Goal: Information Seeking & Learning: Find contact information

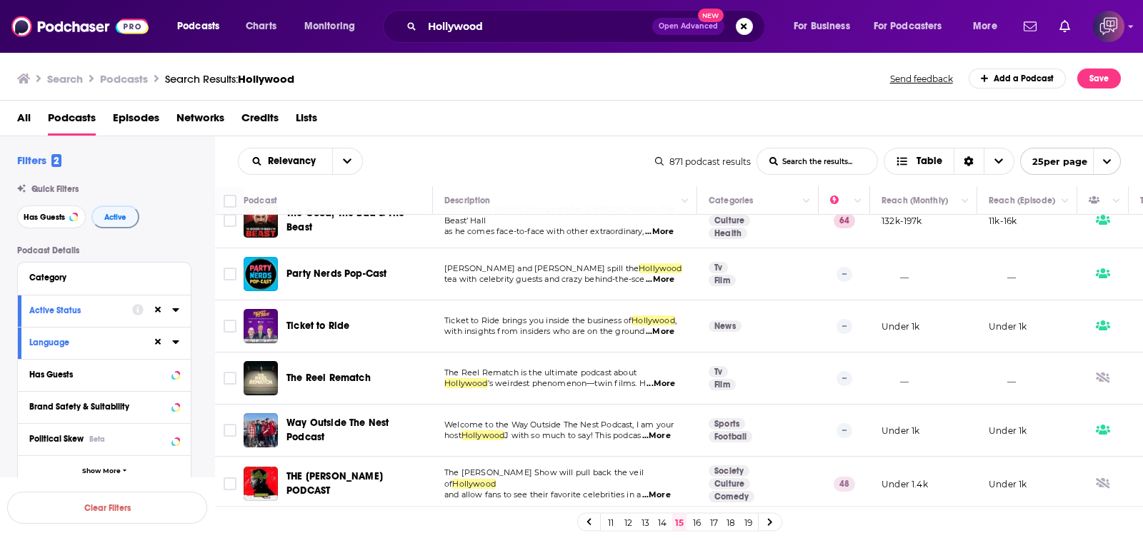
scroll to position [1067, 0]
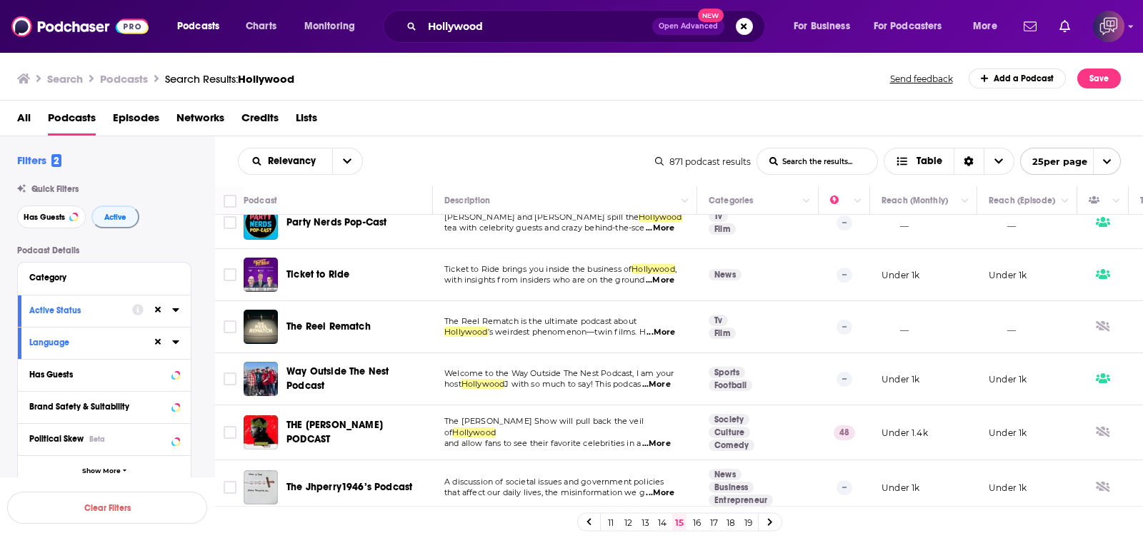
click at [698, 406] on link "16" at bounding box center [696, 522] width 14 height 17
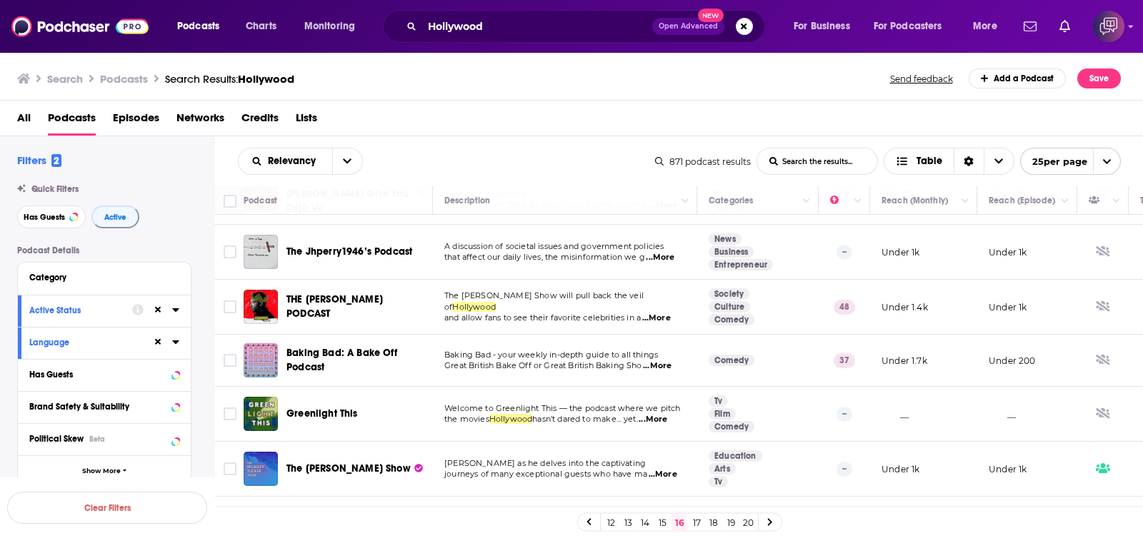
scroll to position [356, 0]
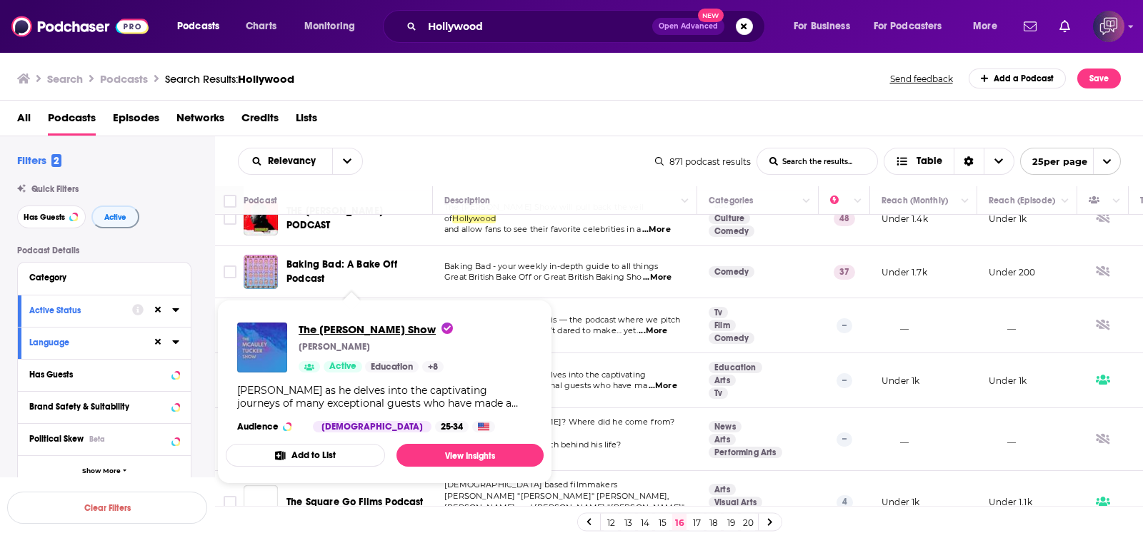
drag, startPoint x: 362, startPoint y: 364, endPoint x: 334, endPoint y: 326, distance: 47.4
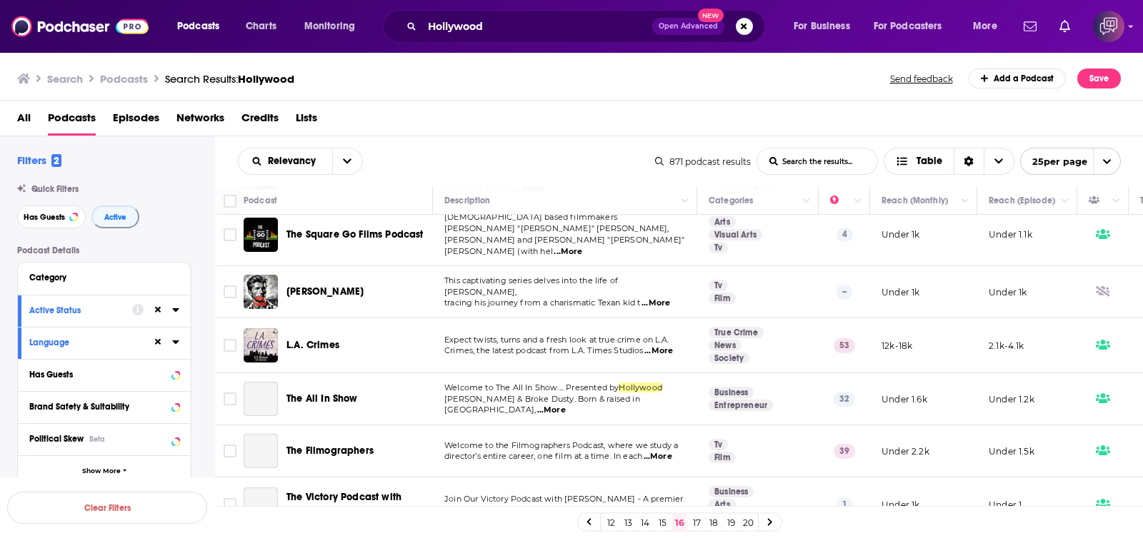
scroll to position [536, 0]
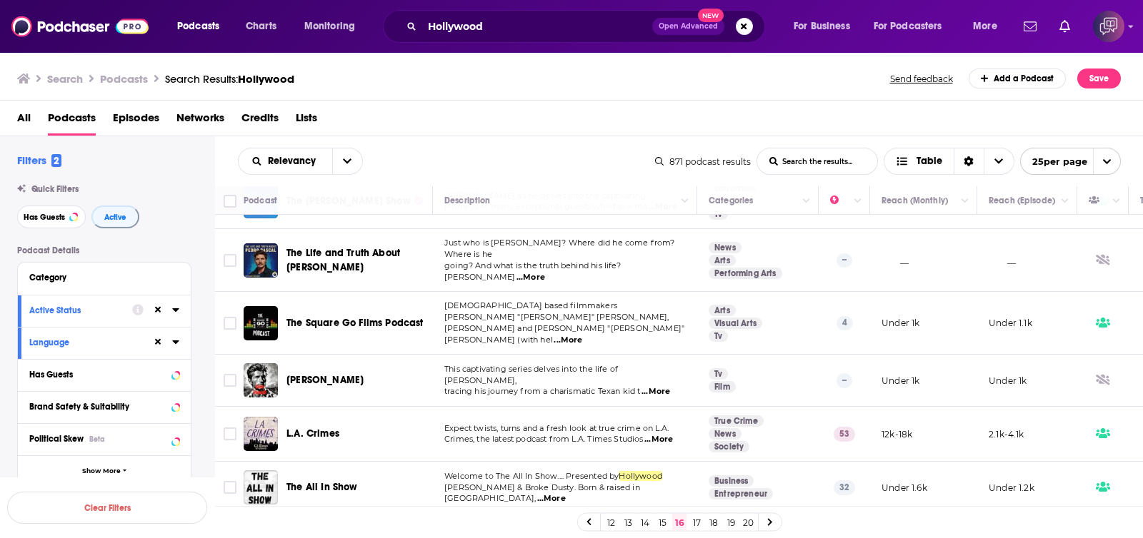
drag, startPoint x: 346, startPoint y: 237, endPoint x: 528, endPoint y: 109, distance: 221.9
click at [528, 109] on div "All Podcasts Episodes Networks Credits Lists" at bounding box center [574, 120] width 1115 height 29
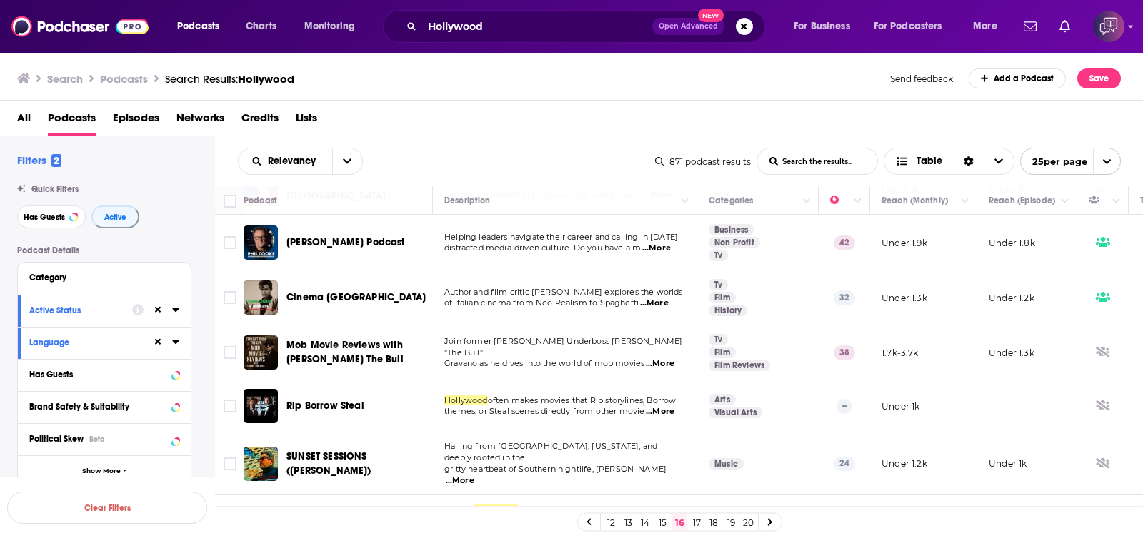
scroll to position [1061, 0]
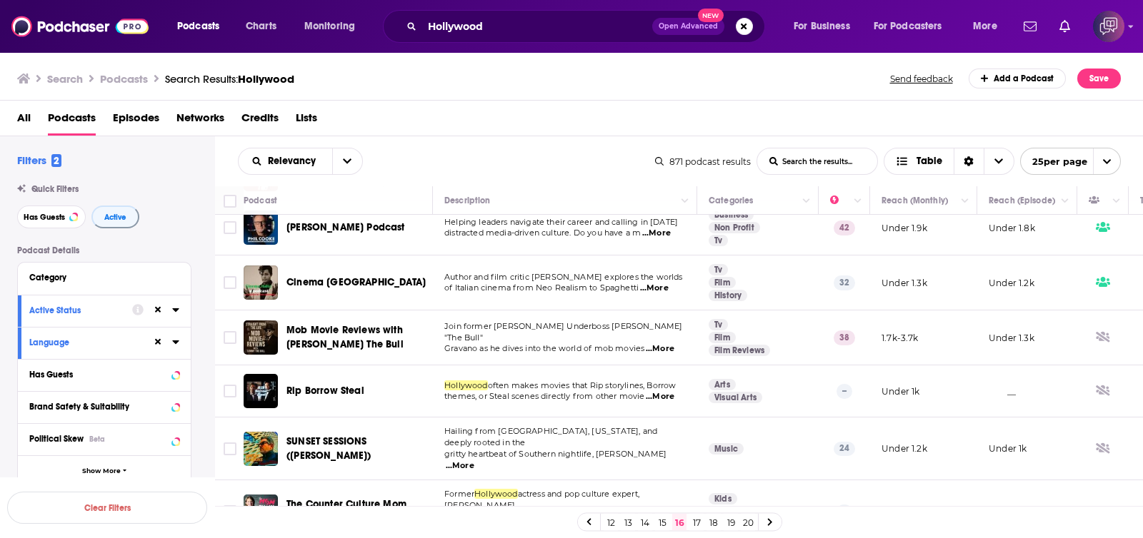
click at [696, 406] on link "17" at bounding box center [696, 522] width 14 height 17
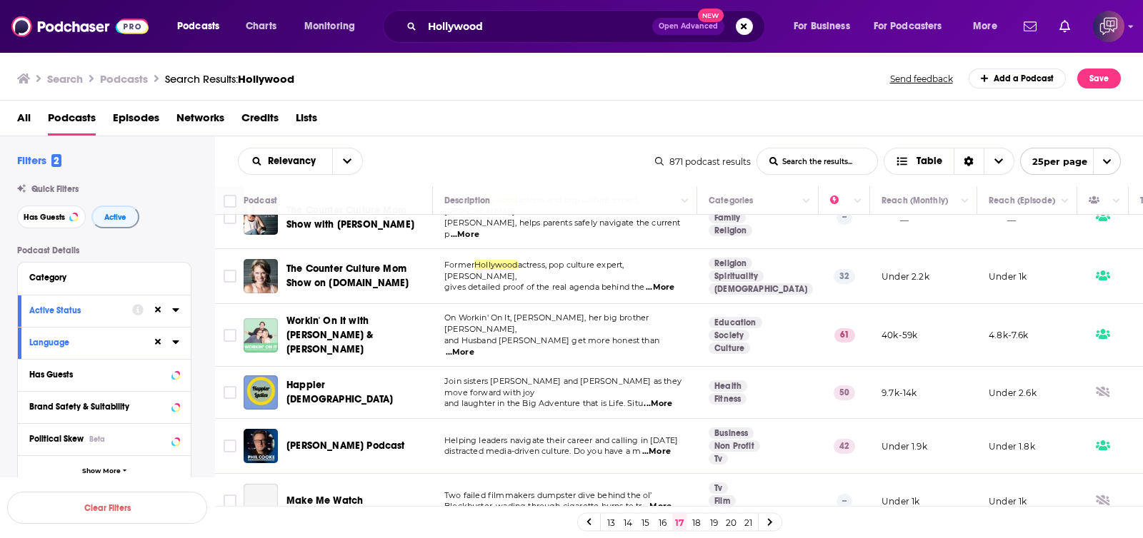
scroll to position [268, 0]
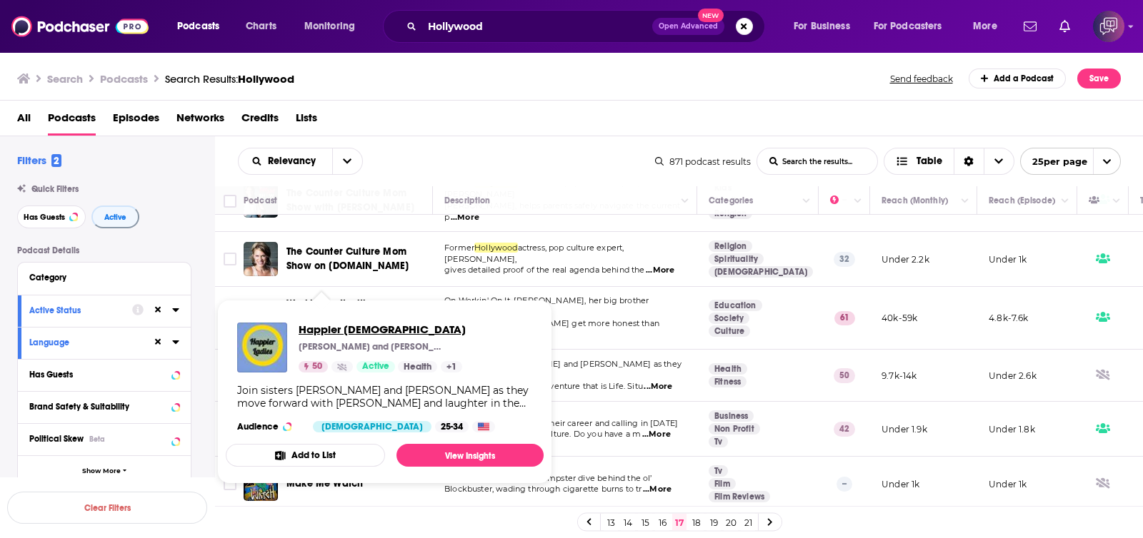
drag, startPoint x: 353, startPoint y: 350, endPoint x: 323, endPoint y: 324, distance: 39.5
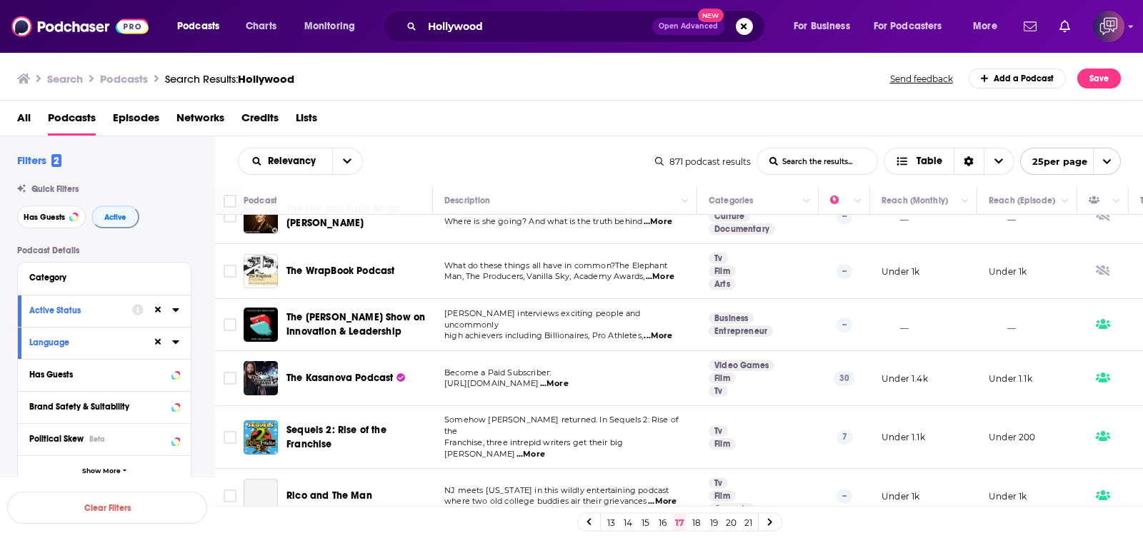
scroll to position [713, 0]
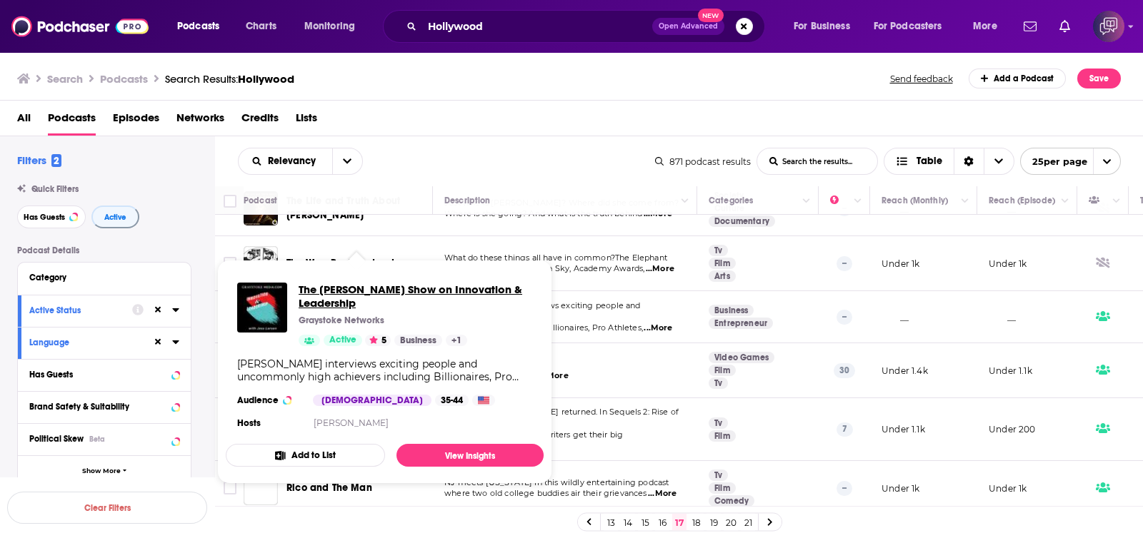
drag, startPoint x: 362, startPoint y: 269, endPoint x: 354, endPoint y: 293, distance: 25.1
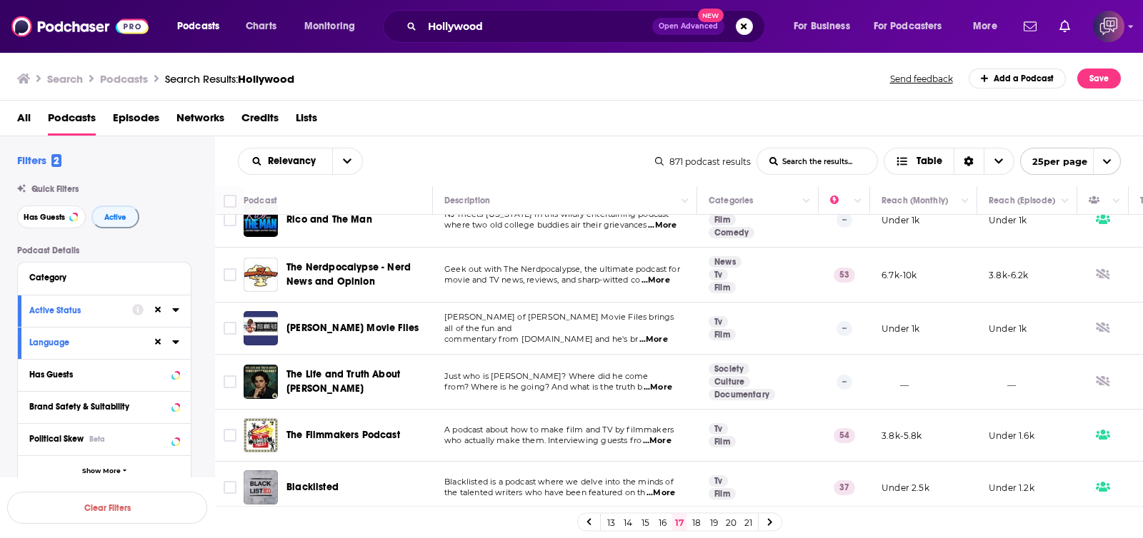
scroll to position [1064, 0]
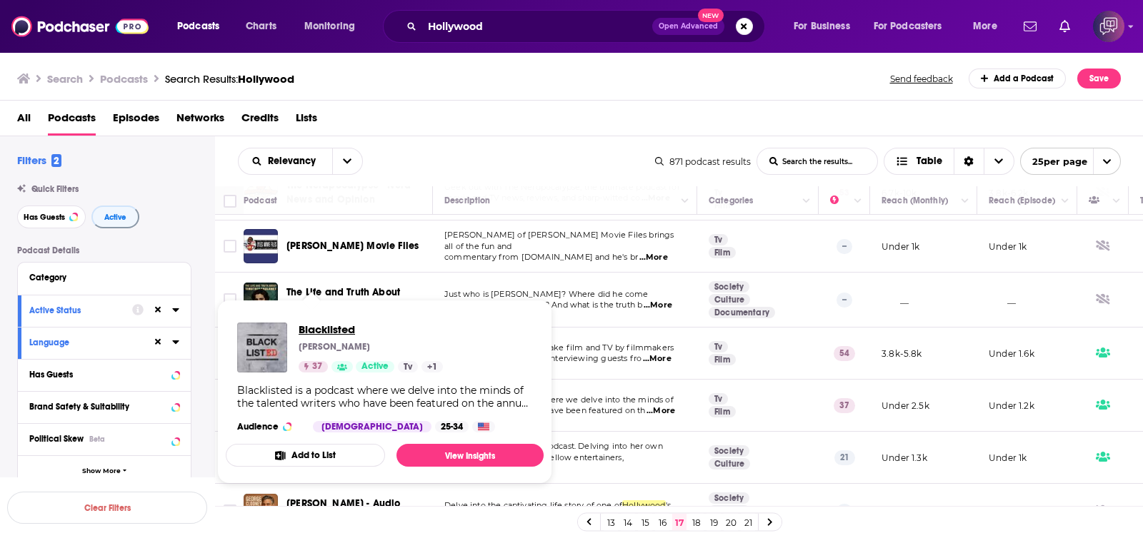
drag, startPoint x: 309, startPoint y: 359, endPoint x: 301, endPoint y: 333, distance: 26.9
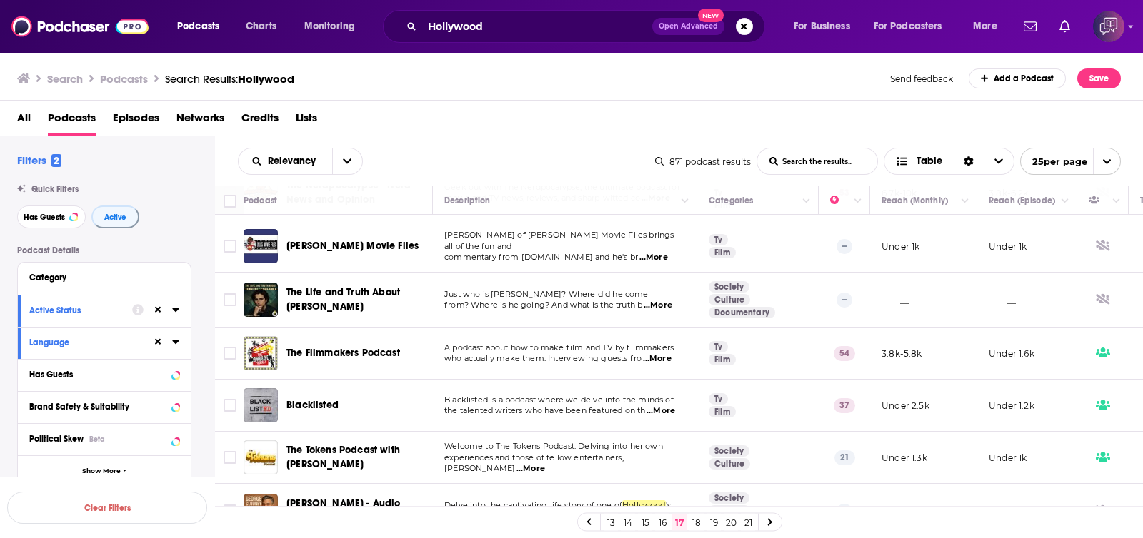
click at [694, 406] on link "18" at bounding box center [696, 522] width 14 height 17
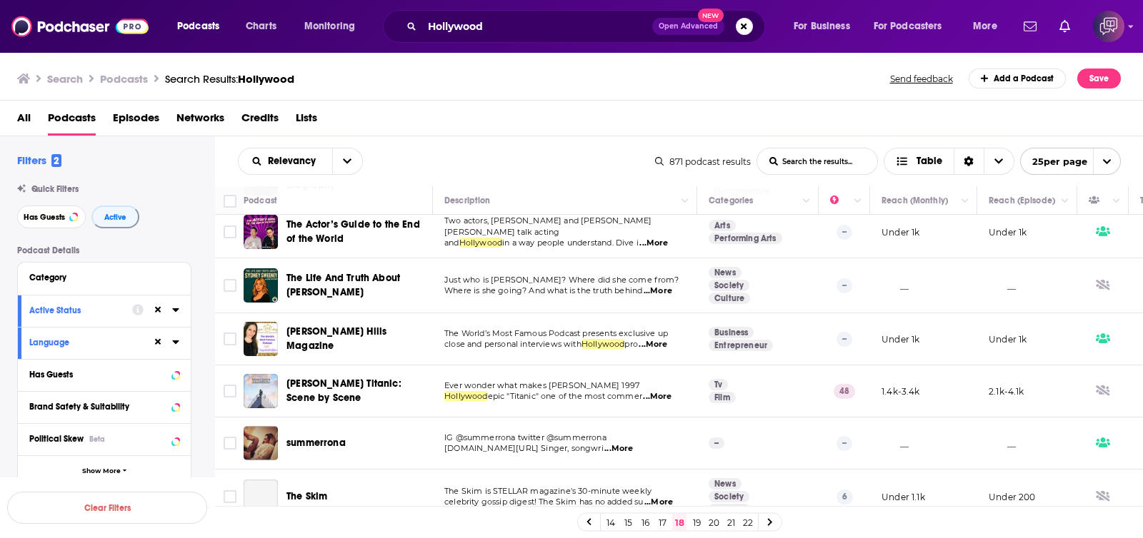
scroll to position [89, 0]
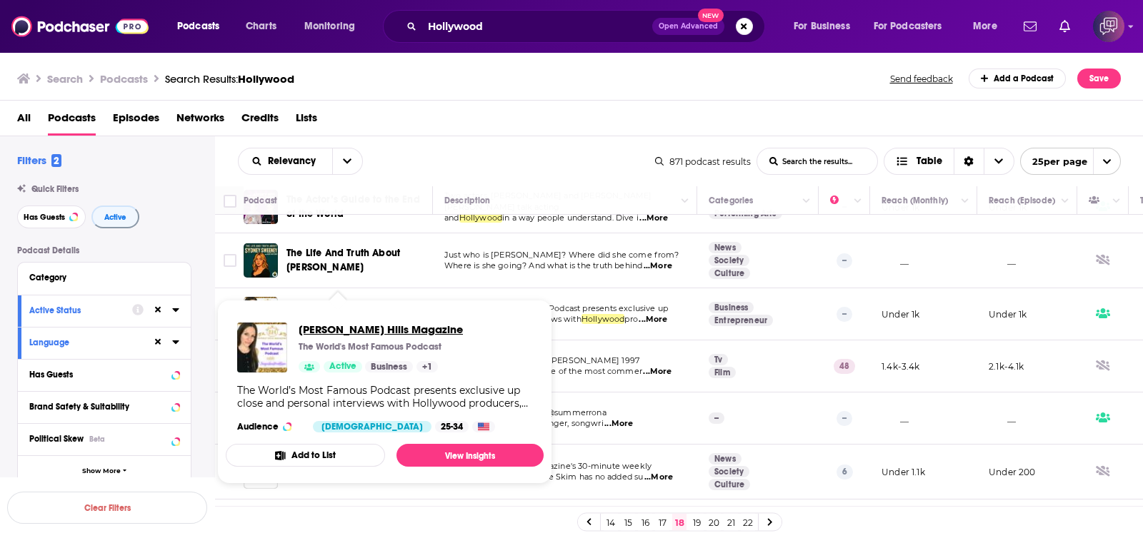
drag, startPoint x: 370, startPoint y: 307, endPoint x: 320, endPoint y: 323, distance: 52.4
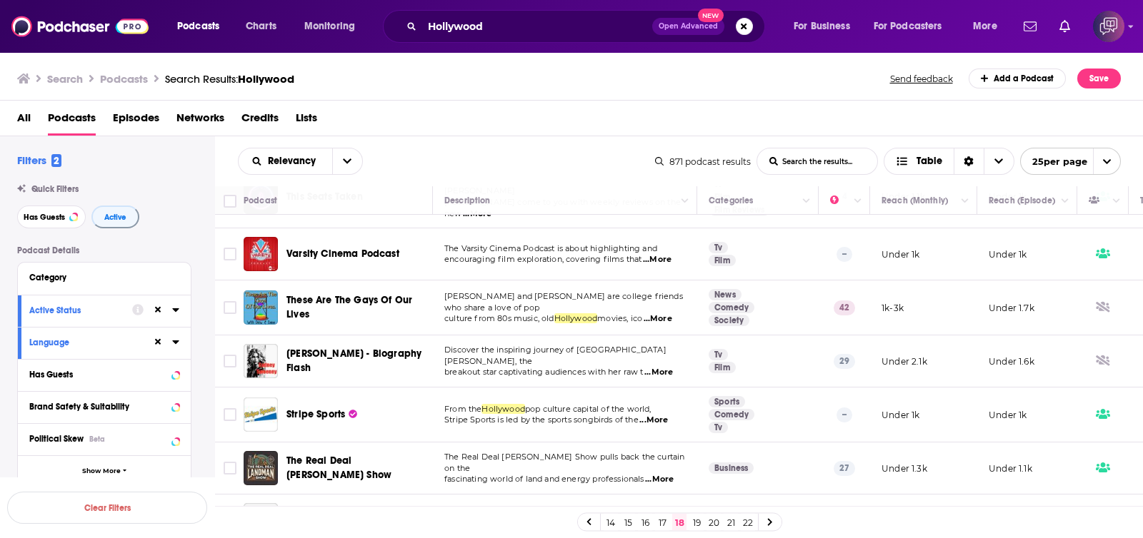
scroll to position [624, 0]
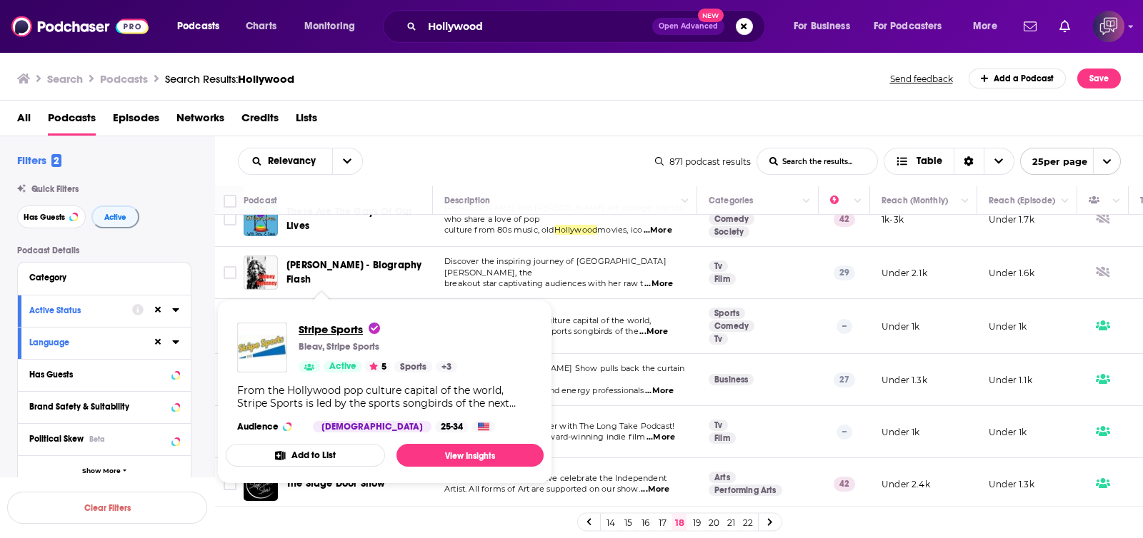
drag, startPoint x: 331, startPoint y: 311, endPoint x: 306, endPoint y: 331, distance: 31.6
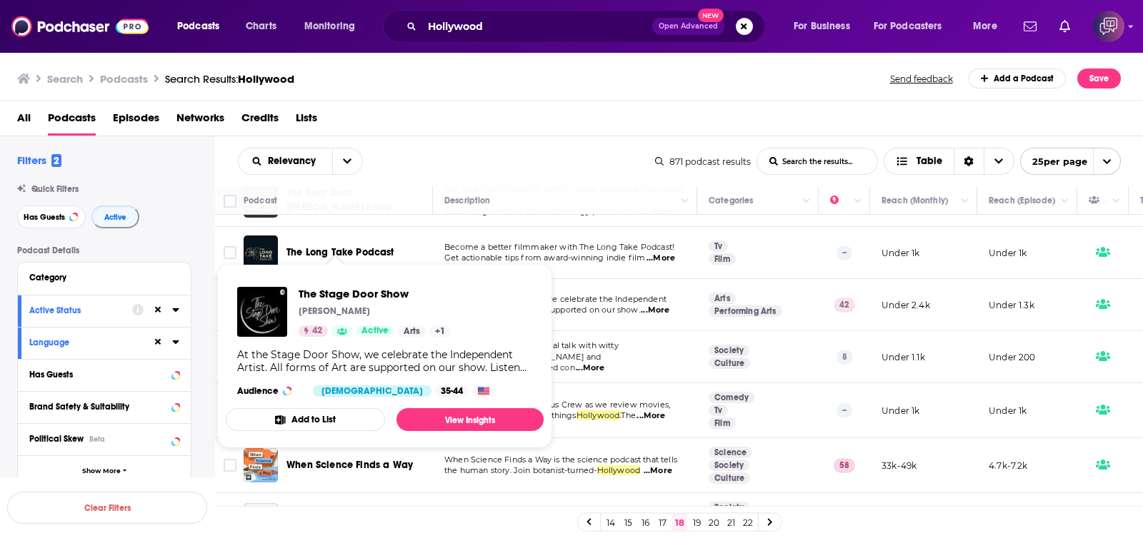
scroll to position [893, 0]
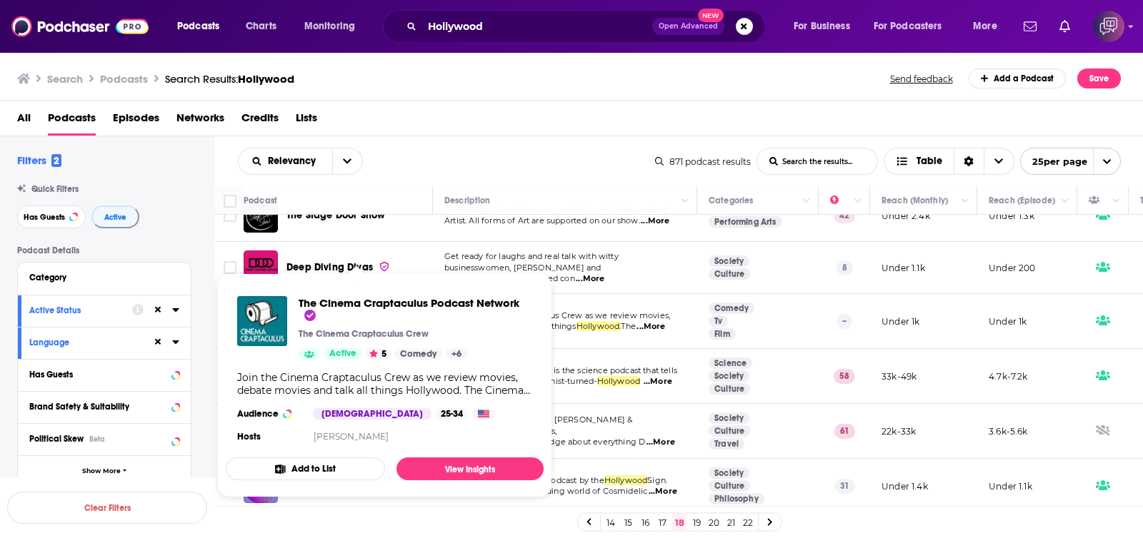
drag, startPoint x: 362, startPoint y: 303, endPoint x: 532, endPoint y: 129, distance: 243.4
click at [532, 129] on div "All Podcasts Episodes Networks Credits Lists" at bounding box center [574, 120] width 1115 height 29
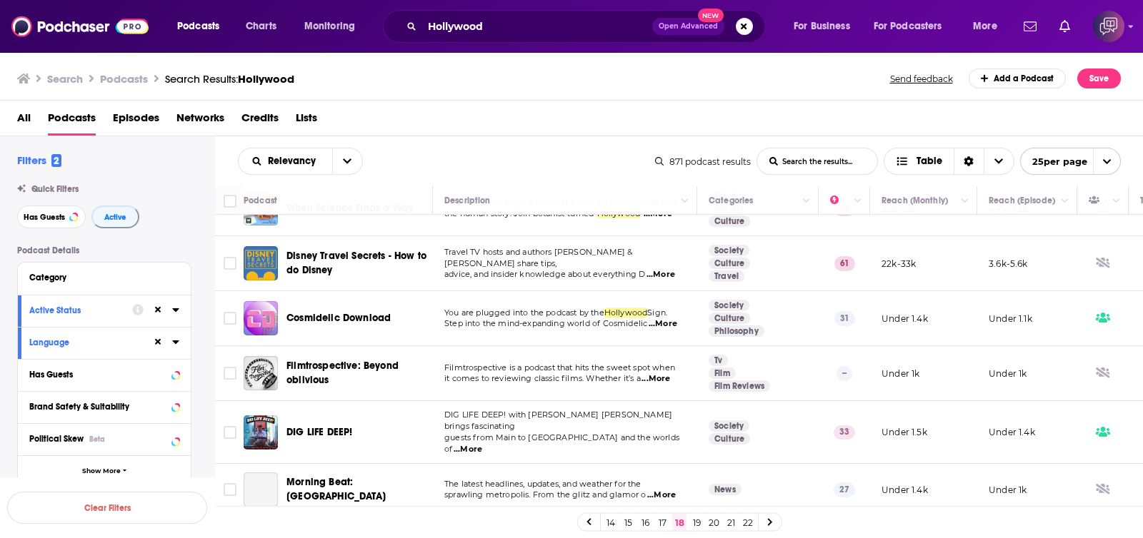
scroll to position [1061, 0]
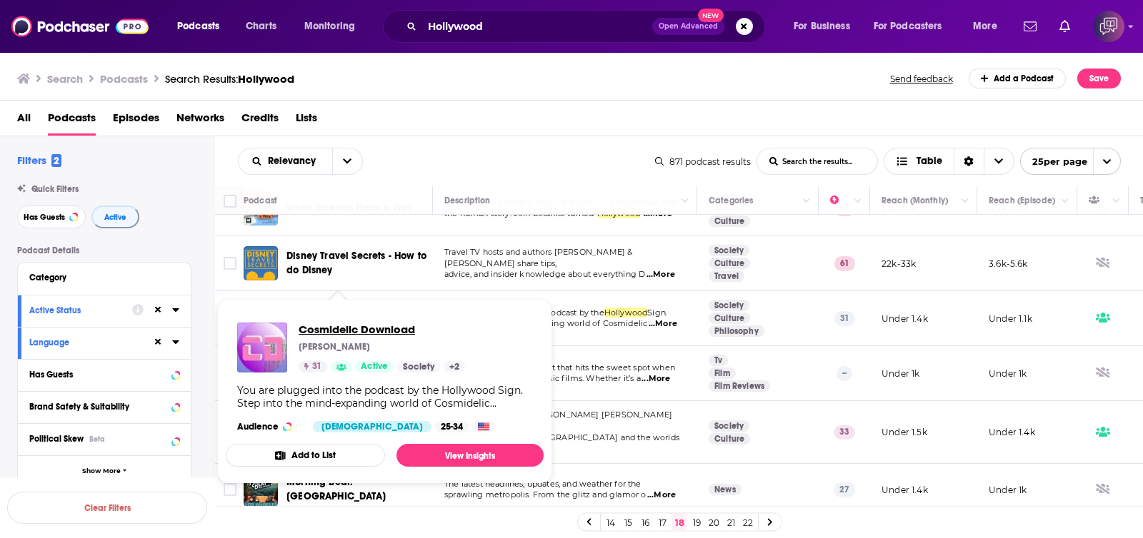
drag, startPoint x: 342, startPoint y: 300, endPoint x: 329, endPoint y: 326, distance: 29.7
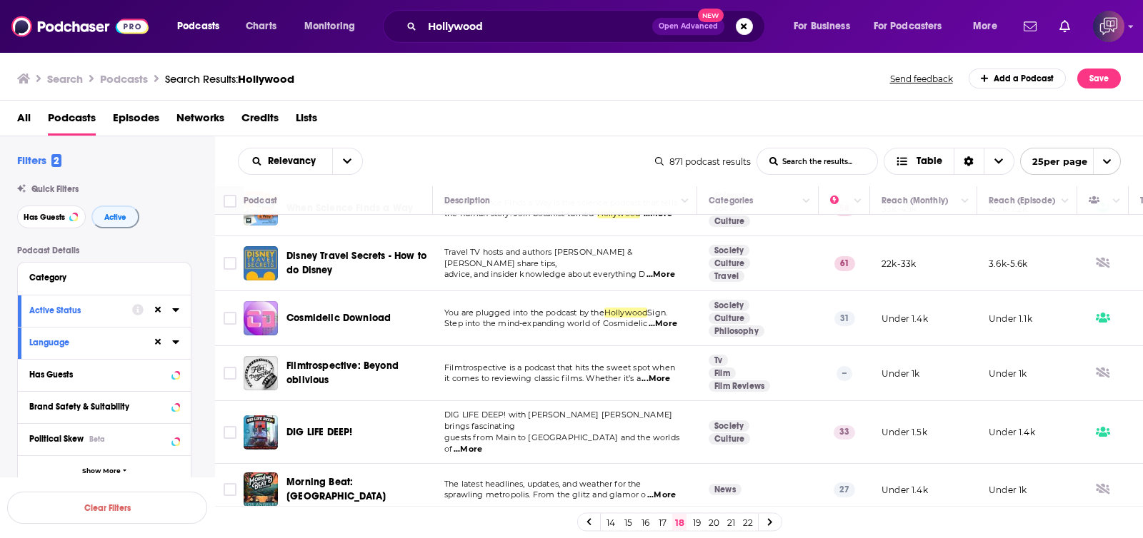
click at [693, 406] on link "19" at bounding box center [696, 522] width 14 height 17
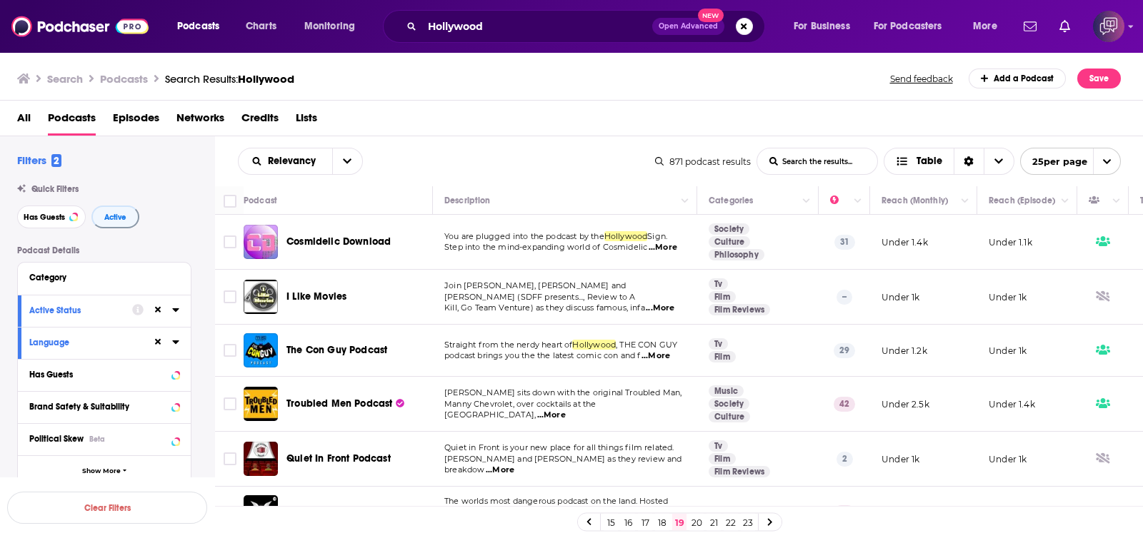
scroll to position [89, 0]
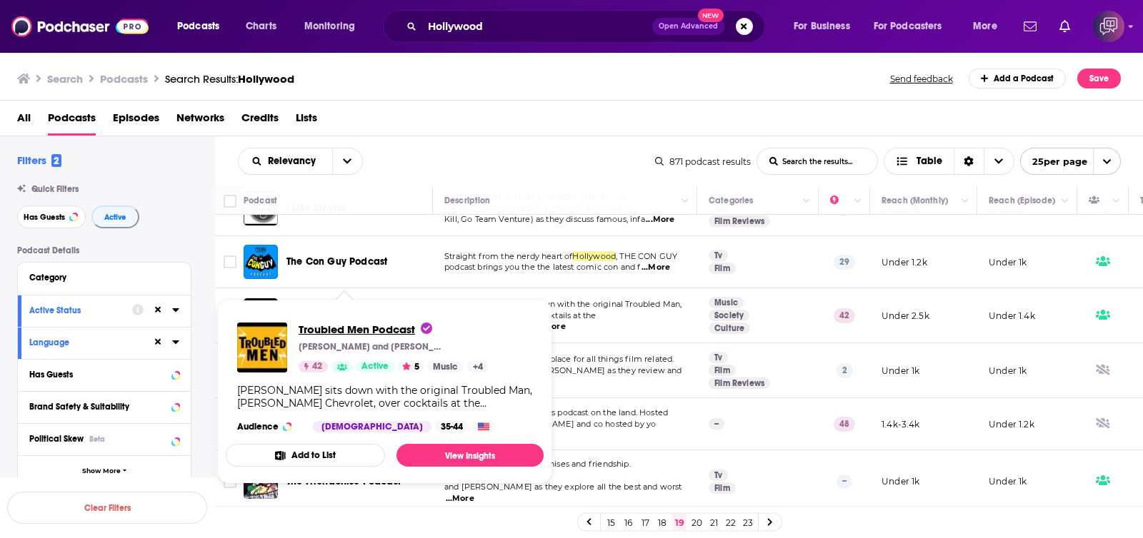
drag, startPoint x: 371, startPoint y: 312, endPoint x: 353, endPoint y: 324, distance: 22.2
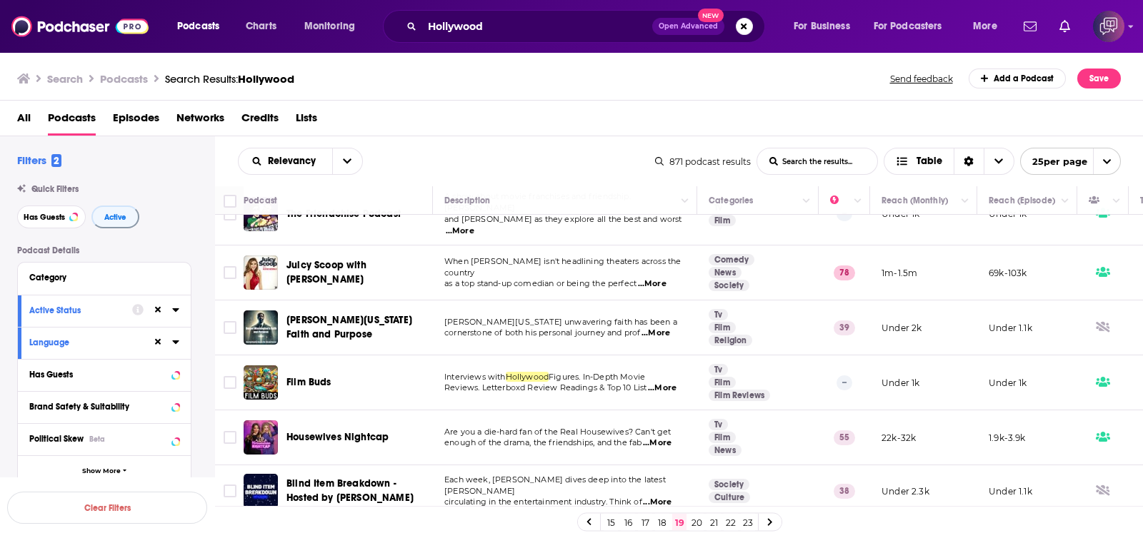
scroll to position [446, 0]
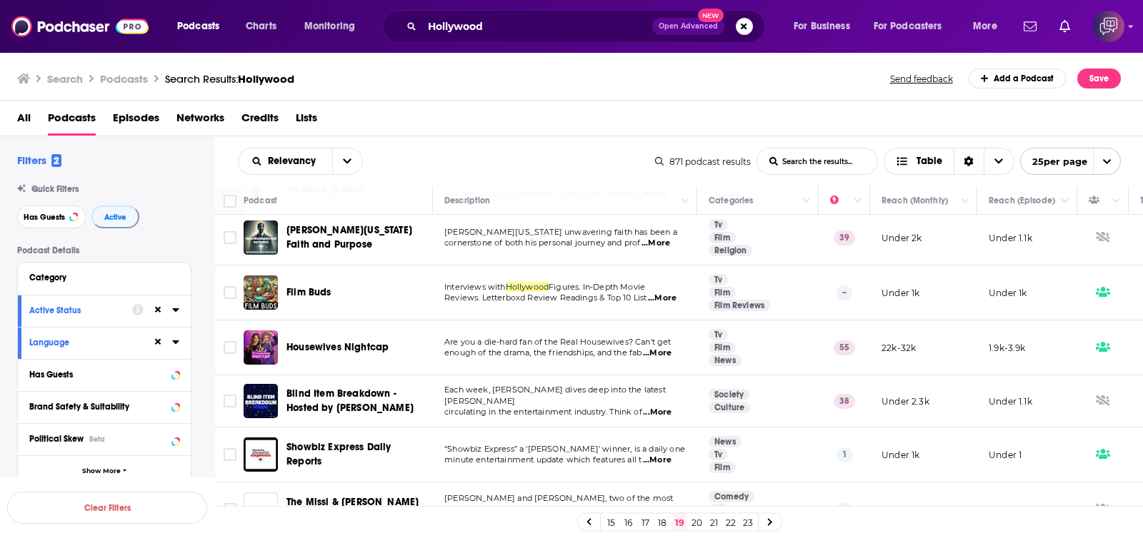
drag, startPoint x: 299, startPoint y: 275, endPoint x: 621, endPoint y: 111, distance: 361.9
click at [621, 111] on div "All Podcasts Episodes Networks Credits Lists" at bounding box center [574, 120] width 1115 height 29
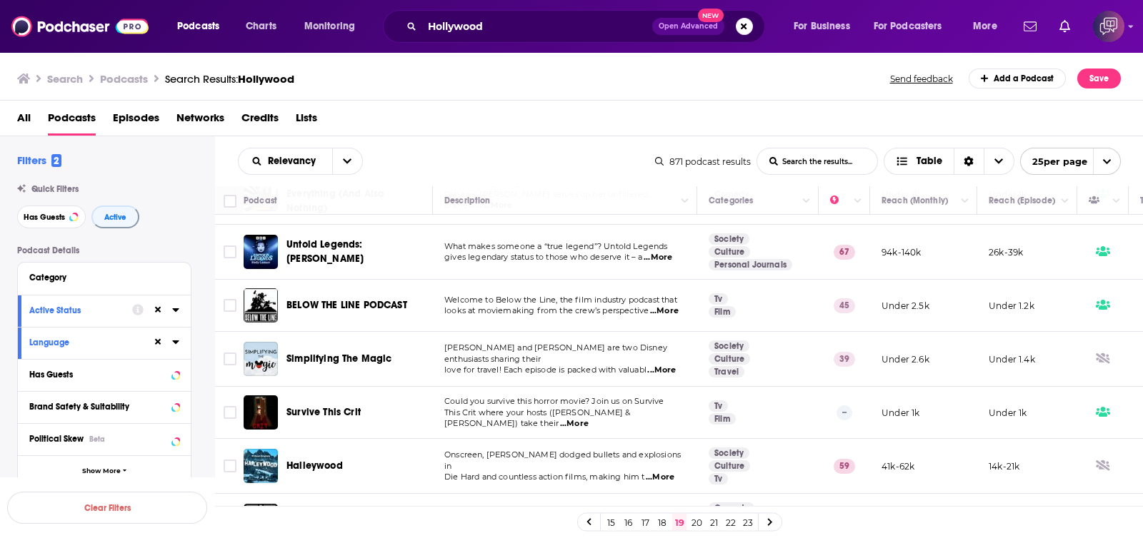
scroll to position [1070, 0]
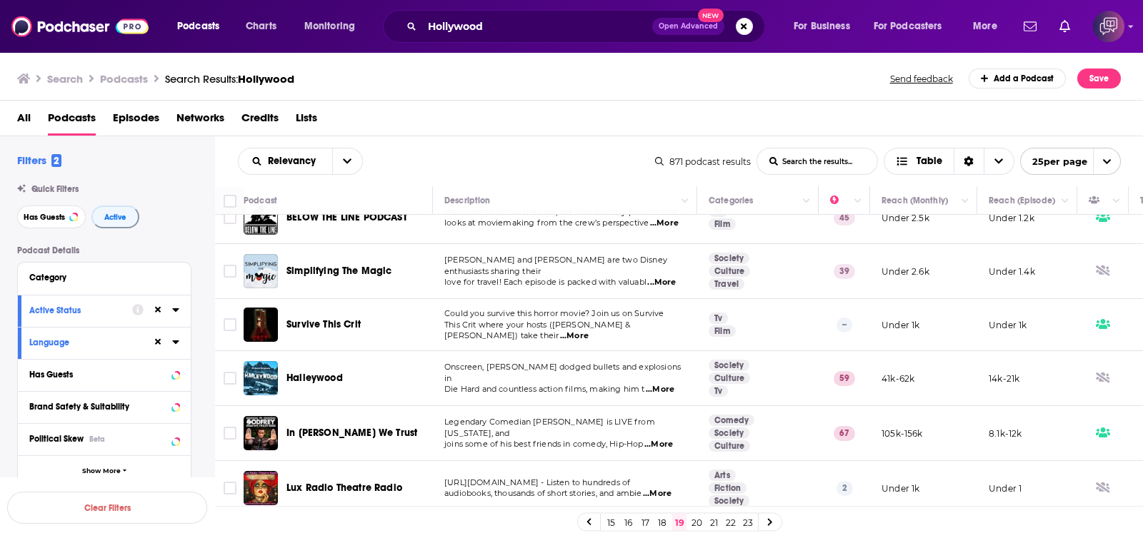
click at [694, 406] on link "20" at bounding box center [696, 522] width 14 height 17
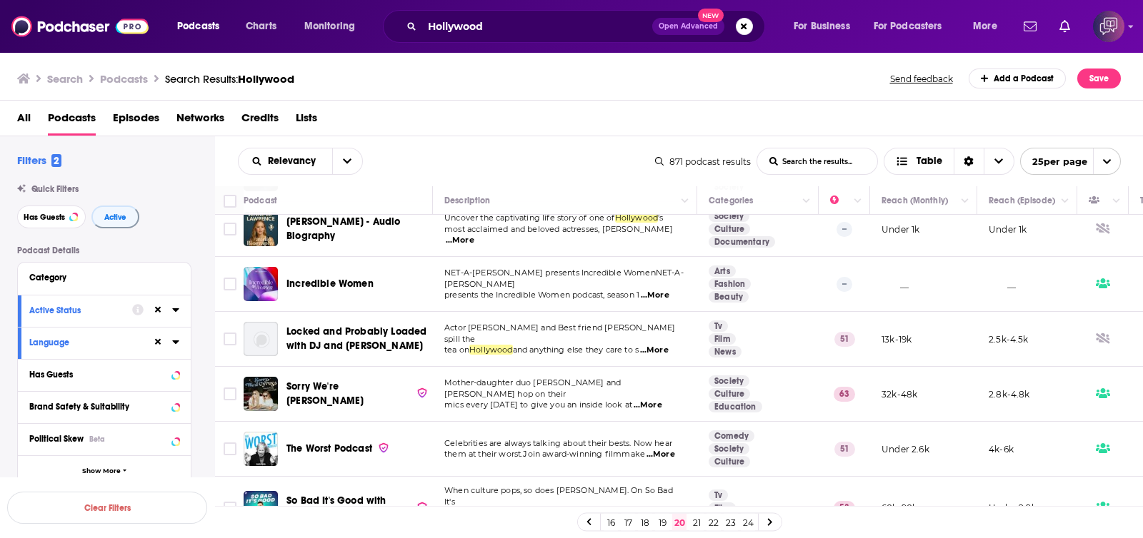
scroll to position [536, 0]
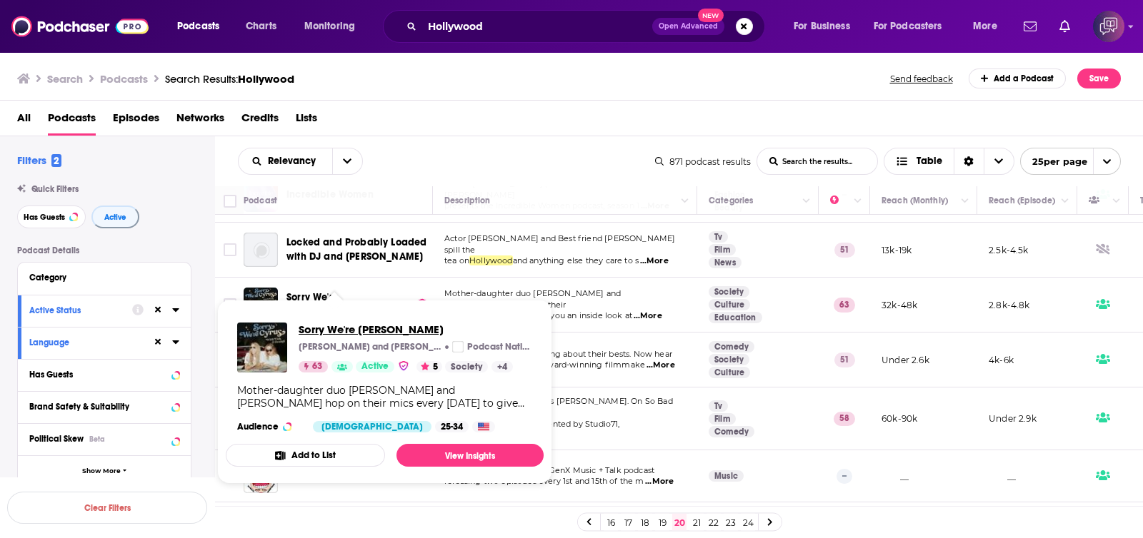
drag, startPoint x: 349, startPoint y: 291, endPoint x: 311, endPoint y: 331, distance: 55.6
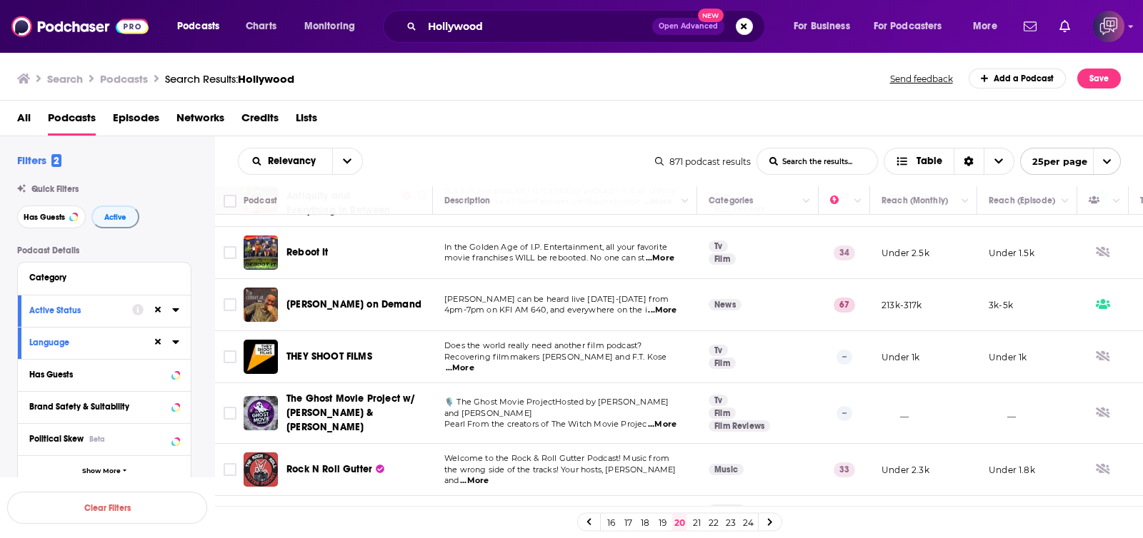
scroll to position [1070, 0]
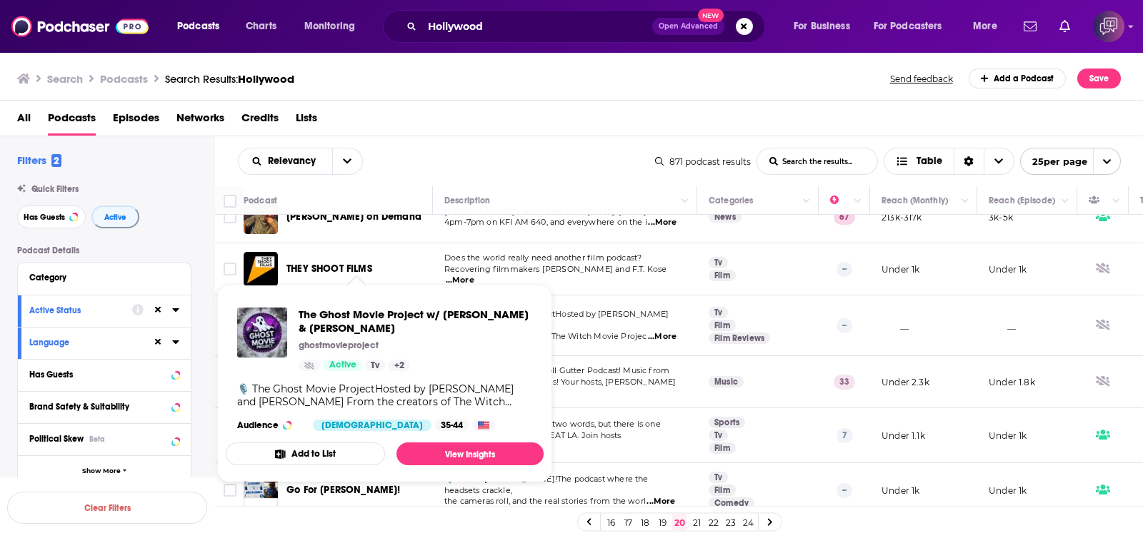
drag, startPoint x: 374, startPoint y: 306, endPoint x: 420, endPoint y: 109, distance: 202.5
click at [417, 106] on div "All Podcasts Episodes Networks Credits Lists" at bounding box center [574, 120] width 1115 height 29
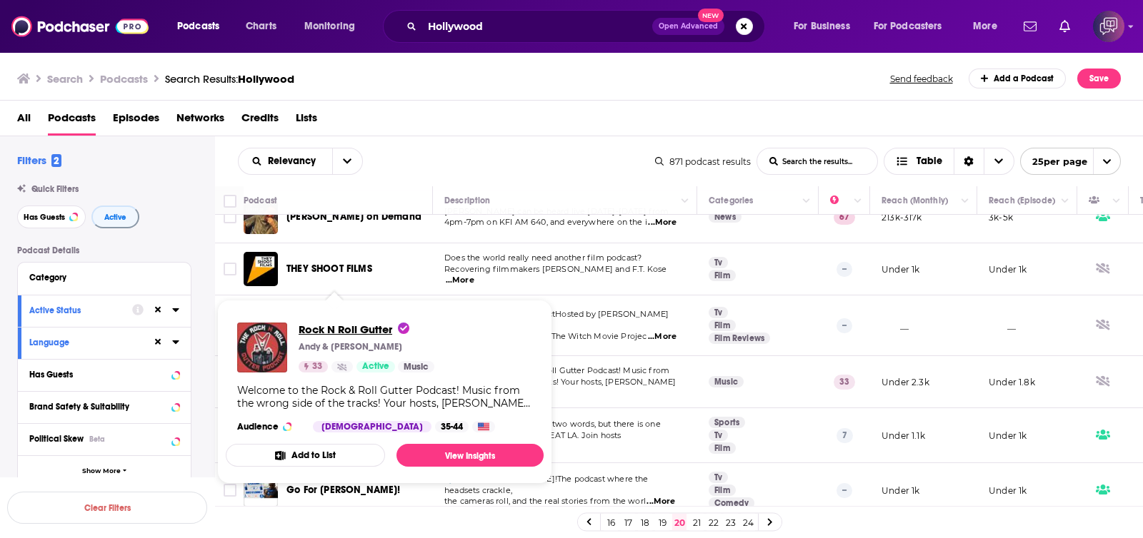
drag, startPoint x: 351, startPoint y: 354, endPoint x: 300, endPoint y: 327, distance: 57.2
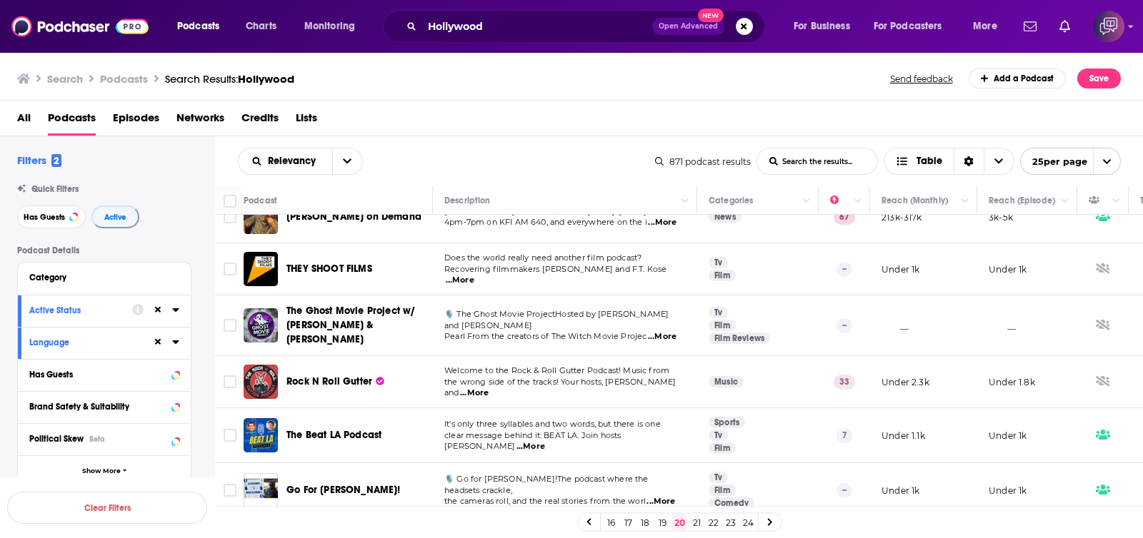
click at [696, 406] on link "21" at bounding box center [696, 522] width 14 height 17
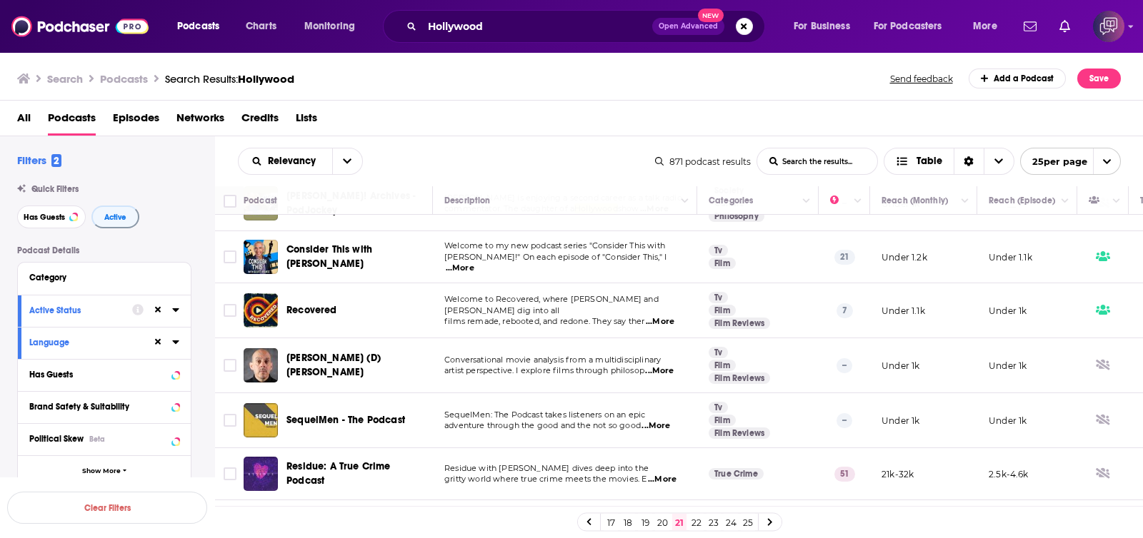
scroll to position [624, 0]
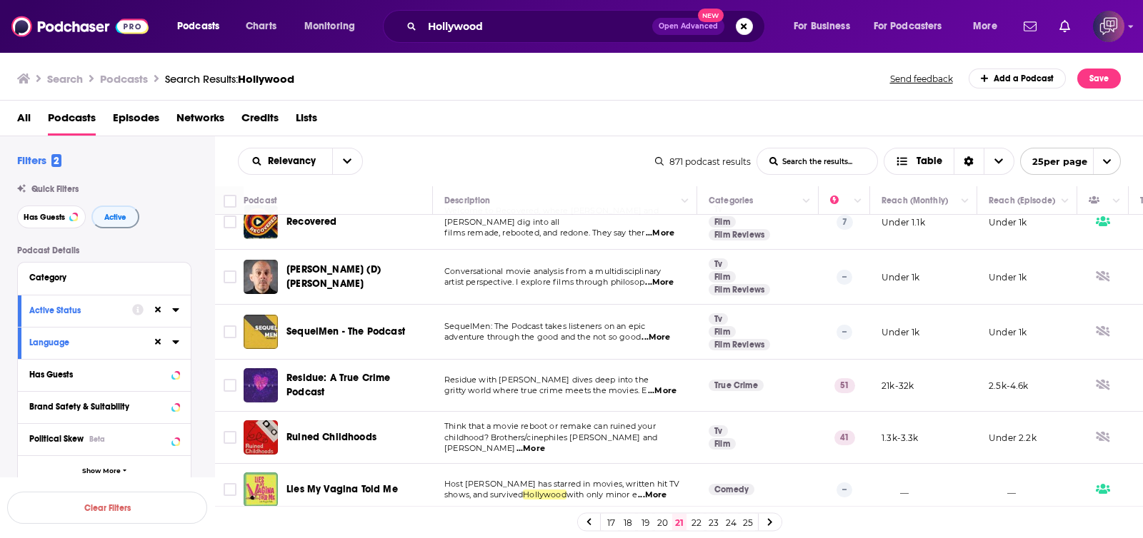
drag, startPoint x: 325, startPoint y: 251, endPoint x: 304, endPoint y: 262, distance: 23.7
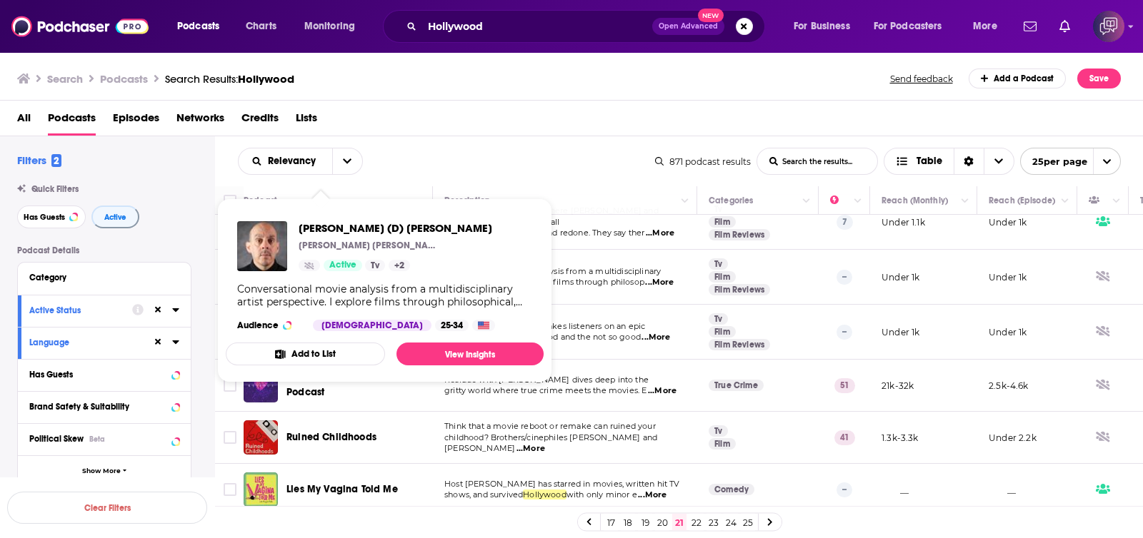
scroll to position [713, 0]
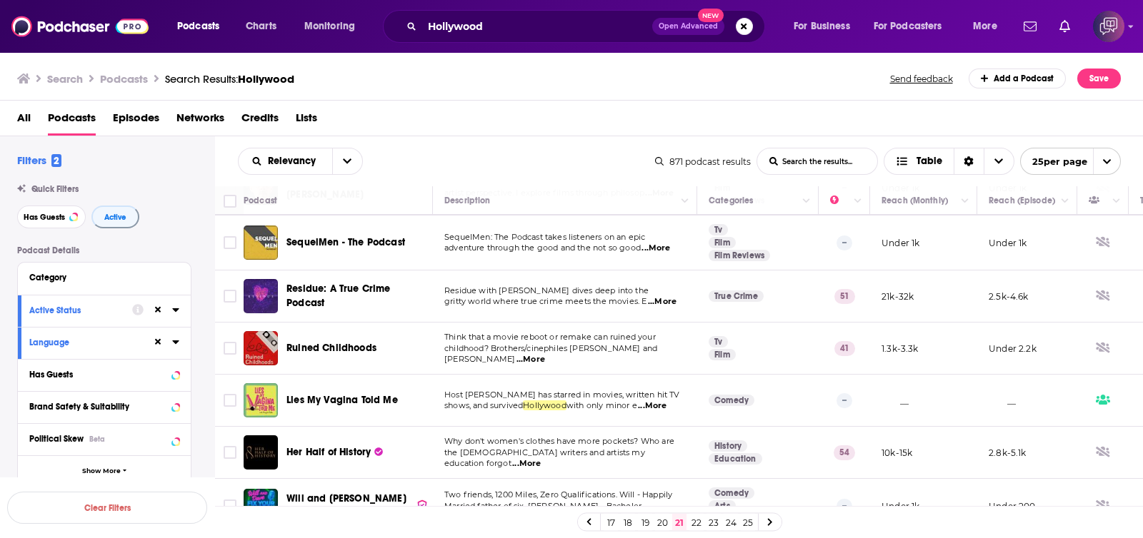
drag, startPoint x: 326, startPoint y: 220, endPoint x: 471, endPoint y: 141, distance: 165.5
click at [471, 141] on div "Relevancy List Search Input Search the results... Table 871 podcast results Lis…" at bounding box center [679, 161] width 928 height 50
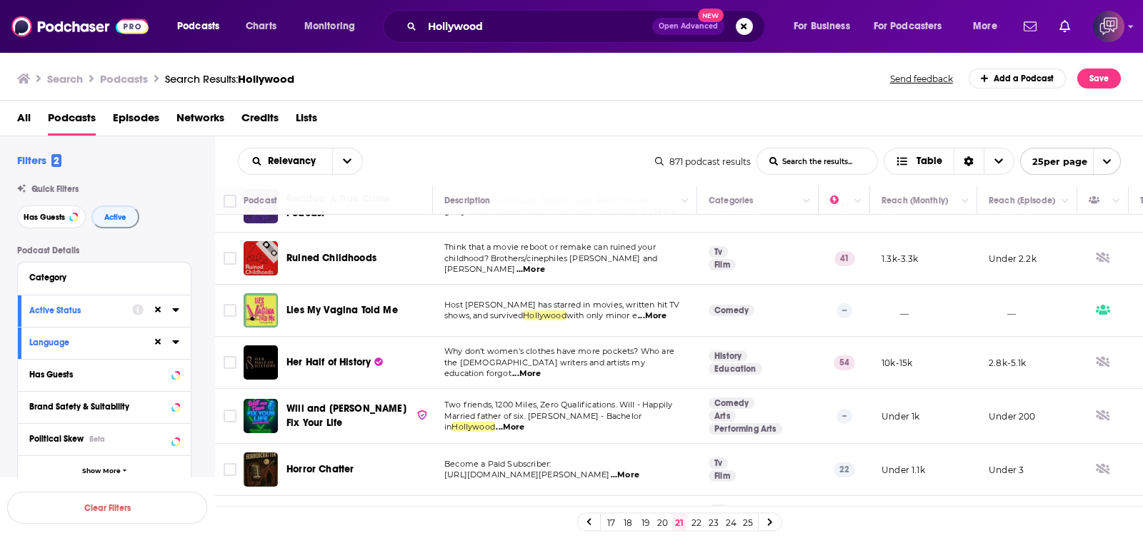
scroll to position [893, 0]
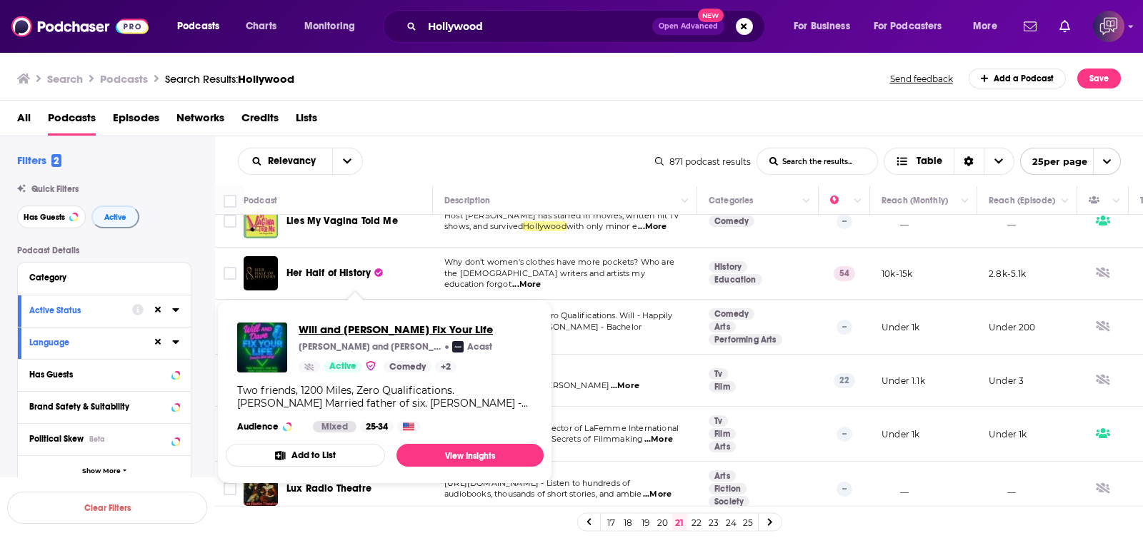
drag, startPoint x: 382, startPoint y: 307, endPoint x: 336, endPoint y: 334, distance: 53.4
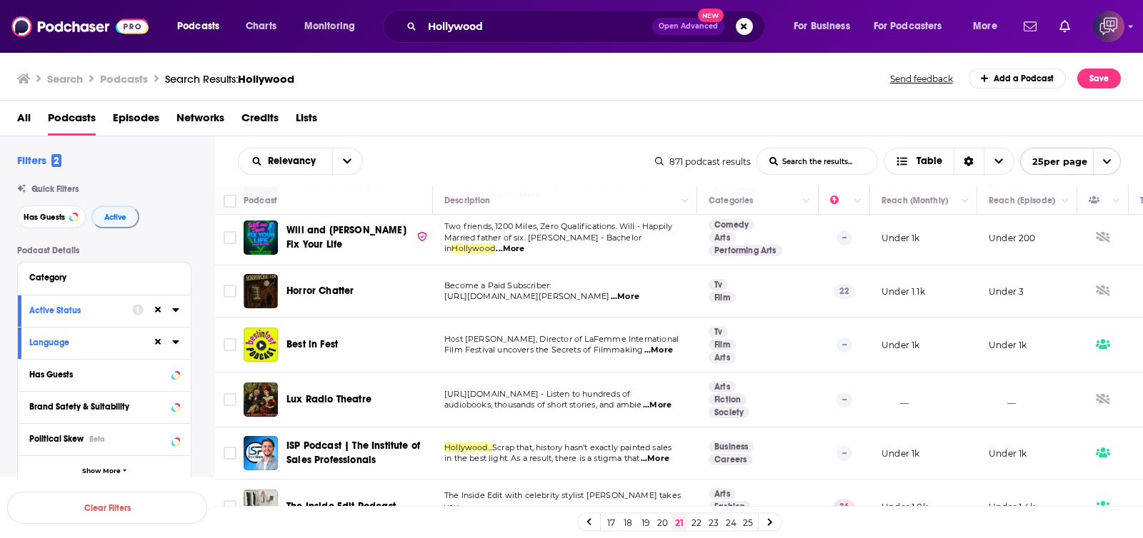
scroll to position [1058, 0]
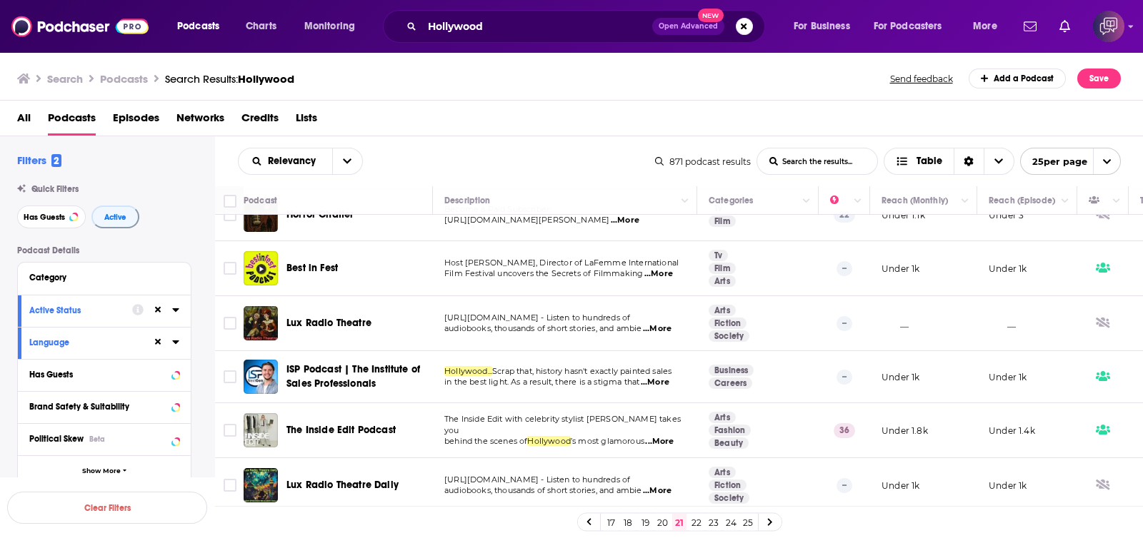
click at [691, 406] on link "22" at bounding box center [696, 522] width 14 height 17
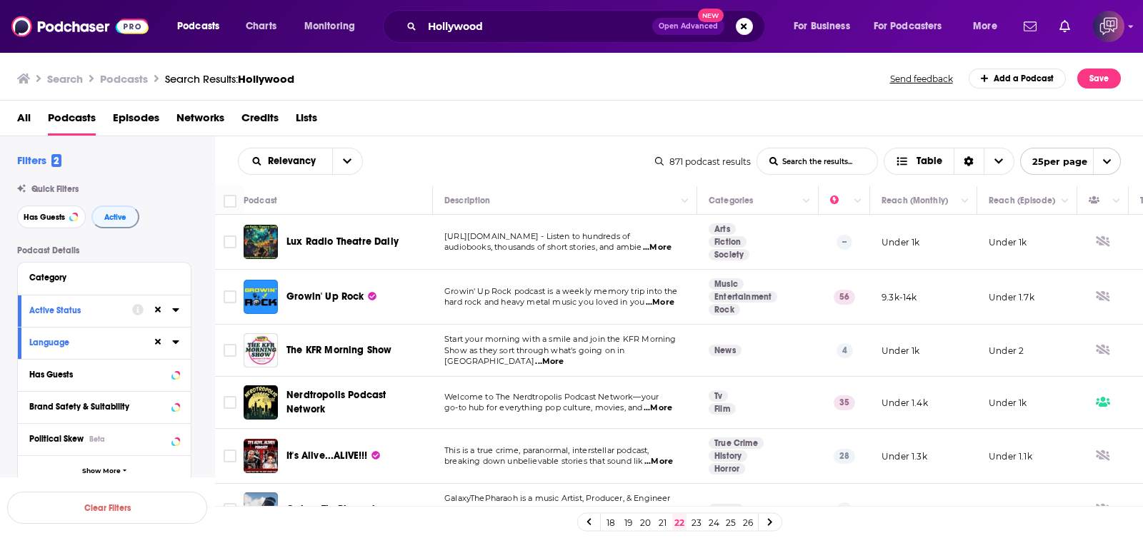
scroll to position [89, 0]
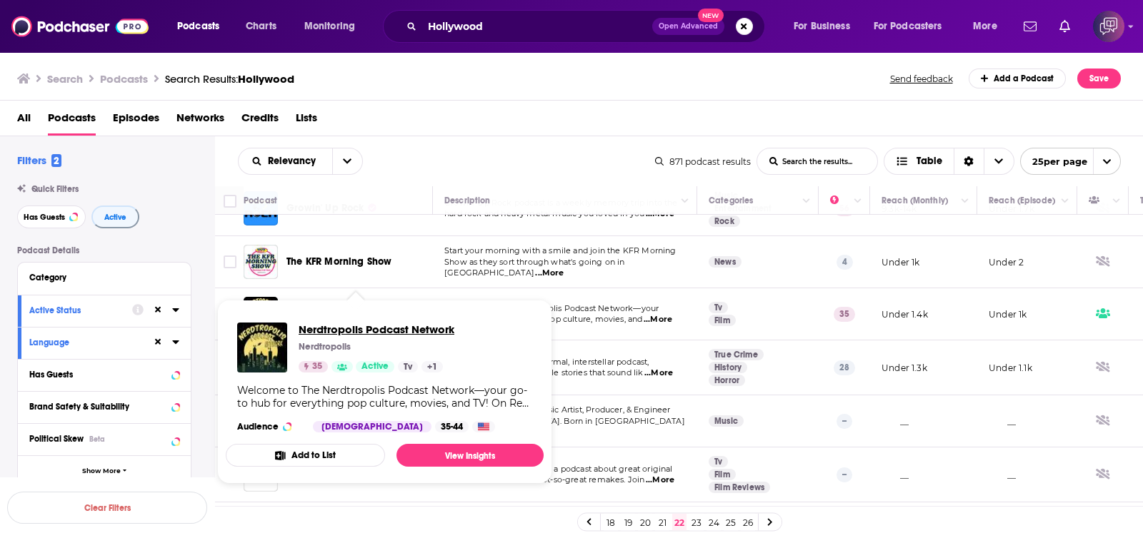
drag, startPoint x: 396, startPoint y: 317, endPoint x: 366, endPoint y: 330, distance: 32.6
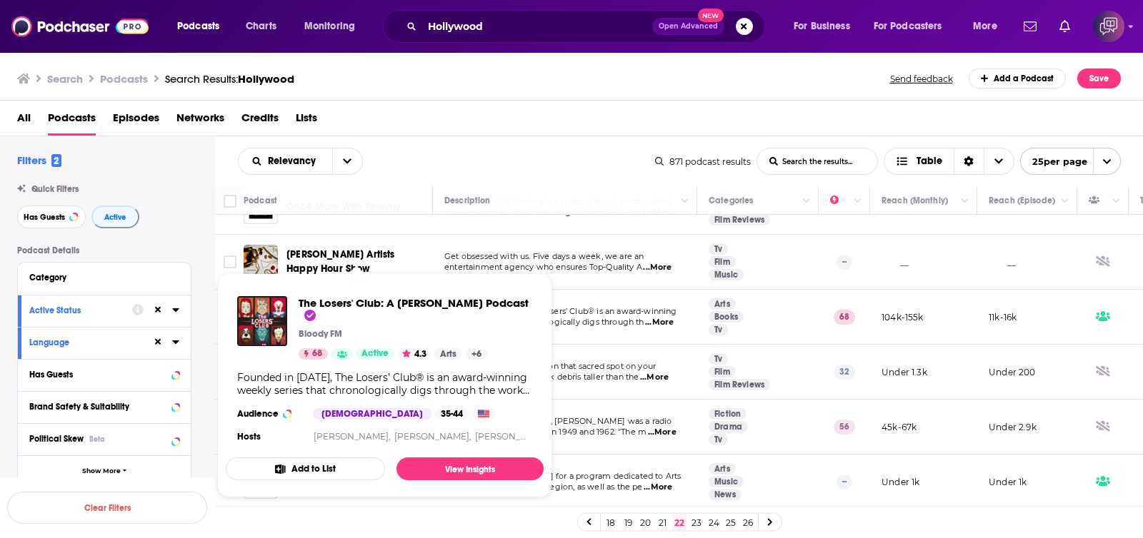
scroll to position [446, 0]
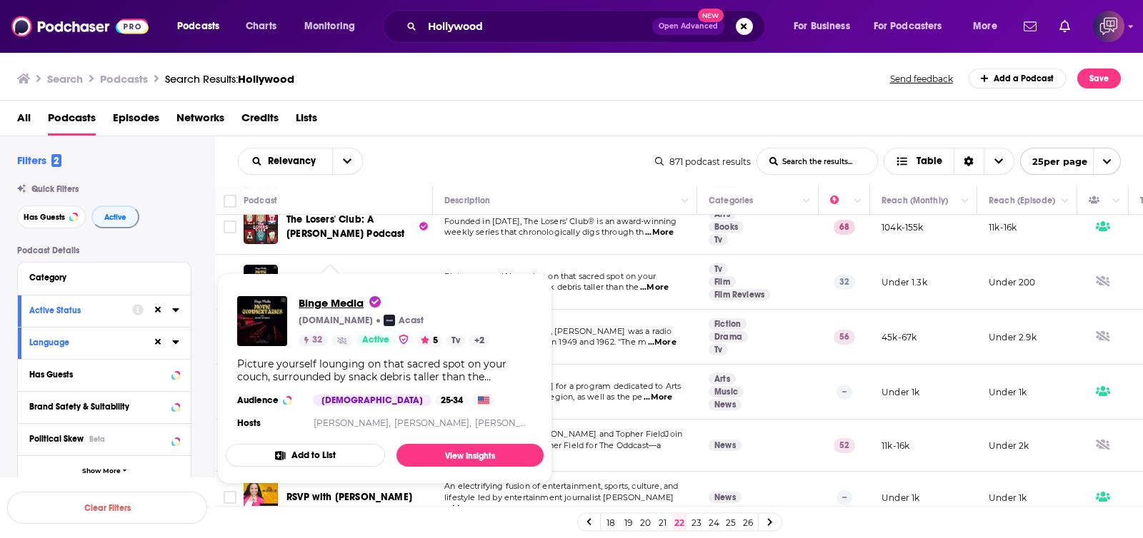
drag, startPoint x: 339, startPoint y: 276, endPoint x: 311, endPoint y: 305, distance: 39.9
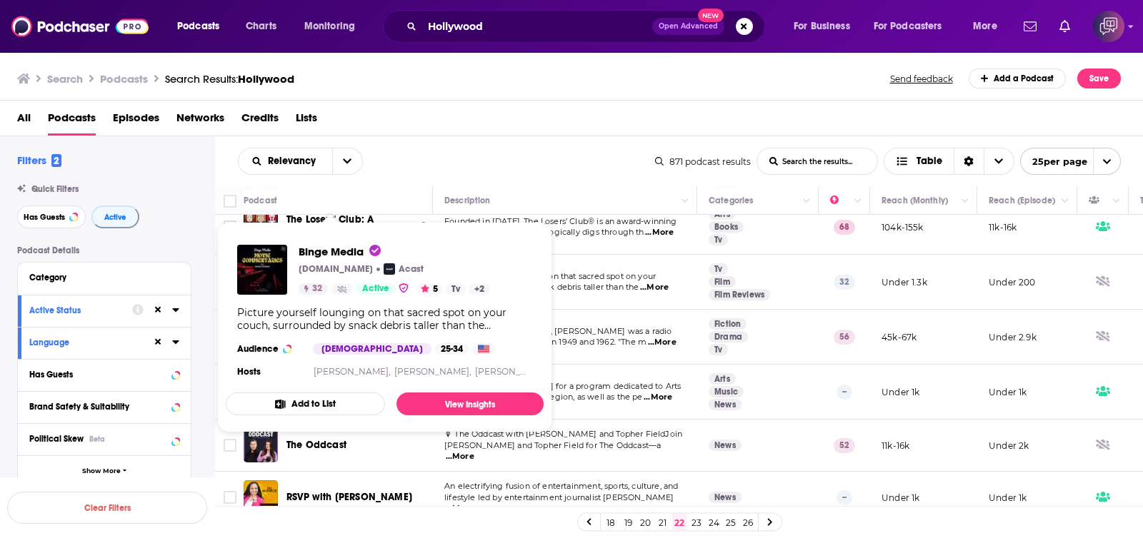
scroll to position [536, 0]
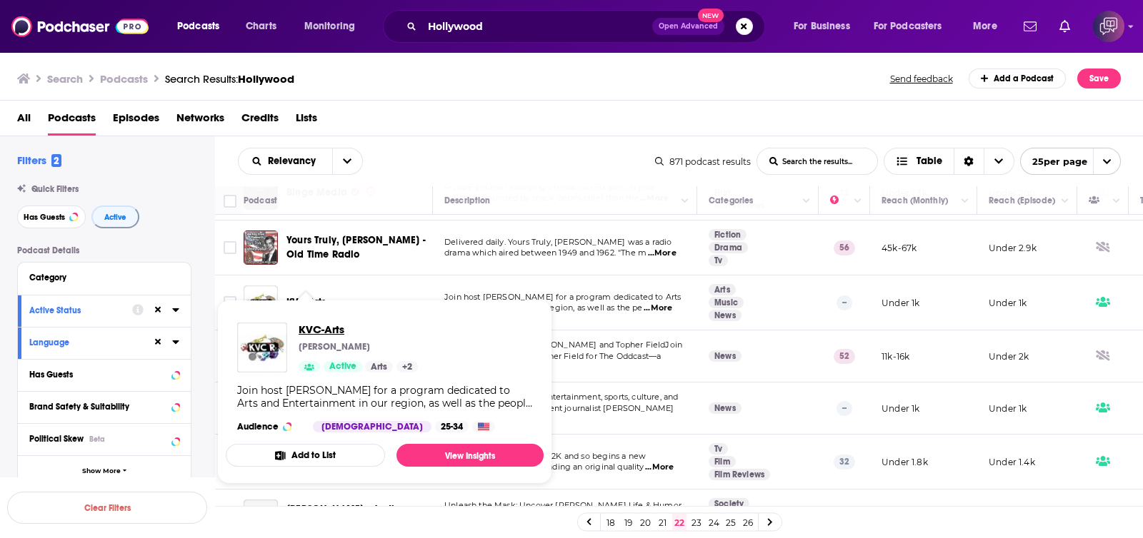
drag, startPoint x: 309, startPoint y: 301, endPoint x: 299, endPoint y: 331, distance: 31.2
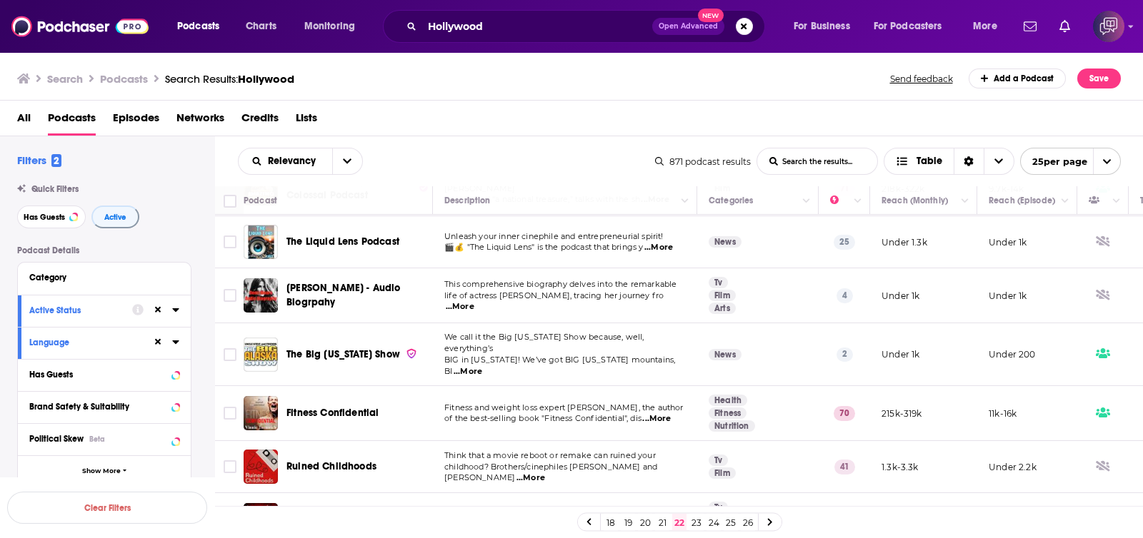
scroll to position [1067, 0]
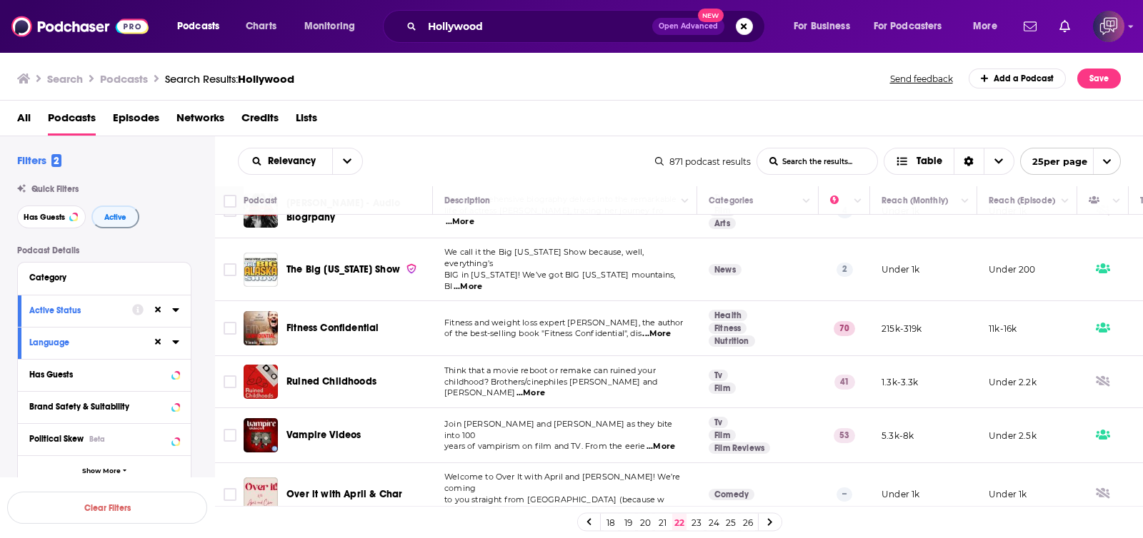
click at [703, 406] on link "23" at bounding box center [696, 522] width 14 height 17
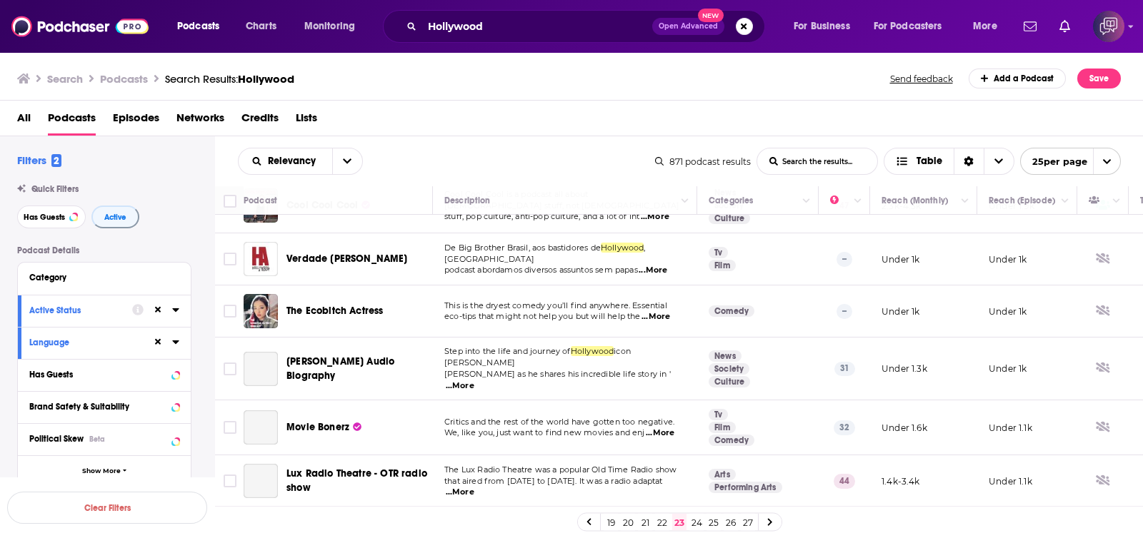
scroll to position [178, 0]
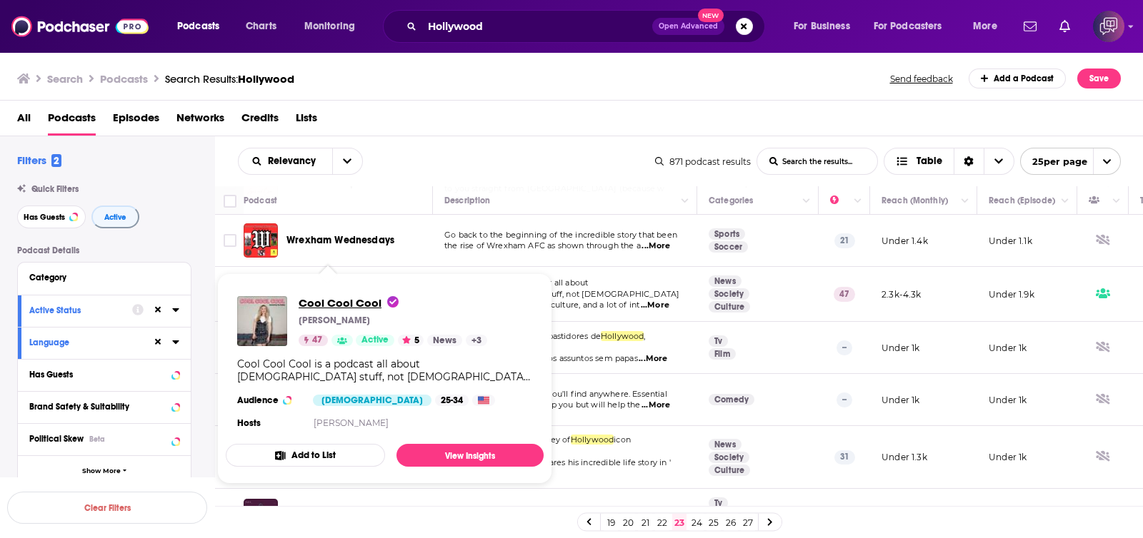
drag, startPoint x: 352, startPoint y: 266, endPoint x: 317, endPoint y: 300, distance: 49.0
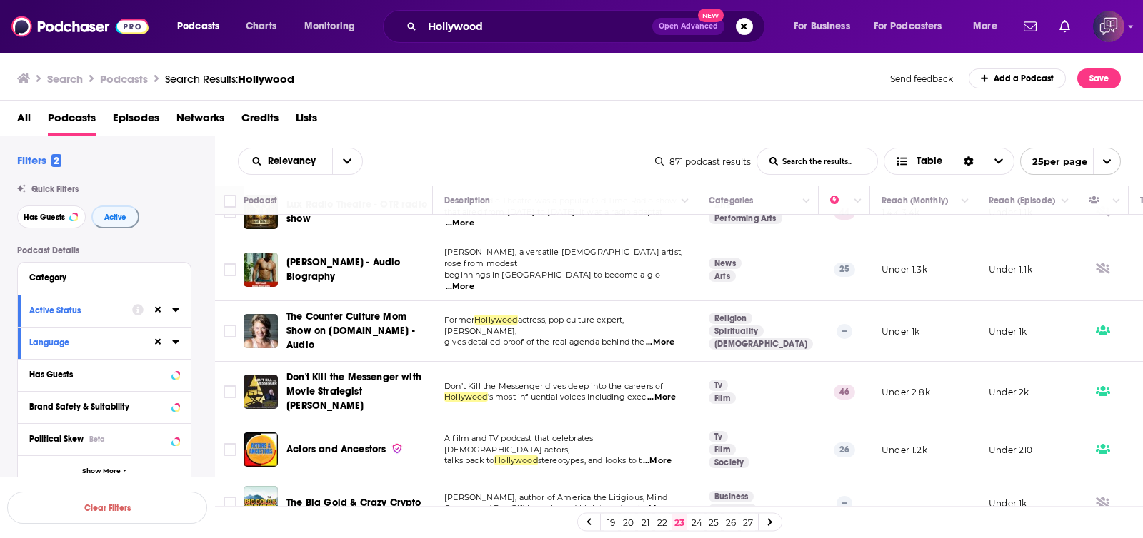
scroll to position [624, 0]
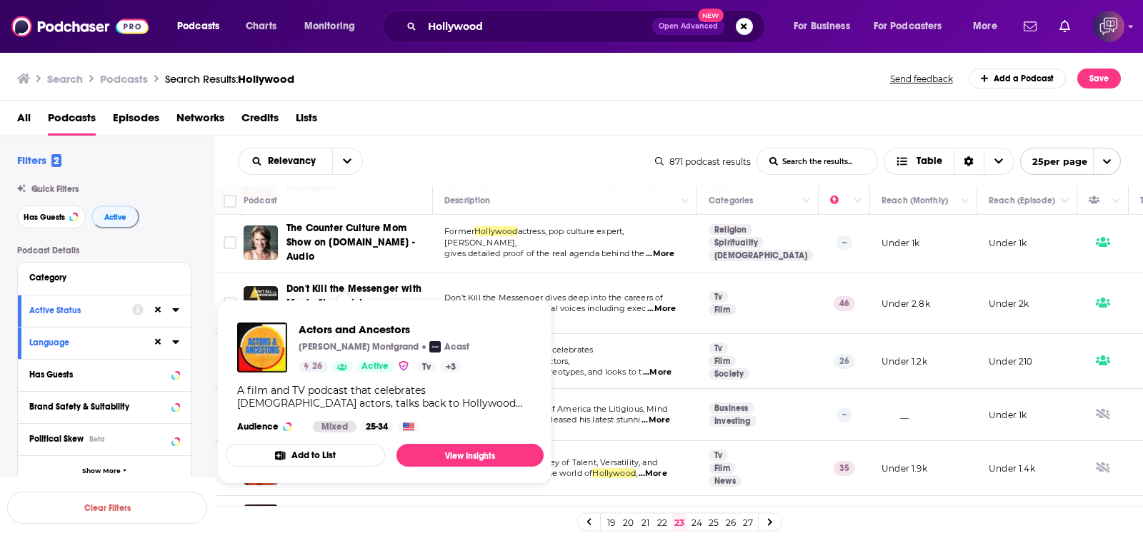
drag, startPoint x: 314, startPoint y: 326, endPoint x: 528, endPoint y: 148, distance: 278.4
click at [528, 148] on div "Relevancy List Search Input Search the results... Table" at bounding box center [446, 161] width 417 height 27
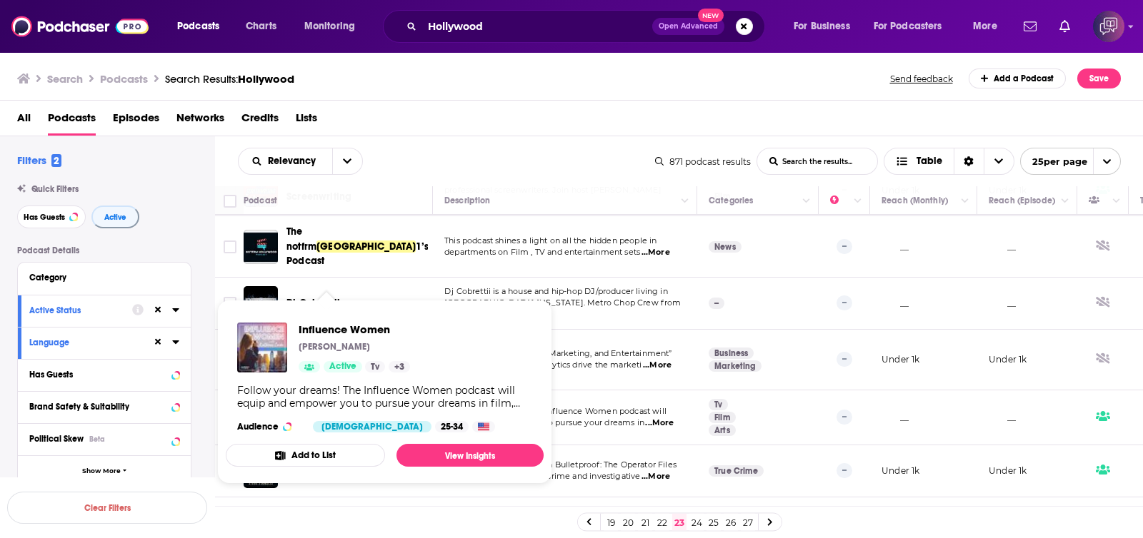
scroll to position [1073, 0]
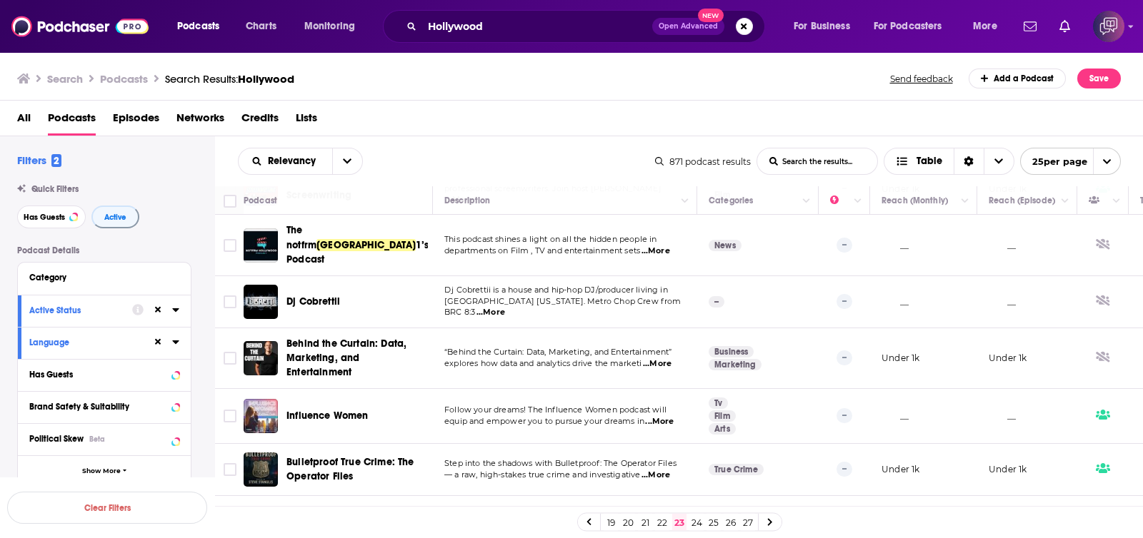
click at [698, 406] on link "24" at bounding box center [696, 522] width 14 height 17
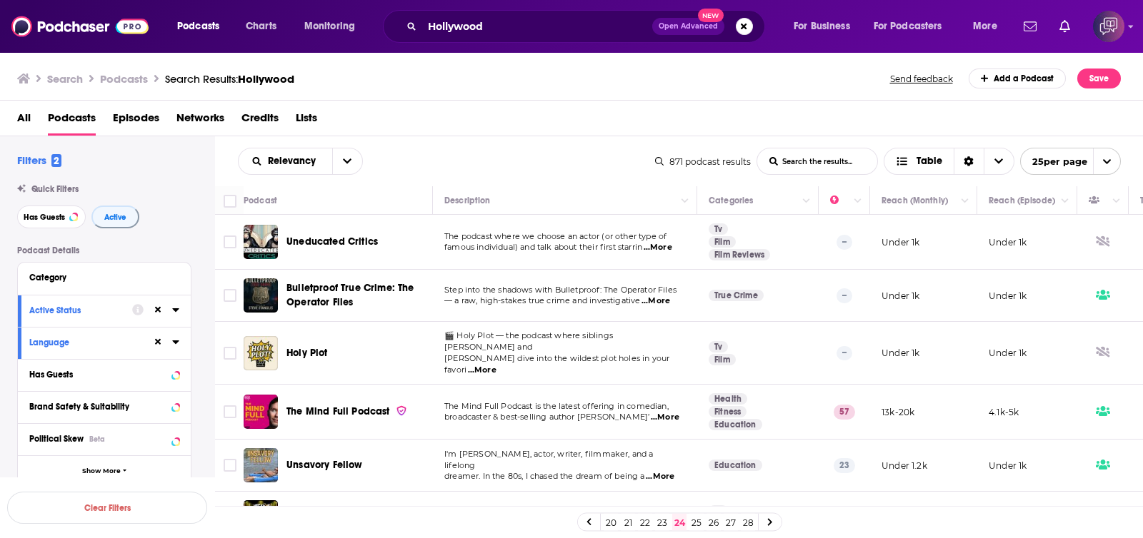
drag, startPoint x: 548, startPoint y: 123, endPoint x: 503, endPoint y: 69, distance: 70.4
click at [548, 122] on div "All Podcasts Episodes Networks Credits Lists" at bounding box center [574, 120] width 1115 height 29
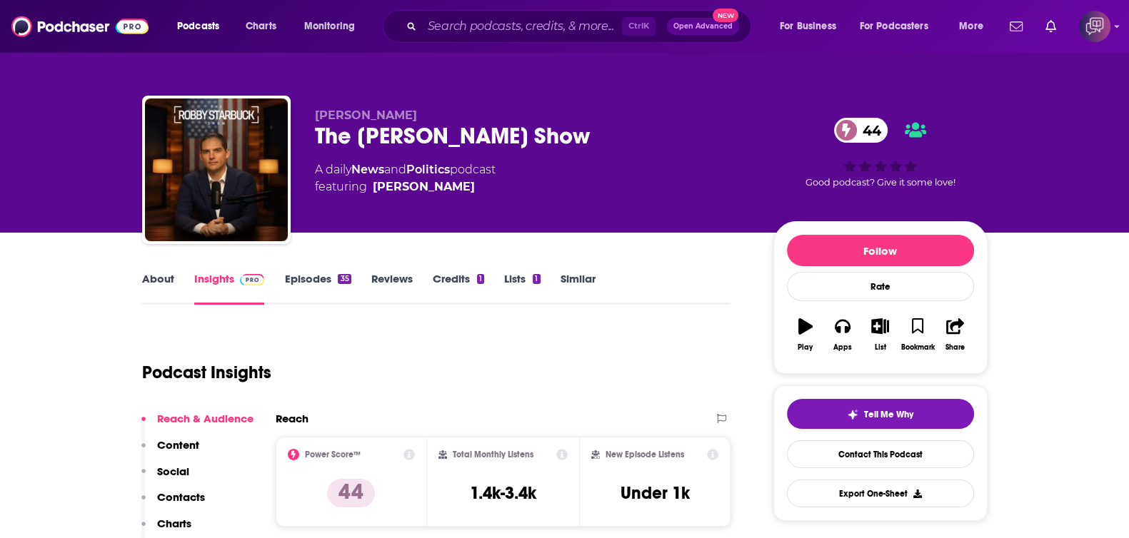
drag, startPoint x: 518, startPoint y: 133, endPoint x: 696, endPoint y: 143, distance: 178.8
click at [696, 143] on div "Robby Starbuck The Robby Starbuck Show 44 A daily News and Politics podcast fea…" at bounding box center [565, 173] width 846 height 154
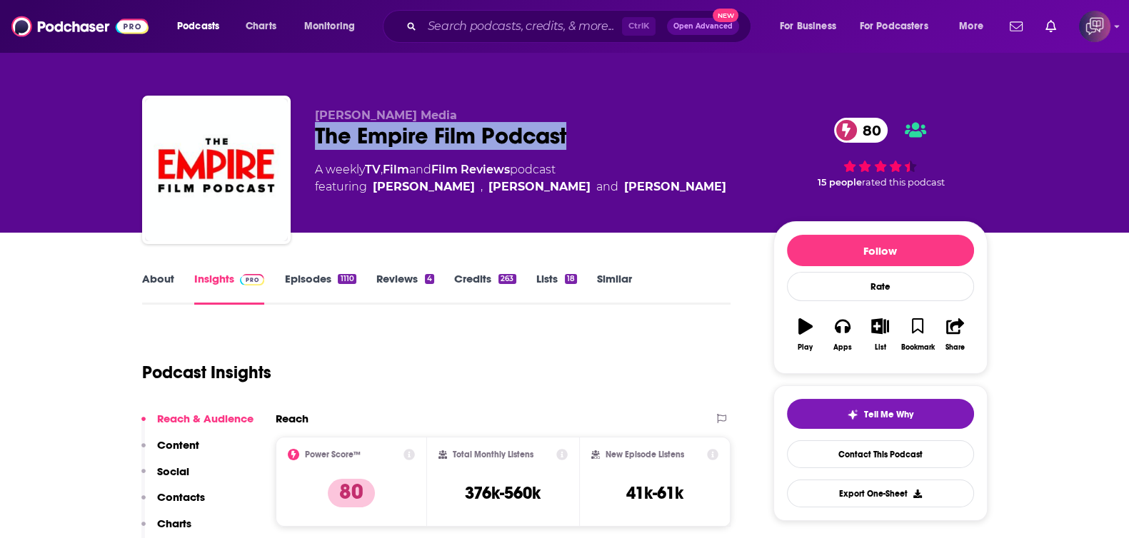
drag, startPoint x: 304, startPoint y: 123, endPoint x: 684, endPoint y: 123, distance: 380.7
click at [684, 123] on div "Bauer Media The Empire Film Podcast 80 A weekly TV , Film and Film Reviews podc…" at bounding box center [565, 173] width 846 height 154
copy h2 "The Empire Film Podcast"
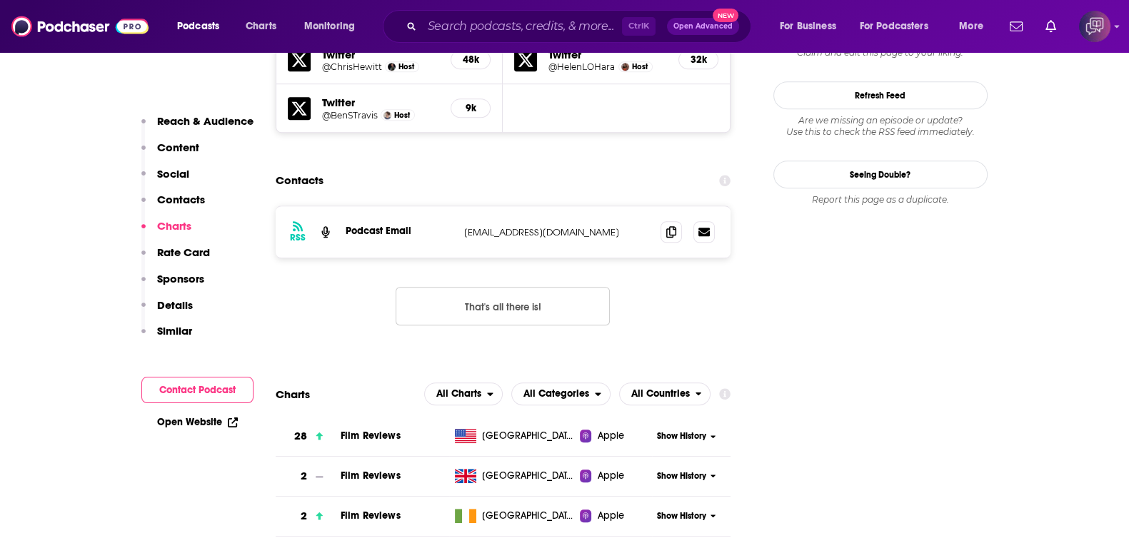
scroll to position [1249, 0]
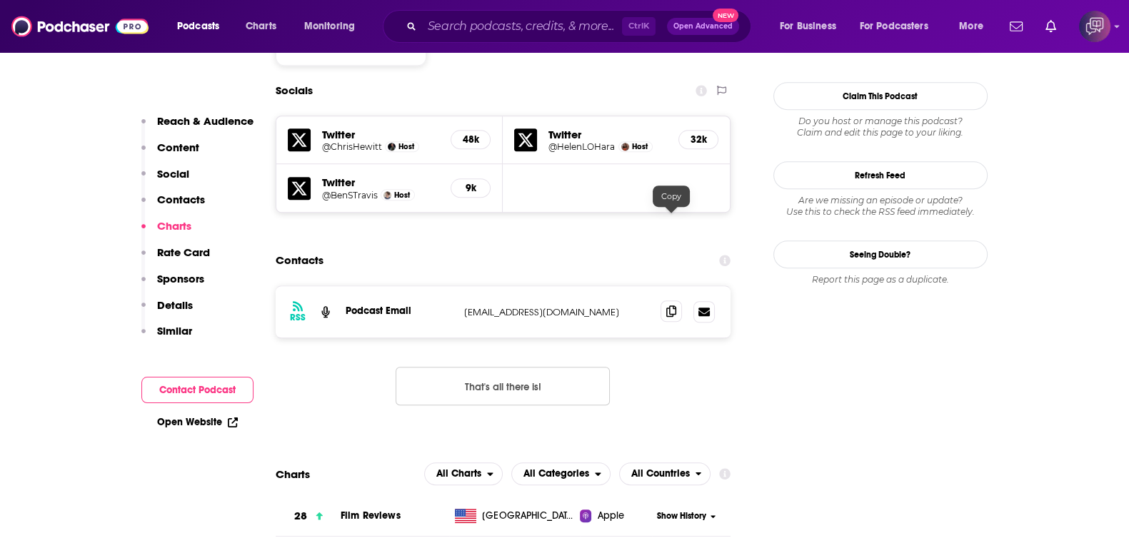
click at [676, 306] on icon at bounding box center [671, 311] width 10 height 11
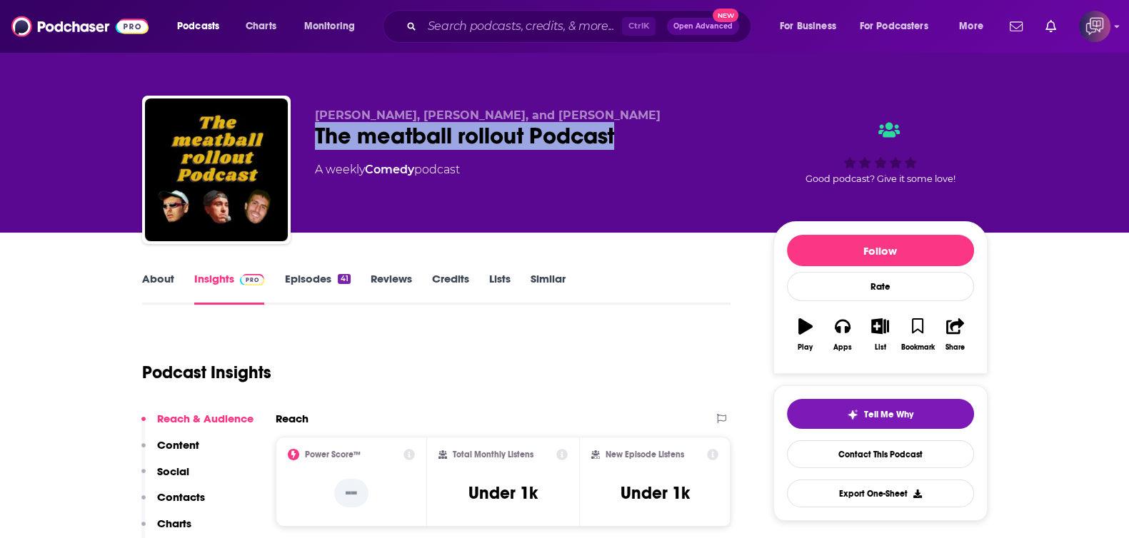
drag, startPoint x: 313, startPoint y: 137, endPoint x: 659, endPoint y: 134, distance: 346.4
click at [659, 134] on div "Konner Kienzle, Danny Avershal, and Jonathan Avershal The meatball rollout Podc…" at bounding box center [565, 173] width 846 height 154
copy h2 "The meatball rollout Podcast"
click at [164, 281] on link "About" at bounding box center [158, 288] width 32 height 33
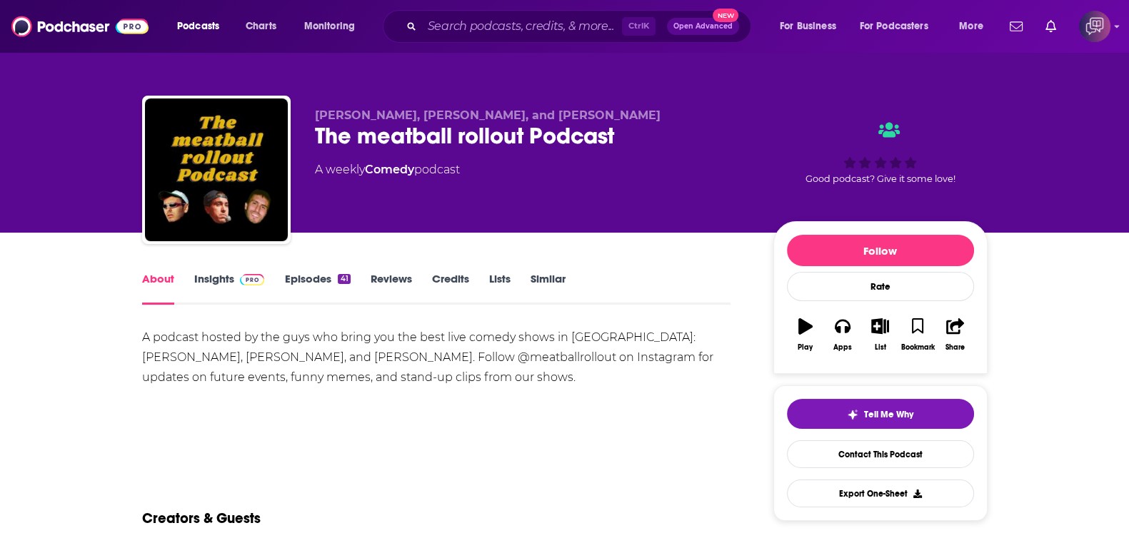
click at [216, 279] on link "Insights" at bounding box center [229, 288] width 71 height 33
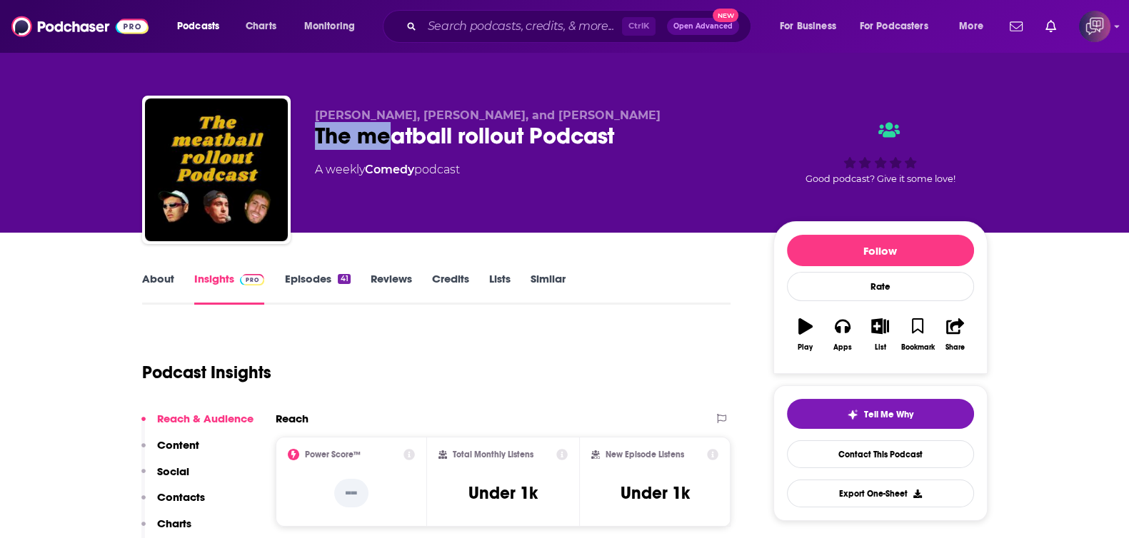
drag, startPoint x: 390, startPoint y: 139, endPoint x: 671, endPoint y: 131, distance: 280.8
click at [713, 119] on div "Konner Kienzle, Danny Avershal, and Jonathan Avershal The meatball rollout Podc…" at bounding box center [565, 173] width 846 height 154
drag, startPoint x: 652, startPoint y: 131, endPoint x: 304, endPoint y: 146, distance: 348.1
click at [381, 142] on div "The meatball rollout Podcast" at bounding box center [533, 136] width 436 height 28
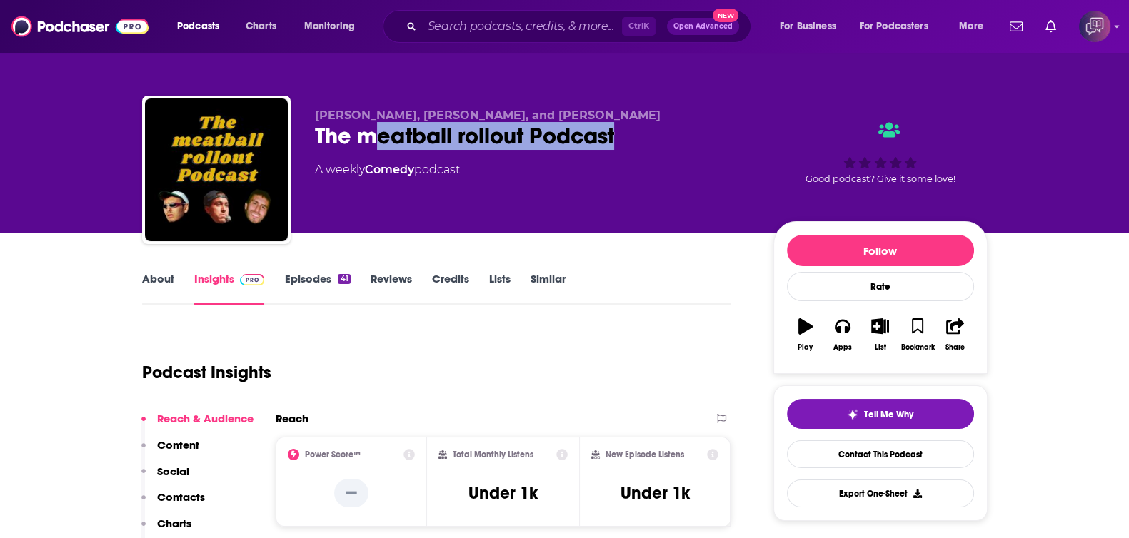
click at [315, 146] on div "The meatball rollout Podcast" at bounding box center [533, 136] width 436 height 28
click at [304, 145] on div "Konner Kienzle, Danny Avershal, and Jonathan Avershal The meatball rollout Podc…" at bounding box center [565, 173] width 846 height 154
click at [307, 141] on div "Konner Kienzle, Danny Avershal, and Jonathan Avershal The meatball rollout Podc…" at bounding box center [565, 173] width 846 height 154
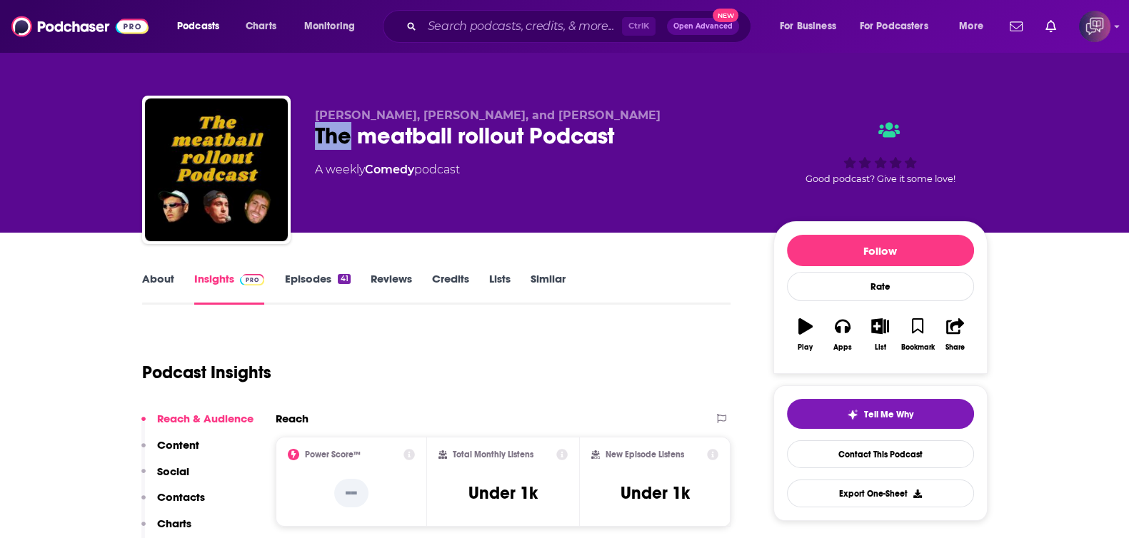
click at [299, 135] on div "Konner Kienzle, Danny Avershal, and Jonathan Avershal The meatball rollout Podc…" at bounding box center [565, 173] width 846 height 154
click at [295, 135] on div "Konner Kienzle, Danny Avershal, and Jonathan Avershal The meatball rollout Podc…" at bounding box center [565, 173] width 846 height 154
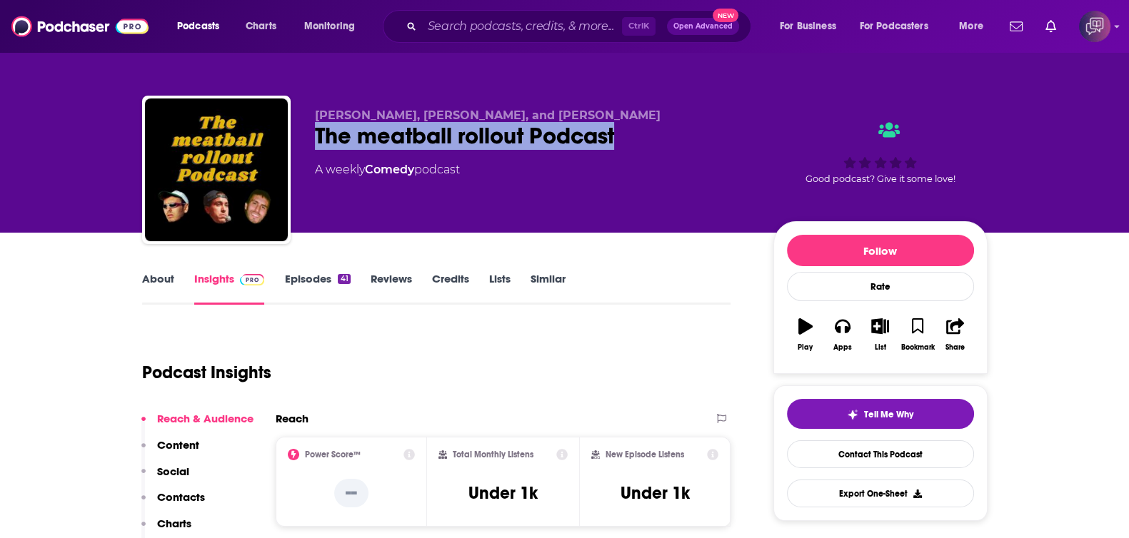
drag, startPoint x: 306, startPoint y: 135, endPoint x: 632, endPoint y: 141, distance: 326.4
click at [632, 141] on div "Konner Kienzle, Danny Avershal, and Jonathan Avershal The meatball rollout Podc…" at bounding box center [565, 173] width 846 height 154
copy h2 "The meatball rollout Podcast"
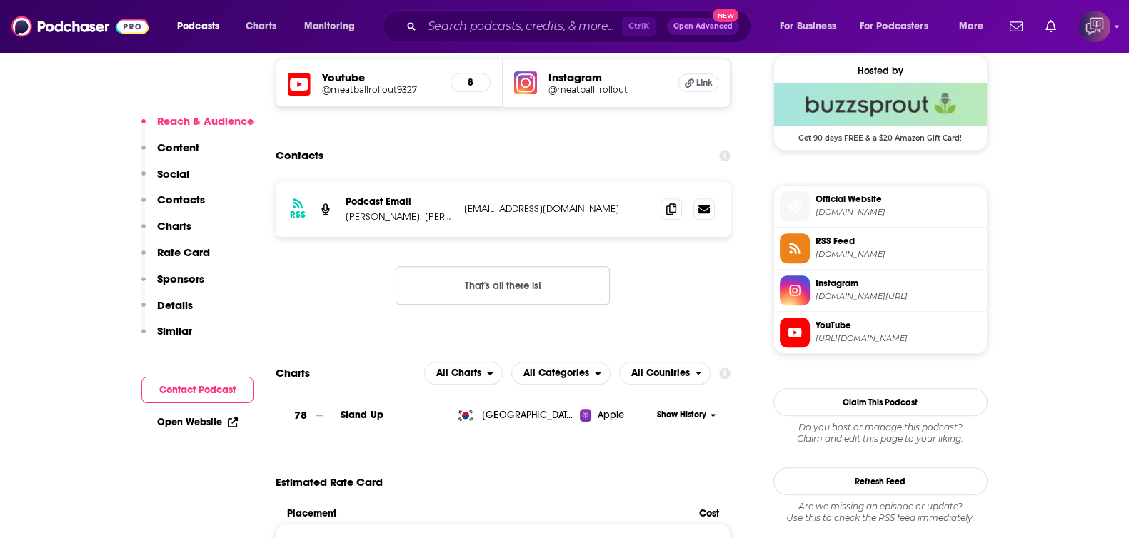
scroll to position [1071, 0]
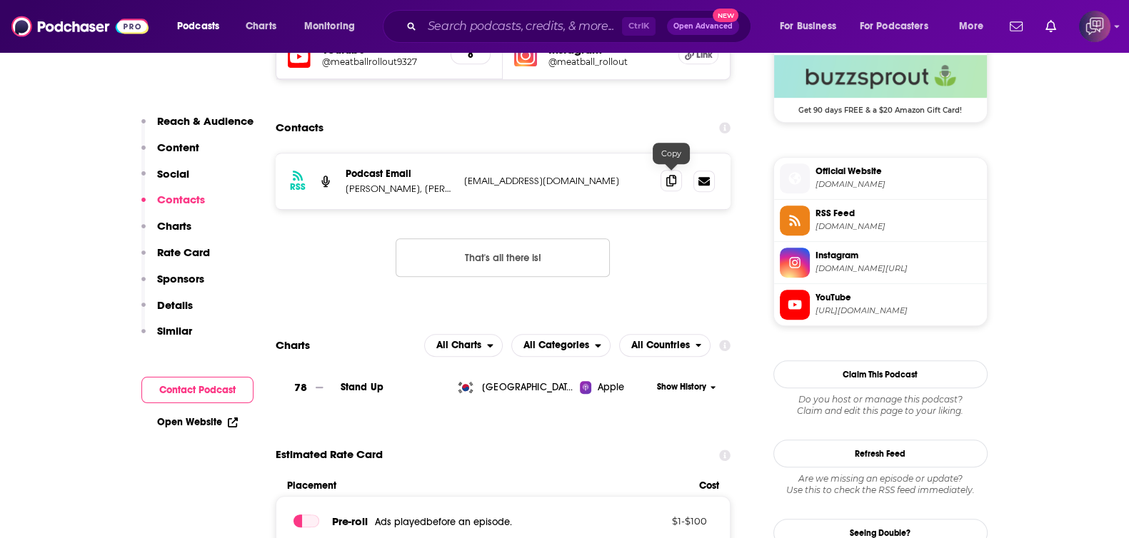
click at [673, 180] on icon at bounding box center [671, 180] width 10 height 11
drag, startPoint x: 338, startPoint y: 184, endPoint x: 407, endPoint y: 189, distance: 69.5
click at [407, 189] on div "RSS Podcast Email Konner Kienzle, Danny Avershal, and Jonathan Avershal kienzle…" at bounding box center [504, 182] width 456 height 56
click at [407, 189] on p "Konner Kienzle, Danny Avershal, and Jonathan Avershal" at bounding box center [399, 189] width 107 height 12
drag, startPoint x: 407, startPoint y: 186, endPoint x: 346, endPoint y: 193, distance: 61.8
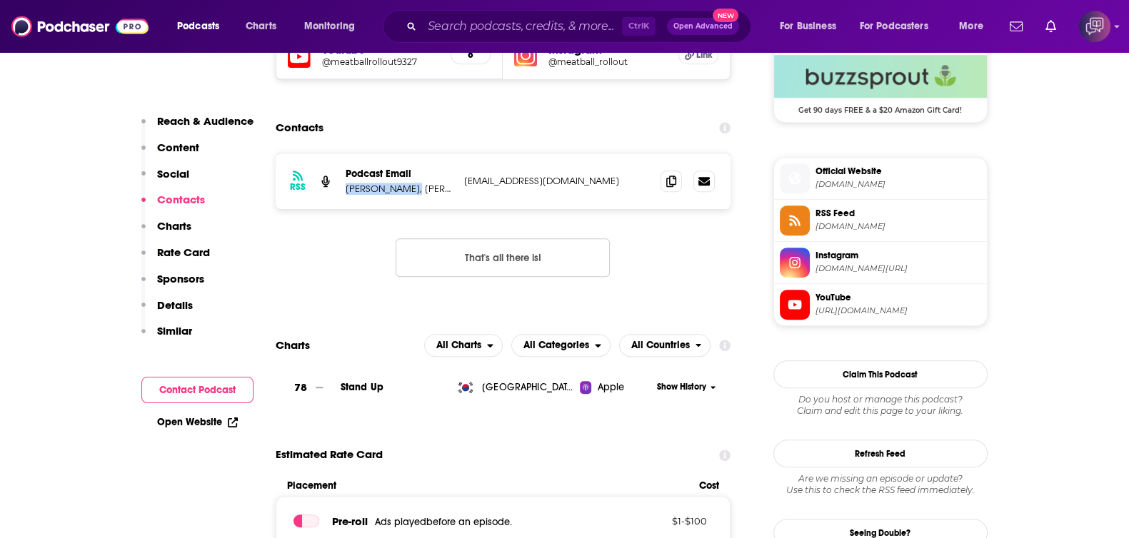
click at [346, 193] on div "RSS Podcast Email Konner Kienzle, Danny Avershal, and Jonathan Avershal kienzle…" at bounding box center [504, 182] width 456 height 56
copy p "Konner Kienzle"
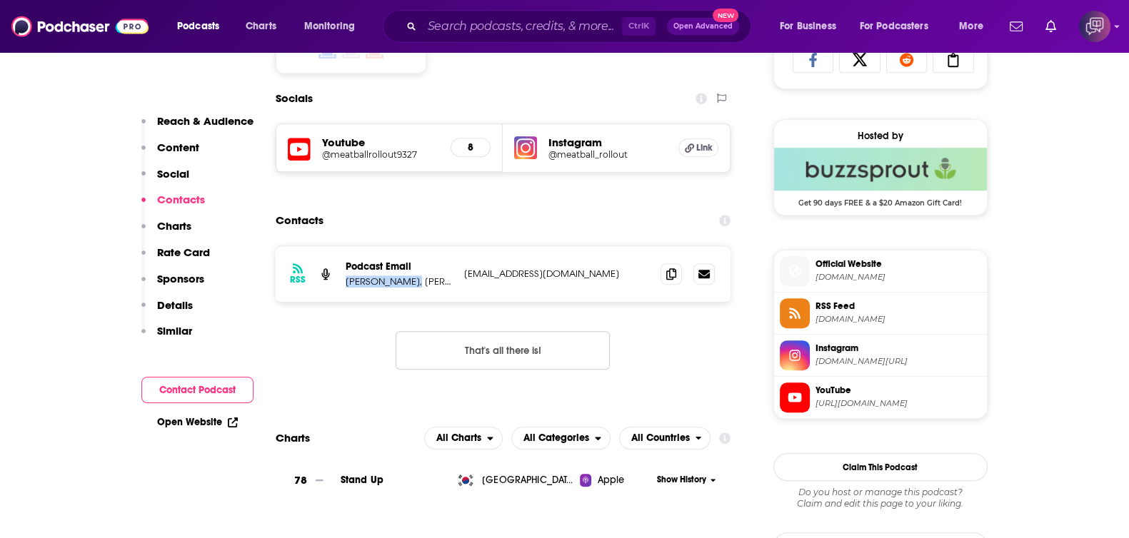
scroll to position [893, 0]
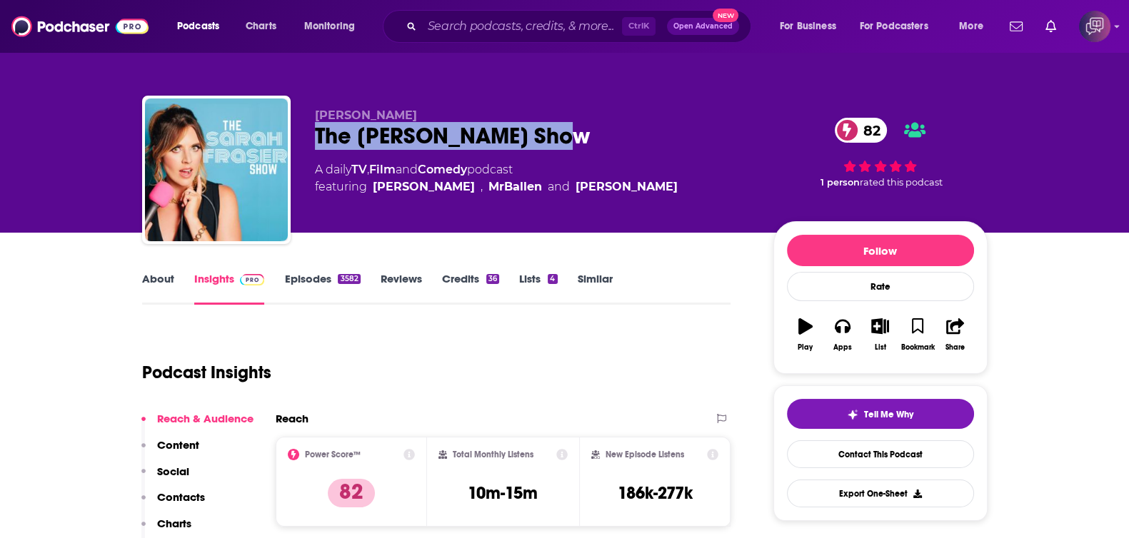
drag, startPoint x: 413, startPoint y: 133, endPoint x: 616, endPoint y: 129, distance: 203.6
click at [616, 129] on div "Sarah Fraser The Sarah Fraser Show 82 A daily TV , Film and Comedy podcast feat…" at bounding box center [565, 173] width 846 height 154
click at [166, 278] on link "About" at bounding box center [158, 288] width 32 height 33
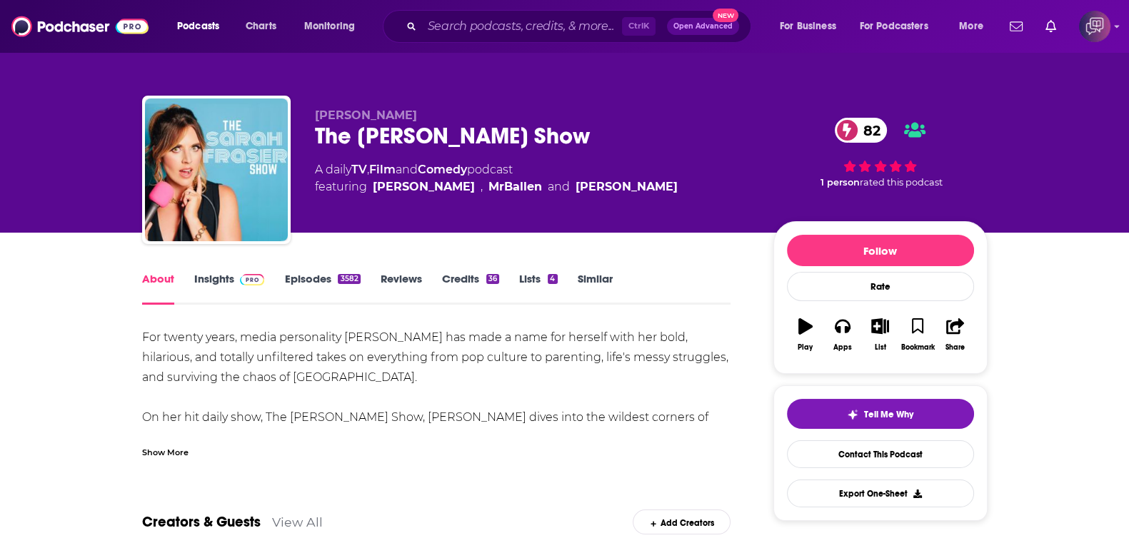
click at [179, 454] on div "Show More" at bounding box center [165, 452] width 46 height 14
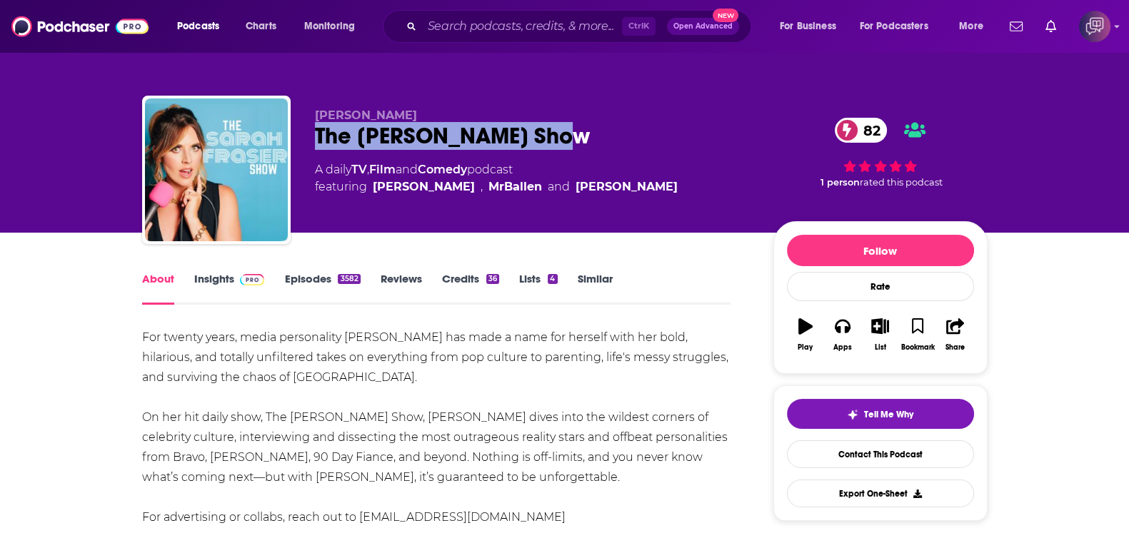
drag, startPoint x: 319, startPoint y: 131, endPoint x: 616, endPoint y: 123, distance: 297.2
click at [616, 123] on div "The Sarah Fraser Show 82" at bounding box center [533, 136] width 436 height 28
copy h1 "The Sarah Fraser Show"
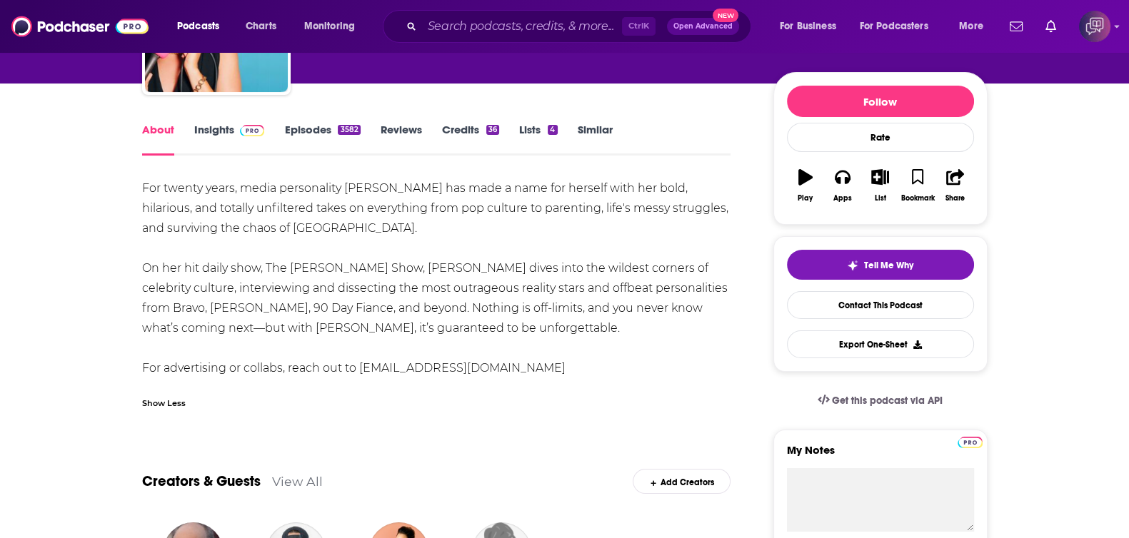
scroll to position [89, 0]
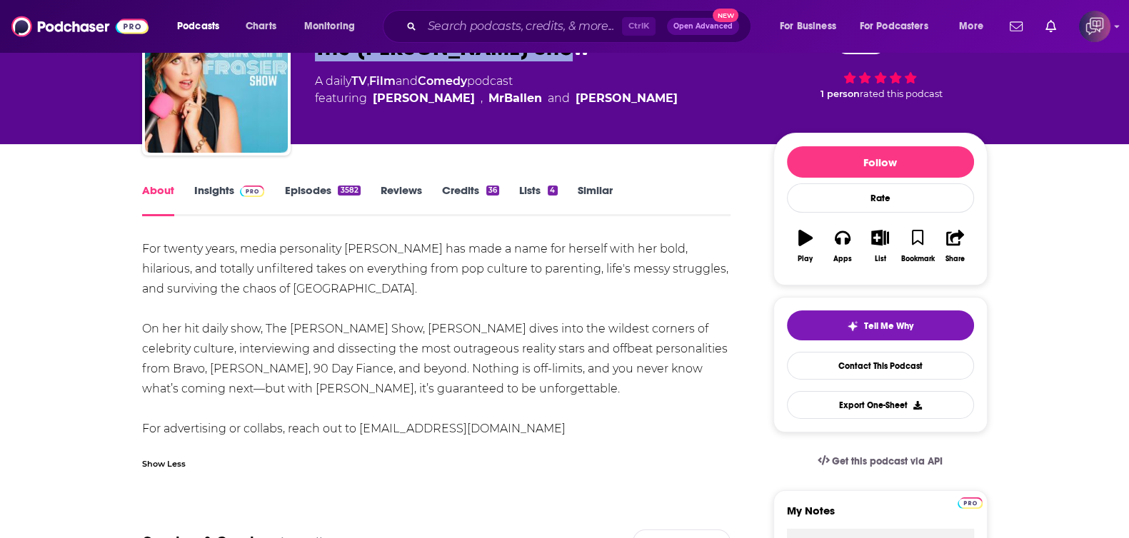
click at [218, 191] on link "Insights" at bounding box center [229, 200] width 71 height 33
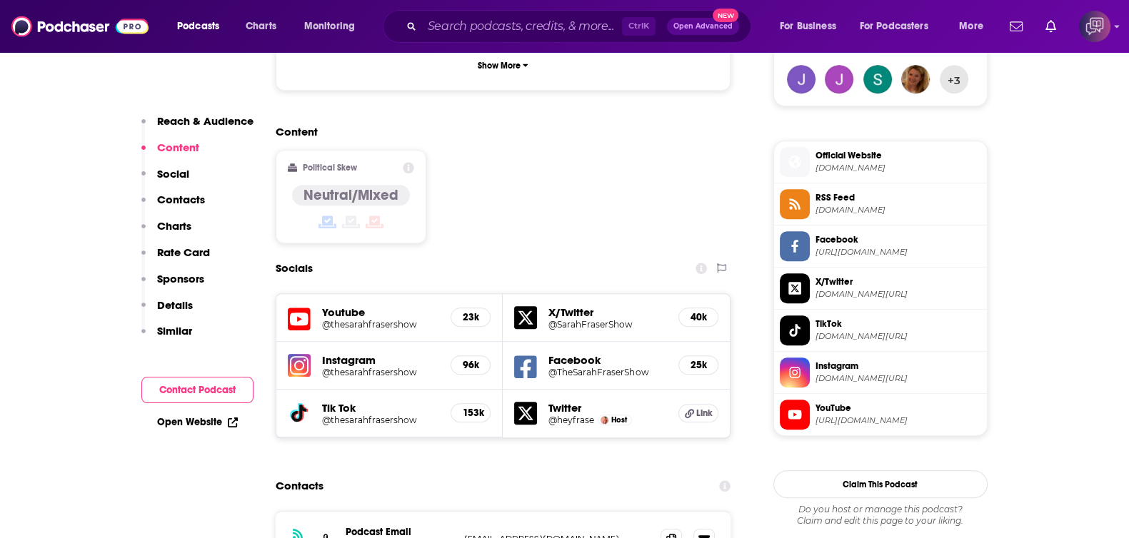
scroll to position [1338, 0]
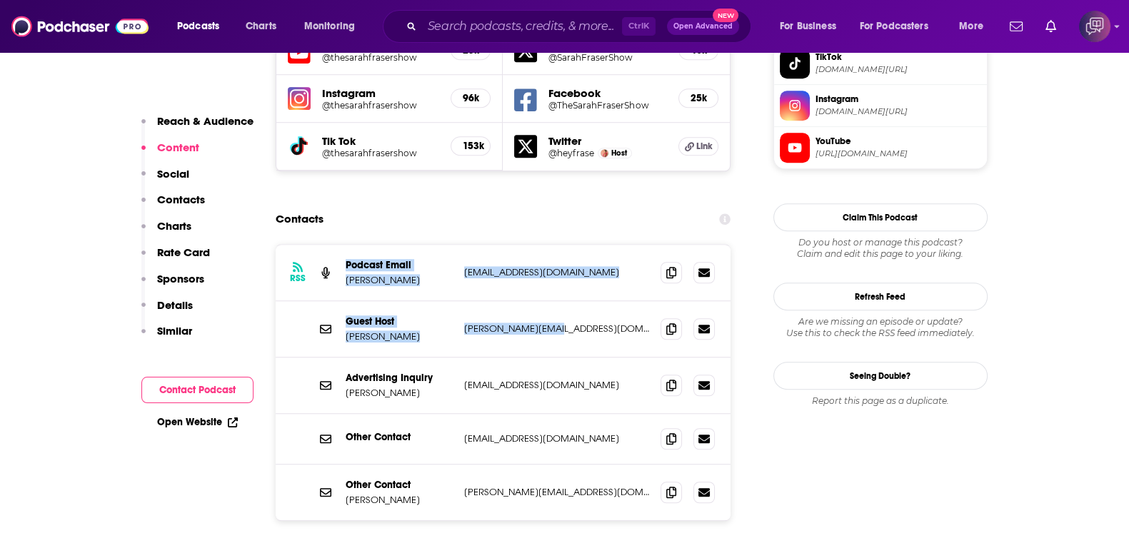
drag, startPoint x: 343, startPoint y: 182, endPoint x: 609, endPoint y: 256, distance: 276.6
click at [609, 256] on div "RSS Podcast Email Sarah Fraser thesarahfrasershow@gmail.com thesarahfrasershow@…" at bounding box center [504, 383] width 456 height 276
copy div "Podcast Email Sarah Fraser thesarahfrasershow@gmail.com thesarahfrasershow@gmai…"
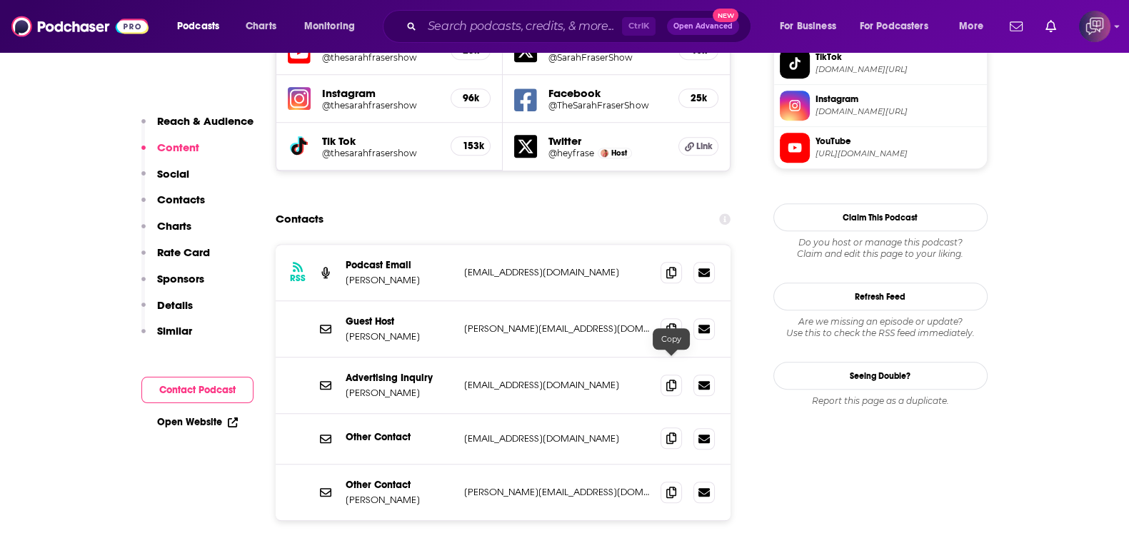
click at [671, 433] on icon at bounding box center [671, 438] width 10 height 11
click at [666, 486] on icon at bounding box center [671, 491] width 10 height 11
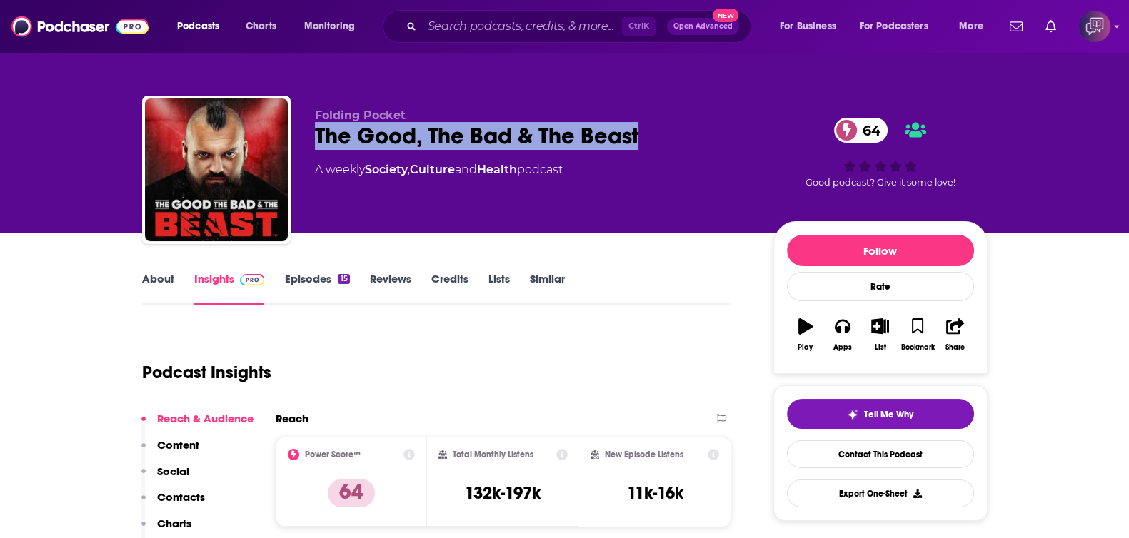
drag, startPoint x: 601, startPoint y: 157, endPoint x: 668, endPoint y: 155, distance: 67.2
click at [668, 155] on div "Folding Pocket The Good, The Bad & The Beast 64 A weekly Society , Culture and …" at bounding box center [565, 173] width 846 height 154
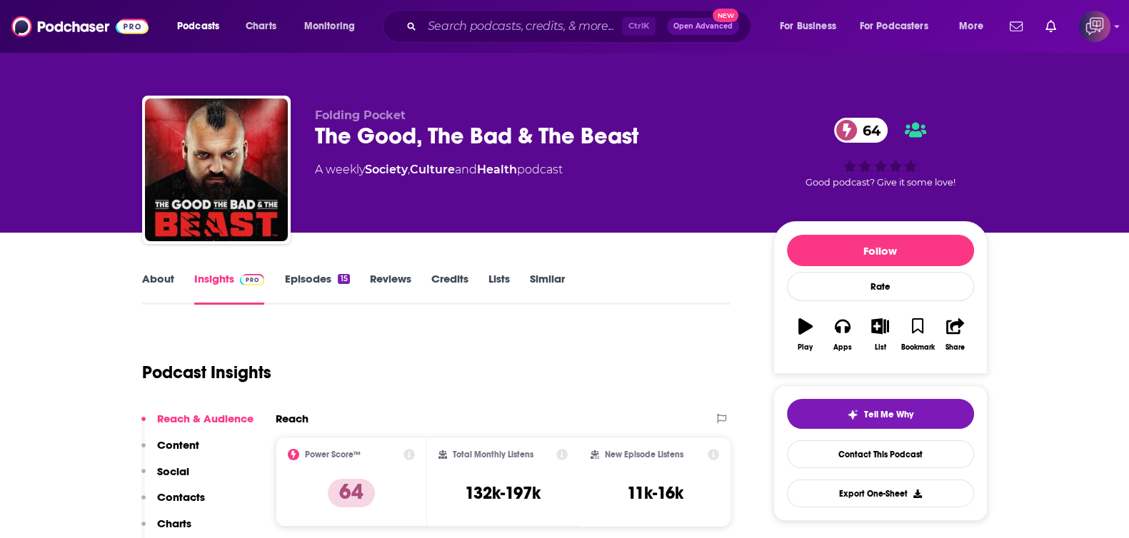
click at [164, 289] on link "About" at bounding box center [158, 288] width 32 height 33
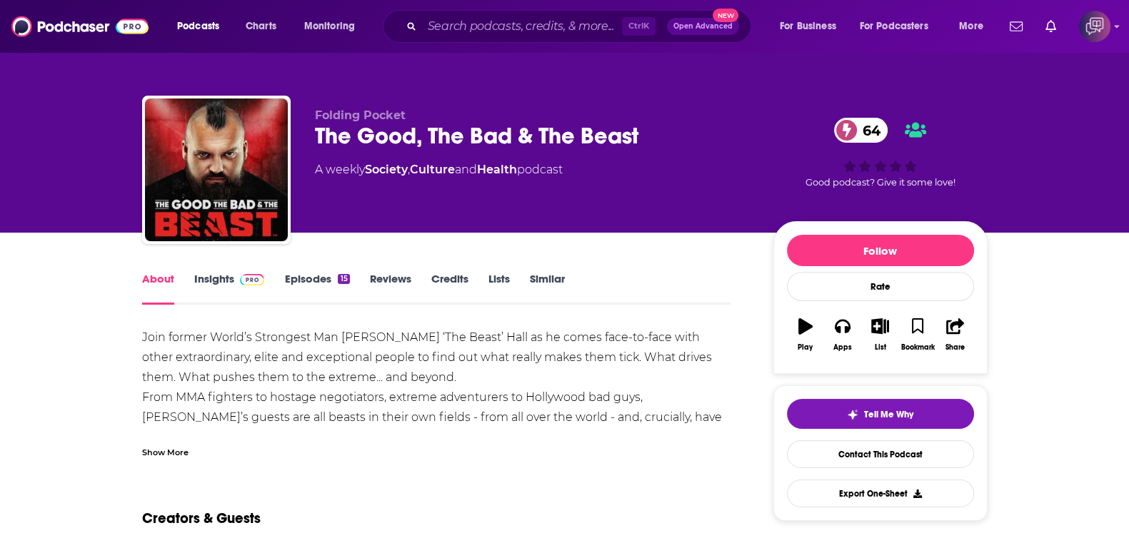
click at [182, 452] on div "Show More" at bounding box center [165, 452] width 46 height 14
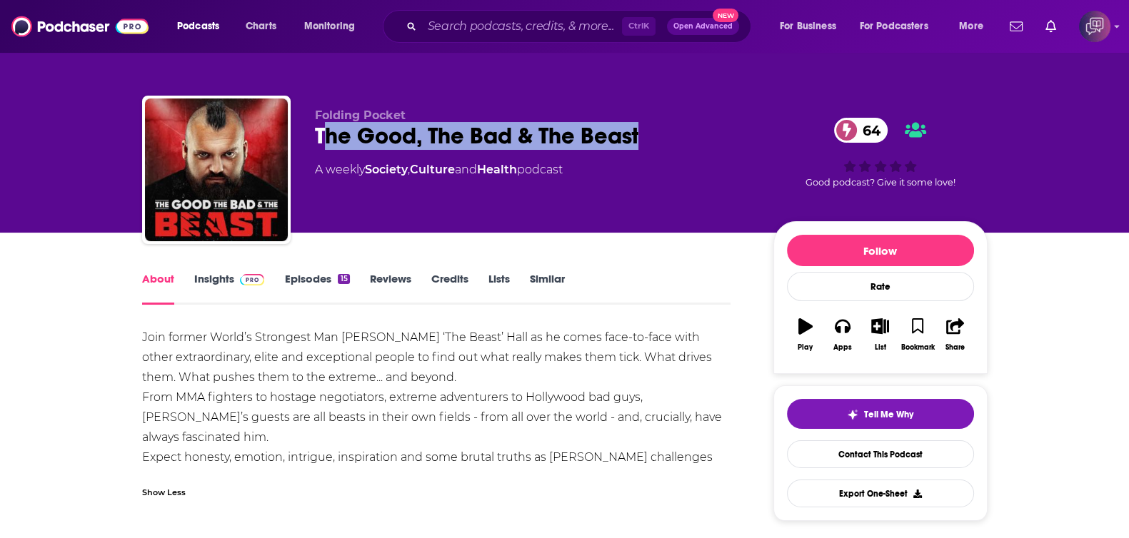
drag, startPoint x: 465, startPoint y: 146, endPoint x: 657, endPoint y: 149, distance: 192.1
click at [657, 149] on div "The Good, The Bad & The Beast 64" at bounding box center [533, 136] width 436 height 28
click at [689, 144] on div "The Good, The Bad & The Beast 64" at bounding box center [533, 136] width 436 height 28
drag, startPoint x: 679, startPoint y: 130, endPoint x: 304, endPoint y: 139, distance: 375.8
click at [304, 139] on div "Folding Pocket The Good, The Bad & The Beast 64 A weekly Society , Culture and …" at bounding box center [565, 173] width 846 height 154
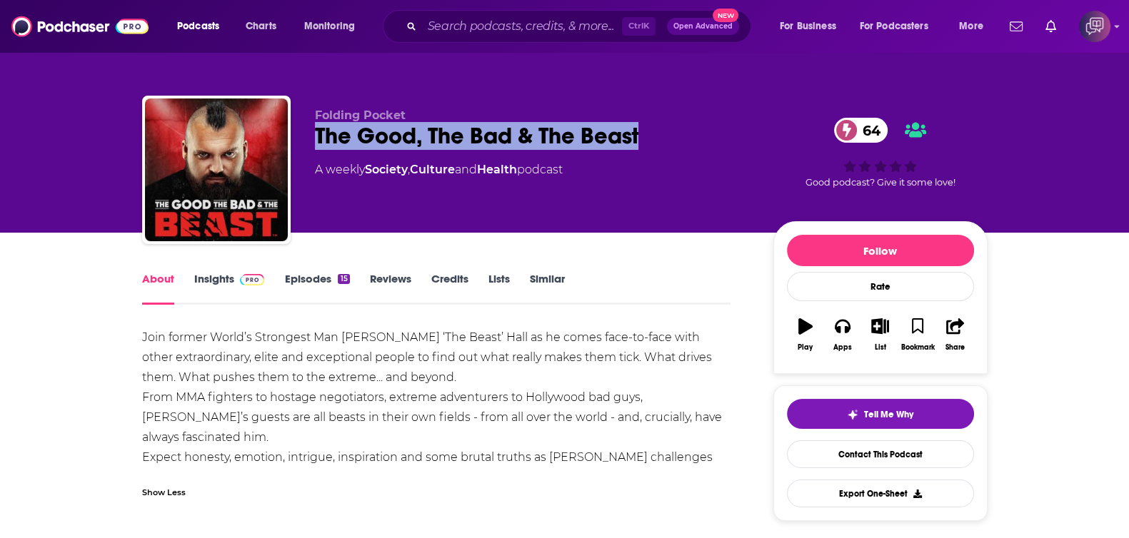
copy h1 "The Good, The Bad & The Beast"
click at [214, 284] on link "Insights" at bounding box center [229, 288] width 71 height 33
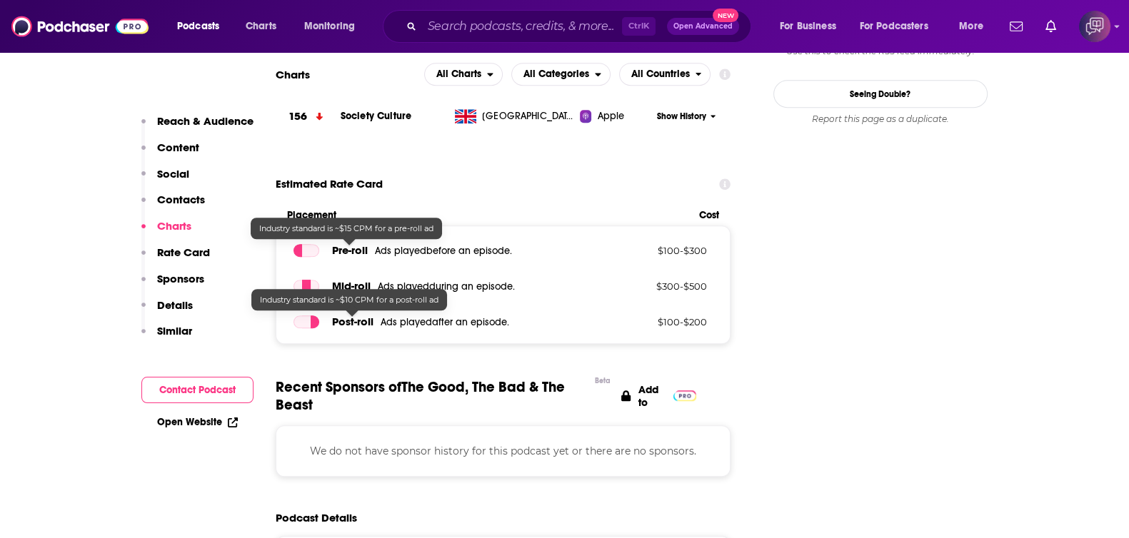
scroll to position [1071, 0]
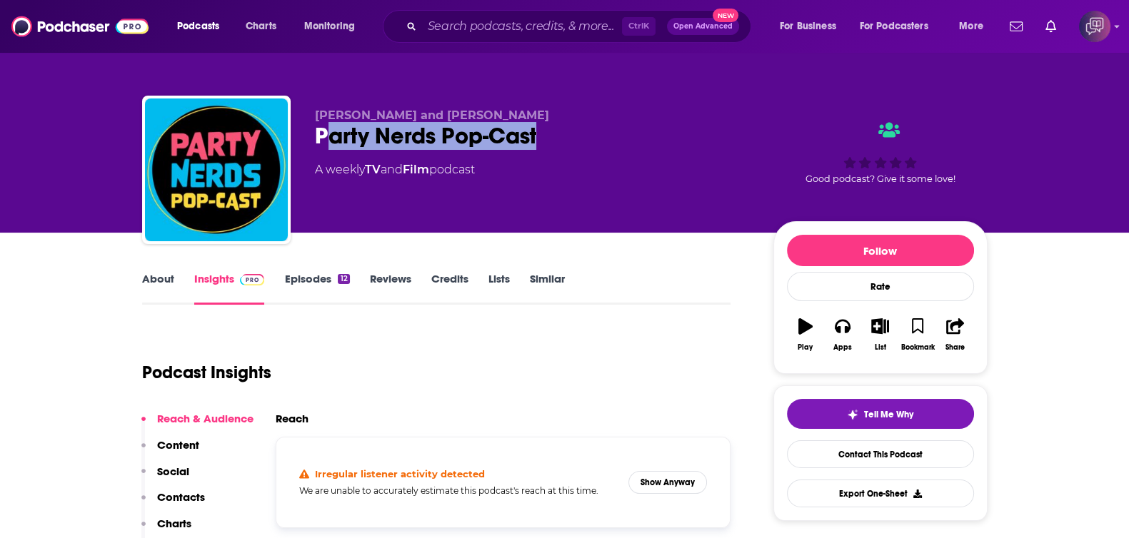
drag, startPoint x: 351, startPoint y: 130, endPoint x: 572, endPoint y: 143, distance: 221.8
click at [572, 143] on div "Party Nerds Pop-Cast" at bounding box center [533, 136] width 436 height 28
click at [681, 487] on button "Show Anyway" at bounding box center [667, 482] width 79 height 23
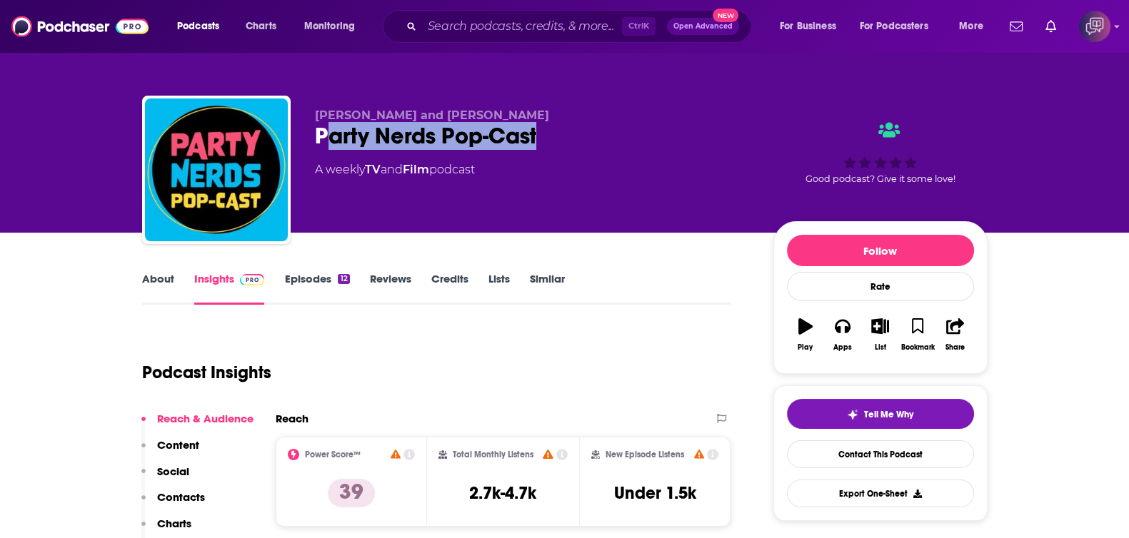
click at [324, 137] on div "Party Nerds Pop-Cast" at bounding box center [533, 136] width 436 height 28
drag, startPoint x: 309, startPoint y: 138, endPoint x: 582, endPoint y: 152, distance: 273.2
click at [582, 152] on div "[PERSON_NAME] and [PERSON_NAME] Party Nerds Pop-Cast A weekly TV and Film podca…" at bounding box center [565, 173] width 846 height 154
copy h2 "Party Nerds Pop-Cast"
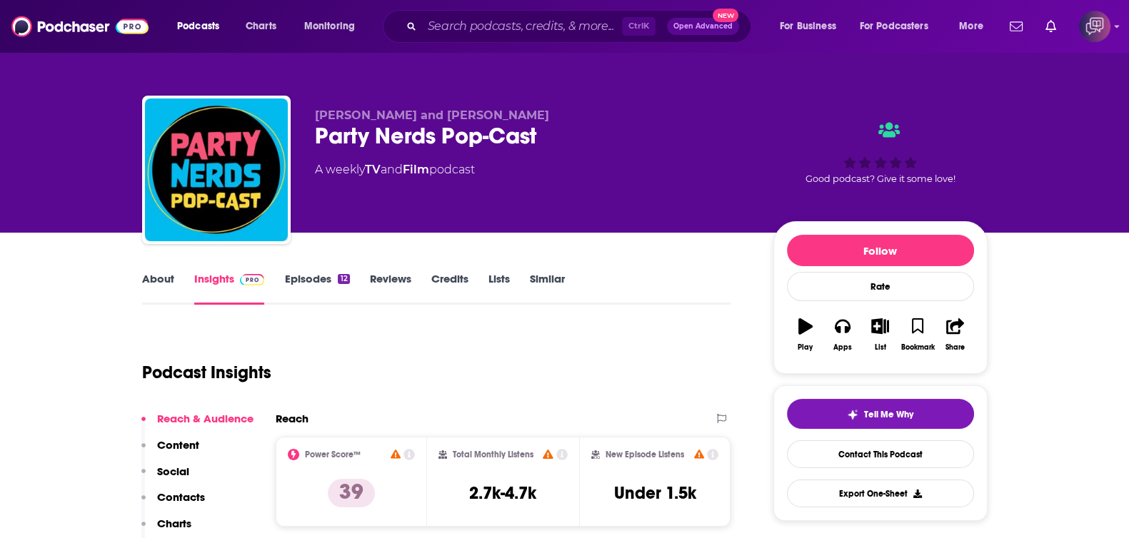
click at [157, 280] on link "About" at bounding box center [158, 288] width 32 height 33
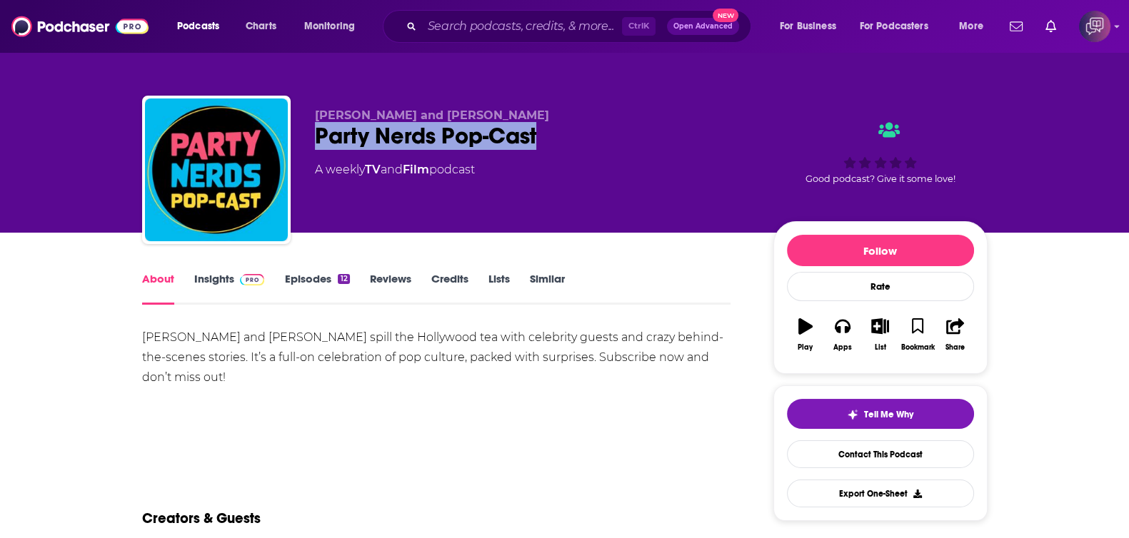
drag, startPoint x: 307, startPoint y: 134, endPoint x: 557, endPoint y: 144, distance: 250.2
click at [557, 144] on div "Richard Gabai and Robert Carradine Party Nerds Pop-Cast A weekly TV and Film po…" at bounding box center [565, 173] width 846 height 154
click at [557, 144] on div "Party Nerds Pop-Cast" at bounding box center [533, 136] width 436 height 28
drag, startPoint x: 555, startPoint y: 139, endPoint x: 300, endPoint y: 132, distance: 255.0
click at [300, 132] on div "Richard Gabai and Robert Carradine Party Nerds Pop-Cast A weekly TV and Film po…" at bounding box center [565, 173] width 846 height 154
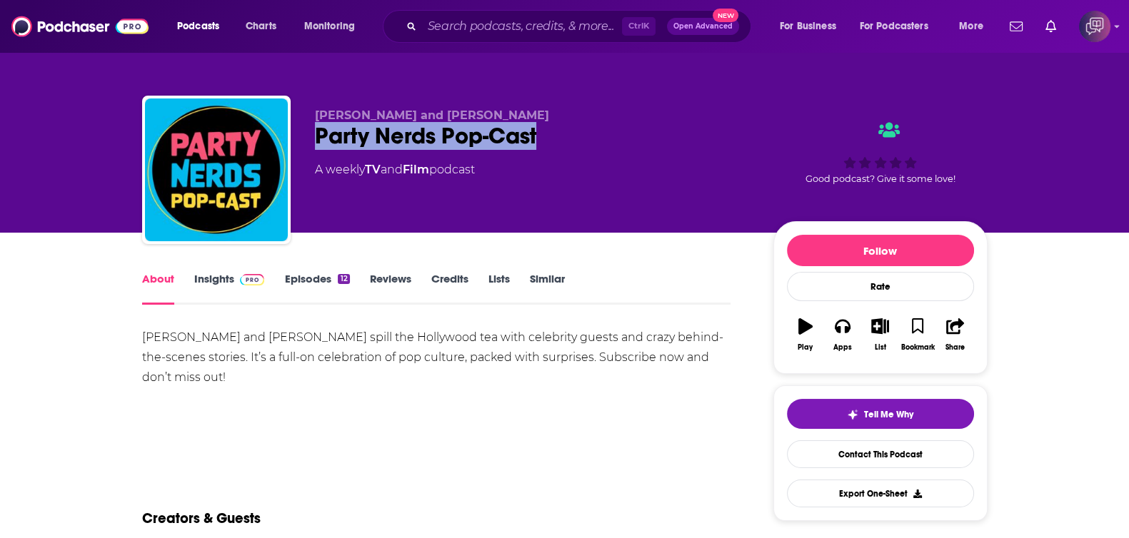
click at [239, 290] on link "Insights" at bounding box center [229, 288] width 71 height 33
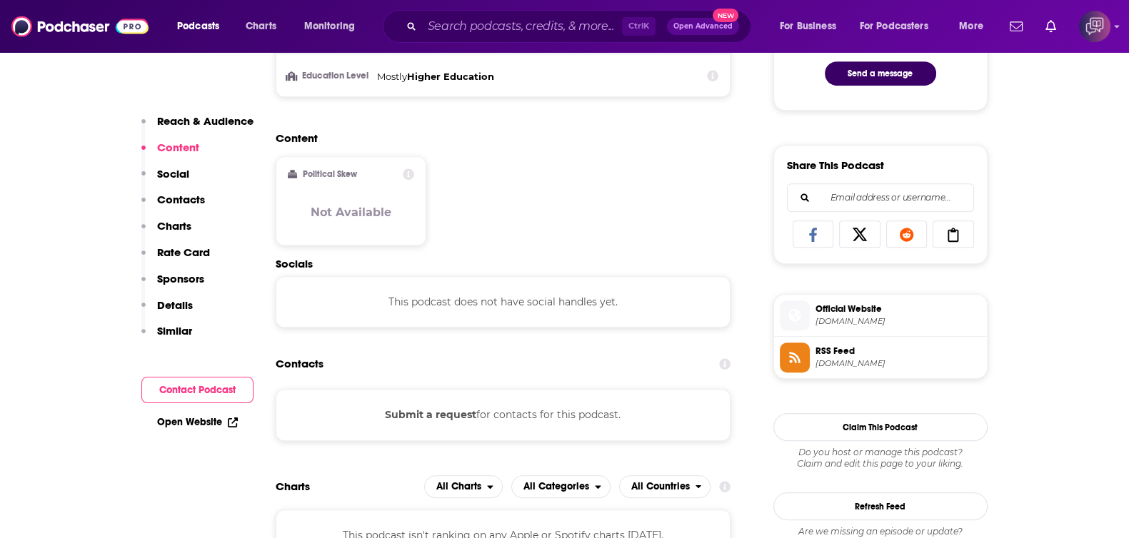
scroll to position [446, 0]
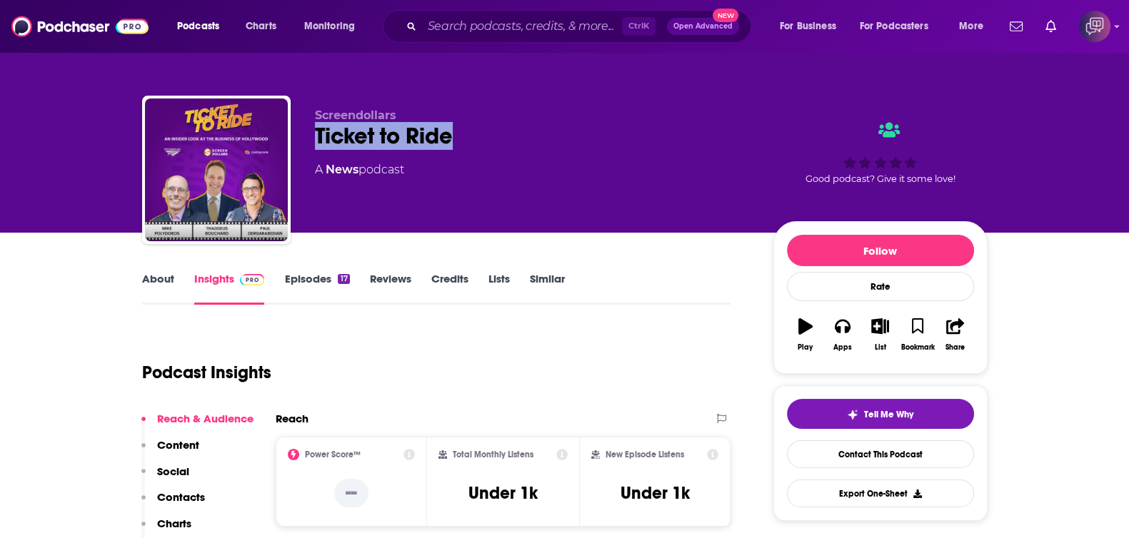
drag, startPoint x: 307, startPoint y: 131, endPoint x: 489, endPoint y: 137, distance: 182.2
click at [519, 141] on div "Screendollars Ticket to Ride A News podcast Good podcast? Give it some love!" at bounding box center [565, 173] width 846 height 154
copy h2 "Ticket to Ride"
click at [151, 276] on link "About" at bounding box center [158, 288] width 32 height 33
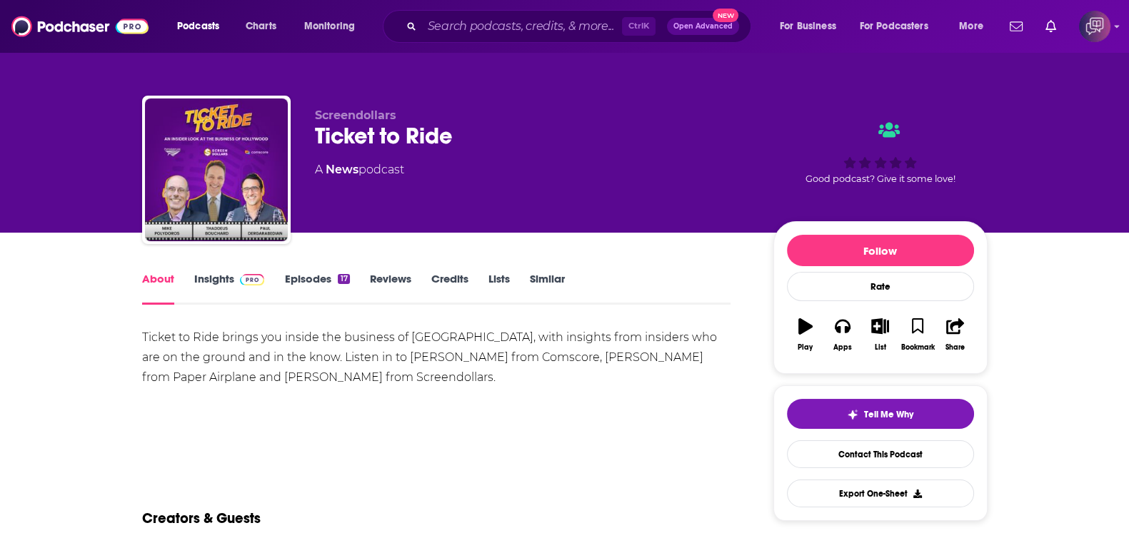
click at [221, 276] on link "Insights" at bounding box center [229, 288] width 71 height 33
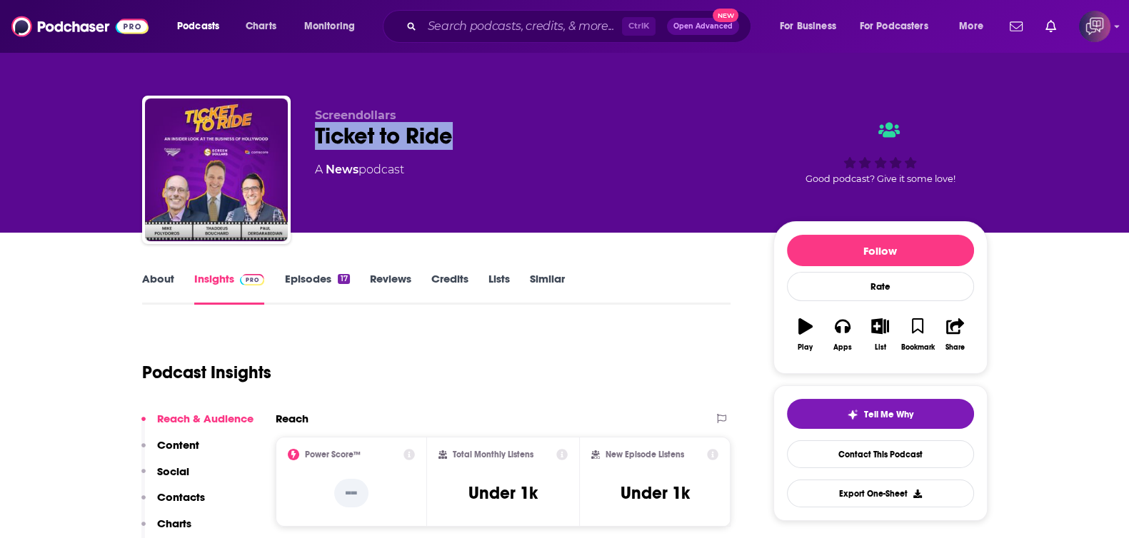
drag, startPoint x: 506, startPoint y: 141, endPoint x: 518, endPoint y: 141, distance: 12.1
click at [518, 141] on div "Screendollars Ticket to Ride A News podcast Good podcast? Give it some love!" at bounding box center [565, 173] width 846 height 154
click at [518, 141] on div "Ticket to Ride" at bounding box center [533, 136] width 436 height 28
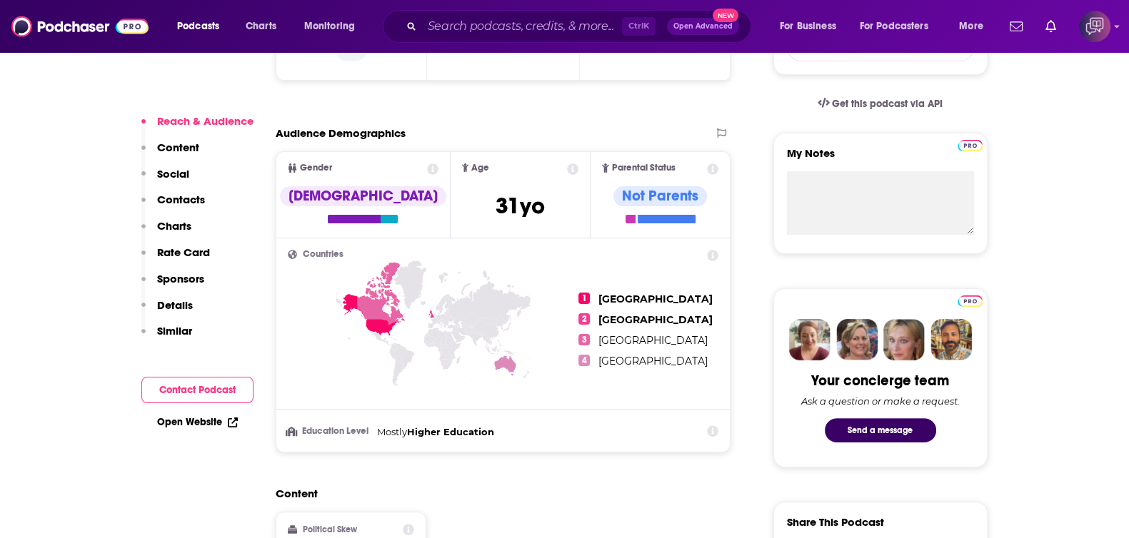
scroll to position [982, 0]
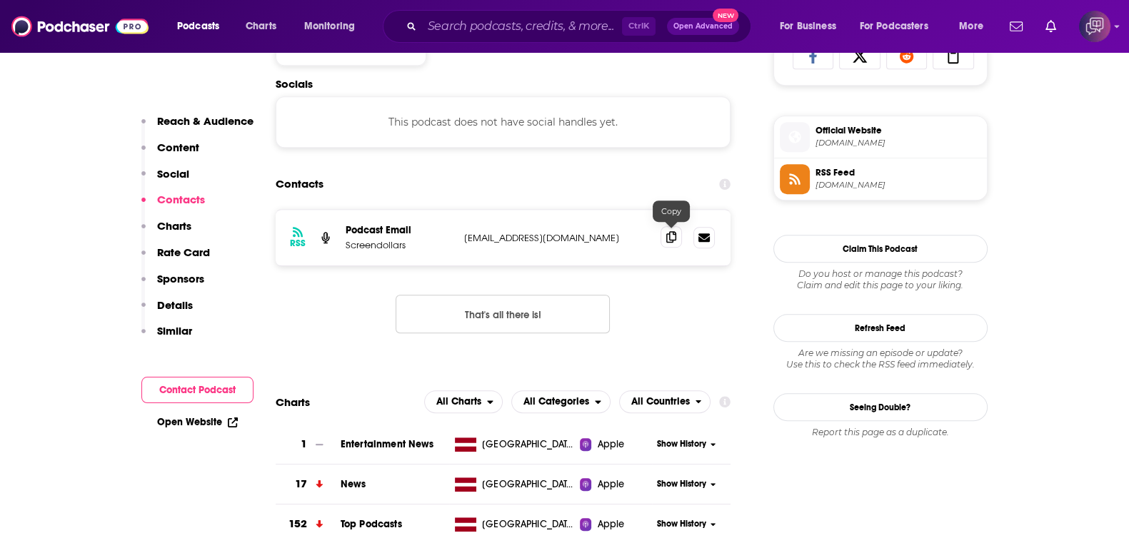
click at [670, 241] on span at bounding box center [671, 236] width 21 height 21
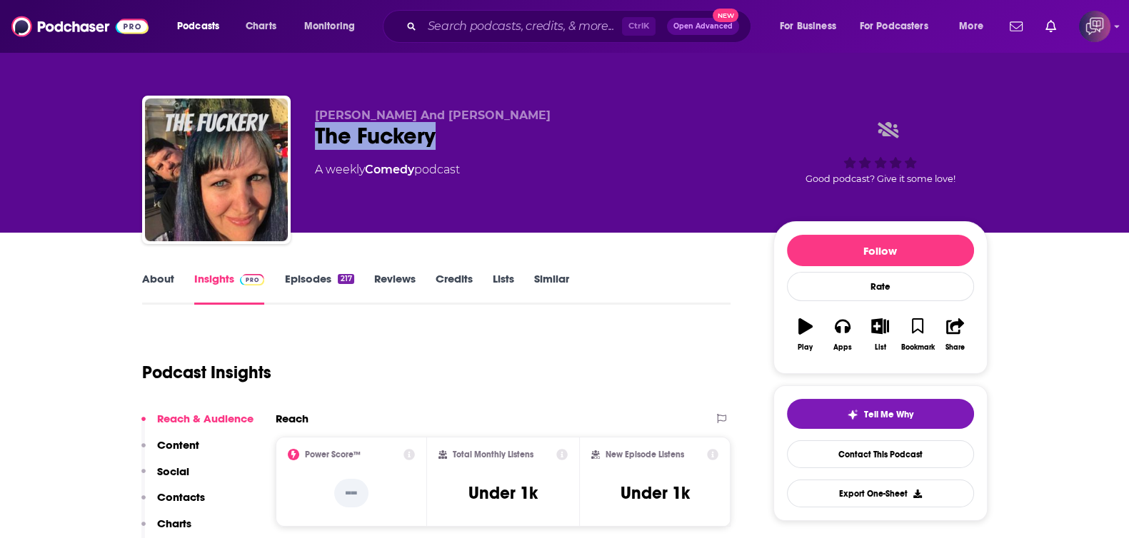
drag, startPoint x: 336, startPoint y: 136, endPoint x: 506, endPoint y: 136, distance: 170.0
click at [506, 136] on div "[PERSON_NAME] And [PERSON_NAME] The Fuckery A weekly Comedy podcast Good podcas…" at bounding box center [565, 173] width 846 height 154
click at [506, 136] on div "The Fuckery" at bounding box center [533, 136] width 436 height 28
drag, startPoint x: 311, startPoint y: 133, endPoint x: 500, endPoint y: 144, distance: 188.9
click at [500, 144] on div "Sean And Stephanie Cyphers The Fuckery A weekly Comedy podcast Good podcast? Gi…" at bounding box center [565, 173] width 846 height 154
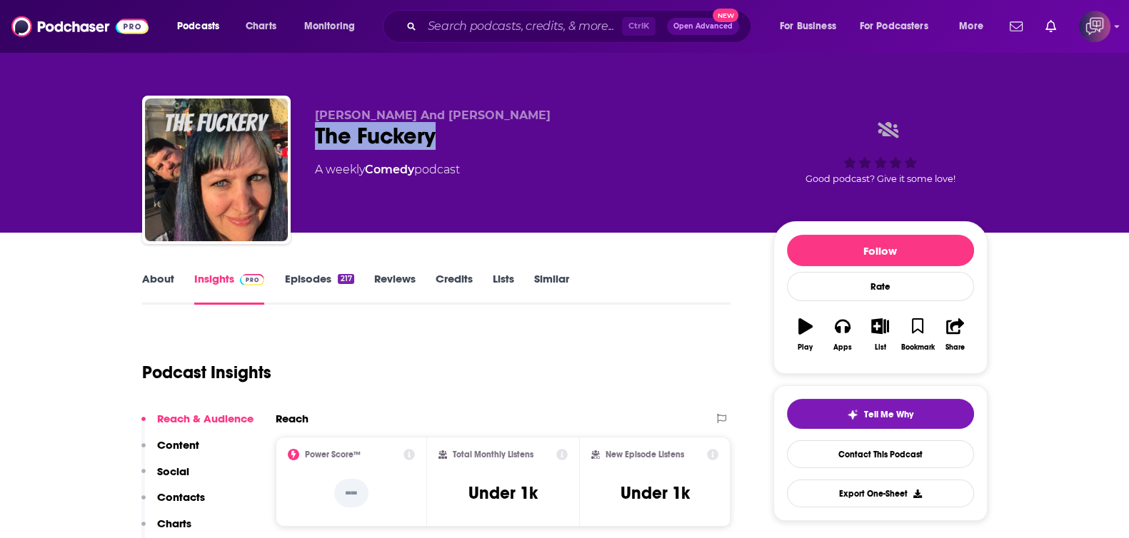
copy h2 "The Fuckery"
click at [144, 277] on link "About" at bounding box center [158, 288] width 32 height 33
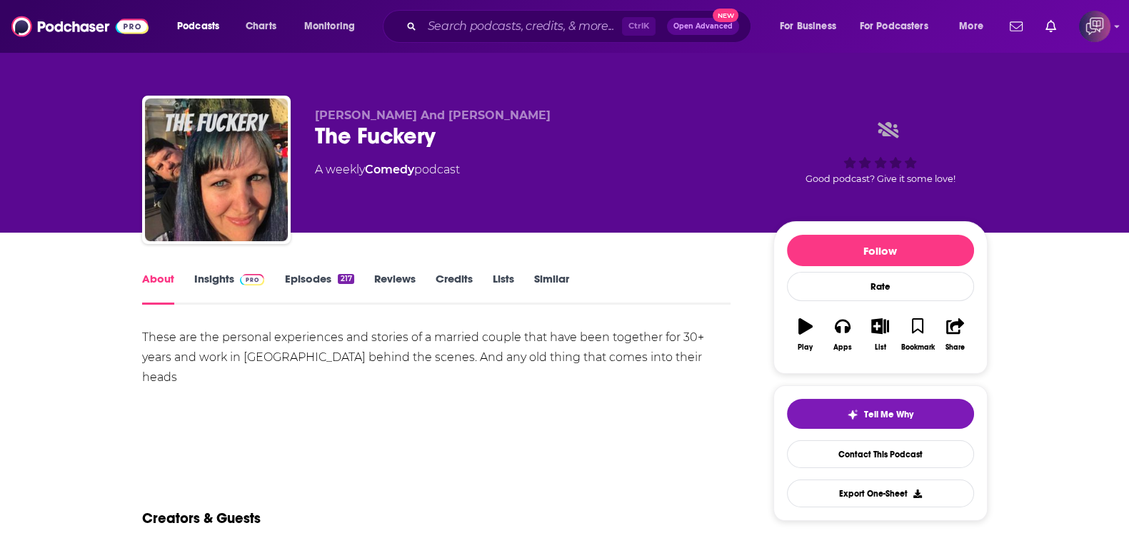
click at [209, 273] on link "Insights" at bounding box center [229, 288] width 71 height 33
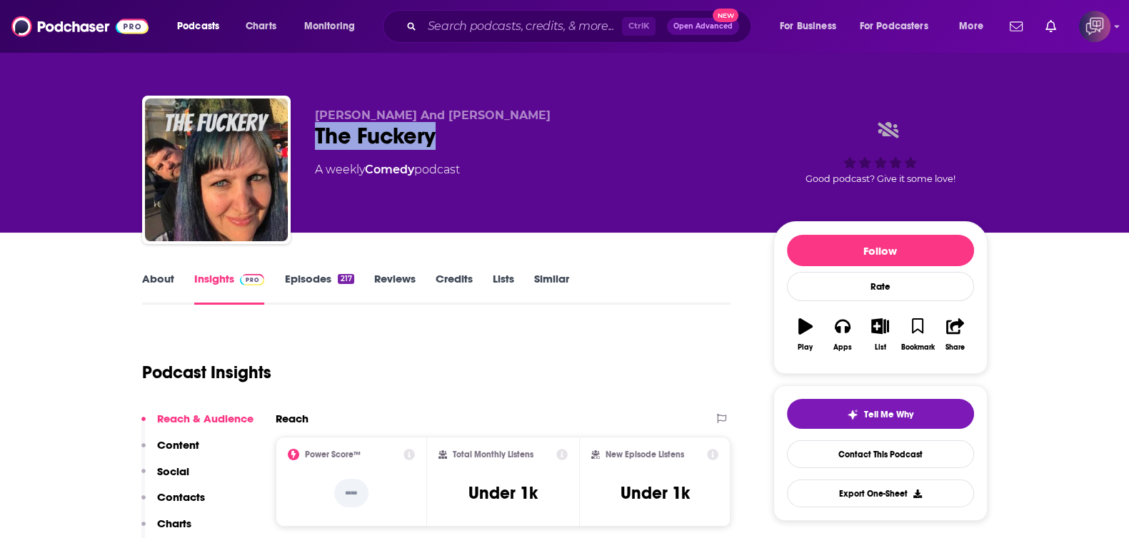
drag, startPoint x: 307, startPoint y: 134, endPoint x: 470, endPoint y: 139, distance: 162.9
click at [470, 139] on div "Sean And Stephanie Cyphers The Fuckery A weekly Comedy podcast Good podcast? Gi…" at bounding box center [565, 173] width 846 height 154
copy h2 "The Fuckery"
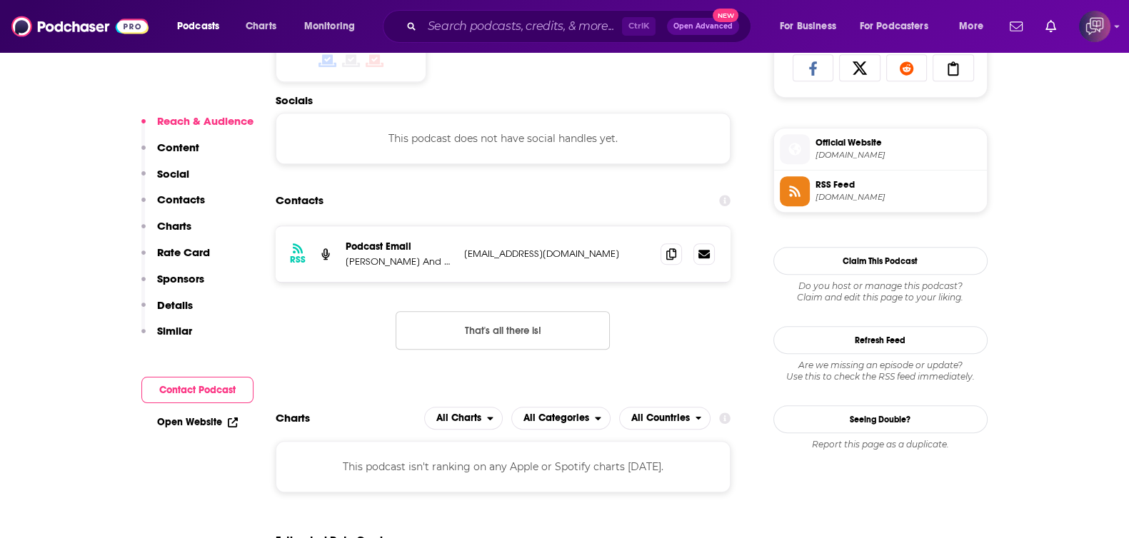
scroll to position [1071, 0]
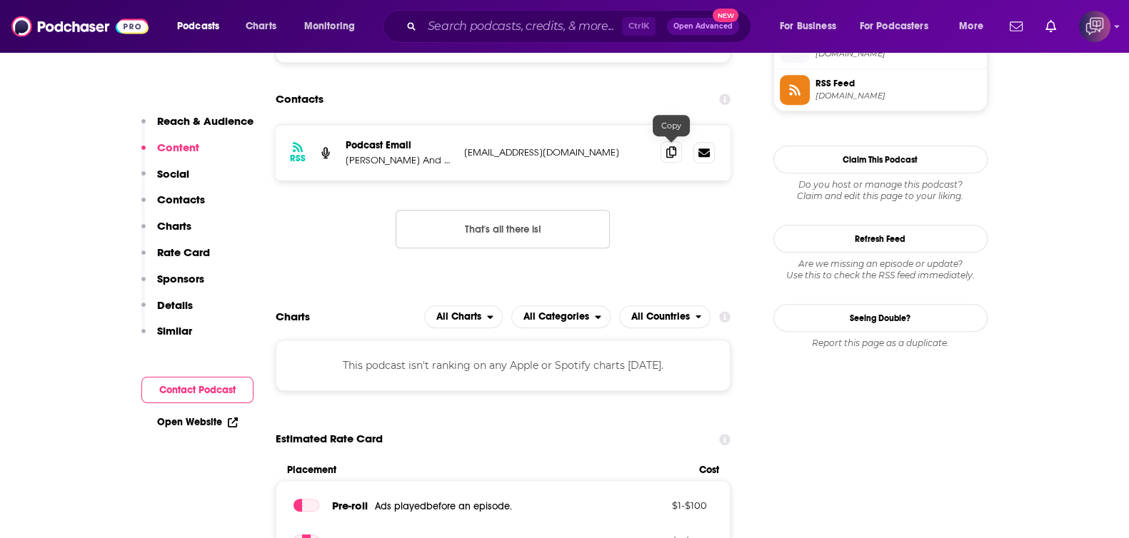
click at [675, 151] on icon at bounding box center [671, 151] width 10 height 11
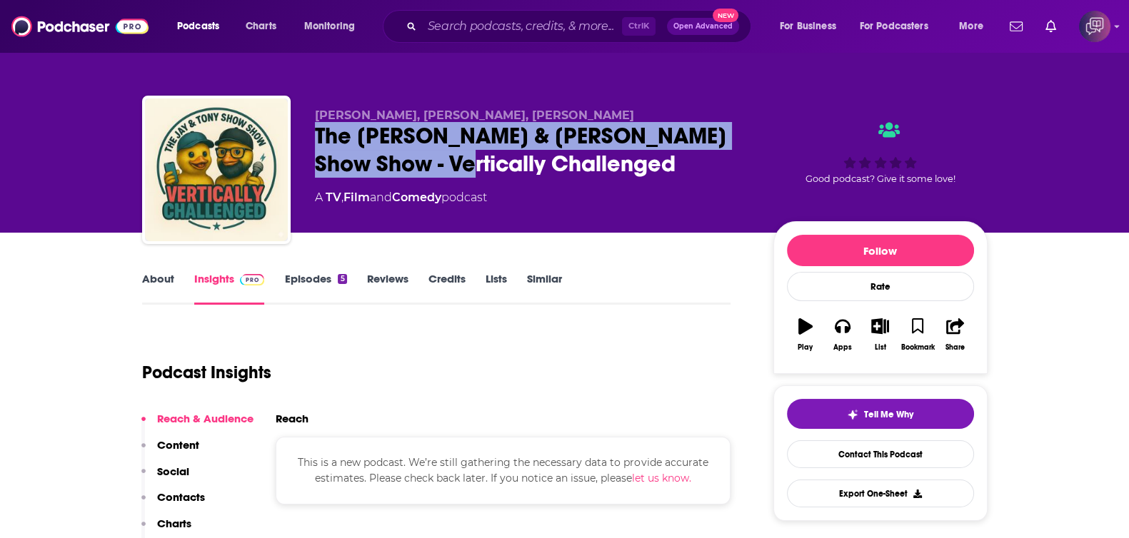
drag, startPoint x: 305, startPoint y: 129, endPoint x: 466, endPoint y: 166, distance: 164.9
click at [466, 166] on div "[PERSON_NAME], [PERSON_NAME], [PERSON_NAME] The [PERSON_NAME] & [PERSON_NAME] S…" at bounding box center [565, 173] width 846 height 154
click at [168, 279] on link "About" at bounding box center [158, 288] width 32 height 33
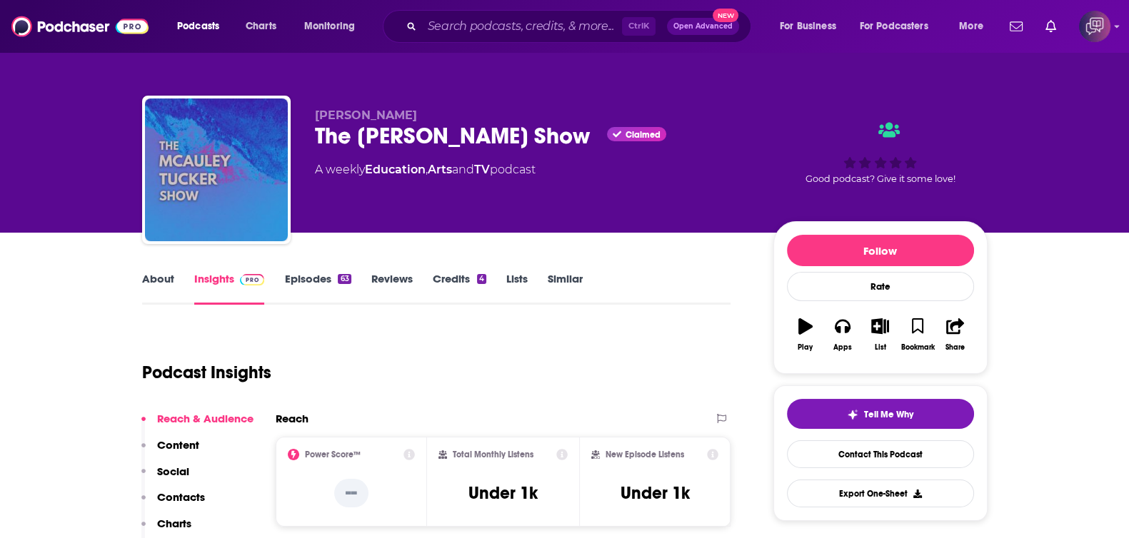
drag, startPoint x: 302, startPoint y: 126, endPoint x: 582, endPoint y: 144, distance: 280.5
click at [582, 144] on div "[PERSON_NAME] The [PERSON_NAME] Show Claimed A weekly Education , Arts and TV p…" at bounding box center [565, 173] width 846 height 154
copy h2 "The [PERSON_NAME] Show"
click at [149, 273] on link "About" at bounding box center [158, 288] width 32 height 33
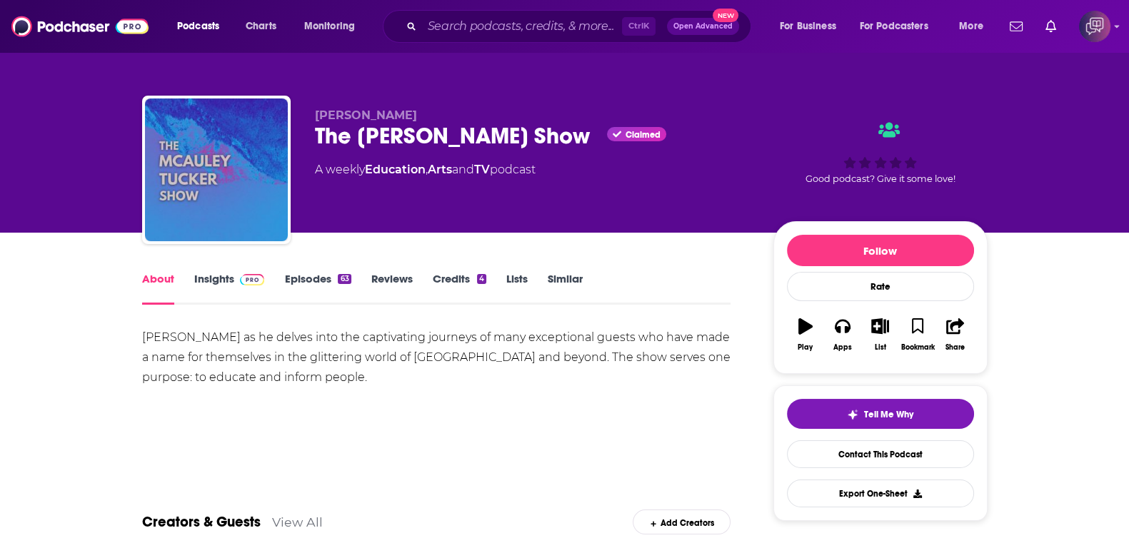
click at [211, 281] on link "Insights" at bounding box center [229, 288] width 71 height 33
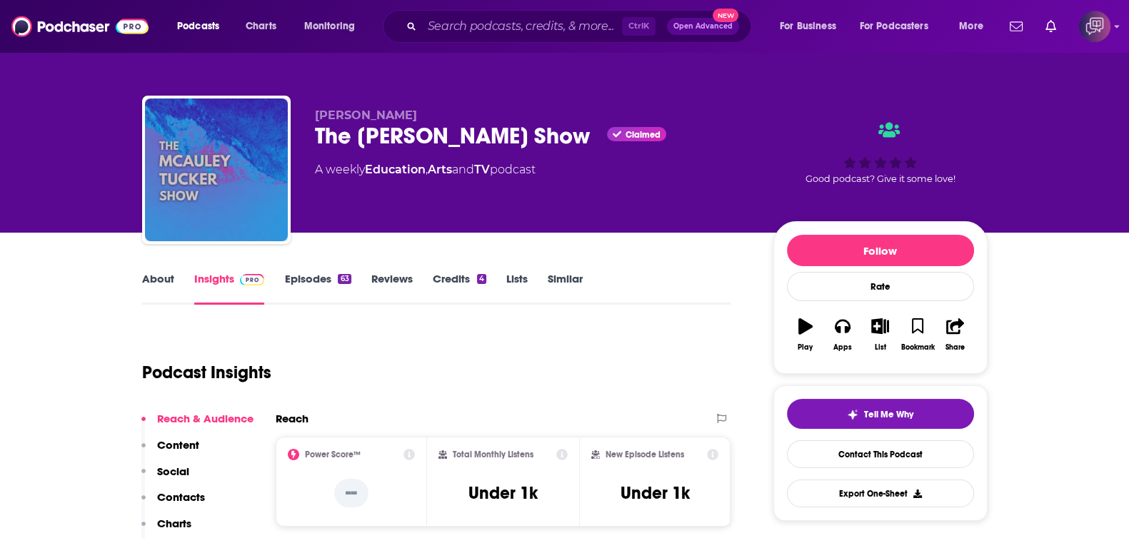
drag, startPoint x: 303, startPoint y: 144, endPoint x: 576, endPoint y: 141, distance: 272.8
click at [576, 141] on div "McAuley Tucker The McAuley Tucker Show Claimed A weekly Education , Arts and TV…" at bounding box center [565, 173] width 846 height 154
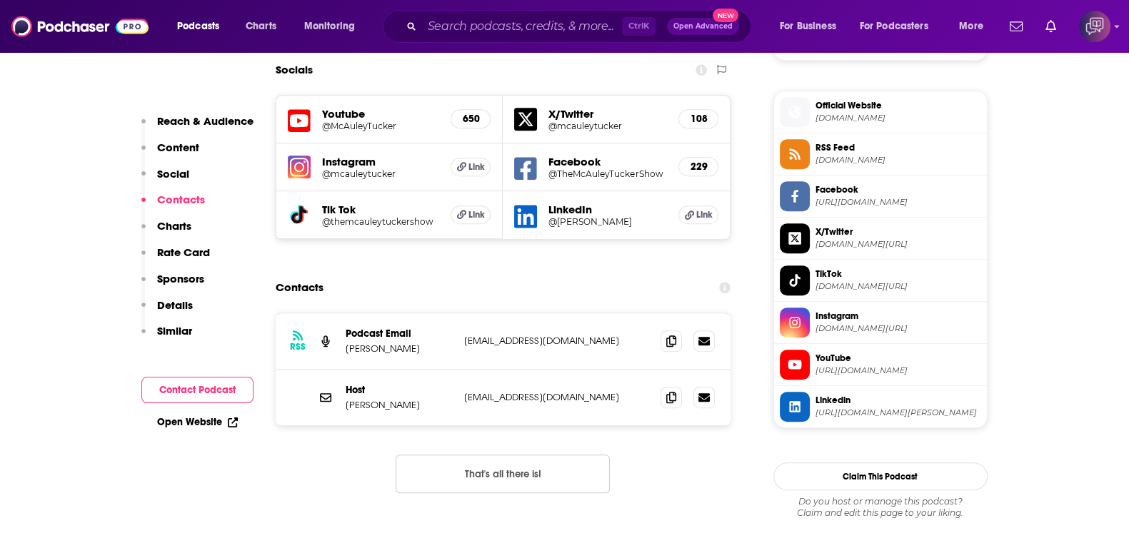
scroll to position [1071, 0]
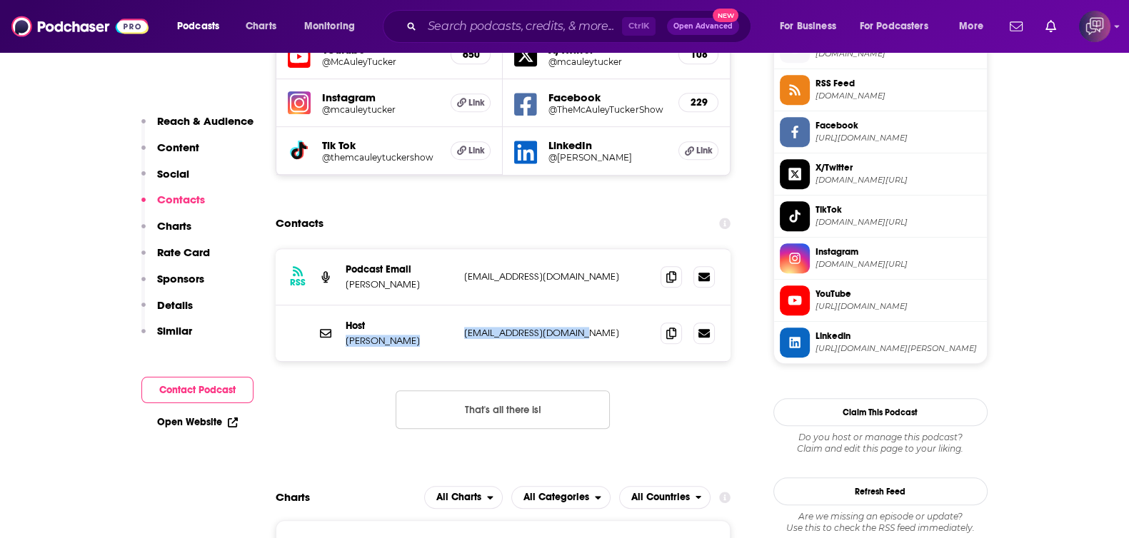
drag, startPoint x: 356, startPoint y: 344, endPoint x: 621, endPoint y: 343, distance: 264.3
click at [621, 343] on div "Host McAuley Tucker mcauleytucker@gmail.com mcauleytucker@gmail.com" at bounding box center [504, 334] width 456 height 56
drag, startPoint x: 340, startPoint y: 339, endPoint x: 587, endPoint y: 336, distance: 247.1
click at [587, 336] on div "Host McAuley Tucker mcauleytucker@gmail.com mcauleytucker@gmail.com" at bounding box center [504, 334] width 456 height 56
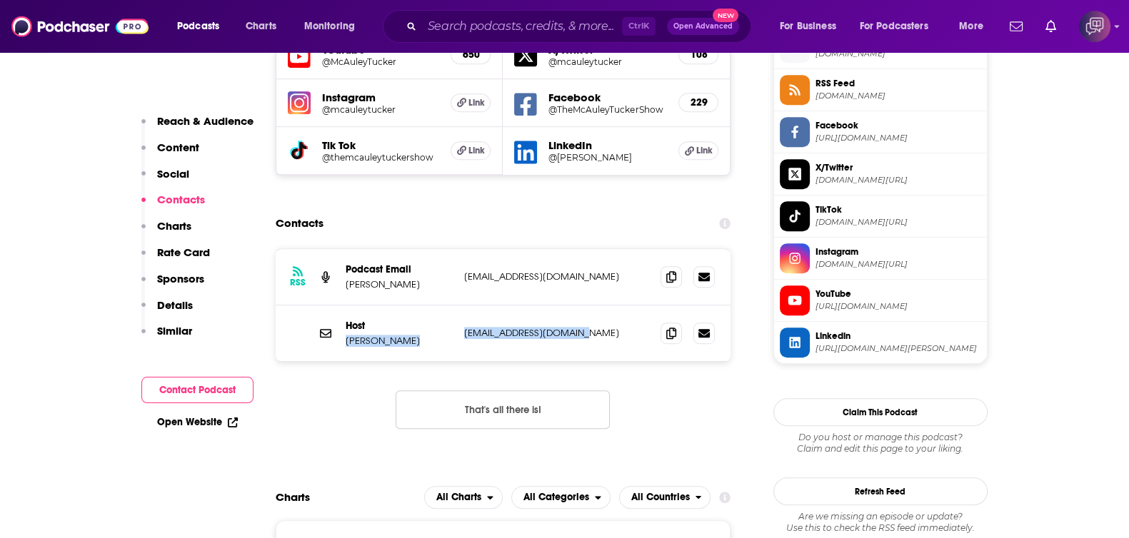
copy div "McAuley Tucker mcauleytucker@gmail.com"
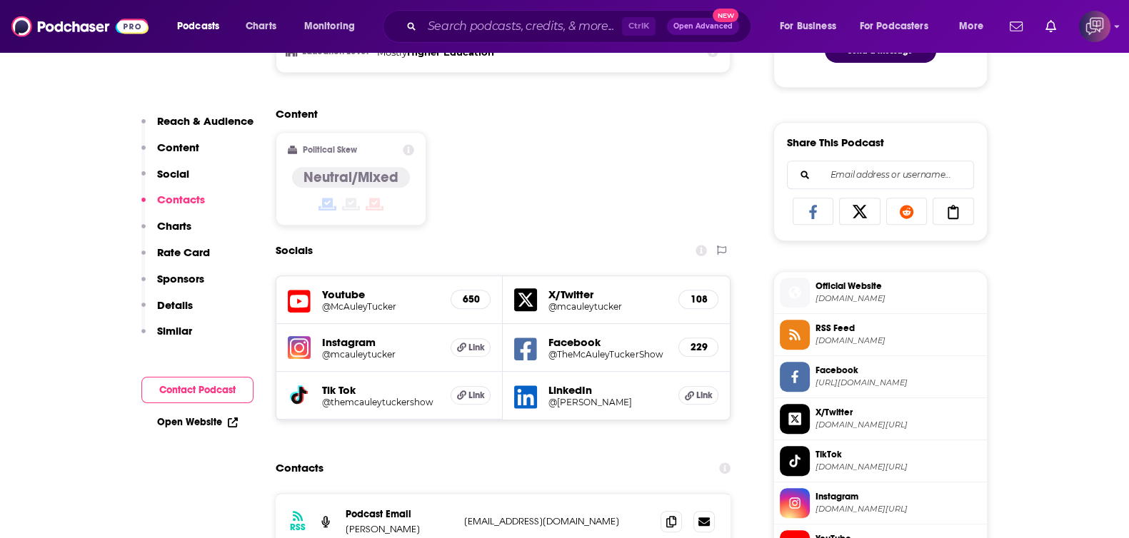
scroll to position [803, 0]
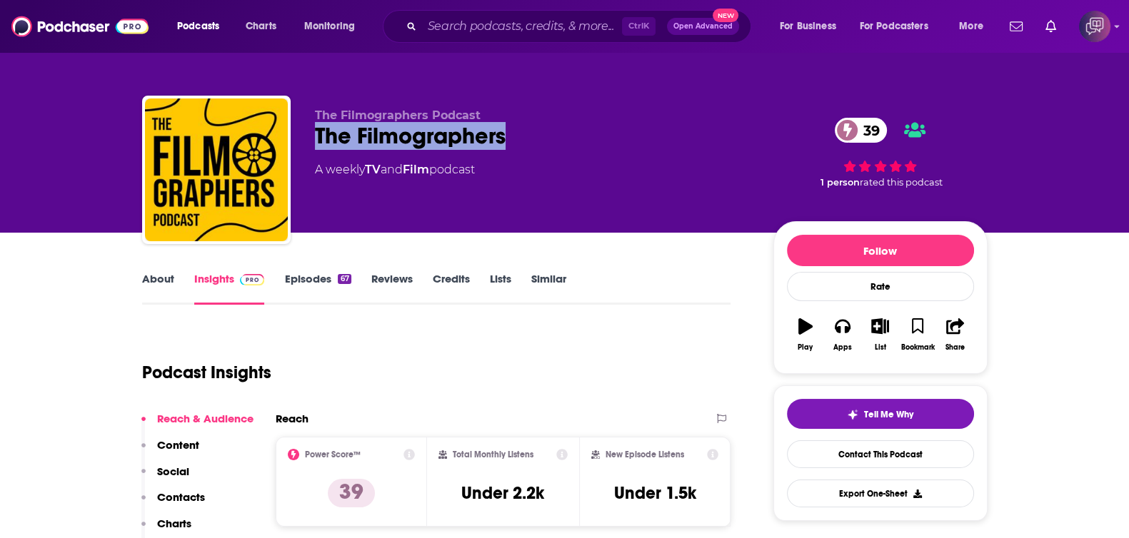
drag, startPoint x: 431, startPoint y: 136, endPoint x: 542, endPoint y: 137, distance: 110.7
click at [542, 137] on div "The Filmographers Podcast The Filmographers 39 A weekly TV and Film podcast 39 …" at bounding box center [565, 173] width 846 height 154
click at [156, 291] on link "About" at bounding box center [158, 288] width 32 height 33
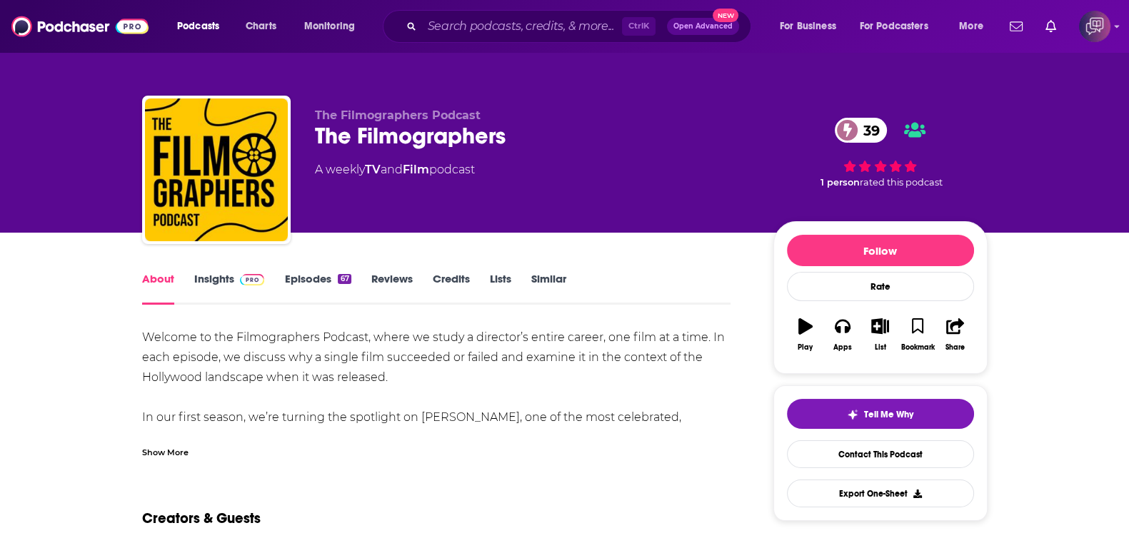
click at [184, 447] on div "Show More" at bounding box center [165, 452] width 46 height 14
click at [235, 273] on span at bounding box center [249, 279] width 31 height 14
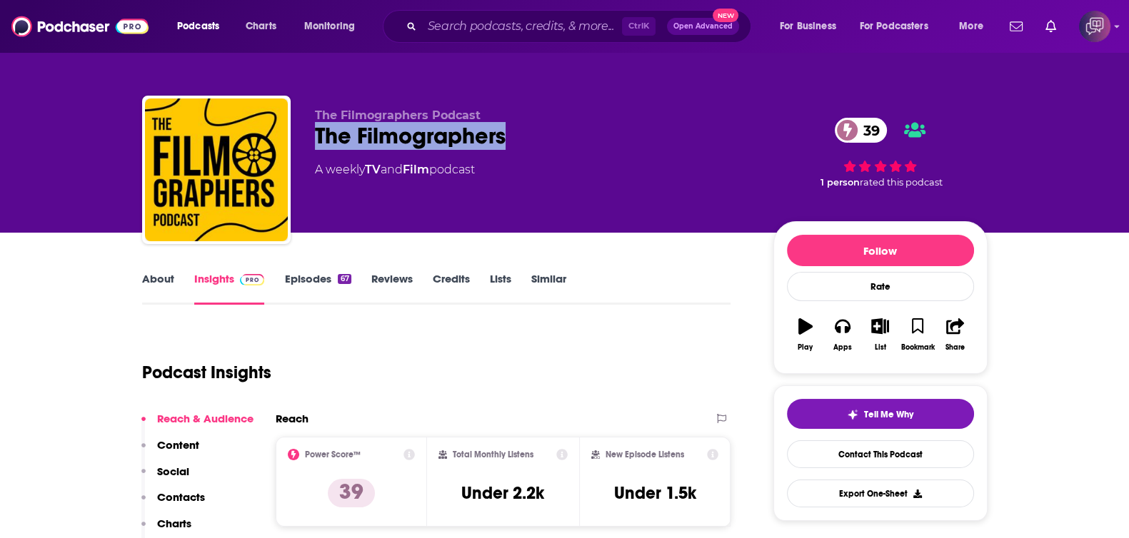
drag, startPoint x: 311, startPoint y: 134, endPoint x: 519, endPoint y: 131, distance: 208.6
click at [519, 131] on div "The Filmographers Podcast The Filmographers 39 A weekly TV and Film podcast 39 …" at bounding box center [565, 173] width 846 height 154
copy h2 "The Filmographers"
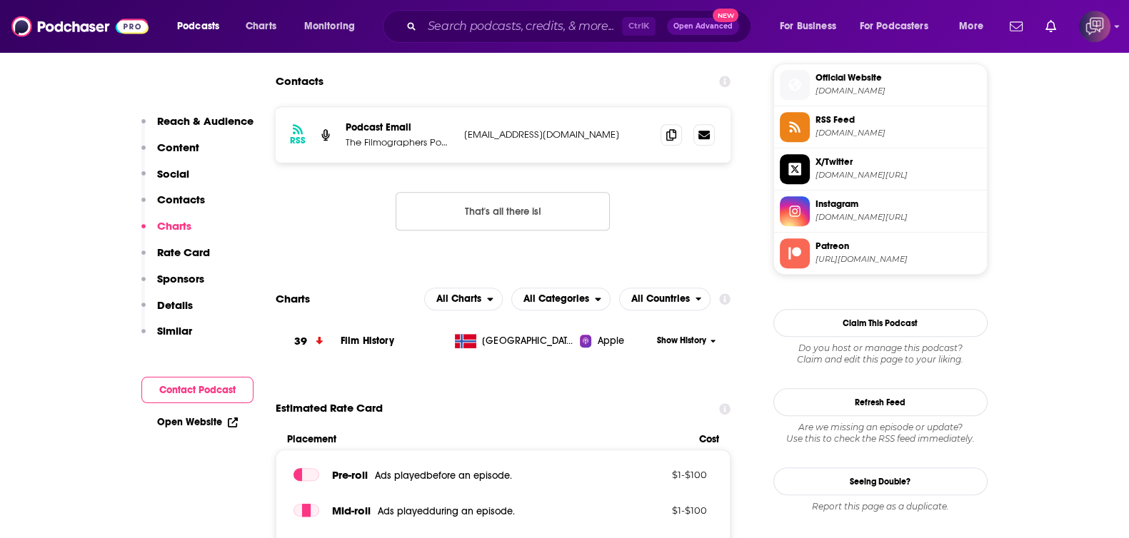
scroll to position [1160, 0]
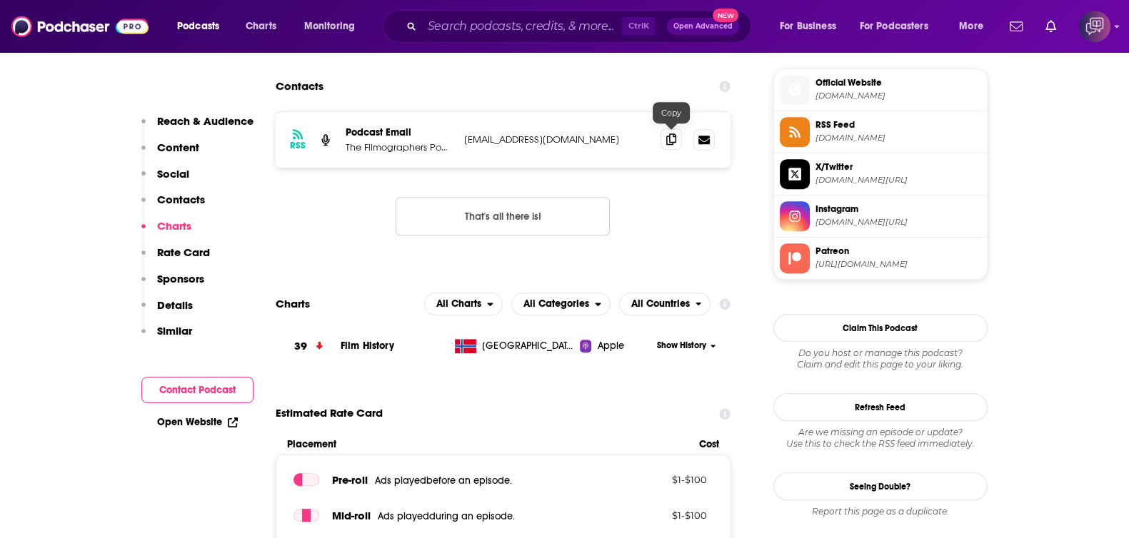
click at [675, 135] on icon at bounding box center [671, 139] width 10 height 11
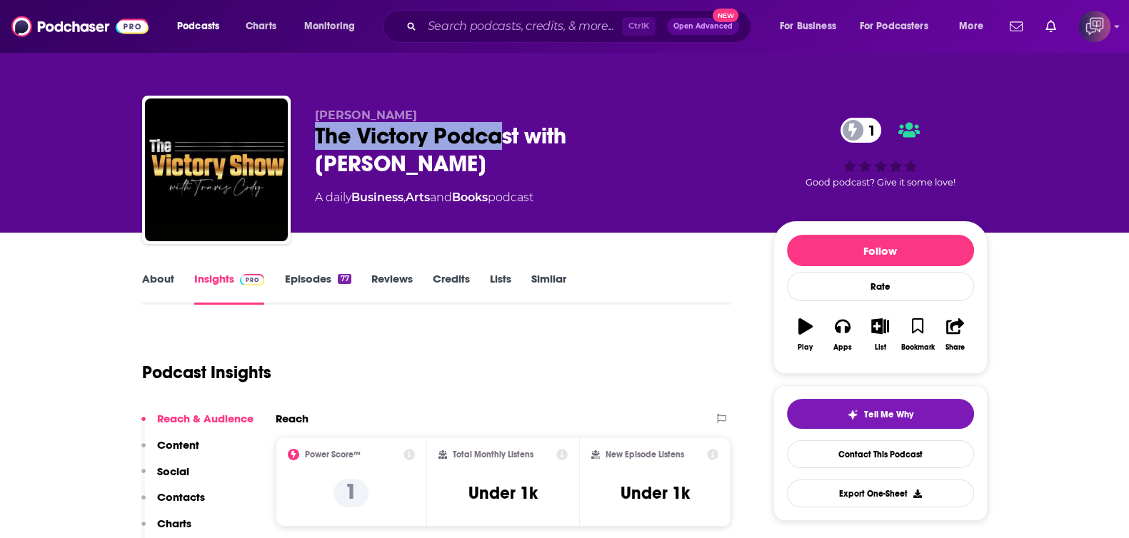
drag, startPoint x: 314, startPoint y: 130, endPoint x: 668, endPoint y: 141, distance: 354.4
click at [599, 141] on div "The Victory Podcast with [PERSON_NAME] 1" at bounding box center [533, 150] width 436 height 56
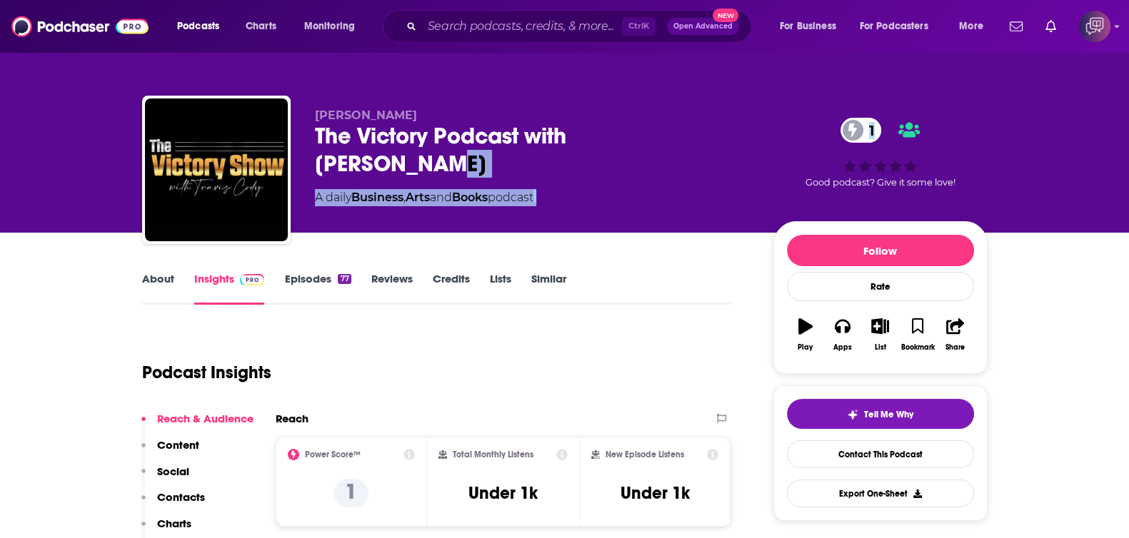
drag, startPoint x: 793, startPoint y: 146, endPoint x: 698, endPoint y: 134, distance: 95.8
click at [698, 134] on div "[PERSON_NAME] The Victory Podcast with [PERSON_NAME] 1 A daily Business , Arts …" at bounding box center [651, 173] width 673 height 129
click at [704, 131] on div "The Victory Podcast with [PERSON_NAME] 1" at bounding box center [533, 150] width 436 height 56
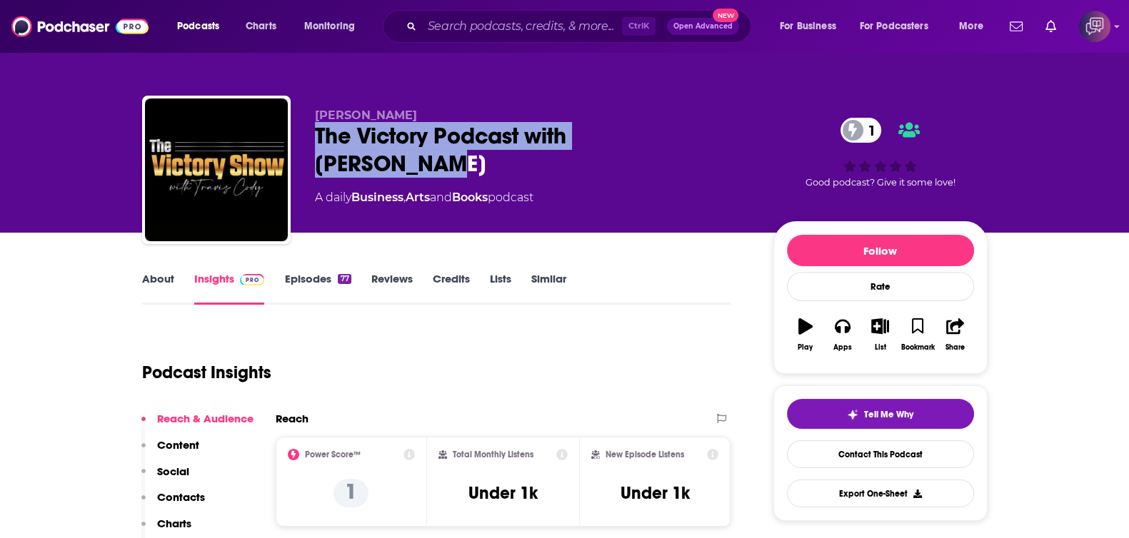
drag, startPoint x: 711, startPoint y: 131, endPoint x: 316, endPoint y: 134, distance: 395.0
click at [316, 134] on div "The Victory Podcast with [PERSON_NAME] 1" at bounding box center [533, 150] width 436 height 56
click at [150, 284] on link "About" at bounding box center [158, 288] width 32 height 33
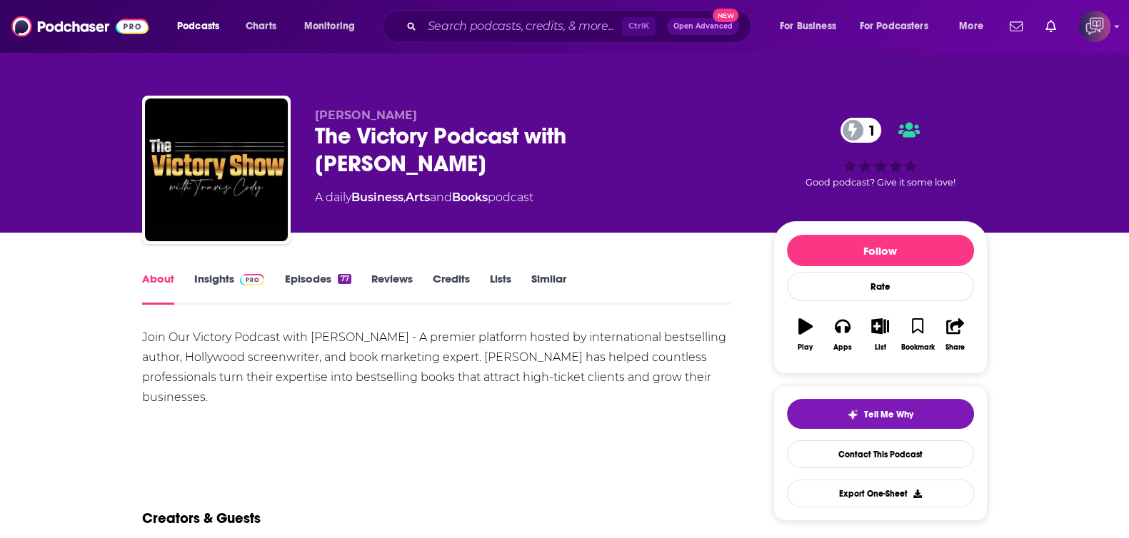
click at [221, 282] on link "Insights" at bounding box center [229, 288] width 71 height 33
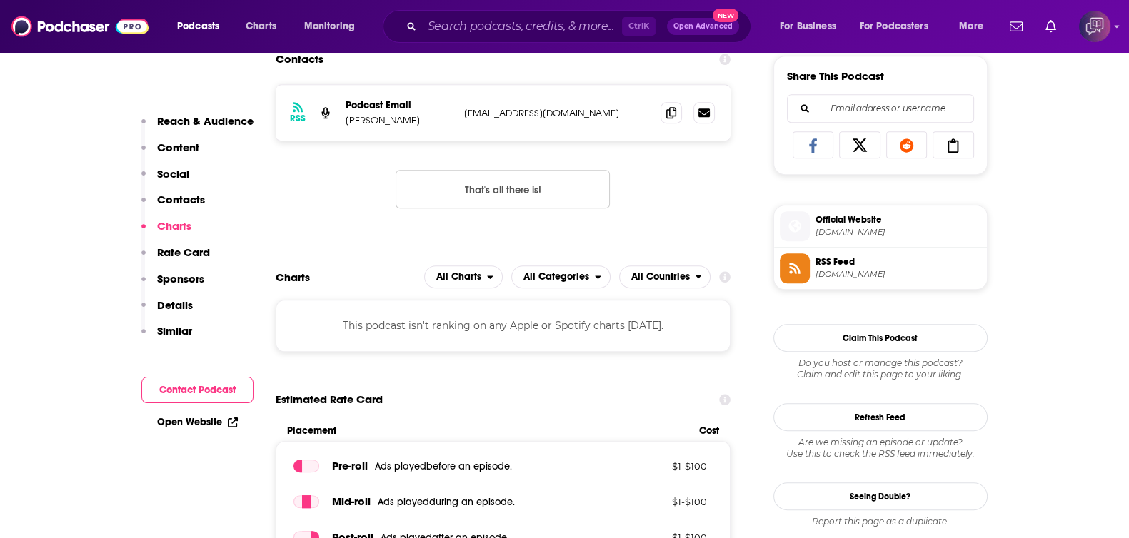
scroll to position [713, 0]
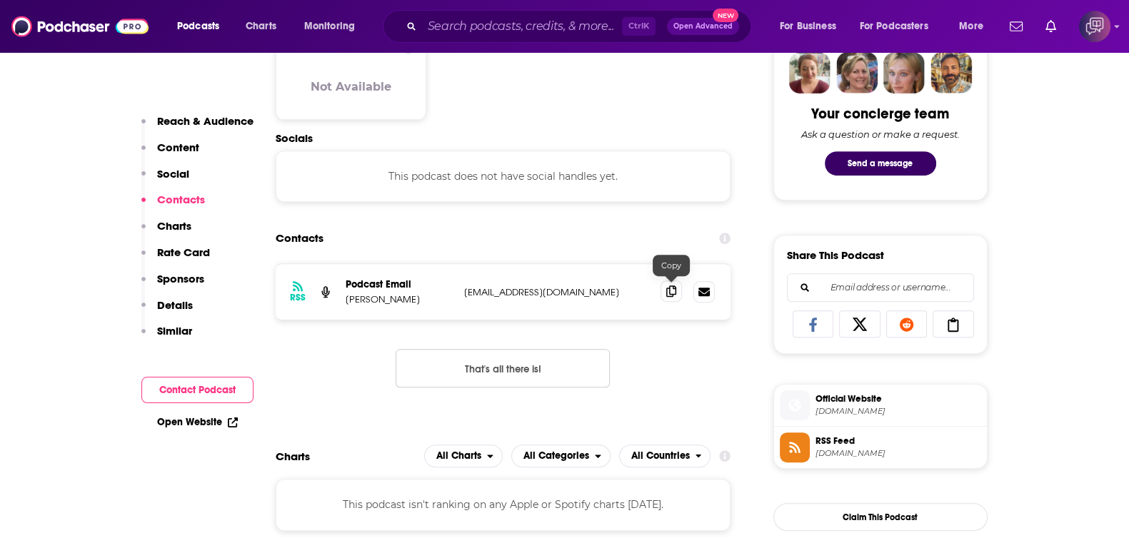
click at [673, 289] on icon at bounding box center [671, 291] width 10 height 11
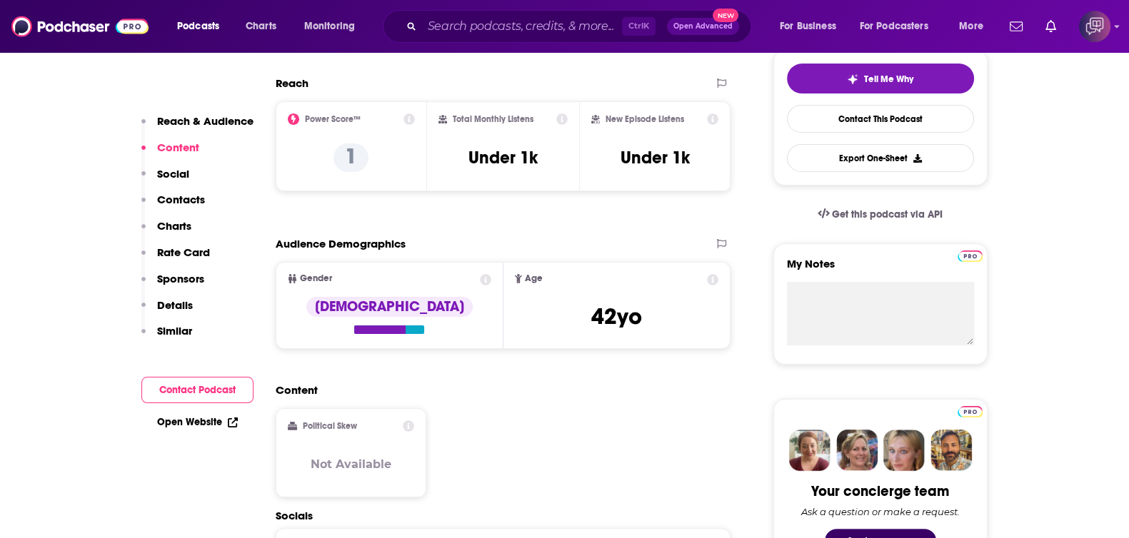
scroll to position [0, 0]
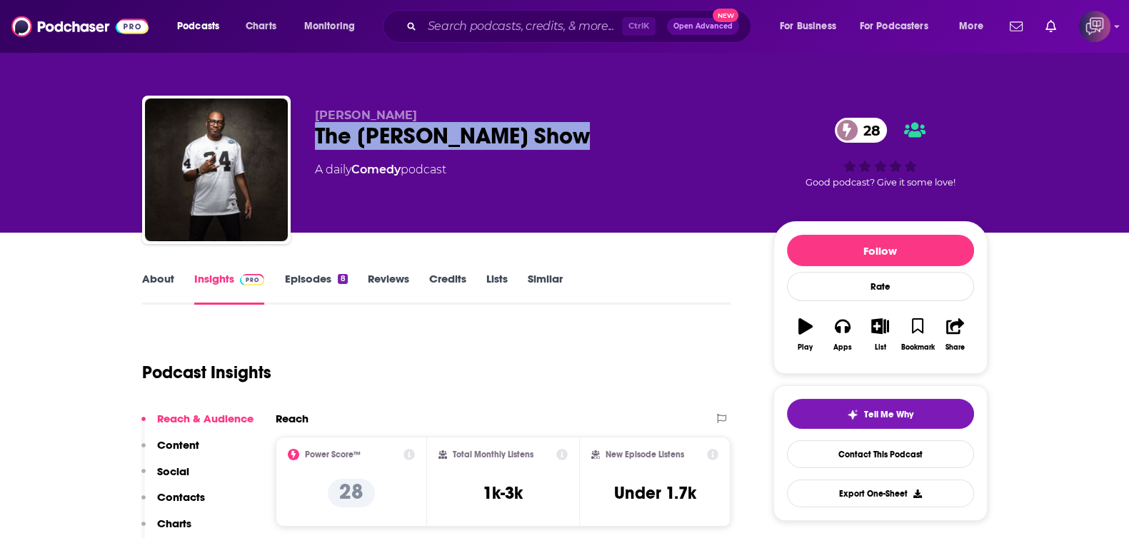
drag, startPoint x: 306, startPoint y: 137, endPoint x: 601, endPoint y: 148, distance: 295.2
click at [601, 148] on div "[PERSON_NAME] The [PERSON_NAME] Show 28 A daily Comedy podcast 28 Good podcast?…" at bounding box center [565, 173] width 846 height 154
click at [148, 284] on link "About" at bounding box center [158, 288] width 32 height 33
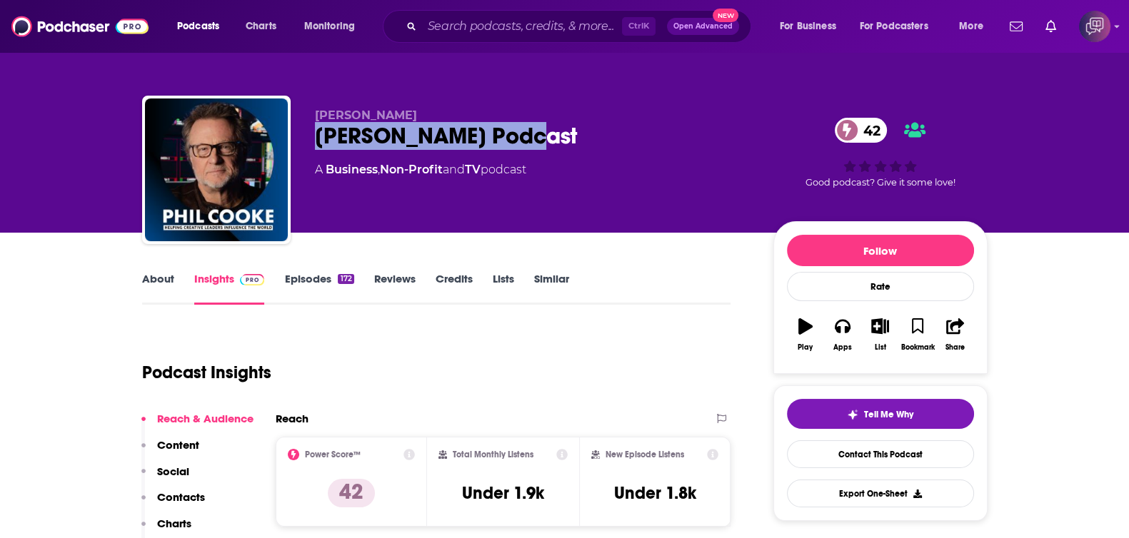
drag, startPoint x: 308, startPoint y: 127, endPoint x: 551, endPoint y: 136, distance: 243.7
click at [551, 136] on div "[PERSON_NAME] [PERSON_NAME] Podcast 42 A Business , Non-Profit and TV podcast 4…" at bounding box center [565, 173] width 846 height 154
click at [168, 274] on link "About" at bounding box center [158, 288] width 32 height 33
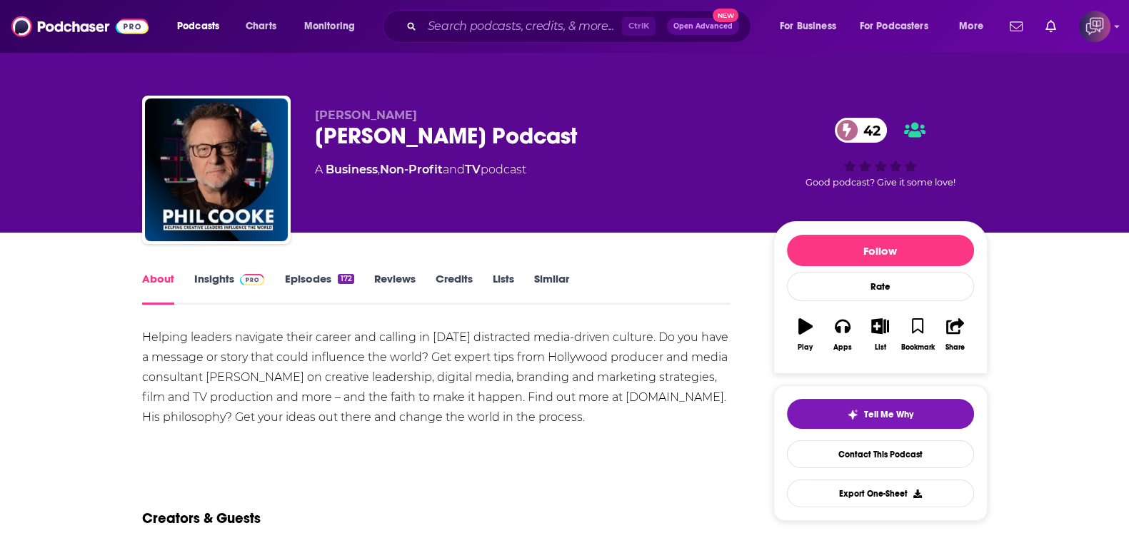
click at [211, 279] on link "Insights" at bounding box center [229, 288] width 71 height 33
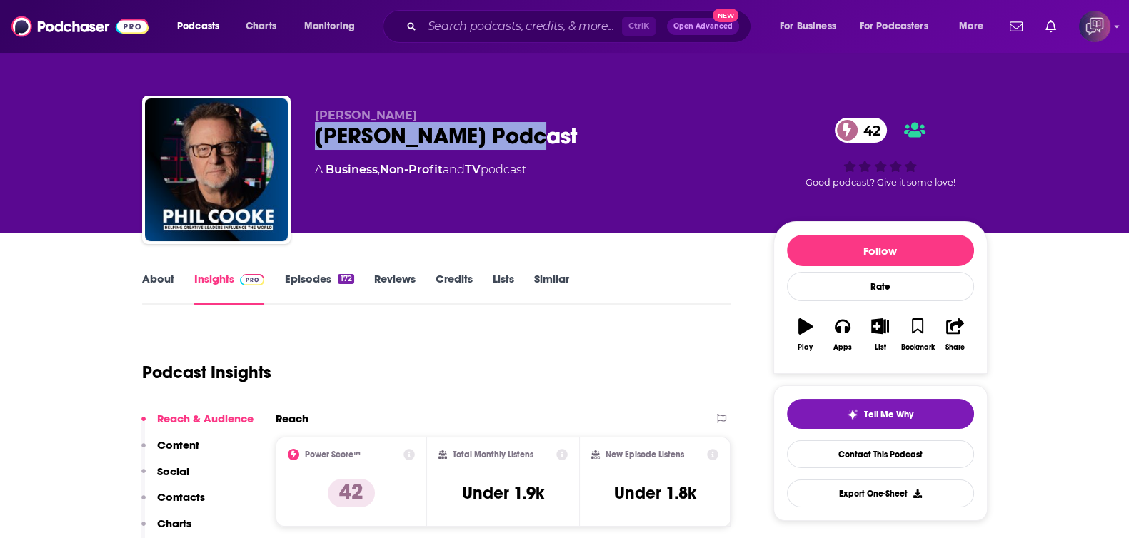
click at [557, 141] on div "Phil Cooke Phil Cooke Podcast 42 A Business , Non-Profit and TV podcast 42 Good…" at bounding box center [565, 173] width 846 height 154
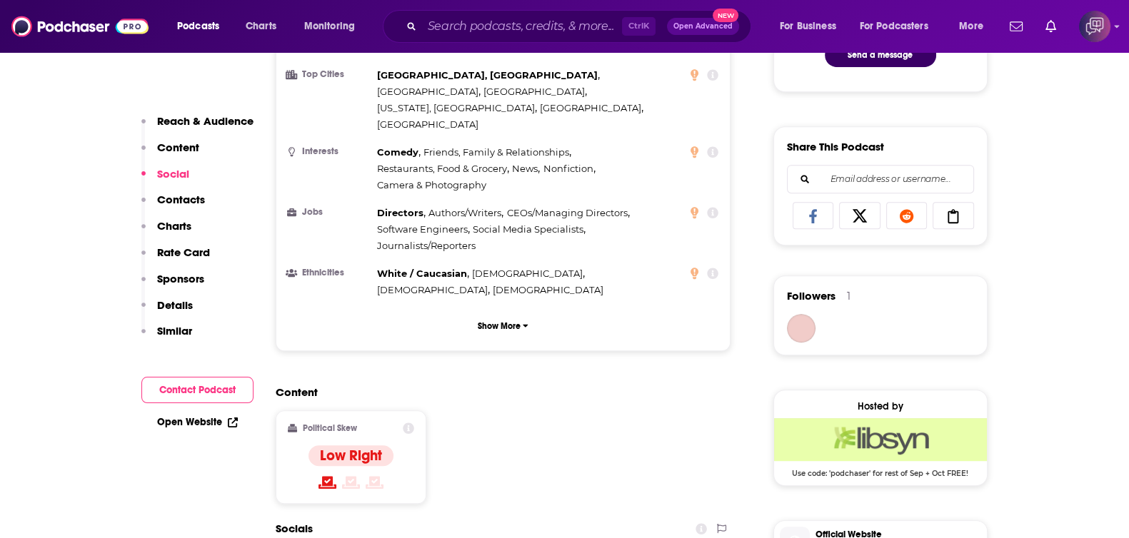
scroll to position [1071, 0]
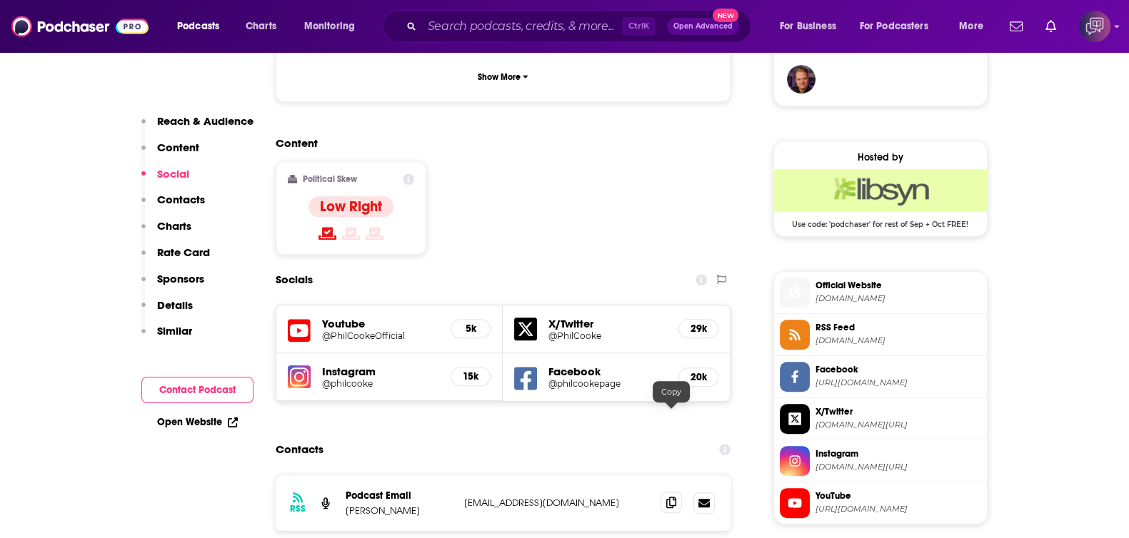
click at [672, 497] on icon at bounding box center [671, 502] width 10 height 11
drag, startPoint x: 381, startPoint y: 424, endPoint x: 422, endPoint y: 424, distance: 41.4
click at [422, 476] on div "RSS Podcast Email Phil Cooke info@cookemediagroup.com info@cookemediagroup.com" at bounding box center [504, 504] width 456 height 56
copy p "Phil Cooke"
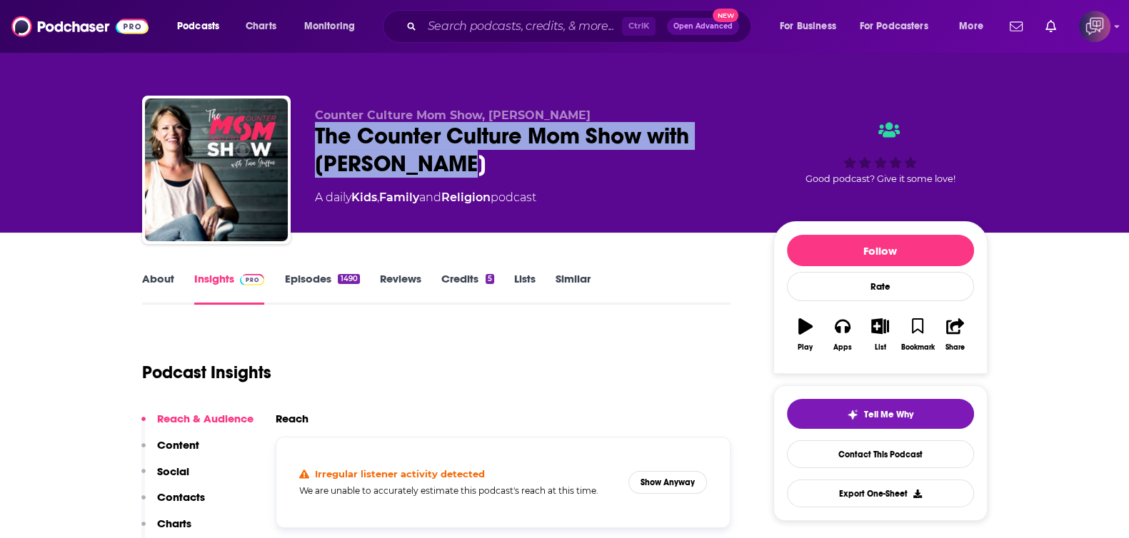
drag, startPoint x: 307, startPoint y: 129, endPoint x: 465, endPoint y: 162, distance: 161.2
click at [465, 162] on div "Counter Culture Mom Show, Tina Griffin The Counter Culture Mom Show with Tina G…" at bounding box center [565, 173] width 846 height 154
copy h2 "The Counter Culture Mom Show with Tina Griffin"
click at [674, 480] on button "Show Anyway" at bounding box center [667, 482] width 79 height 23
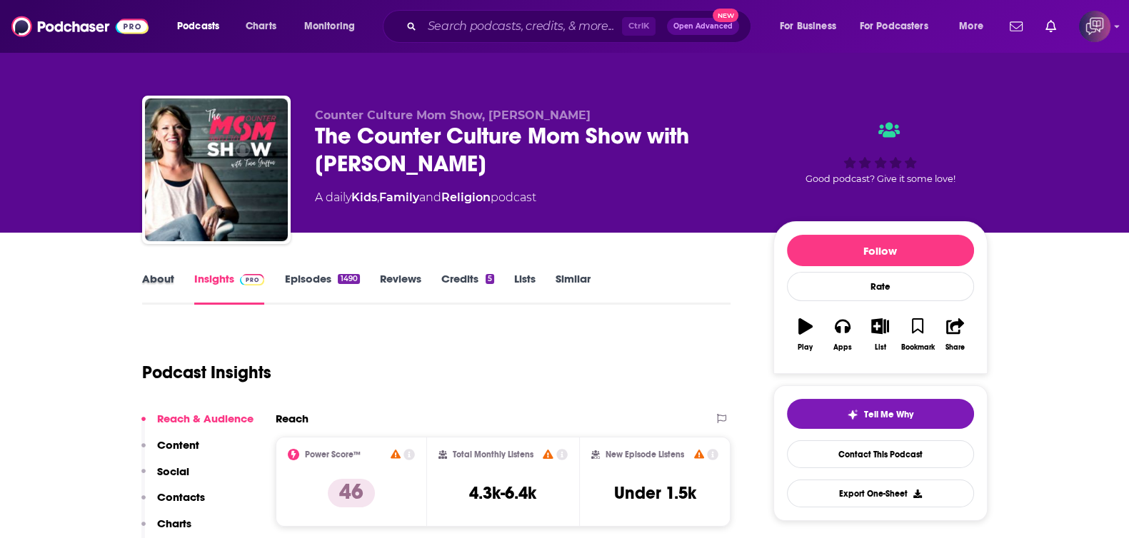
click at [174, 281] on div "About" at bounding box center [168, 288] width 52 height 33
click at [157, 271] on div "About Insights Episodes 1490 Reviews Credits 5 Lists Similar" at bounding box center [436, 287] width 589 height 35
click at [168, 286] on link "About" at bounding box center [158, 288] width 32 height 33
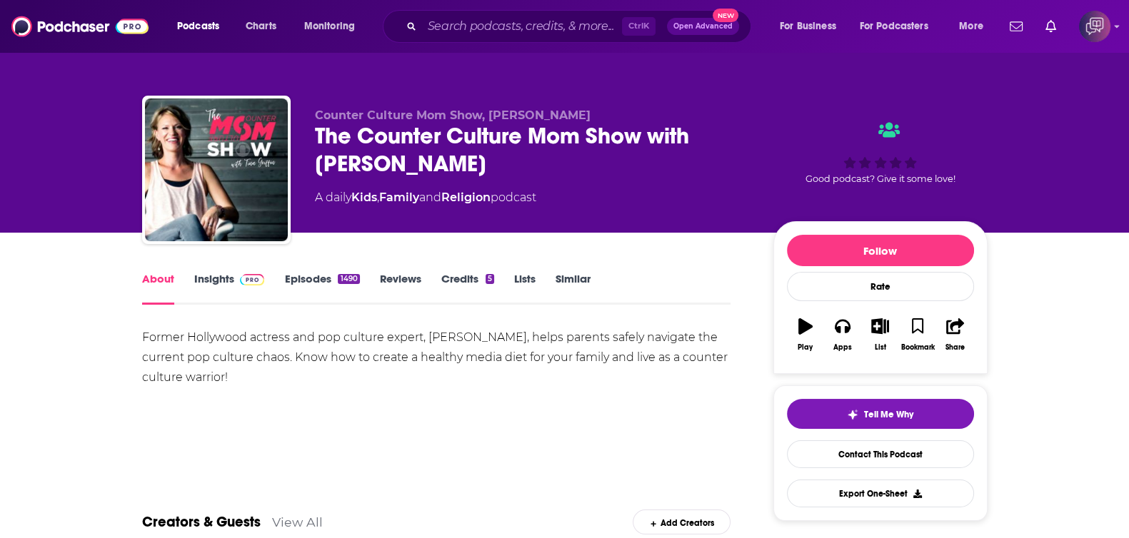
click at [225, 283] on link "Insights" at bounding box center [229, 288] width 71 height 33
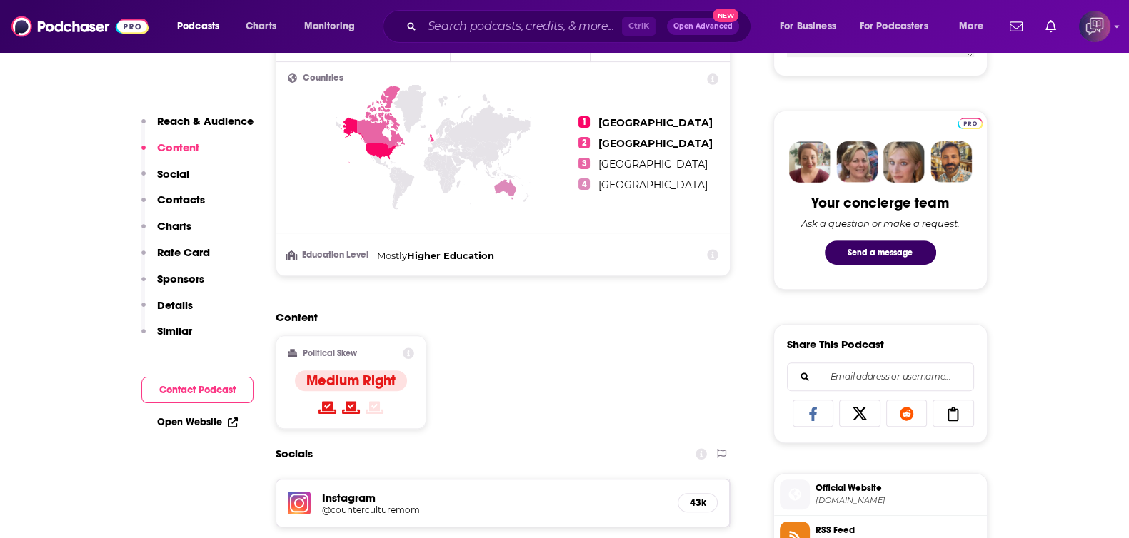
scroll to position [1071, 0]
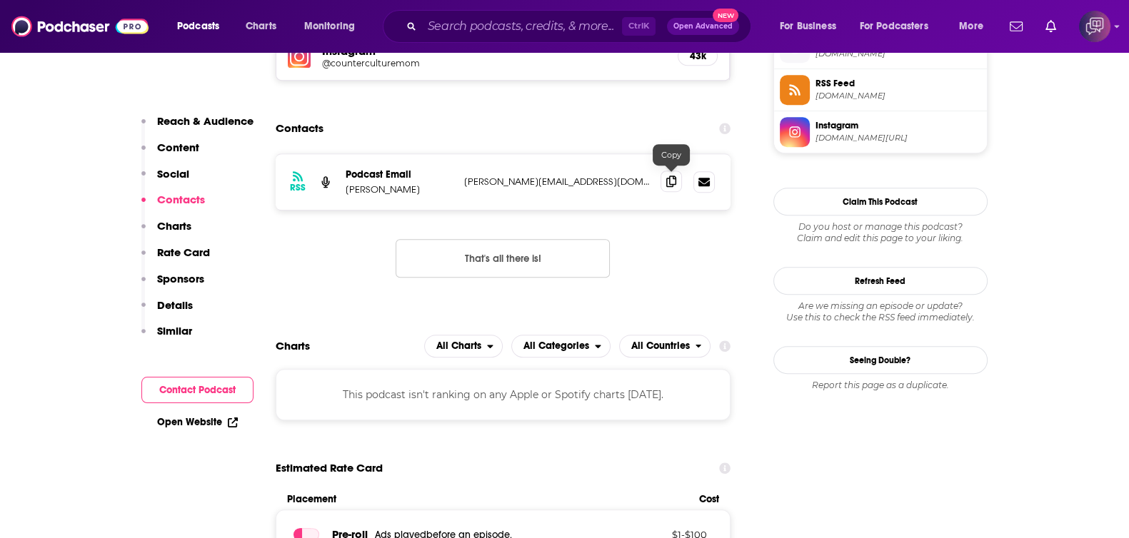
click at [668, 182] on icon at bounding box center [671, 181] width 10 height 11
drag, startPoint x: 339, startPoint y: 185, endPoint x: 608, endPoint y: 189, distance: 270.0
click at [608, 189] on div "RSS Podcast Email Tina Griffin tina@counterculturemom.com tina@counterculturemo…" at bounding box center [504, 182] width 456 height 56
click at [611, 187] on div "RSS Podcast Email Tina Griffin tina@counterculturemom.com tina@counterculturemo…" at bounding box center [504, 182] width 456 height 56
drag, startPoint x: 344, startPoint y: 189, endPoint x: 599, endPoint y: 180, distance: 255.8
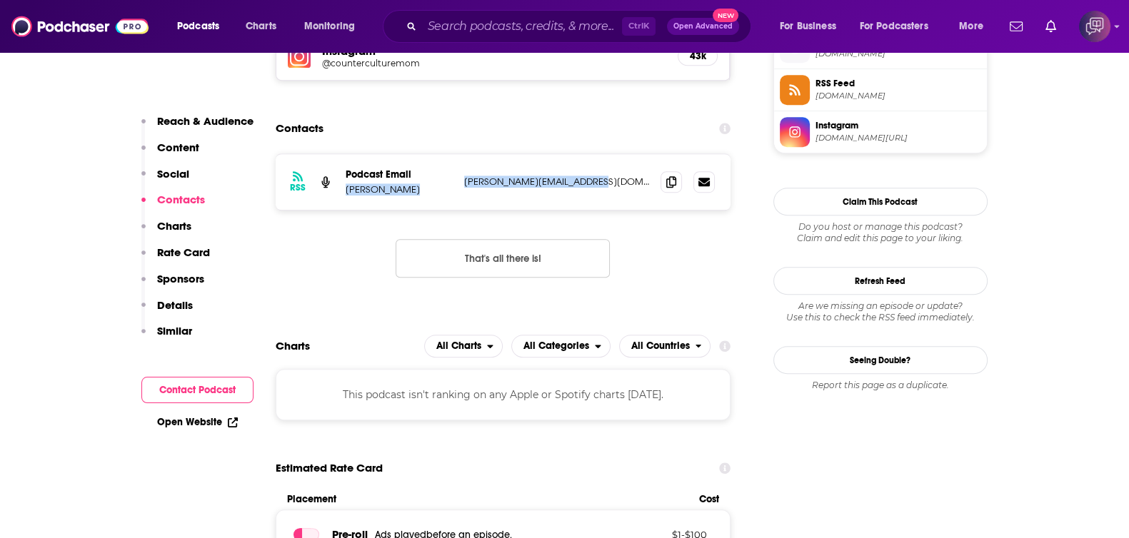
click at [599, 180] on div "RSS Podcast Email Tina Griffin tina@counterculturemom.com tina@counterculturemo…" at bounding box center [504, 182] width 456 height 56
copy div "Tina Griffin tina@counterculturemom.com"
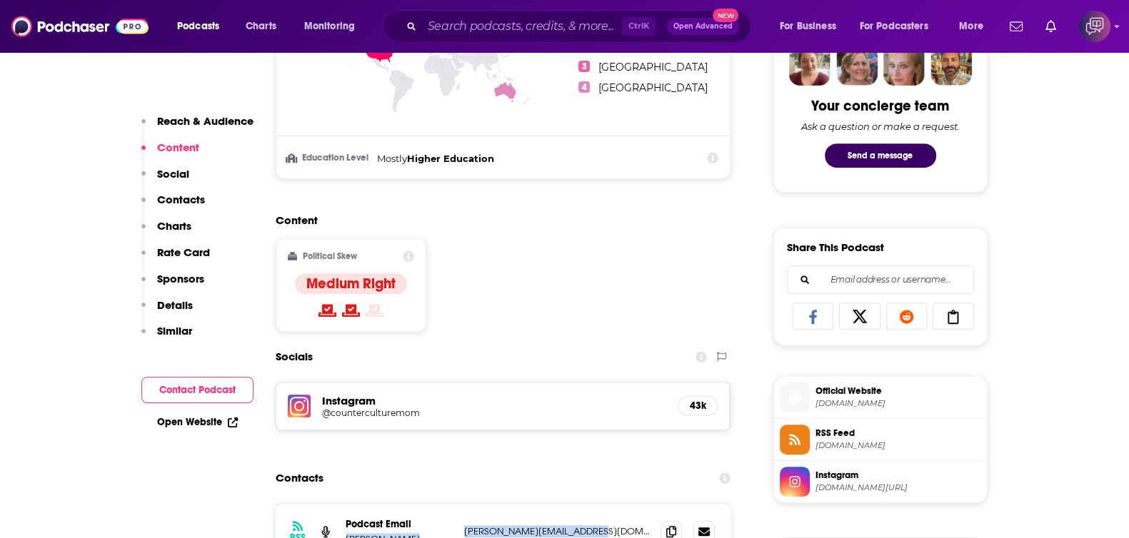
scroll to position [713, 0]
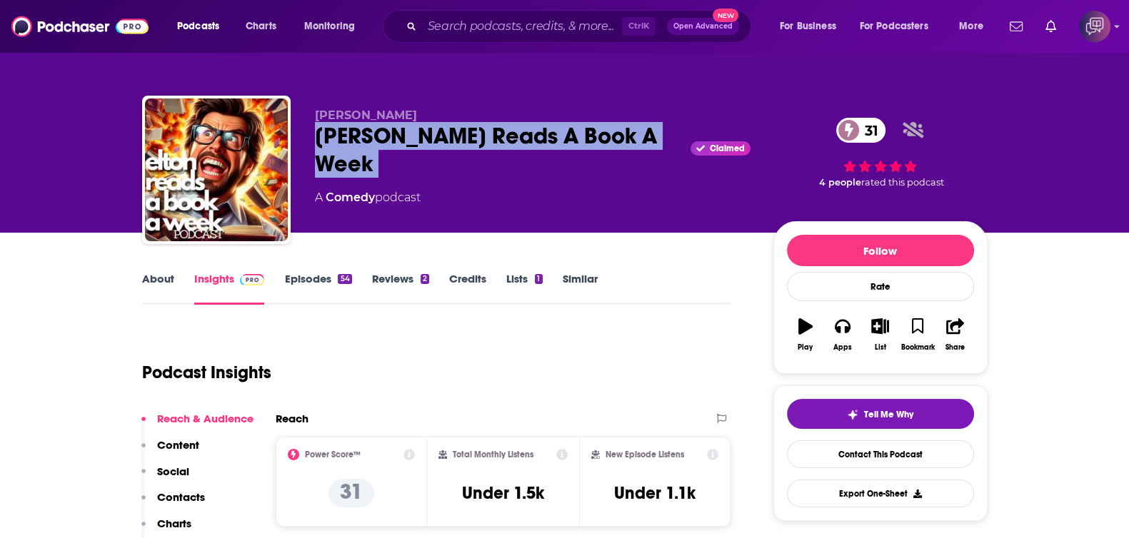
drag, startPoint x: 308, startPoint y: 125, endPoint x: 608, endPoint y: 128, distance: 300.7
click at [608, 128] on div "[PERSON_NAME] [PERSON_NAME] Reads A Book A Week Claimed 31 A Comedy podcast 31 …" at bounding box center [565, 173] width 846 height 154
copy div "[PERSON_NAME] Reads A Book A Week"
click at [161, 290] on link "About" at bounding box center [158, 288] width 32 height 33
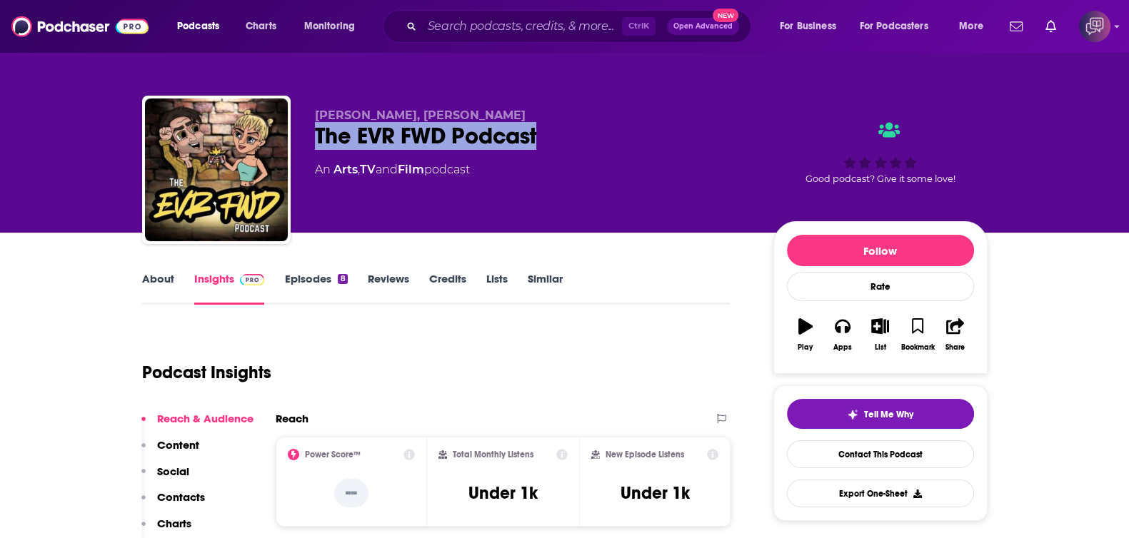
drag, startPoint x: 308, startPoint y: 136, endPoint x: 602, endPoint y: 134, distance: 294.3
click at [602, 134] on div "Mair Mulroney, Tyler Tackett The EVR FWD Podcast An Arts , TV and Film podcast …" at bounding box center [565, 173] width 846 height 154
copy h2 "The EVR FWD Podcast"
click at [152, 286] on link "About" at bounding box center [158, 288] width 32 height 33
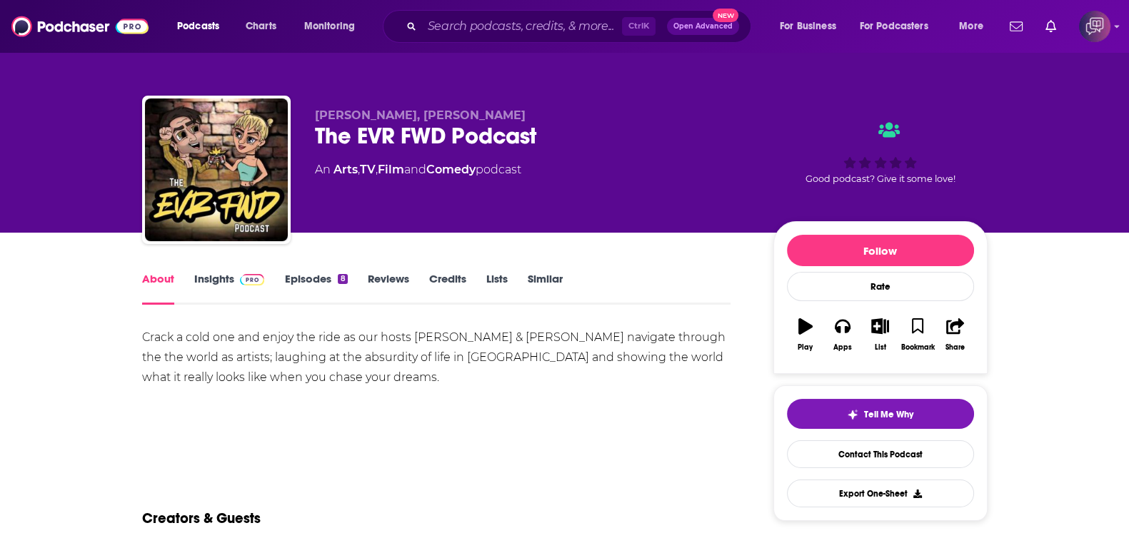
click at [218, 282] on link "Insights" at bounding box center [229, 288] width 71 height 33
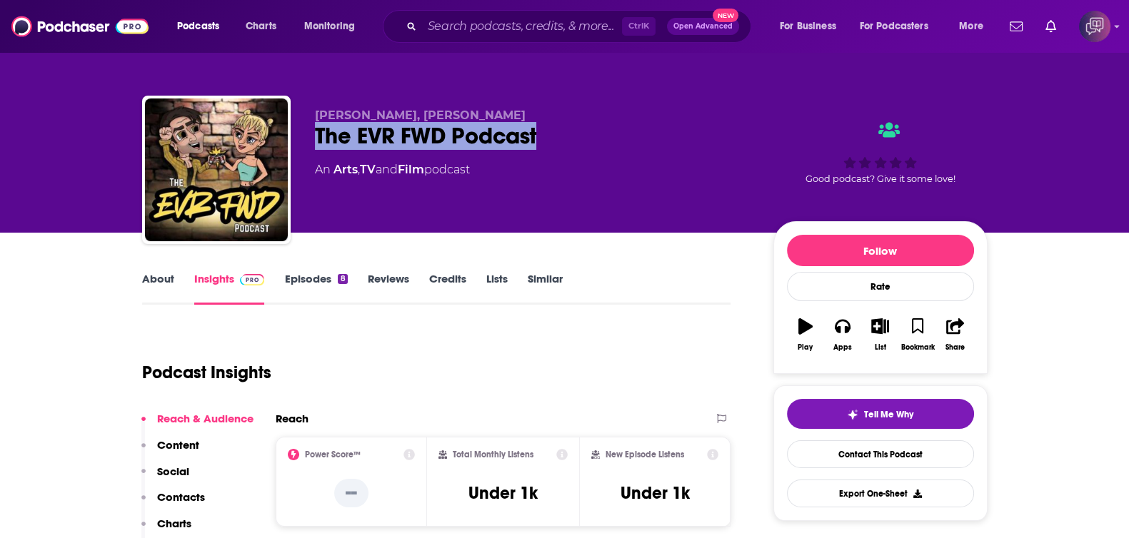
click at [573, 132] on div "Mair Mulroney, Tyler Tackett The EVR FWD Podcast An Arts , TV and Film podcast …" at bounding box center [565, 173] width 846 height 154
click at [573, 132] on div "The EVR FWD Podcast" at bounding box center [533, 136] width 436 height 28
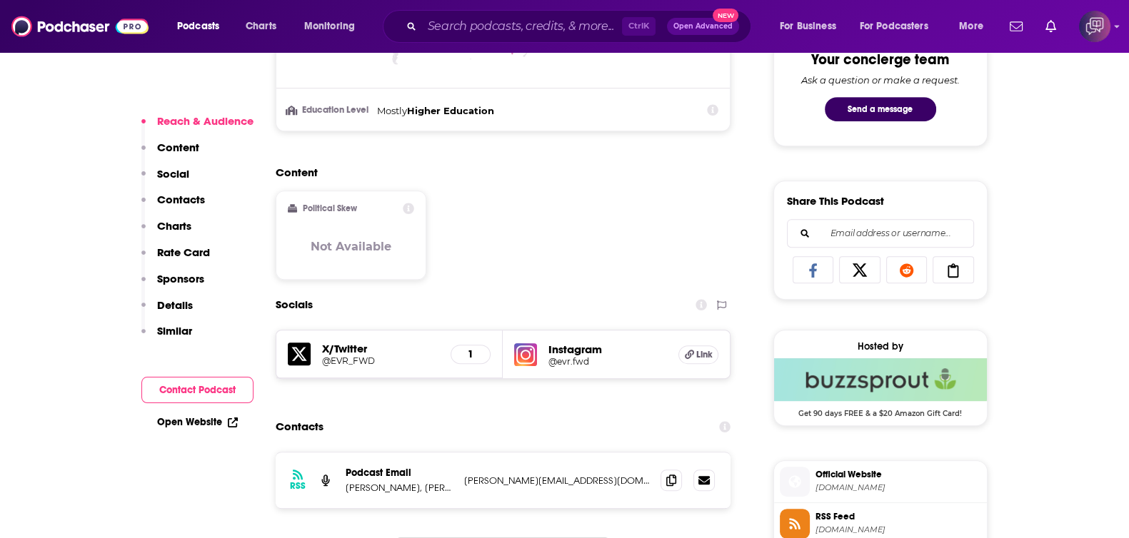
scroll to position [893, 0]
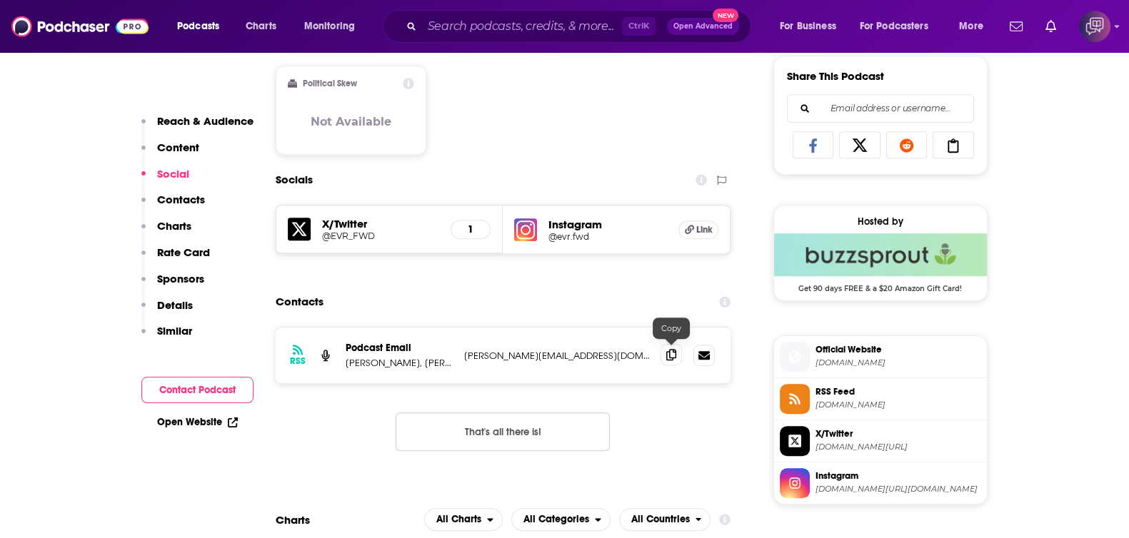
click at [670, 351] on icon at bounding box center [671, 354] width 10 height 11
drag, startPoint x: 341, startPoint y: 360, endPoint x: 407, endPoint y: 364, distance: 65.8
click at [407, 364] on div "RSS Podcast Email Mair Mulroney, Tyler Tackett mair@evrfwdproductions.com mair@…" at bounding box center [504, 356] width 456 height 56
copy p "Mair Mulroney"
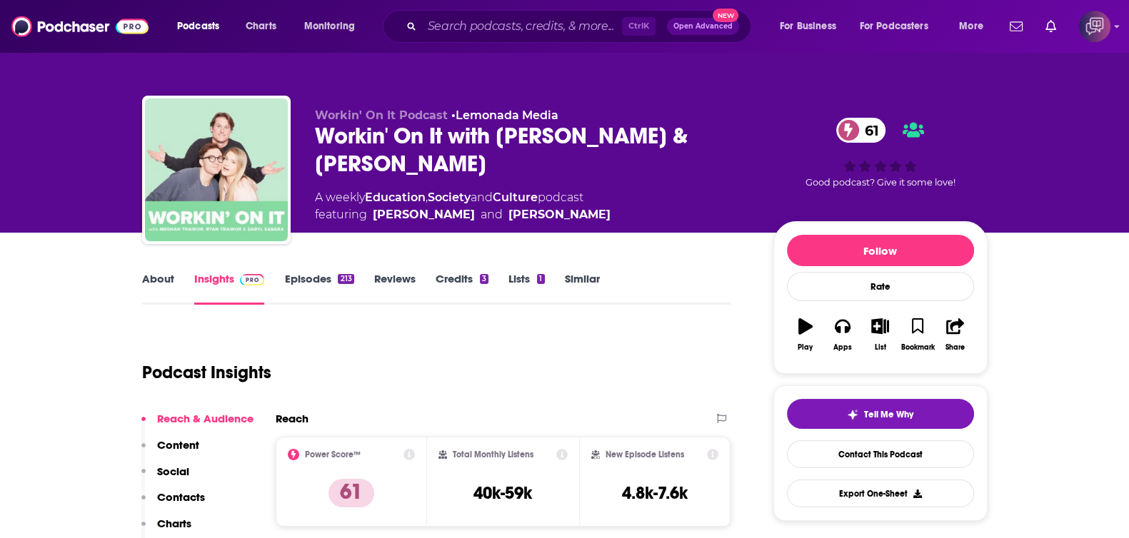
click at [469, 154] on div "Workin' On It Podcast • Lemonada Media Workin' On It with [PERSON_NAME] & [PERS…" at bounding box center [565, 173] width 846 height 154
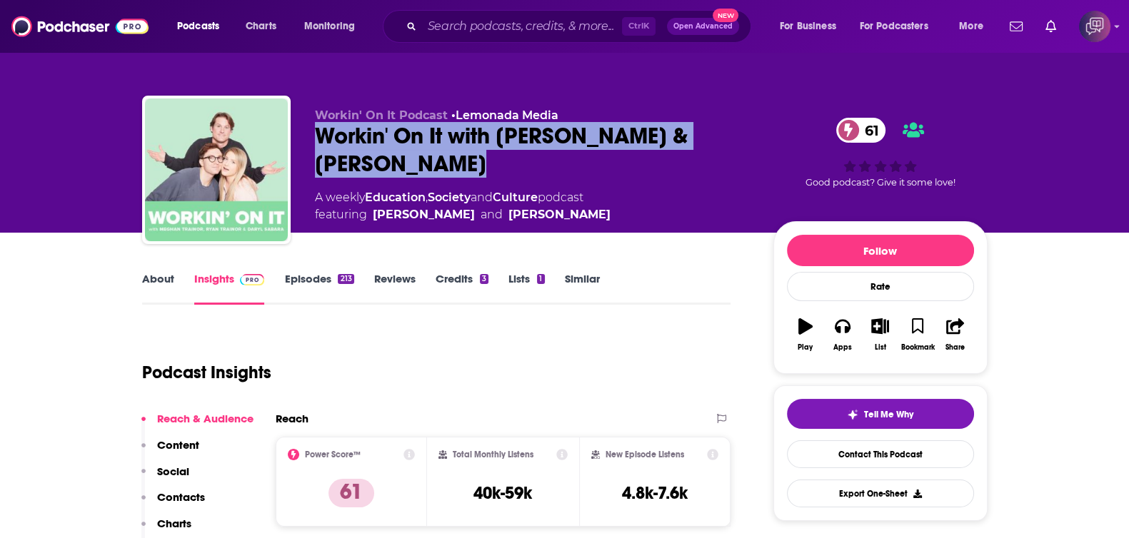
copy h2 "Workin' On It with [PERSON_NAME] & [PERSON_NAME]"
click at [157, 289] on link "About" at bounding box center [158, 288] width 32 height 33
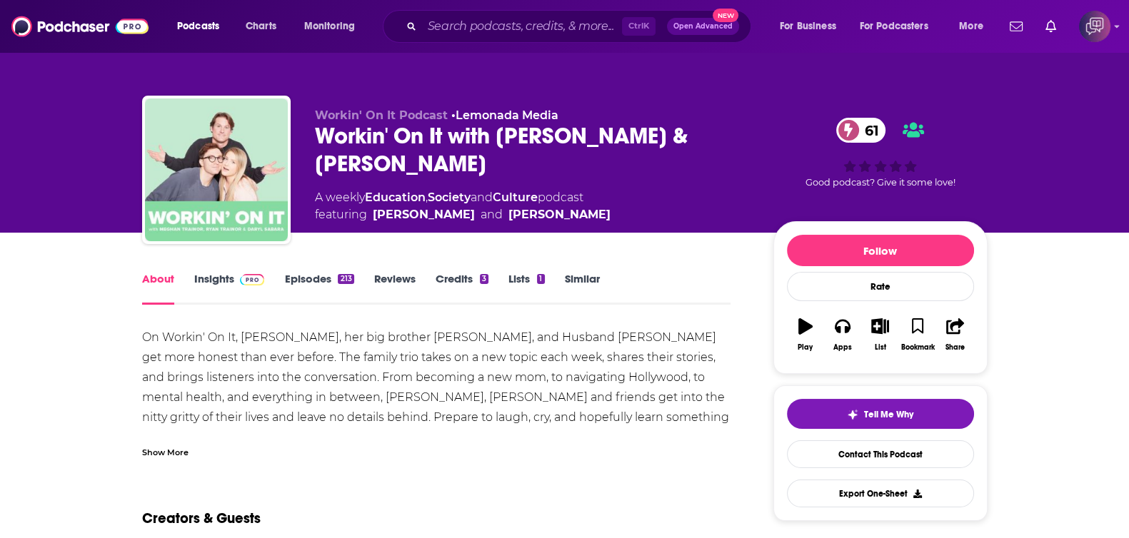
click at [196, 280] on link "Insights" at bounding box center [229, 288] width 71 height 33
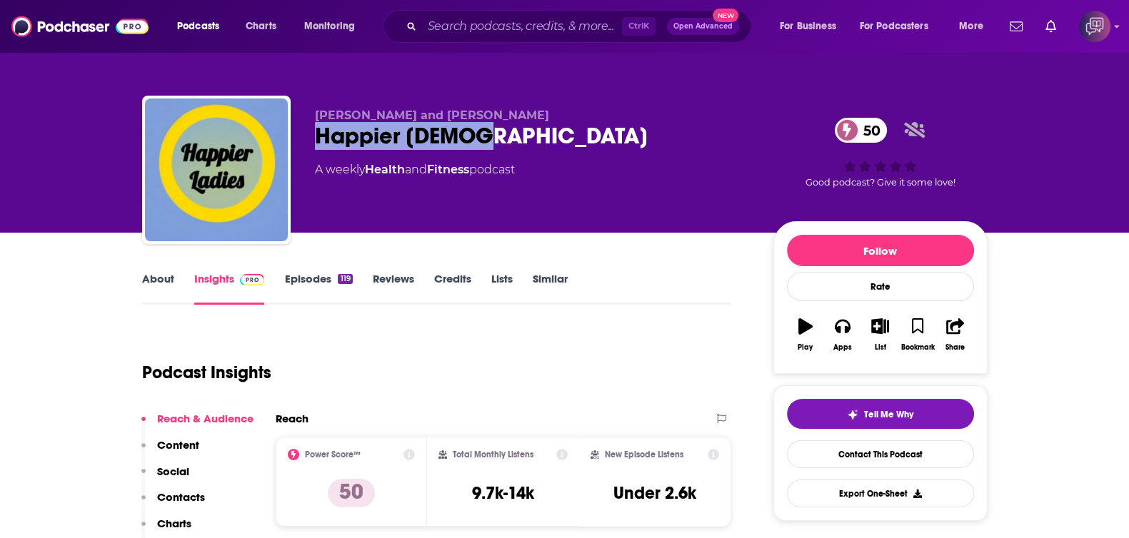
drag, startPoint x: 378, startPoint y: 129, endPoint x: 538, endPoint y: 137, distance: 160.9
click at [538, 137] on div "[PERSON_NAME] and [PERSON_NAME] [DEMOGRAPHIC_DATA] 50 A weekly Health and Fitne…" at bounding box center [565, 173] width 846 height 154
copy h2 "Happier [DEMOGRAPHIC_DATA]"
click at [152, 278] on link "About" at bounding box center [158, 288] width 32 height 33
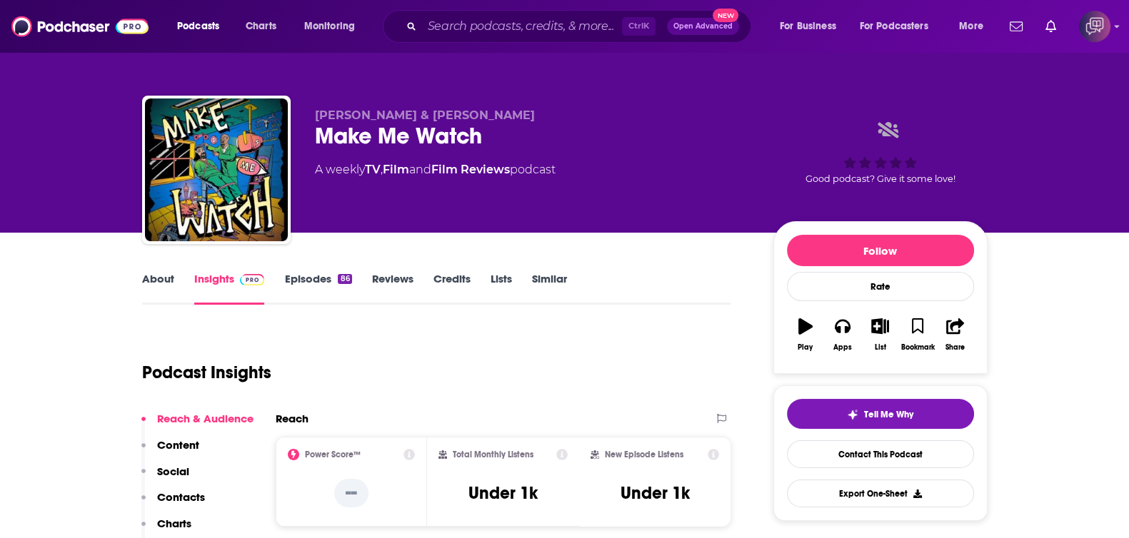
click at [161, 283] on link "About" at bounding box center [158, 288] width 32 height 33
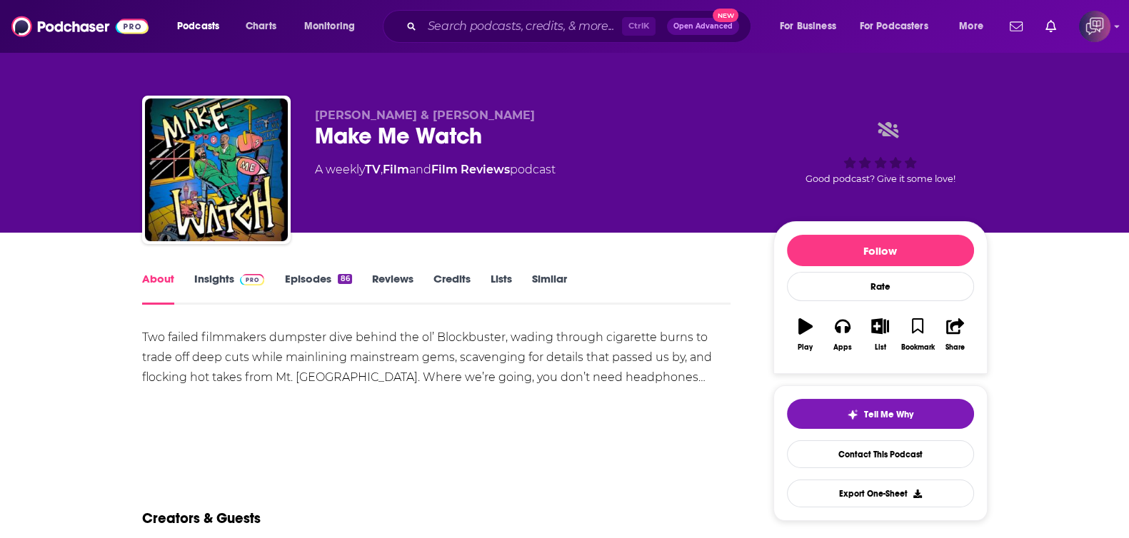
click at [231, 276] on link "Insights" at bounding box center [229, 288] width 71 height 33
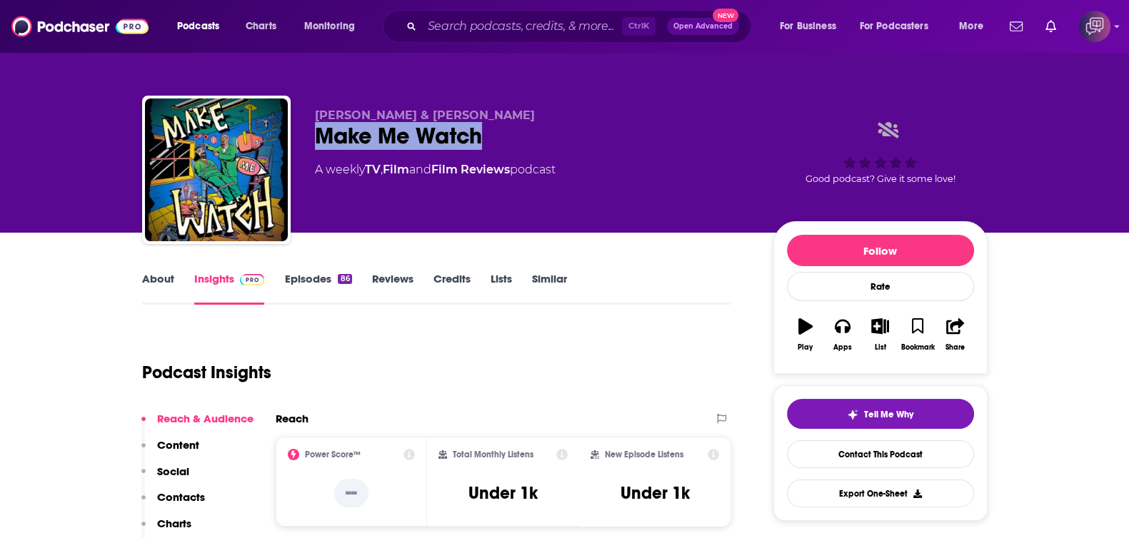
drag, startPoint x: 420, startPoint y: 137, endPoint x: 542, endPoint y: 131, distance: 122.3
click at [542, 131] on div "E. Elliott II & Shawn McGee Make Me Watch A weekly TV , Film and Film Reviews p…" at bounding box center [565, 173] width 846 height 154
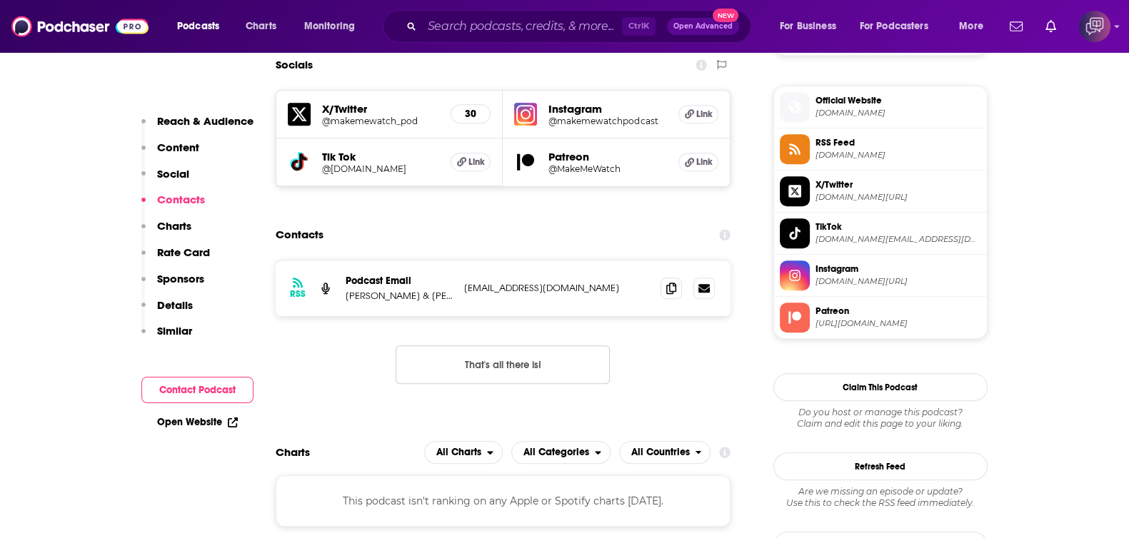
scroll to position [1071, 0]
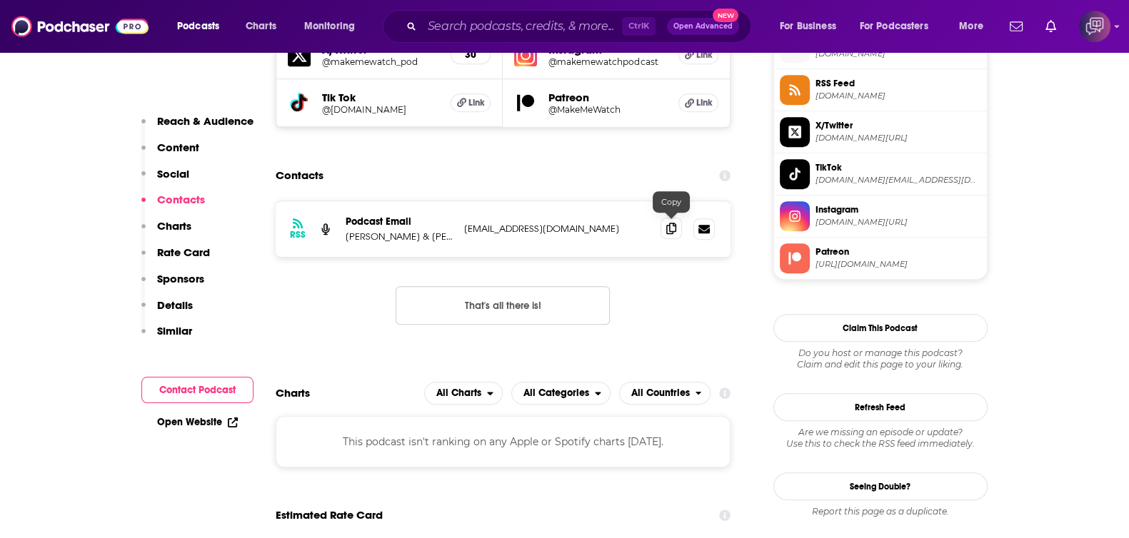
click at [666, 224] on icon at bounding box center [671, 228] width 10 height 11
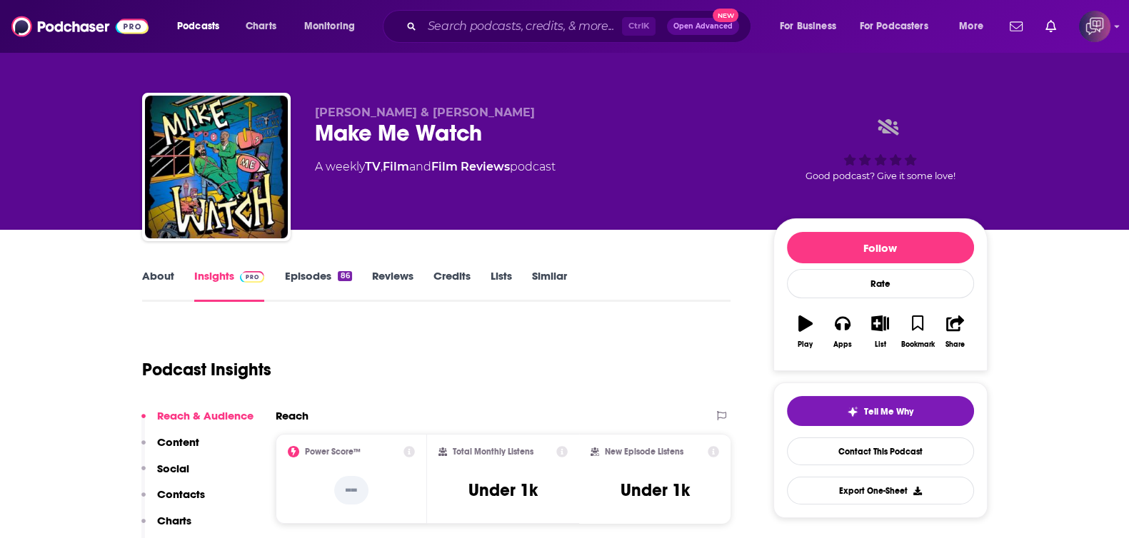
scroll to position [0, 0]
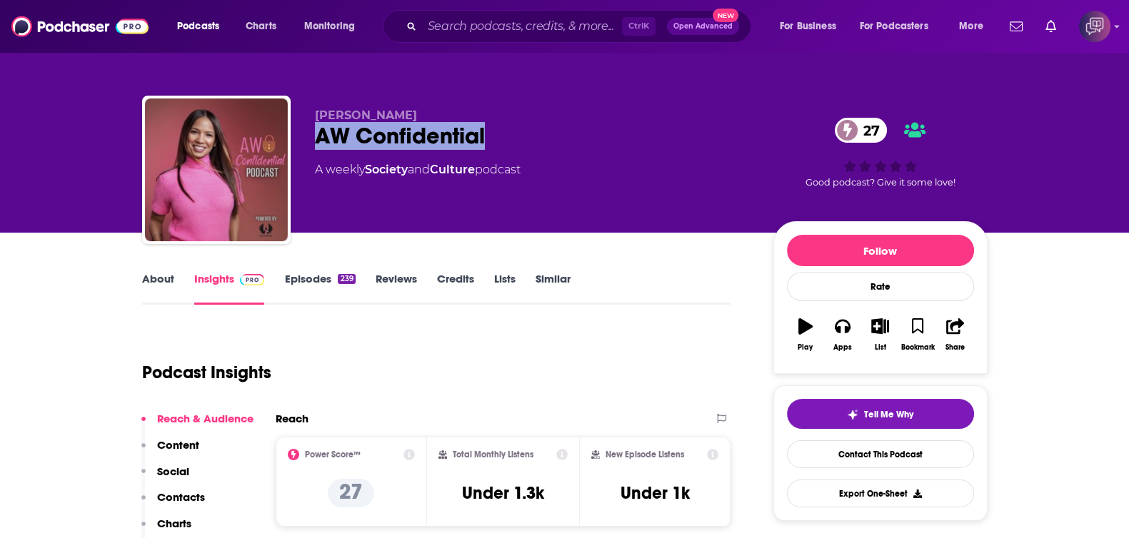
drag, startPoint x: 318, startPoint y: 136, endPoint x: 571, endPoint y: 136, distance: 253.5
click at [572, 136] on div "[PERSON_NAME] AW Confidential 27 A weekly Society and Culture podcast 27 Good p…" at bounding box center [565, 173] width 846 height 154
copy h2 "AW Confidential"
click at [171, 280] on link "About" at bounding box center [158, 288] width 32 height 33
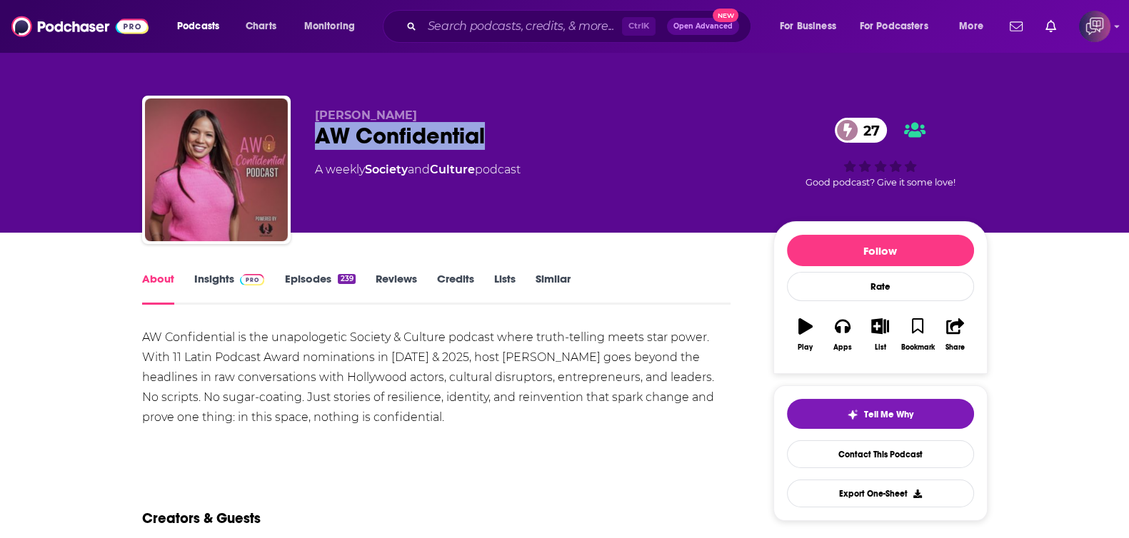
drag, startPoint x: 304, startPoint y: 136, endPoint x: 514, endPoint y: 136, distance: 210.7
click at [514, 136] on div "Yvette Bodden AW Confidential 27 A weekly Society and Culture podcast 27 Good p…" at bounding box center [565, 173] width 846 height 154
copy h1 "AW Confidential"
click at [207, 272] on link "Insights" at bounding box center [229, 288] width 71 height 33
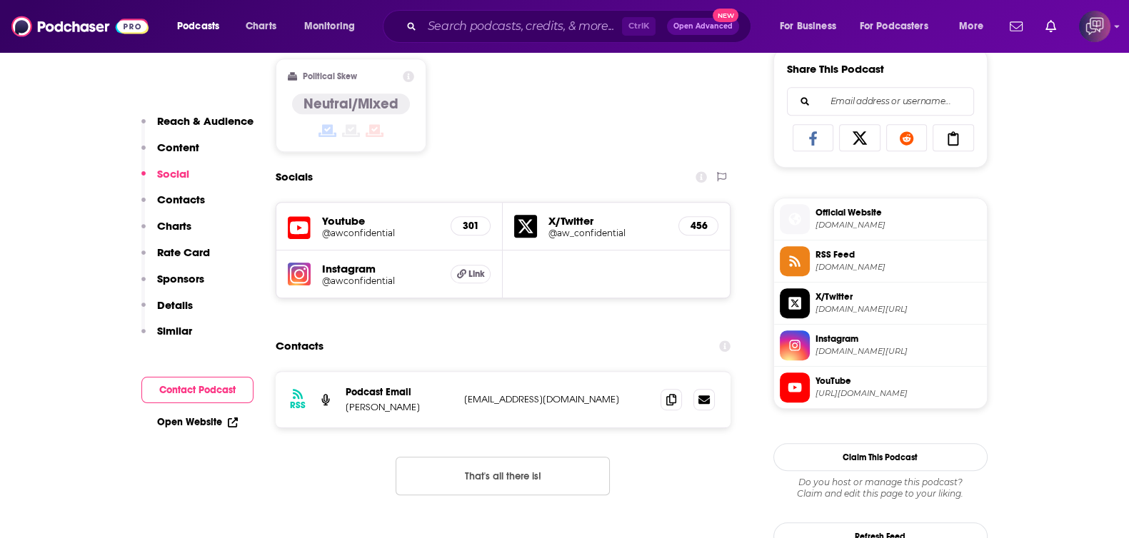
scroll to position [982, 0]
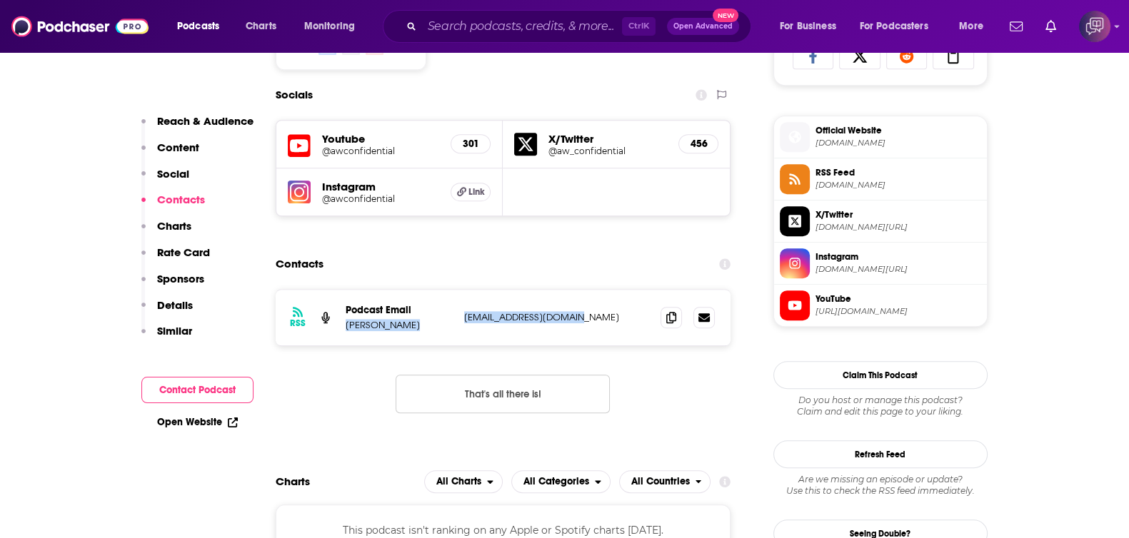
drag, startPoint x: 339, startPoint y: 323, endPoint x: 643, endPoint y: 341, distance: 304.1
click at [643, 341] on div "RSS Podcast Email Yvette Bodden yvettebodden@gmail.com yvettebodden@gmail.com" at bounding box center [504, 318] width 456 height 56
copy div "Yvette Bodden yvettebodden@gmail.com"
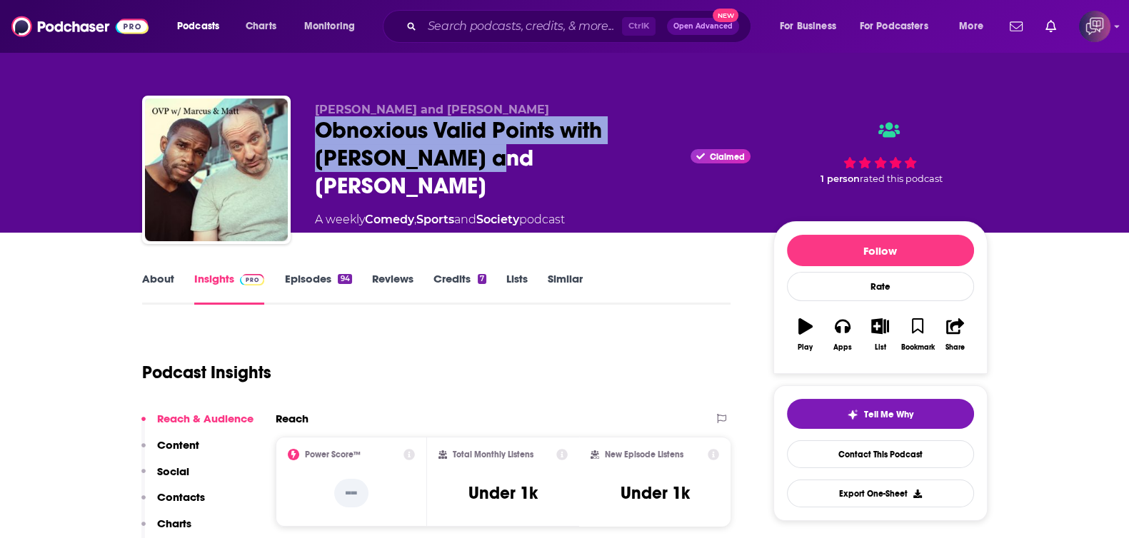
drag, startPoint x: 469, startPoint y: 142, endPoint x: 531, endPoint y: 159, distance: 65.1
click at [531, 159] on div "Matt Lewis and Marcus Stewart Obnoxious Valid Points with Marcus and Matt Claim…" at bounding box center [565, 173] width 846 height 154
copy h2 "Obnoxious Valid Points with Marcus and Matt"
click at [168, 273] on link "About" at bounding box center [158, 288] width 32 height 33
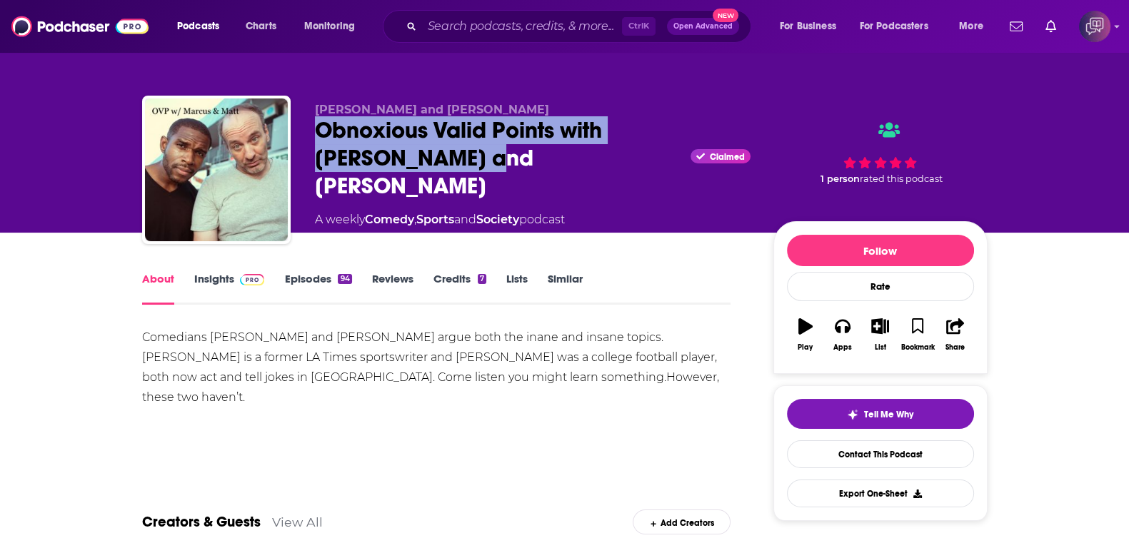
drag, startPoint x: 304, startPoint y: 129, endPoint x: 531, endPoint y: 161, distance: 230.2
click at [531, 161] on div "Matt Lewis and Marcus Stewart Obnoxious Valid Points with Marcus and Matt Claim…" at bounding box center [565, 173] width 846 height 154
click at [214, 276] on link "Insights" at bounding box center [229, 288] width 71 height 33
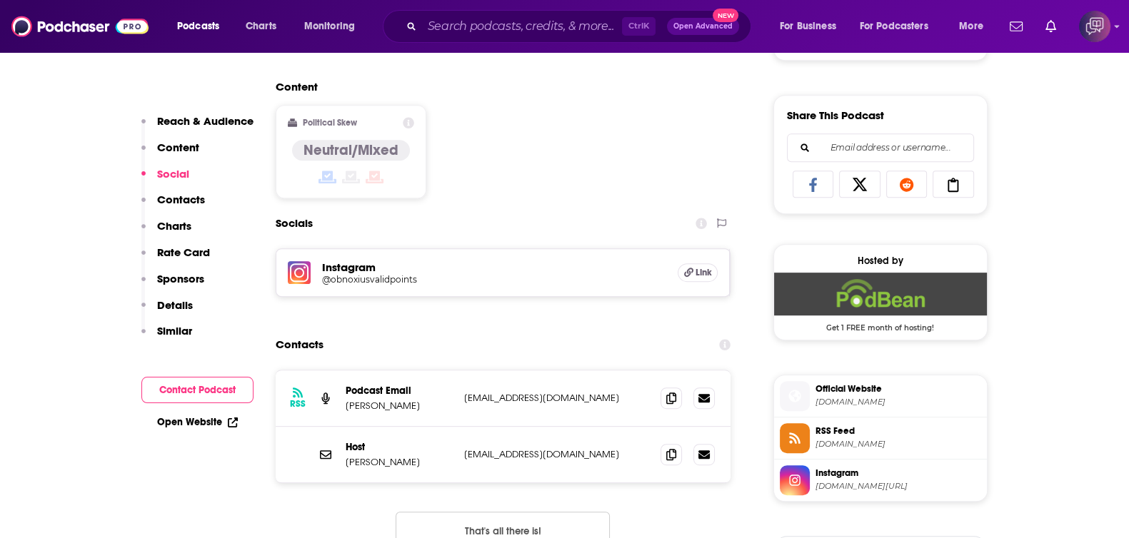
scroll to position [893, 0]
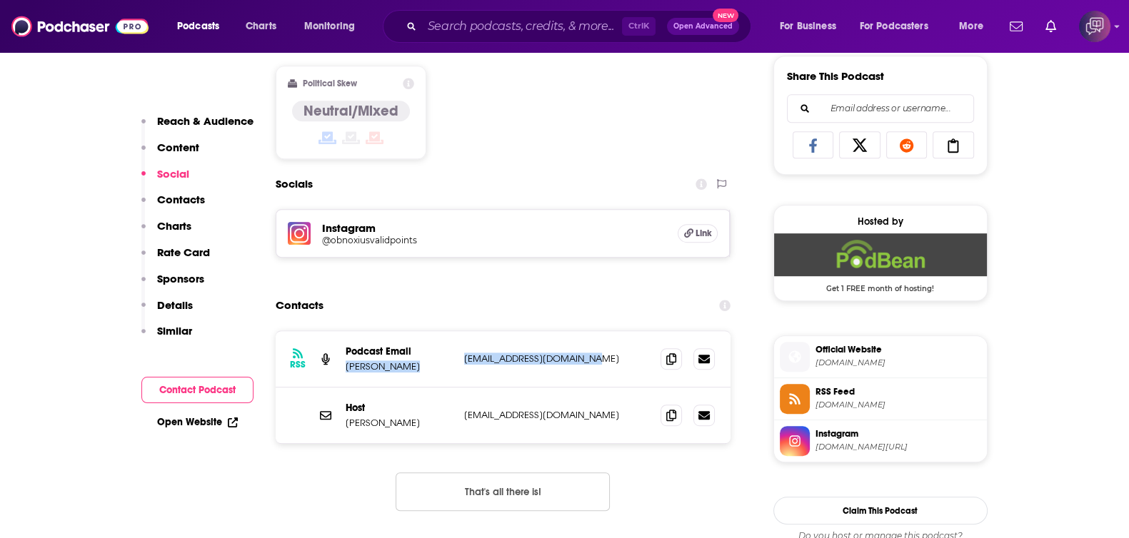
drag, startPoint x: 356, startPoint y: 366, endPoint x: 607, endPoint y: 360, distance: 250.7
click at [0, 0] on div "Podcast Email Matt Lewis mattlewiscomedy@gmail.com mattlewiscomedy@gmail.com" at bounding box center [0, 0] width 0 height 0
copy div "Matt Lewis mattlewiscomedy@gmail.com"
click at [558, 136] on div "Content Political Skew Neutral/Mixed" at bounding box center [504, 106] width 456 height 130
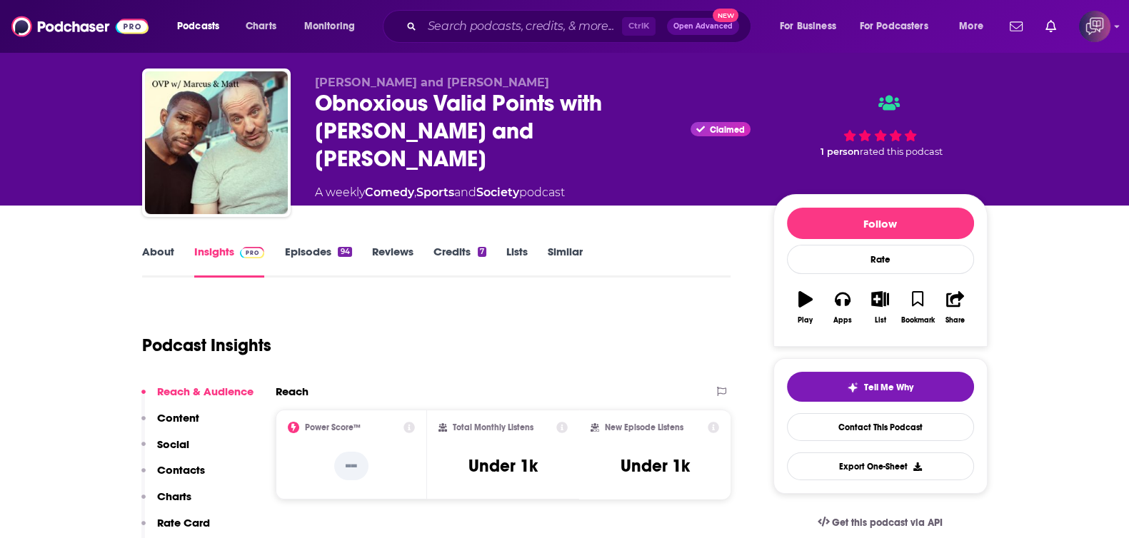
scroll to position [0, 0]
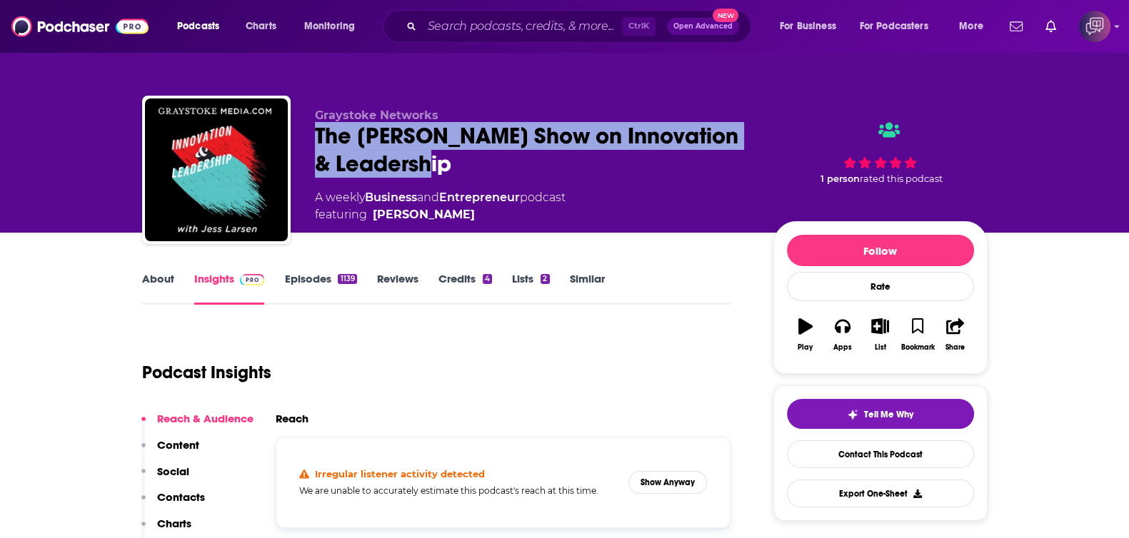
drag, startPoint x: 311, startPoint y: 130, endPoint x: 529, endPoint y: 174, distance: 222.1
click at [529, 174] on div "Graystoke Networks The [PERSON_NAME] Show on Innovation & Leadership A weekly B…" at bounding box center [565, 173] width 846 height 154
copy h2 "The [PERSON_NAME] Show on Innovation & Leadership"
click at [159, 286] on link "About" at bounding box center [158, 288] width 32 height 33
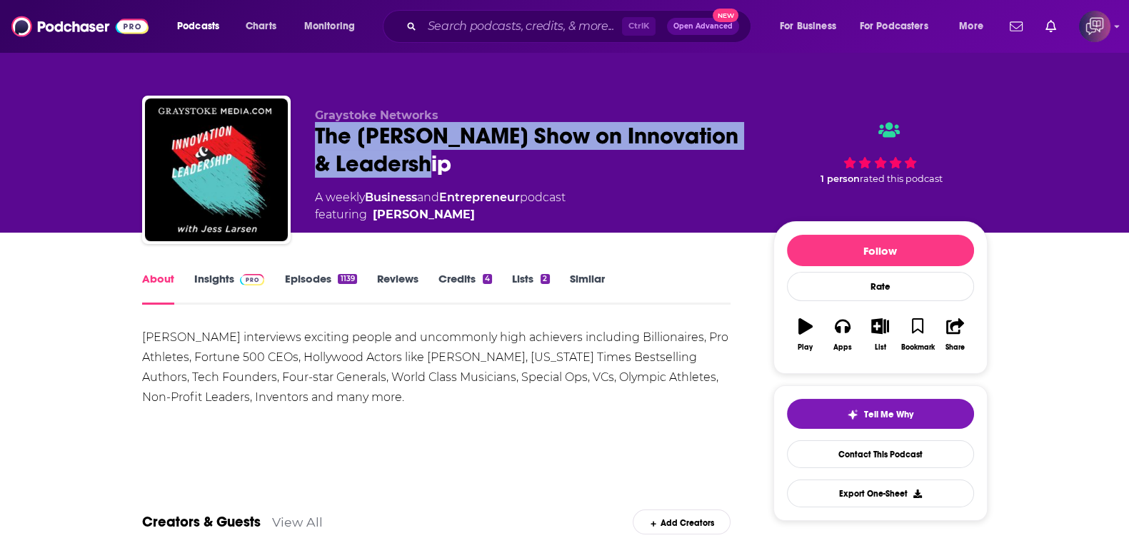
drag, startPoint x: 313, startPoint y: 131, endPoint x: 501, endPoint y: 162, distance: 190.3
click at [501, 162] on div "Graystoke Networks The [PERSON_NAME] Show on Innovation & Leadership A weekly B…" at bounding box center [565, 173] width 846 height 154
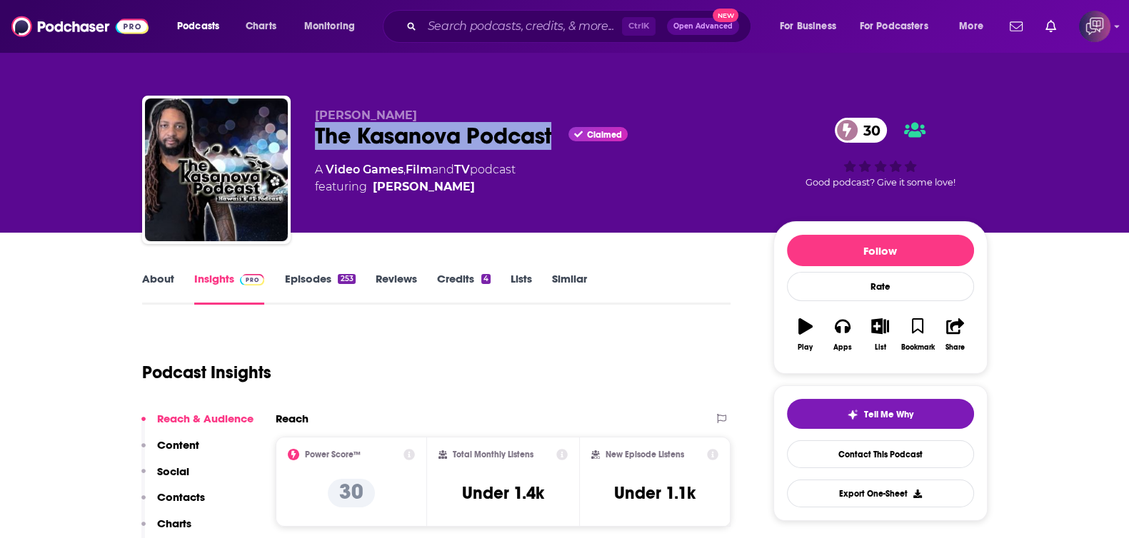
drag, startPoint x: 311, startPoint y: 134, endPoint x: 558, endPoint y: 134, distance: 246.4
click at [558, 134] on div "Mekel Kasanova The Kasanova Podcast Claimed 30 A Video Games , Film and TV podc…" at bounding box center [565, 173] width 846 height 154
copy h2 "The Kasanova Podcast"
click at [153, 283] on link "About" at bounding box center [158, 288] width 32 height 33
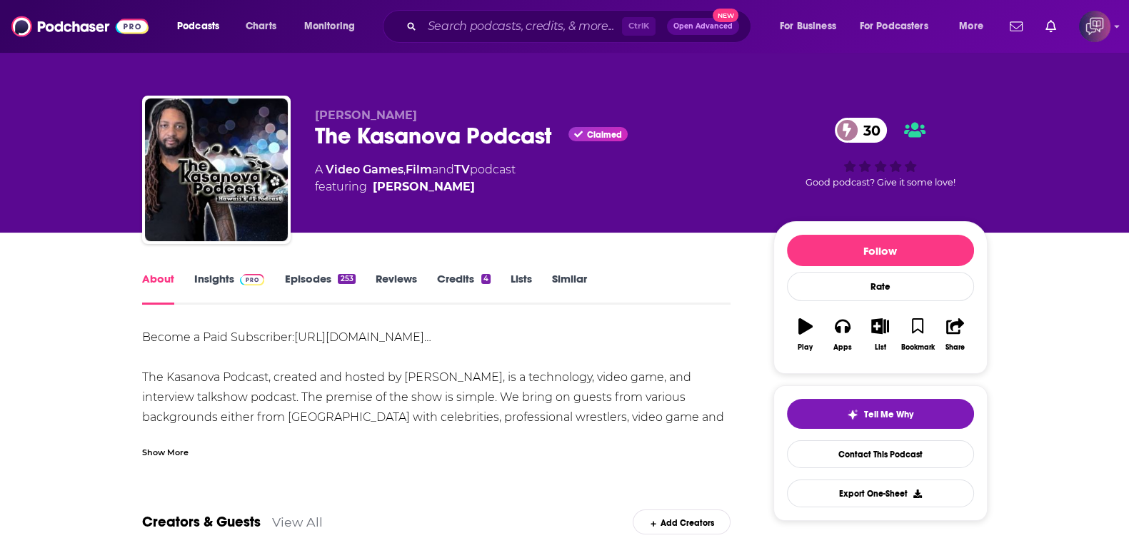
click at [169, 456] on div "Show More" at bounding box center [165, 452] width 46 height 14
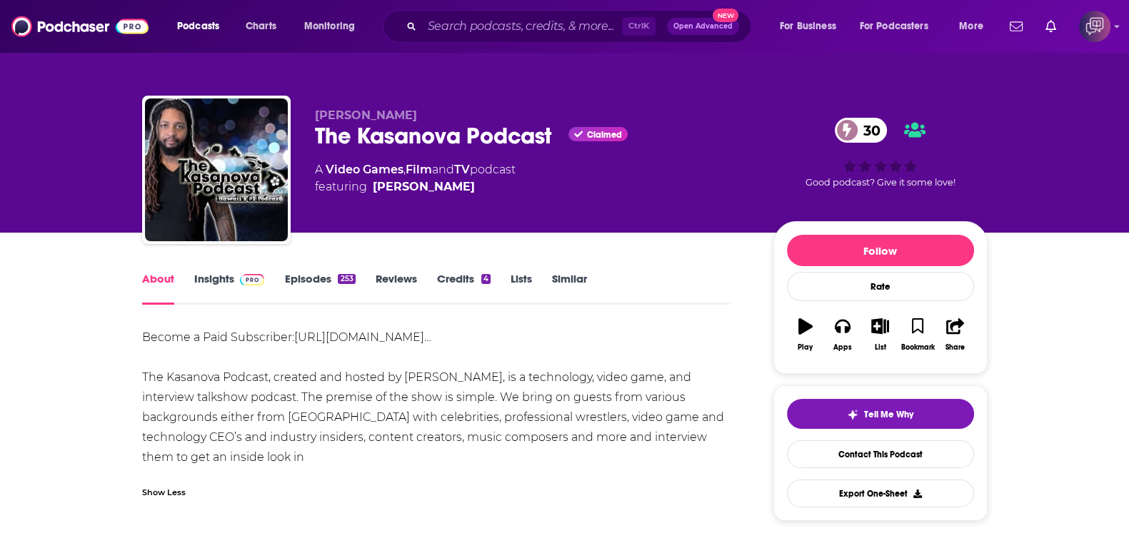
click at [214, 284] on link "Insights" at bounding box center [229, 288] width 71 height 33
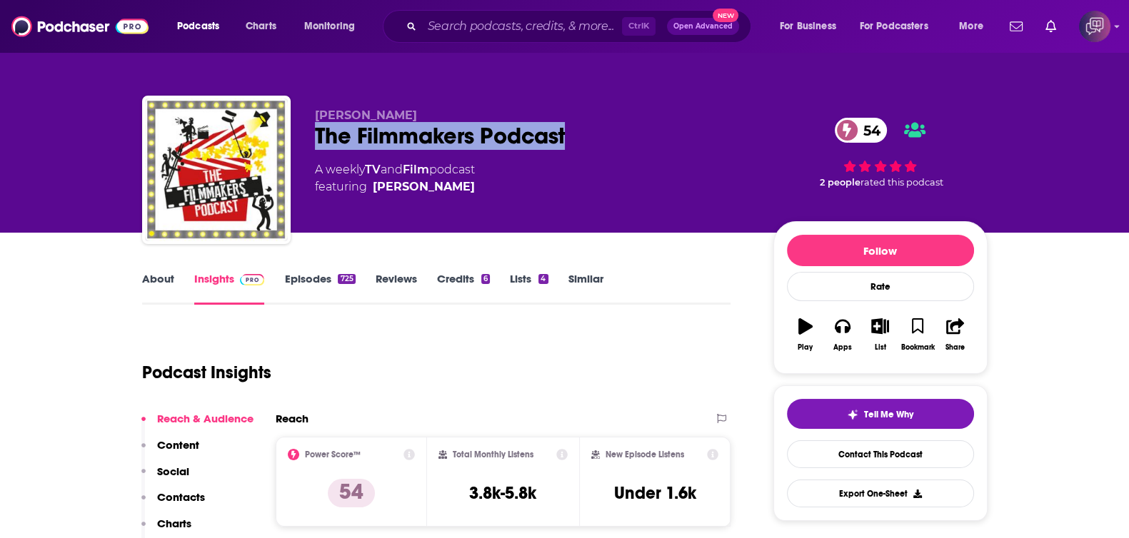
drag, startPoint x: 304, startPoint y: 136, endPoint x: 588, endPoint y: 141, distance: 284.3
click at [588, 141] on div "[PERSON_NAME] The Filmmakers Podcast 54 A weekly TV and Film podcast featuring …" at bounding box center [565, 173] width 846 height 154
copy h2 "The Filmmakers Podcast"
click at [151, 272] on link "About" at bounding box center [158, 288] width 32 height 33
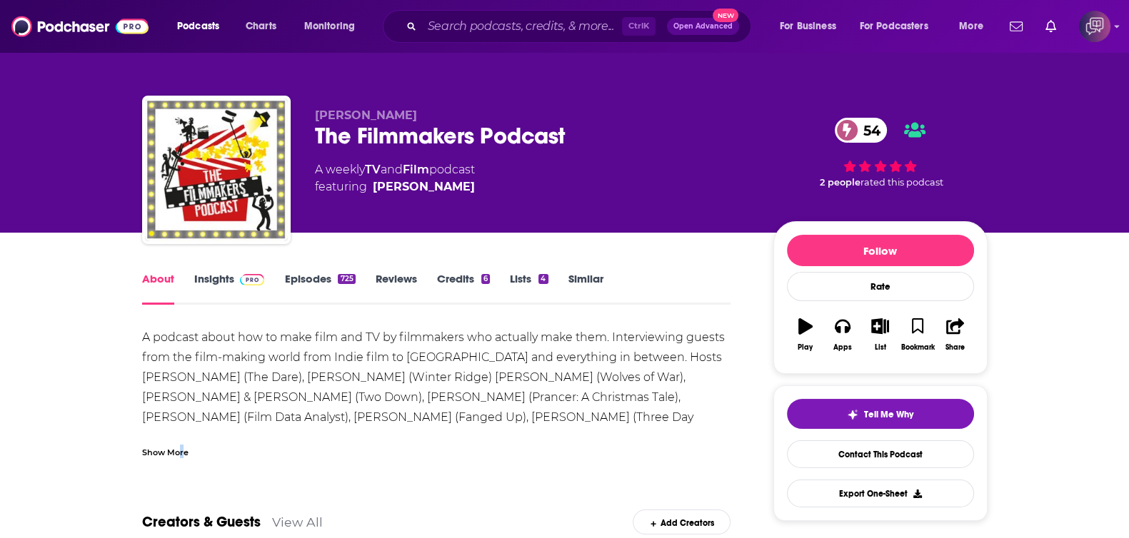
click at [181, 448] on div "Show More" at bounding box center [165, 452] width 46 height 14
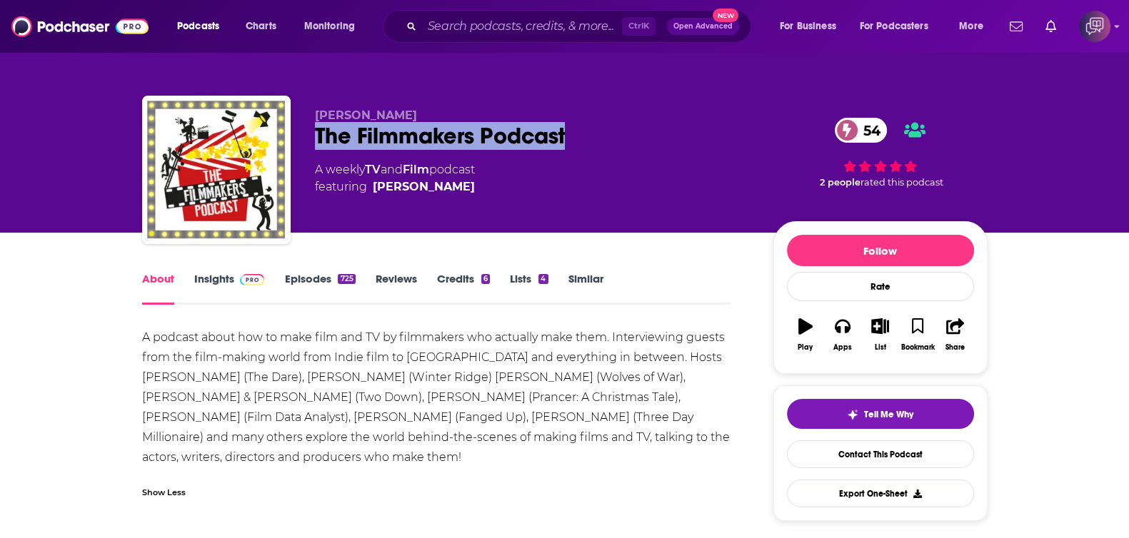
drag, startPoint x: 311, startPoint y: 134, endPoint x: 611, endPoint y: 128, distance: 300.0
click at [611, 128] on div "Giles Alderson The Filmmakers Podcast 54 A weekly TV and Film podcast featuring…" at bounding box center [565, 173] width 846 height 154
copy h1 "The Filmmakers Podcast"
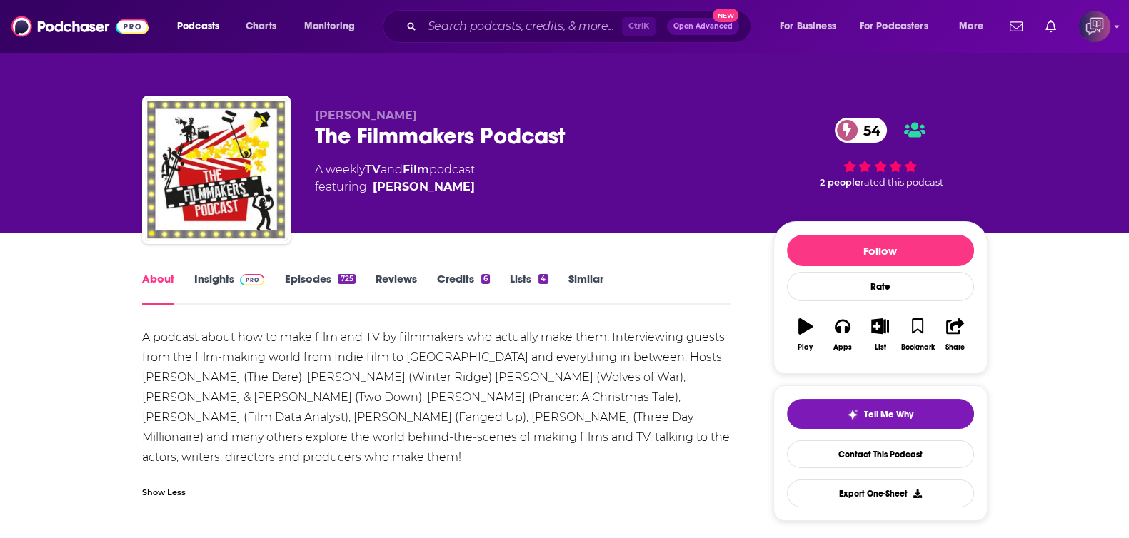
click at [213, 274] on link "Insights" at bounding box center [229, 288] width 71 height 33
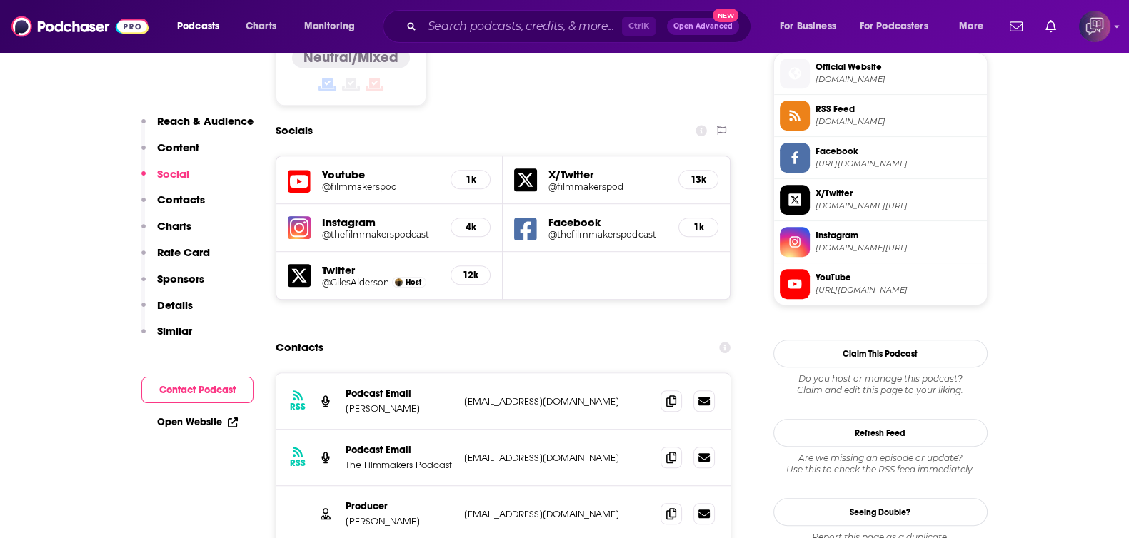
scroll to position [1249, 0]
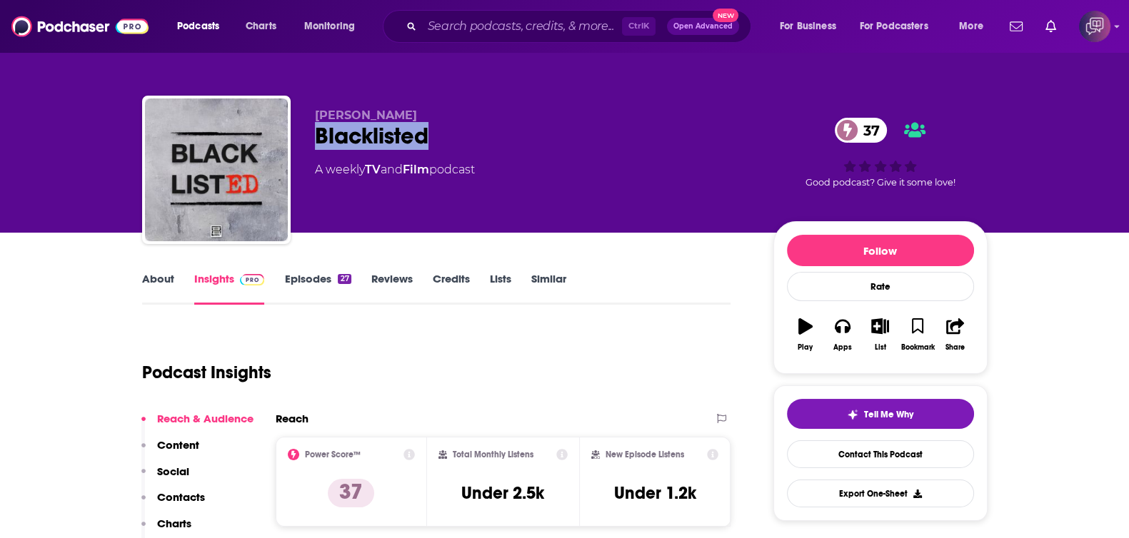
drag, startPoint x: 300, startPoint y: 139, endPoint x: 186, endPoint y: 237, distance: 150.9
click at [469, 139] on div "Chris Hill Blacklisted 37 A weekly TV and Film podcast 37 Good podcast? Give it…" at bounding box center [565, 173] width 846 height 154
copy h2 "Blacklisted"
click at [156, 277] on link "About" at bounding box center [158, 288] width 32 height 33
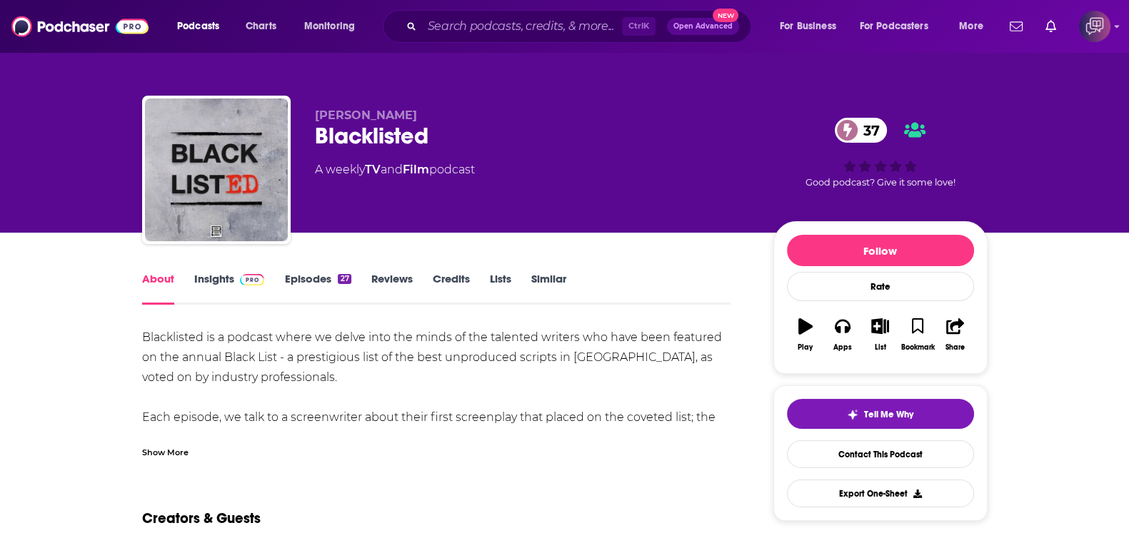
click at [200, 280] on link "Insights" at bounding box center [229, 288] width 71 height 33
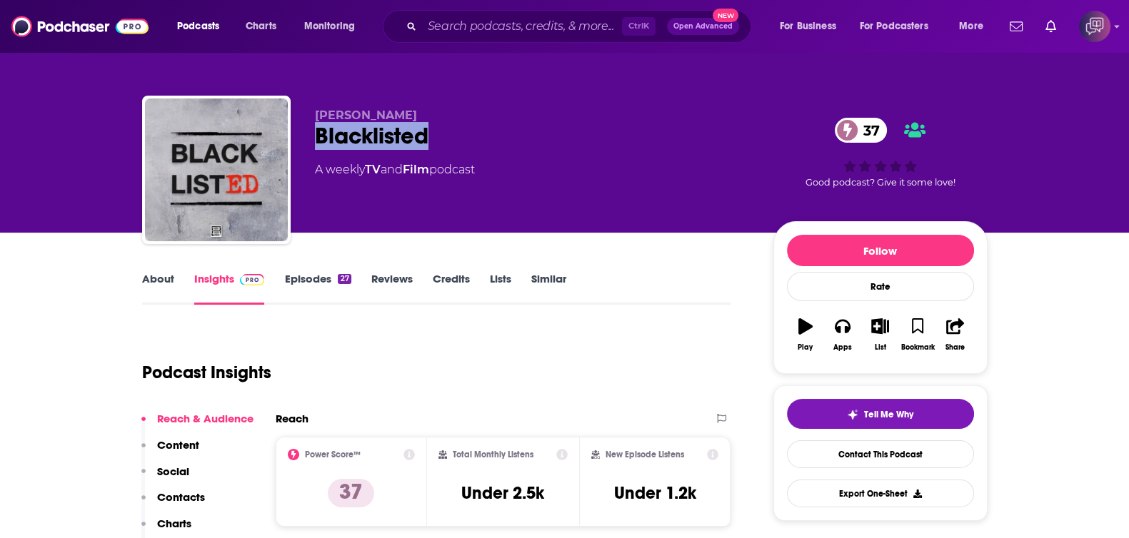
drag, startPoint x: 426, startPoint y: 128, endPoint x: 500, endPoint y: 129, distance: 74.3
click at [500, 129] on div "Chris Hill Blacklisted 37 A weekly TV and Film podcast 37 Good podcast? Give it…" at bounding box center [565, 173] width 846 height 154
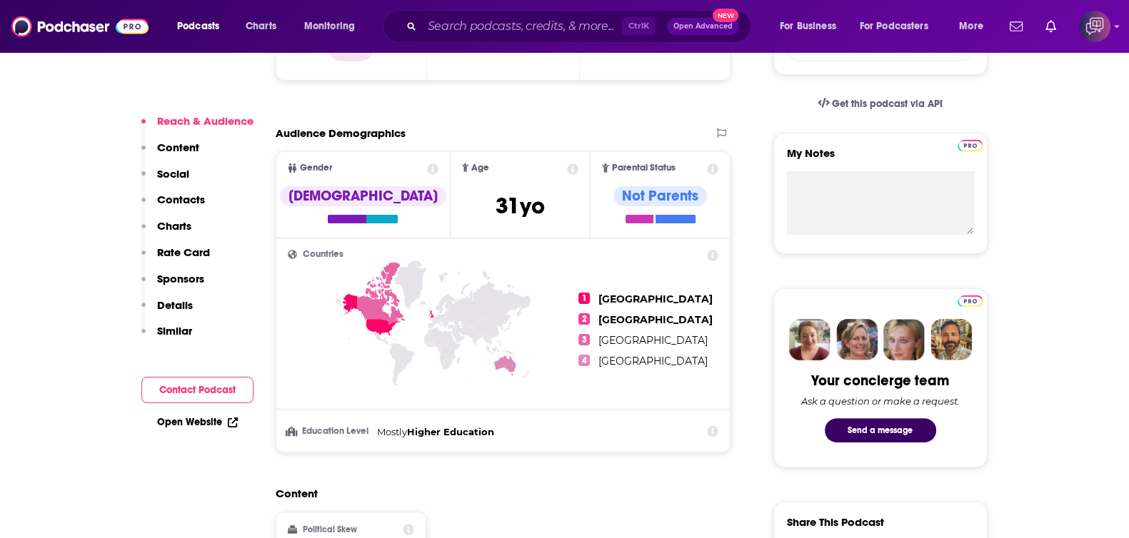
scroll to position [893, 0]
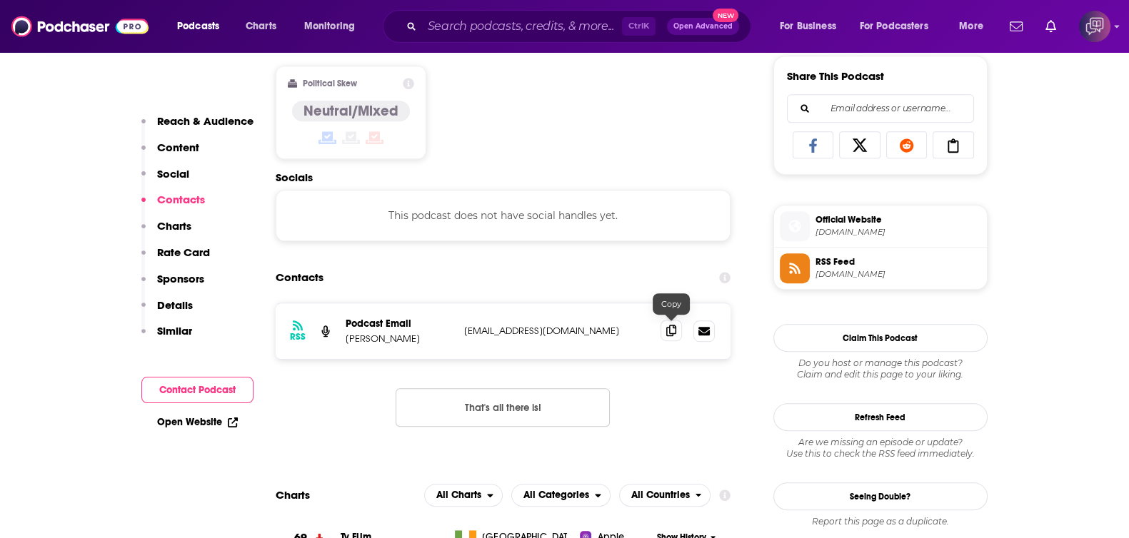
click at [677, 329] on span at bounding box center [671, 330] width 21 height 21
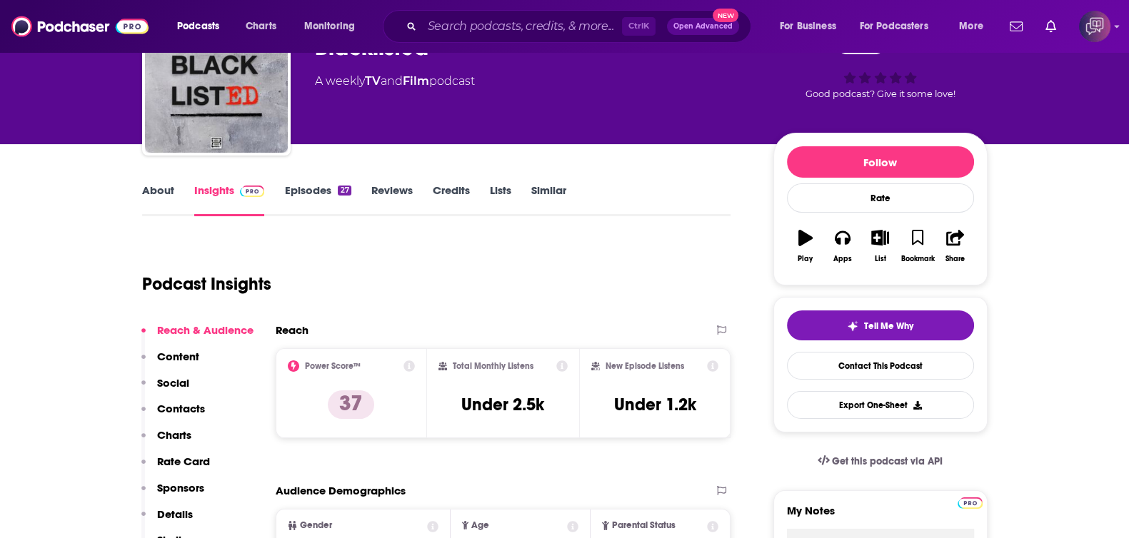
scroll to position [0, 0]
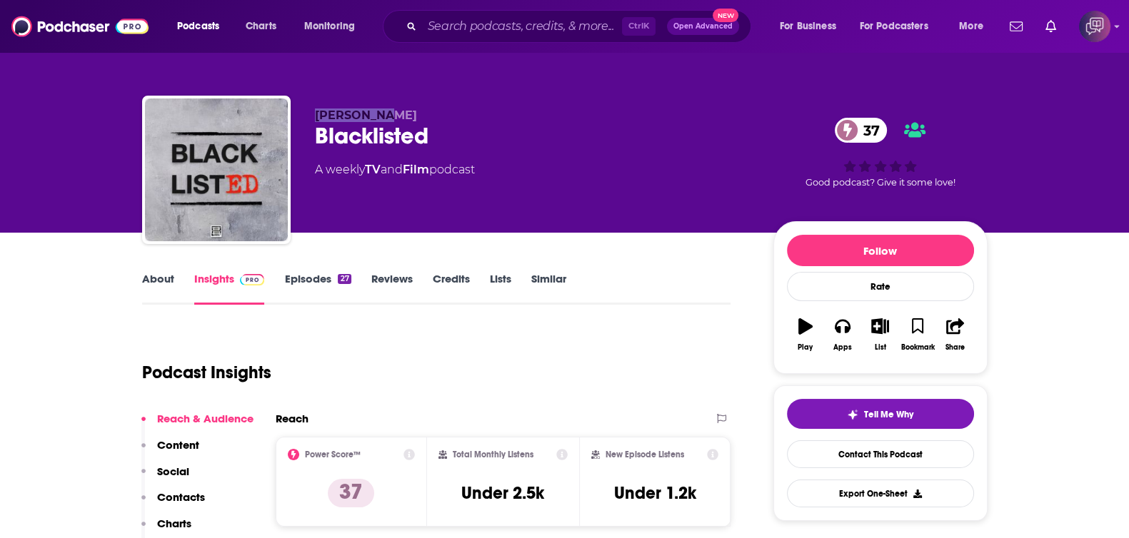
drag, startPoint x: 298, startPoint y: 114, endPoint x: 409, endPoint y: 113, distance: 110.7
click at [409, 113] on div "Chris Hill Blacklisted 37 A weekly TV and Film podcast 37 Good podcast? Give it…" at bounding box center [565, 173] width 846 height 154
copy span "Chris Hill"
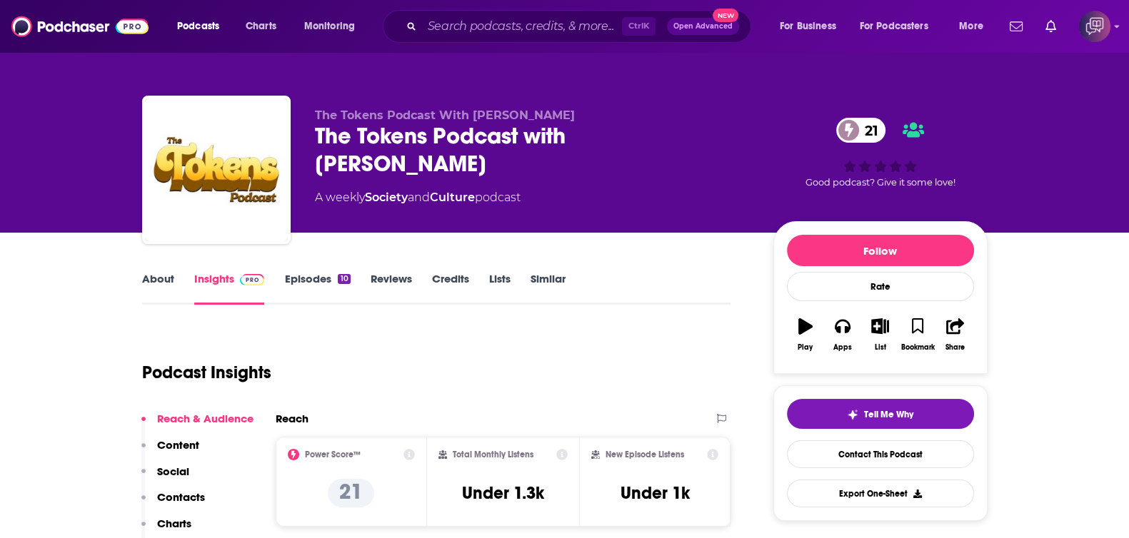
drag, startPoint x: 303, startPoint y: 131, endPoint x: 487, endPoint y: 166, distance: 187.6
click at [487, 166] on div "The Tokens Podcast With [PERSON_NAME] The Tokens Podcast with [PERSON_NAME] 21 …" at bounding box center [565, 173] width 846 height 154
click at [168, 286] on link "About" at bounding box center [158, 288] width 32 height 33
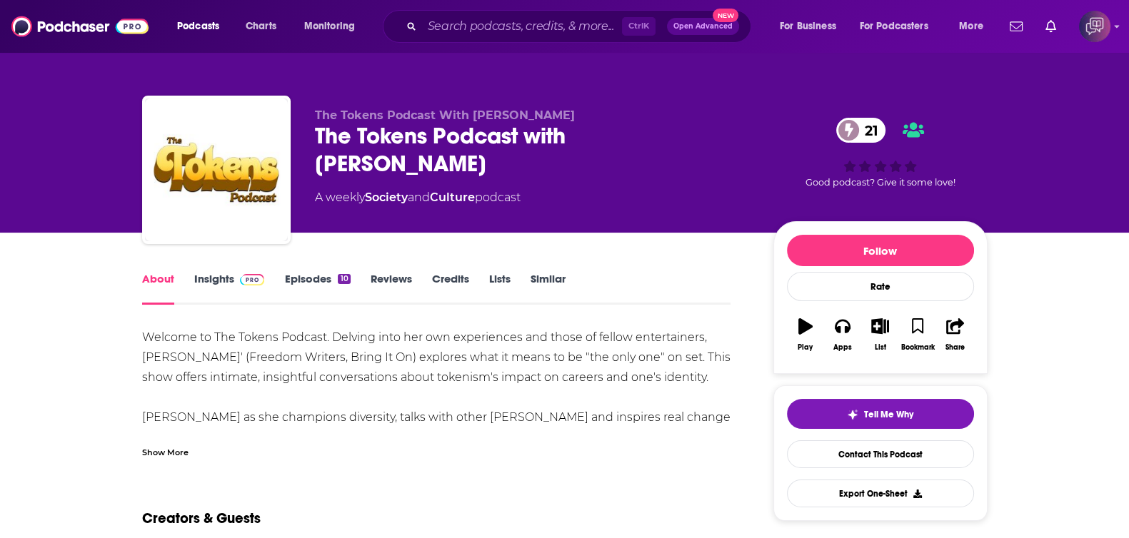
click at [178, 456] on div "Show More" at bounding box center [165, 452] width 46 height 14
drag, startPoint x: 414, startPoint y: 160, endPoint x: 429, endPoint y: 166, distance: 16.0
click at [429, 166] on div "The Tokens Podcast With [PERSON_NAME] The Tokens Podcast with [PERSON_NAME] 21 …" at bounding box center [565, 173] width 846 height 154
copy h1 "The Tokens Podcast with [PERSON_NAME]"
click at [225, 281] on link "Insights" at bounding box center [229, 288] width 71 height 33
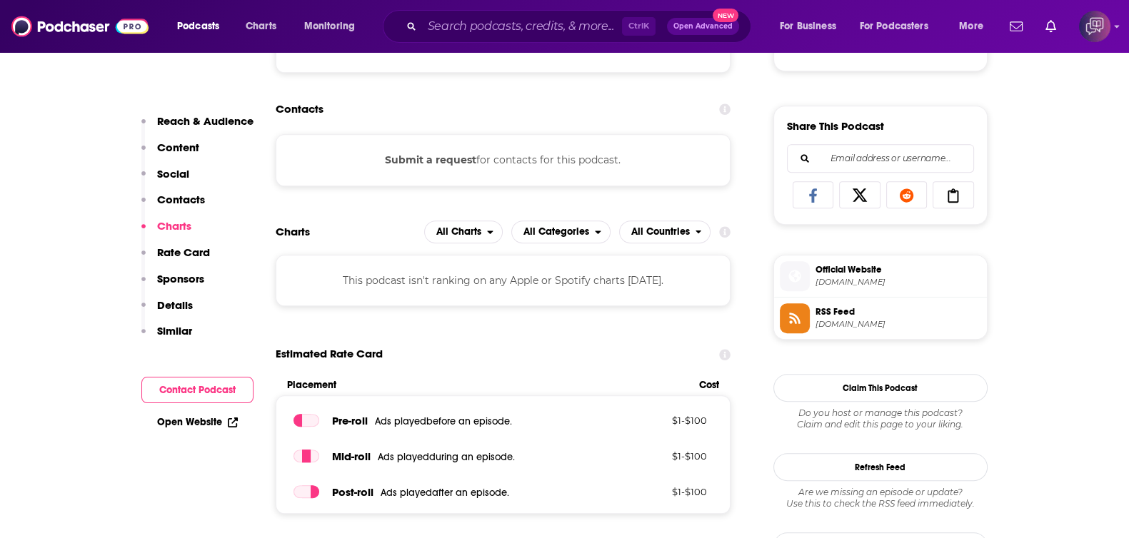
scroll to position [803, 0]
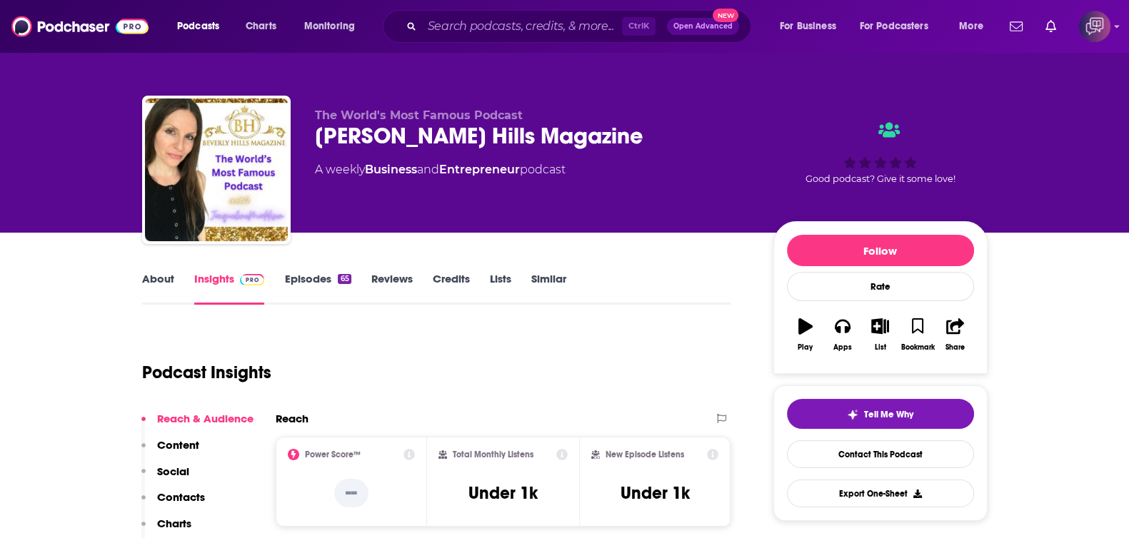
click at [159, 272] on link "About" at bounding box center [158, 288] width 32 height 33
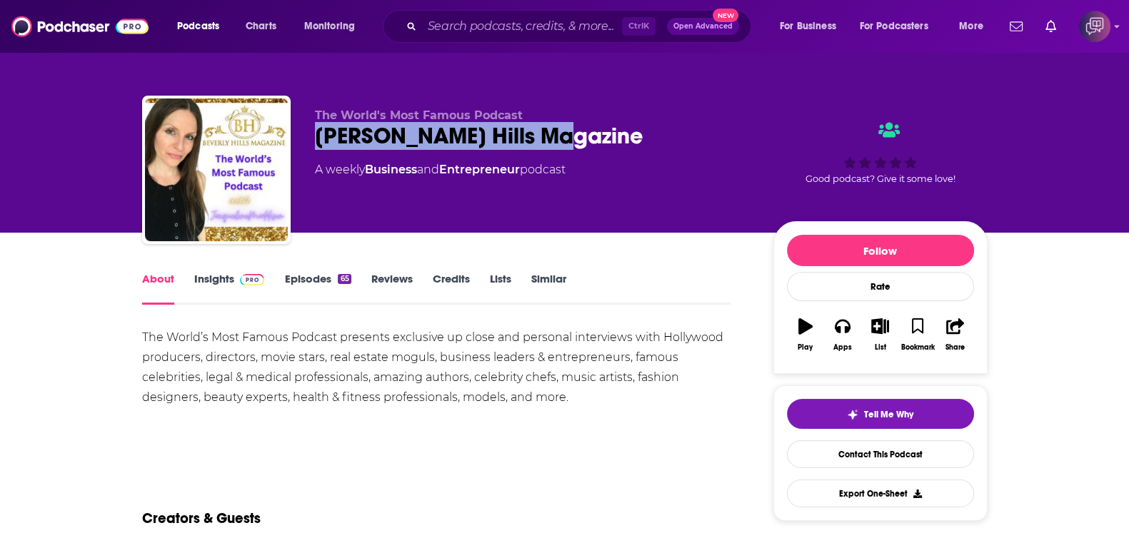
drag, startPoint x: 309, startPoint y: 144, endPoint x: 550, endPoint y: 144, distance: 241.4
click at [550, 144] on div "The World's Most Famous Podcast [PERSON_NAME] Hills Magazine A weekly Business …" at bounding box center [565, 173] width 846 height 154
click at [228, 281] on link "Insights" at bounding box center [229, 288] width 71 height 33
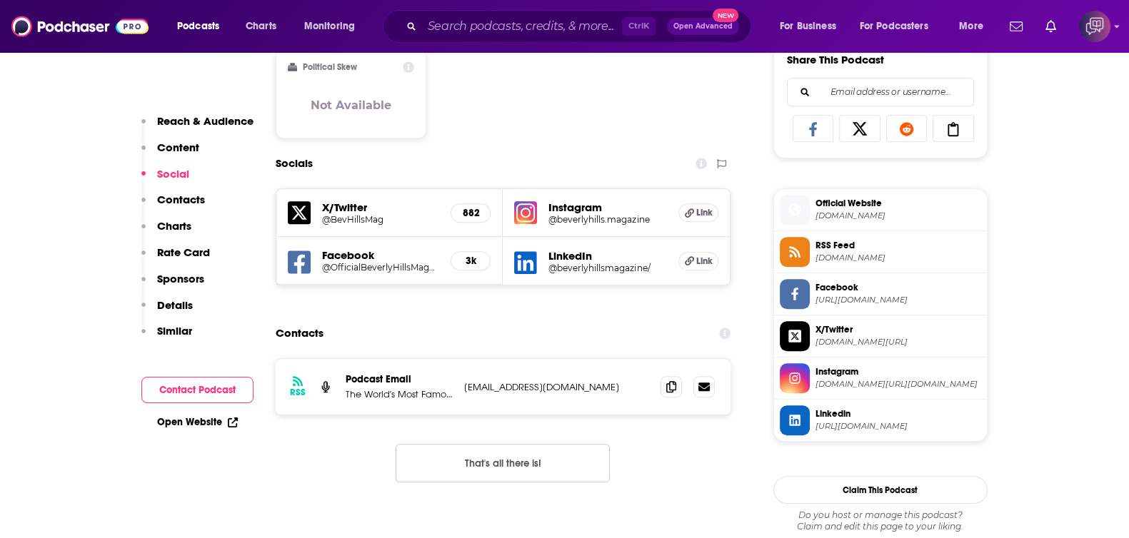
scroll to position [982, 0]
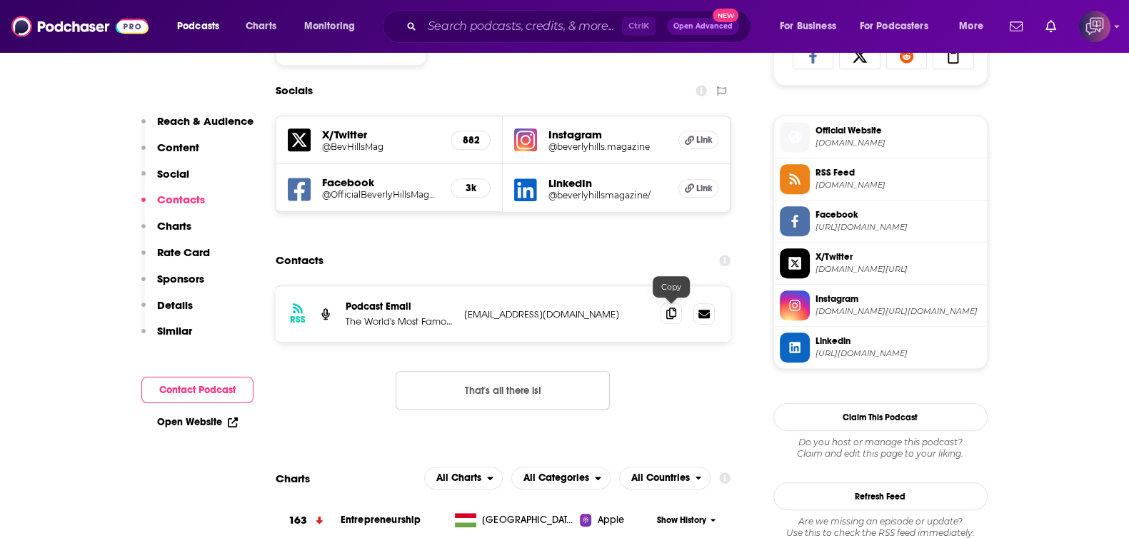
click at [670, 312] on icon at bounding box center [671, 313] width 10 height 11
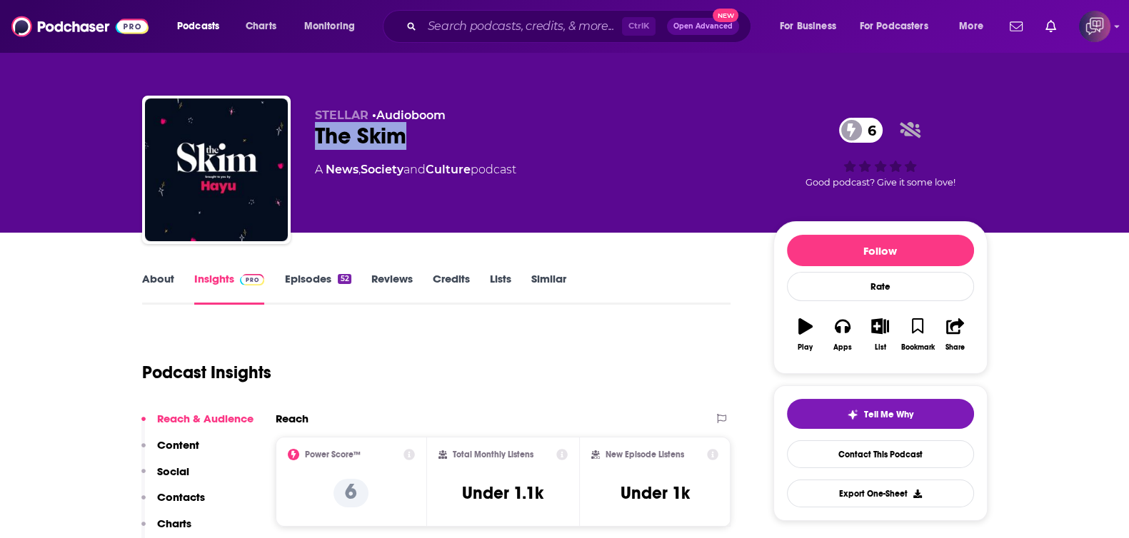
drag, startPoint x: 321, startPoint y: 134, endPoint x: 454, endPoint y: 126, distance: 132.3
click at [454, 126] on div "STELLAR • Audioboom The Skim 6 A News , Society and Culture podcast 6 Good podc…" at bounding box center [565, 173] width 846 height 154
copy h2 "The Skim"
click at [166, 284] on link "About" at bounding box center [158, 288] width 32 height 33
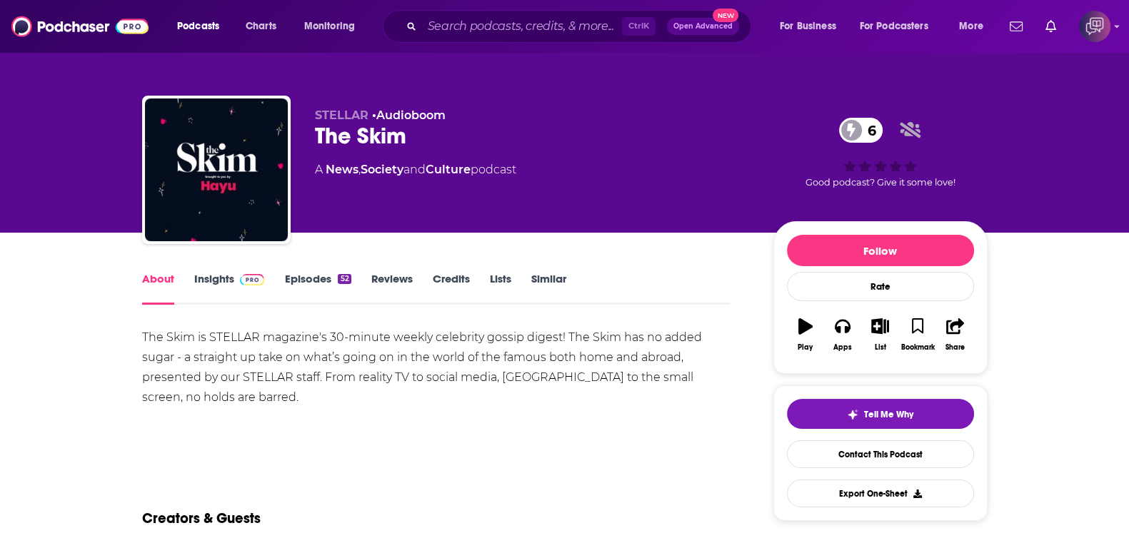
click at [221, 283] on link "Insights" at bounding box center [229, 288] width 71 height 33
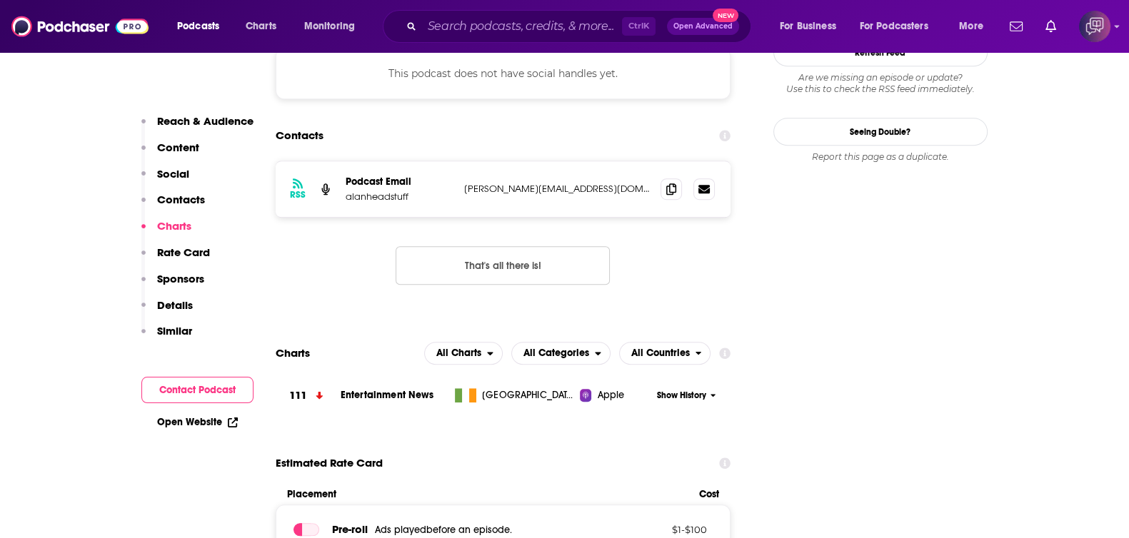
scroll to position [1249, 0]
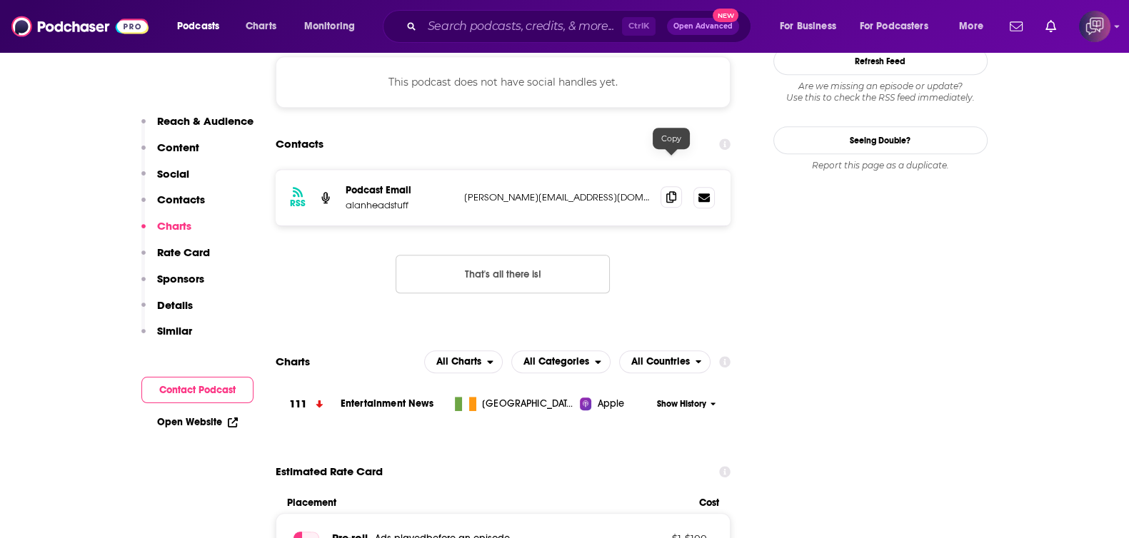
click at [674, 191] on icon at bounding box center [671, 196] width 10 height 11
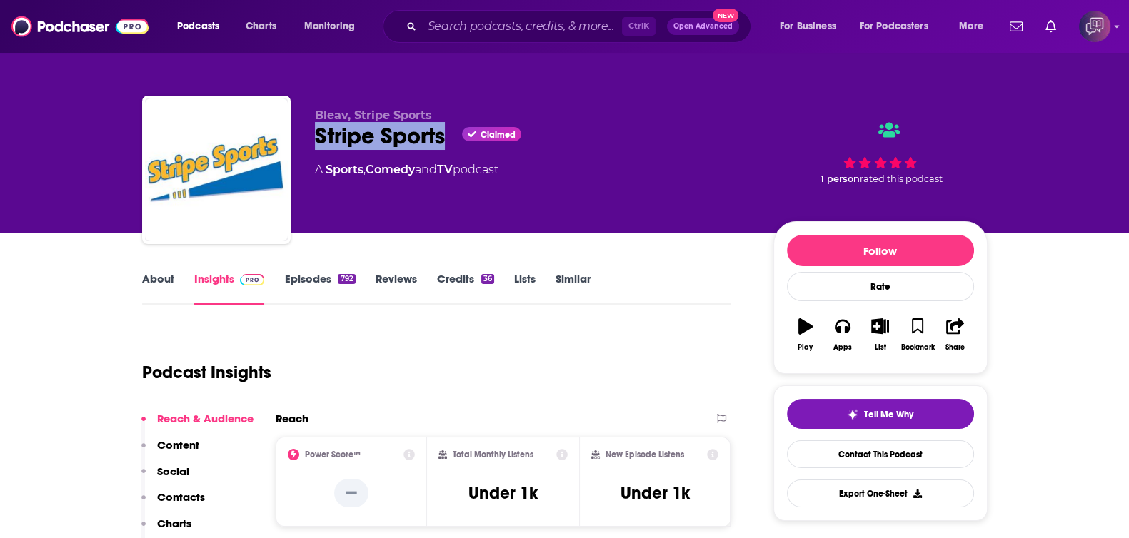
drag, startPoint x: 303, startPoint y: 143, endPoint x: 450, endPoint y: 131, distance: 147.6
click at [450, 131] on div "Bleav, Stripe Sports Stripe Sports Claimed A Sports , Comedy and TV podcast 1 p…" at bounding box center [565, 173] width 846 height 154
copy h2 "Stripe Sports"
click at [168, 279] on link "About" at bounding box center [158, 288] width 32 height 33
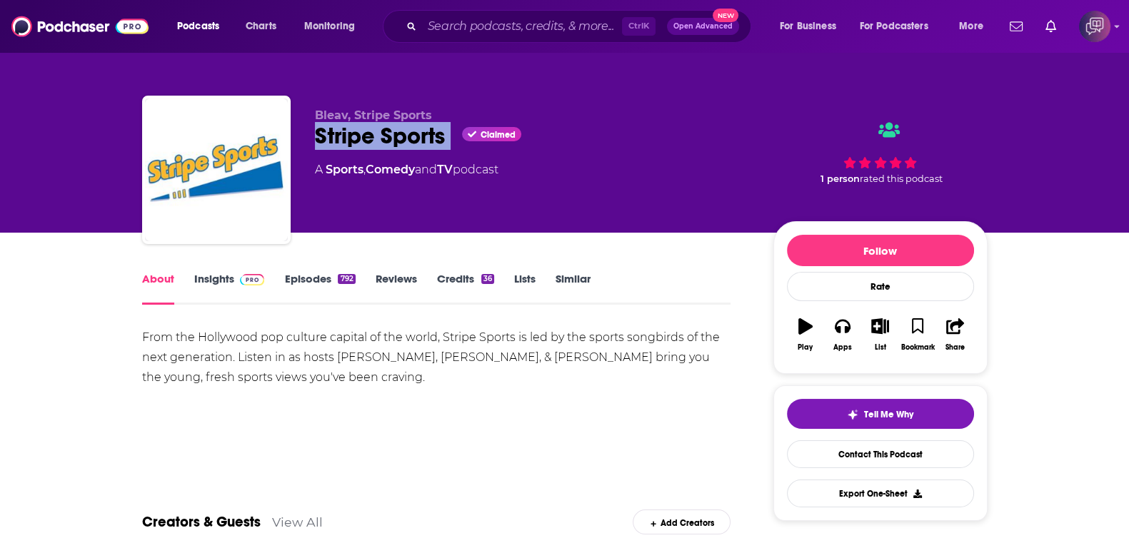
drag, startPoint x: 307, startPoint y: 136, endPoint x: 252, endPoint y: 259, distance: 133.9
click at [454, 147] on div "Bleav, Stripe Sports Stripe Sports Claimed A Sports , Comedy and TV podcast 1 p…" at bounding box center [565, 173] width 846 height 154
copy div "Stripe Sports"
click at [209, 285] on link "Insights" at bounding box center [229, 288] width 71 height 33
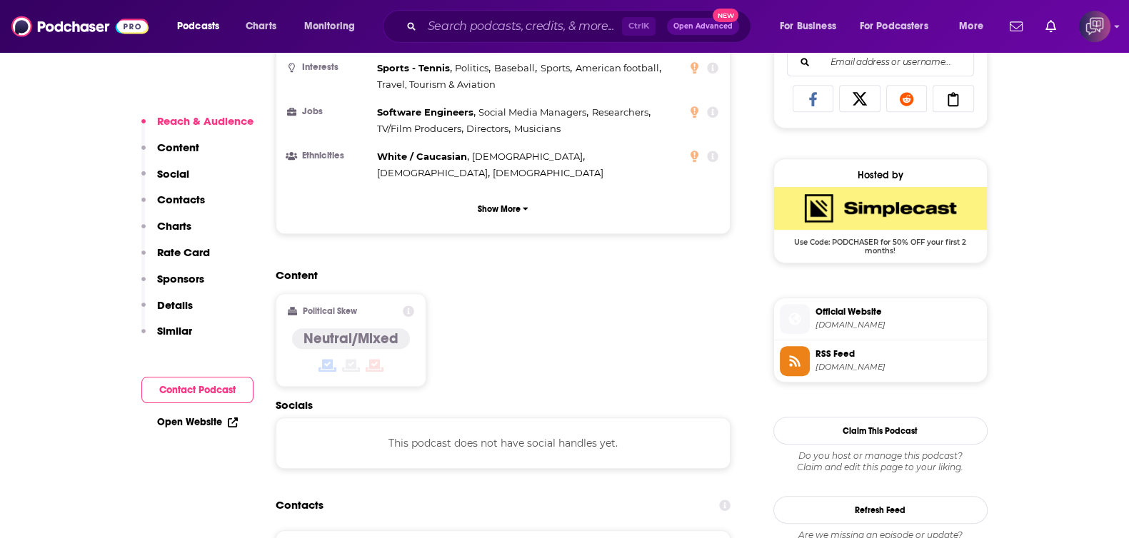
scroll to position [1071, 0]
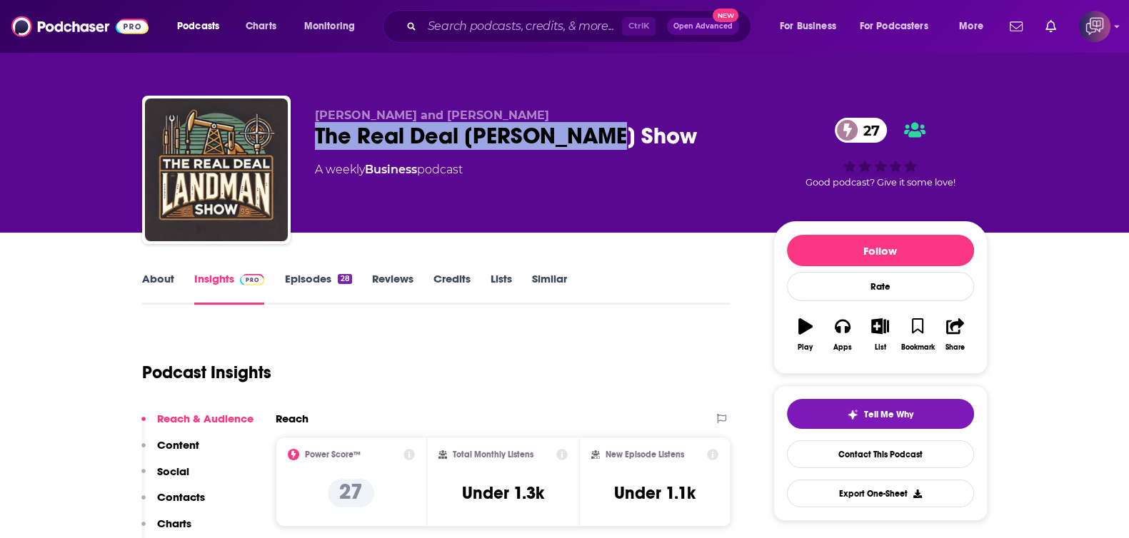
drag, startPoint x: 311, startPoint y: 129, endPoint x: 721, endPoint y: 123, distance: 410.7
click at [721, 123] on div "[PERSON_NAME] and [PERSON_NAME] The Real Deal [PERSON_NAME] Show 27 A weekly Bu…" at bounding box center [565, 173] width 846 height 154
click at [153, 279] on link "About" at bounding box center [158, 288] width 32 height 33
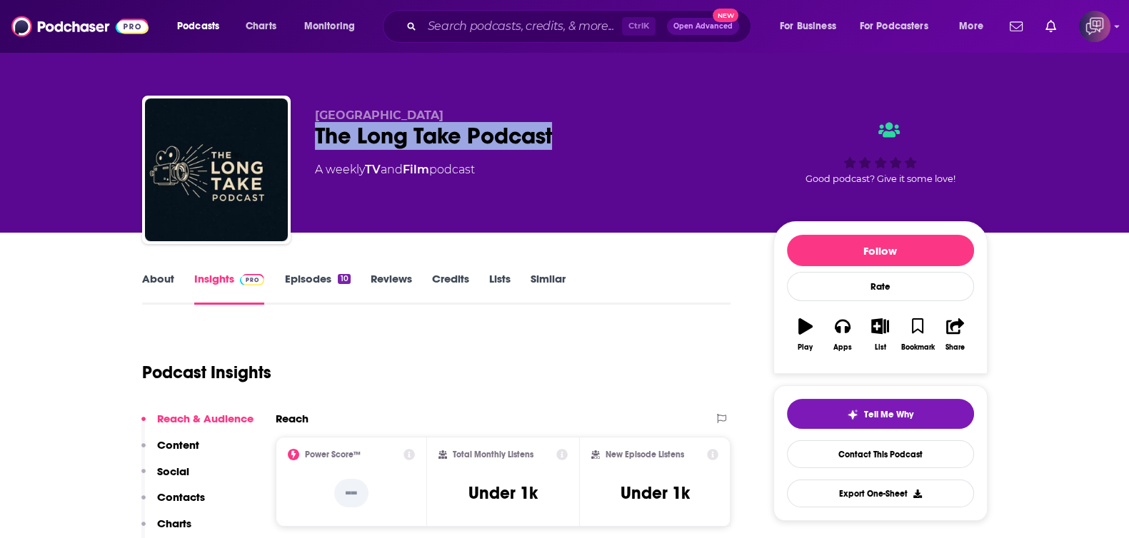
drag, startPoint x: 638, startPoint y: 135, endPoint x: 657, endPoint y: 135, distance: 18.6
click at [657, 135] on div "Seceda Studios The Long Take Podcast A weekly TV and Film podcast Good podcast?…" at bounding box center [565, 173] width 846 height 154
click at [160, 283] on link "About" at bounding box center [158, 288] width 32 height 33
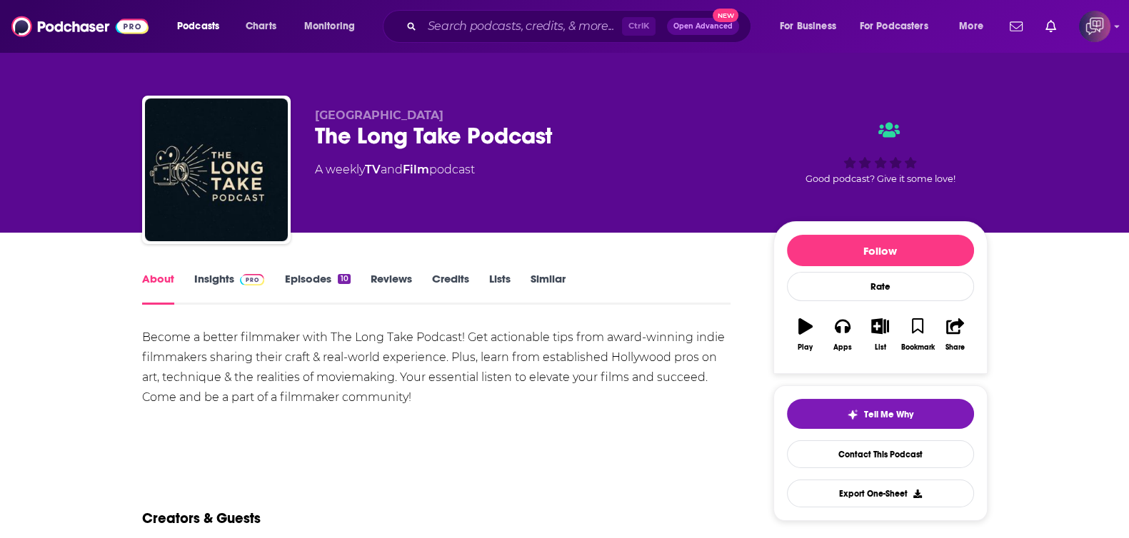
click at [217, 278] on link "Insights" at bounding box center [229, 288] width 71 height 33
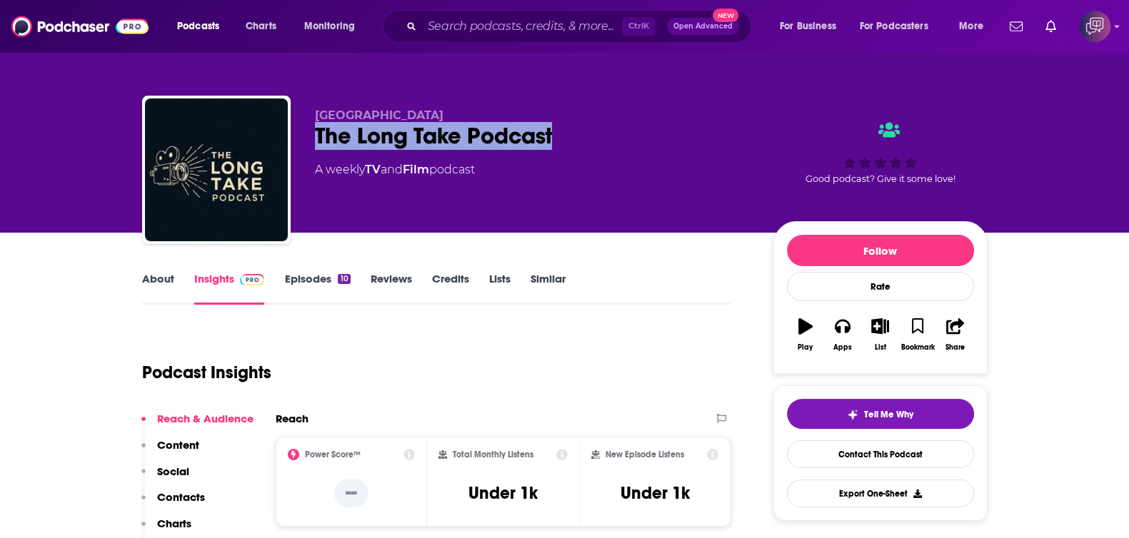
click at [601, 123] on div "Seceda Studios The Long Take Podcast A weekly TV and Film podcast Good podcast?…" at bounding box center [565, 173] width 846 height 154
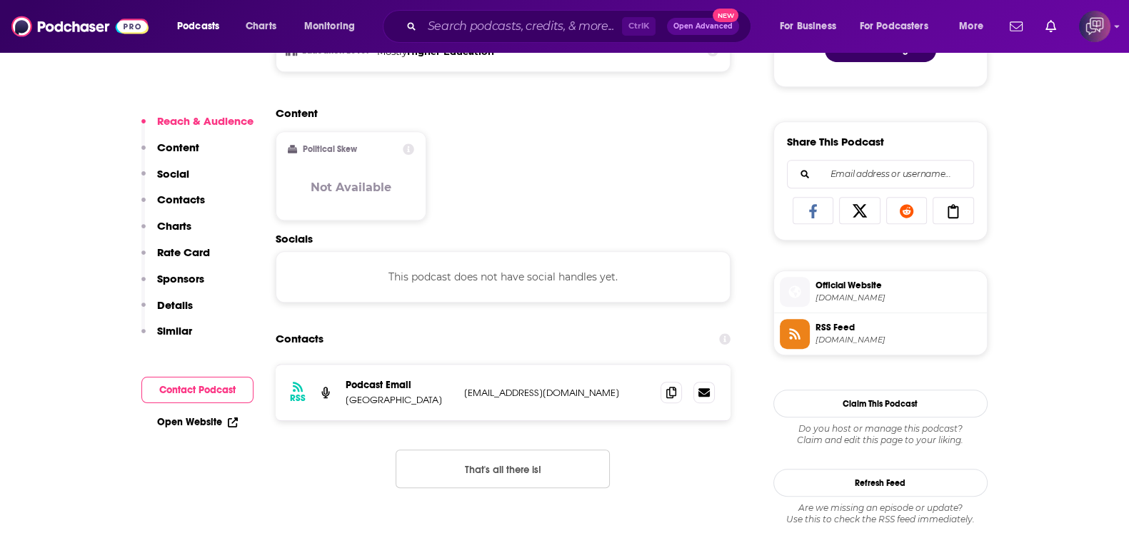
scroll to position [893, 0]
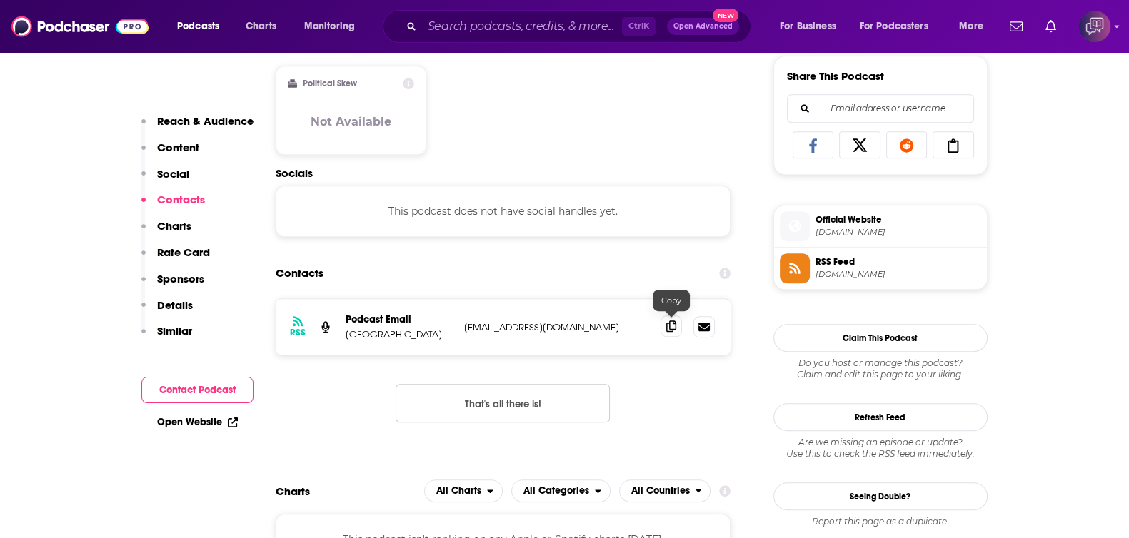
click at [677, 321] on span at bounding box center [671, 326] width 21 height 21
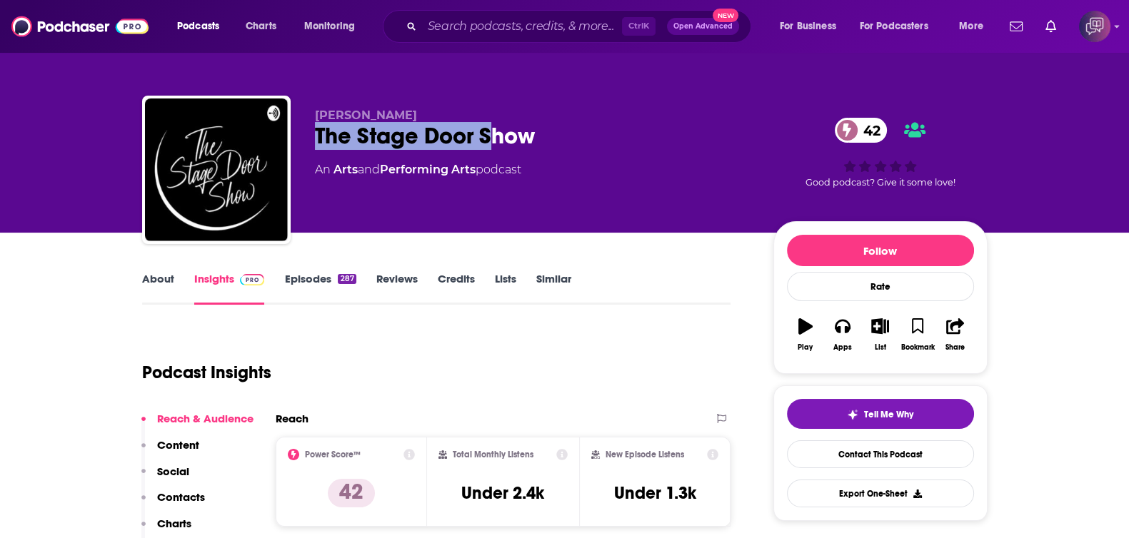
drag, startPoint x: 319, startPoint y: 126, endPoint x: 569, endPoint y: 127, distance: 250.7
click at [530, 126] on div "The Stage Door Show 42" at bounding box center [533, 136] width 436 height 28
click at [156, 290] on link "About" at bounding box center [158, 288] width 32 height 33
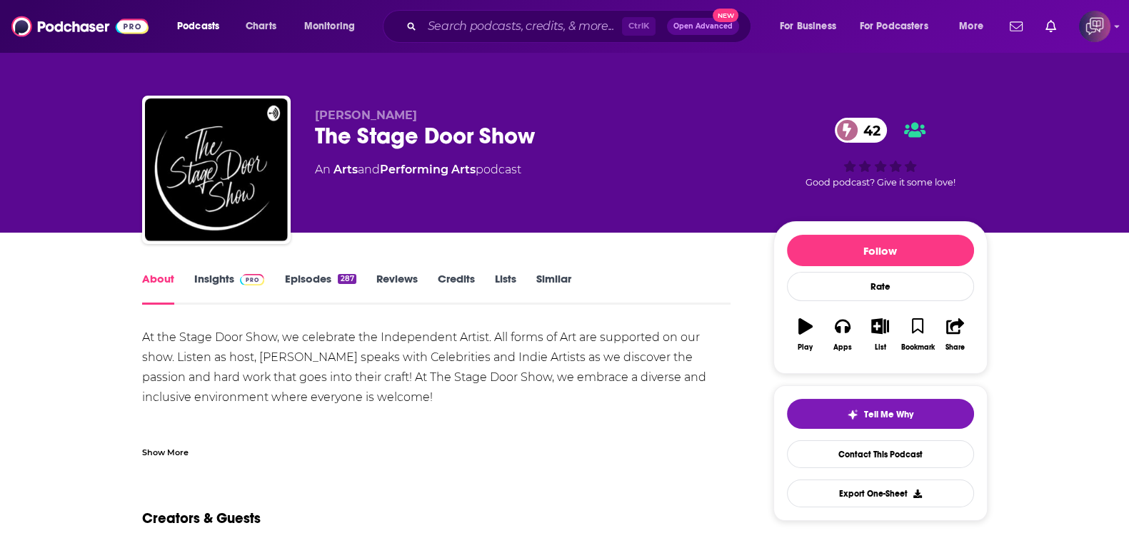
click at [184, 450] on div "Show More" at bounding box center [165, 452] width 46 height 14
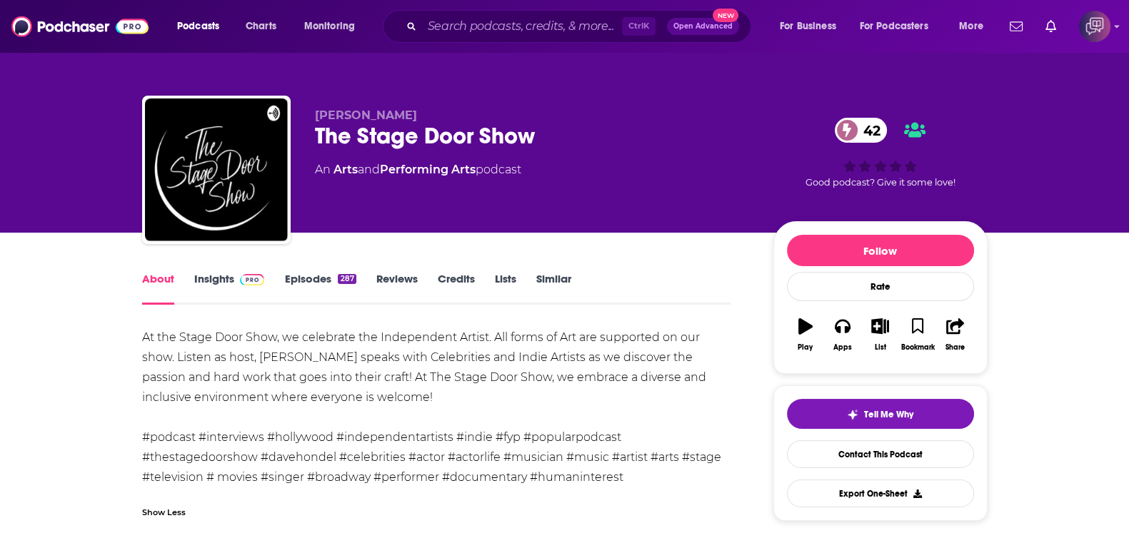
click at [214, 289] on link "Insights" at bounding box center [229, 288] width 71 height 33
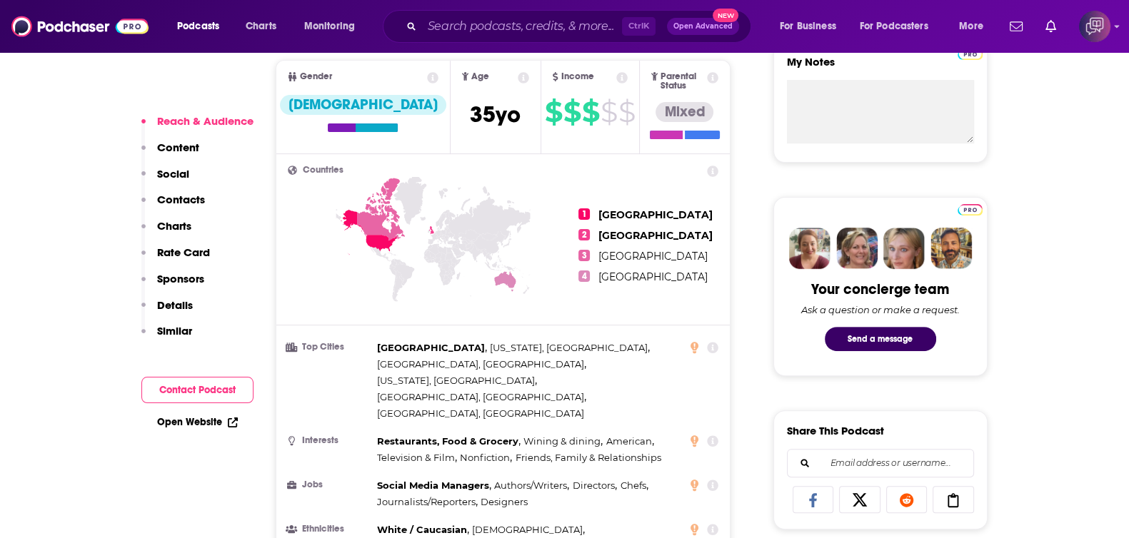
scroll to position [803, 0]
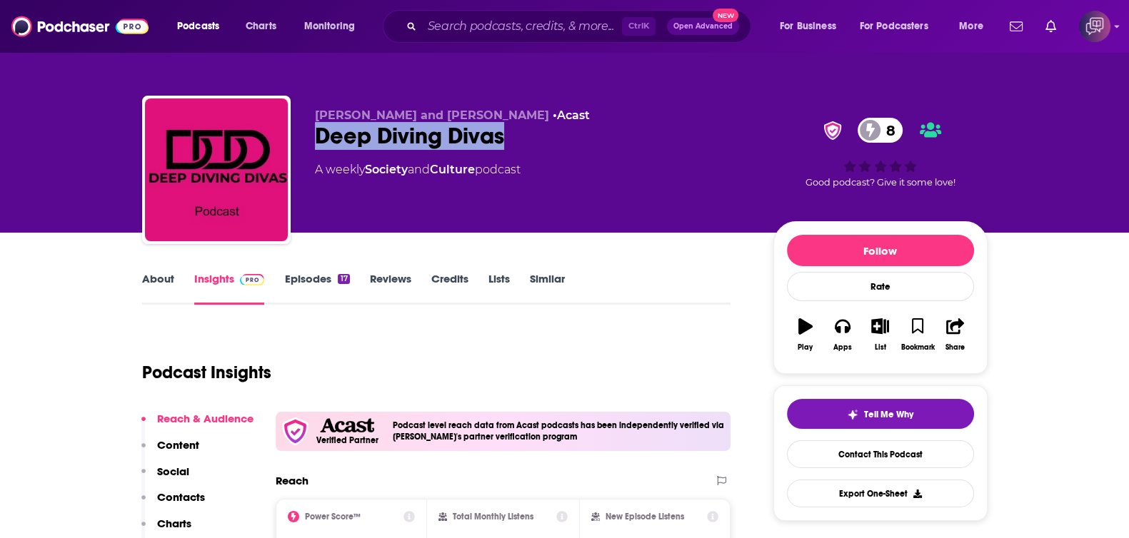
drag, startPoint x: 449, startPoint y: 136, endPoint x: 572, endPoint y: 141, distance: 123.7
click at [572, 141] on div "Deep Diving Divas 8" at bounding box center [533, 136] width 436 height 28
click at [163, 284] on link "About" at bounding box center [158, 288] width 32 height 33
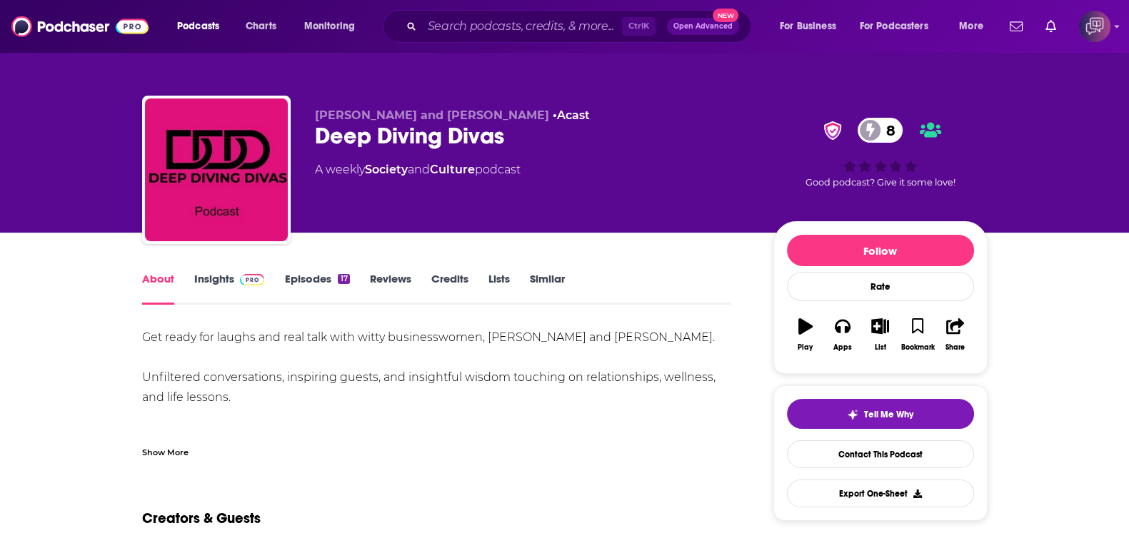
click at [170, 445] on div "Show More" at bounding box center [165, 452] width 46 height 14
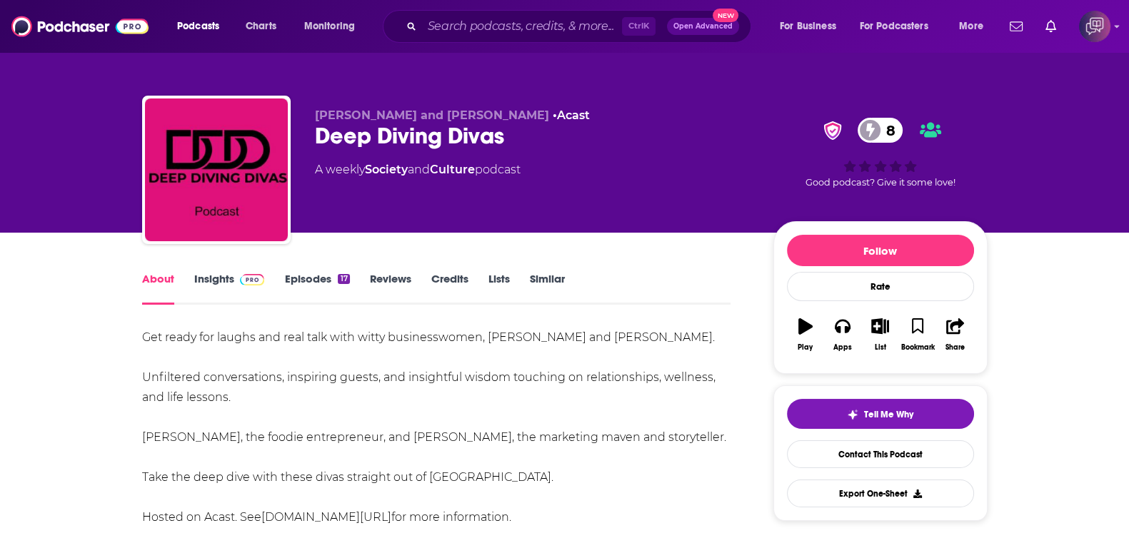
scroll to position [89, 0]
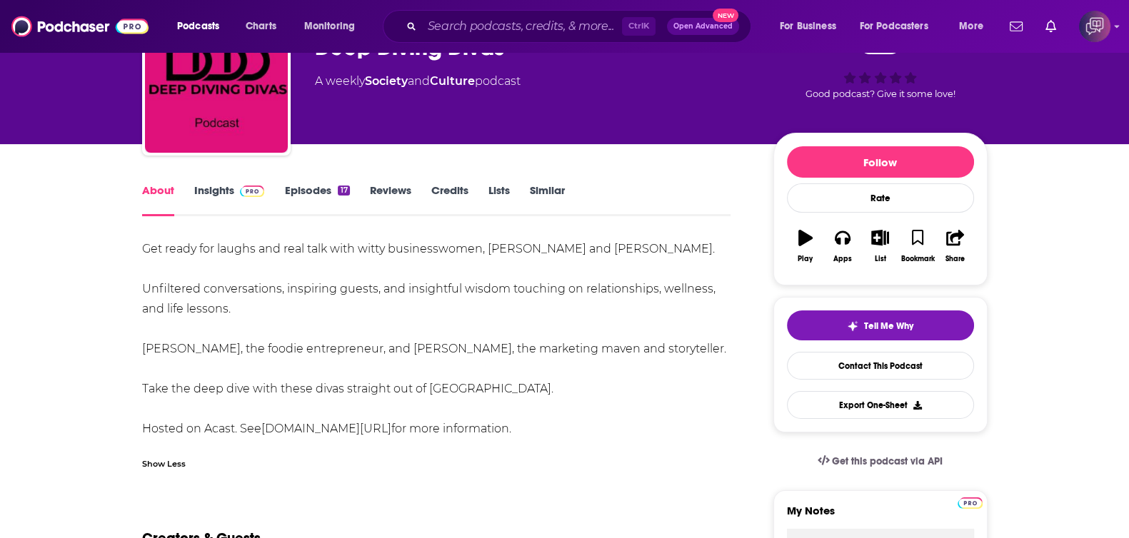
click at [216, 186] on link "Insights" at bounding box center [229, 200] width 71 height 33
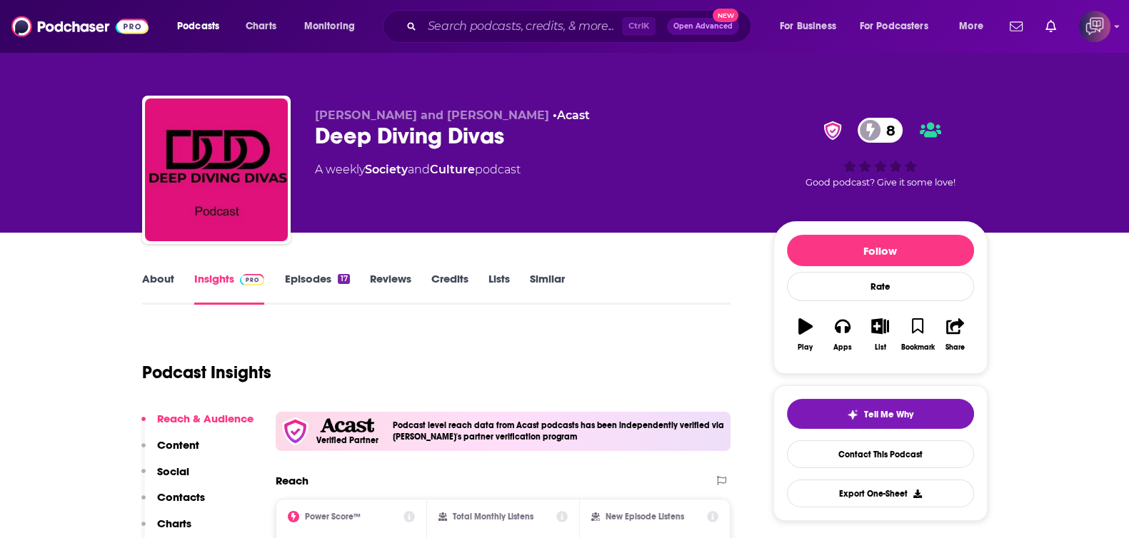
drag, startPoint x: 307, startPoint y: 129, endPoint x: 557, endPoint y: 139, distance: 250.2
click at [585, 119] on div "Nancy Fox and Elaine Doran • Acast Deep Diving Divas 8 A weekly Society and Cul…" at bounding box center [565, 173] width 846 height 154
drag, startPoint x: 546, startPoint y: 144, endPoint x: 314, endPoint y: 142, distance: 231.4
click at [315, 142] on div "Deep Diving Divas 8" at bounding box center [533, 136] width 436 height 28
copy h2 "Deep Diving Divas"
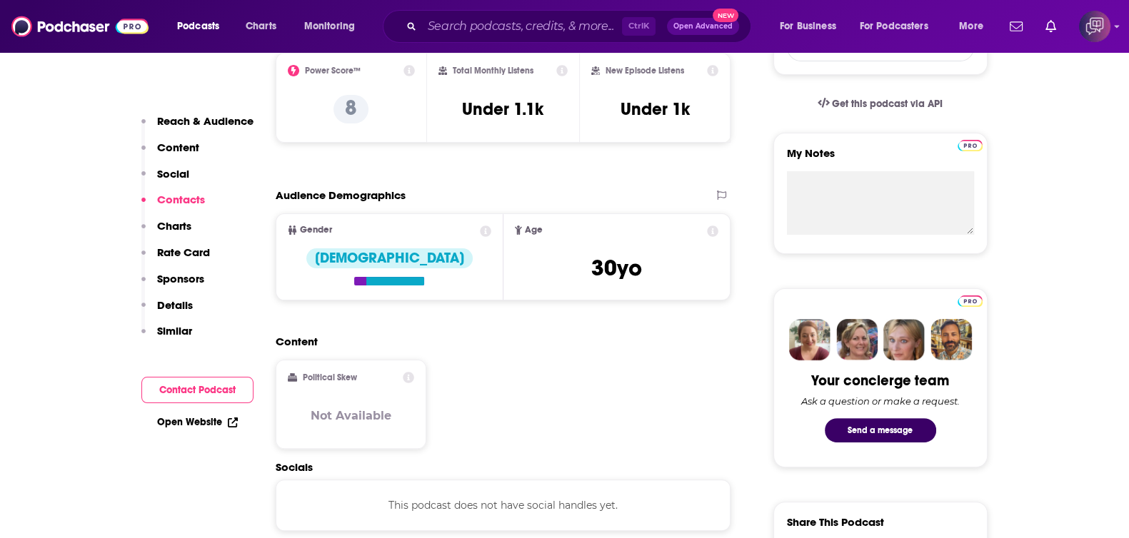
scroll to position [893, 0]
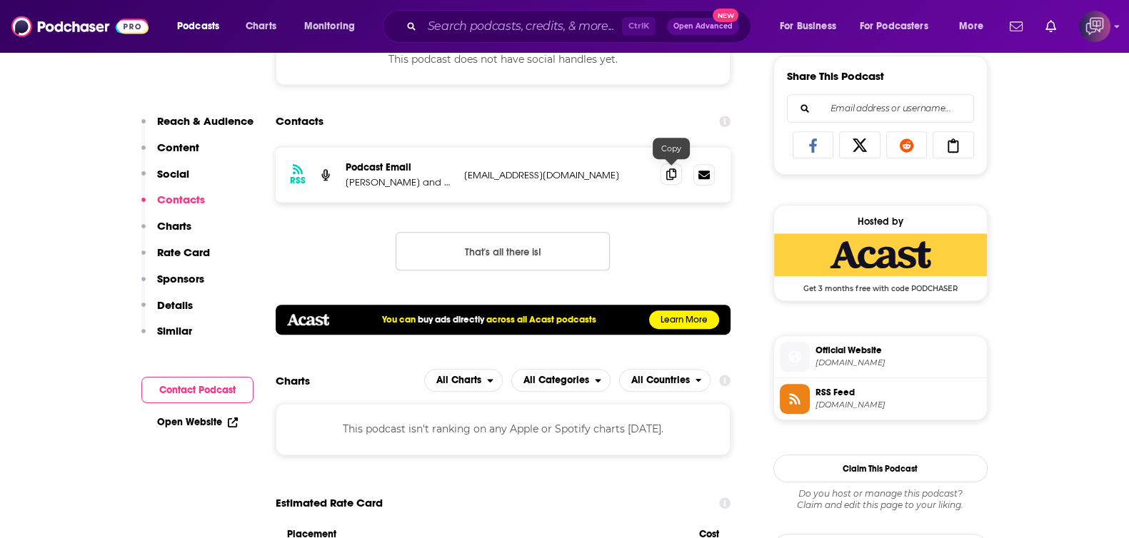
click at [668, 176] on icon at bounding box center [671, 174] width 10 height 11
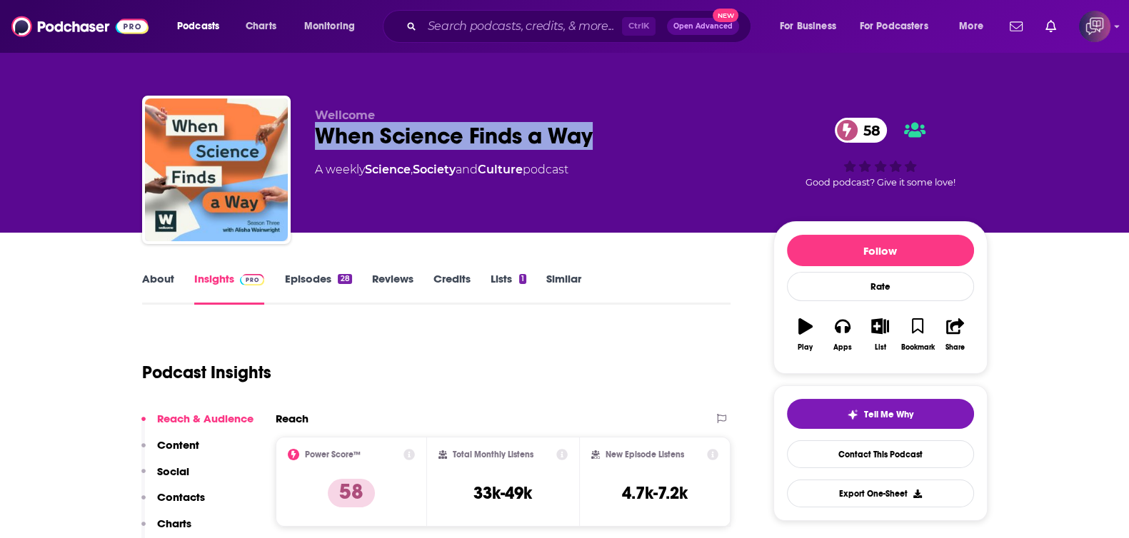
drag, startPoint x: 369, startPoint y: 135, endPoint x: 642, endPoint y: 126, distance: 273.7
click at [642, 126] on div "Wellcome When Science Finds a Way 58 A weekly Science , Society and Culture pod…" at bounding box center [565, 173] width 846 height 154
click at [166, 281] on link "About" at bounding box center [158, 288] width 32 height 33
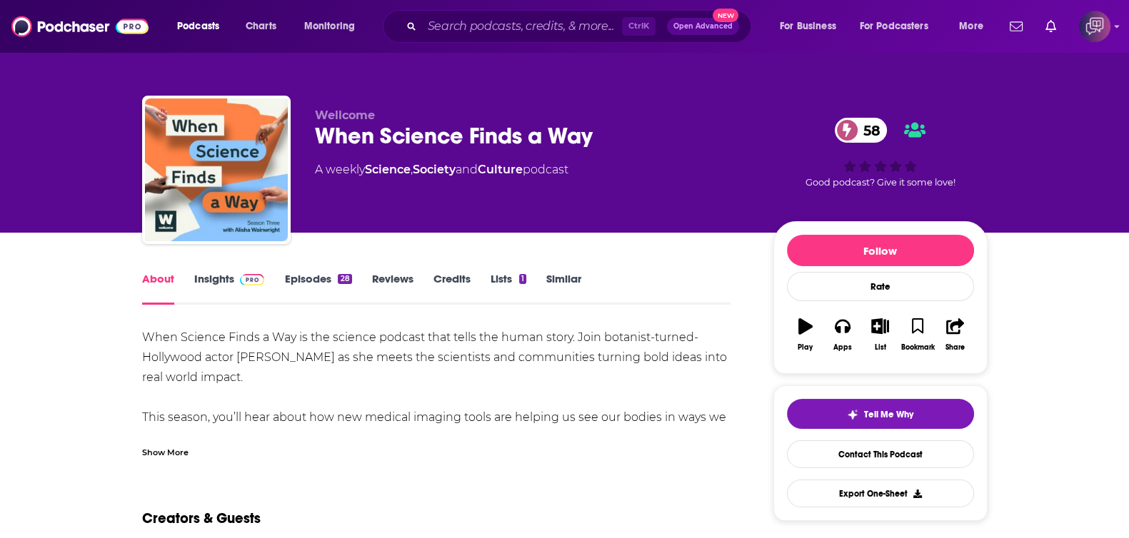
click at [209, 273] on link "Insights" at bounding box center [229, 288] width 71 height 33
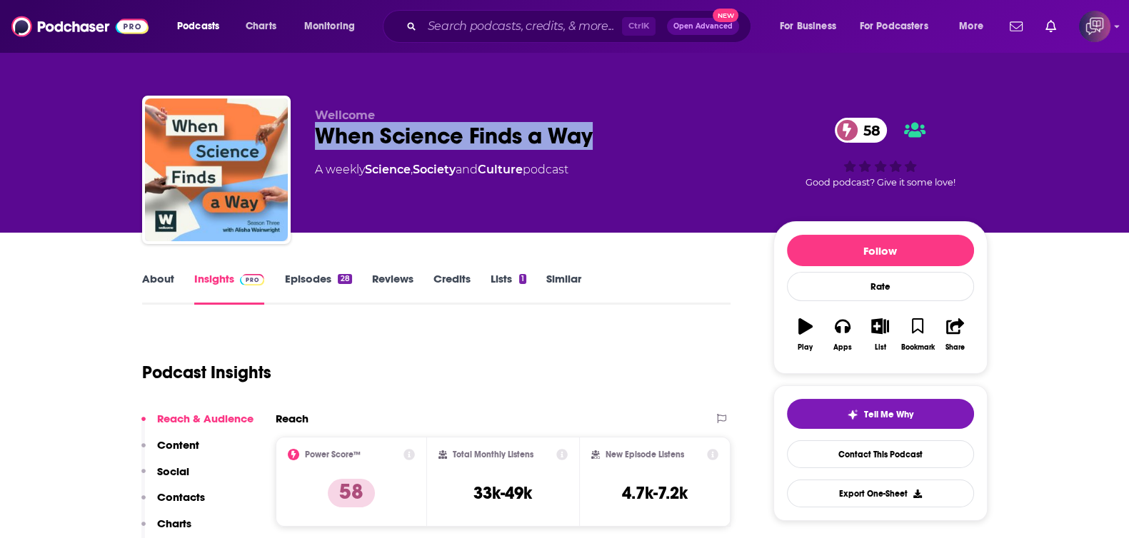
drag, startPoint x: 209, startPoint y: 273, endPoint x: 626, endPoint y: 125, distance: 443.2
click at [626, 125] on div "Wellcome When Science Finds a Way 58 A weekly Science , Society and Culture pod…" at bounding box center [565, 173] width 846 height 154
copy h2 "When Science Finds a Way"
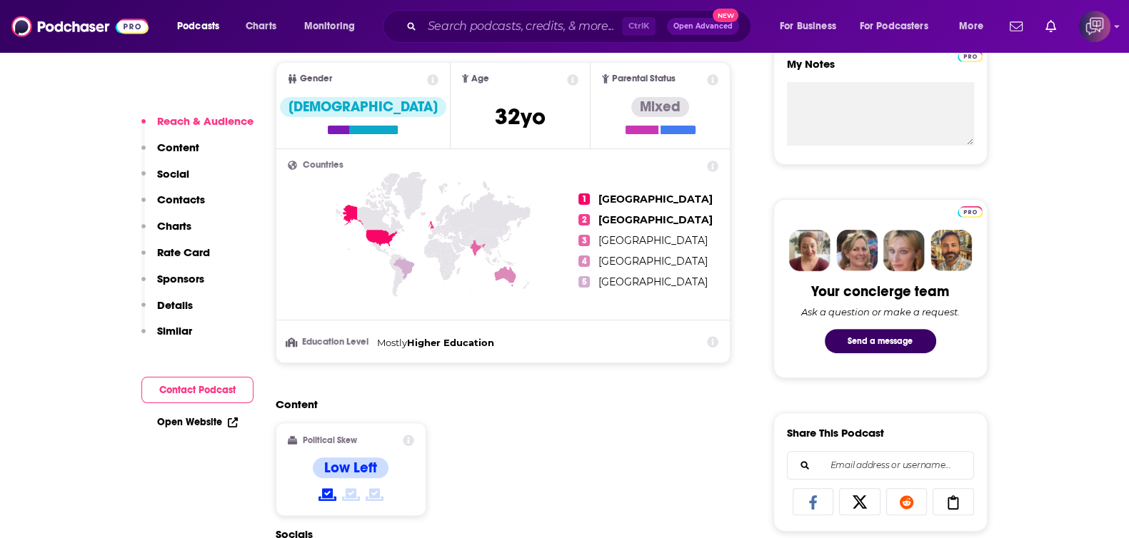
scroll to position [893, 0]
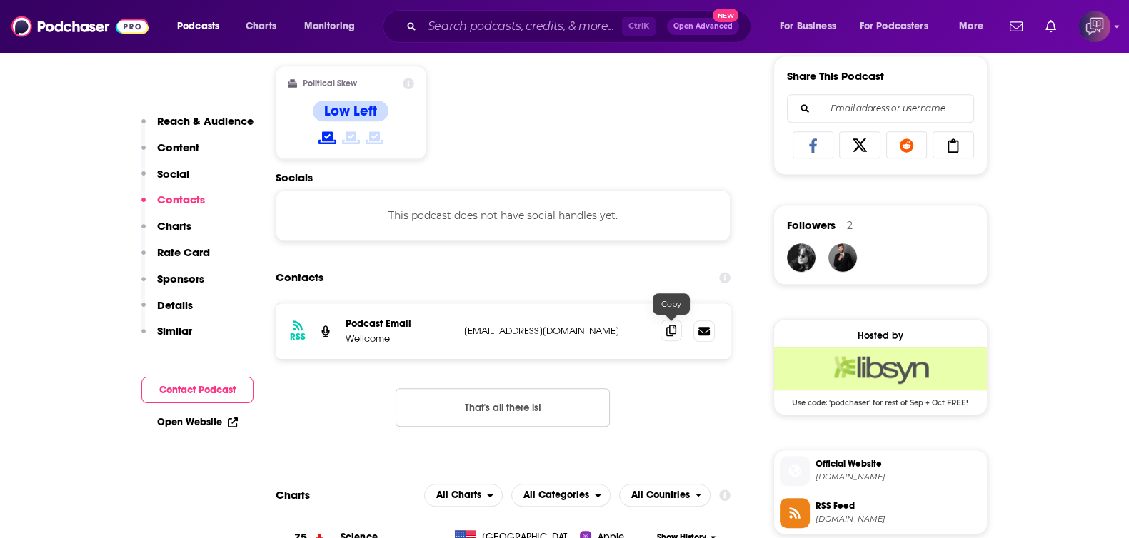
click at [674, 329] on icon at bounding box center [671, 330] width 10 height 11
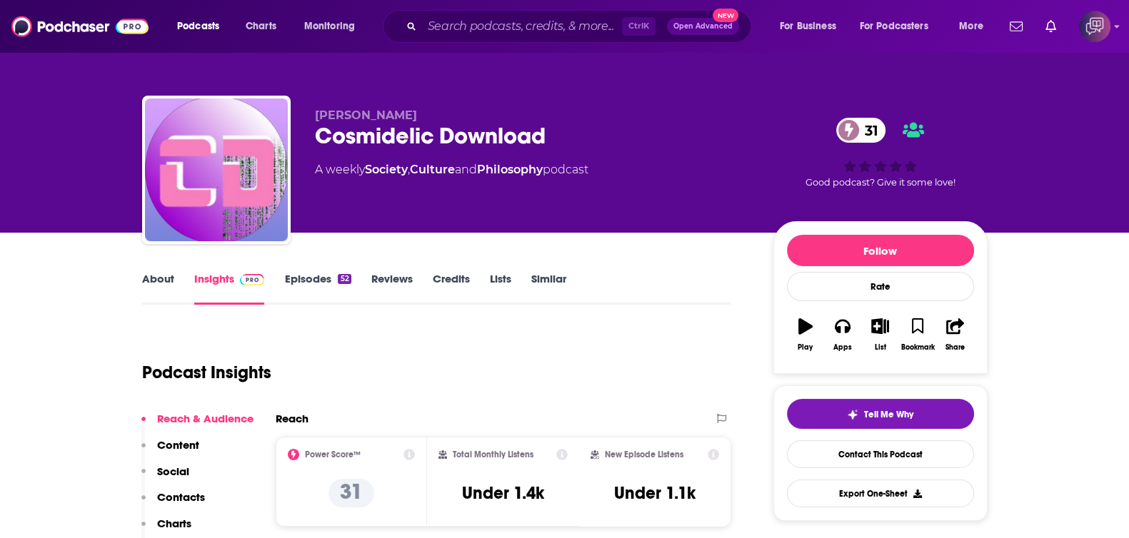
drag, startPoint x: 314, startPoint y: 137, endPoint x: 636, endPoint y: 129, distance: 321.5
click at [432, 130] on div "Cosmidelic Download 31" at bounding box center [533, 136] width 436 height 28
drag, startPoint x: 637, startPoint y: 129, endPoint x: 614, endPoint y: 135, distance: 23.7
click at [628, 131] on div "Cosmidelic Download 31" at bounding box center [533, 136] width 436 height 28
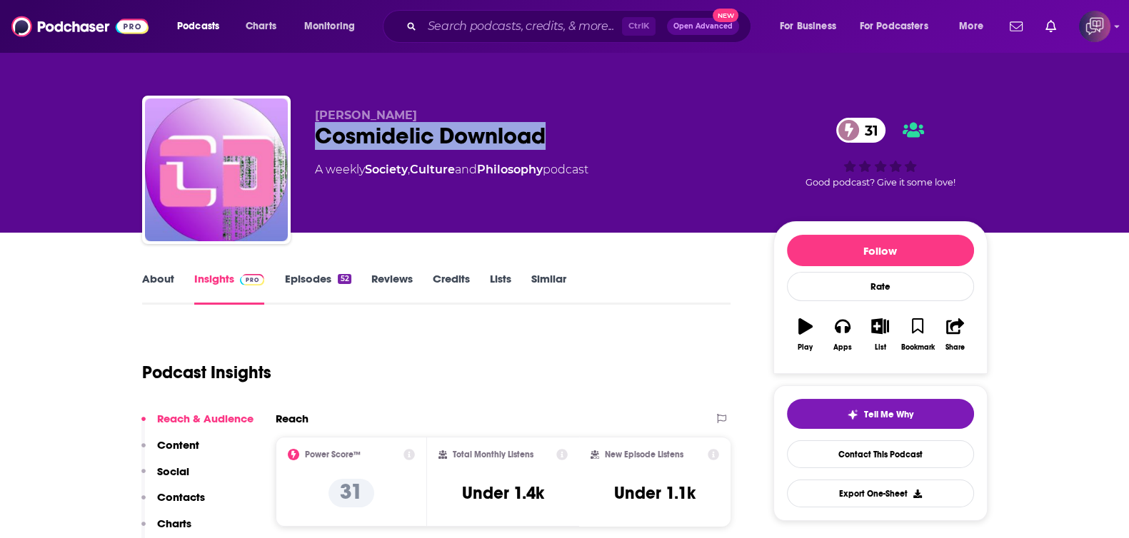
drag, startPoint x: 611, startPoint y: 134, endPoint x: 311, endPoint y: 149, distance: 300.3
click at [311, 149] on div "Marc Marcel Cosmidelic Download 31 A weekly Society , Culture and Philosophy po…" at bounding box center [565, 173] width 846 height 154
copy h2 "Cosmidelic Download"
click at [164, 274] on link "About" at bounding box center [158, 288] width 32 height 33
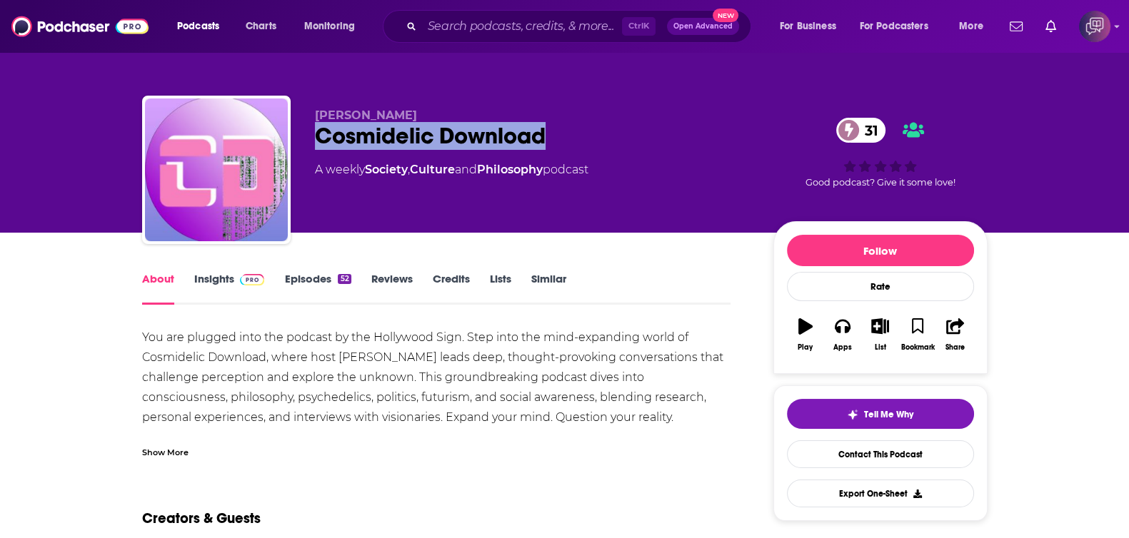
drag, startPoint x: 590, startPoint y: 137, endPoint x: 317, endPoint y: 140, distance: 272.8
click at [317, 140] on div "Cosmidelic Download 31" at bounding box center [533, 136] width 436 height 28
copy h1 "Cosmidelic Download"
click at [229, 281] on link "Insights" at bounding box center [229, 288] width 71 height 33
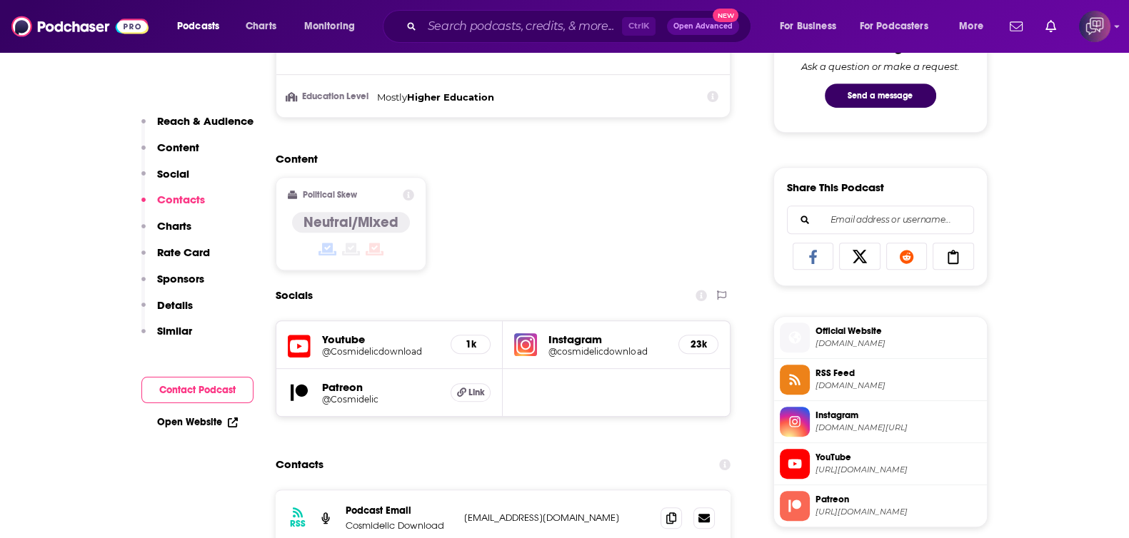
scroll to position [982, 0]
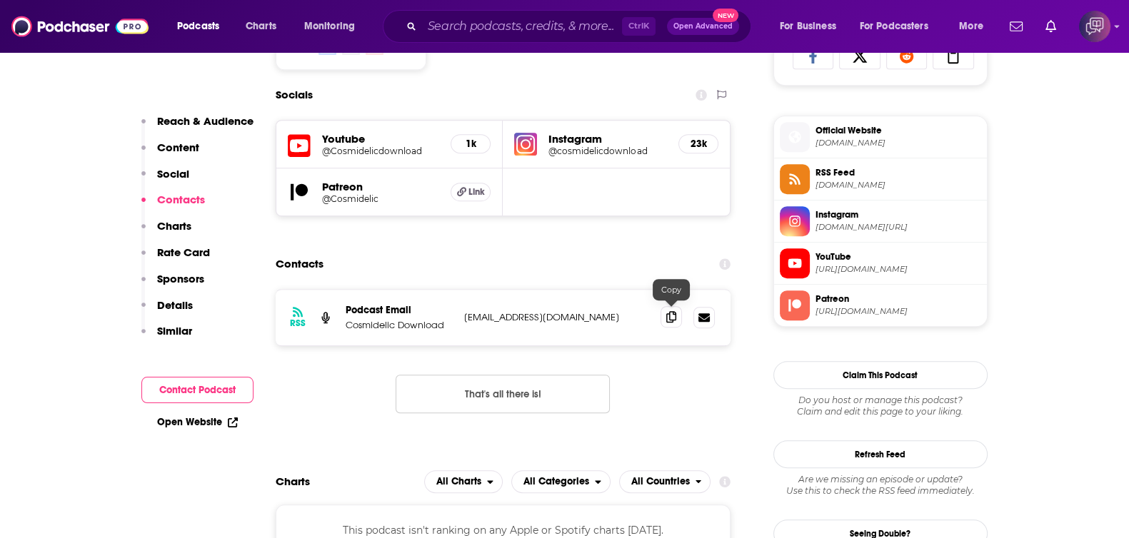
click at [673, 316] on icon at bounding box center [671, 316] width 10 height 11
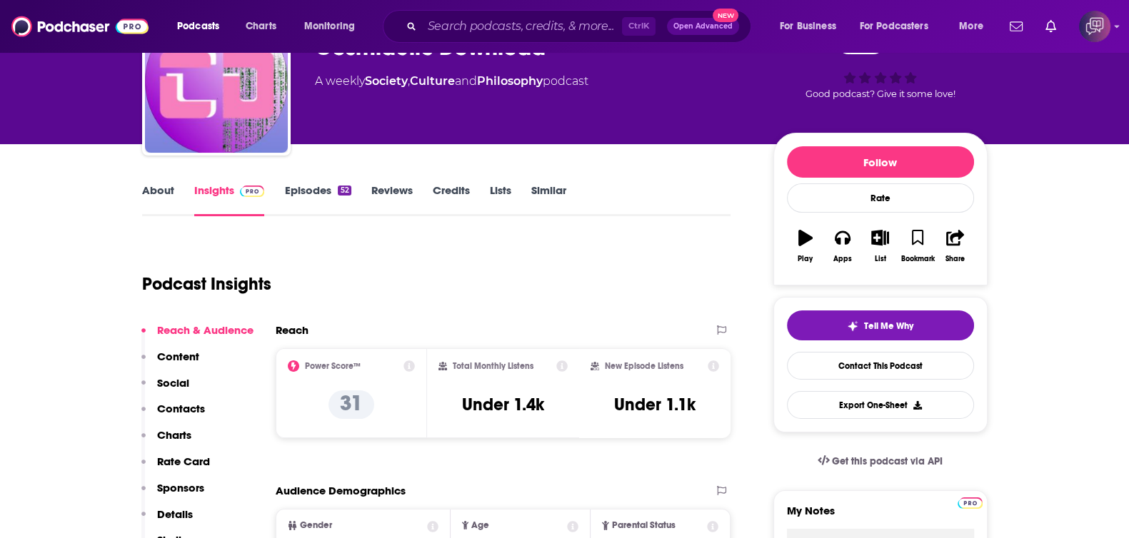
scroll to position [0, 0]
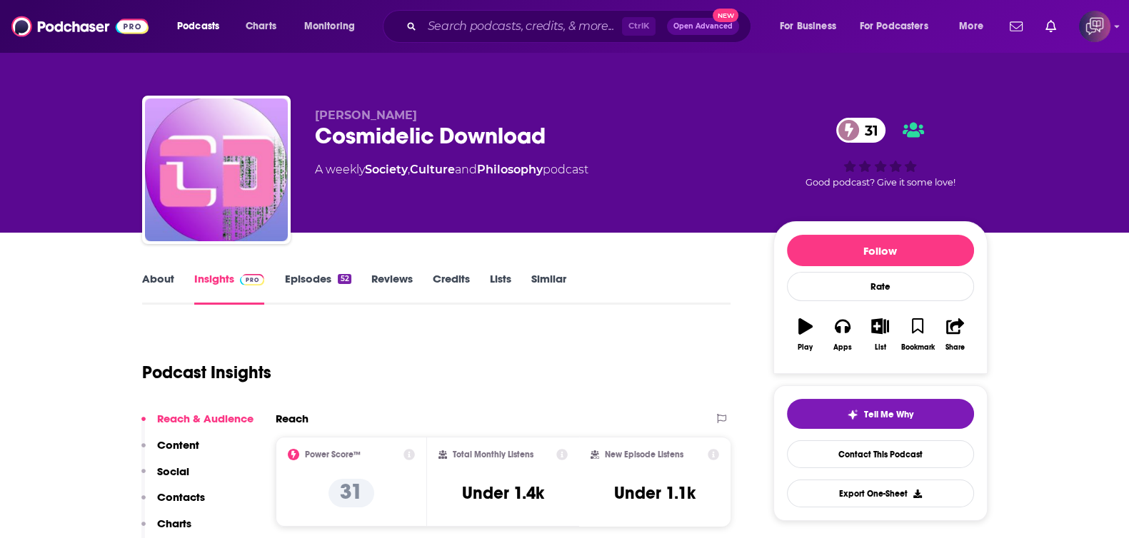
click at [161, 276] on link "About" at bounding box center [158, 288] width 32 height 33
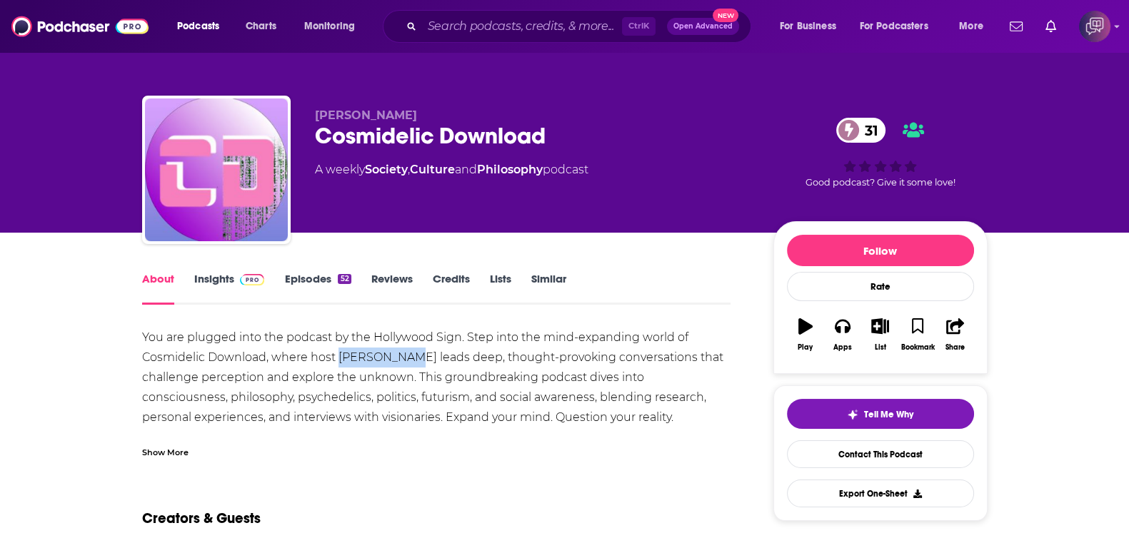
drag, startPoint x: 338, startPoint y: 356, endPoint x: 406, endPoint y: 356, distance: 67.8
click at [406, 356] on div "You are plugged into the podcast by the Hollywood Sign. Step into the mind-expa…" at bounding box center [436, 408] width 589 height 160
copy div "Marc Marcel"
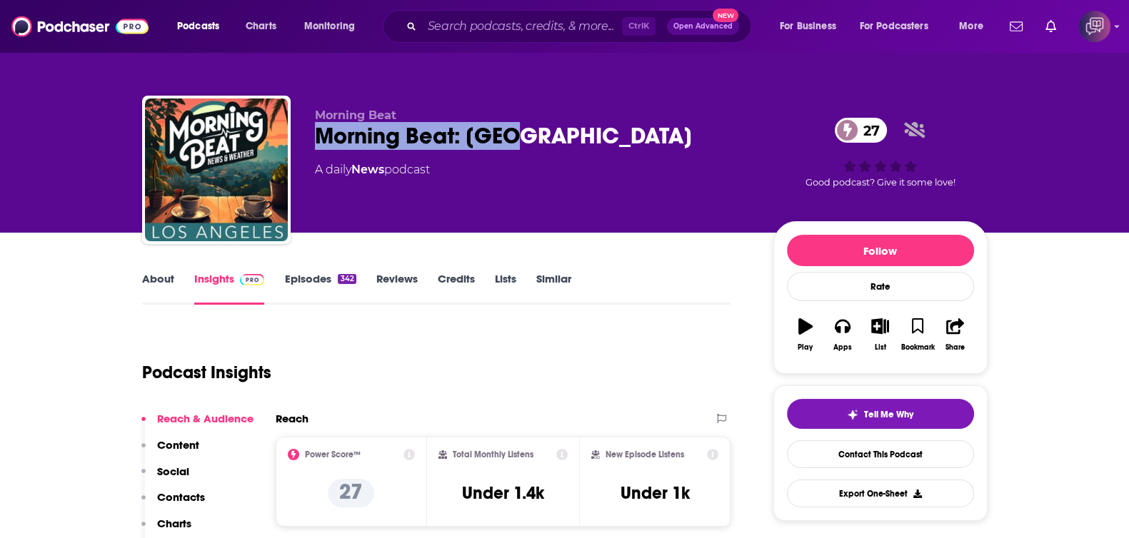
drag, startPoint x: 346, startPoint y: 133, endPoint x: 548, endPoint y: 126, distance: 202.9
click at [531, 126] on div "Morning Beat: [GEOGRAPHIC_DATA] 27" at bounding box center [533, 136] width 436 height 28
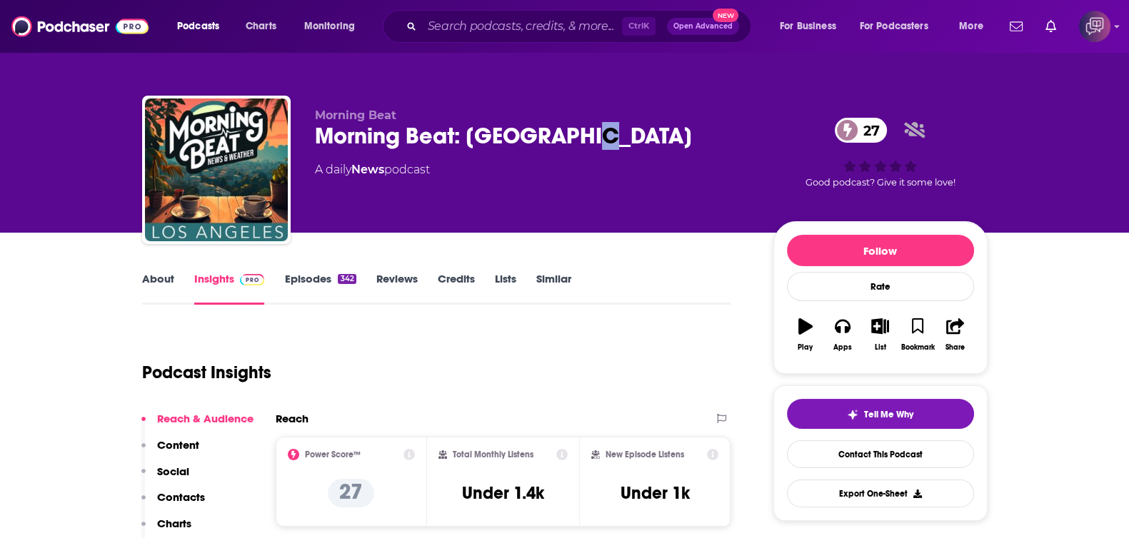
drag, startPoint x: 578, startPoint y: 126, endPoint x: 616, endPoint y: 126, distance: 37.9
click at [616, 126] on div "Morning Beat: [GEOGRAPHIC_DATA] 27" at bounding box center [533, 136] width 436 height 28
click at [608, 138] on div "Morning Beat: [GEOGRAPHIC_DATA] 27" at bounding box center [533, 136] width 436 height 28
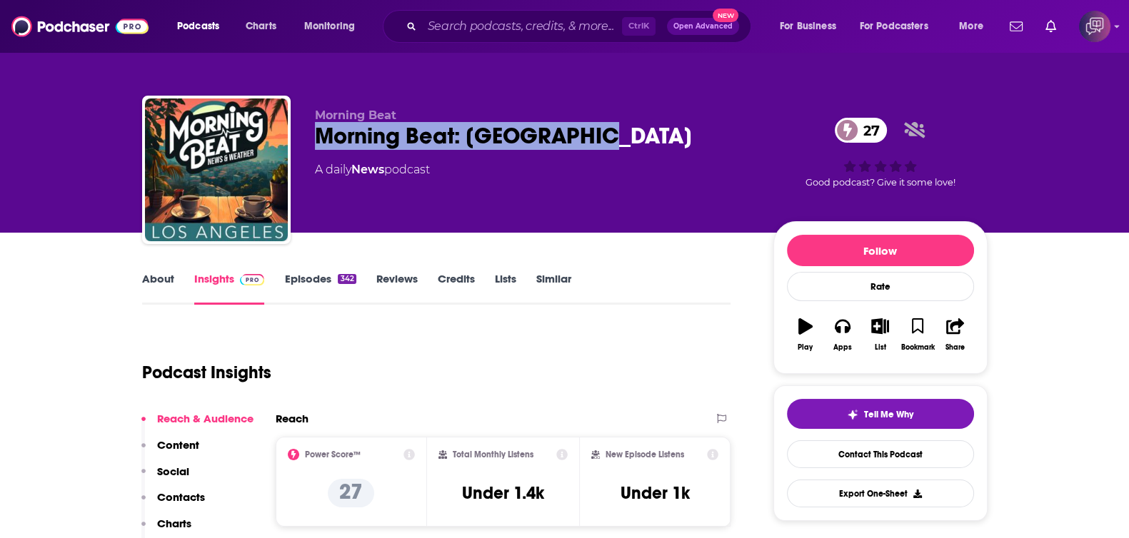
drag, startPoint x: 628, startPoint y: 135, endPoint x: 308, endPoint y: 150, distance: 320.3
click at [308, 150] on div "Morning Beat Morning Beat: Los Angeles 27 A daily News podcast 27 Good podcast?…" at bounding box center [565, 173] width 846 height 154
copy h2 "Morning Beat: [GEOGRAPHIC_DATA]"
click at [147, 295] on link "About" at bounding box center [158, 288] width 32 height 33
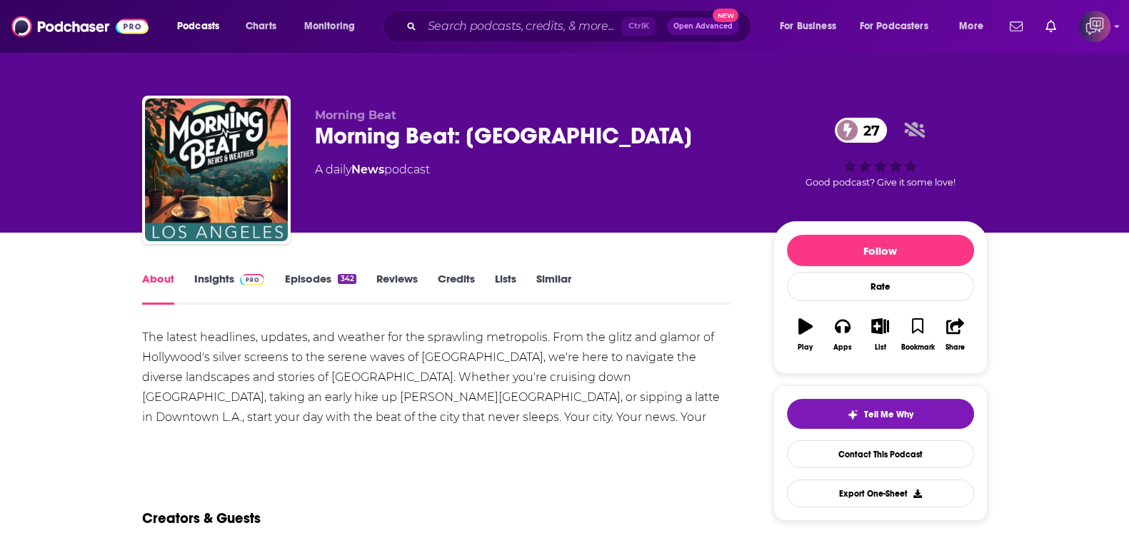
click at [196, 276] on link "Insights" at bounding box center [229, 288] width 71 height 33
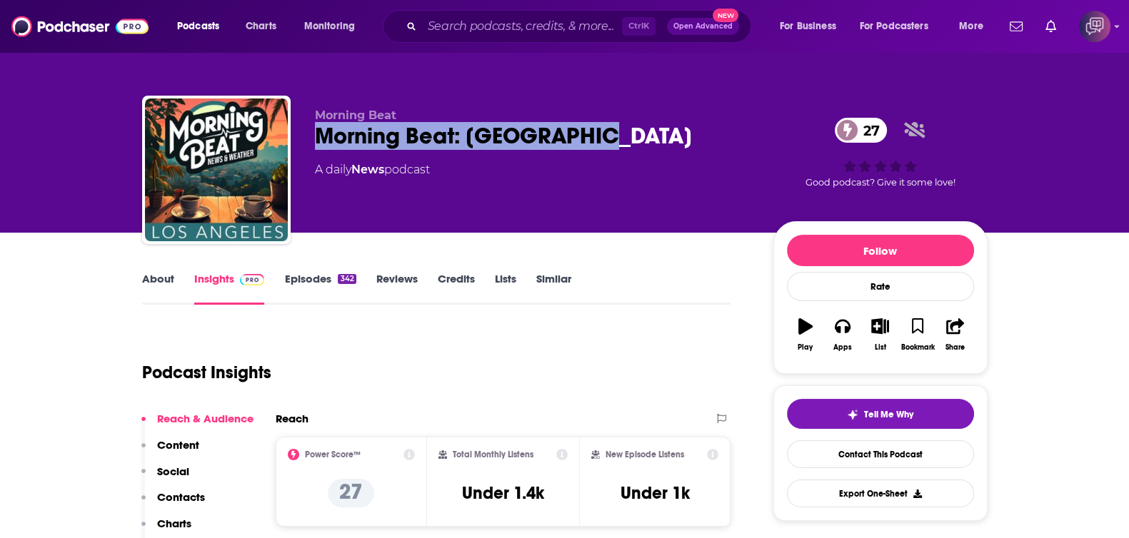
click at [643, 123] on div "Morning Beat Morning Beat: Los Angeles 27 A daily News podcast 27 Good podcast?…" at bounding box center [565, 173] width 846 height 154
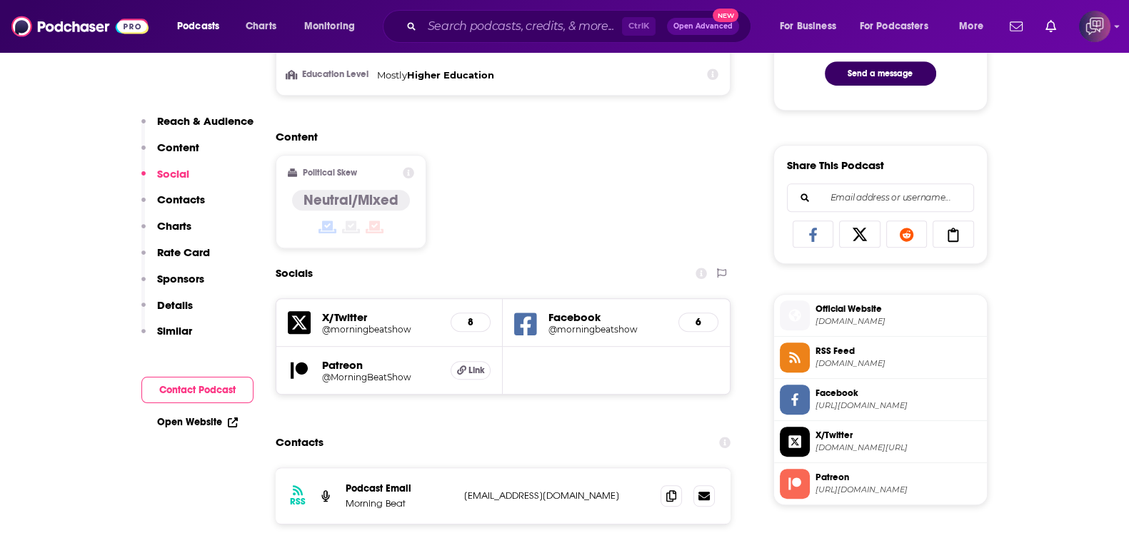
scroll to position [1071, 0]
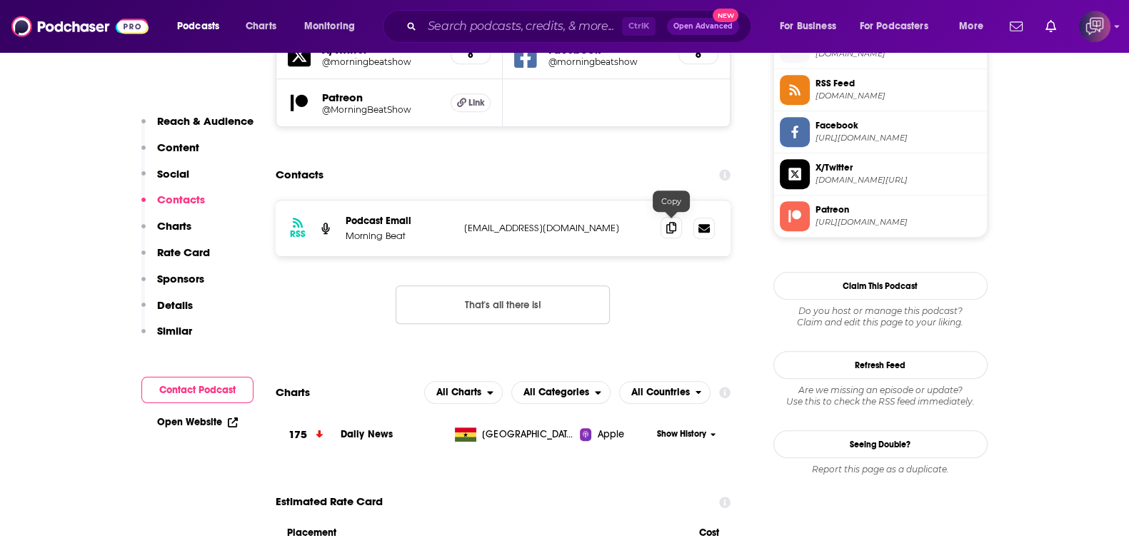
click at [673, 223] on icon at bounding box center [671, 227] width 10 height 11
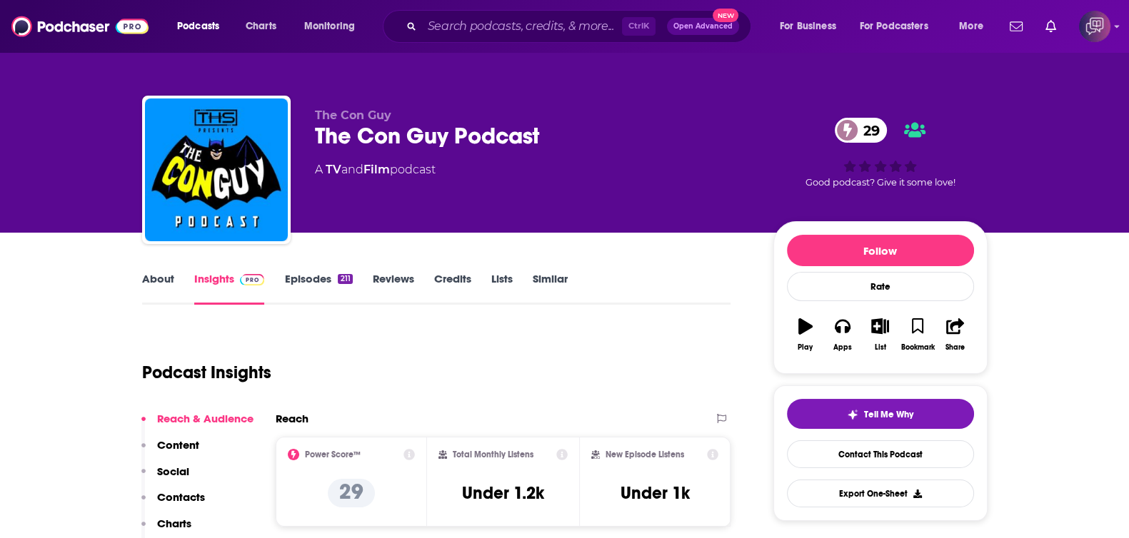
click at [164, 274] on link "About" at bounding box center [158, 288] width 32 height 33
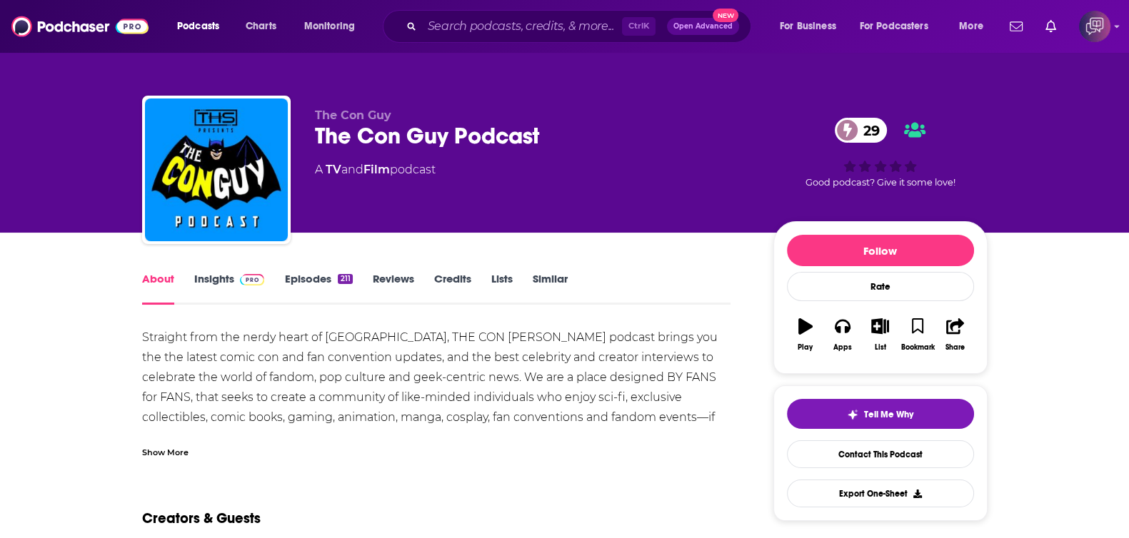
click at [175, 453] on div "Show More" at bounding box center [165, 452] width 46 height 14
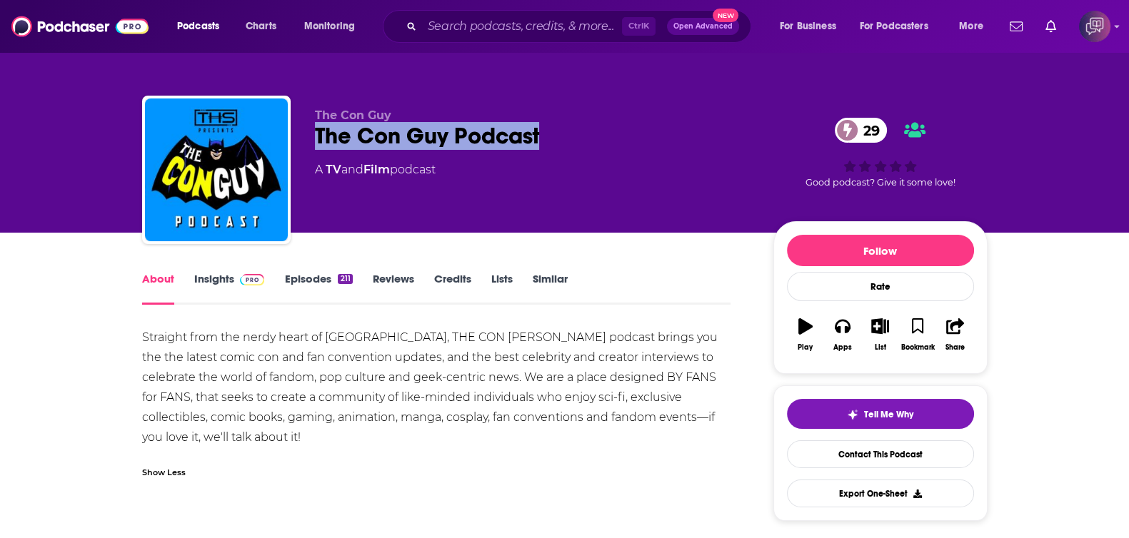
drag, startPoint x: 332, startPoint y: 122, endPoint x: 573, endPoint y: 141, distance: 241.4
click at [573, 141] on div "The Con Guy The Con Guy Podcast 29 A TV and Film podcast 29 Good podcast? Give …" at bounding box center [565, 173] width 846 height 154
copy h1 "The Con Guy Podcast"
click at [225, 284] on link "Insights" at bounding box center [229, 288] width 71 height 33
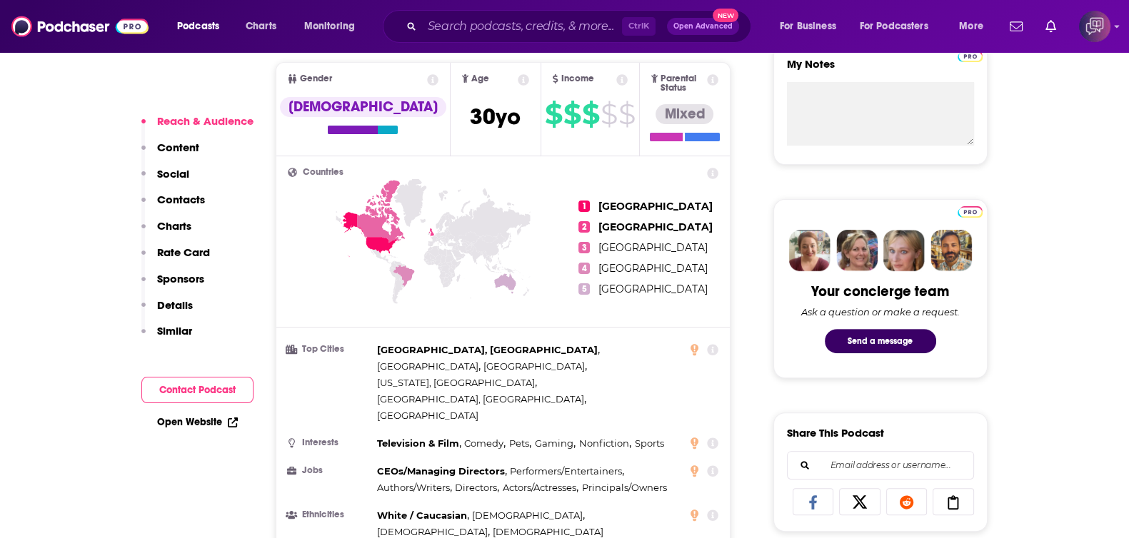
scroll to position [1071, 0]
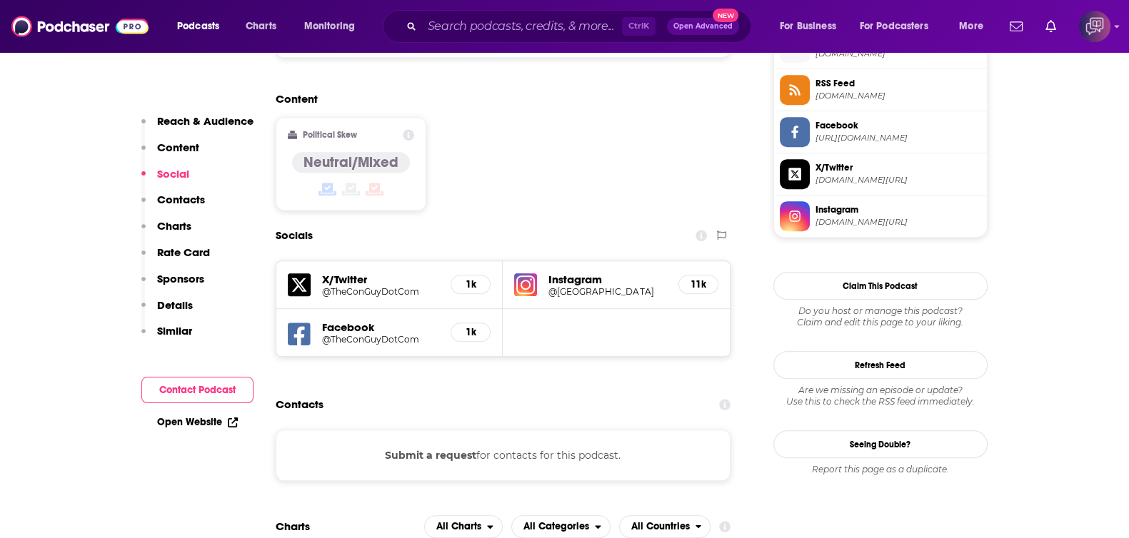
click at [349, 334] on h5 "@TheConGuyDotCom" at bounding box center [381, 339] width 118 height 11
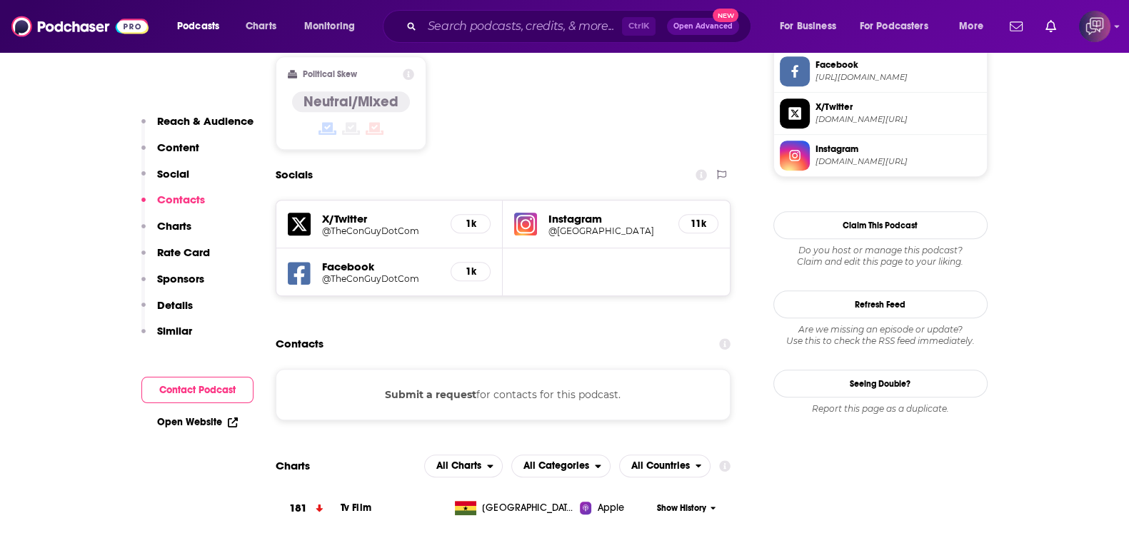
scroll to position [1160, 0]
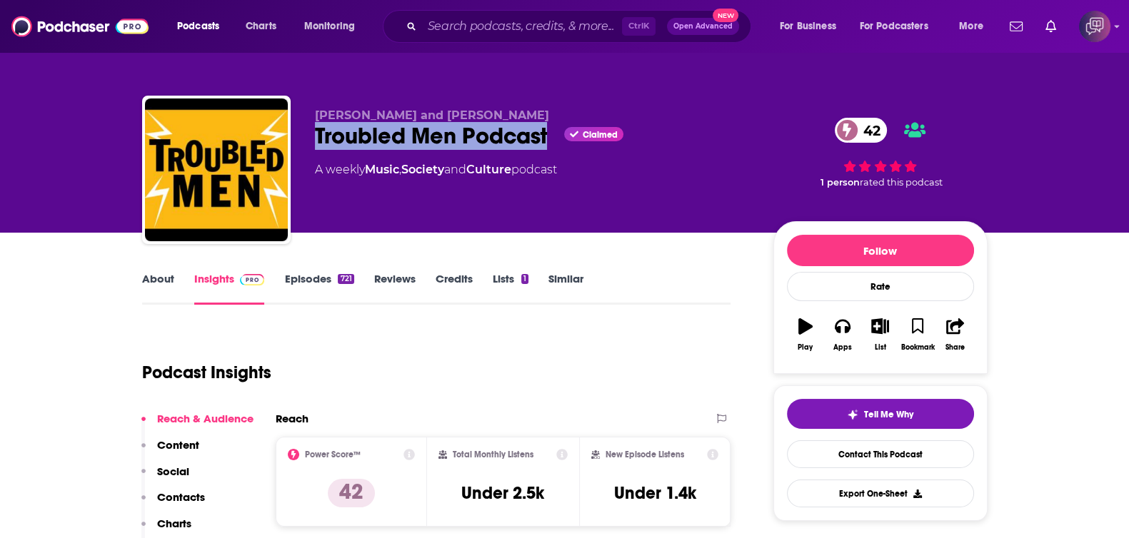
drag, startPoint x: 324, startPoint y: 140, endPoint x: 456, endPoint y: 186, distance: 139.8
click at [546, 144] on div "René and Manny Troubled Men Podcast Claimed 42 A weekly Music , Society and Cul…" at bounding box center [565, 173] width 846 height 154
click at [151, 291] on link "About" at bounding box center [158, 288] width 32 height 33
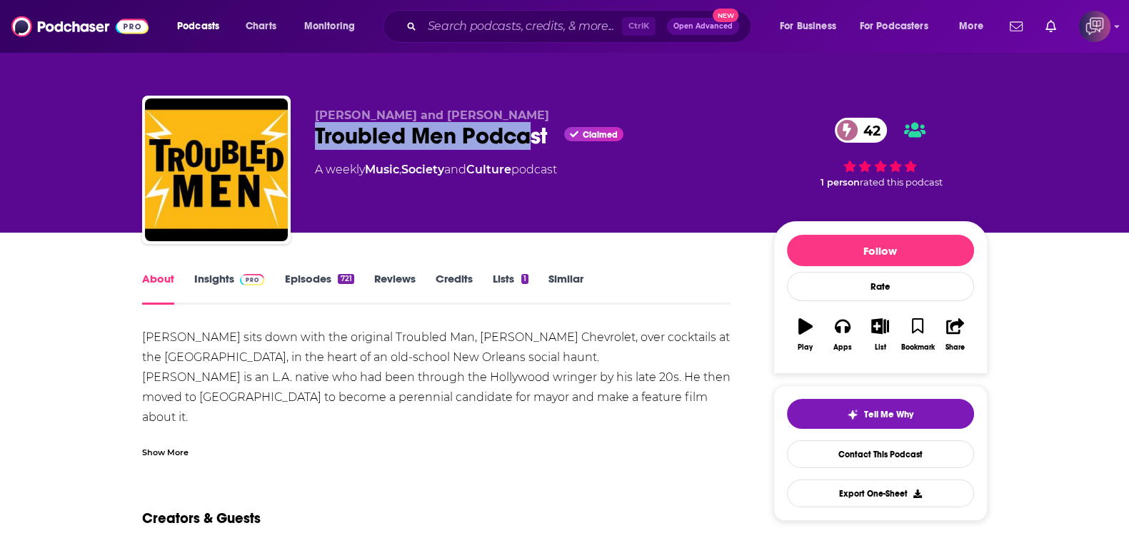
drag, startPoint x: 309, startPoint y: 137, endPoint x: 534, endPoint y: 125, distance: 226.0
click at [534, 125] on div "René and Manny Troubled Men Podcast Claimed 42 A weekly Music , Society and Cul…" at bounding box center [565, 173] width 846 height 154
drag, startPoint x: 555, startPoint y: 135, endPoint x: 390, endPoint y: 150, distance: 165.7
click at [390, 150] on div "Troubled Men Podcast Claimed 42" at bounding box center [533, 136] width 436 height 28
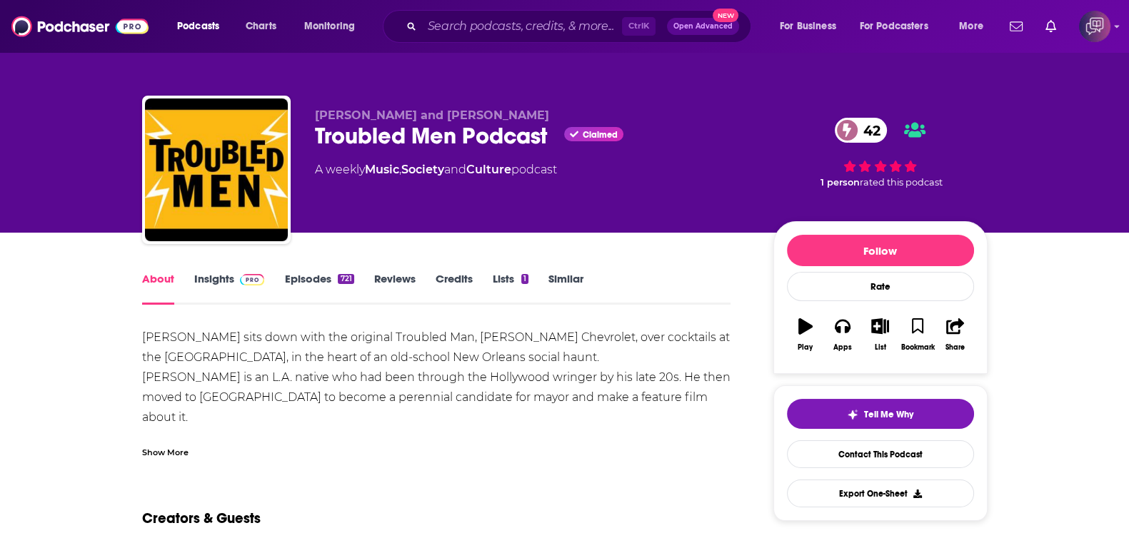
click at [324, 142] on div "Troubled Men Podcast Claimed 42" at bounding box center [533, 136] width 436 height 28
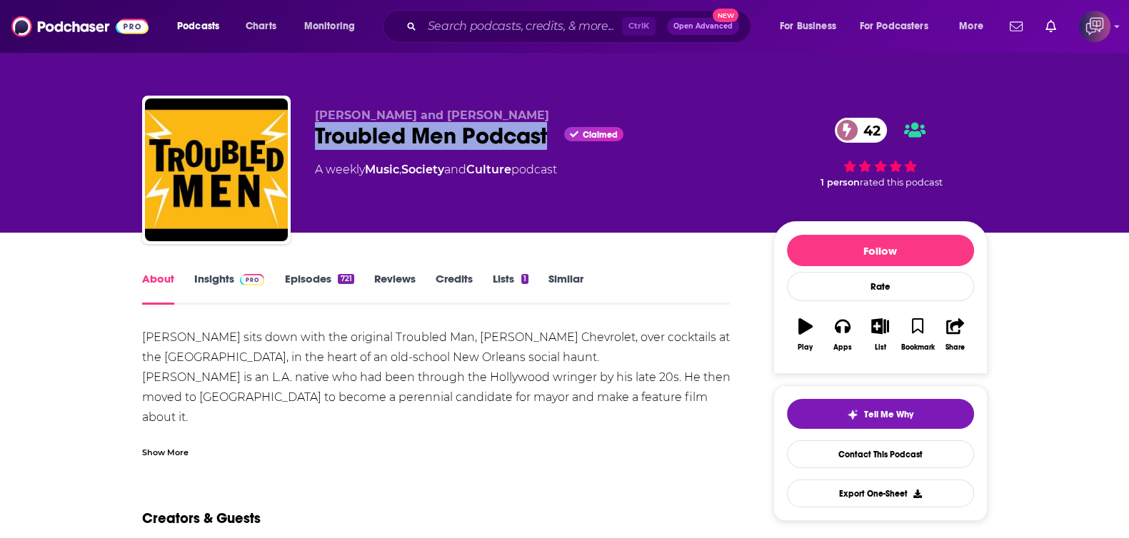
drag, startPoint x: 356, startPoint y: 130, endPoint x: 550, endPoint y: 134, distance: 194.3
click at [550, 134] on div "René and Manny Troubled Men Podcast Claimed 42 A weekly Music , Society and Cul…" at bounding box center [565, 173] width 846 height 154
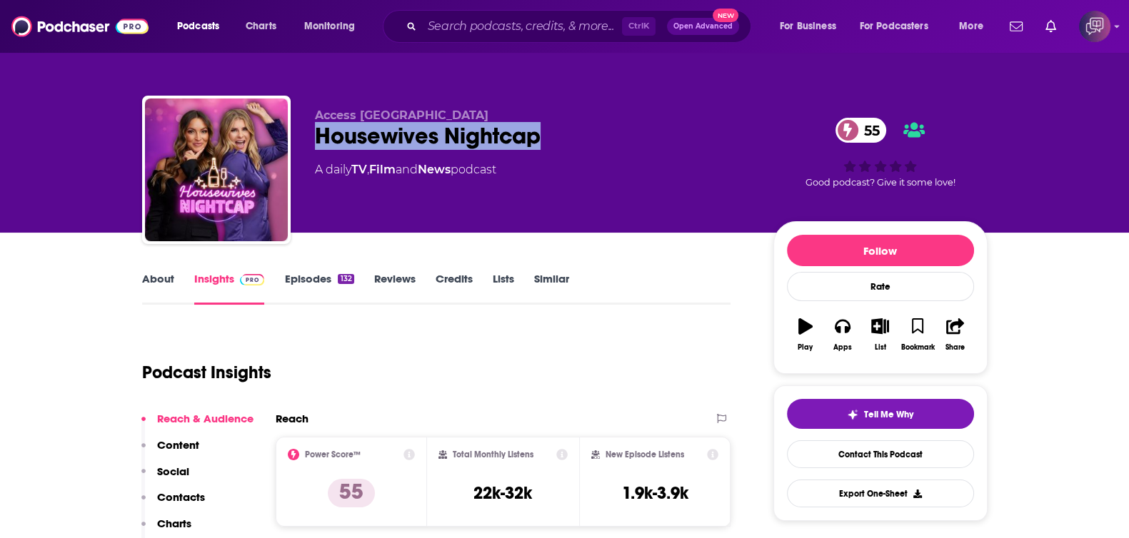
drag, startPoint x: 329, startPoint y: 137, endPoint x: 574, endPoint y: 124, distance: 245.3
click at [574, 124] on div "Access Hollywood Housewives Nightcap 55 A daily TV , Film and News podcast 55 G…" at bounding box center [565, 173] width 846 height 154
click at [157, 281] on link "About" at bounding box center [158, 288] width 32 height 33
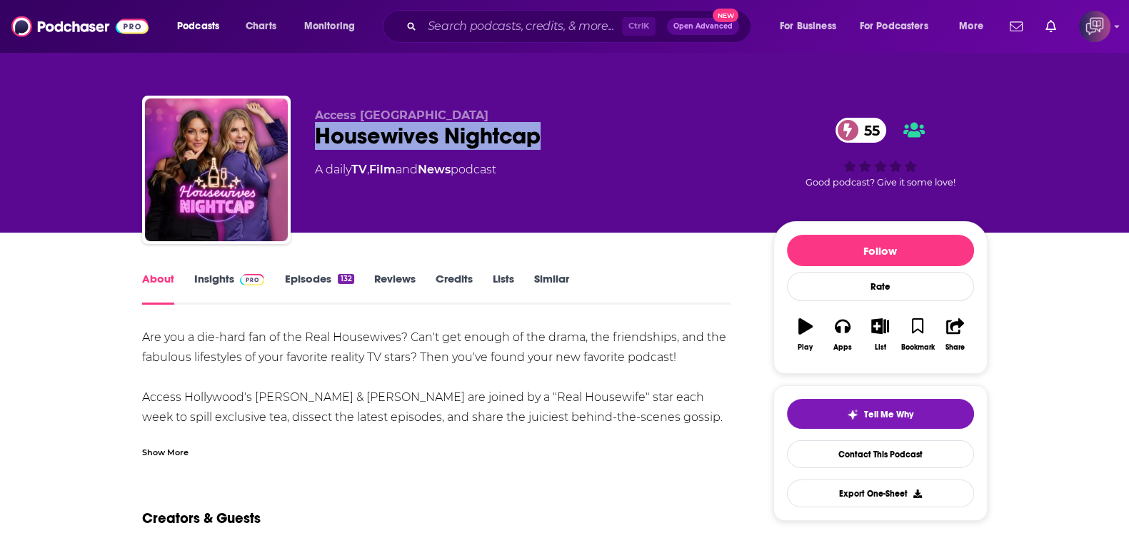
drag, startPoint x: 546, startPoint y: 115, endPoint x: 551, endPoint y: 130, distance: 16.0
click at [551, 130] on div "Access Hollywood Housewives Nightcap 55 A daily TV , Film and News podcast 55 G…" at bounding box center [565, 173] width 846 height 154
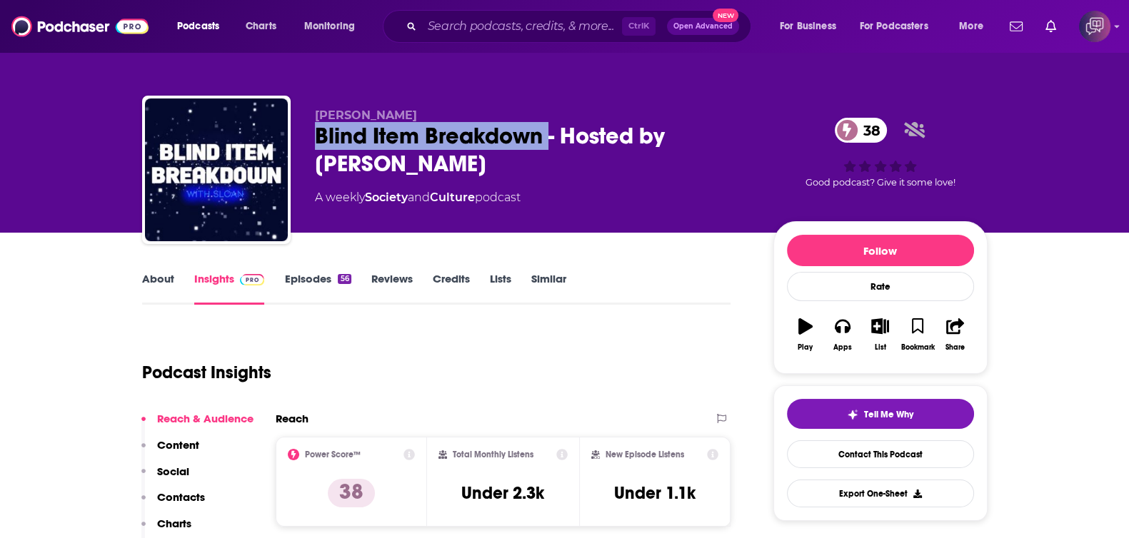
drag, startPoint x: 307, startPoint y: 141, endPoint x: 540, endPoint y: 146, distance: 232.9
click at [544, 146] on div "[PERSON_NAME] Blind Item Breakdown - Hosted by [PERSON_NAME] 38 A weekly Societ…" at bounding box center [565, 173] width 846 height 154
click at [540, 146] on div "Blind Item Breakdown - Hosted by [PERSON_NAME] 38" at bounding box center [533, 150] width 436 height 56
copy h2 "Blind Item Breakdown"
click at [166, 286] on link "About" at bounding box center [158, 288] width 32 height 33
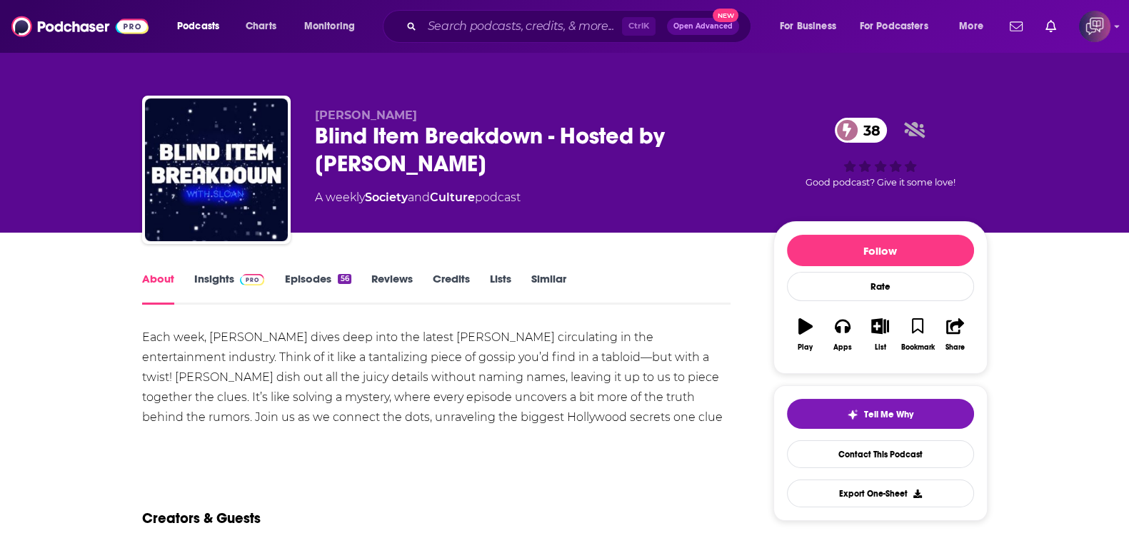
click at [201, 278] on link "Insights" at bounding box center [229, 288] width 71 height 33
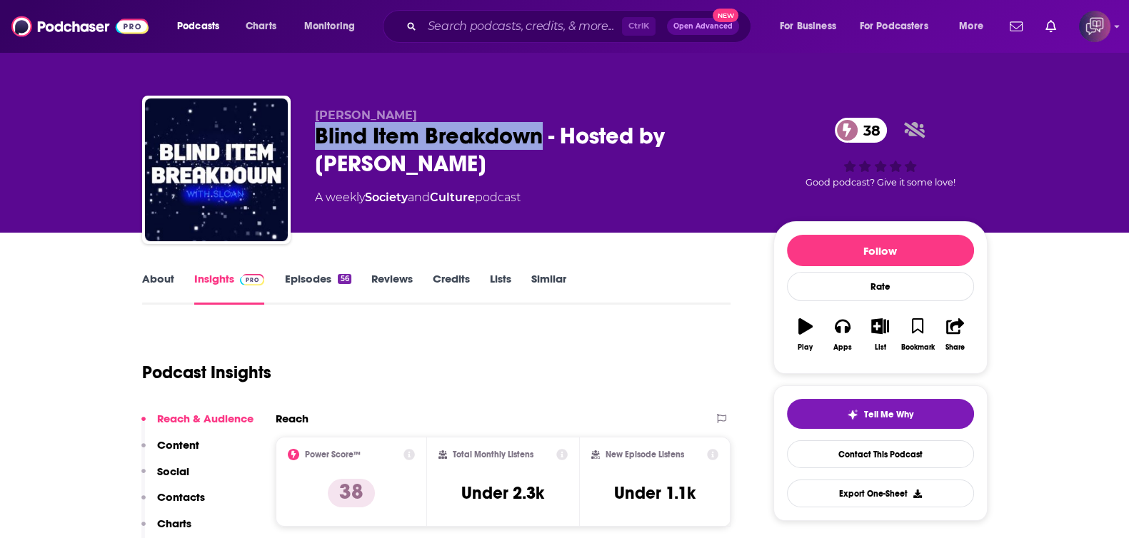
drag, startPoint x: 332, startPoint y: 129, endPoint x: 542, endPoint y: 137, distance: 210.1
click at [542, 137] on div "Sloan Hooks Blind Item Breakdown - Hosted by Sloan 38 A weekly Society and Cult…" at bounding box center [565, 173] width 846 height 154
copy h2 "Blind Item Breakdown"
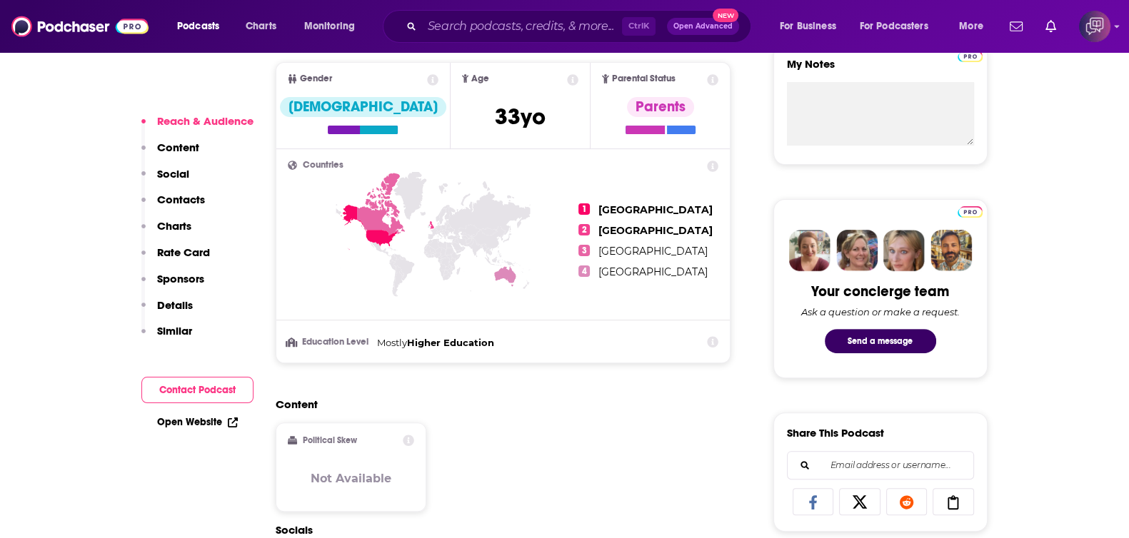
scroll to position [893, 0]
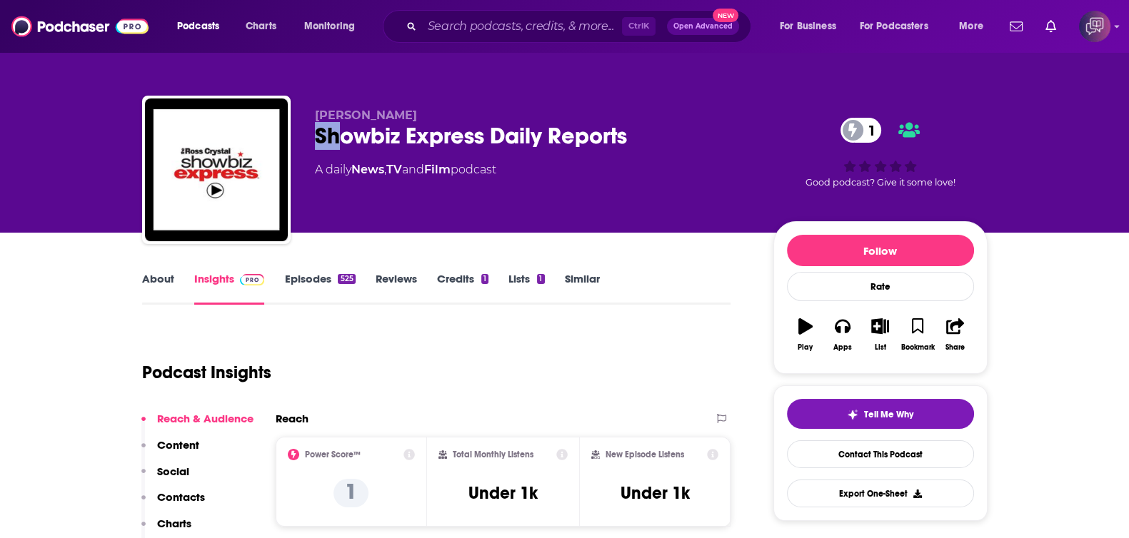
drag, startPoint x: 311, startPoint y: 139, endPoint x: 478, endPoint y: 131, distance: 167.3
click at [439, 131] on div "Ross Crystal Showbiz Express Daily Reports 1 A daily News , TV and Film podcast…" at bounding box center [565, 173] width 846 height 154
drag, startPoint x: 679, startPoint y: 131, endPoint x: 692, endPoint y: 134, distance: 13.2
click at [692, 134] on div "Showbiz Express Daily Reports 1" at bounding box center [533, 136] width 436 height 28
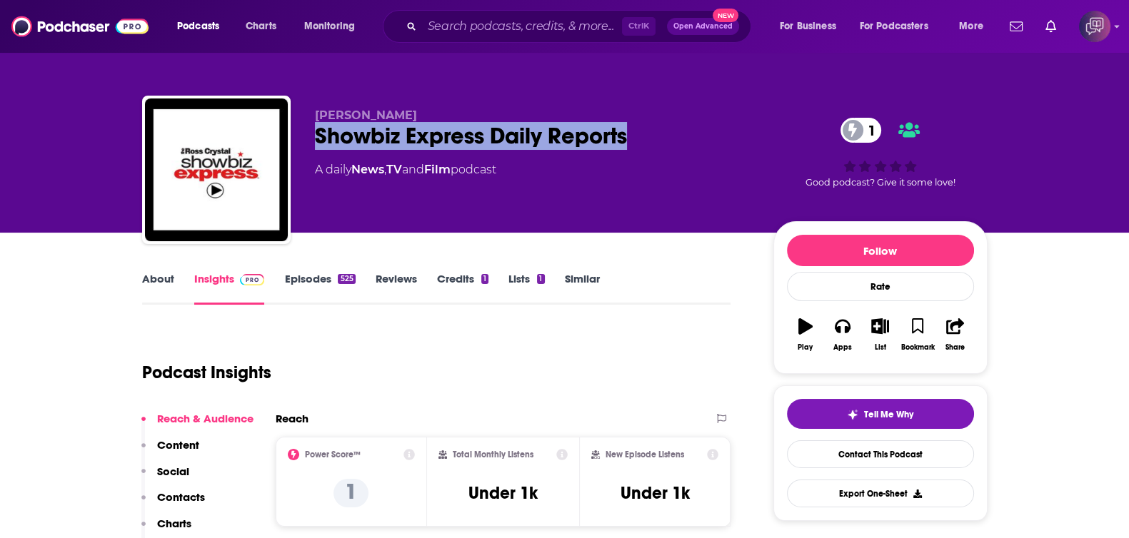
drag, startPoint x: 691, startPoint y: 134, endPoint x: 302, endPoint y: 136, distance: 389.2
click at [302, 136] on div "Ross Crystal Showbiz Express Daily Reports 1 A daily News , TV and Film podcast…" at bounding box center [565, 173] width 846 height 154
copy h2 "Showbiz Express Daily Reports"
click at [150, 289] on link "About" at bounding box center [158, 288] width 32 height 33
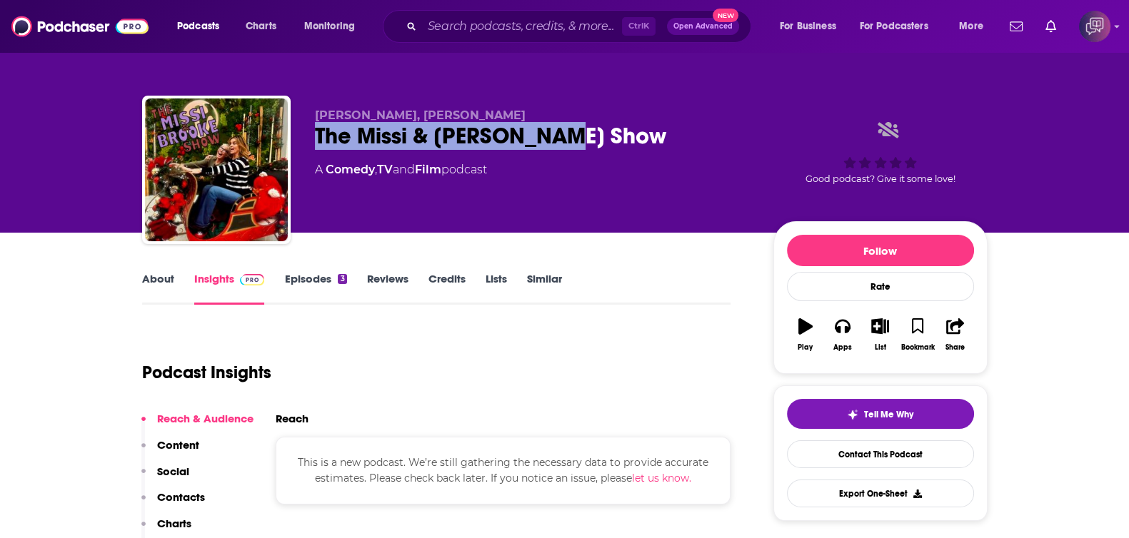
drag, startPoint x: 369, startPoint y: 119, endPoint x: 614, endPoint y: 144, distance: 246.2
click at [614, 144] on div "The Missi & Brooke Show" at bounding box center [533, 136] width 436 height 28
click at [149, 286] on link "About" at bounding box center [158, 288] width 32 height 33
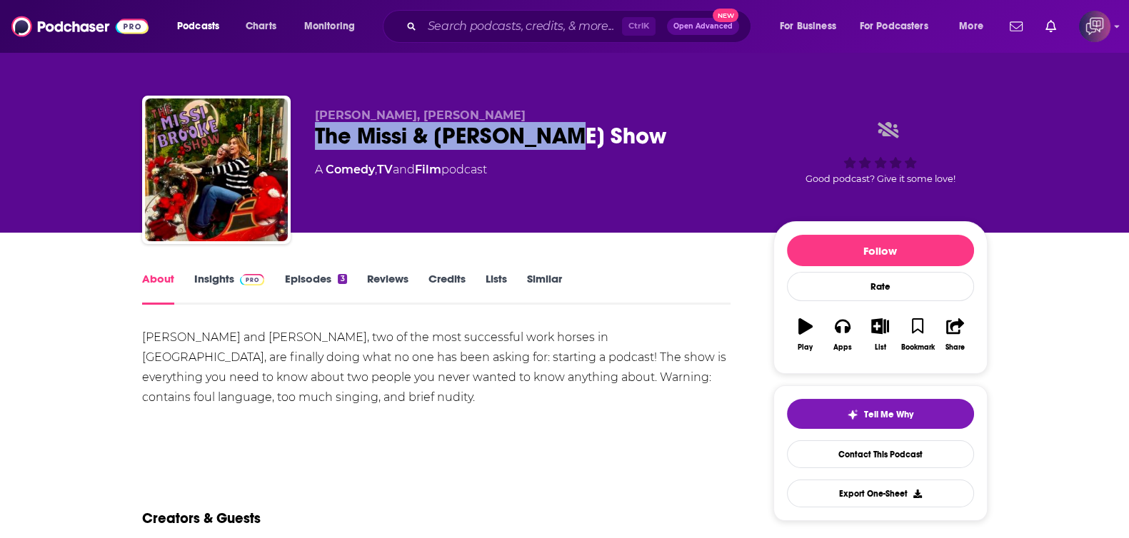
drag, startPoint x: 301, startPoint y: 130, endPoint x: 626, endPoint y: 130, distance: 324.2
click at [626, 130] on div "Missi Pyle, Brooke Dillman The Missi & Brooke Show A Comedy , TV and Film podca…" at bounding box center [565, 173] width 846 height 154
copy h1 "The Missi & Brooke Show"
click at [221, 279] on link "Insights" at bounding box center [229, 288] width 71 height 33
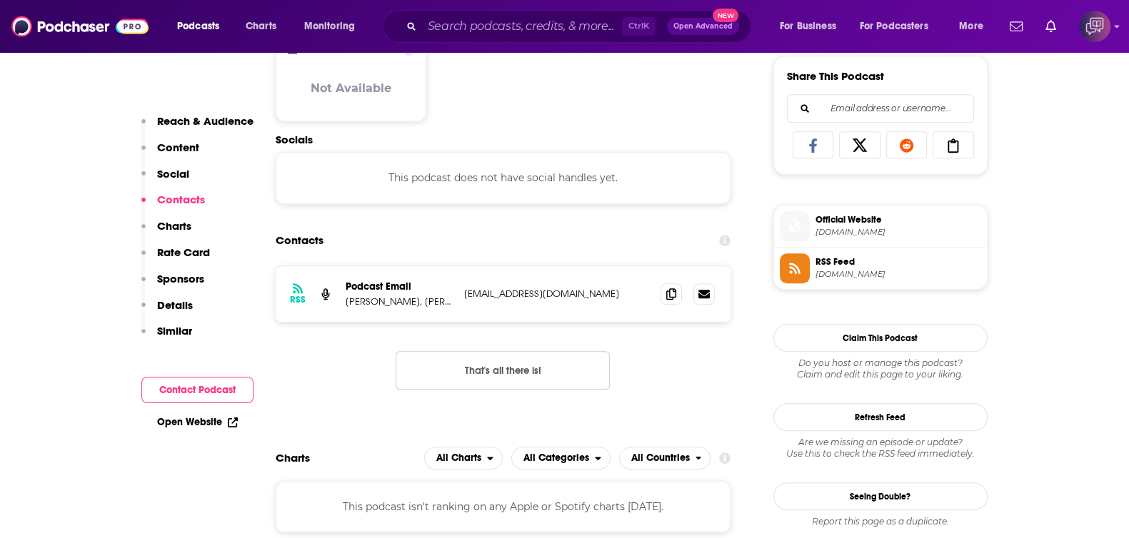
scroll to position [803, 0]
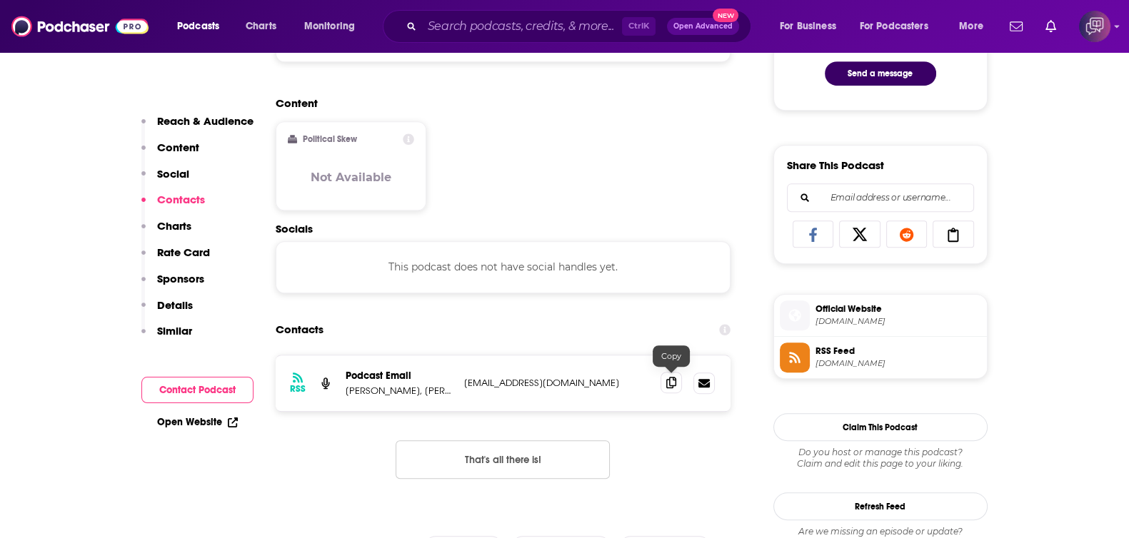
click at [671, 384] on icon at bounding box center [671, 382] width 10 height 11
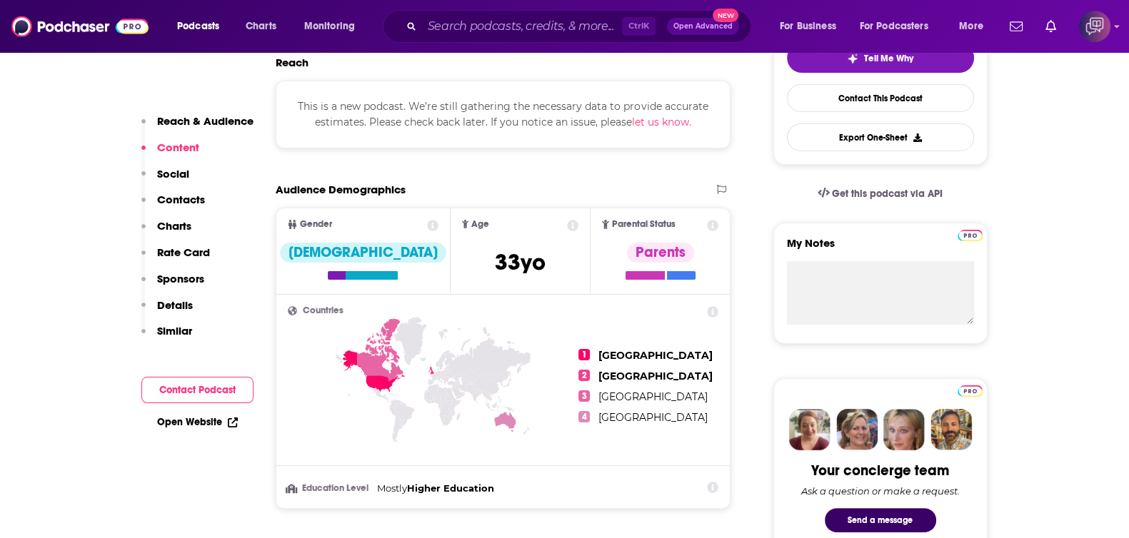
scroll to position [0, 0]
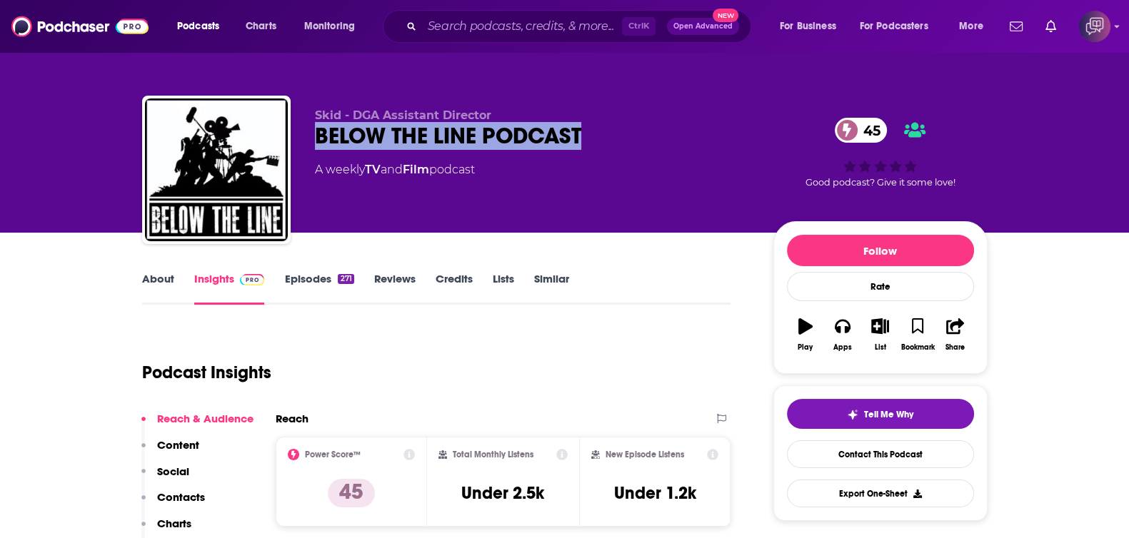
drag, startPoint x: 305, startPoint y: 141, endPoint x: 622, endPoint y: 126, distance: 317.4
click at [622, 126] on div "Skid - DGA Assistant Director BELOW THE LINE PODCAST 45 A weekly TV and Film po…" at bounding box center [565, 173] width 846 height 154
click at [169, 274] on link "About" at bounding box center [158, 288] width 32 height 33
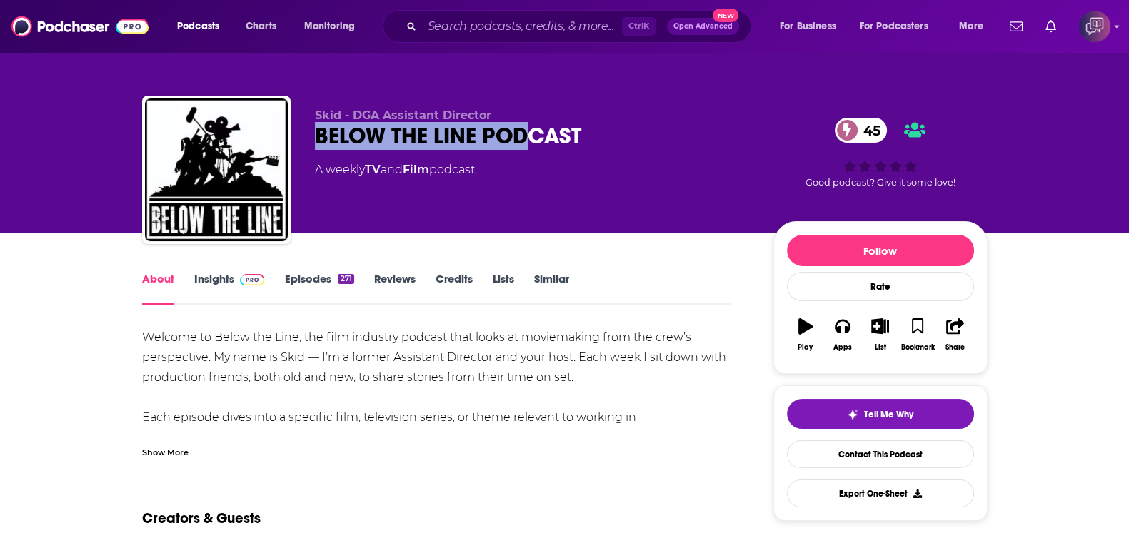
drag, startPoint x: 306, startPoint y: 131, endPoint x: 587, endPoint y: 134, distance: 281.4
click at [587, 134] on div "Skid - DGA Assistant Director BELOW THE LINE PODCAST 45 A weekly TV and Film po…" at bounding box center [565, 173] width 846 height 154
click at [221, 284] on link "Insights" at bounding box center [229, 288] width 71 height 33
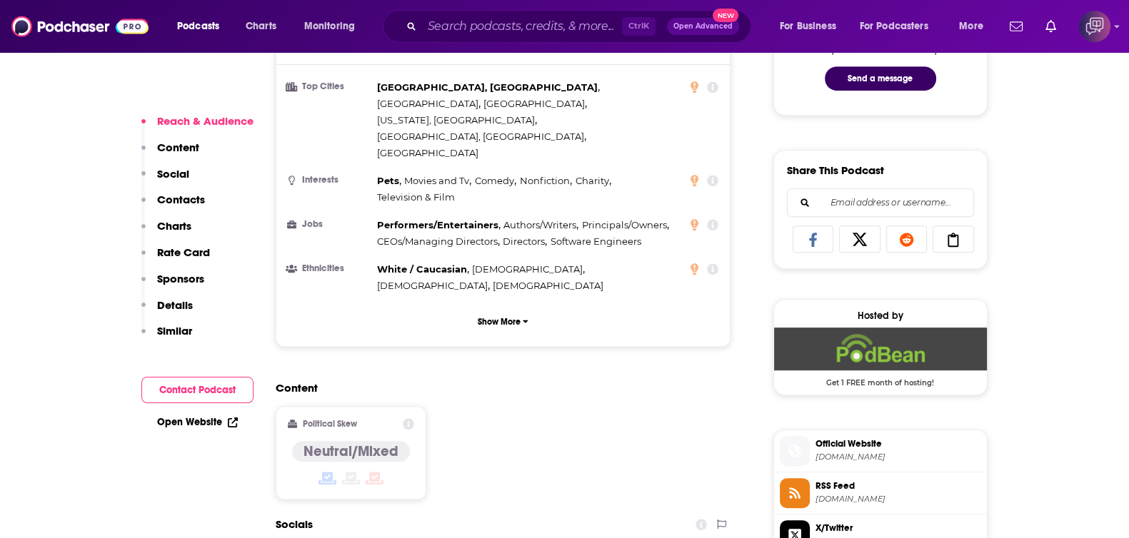
scroll to position [1071, 0]
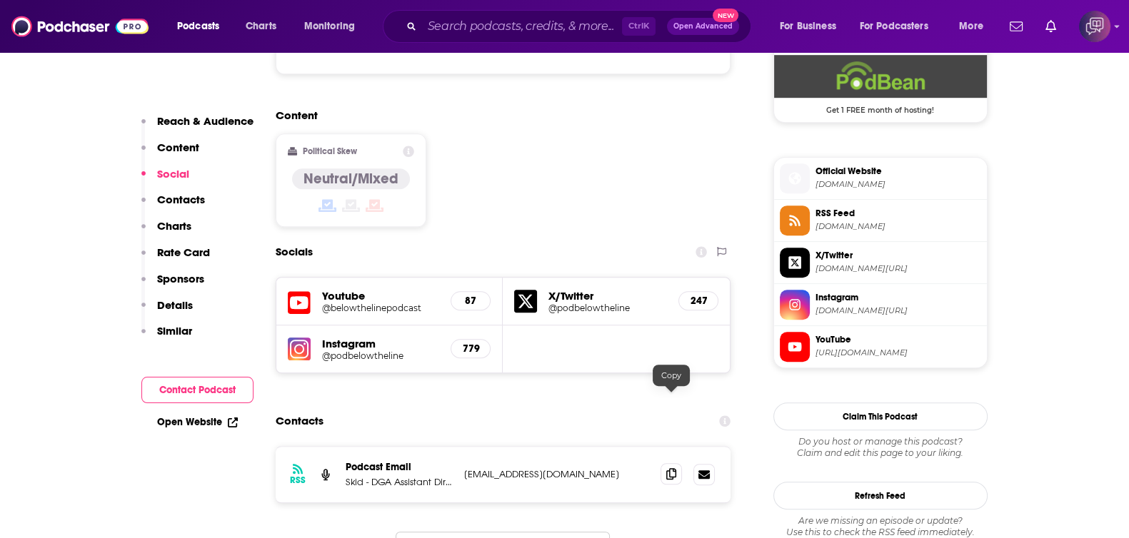
click at [677, 464] on span at bounding box center [671, 474] width 21 height 21
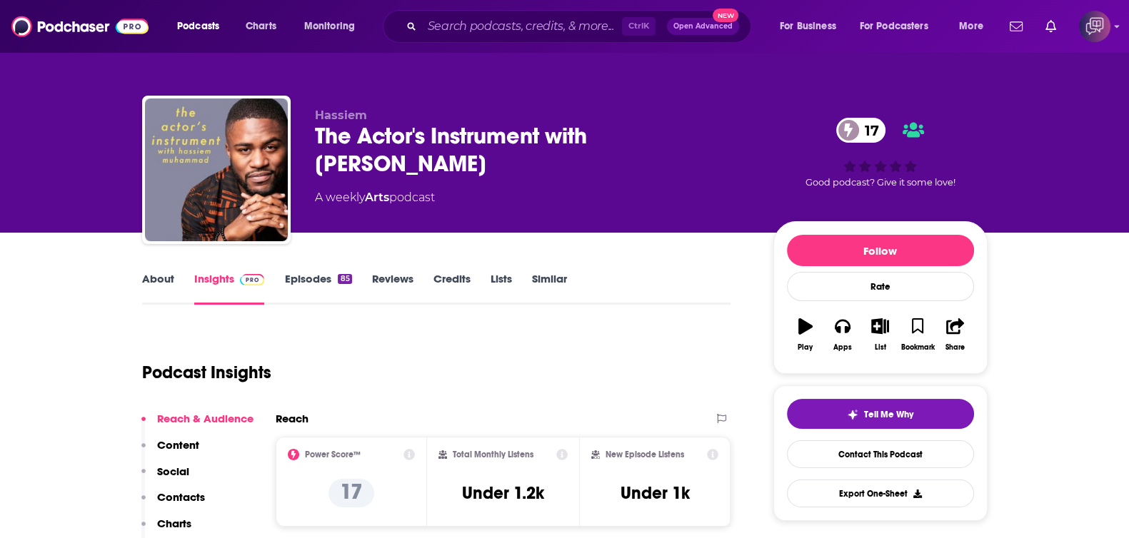
drag, startPoint x: 307, startPoint y: 130, endPoint x: 474, endPoint y: 164, distance: 169.8
click at [474, 164] on div "Hassiem The Actor's Instrument with Hassiem Muhammad 17 A weekly Arts podcast 1…" at bounding box center [565, 173] width 846 height 154
copy h2 "The Actor's Instrument with Hassiem Muhammad"
click at [146, 277] on link "About" at bounding box center [158, 288] width 32 height 33
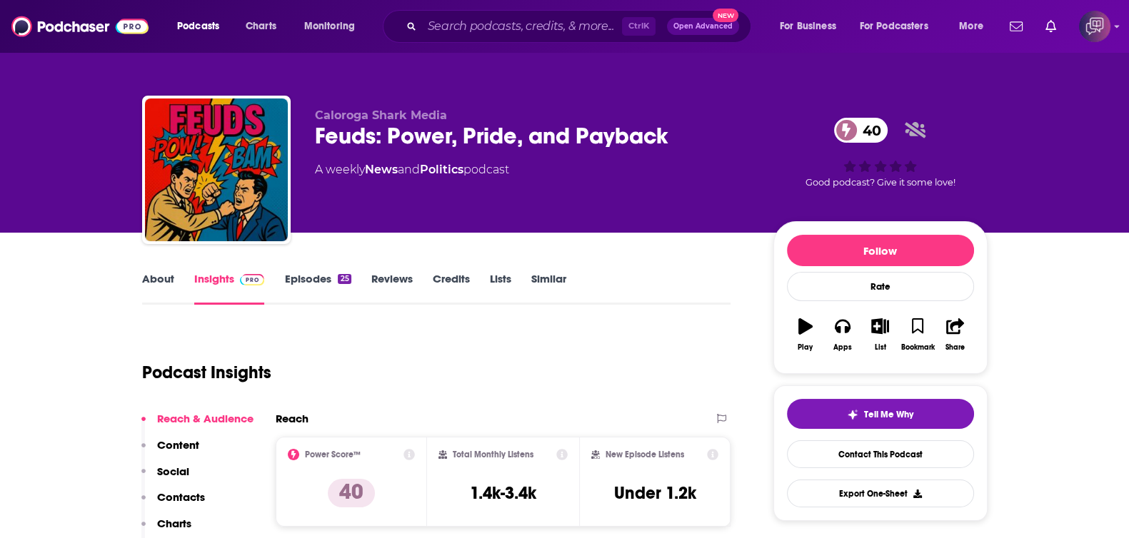
click at [150, 283] on link "About" at bounding box center [158, 288] width 32 height 33
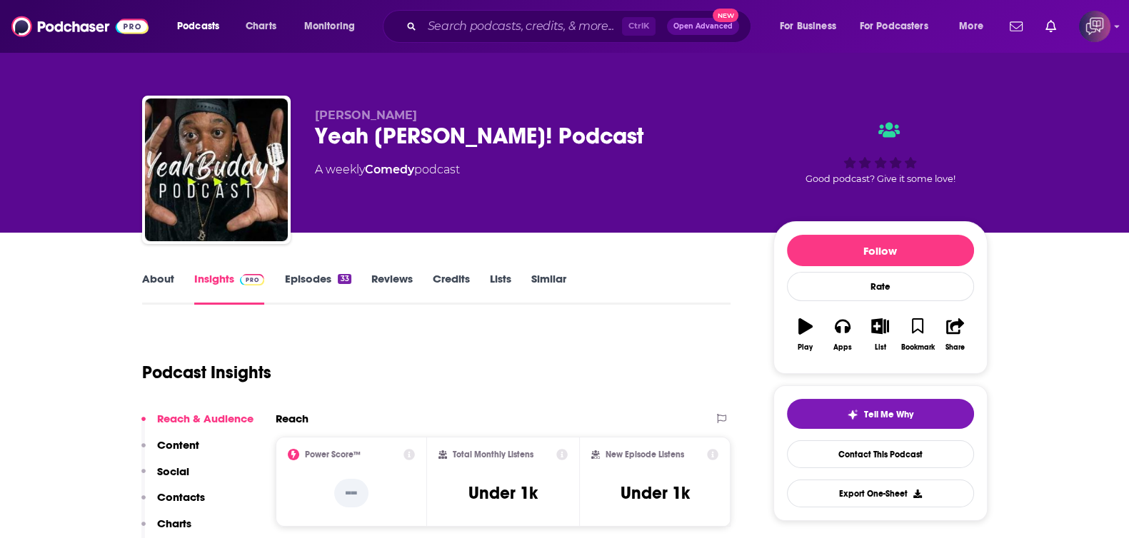
click at [171, 278] on link "About" at bounding box center [158, 288] width 32 height 33
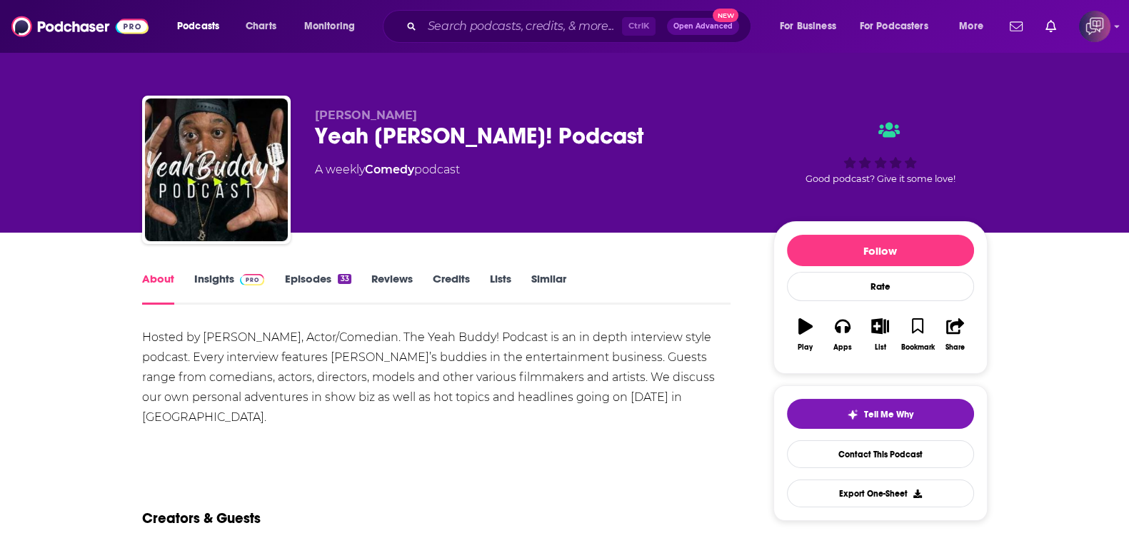
click at [214, 276] on link "Insights" at bounding box center [229, 288] width 71 height 33
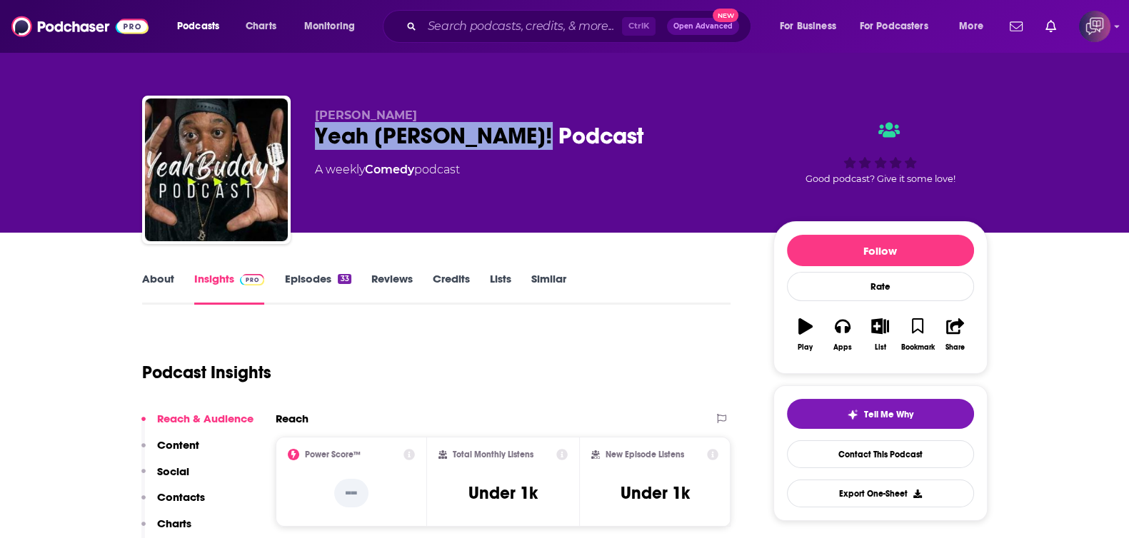
drag, startPoint x: 389, startPoint y: 132, endPoint x: 603, endPoint y: 136, distance: 213.6
click at [603, 136] on div "Buddy Rahming Yeah Buddy! Podcast A weekly Comedy podcast Good podcast? Give it…" at bounding box center [565, 173] width 846 height 154
copy h2 "Yeah Buddy! Podcast"
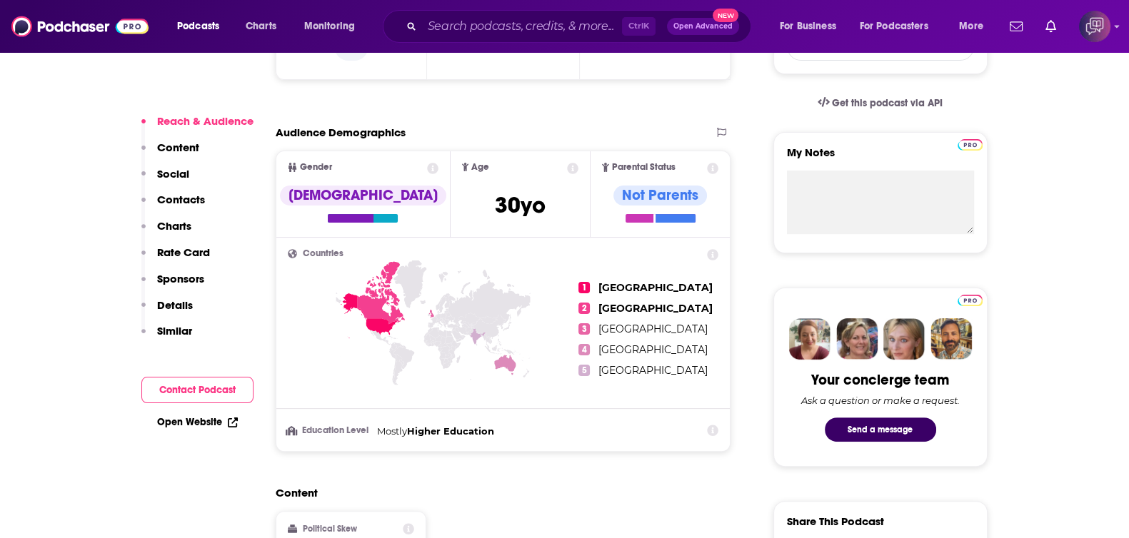
scroll to position [893, 0]
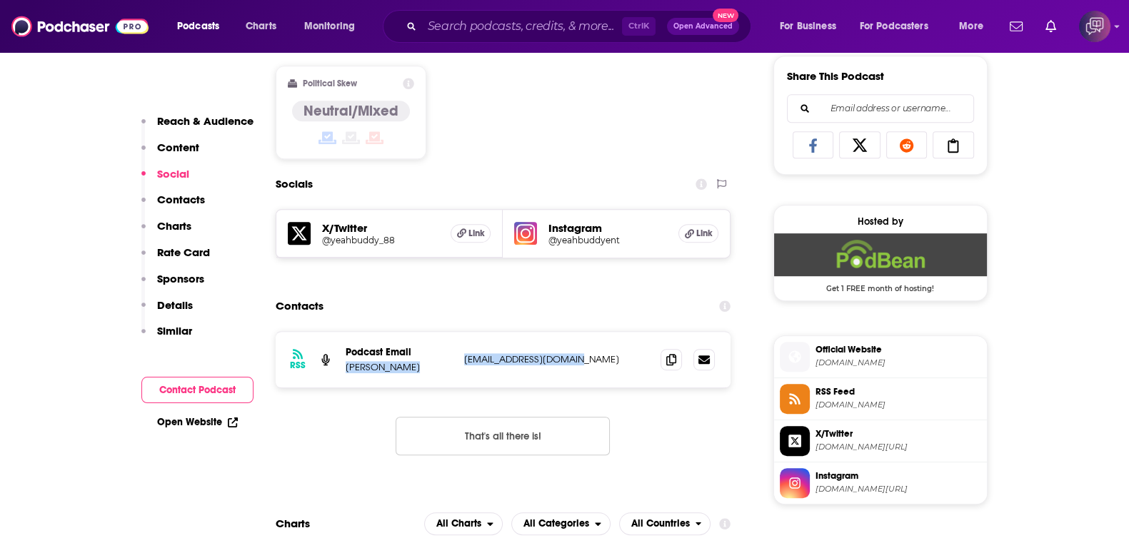
drag, startPoint x: 346, startPoint y: 362, endPoint x: 618, endPoint y: 371, distance: 272.2
click at [618, 371] on div "RSS Podcast Email Buddy Rahming buddyrahming@gmail.com buddyrahming@gmail.com" at bounding box center [504, 360] width 456 height 56
copy div "Buddy Rahming buddyrahming@gmail.com"
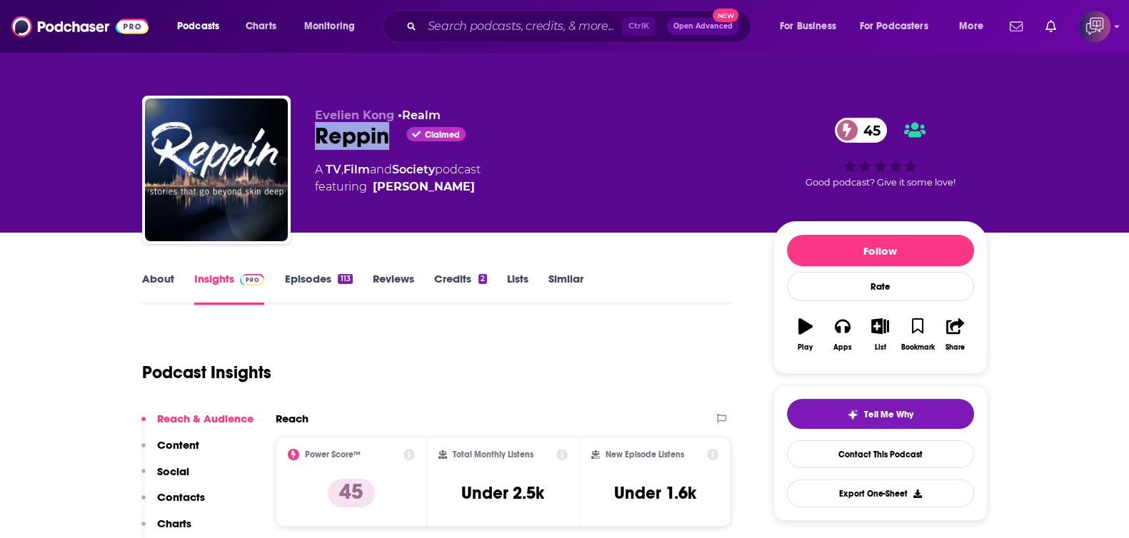
drag, startPoint x: 307, startPoint y: 148, endPoint x: 389, endPoint y: 144, distance: 82.2
click at [389, 144] on div "Evelien Kong • Realm Reppin Claimed 45 A TV , Film and Society podcast featurin…" at bounding box center [565, 173] width 846 height 154
click at [390, 144] on div "Reppin Claimed 45" at bounding box center [533, 136] width 436 height 28
click at [151, 274] on link "About" at bounding box center [158, 288] width 32 height 33
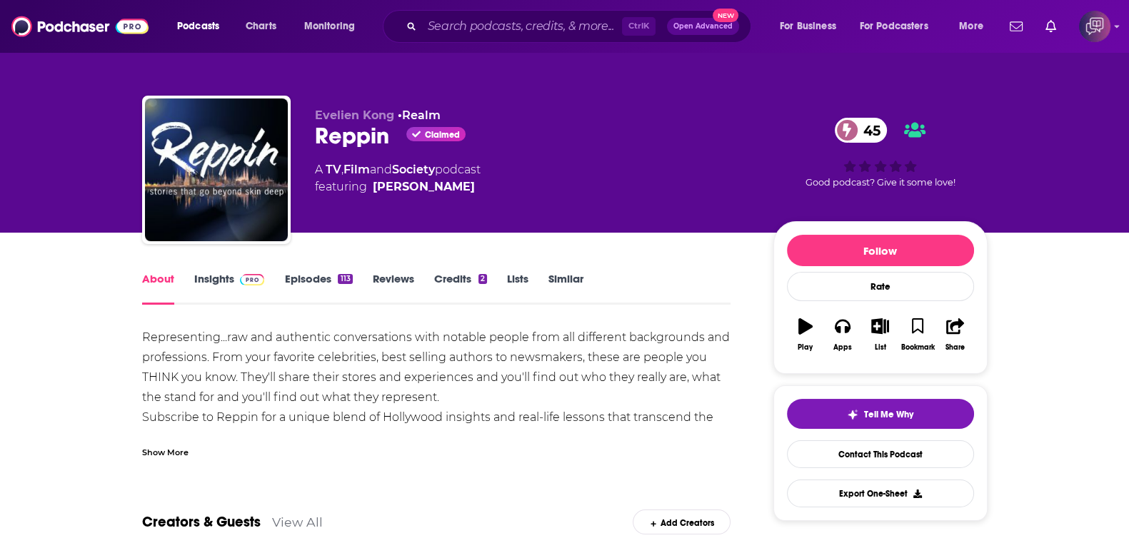
click at [171, 446] on div "Show More" at bounding box center [165, 452] width 46 height 14
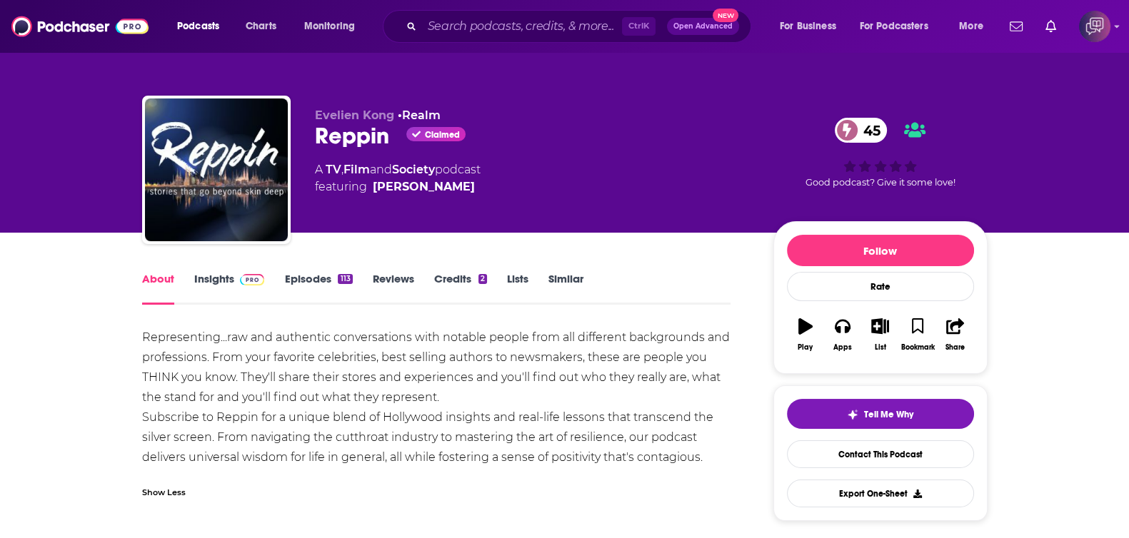
click at [217, 284] on link "Insights" at bounding box center [229, 288] width 71 height 33
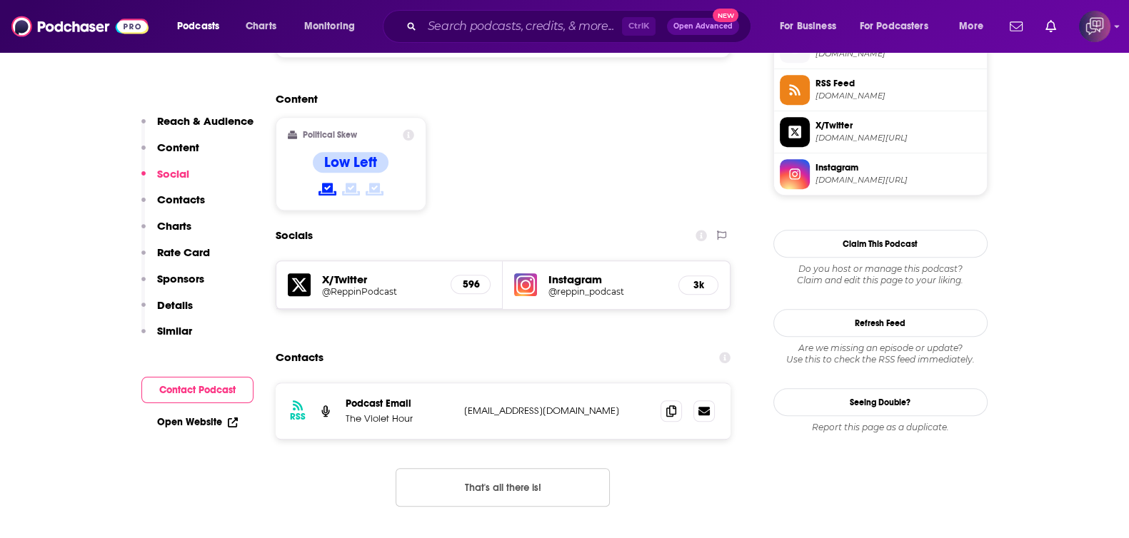
scroll to position [893, 0]
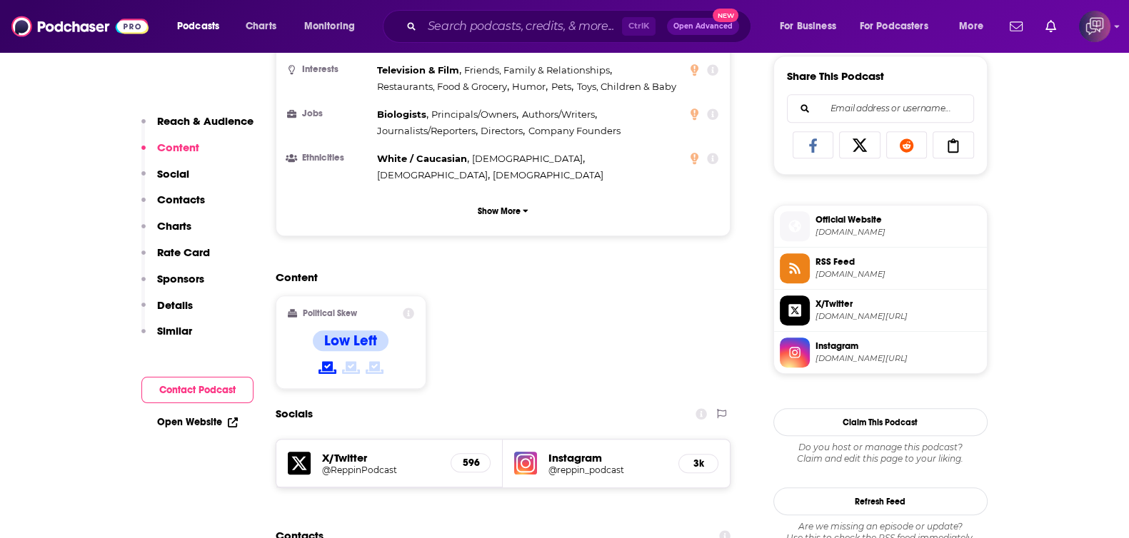
click at [816, 230] on span "Reppin.tv" at bounding box center [899, 232] width 166 height 11
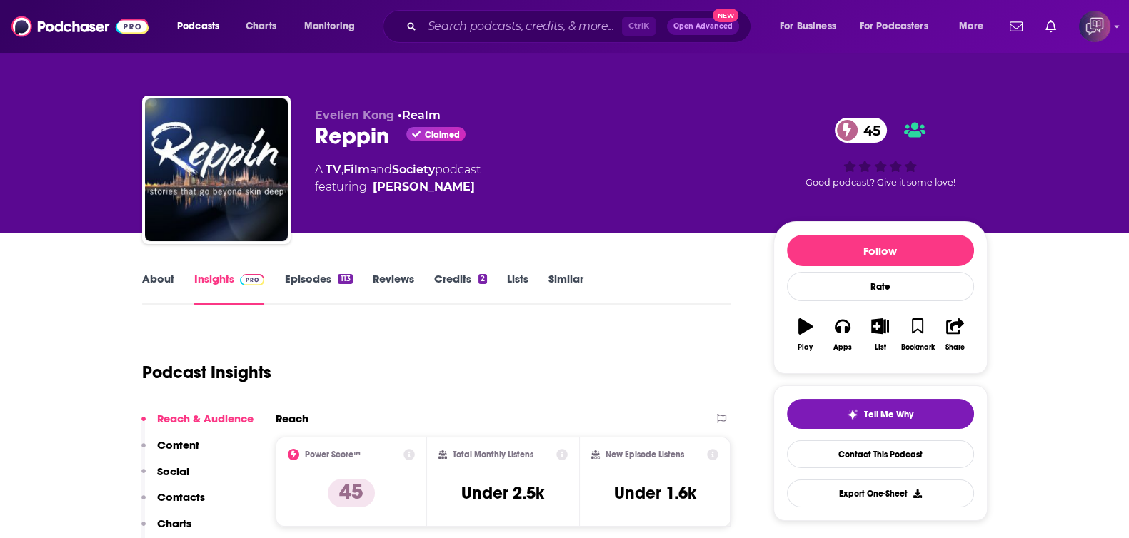
scroll to position [0, 0]
drag, startPoint x: 313, startPoint y: 133, endPoint x: 394, endPoint y: 144, distance: 82.2
click at [394, 144] on div "Evelien Kong • Realm Reppin Claimed 45 A TV , Film and Society podcast featurin…" at bounding box center [565, 173] width 846 height 154
copy div "Reppin"
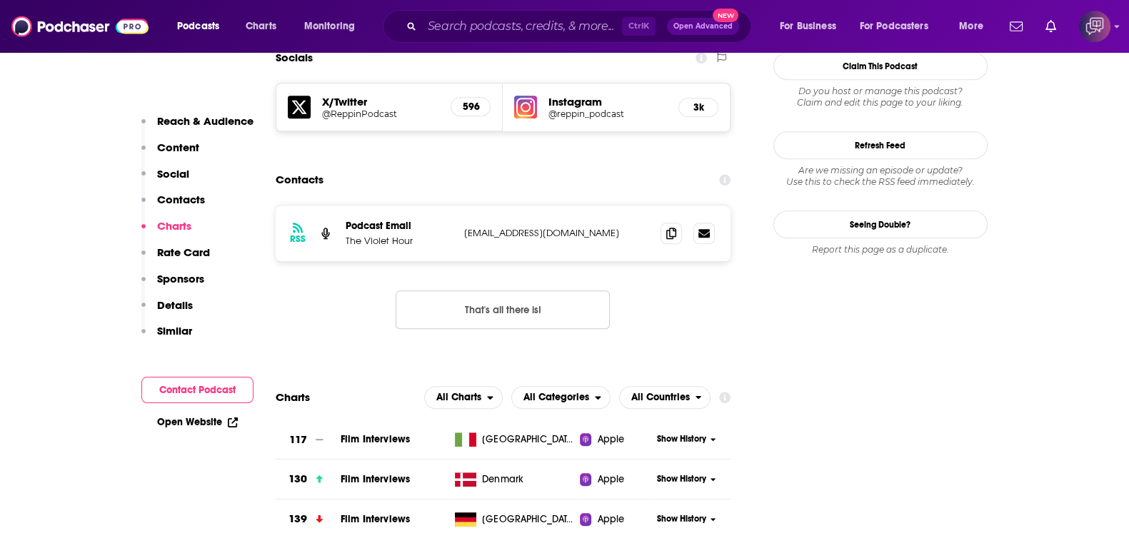
scroll to position [1338, 0]
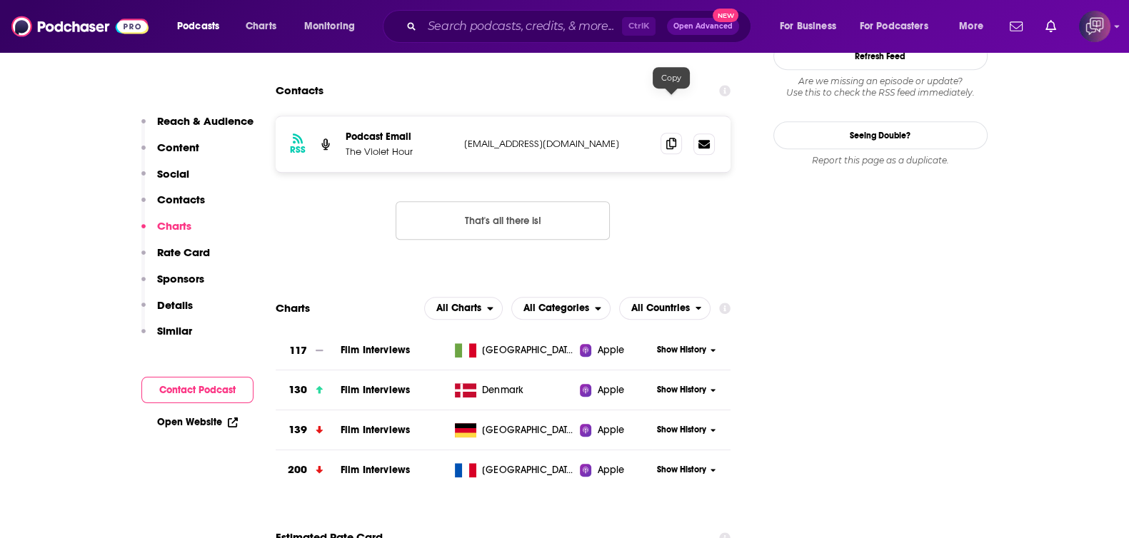
click at [670, 138] on icon at bounding box center [671, 143] width 10 height 11
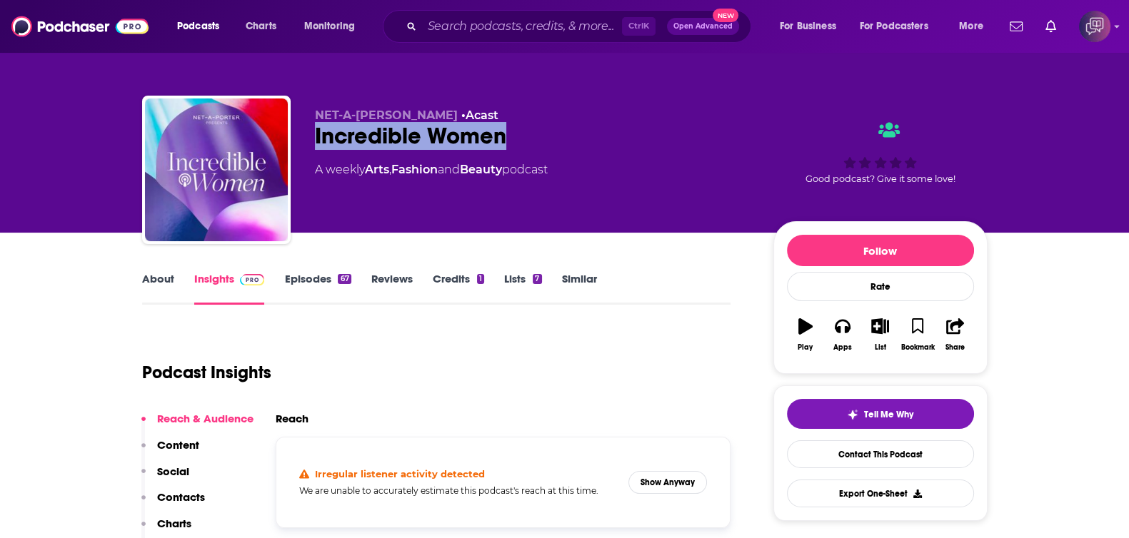
drag, startPoint x: 406, startPoint y: 148, endPoint x: 546, endPoint y: 144, distance: 140.0
click at [546, 144] on div "NET-A-[PERSON_NAME] • Acast Incredible Women A weekly Arts , Fashion and Beauty…" at bounding box center [565, 173] width 846 height 154
click at [657, 475] on button "Show Anyway" at bounding box center [667, 482] width 79 height 23
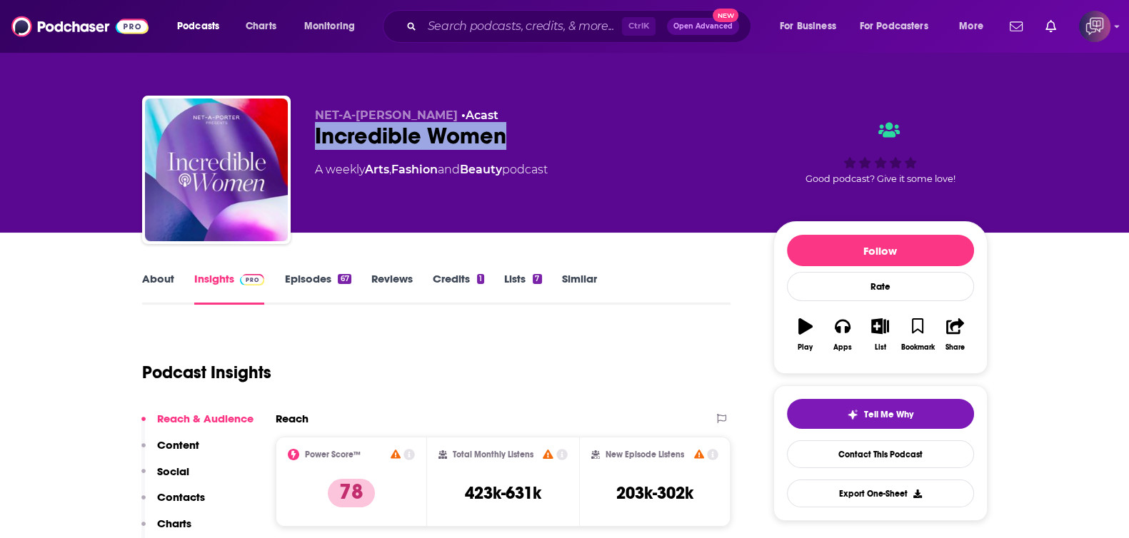
click at [166, 282] on link "About" at bounding box center [158, 288] width 32 height 33
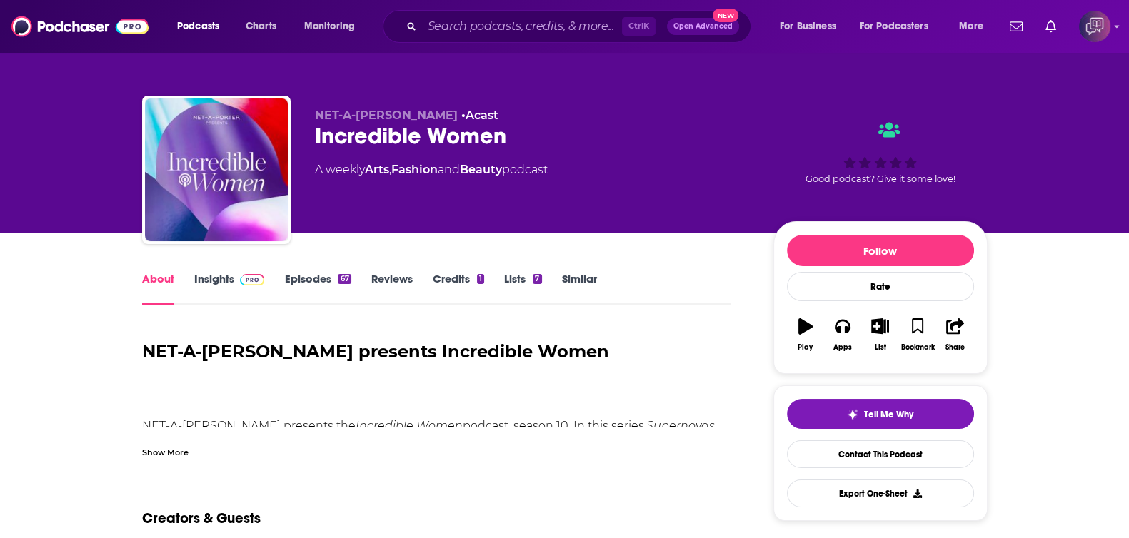
click at [165, 441] on div "Show More" at bounding box center [436, 447] width 589 height 24
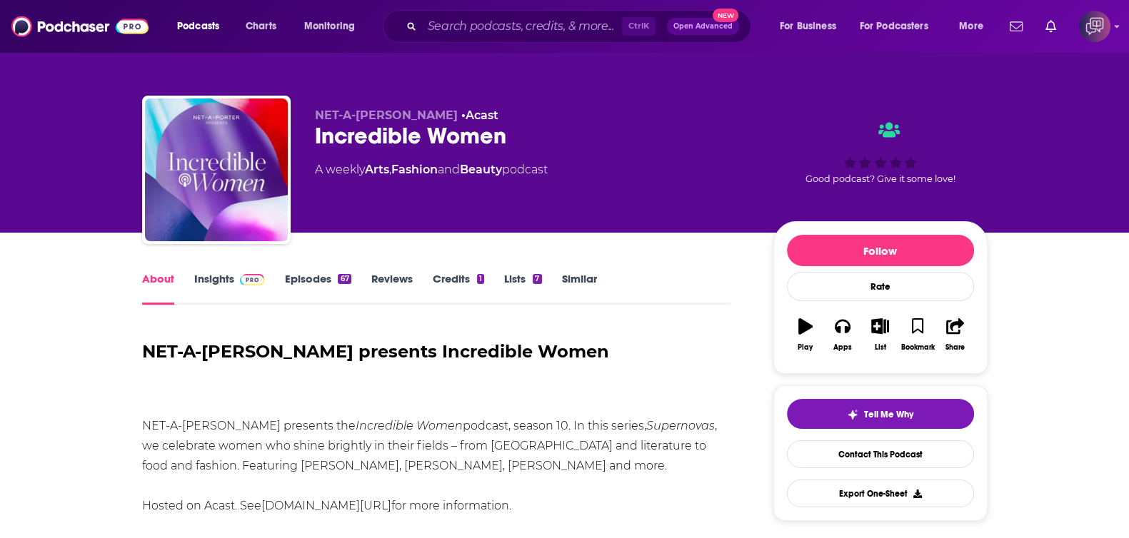
click at [215, 270] on div "About Insights Episodes 67 Reviews Credits 1 Lists 7 Similar" at bounding box center [436, 287] width 589 height 35
click at [214, 281] on link "Insights" at bounding box center [229, 288] width 71 height 33
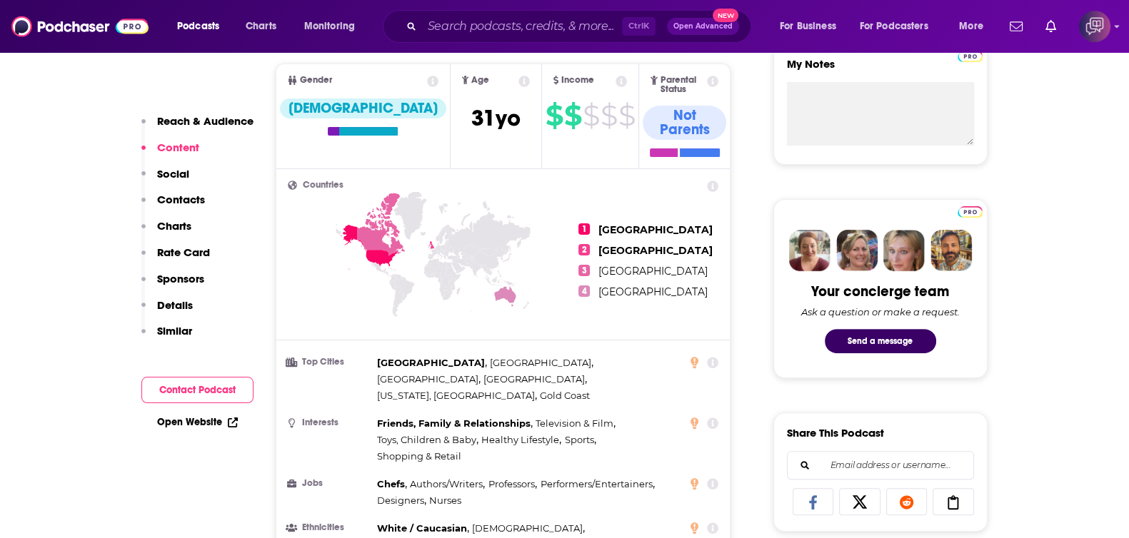
scroll to position [1071, 0]
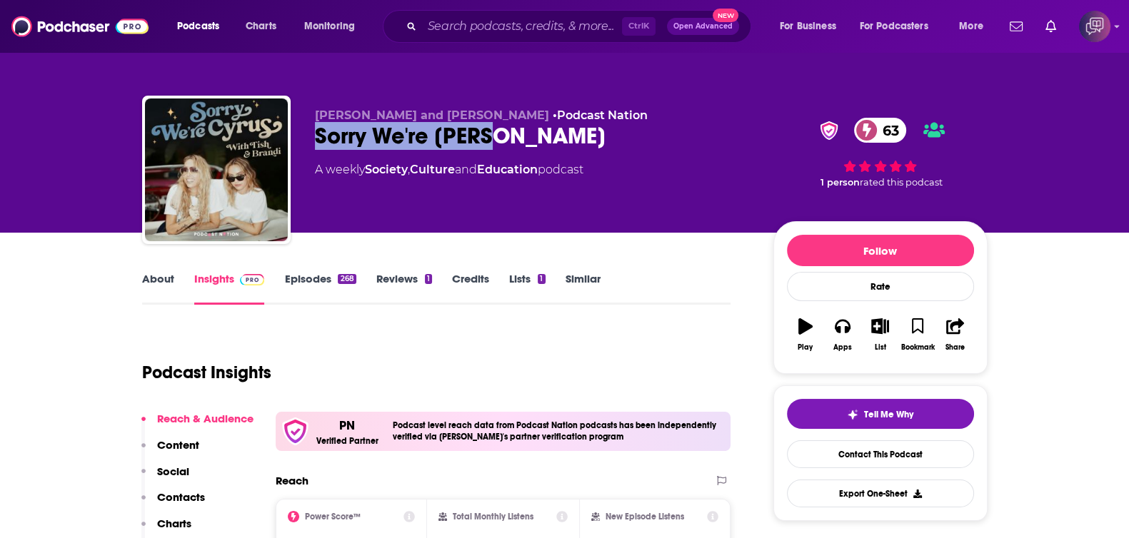
drag, startPoint x: 303, startPoint y: 139, endPoint x: 543, endPoint y: 141, distance: 240.7
click at [543, 141] on div "[PERSON_NAME] and [PERSON_NAME] • Podcast Nation Sorry We're [PERSON_NAME] 63 A…" at bounding box center [565, 173] width 846 height 154
copy h2 "Sorry We're [PERSON_NAME]"
click at [164, 282] on link "About" at bounding box center [158, 288] width 32 height 33
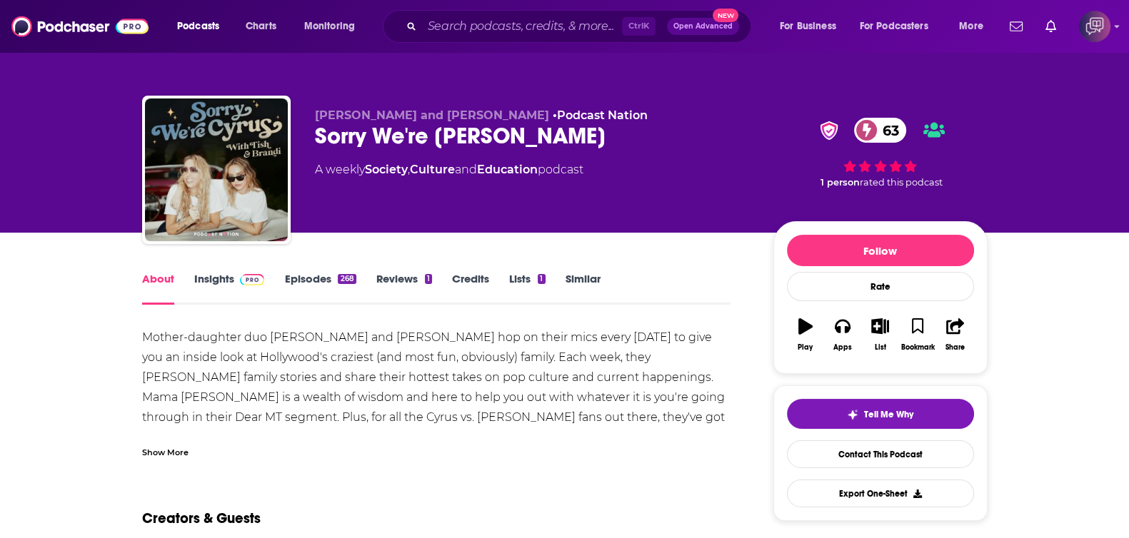
click at [216, 278] on link "Insights" at bounding box center [229, 288] width 71 height 33
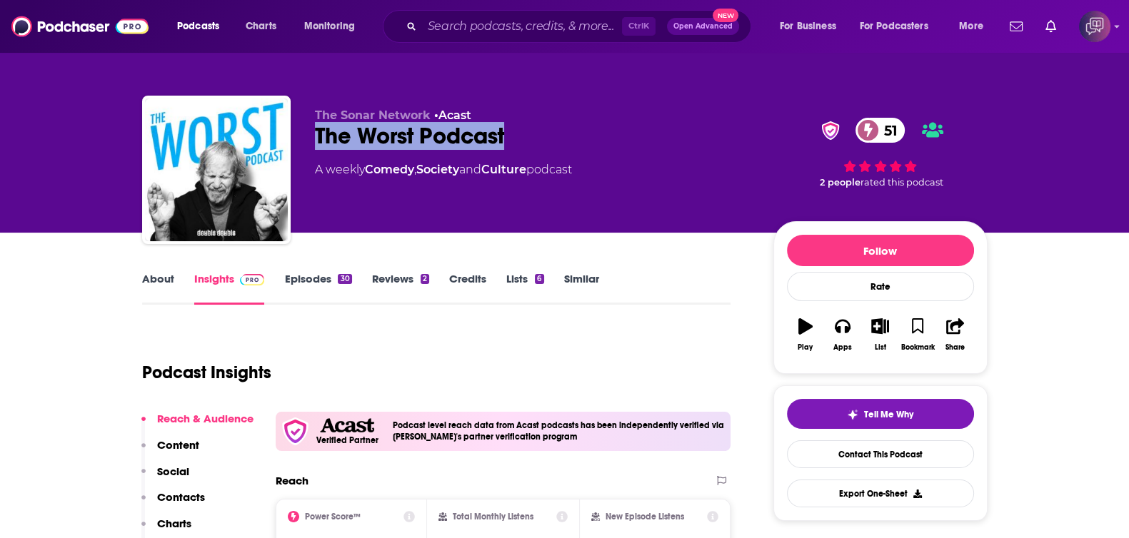
drag, startPoint x: 469, startPoint y: 139, endPoint x: 533, endPoint y: 132, distance: 63.9
click at [533, 132] on div "The Sonar Network • Acast The Worst Podcast 51 A weekly Comedy , Society and Cu…" at bounding box center [565, 173] width 846 height 154
copy h2 "The Worst Podcast"
click at [166, 274] on link "About" at bounding box center [158, 288] width 32 height 33
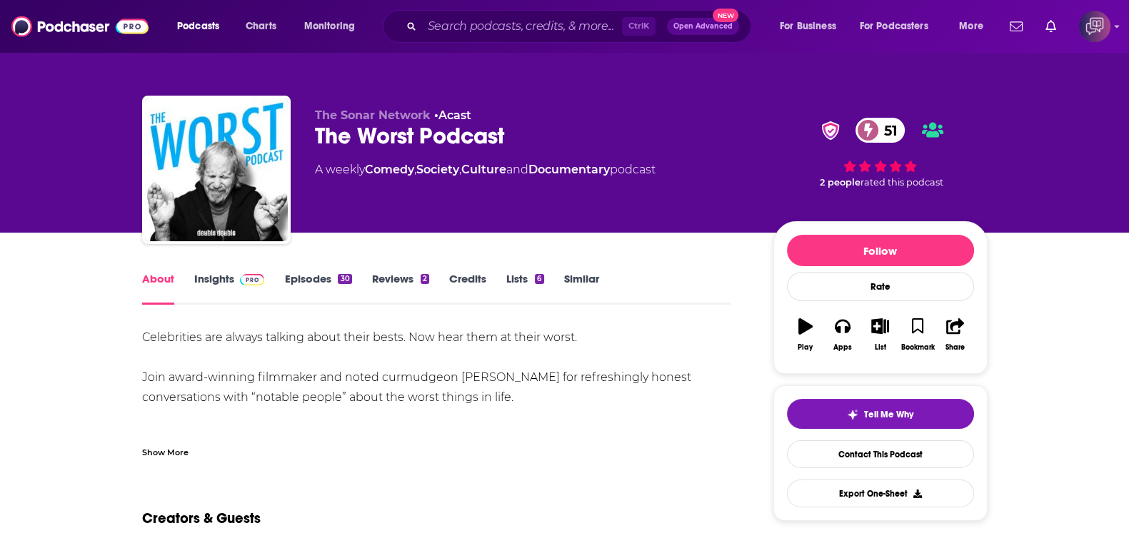
click at [204, 454] on div "Show More" at bounding box center [436, 447] width 589 height 24
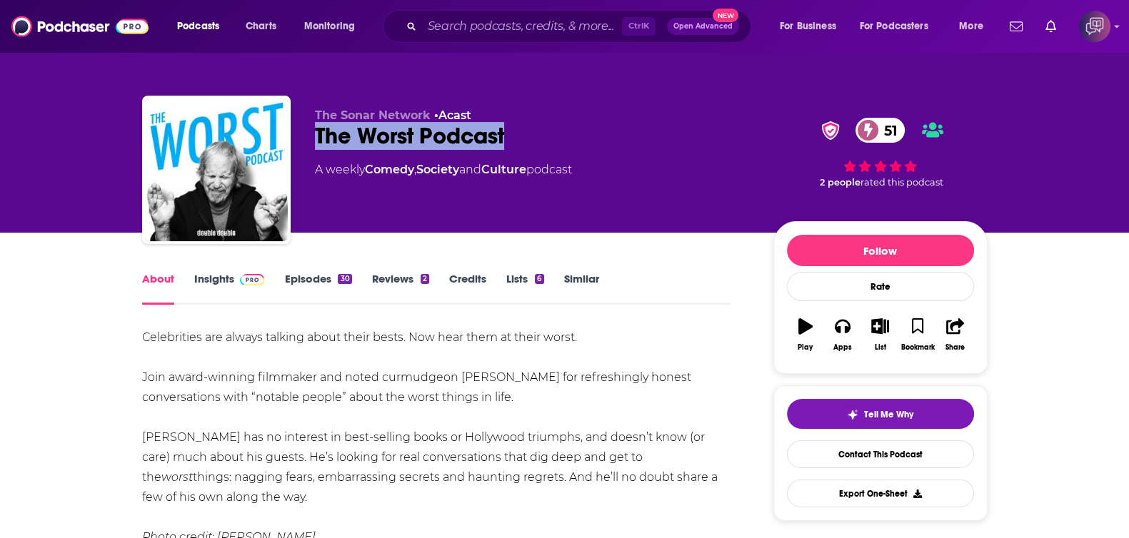
drag, startPoint x: 314, startPoint y: 126, endPoint x: 279, endPoint y: 229, distance: 108.6
click at [538, 132] on div "The Sonar Network • Acast The Worst Podcast 51 A weekly Comedy , Society and Cu…" at bounding box center [565, 173] width 846 height 154
copy h1 "The Worst Podcast"
click at [226, 276] on link "Insights" at bounding box center [229, 288] width 71 height 33
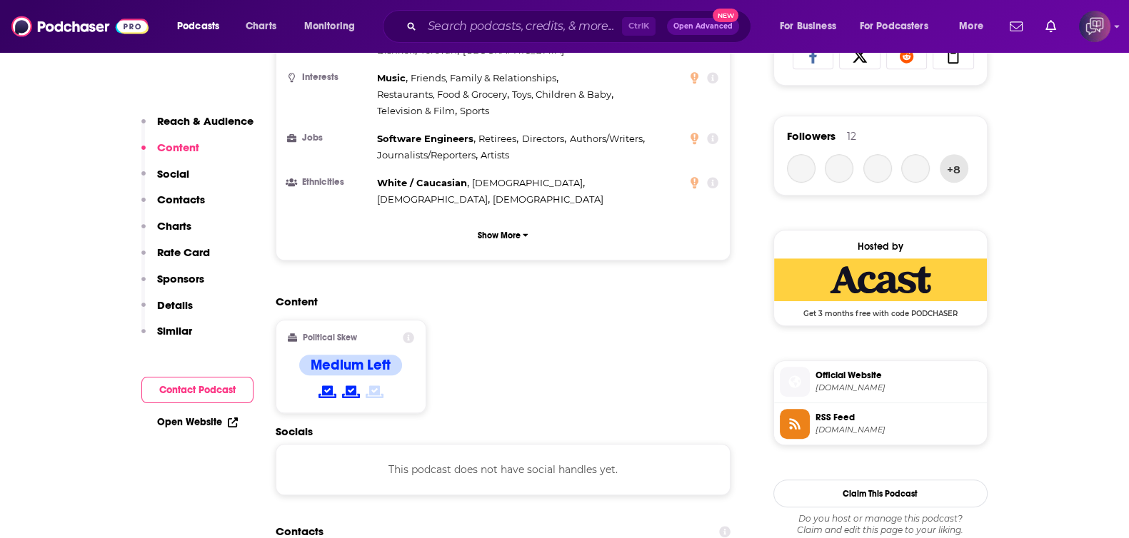
scroll to position [1160, 0]
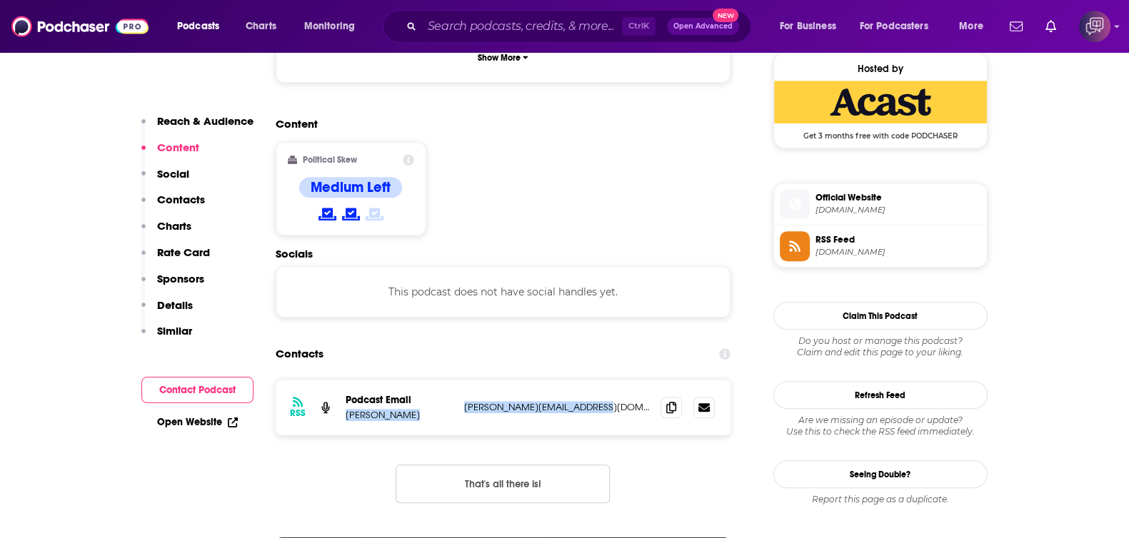
drag, startPoint x: 615, startPoint y: 359, endPoint x: 343, endPoint y: 375, distance: 272.6
click at [343, 380] on div "RSS Podcast Email Michael Mongiardi michael@thesonarnetwork.com michael@thesona…" at bounding box center [504, 408] width 456 height 56
copy div "Michael Mongiardi michael@thesonarnetwork.com"
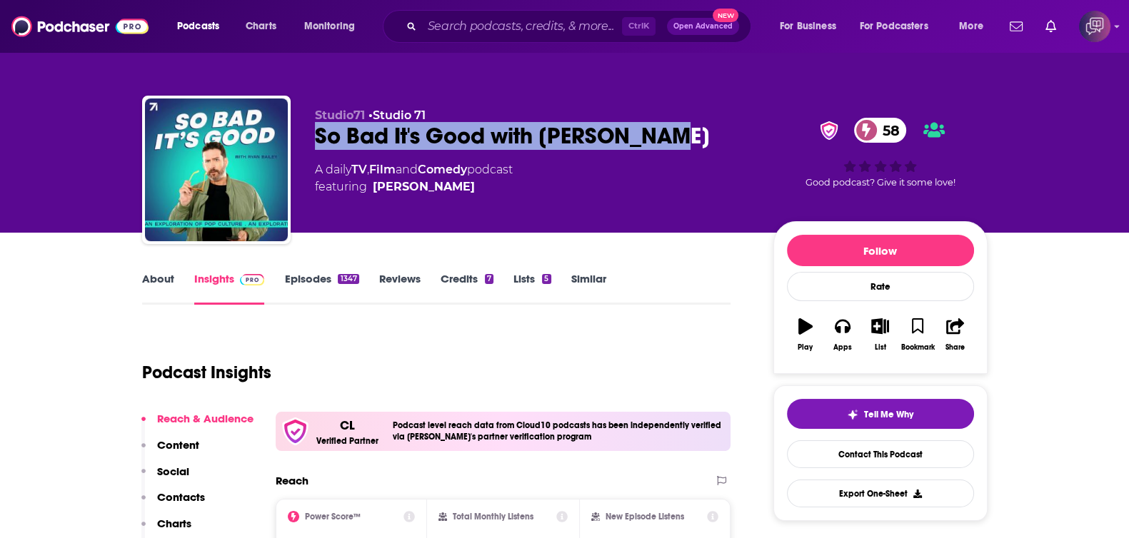
drag, startPoint x: 299, startPoint y: 141, endPoint x: 684, endPoint y: 144, distance: 385.7
click at [684, 144] on div "Studio71 • Studio 71 So Bad It's Good with Ryan Bailey 58 A daily TV , Film and…" at bounding box center [565, 173] width 846 height 154
click at [169, 281] on link "About" at bounding box center [158, 288] width 32 height 33
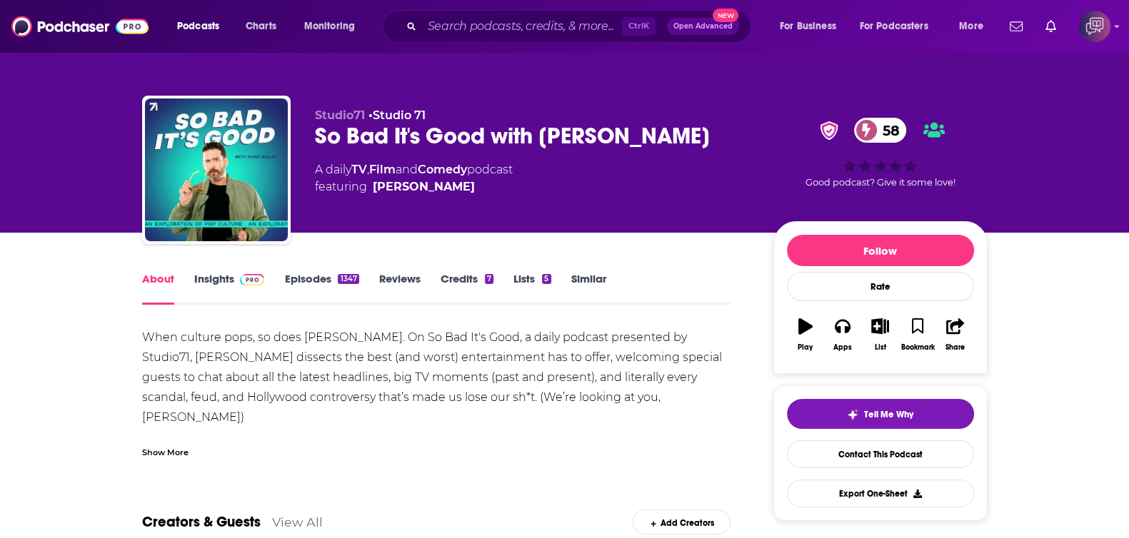
click at [214, 284] on link "Insights" at bounding box center [229, 288] width 71 height 33
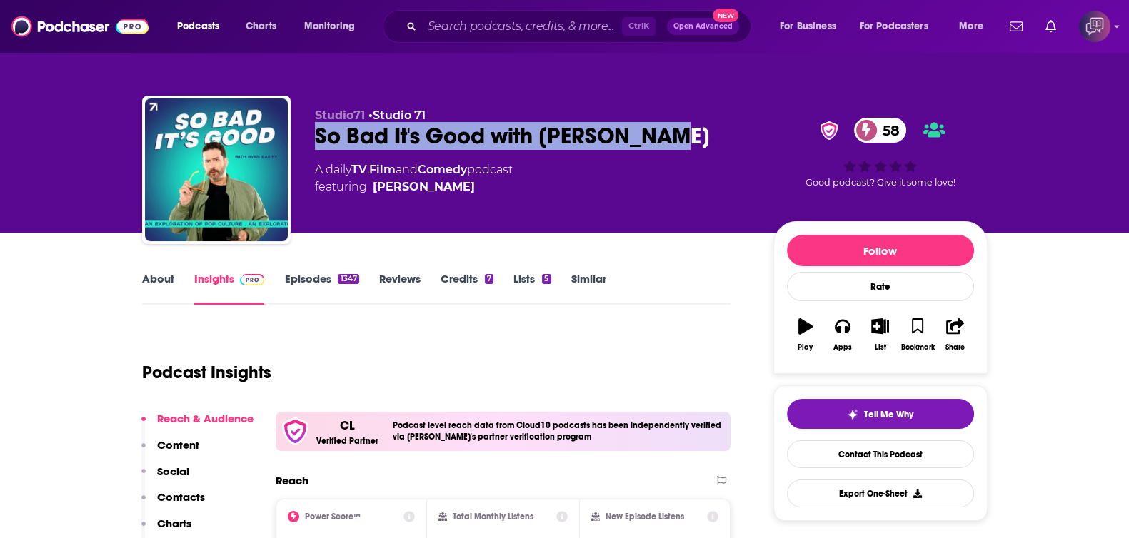
drag, startPoint x: 352, startPoint y: 133, endPoint x: 716, endPoint y: 126, distance: 364.3
click at [716, 126] on div "Studio71 • Studio 71 So Bad It's Good with Ryan Bailey 58 A daily TV , Film and…" at bounding box center [565, 173] width 846 height 154
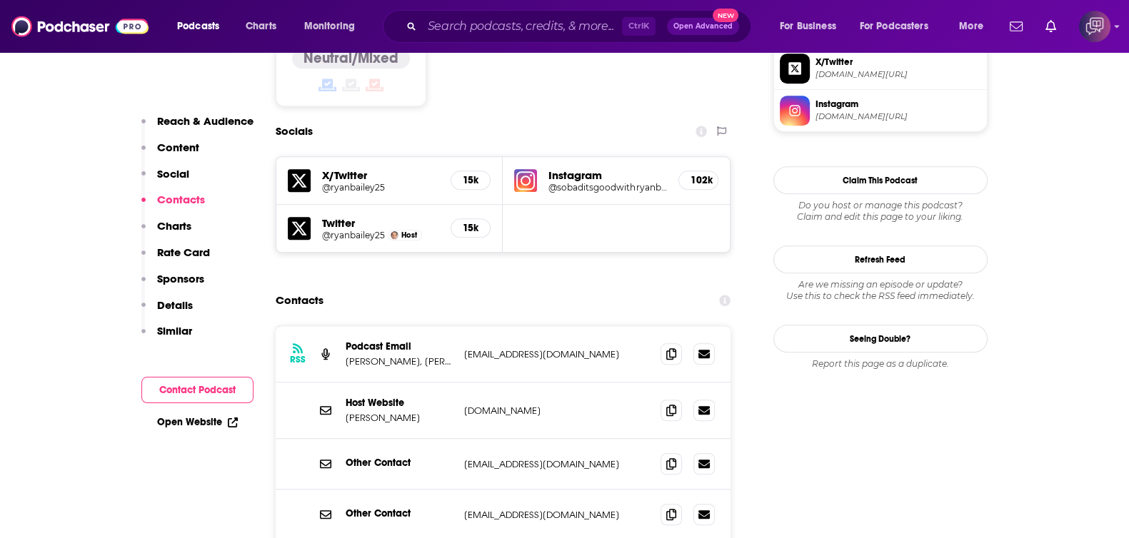
scroll to position [1338, 0]
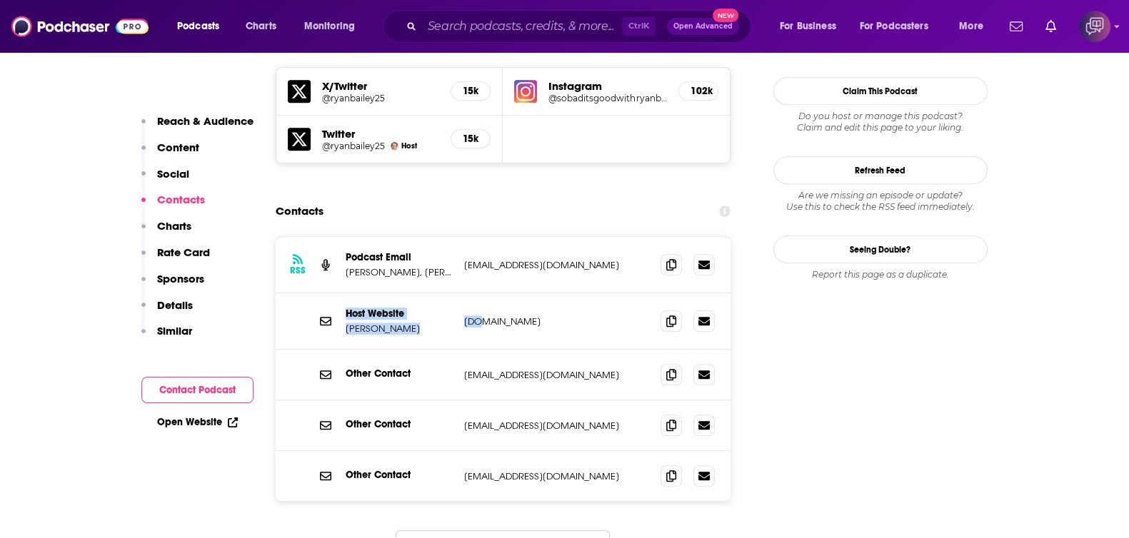
drag, startPoint x: 332, startPoint y: 259, endPoint x: 475, endPoint y: 268, distance: 143.1
click at [475, 294] on div "Host Website Ryan Bailey ryankylerbailey.com ryankylerbailey.com" at bounding box center [504, 322] width 456 height 56
click at [383, 294] on div "Host Website Ryan Bailey ryankylerbailey.com ryankylerbailey.com" at bounding box center [504, 322] width 456 height 56
drag, startPoint x: 341, startPoint y: 260, endPoint x: 561, endPoint y: 252, distance: 220.8
click at [561, 294] on div "Host Website Ryan Bailey ryankylerbailey.com ryankylerbailey.com" at bounding box center [504, 322] width 456 height 56
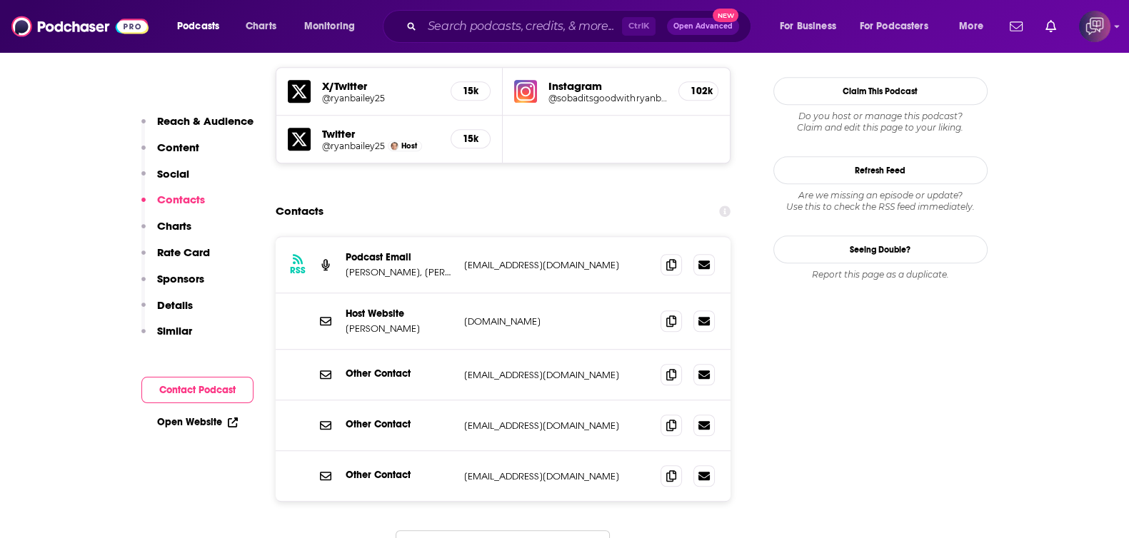
copy div "Ryan Bailey ryankylerbailey.com"
click at [509, 350] on div "Other Contact press@betches.com press@betches.com" at bounding box center [504, 375] width 456 height 51
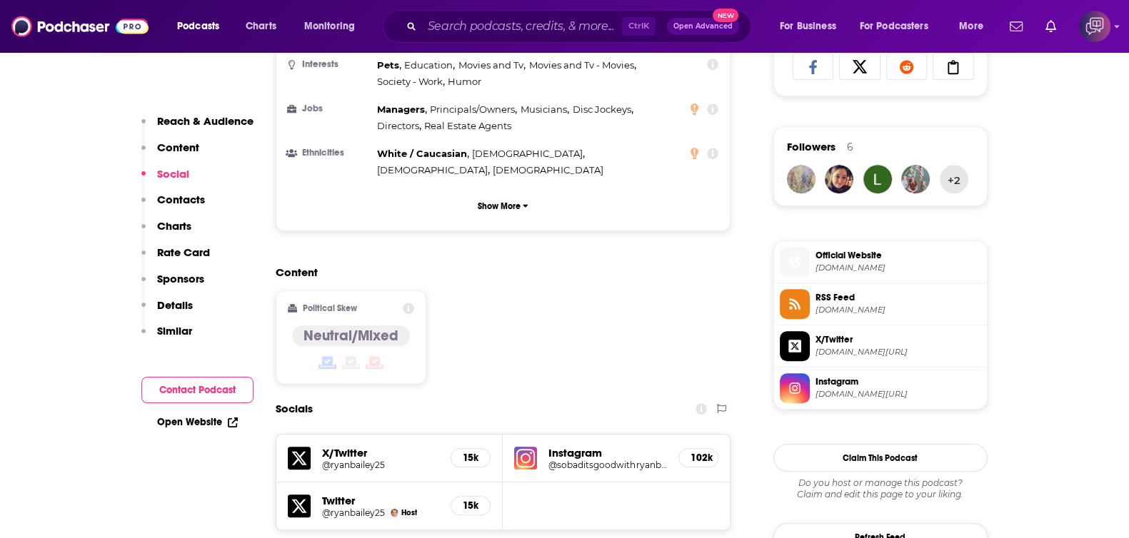
scroll to position [1249, 0]
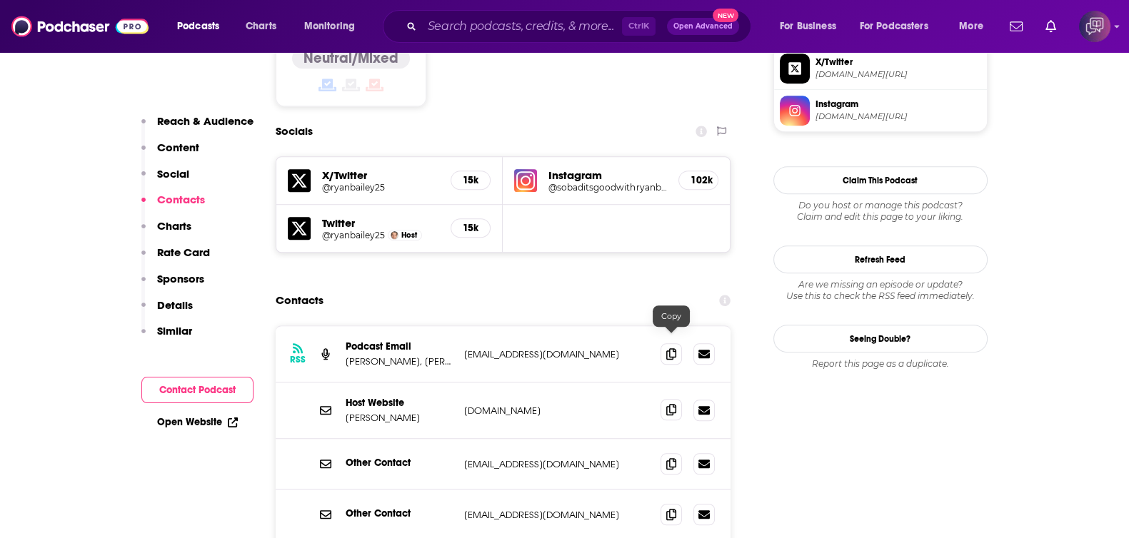
click at [671, 404] on icon at bounding box center [671, 409] width 10 height 11
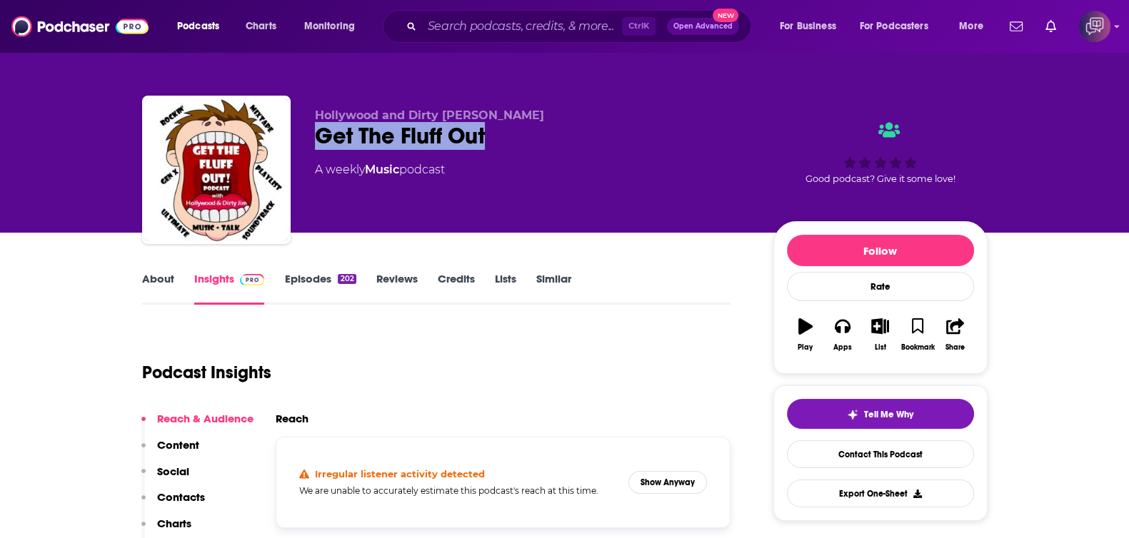
drag, startPoint x: 311, startPoint y: 132, endPoint x: 535, endPoint y: 128, distance: 223.6
click at [535, 128] on div "Hollywood and Dirty [PERSON_NAME] Get The Fluff Out A weekly Music podcast Good…" at bounding box center [565, 173] width 846 height 154
copy h2 "Get The Fluff Out"
click at [161, 279] on link "About" at bounding box center [158, 288] width 32 height 33
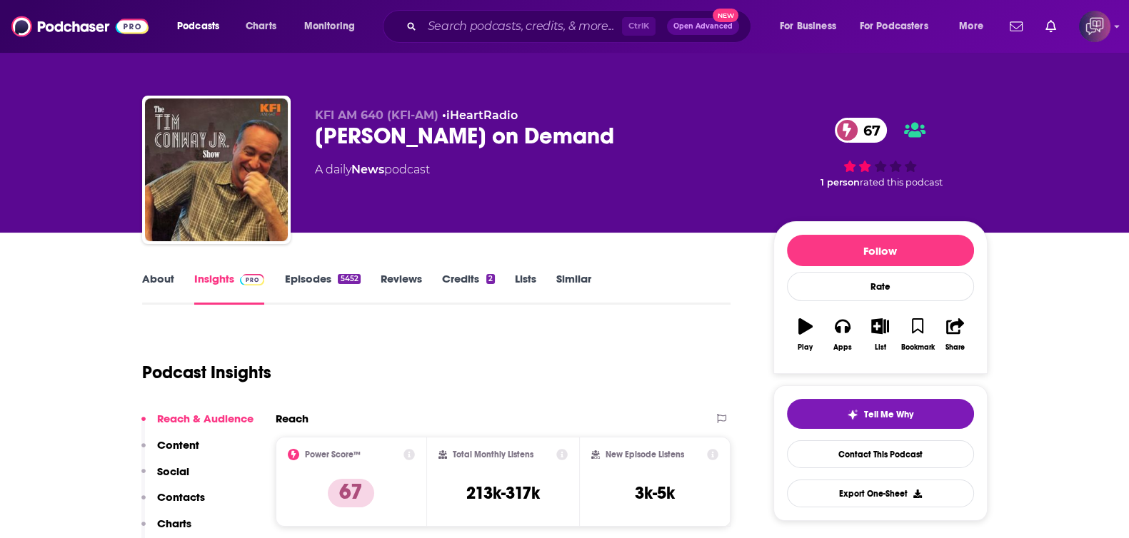
drag, startPoint x: 302, startPoint y: 141, endPoint x: 703, endPoint y: 131, distance: 401.5
click at [703, 131] on div "KFI AM 640 (KFI-AM) • iHeartRadio [PERSON_NAME] on Demand 67 A daily News podca…" at bounding box center [565, 173] width 846 height 154
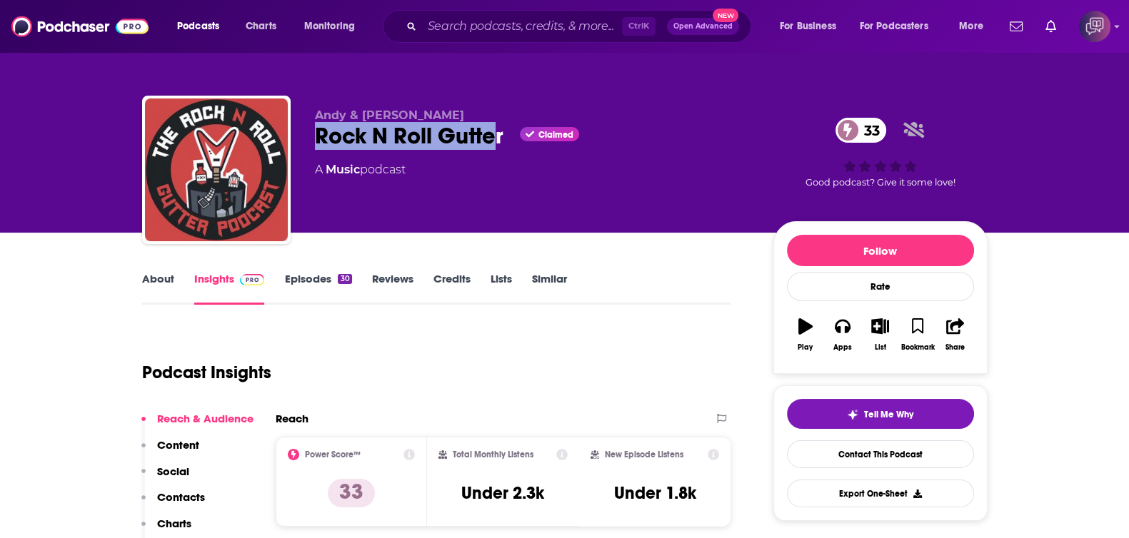
drag, startPoint x: 350, startPoint y: 137, endPoint x: 493, endPoint y: 138, distance: 142.8
click at [491, 138] on div "Andy & Gary Rock N Roll Gutter Claimed 33 A Music podcast 33 Good podcast? Give…" at bounding box center [565, 173] width 846 height 154
copy h2 "Rock N Roll Gutte"
click at [482, 126] on div "Rock N Roll Gutter Claimed 33" at bounding box center [533, 136] width 436 height 28
click at [506, 134] on div "Rock N Roll Gutter Claimed 33" at bounding box center [533, 136] width 436 height 28
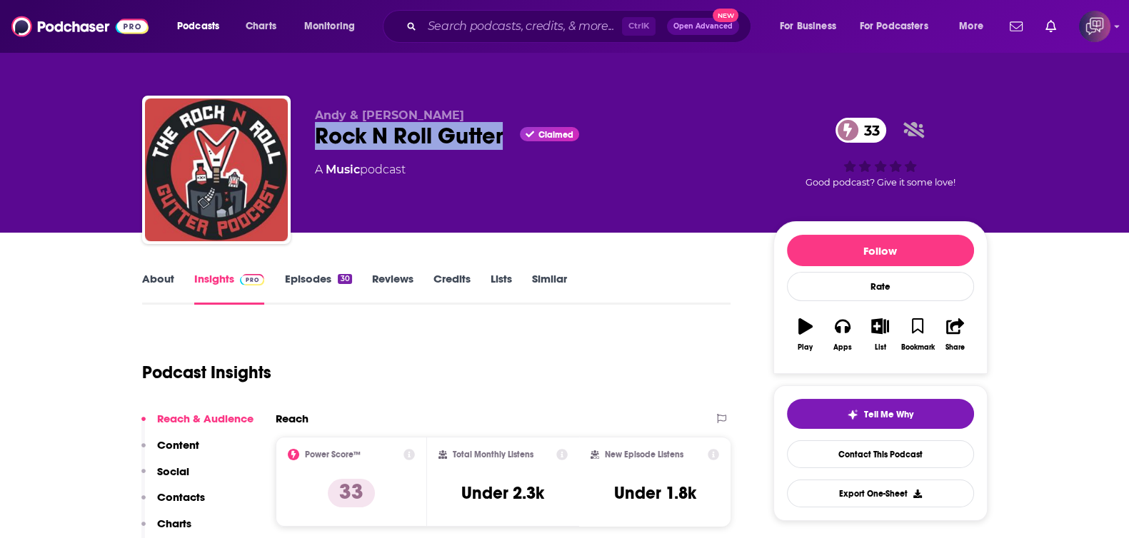
drag, startPoint x: 505, startPoint y: 139, endPoint x: 315, endPoint y: 146, distance: 190.1
click at [315, 146] on div "Rock N Roll Gutter Claimed 33" at bounding box center [533, 136] width 436 height 28
copy h2 "Rock N Roll Gutter"
click at [182, 280] on div "About" at bounding box center [168, 288] width 52 height 33
click at [151, 286] on link "About" at bounding box center [158, 288] width 32 height 33
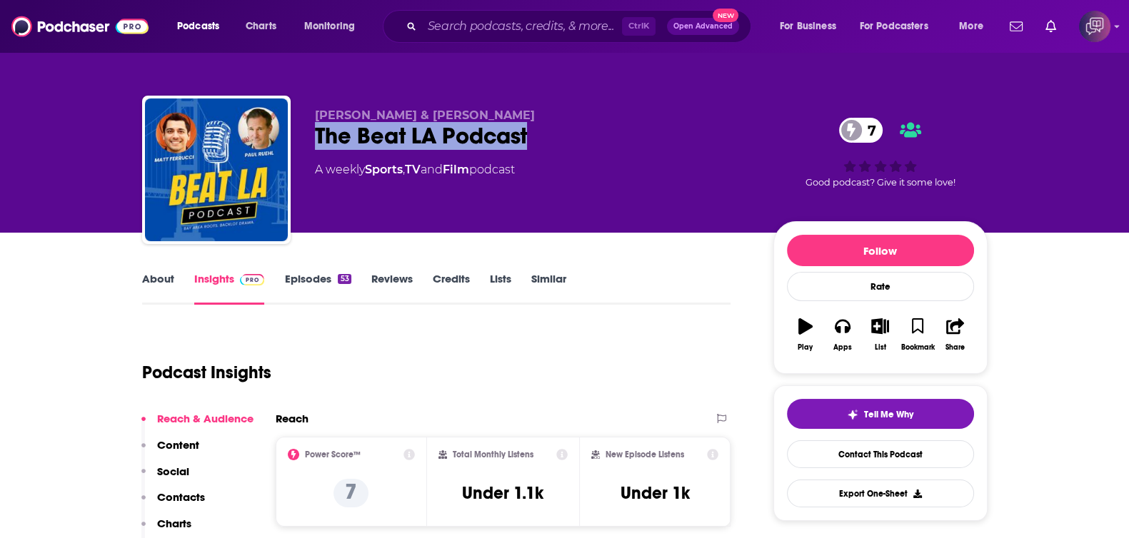
drag, startPoint x: 301, startPoint y: 135, endPoint x: 322, endPoint y: 237, distance: 104.4
click at [547, 134] on div "[PERSON_NAME] & [PERSON_NAME] The Beat LA Podcast 7 A weekly Sports , TV and Fi…" at bounding box center [565, 173] width 846 height 154
copy h2 "The Beat LA Podcast"
click at [151, 281] on link "About" at bounding box center [158, 288] width 32 height 33
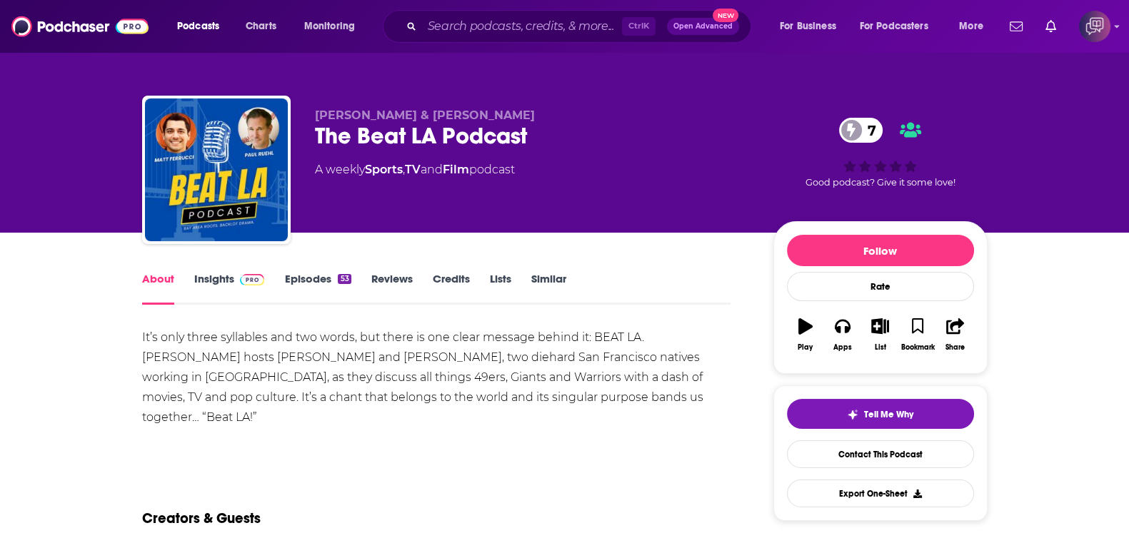
drag, startPoint x: 216, startPoint y: 278, endPoint x: 622, endPoint y: 1, distance: 491.5
click at [216, 278] on link "Insights" at bounding box center [229, 288] width 71 height 33
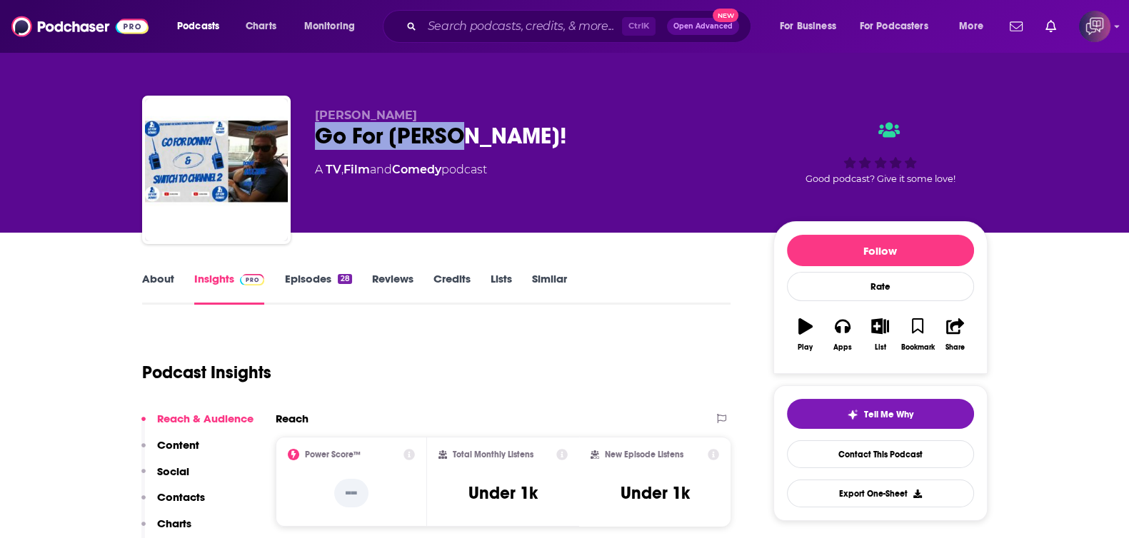
drag, startPoint x: 431, startPoint y: 136, endPoint x: 525, endPoint y: 139, distance: 93.6
click at [525, 139] on div "[PERSON_NAME] Go For [PERSON_NAME]! A TV , Film and Comedy podcast Good podcast…" at bounding box center [565, 173] width 846 height 154
copy h2 "Go For [PERSON_NAME]!"
click at [159, 274] on link "About" at bounding box center [158, 288] width 32 height 33
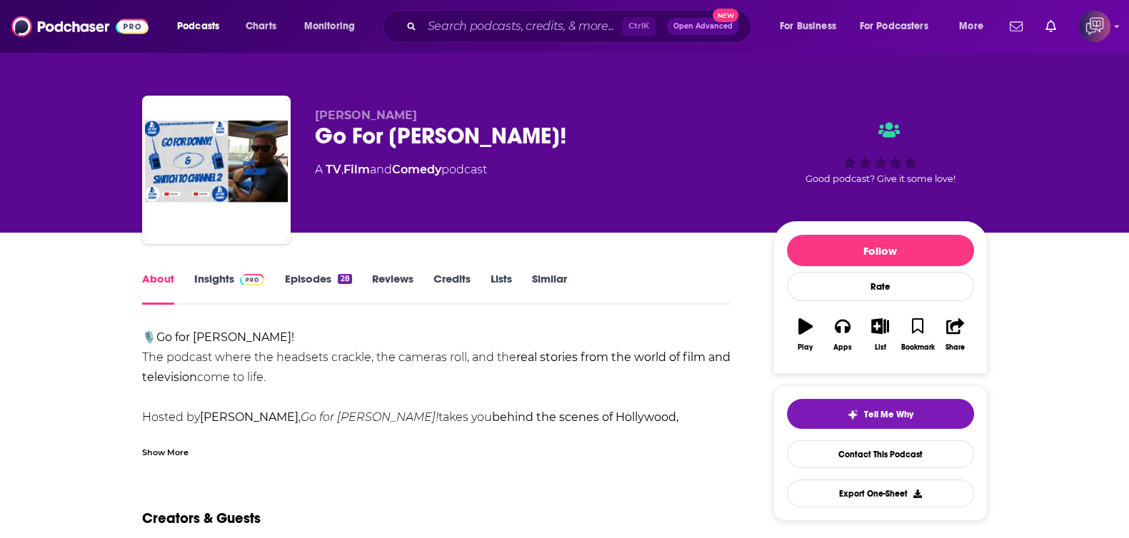
click at [188, 453] on div "Show More" at bounding box center [436, 447] width 589 height 24
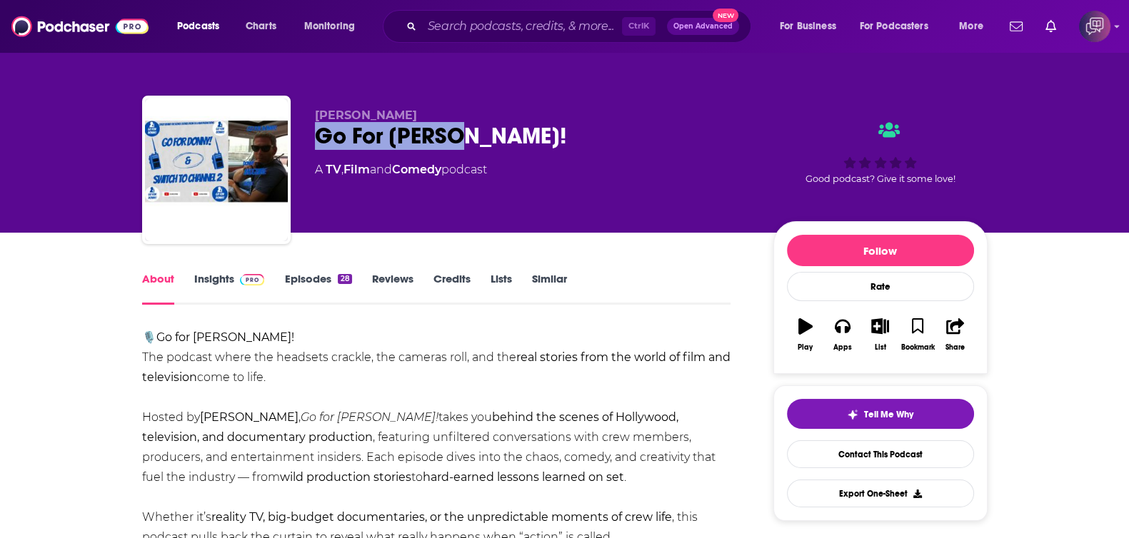
drag, startPoint x: 389, startPoint y: 131, endPoint x: 532, endPoint y: 134, distance: 143.6
click at [532, 134] on div "Donny McGuire Go For Donny! A TV , Film and Comedy podcast Good podcast? Give i…" at bounding box center [565, 173] width 846 height 154
copy h1 "Go For Donny!"
click at [215, 286] on link "Insights" at bounding box center [229, 288] width 71 height 33
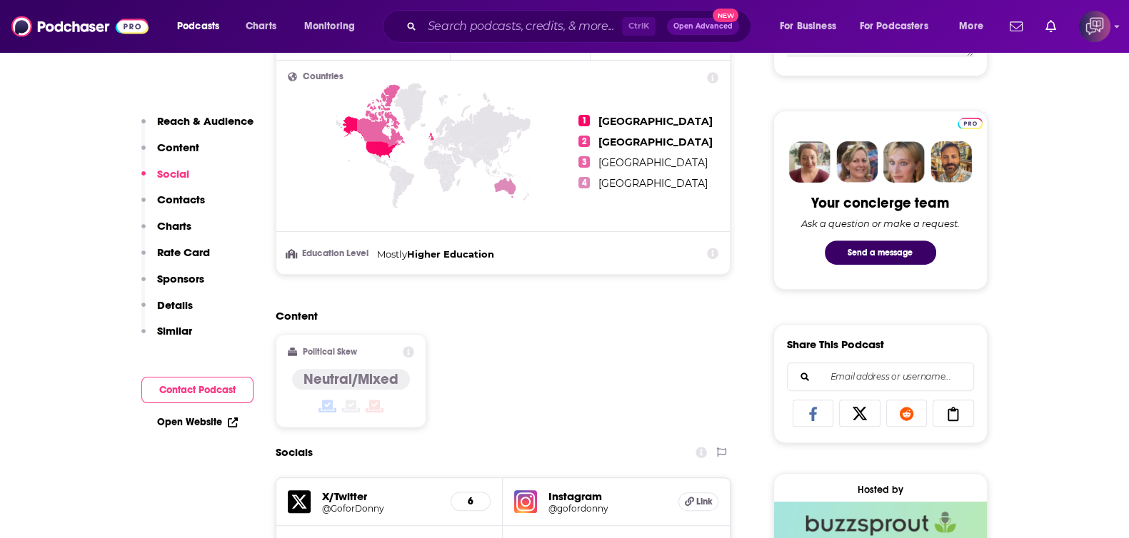
scroll to position [982, 0]
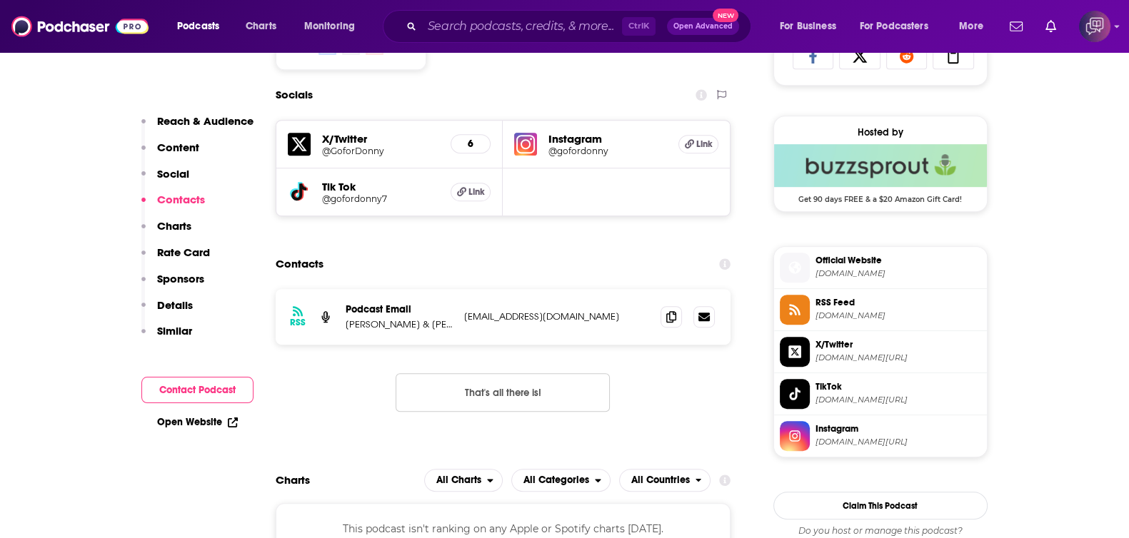
click at [824, 265] on span "Official Website" at bounding box center [899, 260] width 166 height 13
click at [671, 319] on icon at bounding box center [671, 316] width 10 height 11
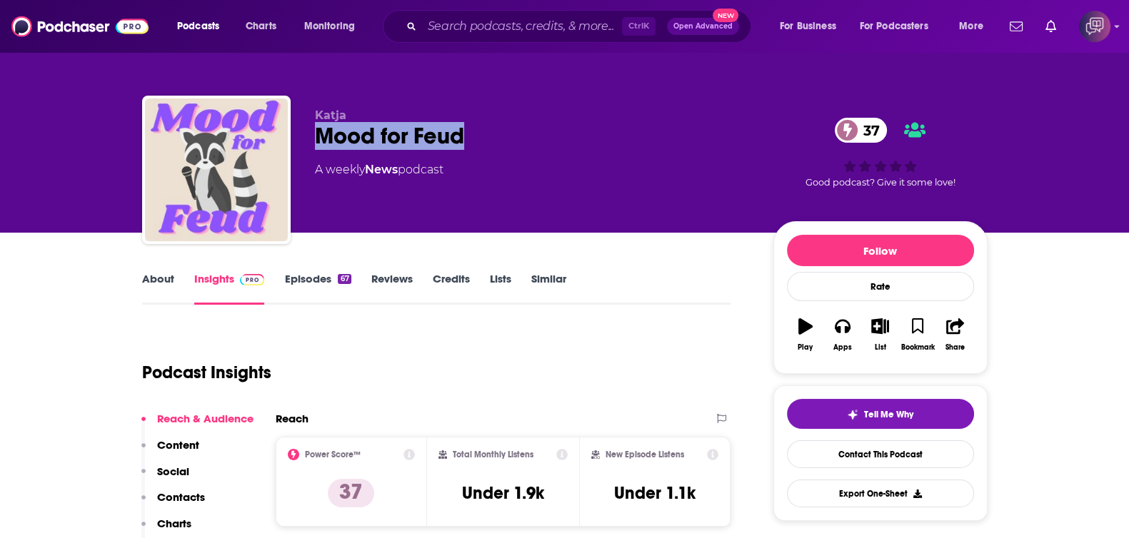
drag, startPoint x: 314, startPoint y: 126, endPoint x: 557, endPoint y: 134, distance: 243.0
click at [557, 134] on div "[PERSON_NAME] for Feud 37 A weekly News podcast 37 Good podcast? Give it some l…" at bounding box center [565, 173] width 846 height 154
click at [161, 274] on link "About" at bounding box center [158, 288] width 32 height 33
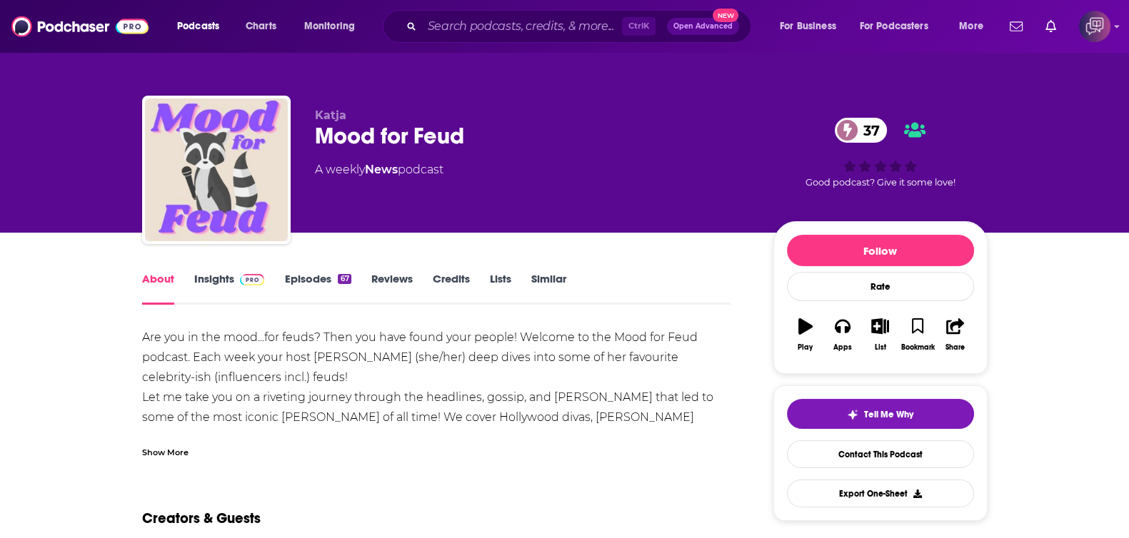
click at [182, 443] on div "Show More" at bounding box center [436, 447] width 589 height 24
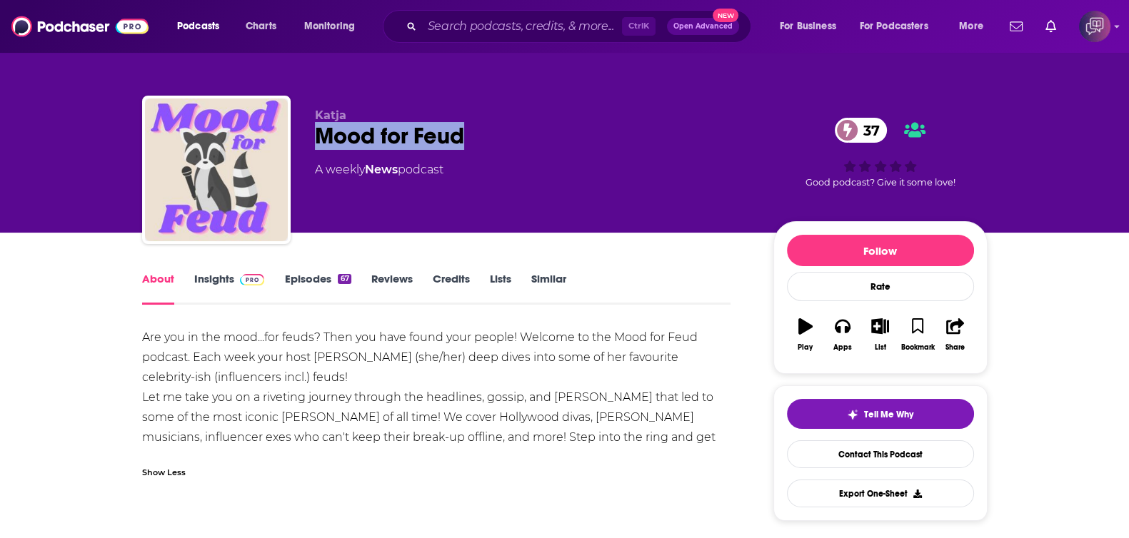
drag, startPoint x: 324, startPoint y: 129, endPoint x: 514, endPoint y: 123, distance: 190.1
click at [514, 123] on div "Katja Mood for Feud 37 A weekly News podcast 37 Good podcast? Give it some love!" at bounding box center [565, 173] width 846 height 154
copy h1 "Mood for Feud"
click at [226, 276] on link "Insights" at bounding box center [229, 288] width 71 height 33
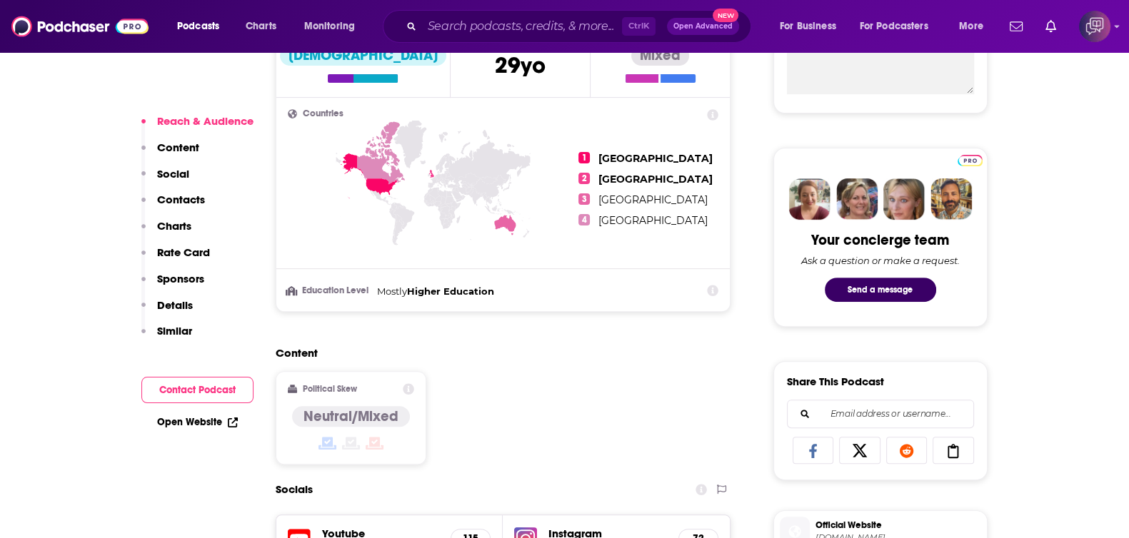
scroll to position [893, 0]
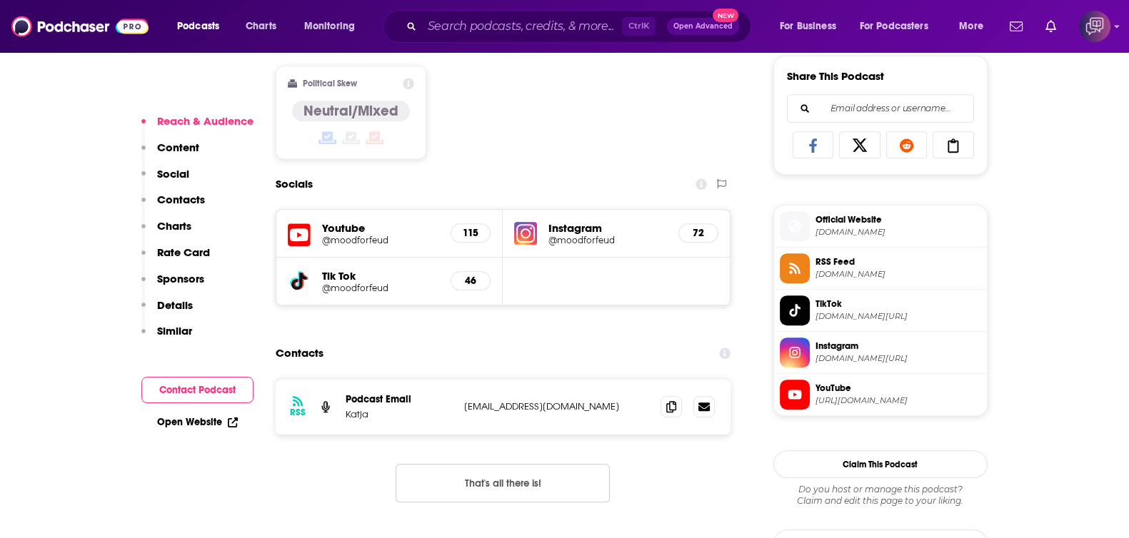
click at [940, 401] on span "https://www.youtube.com/@moodforfeud" at bounding box center [899, 401] width 166 height 11
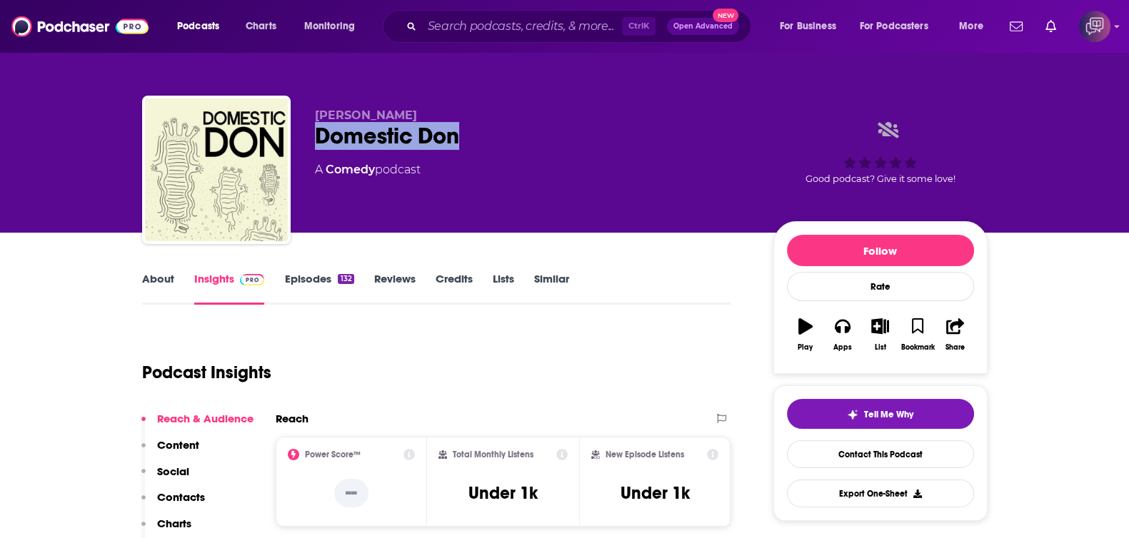
drag, startPoint x: 306, startPoint y: 137, endPoint x: 532, endPoint y: 141, distance: 226.4
click at [533, 141] on div "[PERSON_NAME] Domestic Don A Comedy podcast Good podcast? Give it some love!" at bounding box center [565, 173] width 846 height 154
copy h2 "Domestic Don"
click at [161, 284] on link "About" at bounding box center [158, 288] width 32 height 33
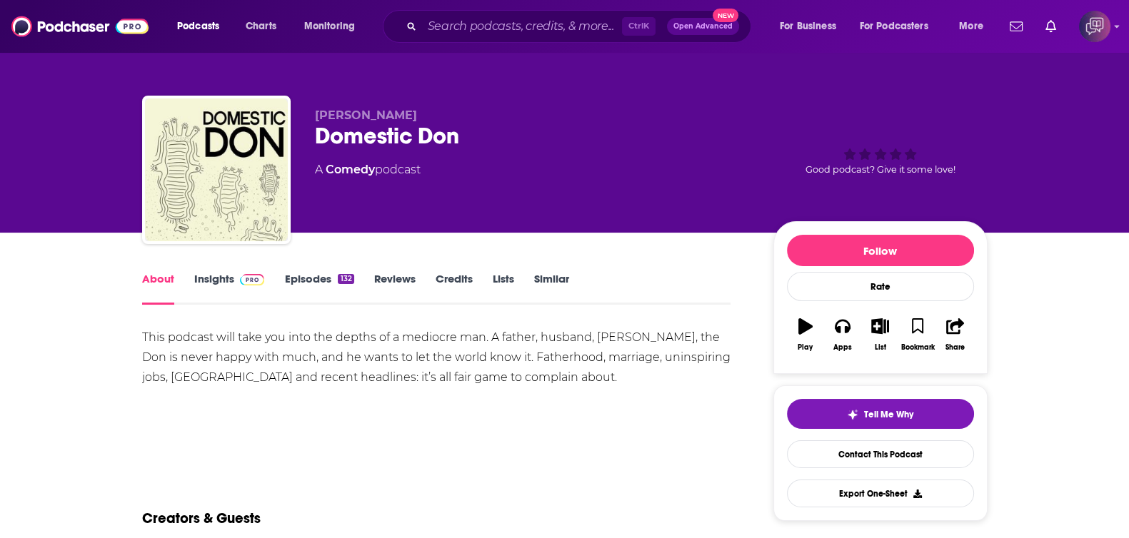
click at [205, 279] on link "Insights" at bounding box center [229, 288] width 71 height 33
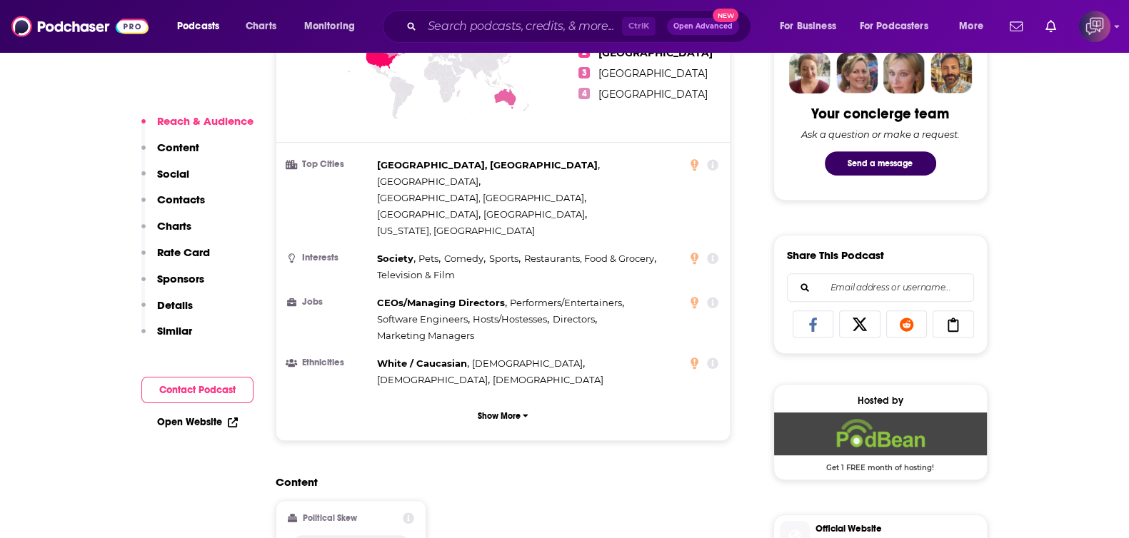
scroll to position [1071, 0]
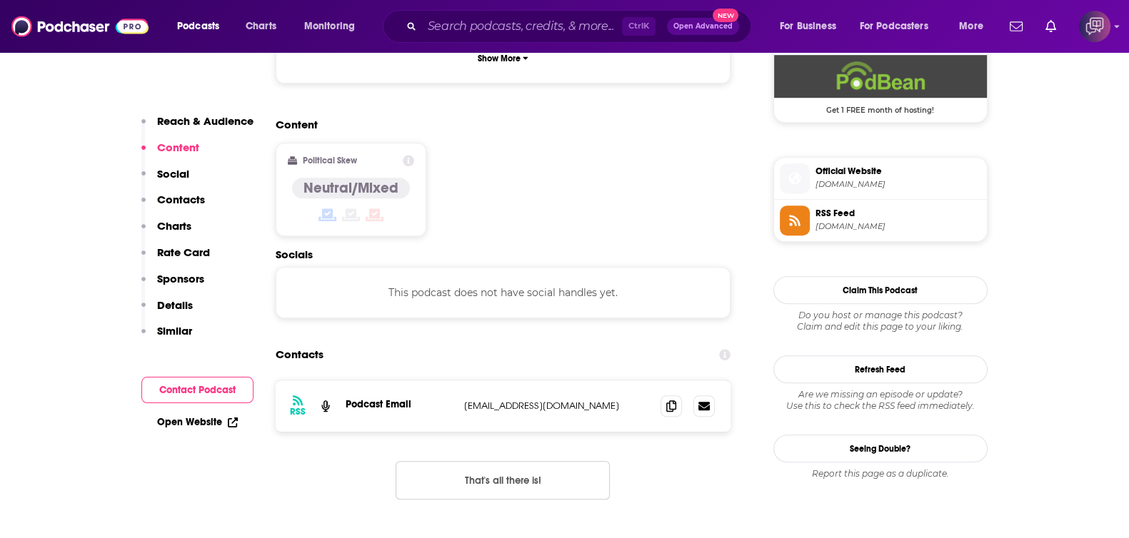
click at [846, 207] on span "RSS Feed" at bounding box center [899, 213] width 166 height 13
click at [823, 223] on span "feed.podbean.com" at bounding box center [899, 226] width 166 height 11
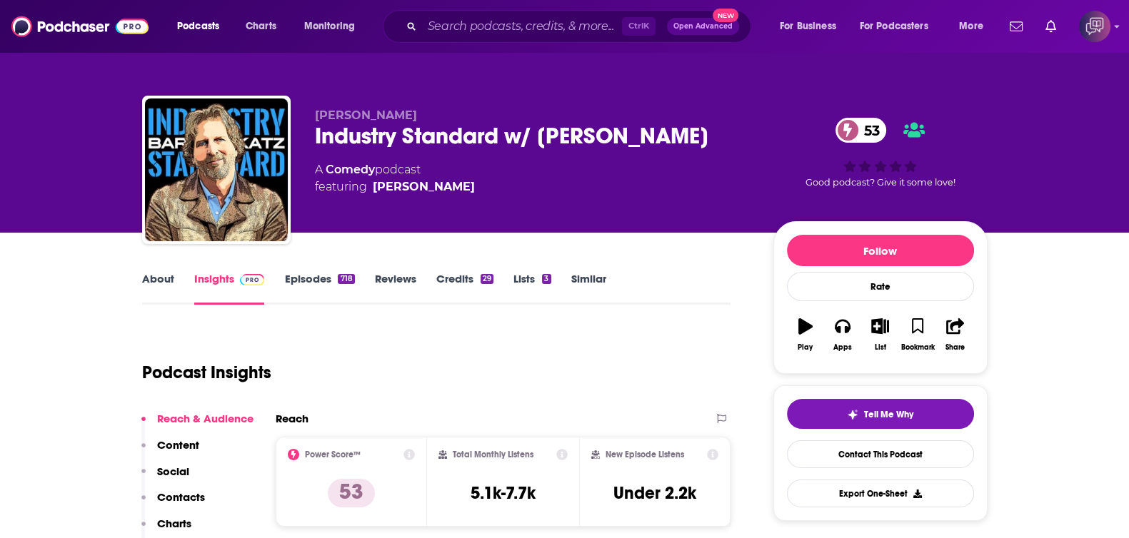
drag, startPoint x: 412, startPoint y: 159, endPoint x: 714, endPoint y: 161, distance: 302.1
click at [714, 161] on div "Barry Katz Industry Standard w/ Barry Katz 53 A Comedy podcast featuring Barry …" at bounding box center [565, 173] width 846 height 154
click at [669, 141] on div "Industry Standard w/ Barry Katz 53" at bounding box center [533, 136] width 436 height 28
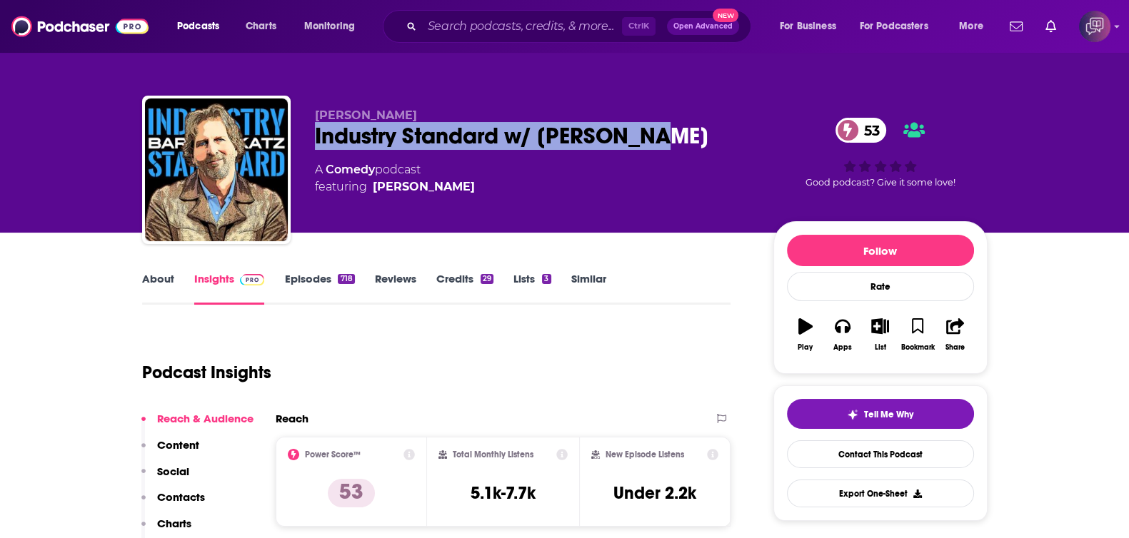
drag, startPoint x: 523, startPoint y: 127, endPoint x: 305, endPoint y: 130, distance: 218.6
click at [305, 130] on div "Barry Katz Industry Standard w/ Barry Katz 53 A Comedy podcast featuring Barry …" at bounding box center [565, 173] width 846 height 154
click at [147, 276] on link "About" at bounding box center [158, 288] width 32 height 33
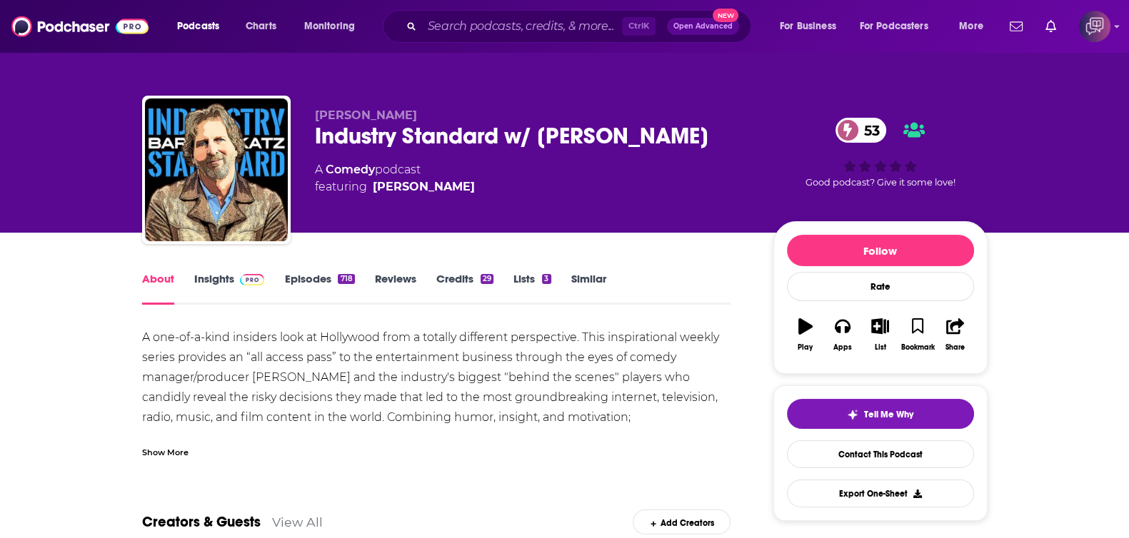
click at [185, 443] on div "Show More" at bounding box center [436, 447] width 589 height 24
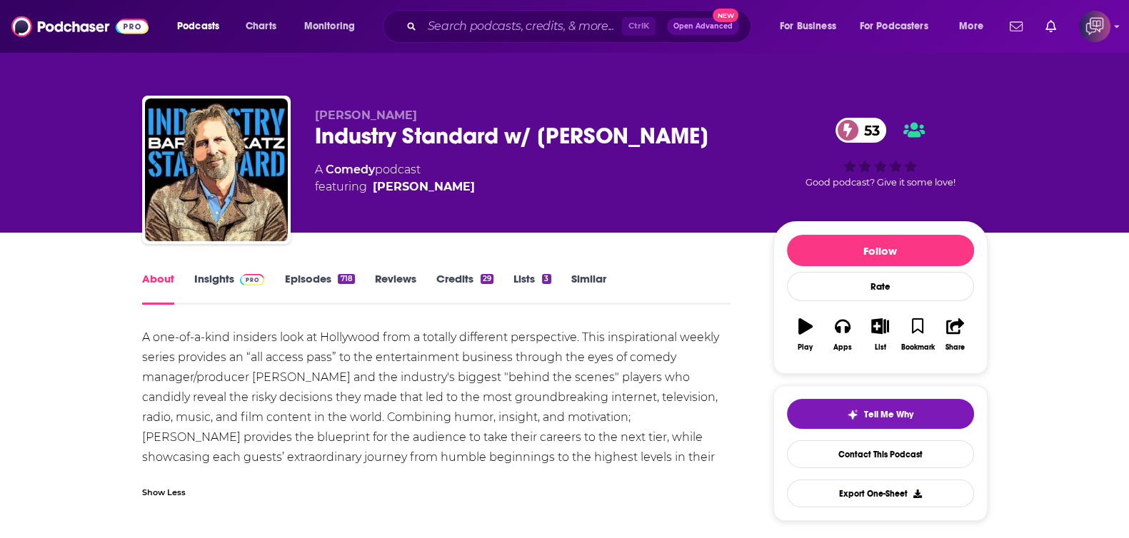
click at [244, 279] on img at bounding box center [252, 279] width 25 height 11
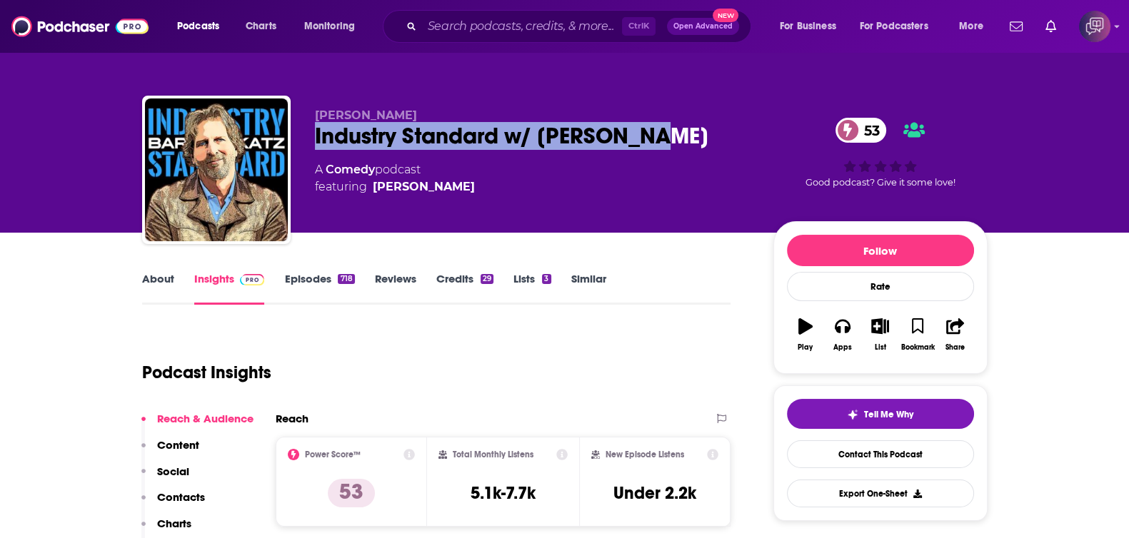
click at [653, 139] on div "Barry Katz Industry Standard w/ Barry Katz 53 A Comedy podcast featuring Barry …" at bounding box center [565, 173] width 846 height 154
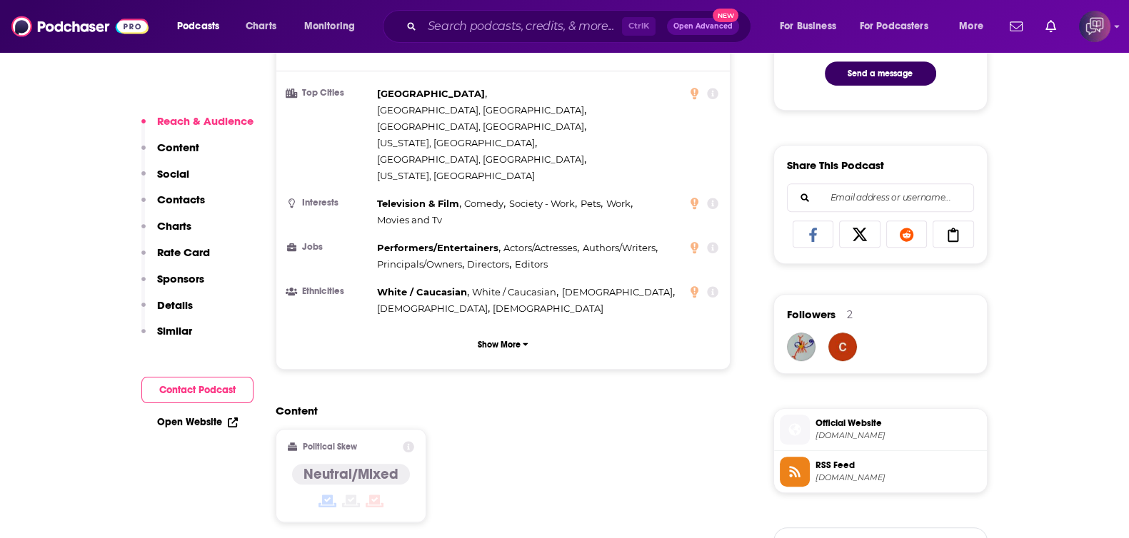
scroll to position [1071, 0]
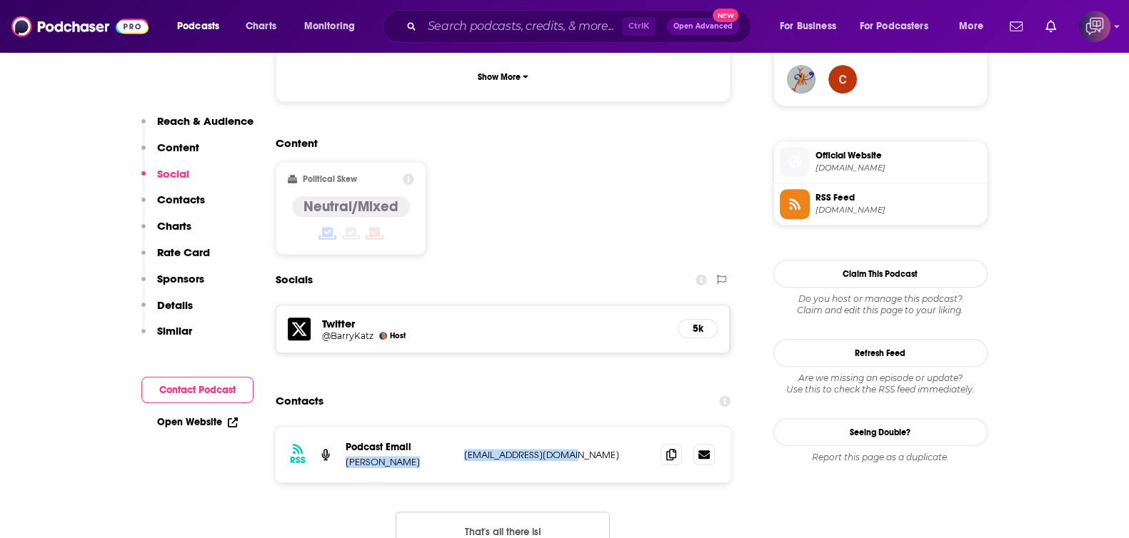
drag, startPoint x: 344, startPoint y: 376, endPoint x: 603, endPoint y: 373, distance: 258.6
click at [603, 427] on div "RSS Podcast Email Barry Katz bketeam@barrykatz.com bketeam@barrykatz.com" at bounding box center [504, 455] width 456 height 56
copy div "Barry Katz bketeam@barrykatz.com"
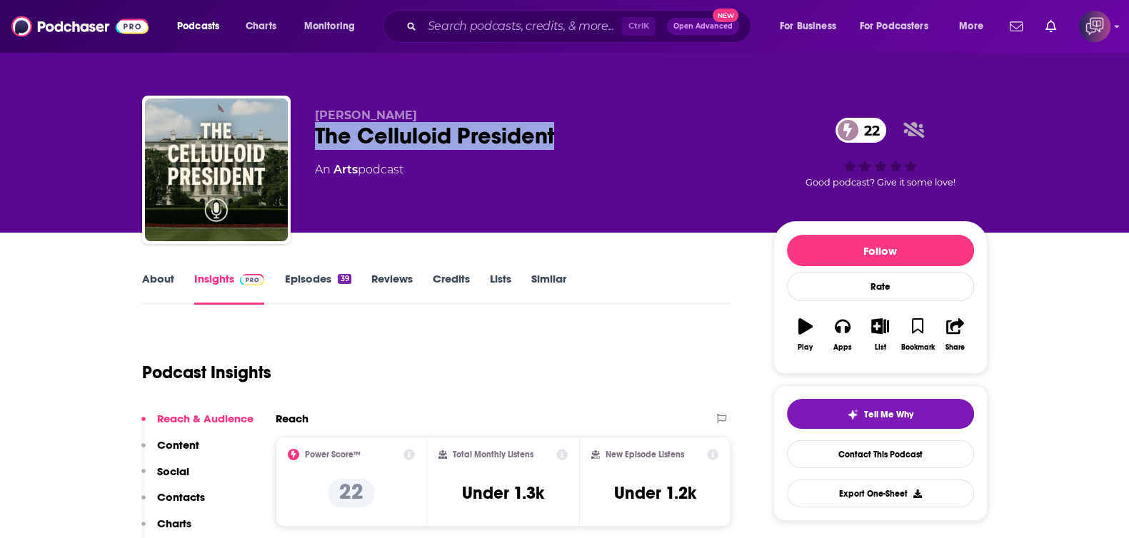
drag, startPoint x: 310, startPoint y: 134, endPoint x: 579, endPoint y: 134, distance: 269.2
click at [579, 134] on div "Gary Holmes The Celluloid President 22 An Arts podcast 22 Good podcast? Give it…" at bounding box center [565, 173] width 846 height 154
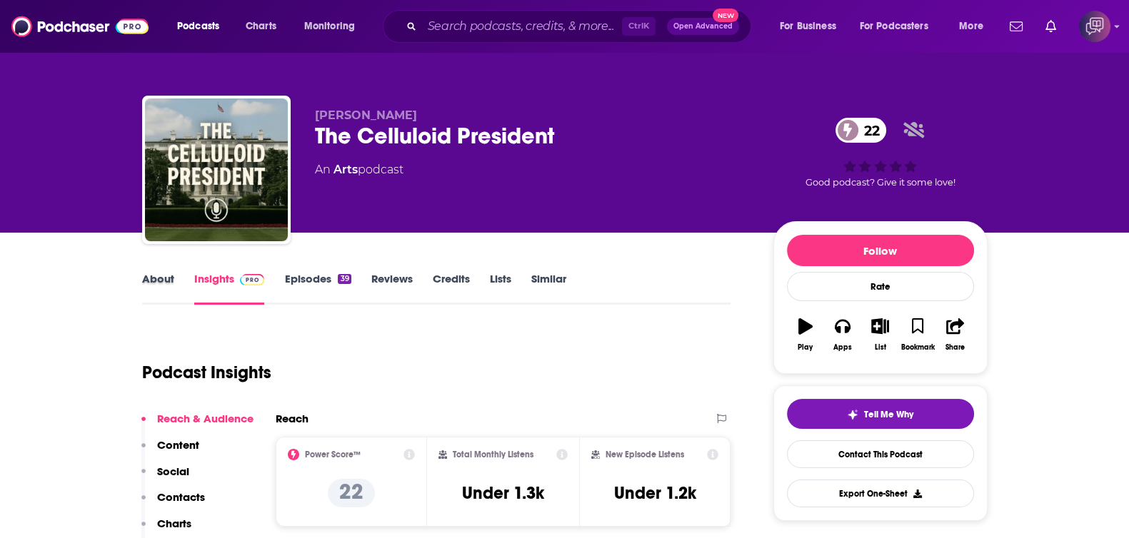
click at [178, 281] on div "About" at bounding box center [168, 288] width 52 height 33
click at [166, 291] on link "About" at bounding box center [158, 288] width 32 height 33
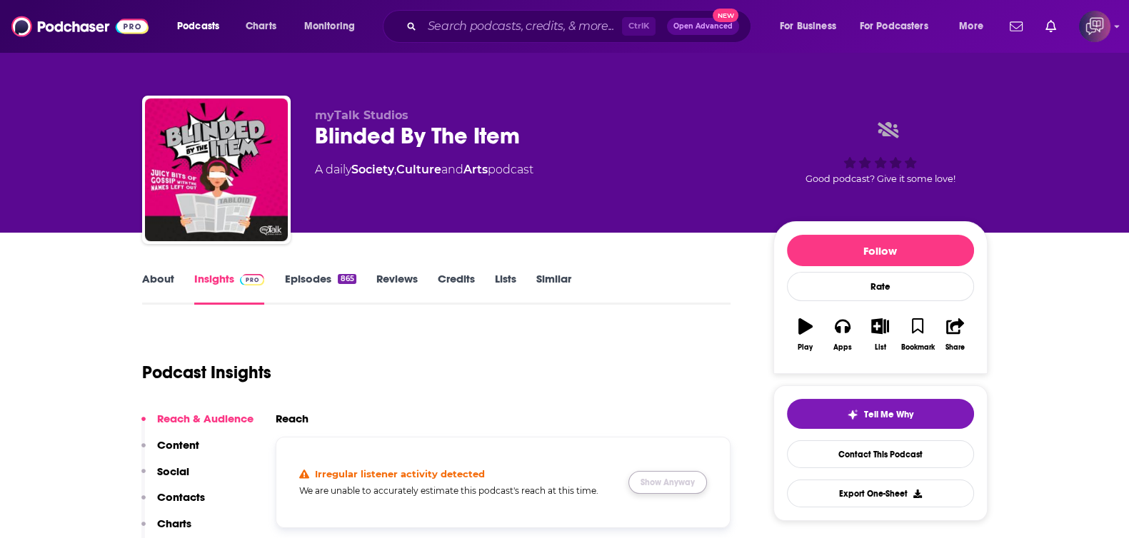
click at [682, 479] on button "Show Anyway" at bounding box center [667, 482] width 79 height 23
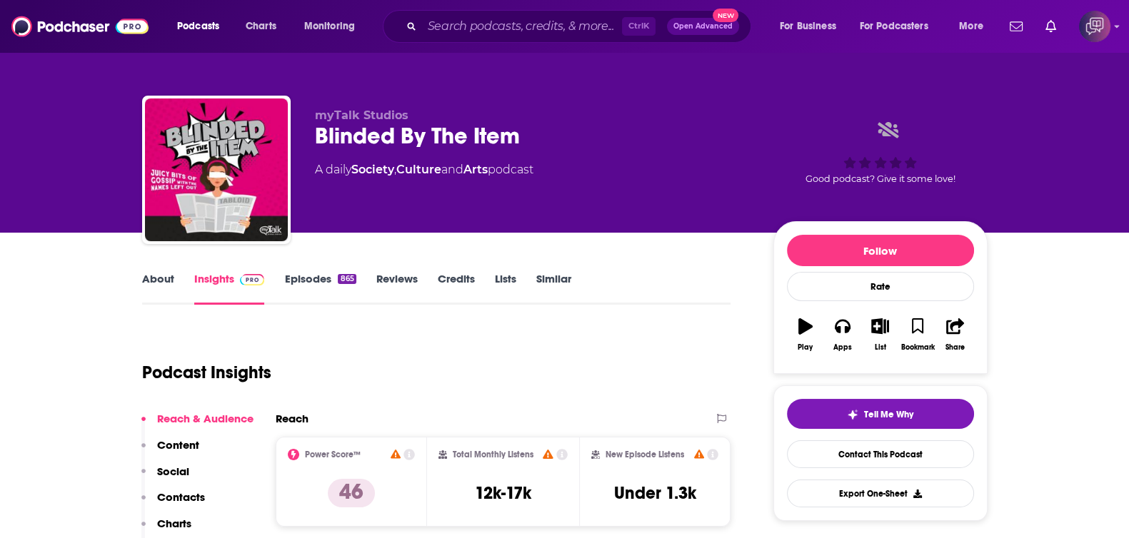
click at [152, 279] on link "About" at bounding box center [158, 288] width 32 height 33
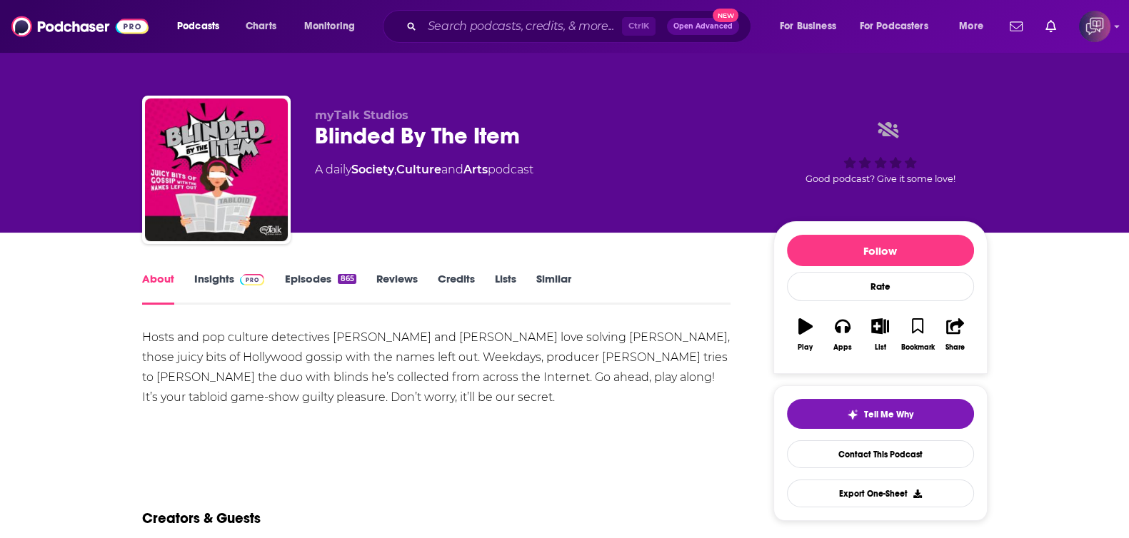
click at [206, 272] on link "Insights" at bounding box center [229, 288] width 71 height 33
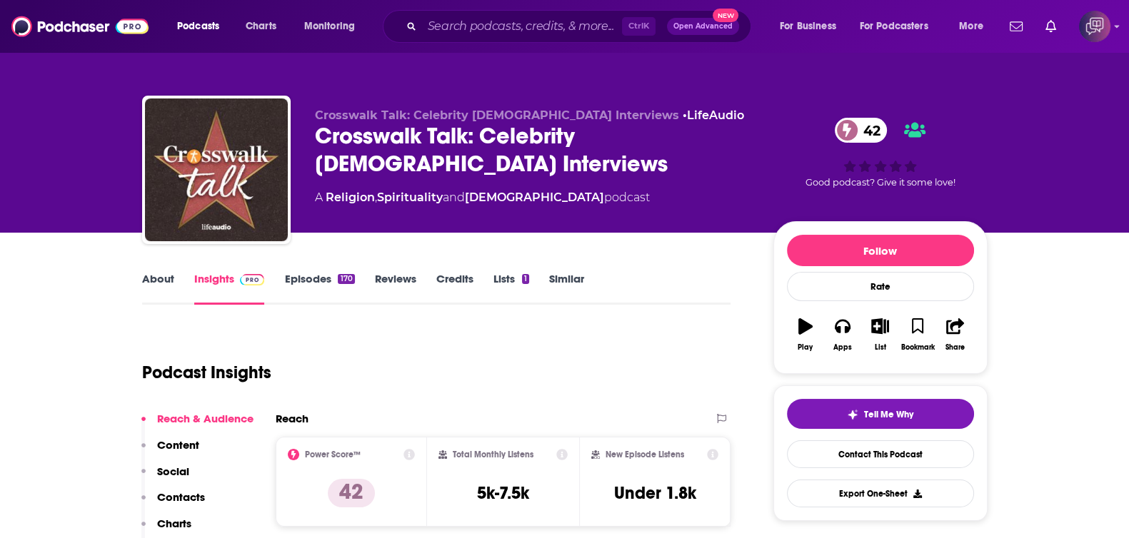
click at [168, 275] on link "About" at bounding box center [158, 288] width 32 height 33
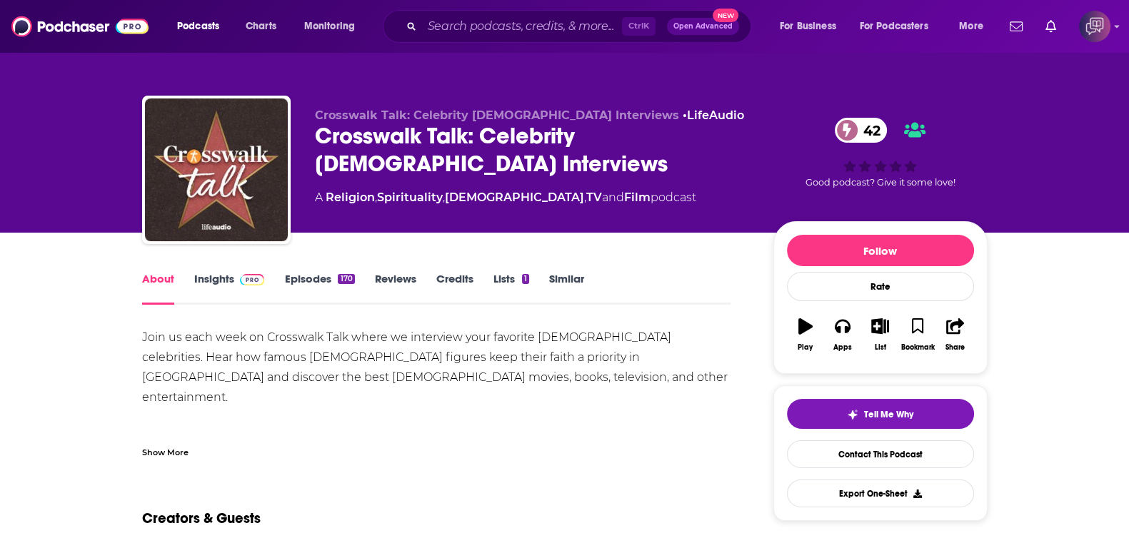
click at [205, 276] on link "Insights" at bounding box center [229, 288] width 71 height 33
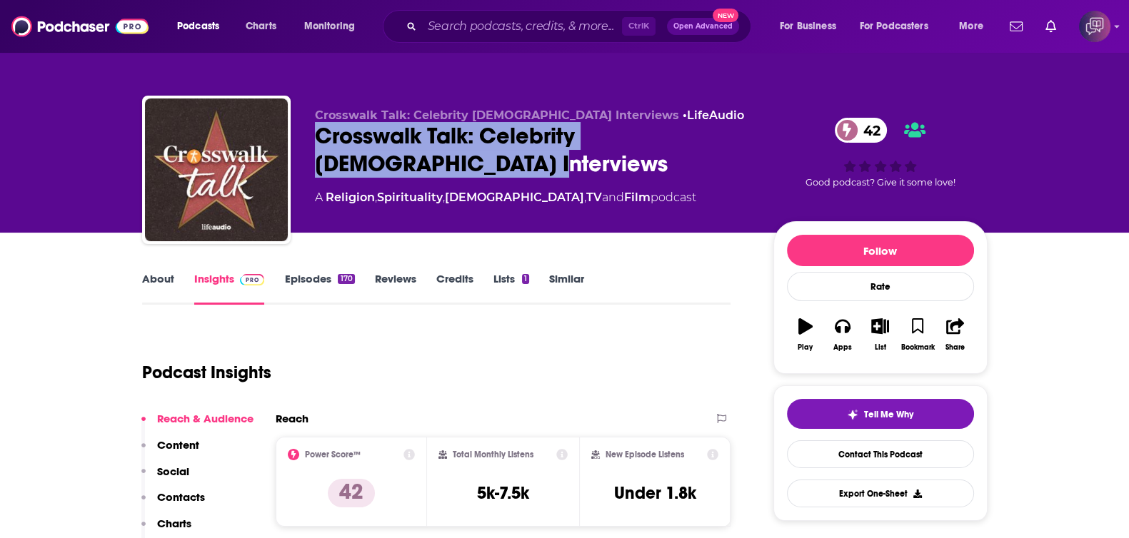
drag, startPoint x: 205, startPoint y: 276, endPoint x: 475, endPoint y: 166, distance: 291.8
click at [475, 166] on div "Crosswalk Talk: Celebrity Christian Interviews 42" at bounding box center [533, 150] width 436 height 56
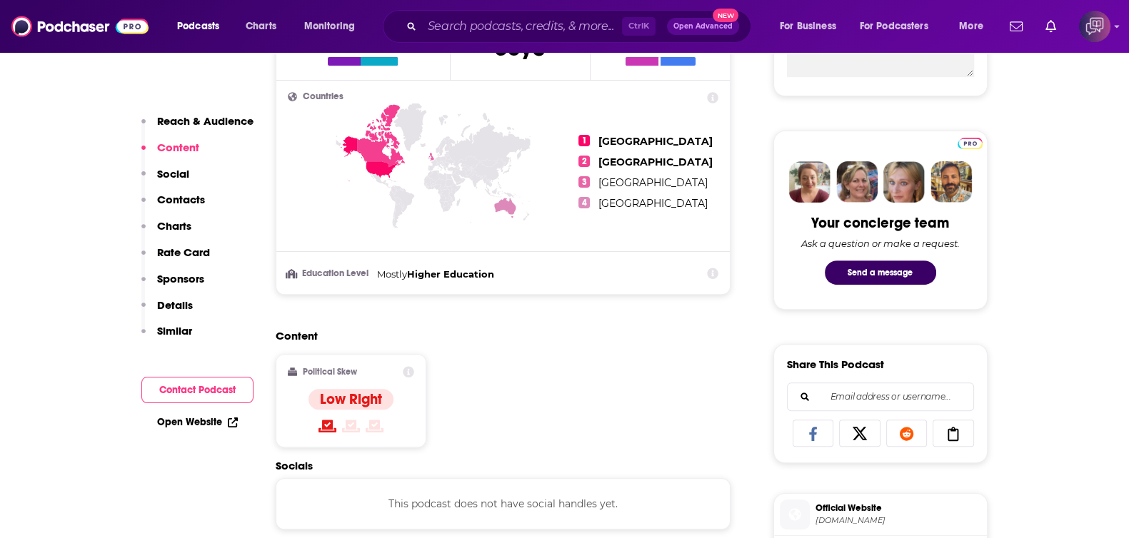
scroll to position [803, 0]
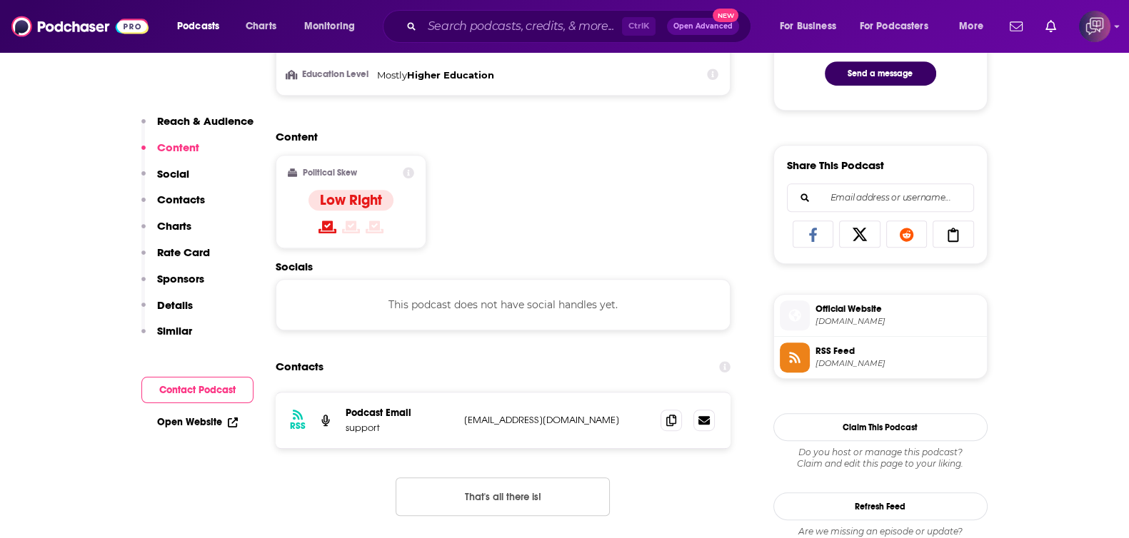
click at [667, 366] on div "Contacts" at bounding box center [504, 367] width 456 height 27
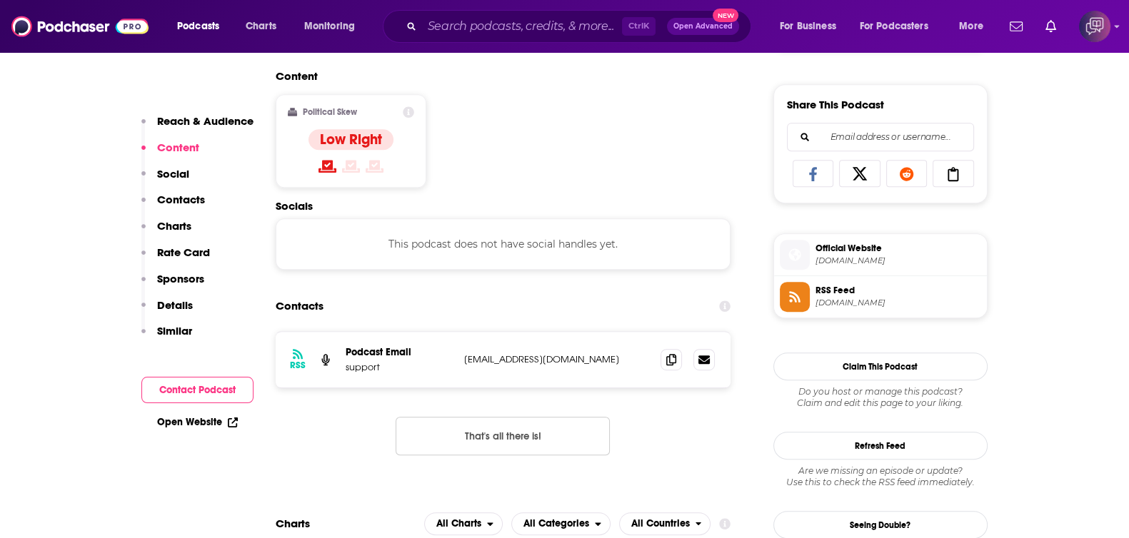
scroll to position [893, 0]
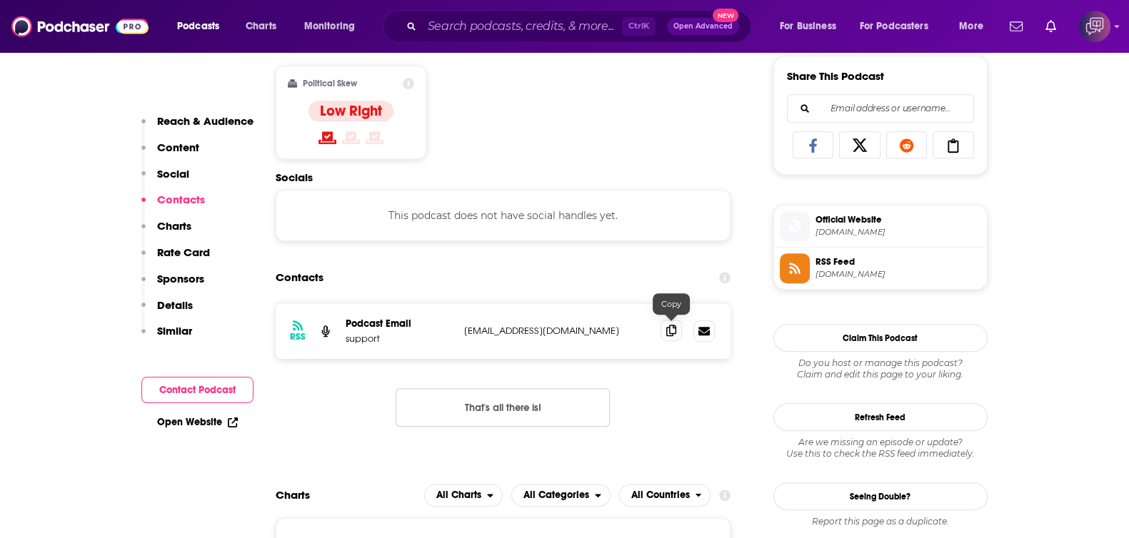
click at [671, 325] on icon at bounding box center [671, 330] width 10 height 11
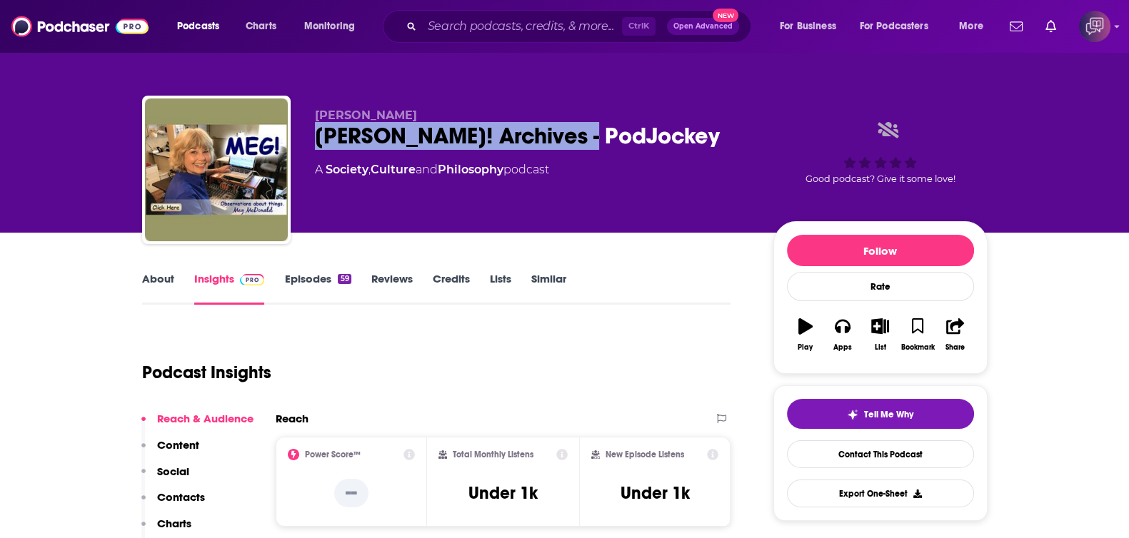
drag, startPoint x: 573, startPoint y: 136, endPoint x: 606, endPoint y: 136, distance: 32.9
click at [606, 136] on div "[PERSON_NAME] [PERSON_NAME]! Archives - PodJockey A Society , Culture and Philo…" at bounding box center [565, 173] width 846 height 154
click at [170, 281] on link "About" at bounding box center [158, 288] width 32 height 33
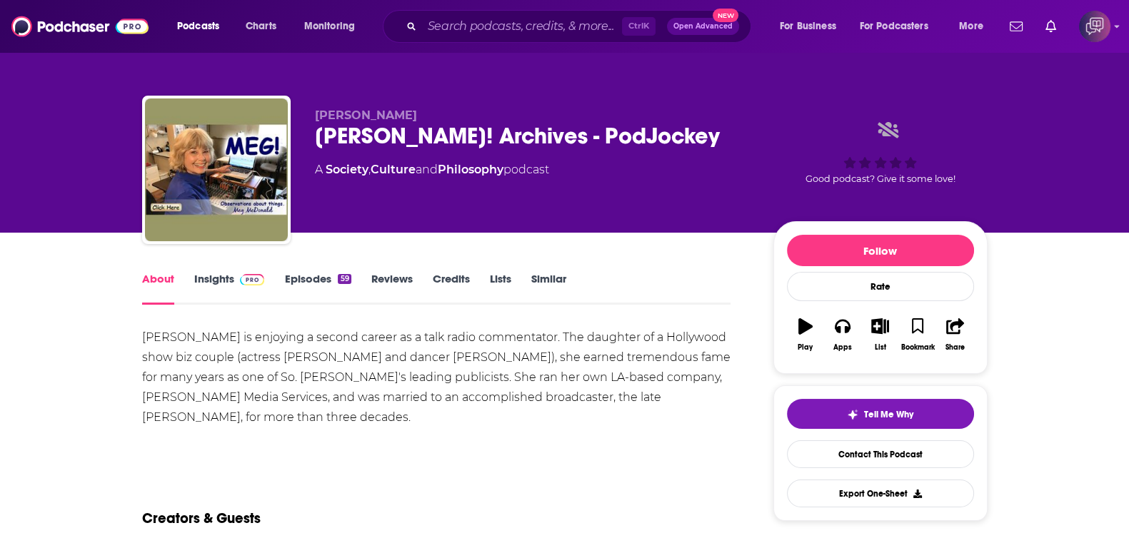
click at [214, 279] on link "Insights" at bounding box center [229, 288] width 71 height 33
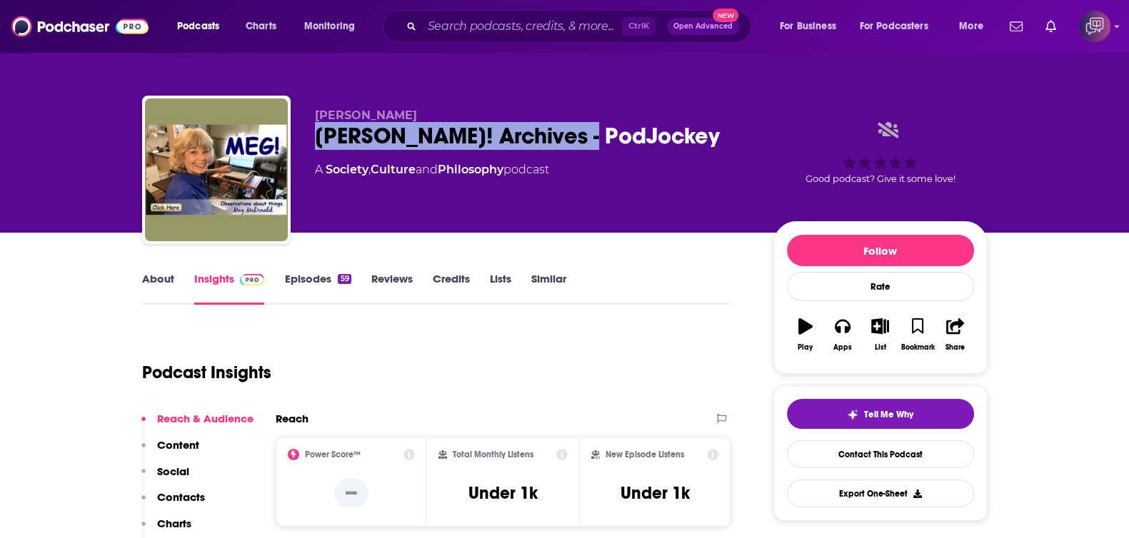
drag, startPoint x: 414, startPoint y: 142, endPoint x: 614, endPoint y: 143, distance: 200.0
click at [614, 143] on div "[PERSON_NAME] [PERSON_NAME]! Archives - PodJockey A Society , Culture and Philo…" at bounding box center [565, 173] width 846 height 154
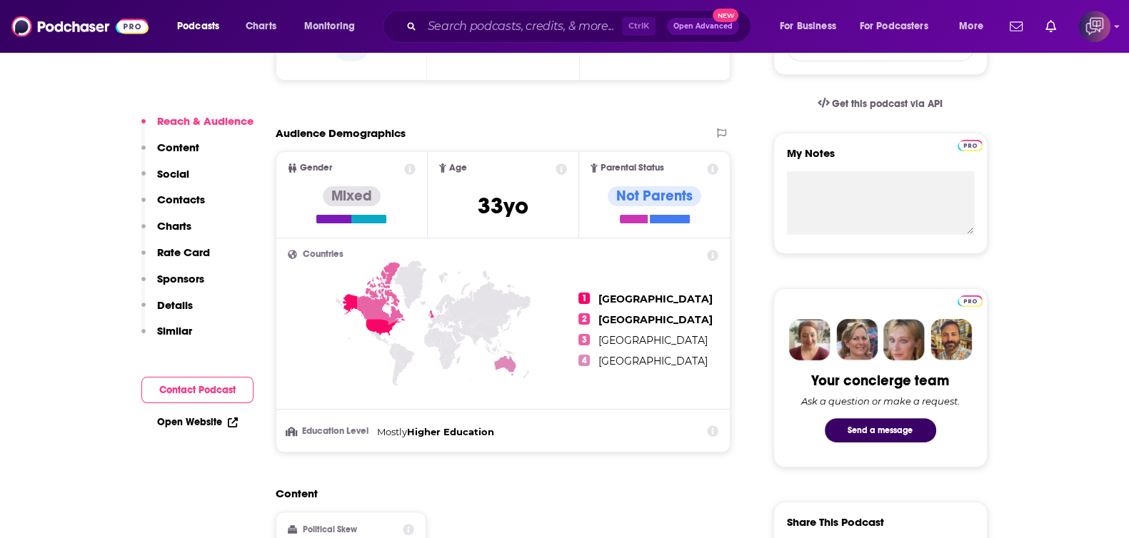
scroll to position [893, 0]
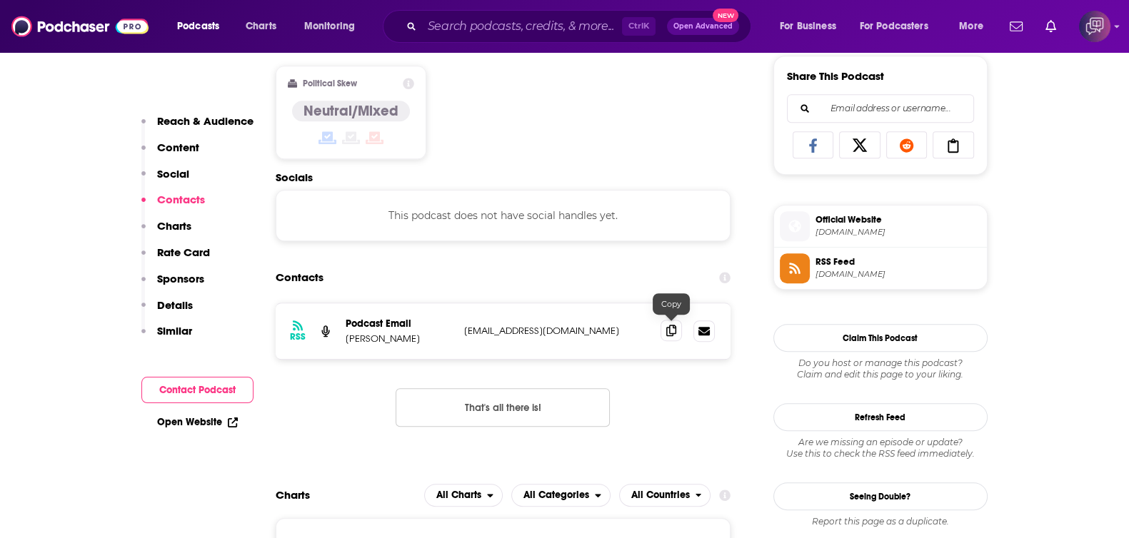
click at [681, 333] on span at bounding box center [671, 330] width 21 height 21
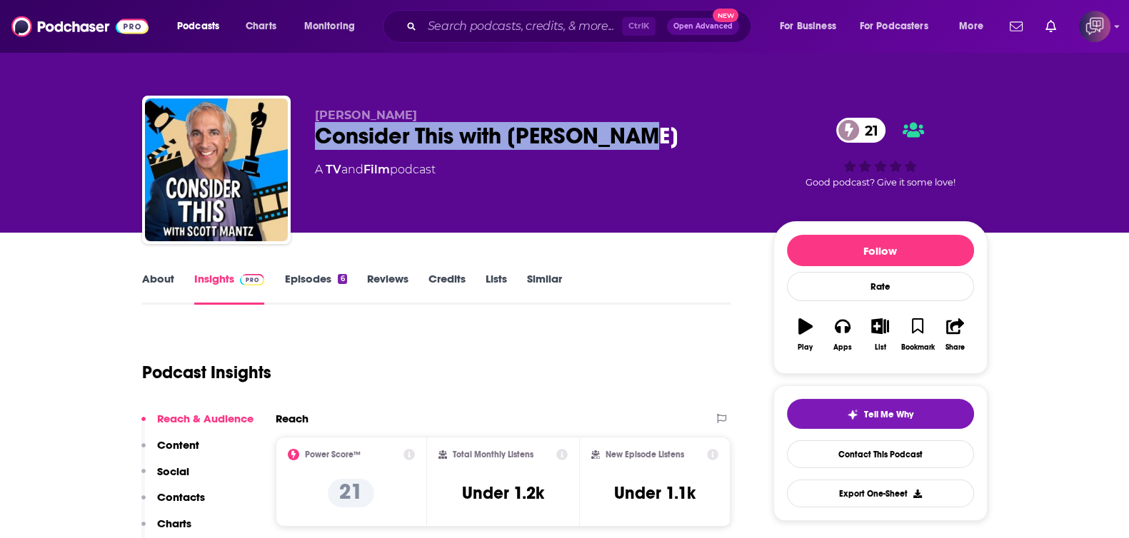
drag, startPoint x: 304, startPoint y: 126, endPoint x: 670, endPoint y: 130, distance: 366.4
click at [670, 130] on div "[PERSON_NAME] Consider This with [PERSON_NAME] 21 A TV and Film podcast 21 Good…" at bounding box center [565, 173] width 846 height 154
copy h2 "Consider This with [PERSON_NAME]"
click at [170, 280] on link "About" at bounding box center [158, 288] width 32 height 33
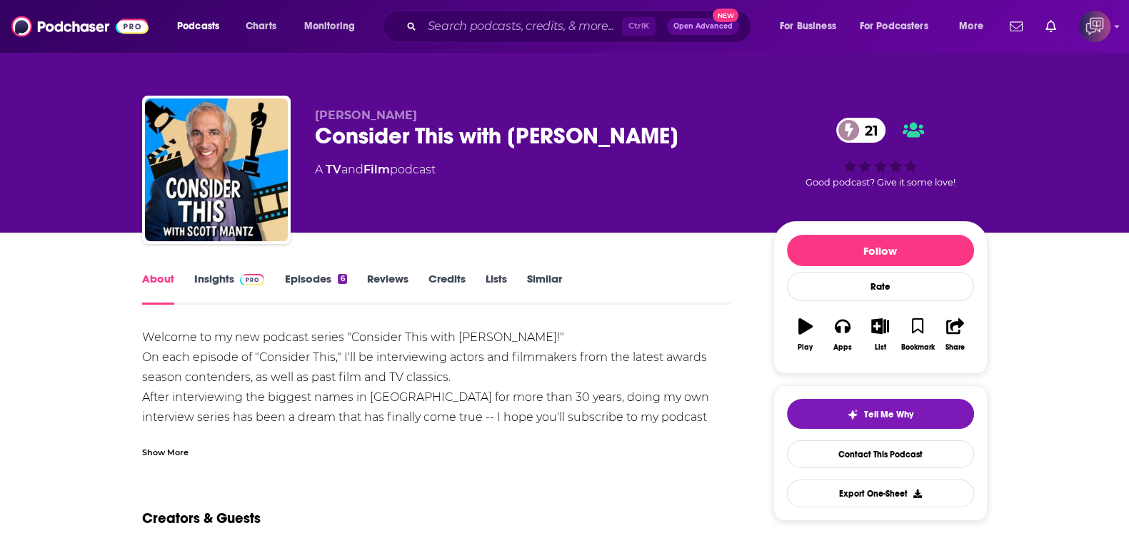
click at [179, 447] on div "Show More" at bounding box center [165, 452] width 46 height 14
click at [223, 284] on link "Insights" at bounding box center [229, 288] width 71 height 33
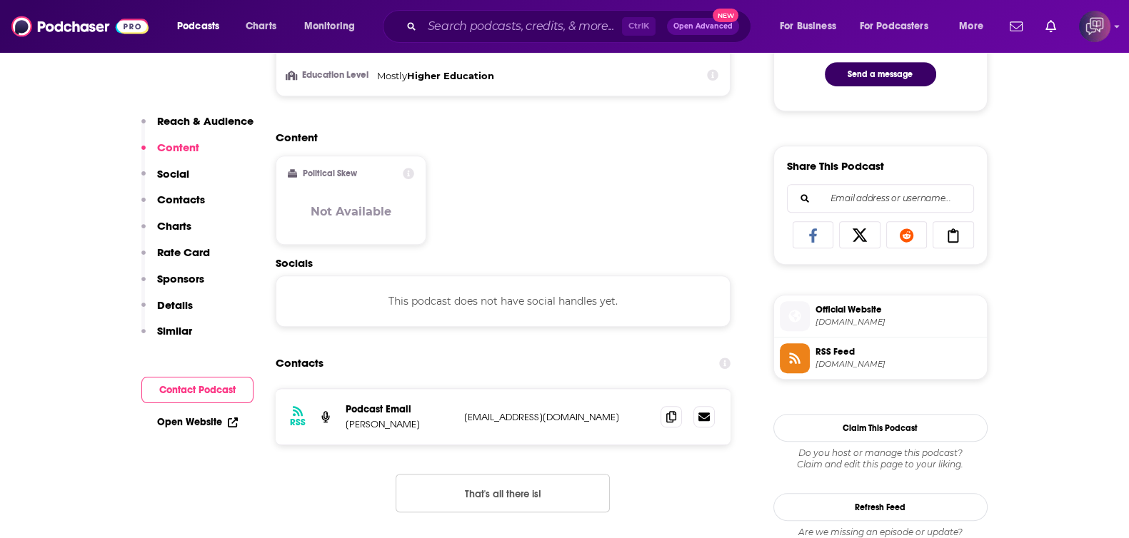
scroll to position [893, 0]
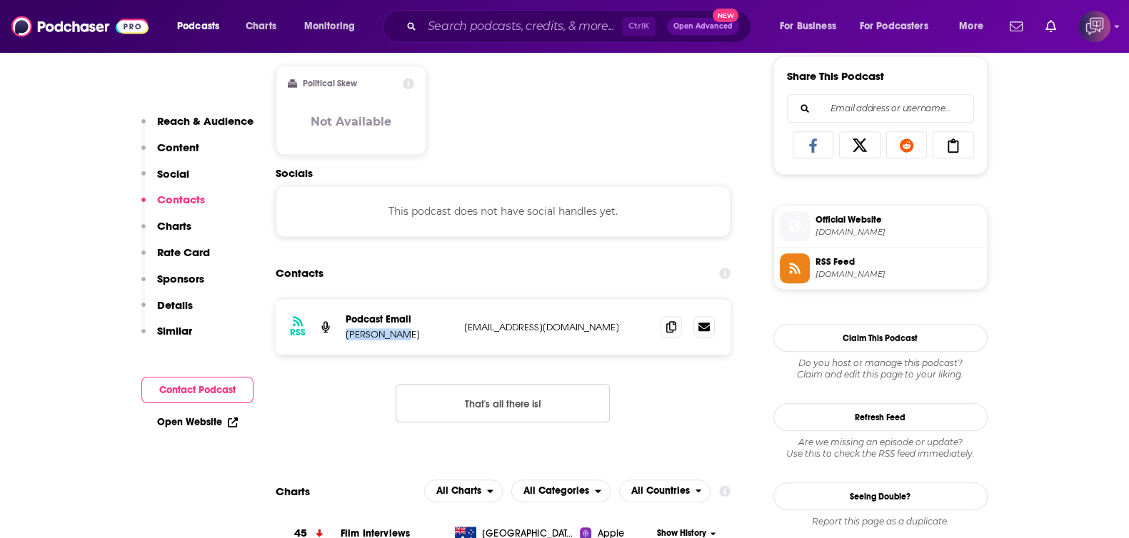
drag, startPoint x: 344, startPoint y: 334, endPoint x: 598, endPoint y: 339, distance: 254.3
click at [494, 336] on div "RSS Podcast Email [PERSON_NAME] [PERSON_NAME][EMAIL_ADDRESS][DOMAIN_NAME] [EMAI…" at bounding box center [504, 327] width 456 height 56
drag, startPoint x: 625, startPoint y: 339, endPoint x: 533, endPoint y: 334, distance: 92.3
click at [581, 320] on div "RSS Podcast Email [PERSON_NAME] [PERSON_NAME][EMAIL_ADDRESS][DOMAIN_NAME] [EMAI…" at bounding box center [504, 327] width 456 height 56
drag, startPoint x: 329, startPoint y: 329, endPoint x: 556, endPoint y: 330, distance: 227.1
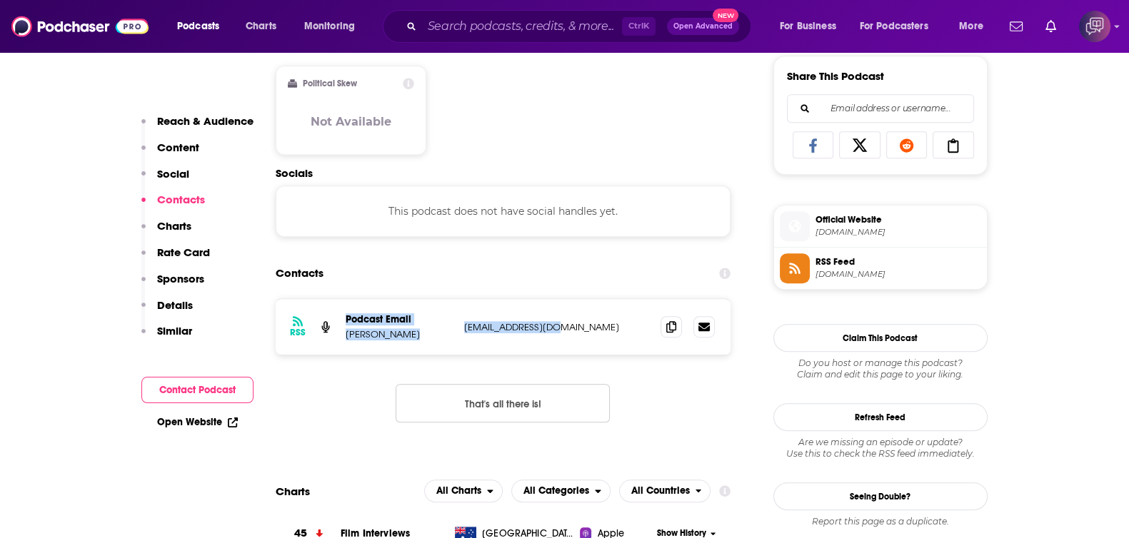
click at [557, 329] on div "RSS Podcast Email [PERSON_NAME] [PERSON_NAME][EMAIL_ADDRESS][DOMAIN_NAME] [EMAI…" at bounding box center [504, 327] width 456 height 56
click at [475, 346] on div "RSS Podcast Email [PERSON_NAME] [PERSON_NAME][EMAIL_ADDRESS][DOMAIN_NAME] [EMAI…" at bounding box center [504, 327] width 456 height 56
drag, startPoint x: 391, startPoint y: 330, endPoint x: 593, endPoint y: 326, distance: 202.1
click at [593, 326] on div "RSS Podcast Email [PERSON_NAME] [PERSON_NAME][EMAIL_ADDRESS][DOMAIN_NAME] [EMAI…" at bounding box center [504, 327] width 456 height 56
copy div "[PERSON_NAME] [PERSON_NAME][EMAIL_ADDRESS][DOMAIN_NAME]"
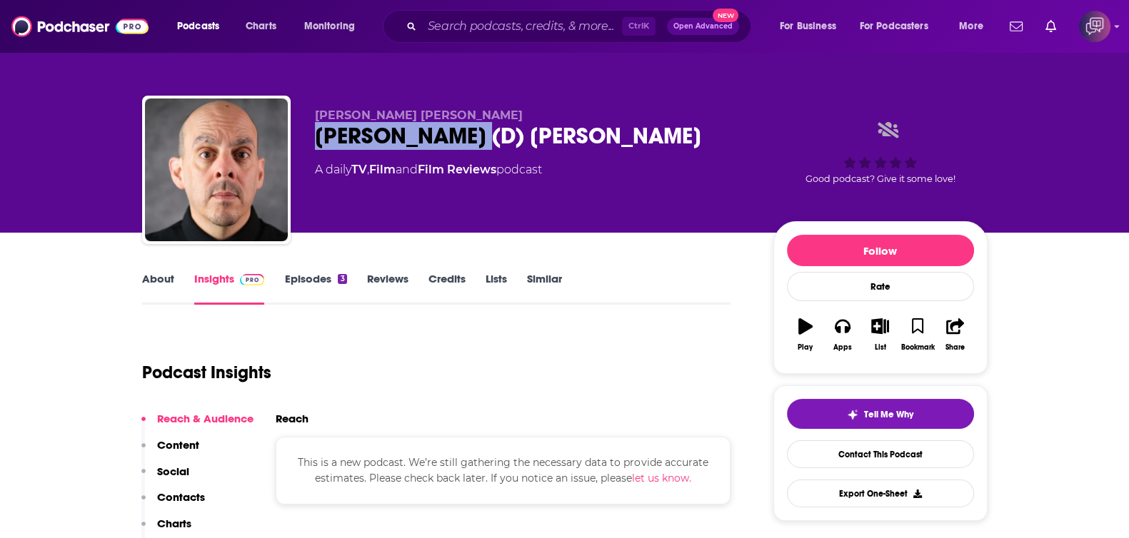
drag, startPoint x: 303, startPoint y: 144, endPoint x: 561, endPoint y: 155, distance: 258.8
click at [561, 155] on div "[PERSON_NAME] [PERSON_NAME] [PERSON_NAME] (D) [PERSON_NAME] A daily TV , Film a…" at bounding box center [565, 173] width 846 height 154
click at [164, 287] on link "About" at bounding box center [158, 288] width 32 height 33
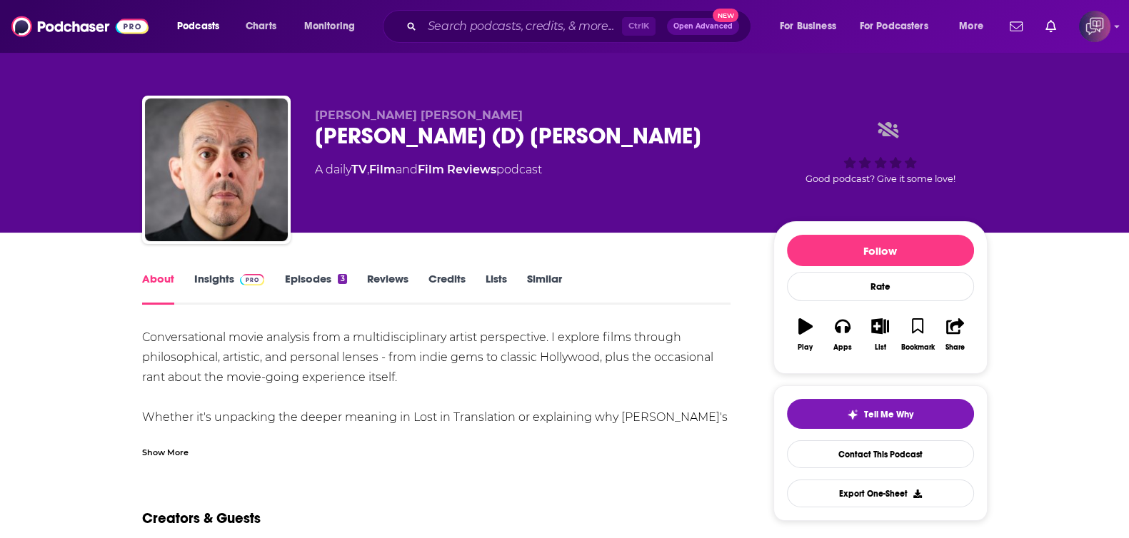
click at [193, 442] on div "Show More" at bounding box center [436, 447] width 589 height 24
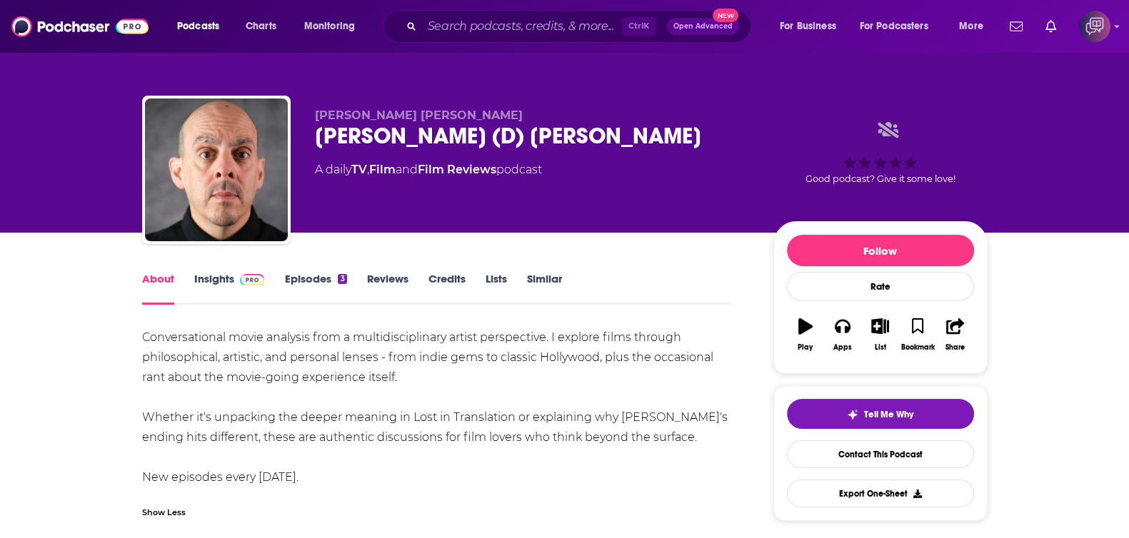
click at [228, 288] on link "Insights" at bounding box center [229, 288] width 71 height 33
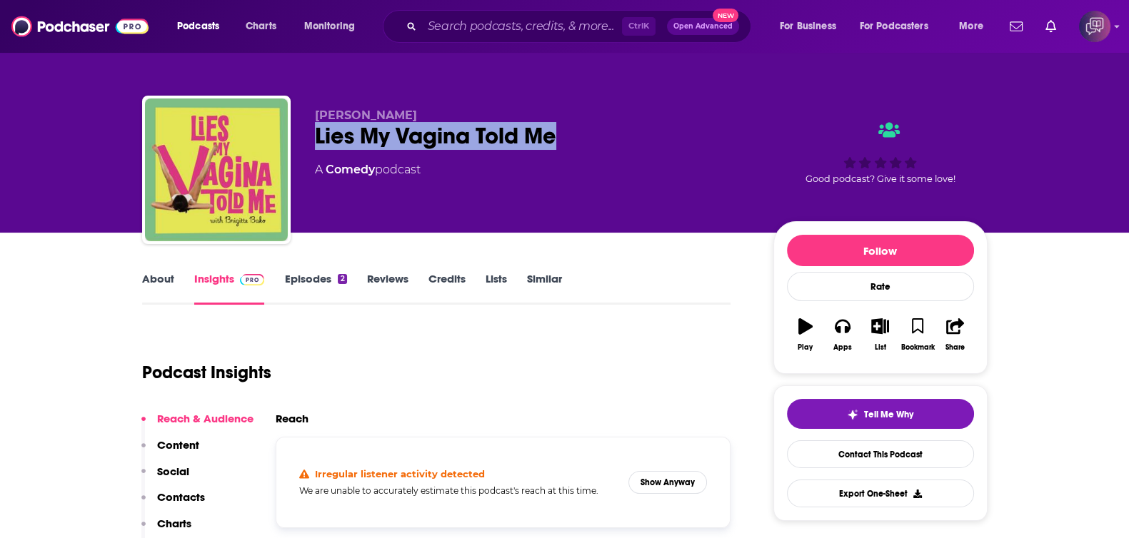
drag, startPoint x: 331, startPoint y: 133, endPoint x: 657, endPoint y: 146, distance: 326.6
click at [657, 146] on div "Lies My Vagina Told Me" at bounding box center [533, 136] width 436 height 28
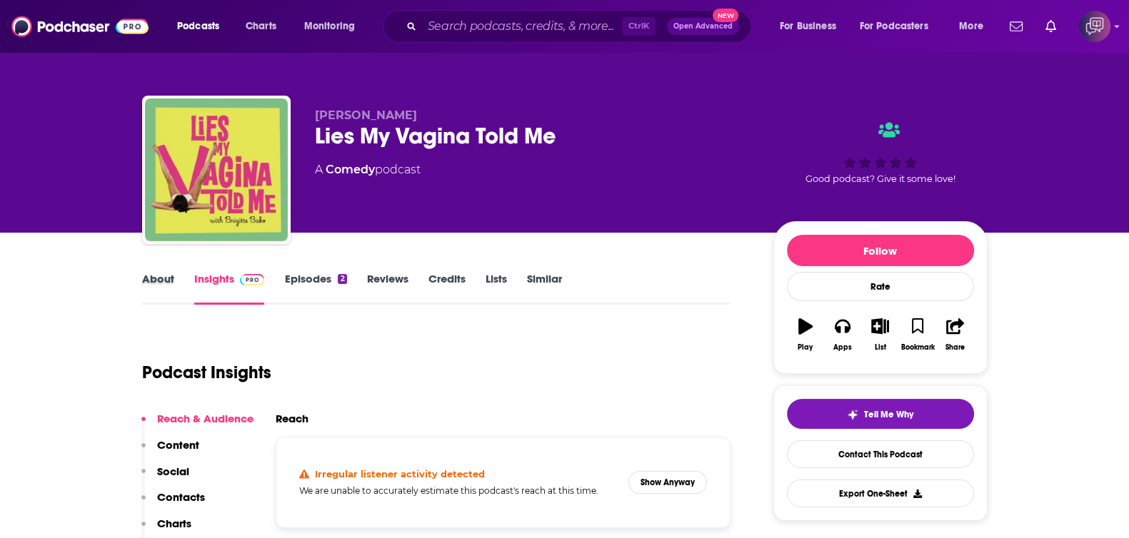
click at [174, 284] on div "About" at bounding box center [168, 288] width 52 height 33
click at [158, 272] on link "About" at bounding box center [158, 288] width 32 height 33
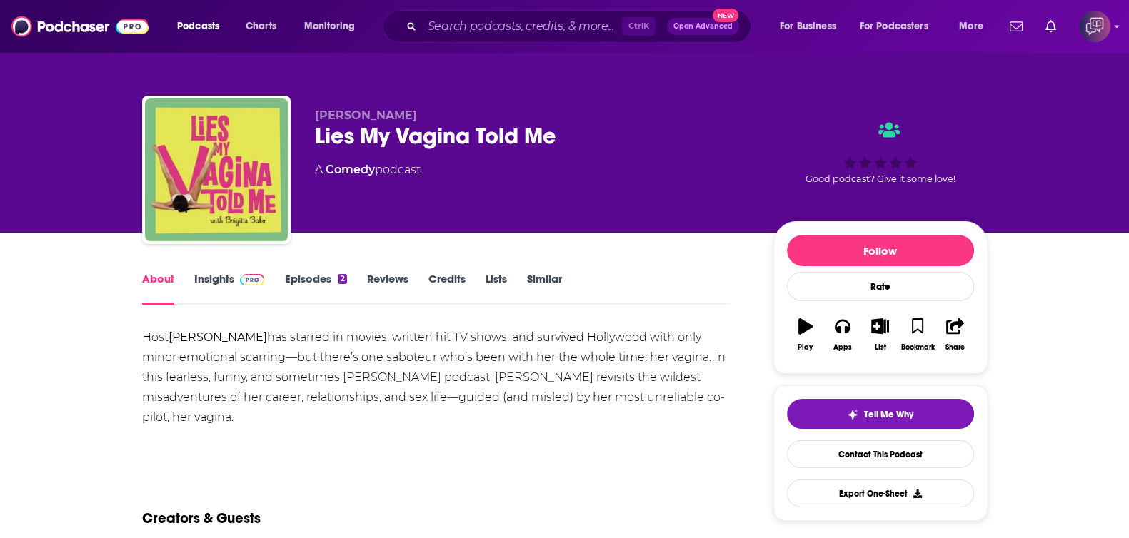
drag, startPoint x: 216, startPoint y: 273, endPoint x: 363, endPoint y: 4, distance: 306.2
click at [216, 273] on link "Insights" at bounding box center [229, 288] width 71 height 33
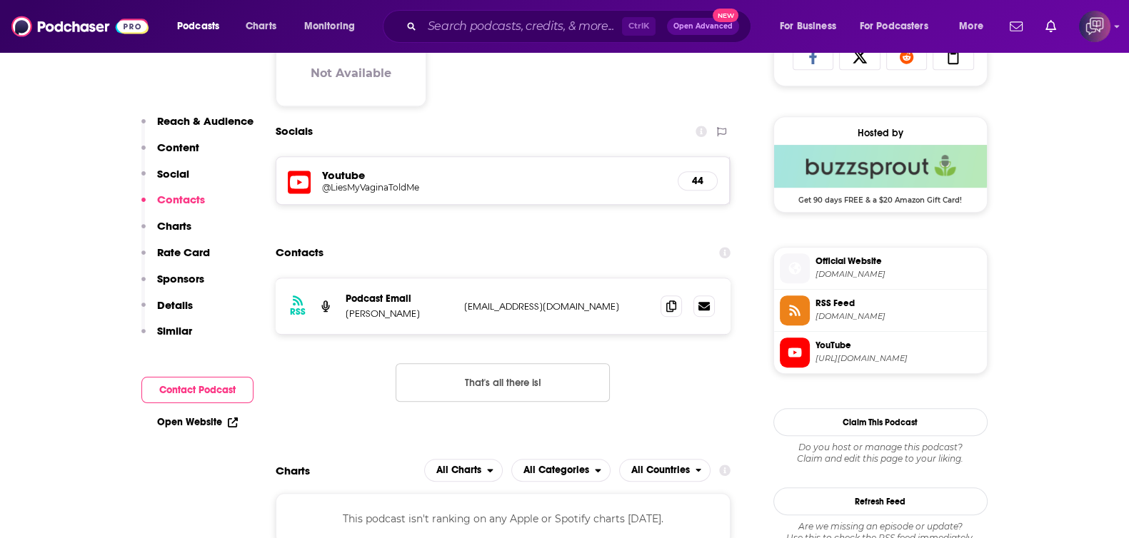
scroll to position [982, 0]
click at [673, 305] on icon at bounding box center [671, 304] width 10 height 11
drag, startPoint x: 346, startPoint y: 310, endPoint x: 401, endPoint y: 309, distance: 55.0
click at [401, 309] on p "Brigitte Bako" at bounding box center [399, 313] width 107 height 12
copy p "Brigitte Bako"
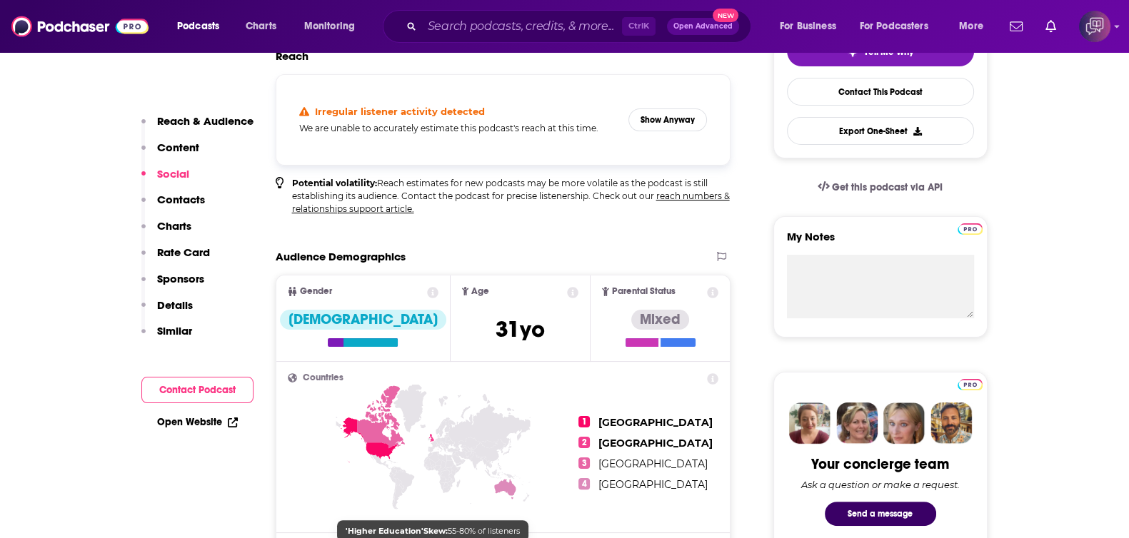
scroll to position [0, 0]
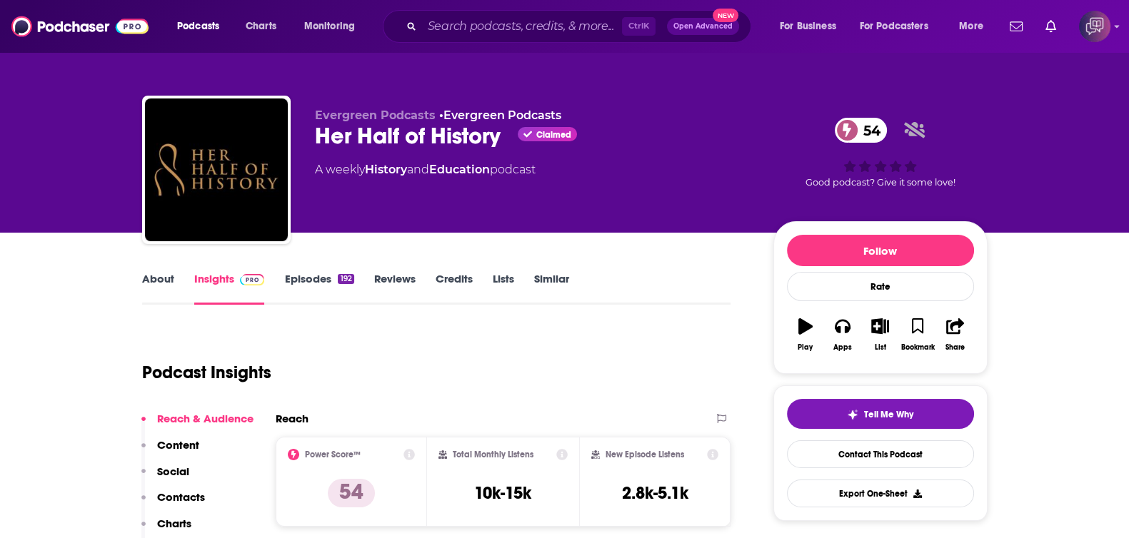
drag, startPoint x: 304, startPoint y: 139, endPoint x: 500, endPoint y: 142, distance: 195.7
click at [408, 141] on div "Evergreen Podcasts • Evergreen Podcasts Her Half of History Claimed 54 A weekly…" at bounding box center [565, 173] width 846 height 154
click at [506, 143] on div "Her Half of History Claimed 54" at bounding box center [533, 136] width 436 height 28
drag, startPoint x: 494, startPoint y: 139, endPoint x: 309, endPoint y: 126, distance: 185.4
click at [309, 126] on div "Evergreen Podcasts • Evergreen Podcasts Her Half of History Claimed 54 A weekly…" at bounding box center [565, 173] width 846 height 154
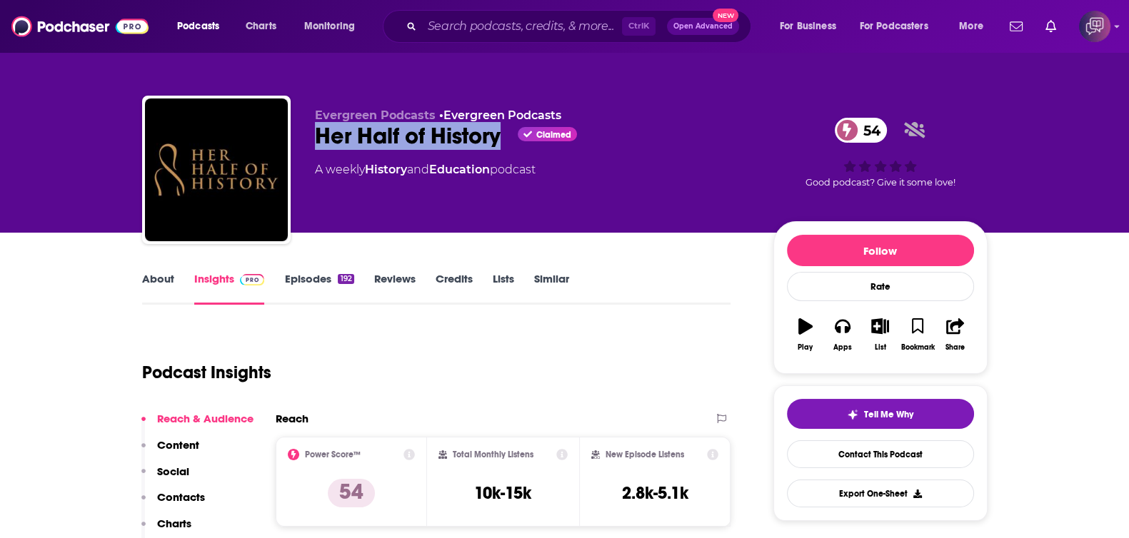
copy h2 "Her Half of History"
click at [150, 280] on link "About" at bounding box center [158, 288] width 32 height 33
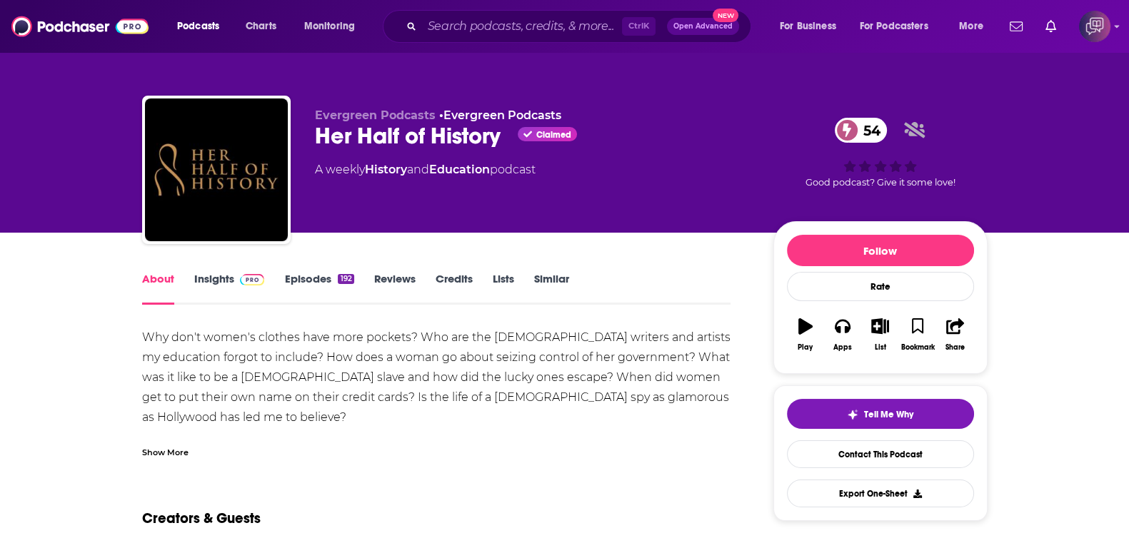
click at [180, 446] on div "Show More" at bounding box center [165, 452] width 46 height 14
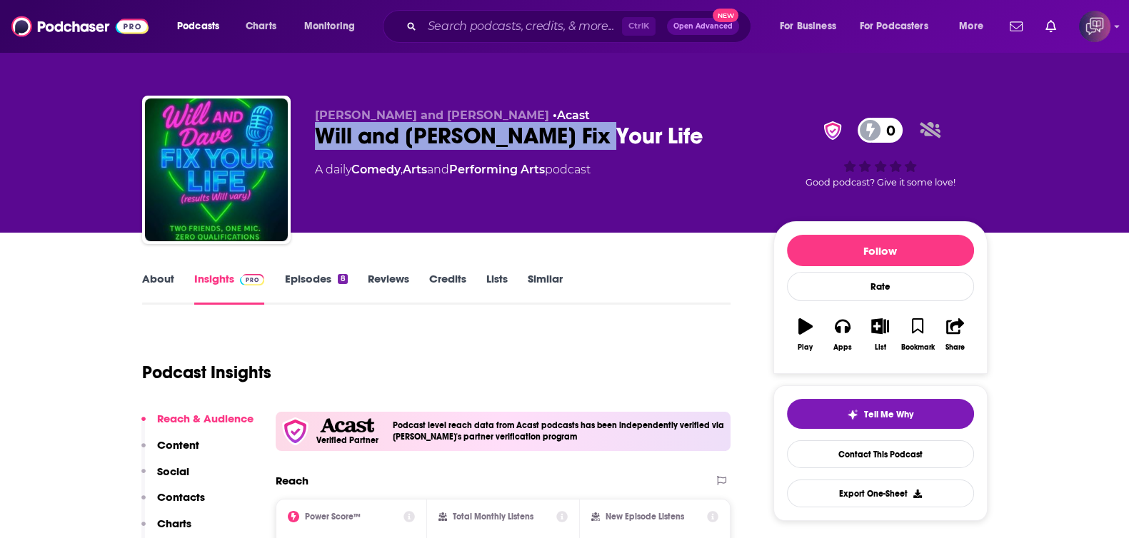
drag, startPoint x: 305, startPoint y: 136, endPoint x: 602, endPoint y: 139, distance: 297.1
click at [602, 139] on div "[PERSON_NAME] and [PERSON_NAME] • Acast Will and [PERSON_NAME] Fix Your Life 0 …" at bounding box center [565, 173] width 846 height 154
copy h2 "Will and [PERSON_NAME] Fix Your Life"
click at [157, 276] on link "About" at bounding box center [158, 288] width 32 height 33
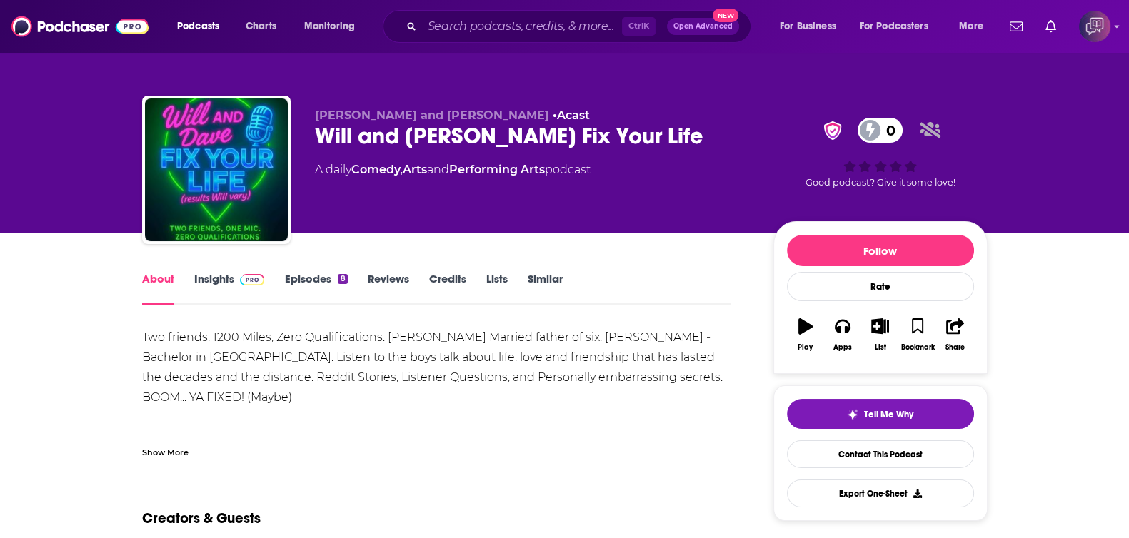
click at [172, 448] on div "Show More" at bounding box center [165, 452] width 46 height 14
click at [209, 277] on link "Insights" at bounding box center [229, 288] width 71 height 33
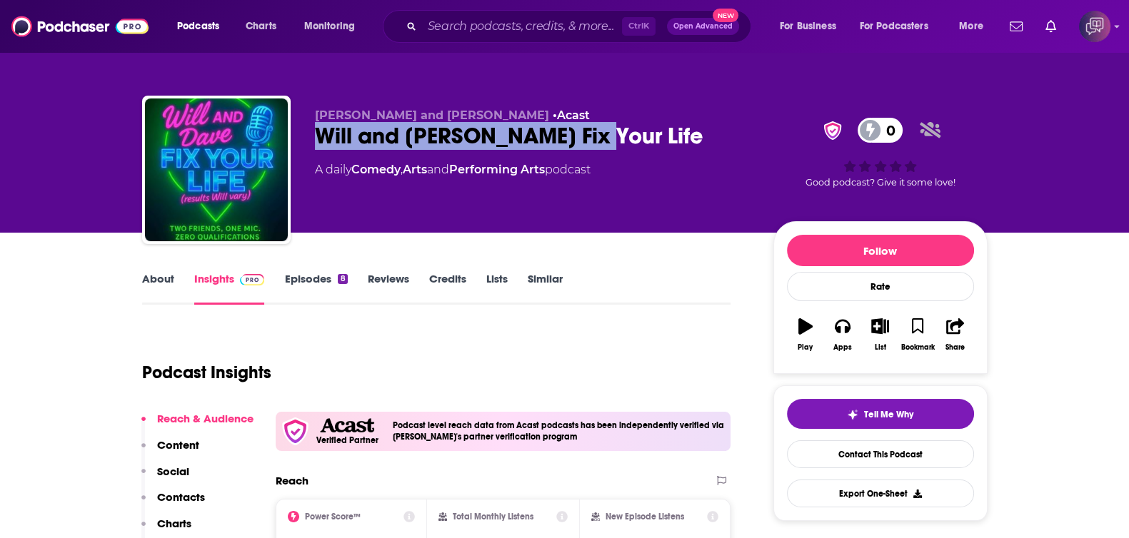
drag, startPoint x: 302, startPoint y: 132, endPoint x: 631, endPoint y: 135, distance: 328.5
click at [631, 135] on div "[PERSON_NAME] and [PERSON_NAME] • Acast Will and [PERSON_NAME] Fix Your Life 0 …" at bounding box center [565, 173] width 846 height 154
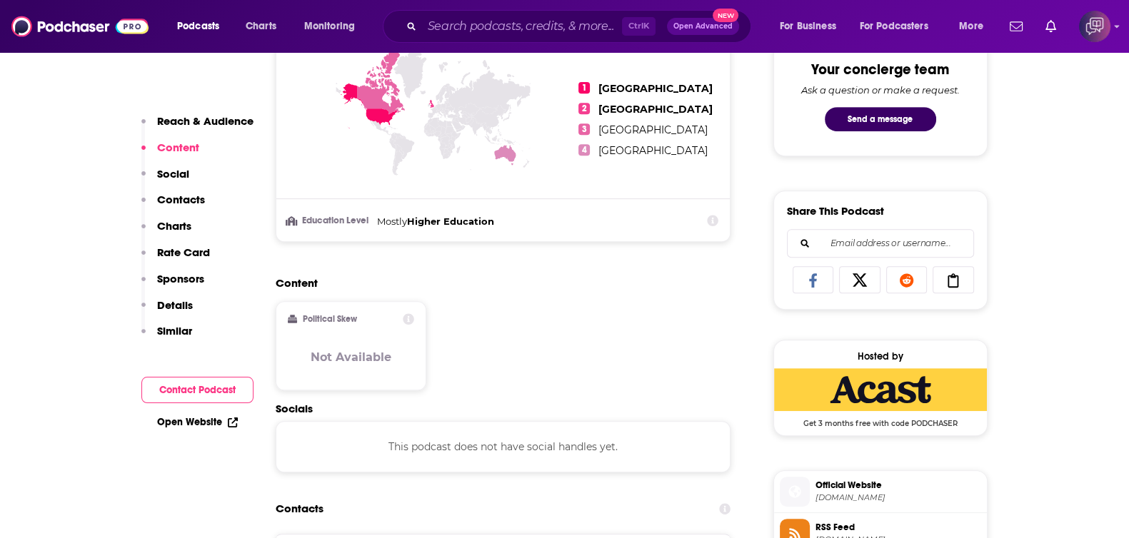
scroll to position [893, 0]
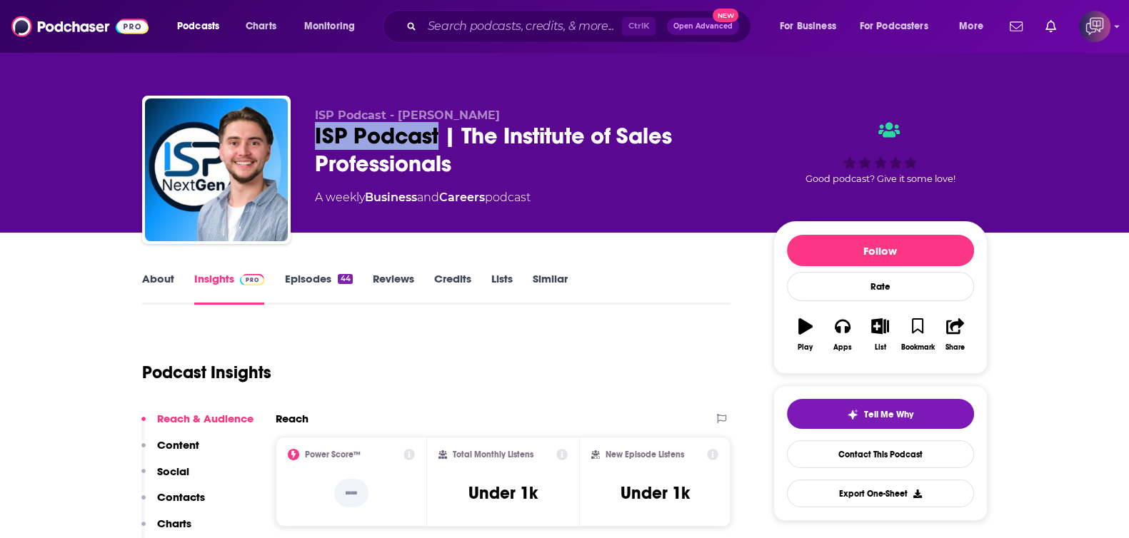
drag, startPoint x: 299, startPoint y: 132, endPoint x: 438, endPoint y: 137, distance: 139.4
click at [438, 137] on div "ISP Podcast - Jordan Abbott ISP Podcast | The Institute of Sales Professionals …" at bounding box center [565, 173] width 846 height 154
copy h2 "ISP Podcast"
click at [146, 277] on link "About" at bounding box center [158, 288] width 32 height 33
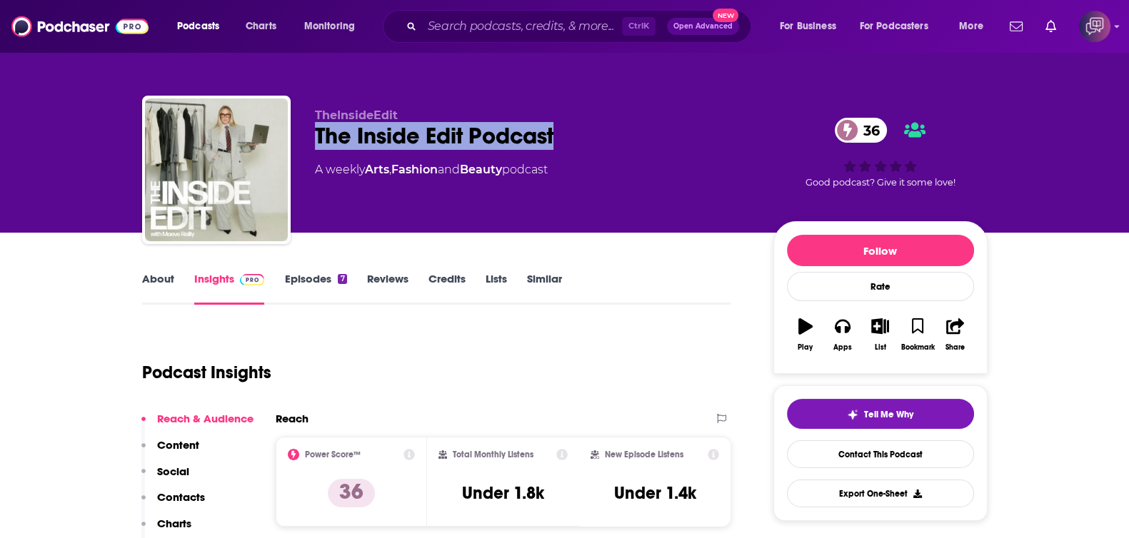
drag, startPoint x: 305, startPoint y: 131, endPoint x: 640, endPoint y: 134, distance: 335.0
click at [640, 134] on div "TheInsideEdit The Inside Edit Podcast 36 A weekly Arts , Fashion and Beauty pod…" at bounding box center [565, 173] width 846 height 154
copy h2 "The Inside Edit Podcast"
click at [154, 283] on link "About" at bounding box center [158, 288] width 32 height 33
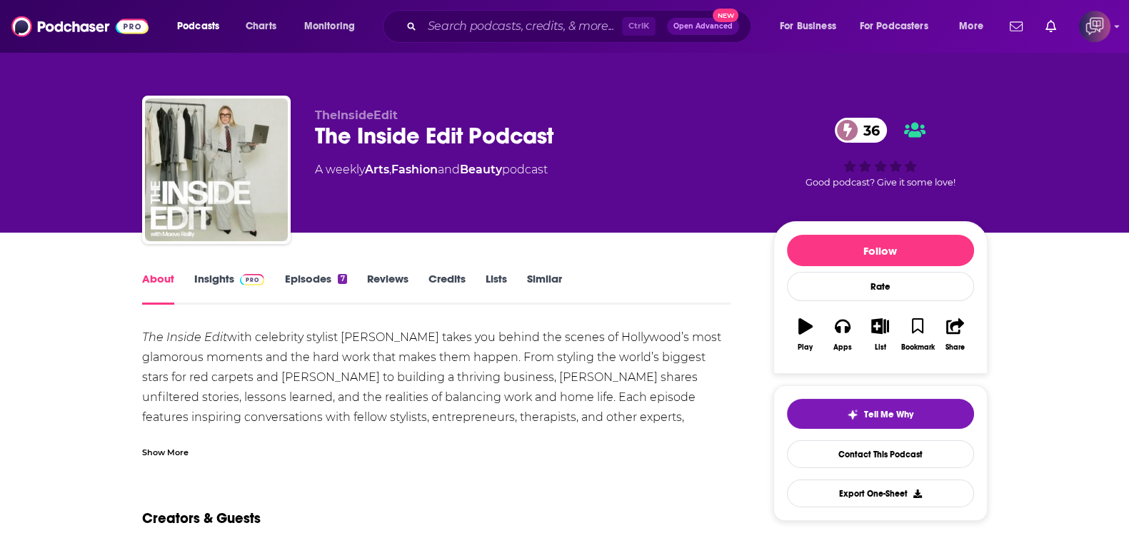
click at [211, 286] on link "Insights" at bounding box center [229, 288] width 71 height 33
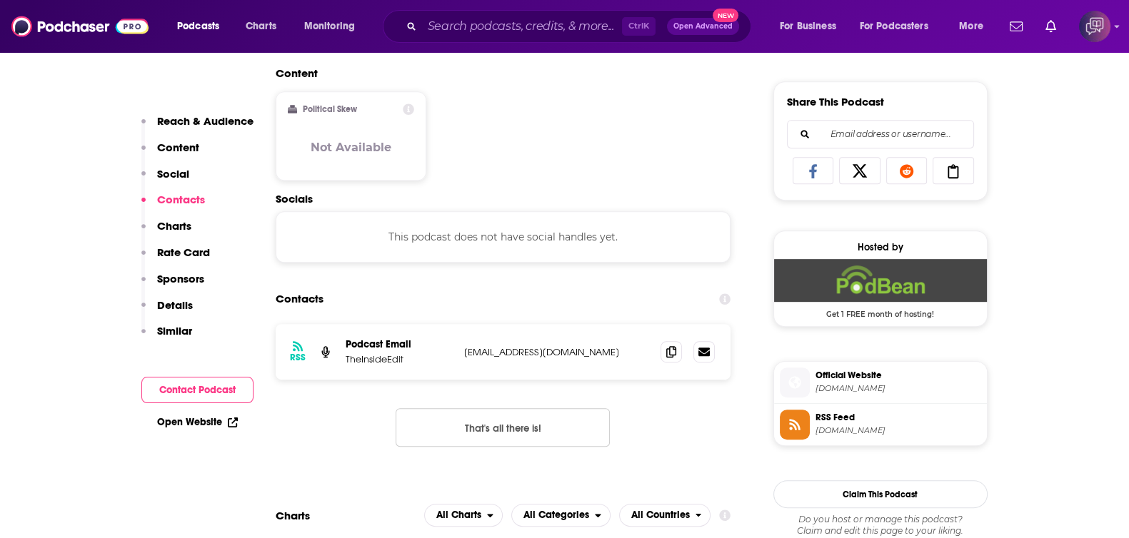
scroll to position [982, 0]
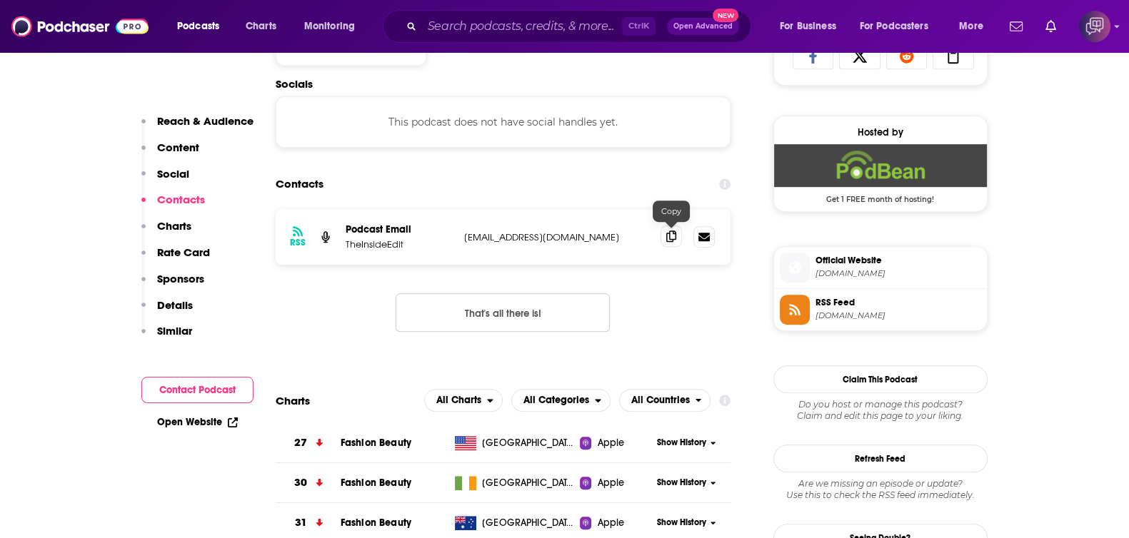
click at [680, 237] on span at bounding box center [671, 236] width 21 height 21
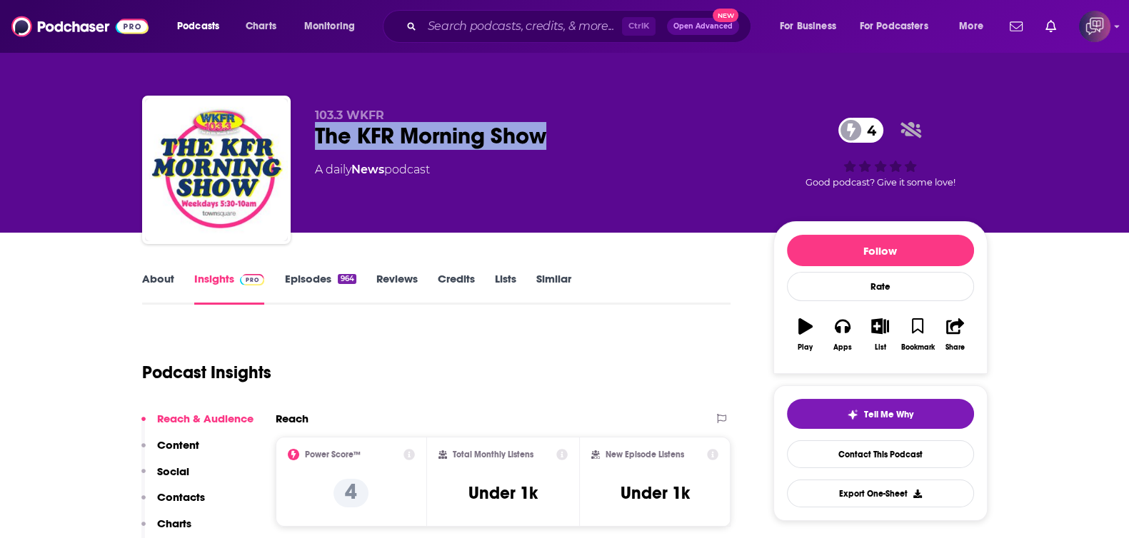
drag, startPoint x: 309, startPoint y: 137, endPoint x: 573, endPoint y: 133, distance: 265.0
click at [573, 133] on div "103.3 WKFR The KFR Morning Show 4 A daily News podcast 4 Good podcast? Give it …" at bounding box center [565, 173] width 846 height 154
click at [151, 283] on link "About" at bounding box center [158, 288] width 32 height 33
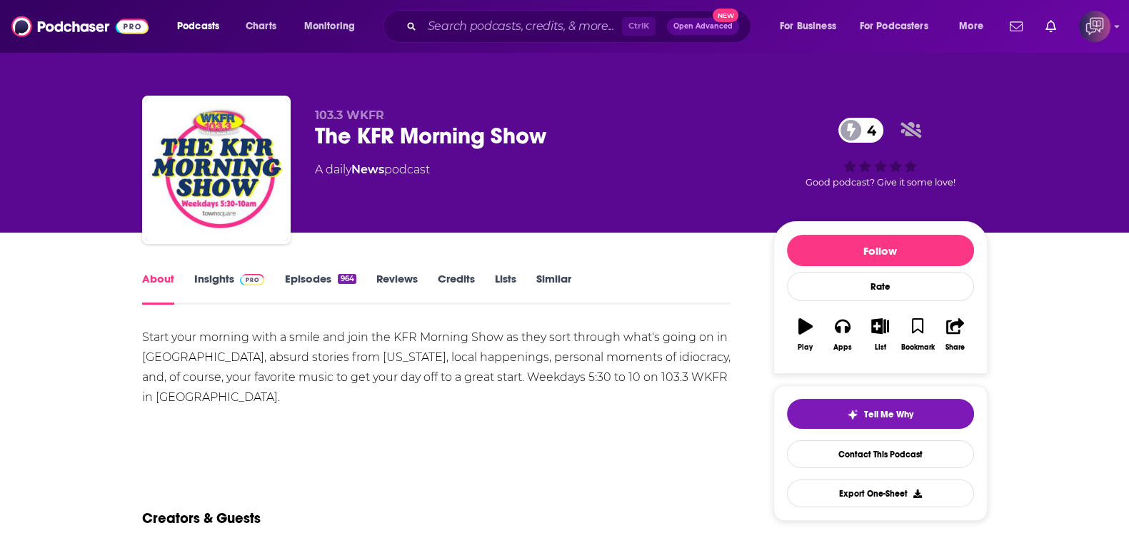
click at [207, 274] on link "Insights" at bounding box center [229, 288] width 71 height 33
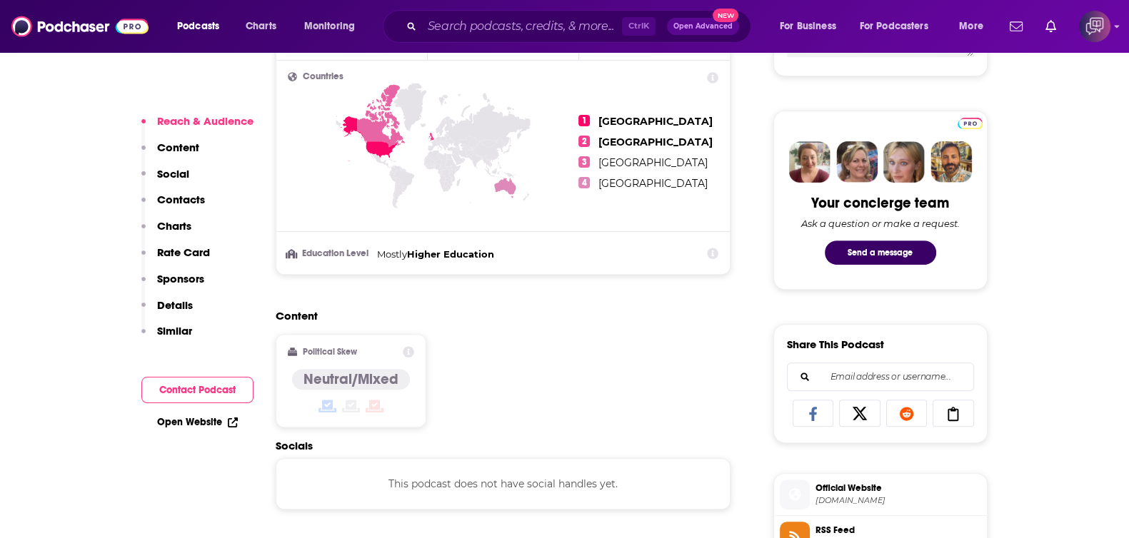
scroll to position [803, 0]
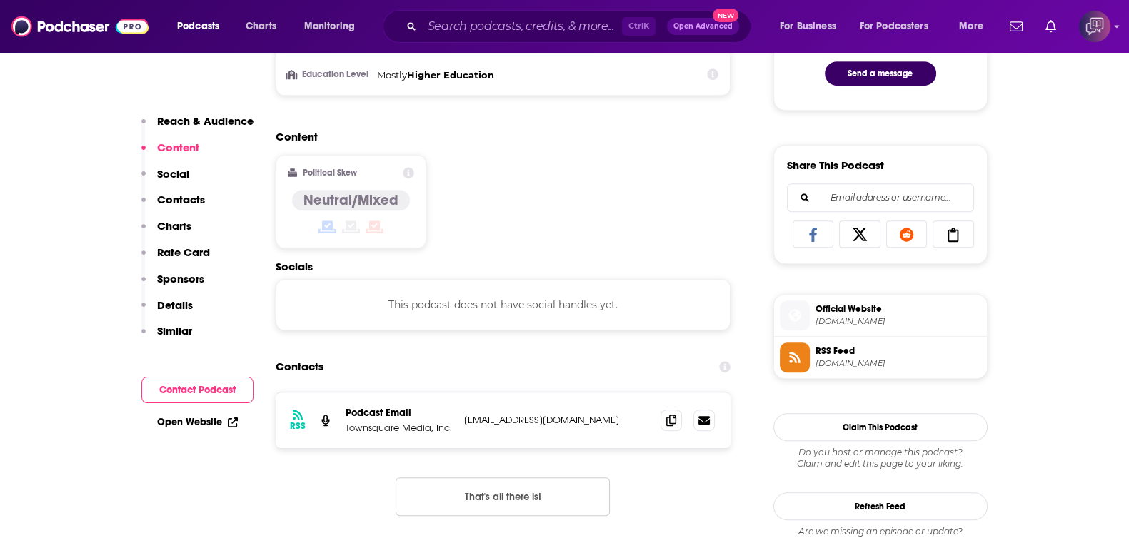
click at [850, 303] on span "Official Website" at bounding box center [899, 309] width 166 height 13
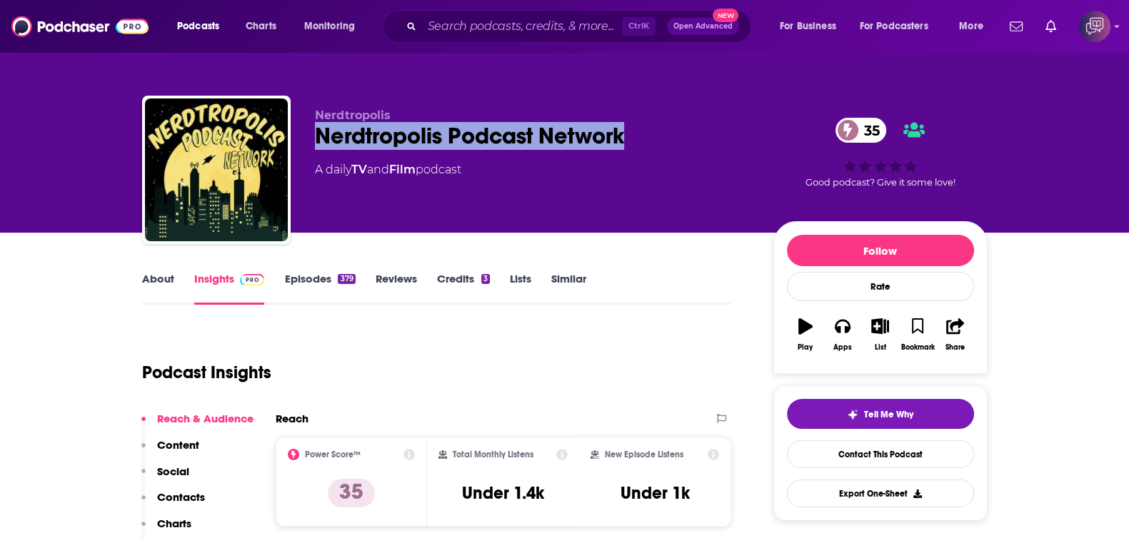
drag, startPoint x: 466, startPoint y: 134, endPoint x: 619, endPoint y: 148, distance: 154.2
click at [657, 139] on div "Nerdtropolis Nerdtropolis Podcast Network 35 A daily TV and Film podcast 35 Goo…" at bounding box center [565, 173] width 846 height 154
click at [158, 280] on link "About" at bounding box center [158, 288] width 32 height 33
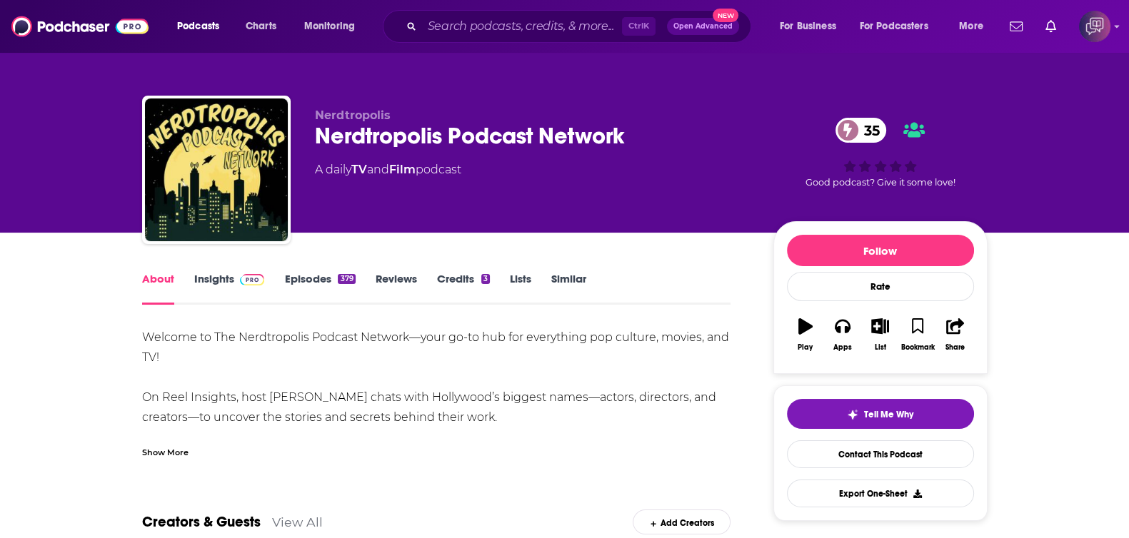
click at [171, 448] on div "Show More" at bounding box center [165, 452] width 46 height 14
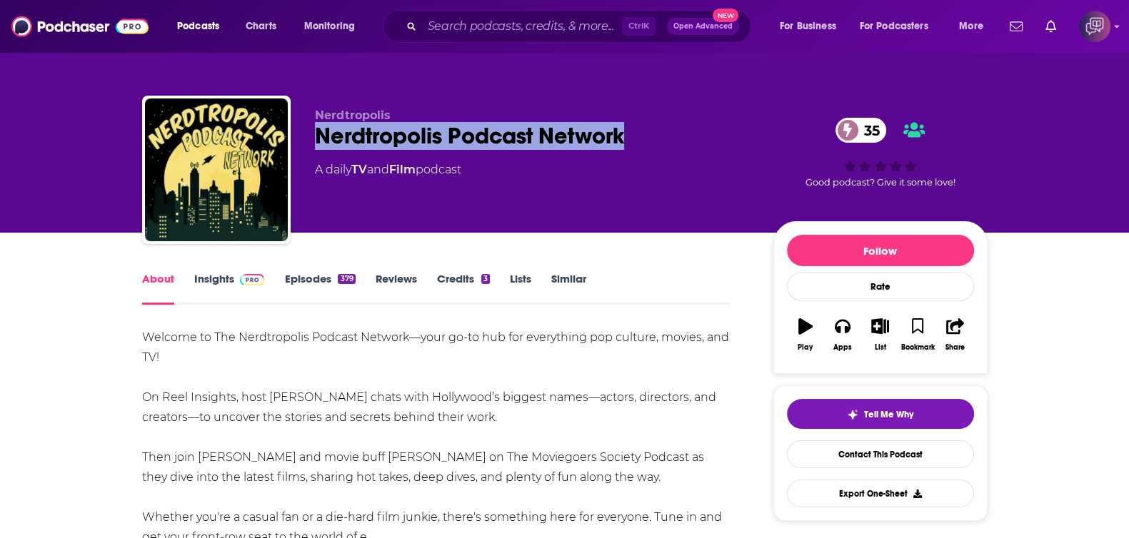
drag, startPoint x: 299, startPoint y: 141, endPoint x: 689, endPoint y: 141, distance: 389.9
click at [689, 141] on div "Nerdtropolis Nerdtropolis Podcast Network 35 A daily TV and Film podcast 35 Goo…" at bounding box center [565, 173] width 846 height 154
copy h1 "Nerdtropolis Podcast Network"
click at [231, 274] on link "Insights" at bounding box center [229, 288] width 71 height 33
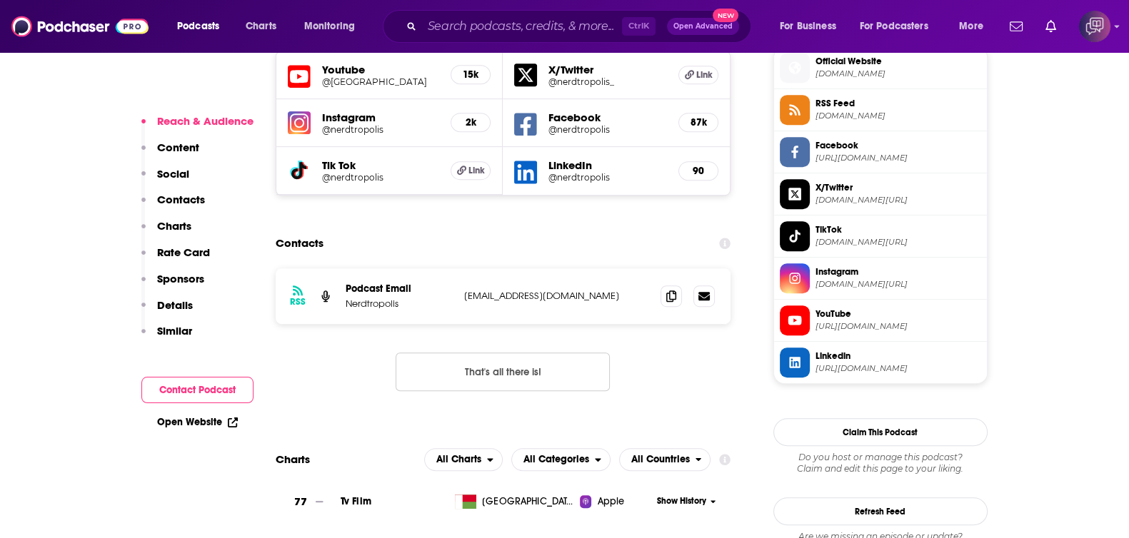
scroll to position [1071, 0]
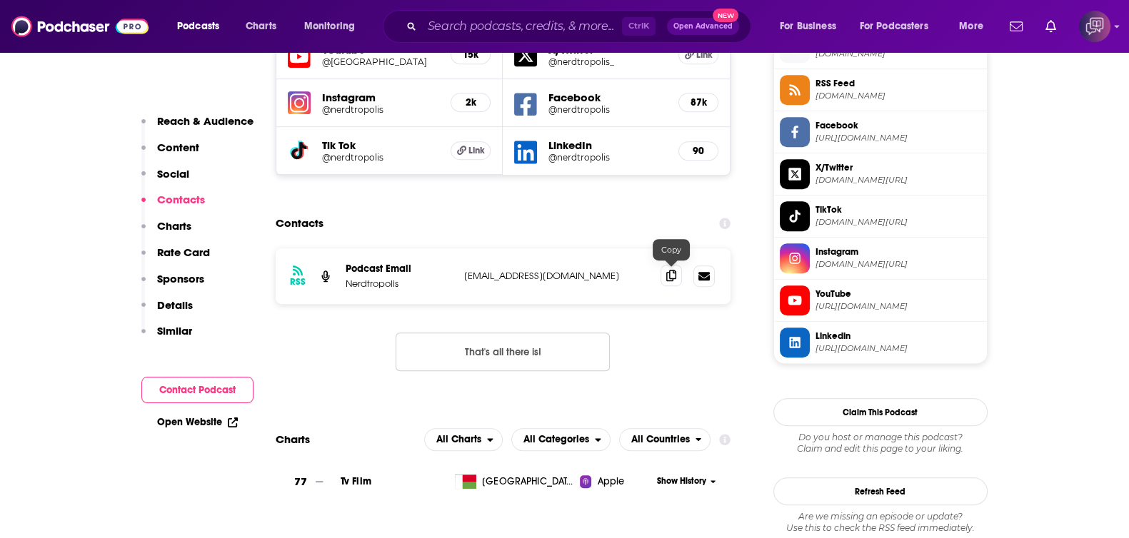
click at [668, 273] on icon at bounding box center [671, 275] width 10 height 11
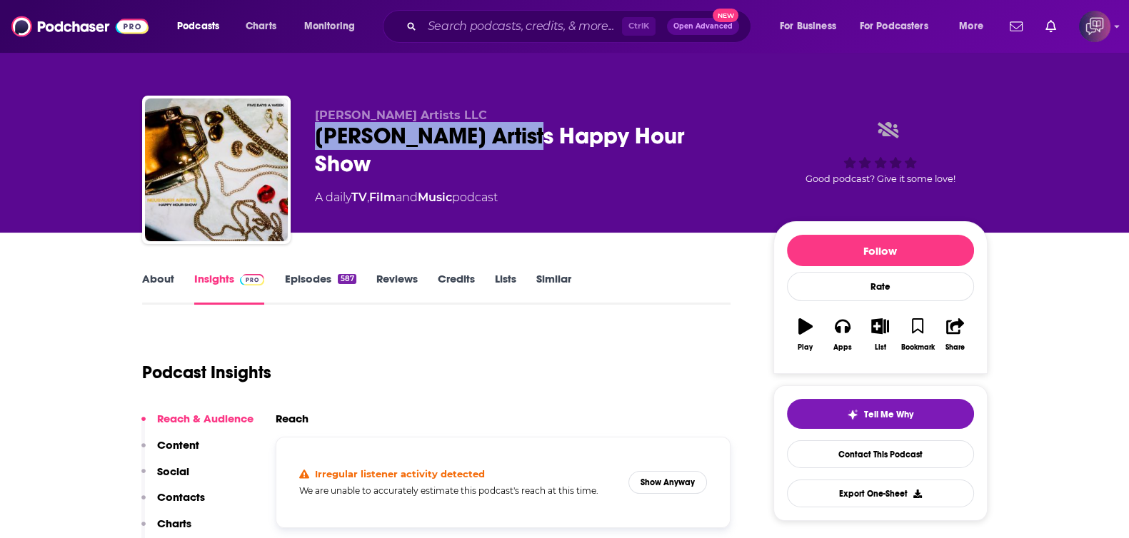
drag, startPoint x: 304, startPoint y: 134, endPoint x: 654, endPoint y: 137, distance: 350.7
click at [636, 138] on div "Neubauer Artists LLC Neubauer Artists Happy Hour Show A daily TV , Film and Mus…" at bounding box center [565, 173] width 846 height 154
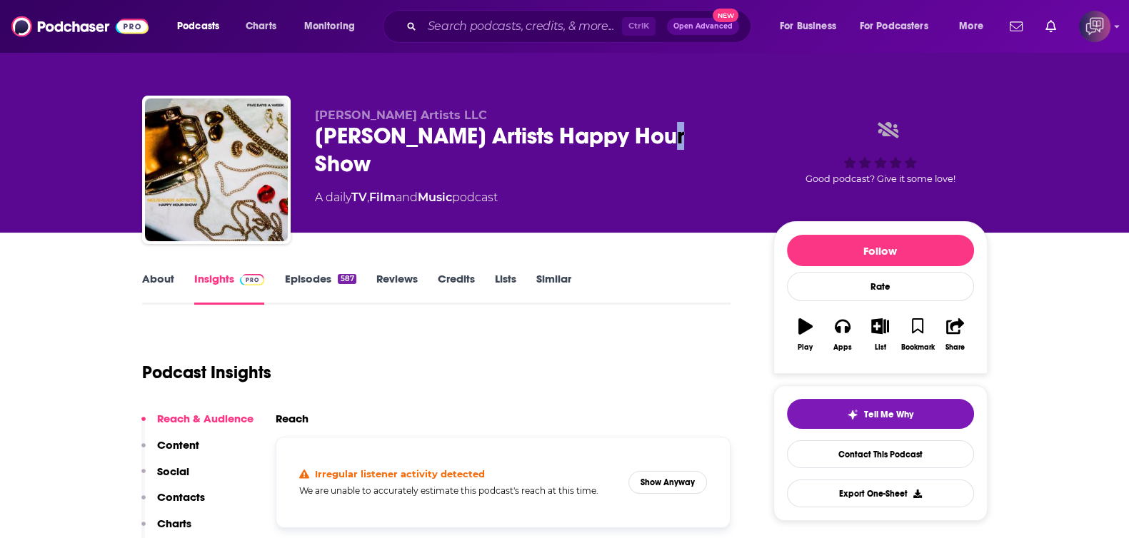
click at [722, 136] on div "Neubauer Artists Happy Hour Show" at bounding box center [533, 150] width 436 height 56
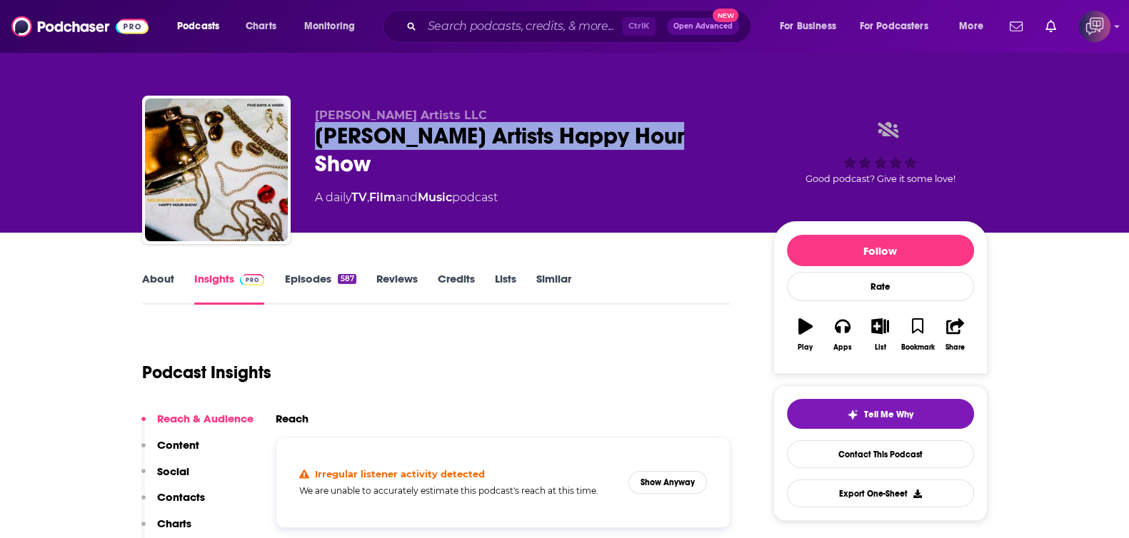
drag, startPoint x: 728, startPoint y: 134, endPoint x: 303, endPoint y: 151, distance: 426.0
click at [303, 151] on div "Neubauer Artists LLC Neubauer Artists Happy Hour Show A daily TV , Film and Mus…" at bounding box center [565, 173] width 846 height 154
copy h2 "Neubauer Artists Happy Hour Show"
click at [172, 282] on link "About" at bounding box center [158, 288] width 32 height 33
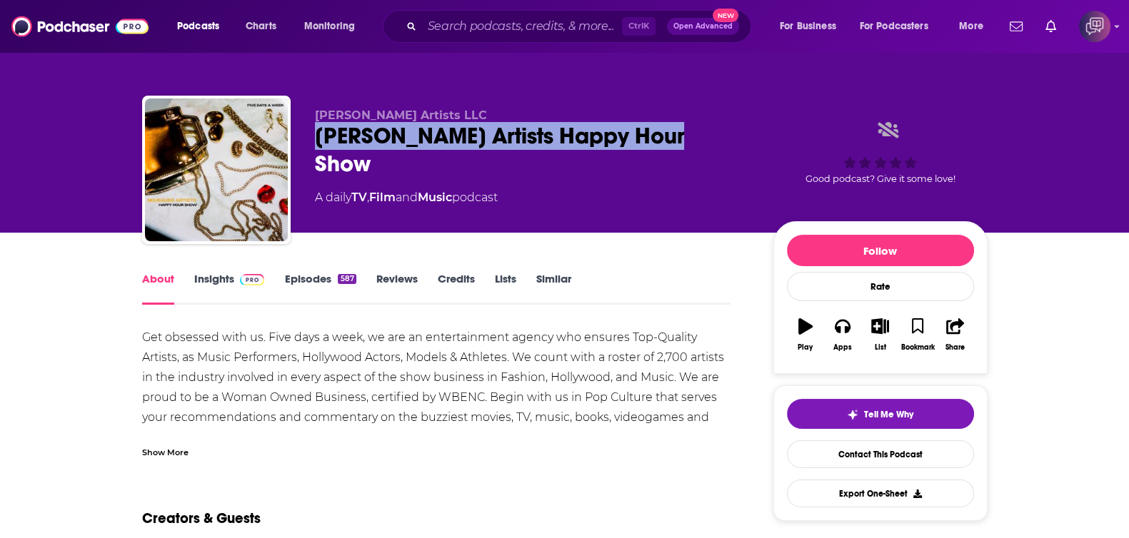
drag, startPoint x: 313, startPoint y: 126, endPoint x: 703, endPoint y: 135, distance: 390.8
click at [703, 135] on div "Neubauer Artists LLC Neubauer Artists Happy Hour Show A daily TV , Film and Mus…" at bounding box center [565, 173] width 846 height 154
click at [703, 135] on div "Neubauer Artists Happy Hour Show" at bounding box center [533, 150] width 436 height 56
drag, startPoint x: 703, startPoint y: 136, endPoint x: 314, endPoint y: 139, distance: 389.2
click at [315, 139] on div "Neubauer Artists Happy Hour Show" at bounding box center [533, 150] width 436 height 56
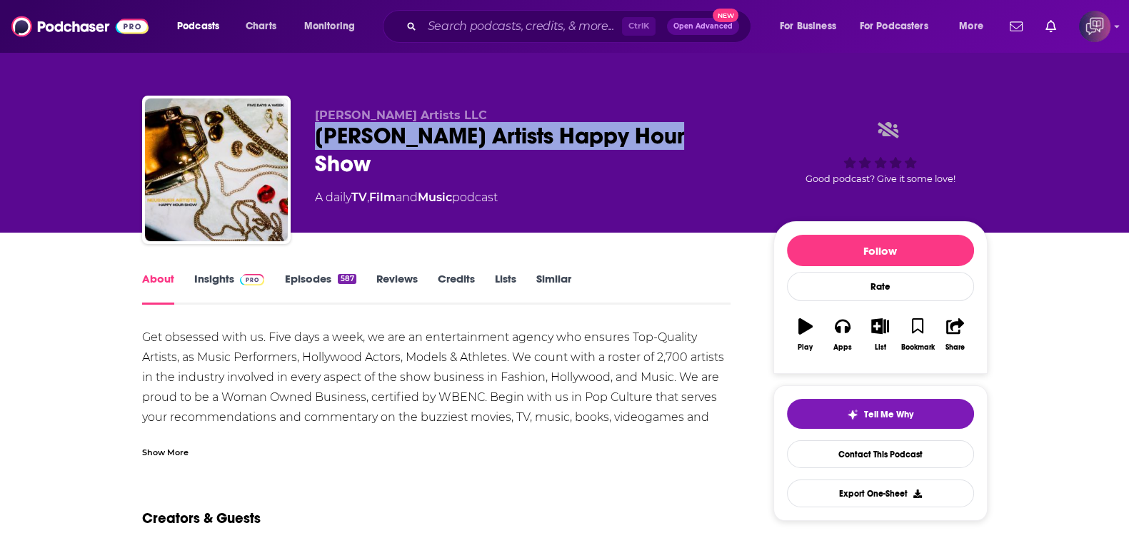
copy h1 "Neubauer Artists Happy Hour Show"
click at [211, 284] on link "Insights" at bounding box center [229, 288] width 71 height 33
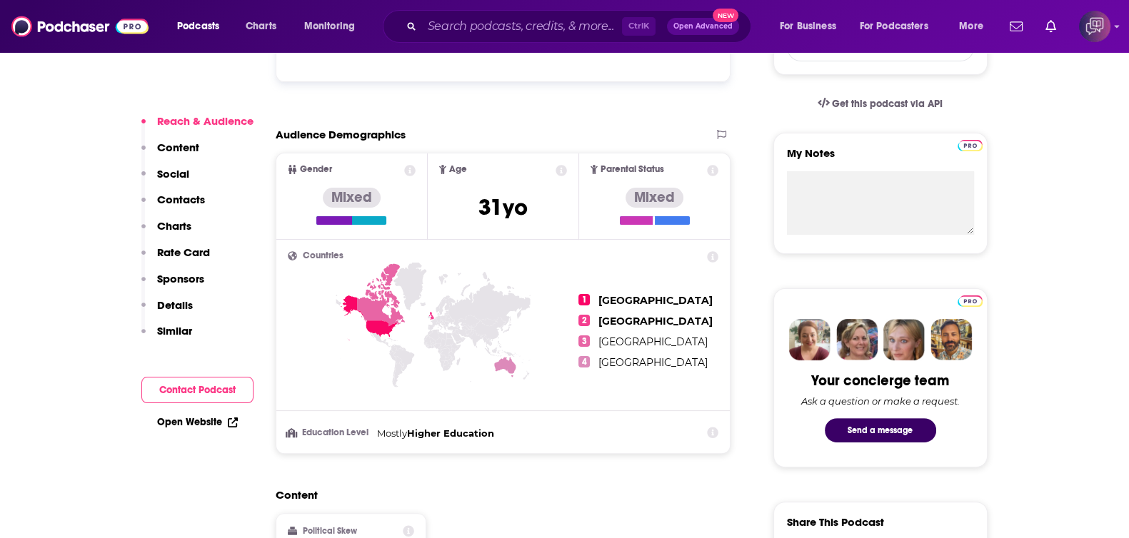
scroll to position [893, 0]
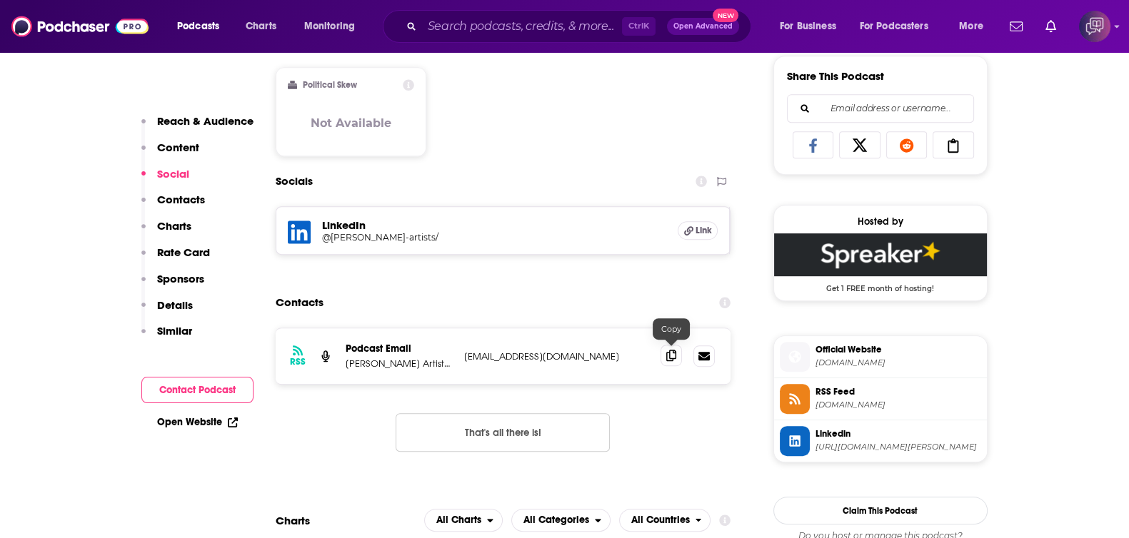
click at [671, 356] on icon at bounding box center [671, 355] width 10 height 11
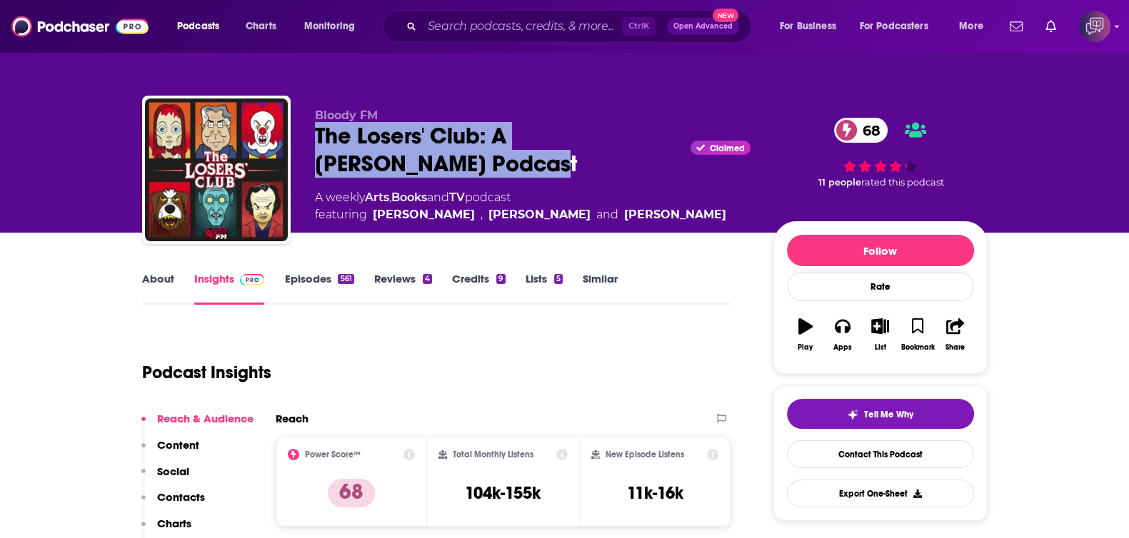
drag, startPoint x: 311, startPoint y: 126, endPoint x: 422, endPoint y: 164, distance: 117.9
click at [422, 164] on div "Bloody FM The Losers' Club: A Stephen King Podcast Claimed 68 A weekly Arts , B…" at bounding box center [565, 173] width 846 height 154
copy h2 "The Losers' Club: A Stephen King Podcast"
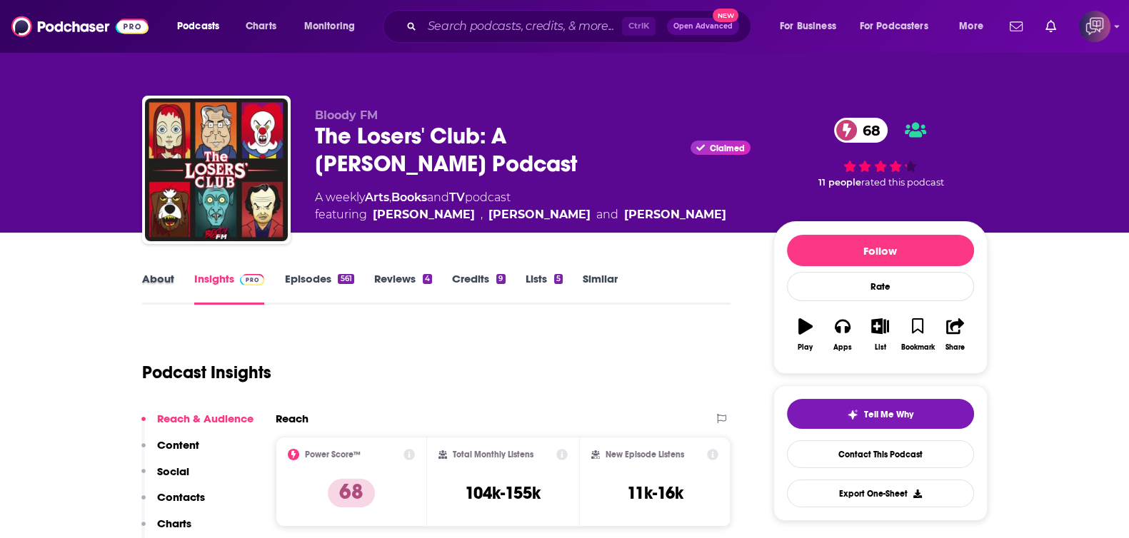
click at [175, 280] on div "About" at bounding box center [168, 288] width 52 height 33
click at [163, 276] on link "About" at bounding box center [158, 288] width 32 height 33
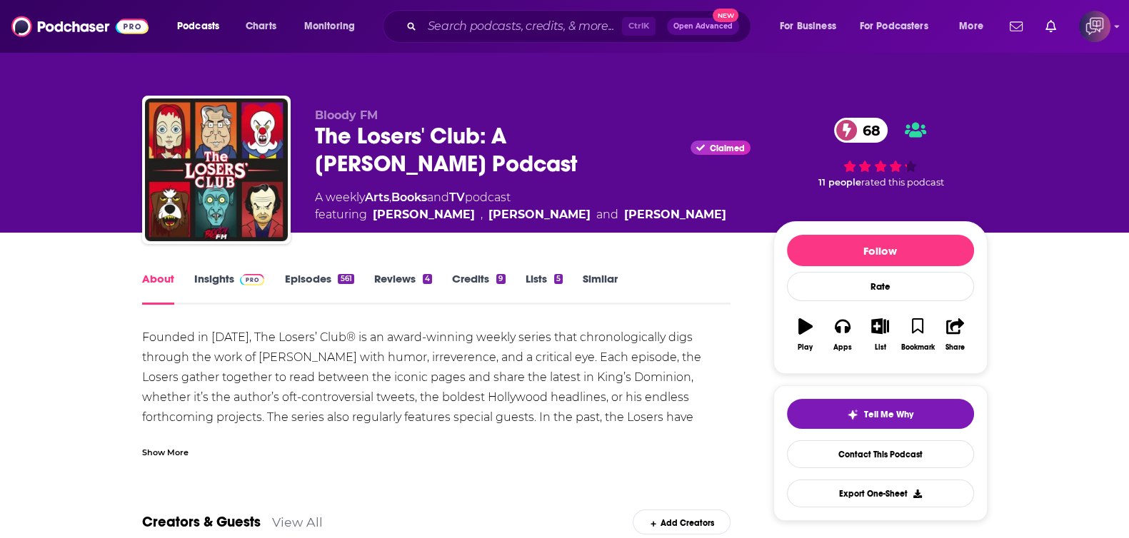
click at [164, 451] on div "Show More" at bounding box center [165, 452] width 46 height 14
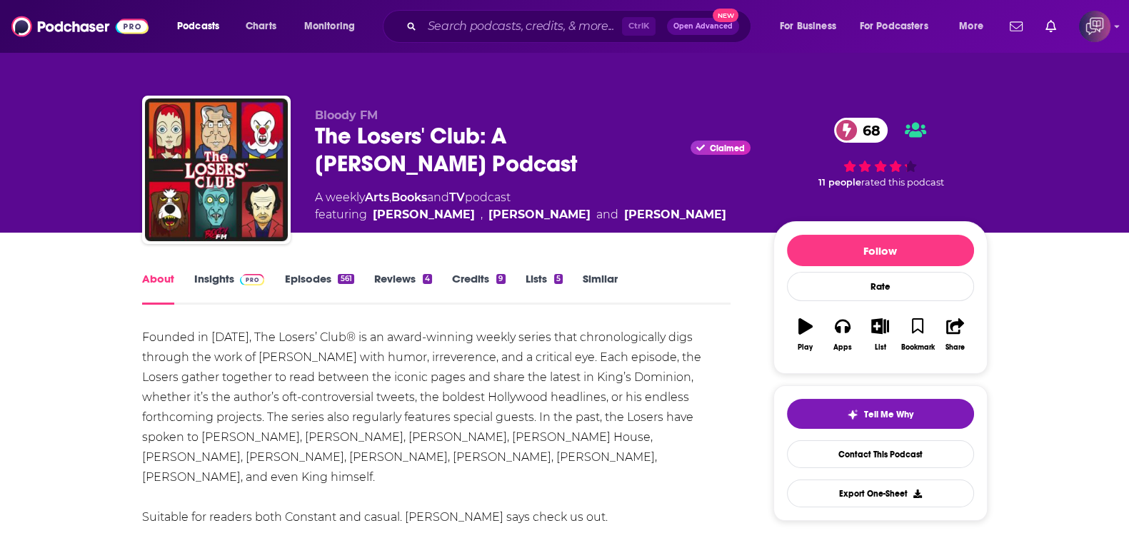
click at [215, 276] on link "Insights" at bounding box center [229, 288] width 71 height 33
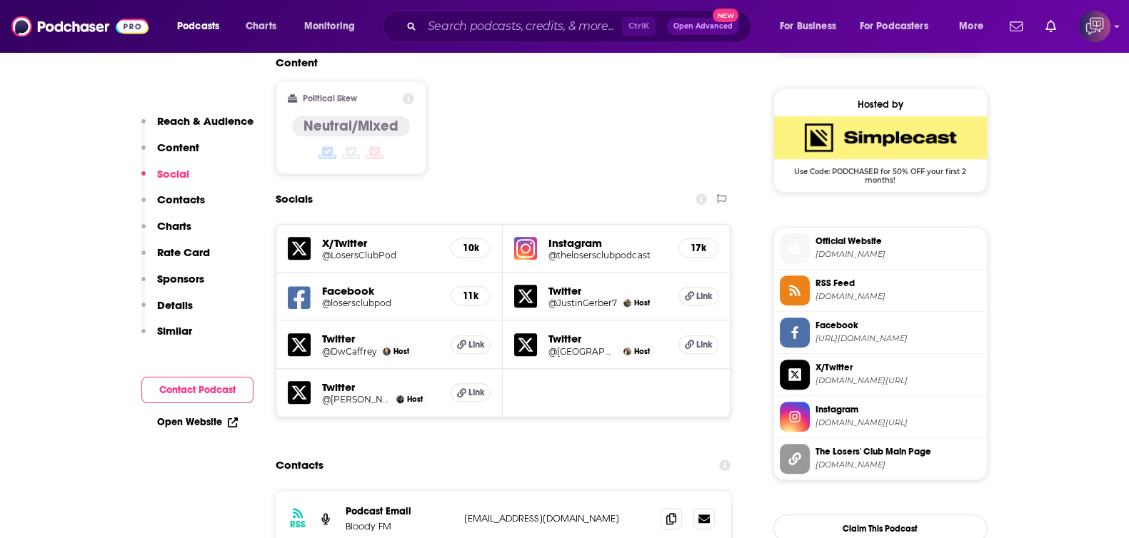
scroll to position [1160, 0]
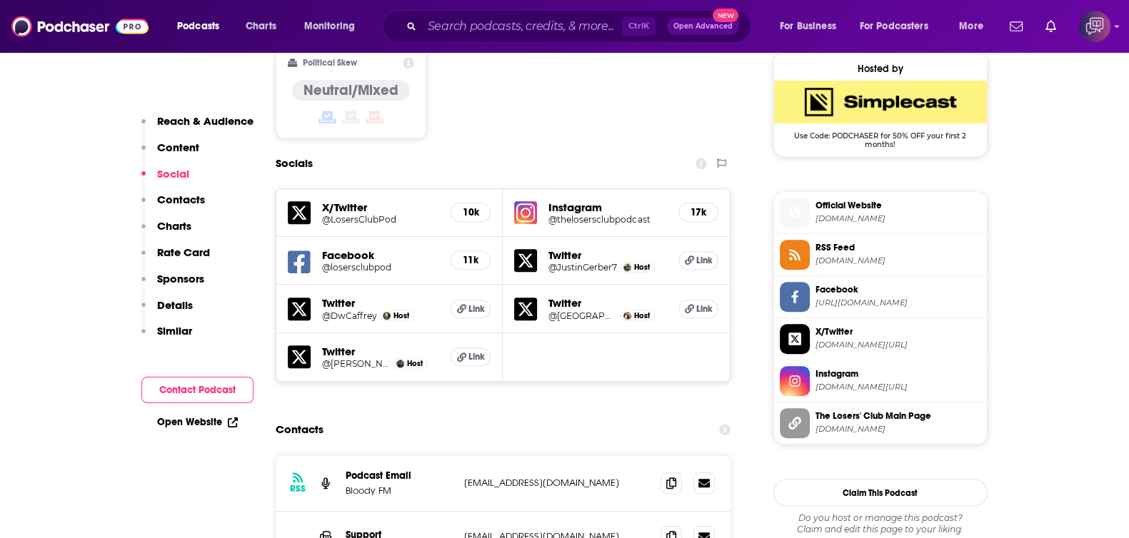
click at [857, 424] on span "consequenceofsound.net" at bounding box center [899, 429] width 166 height 11
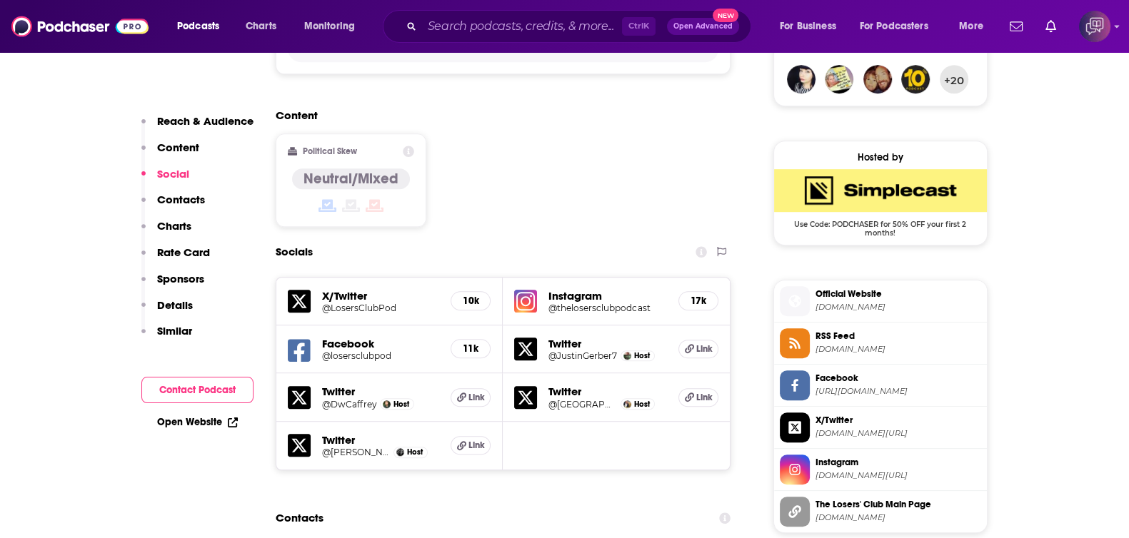
scroll to position [1249, 0]
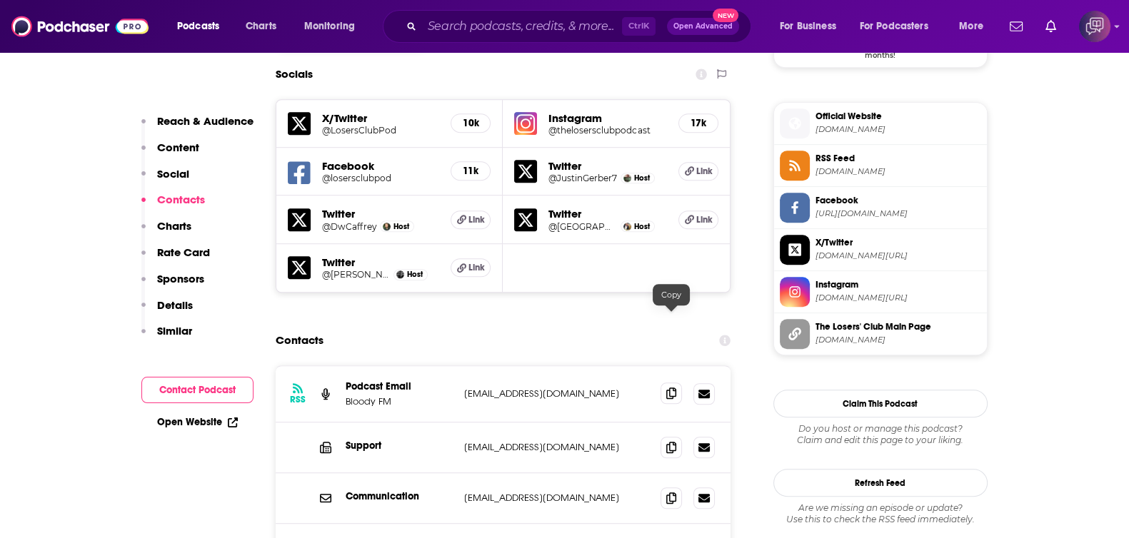
click at [667, 388] on icon at bounding box center [671, 393] width 10 height 11
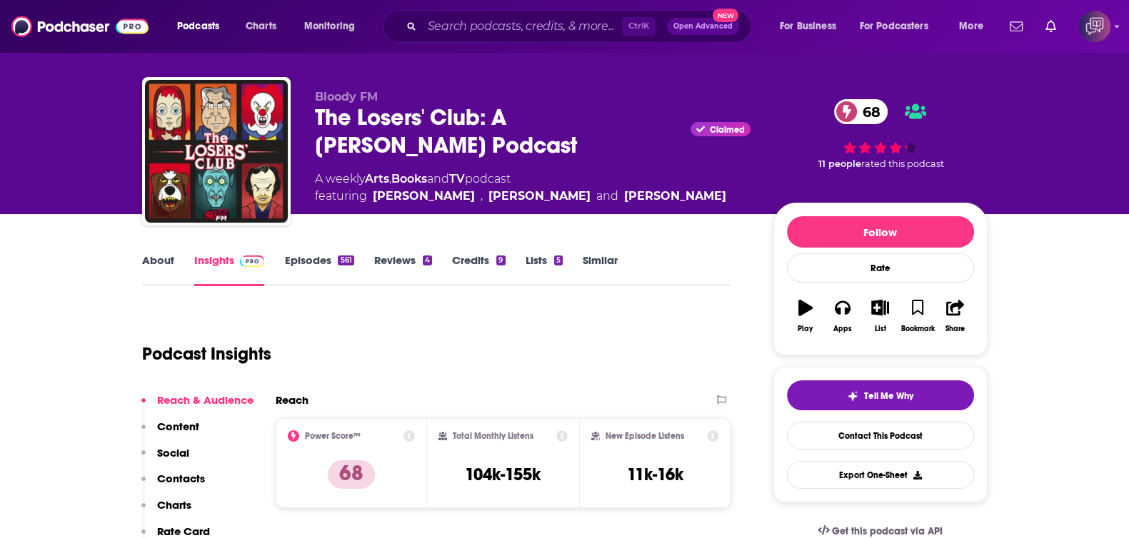
scroll to position [0, 0]
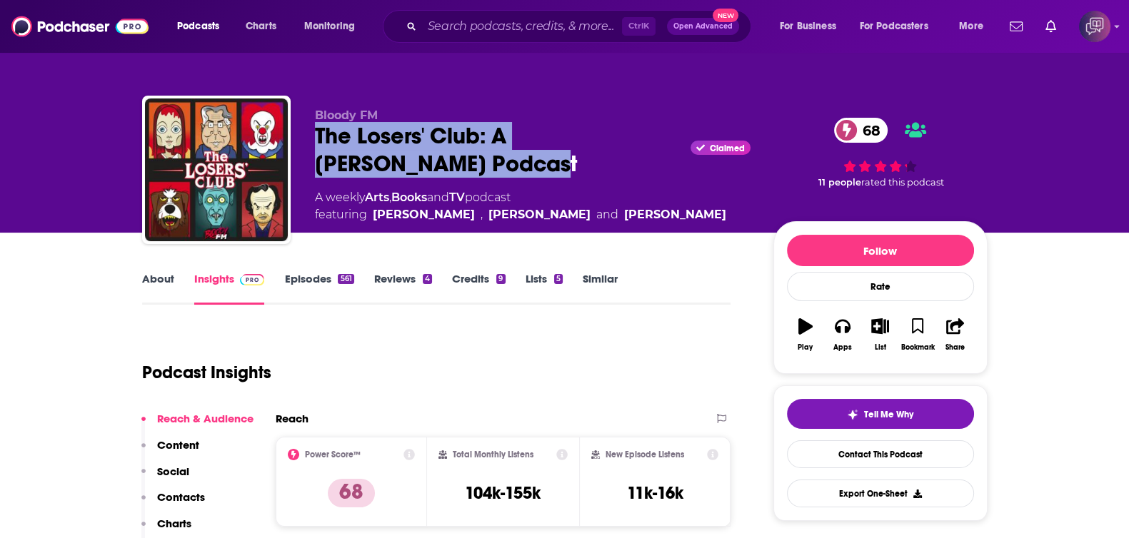
drag, startPoint x: 294, startPoint y: 136, endPoint x: 431, endPoint y: 166, distance: 139.7
click at [431, 166] on div "Bloody FM The Losers' Club: A Stephen King Podcast Claimed 68 A weekly Arts , B…" at bounding box center [565, 173] width 846 height 154
copy h2 "The Losers' Club: A Stephen King Podcast"
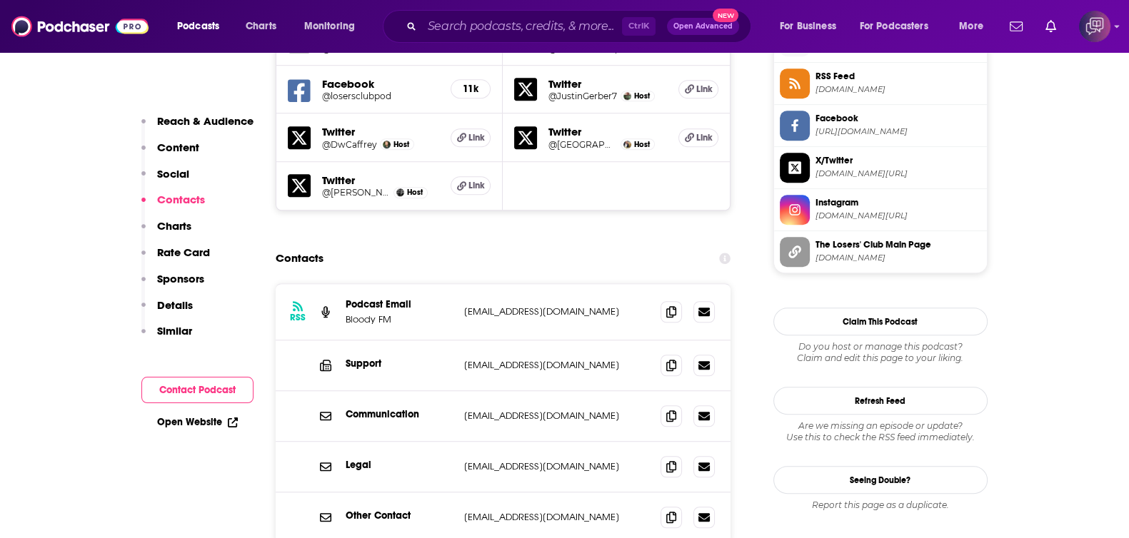
scroll to position [1428, 0]
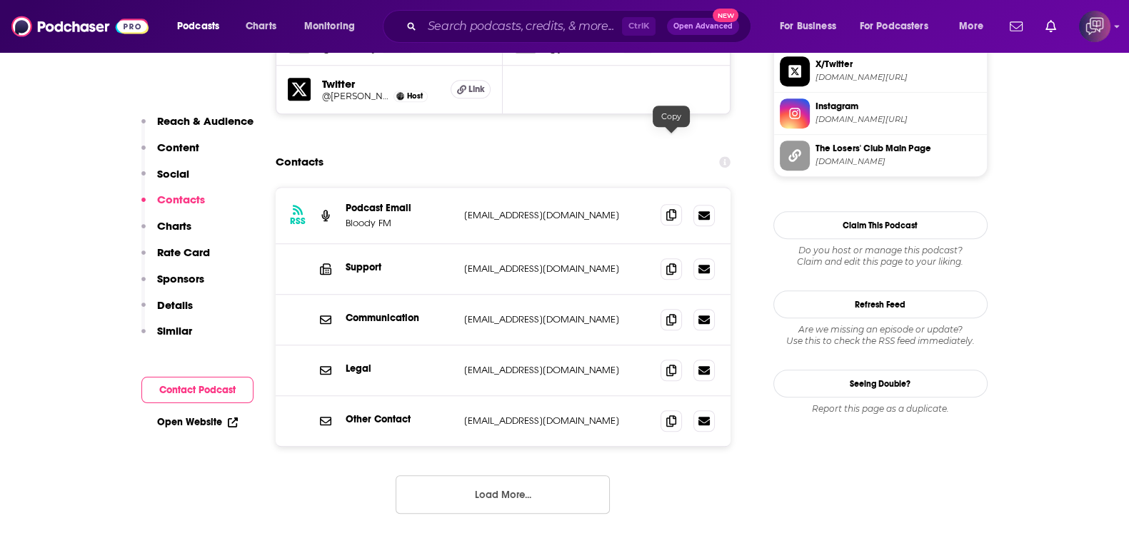
click at [672, 209] on icon at bounding box center [671, 214] width 10 height 11
click at [673, 263] on icon at bounding box center [671, 268] width 10 height 11
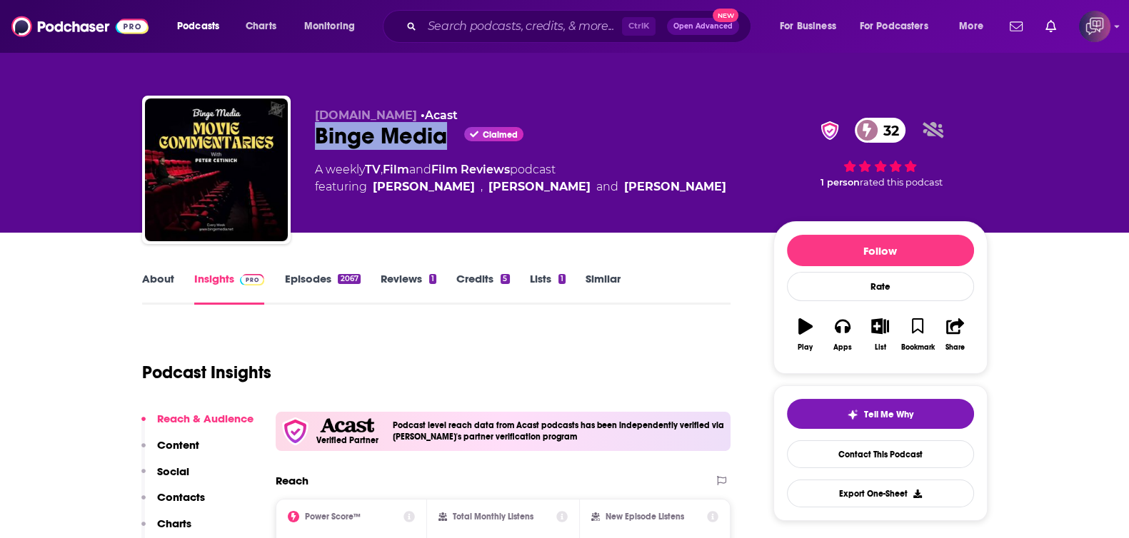
drag, startPoint x: 314, startPoint y: 134, endPoint x: 448, endPoint y: 139, distance: 133.7
click at [448, 139] on div "Binge Media Claimed 32" at bounding box center [533, 136] width 436 height 28
copy h2 "Binge Media"
click at [164, 284] on link "About" at bounding box center [158, 288] width 32 height 33
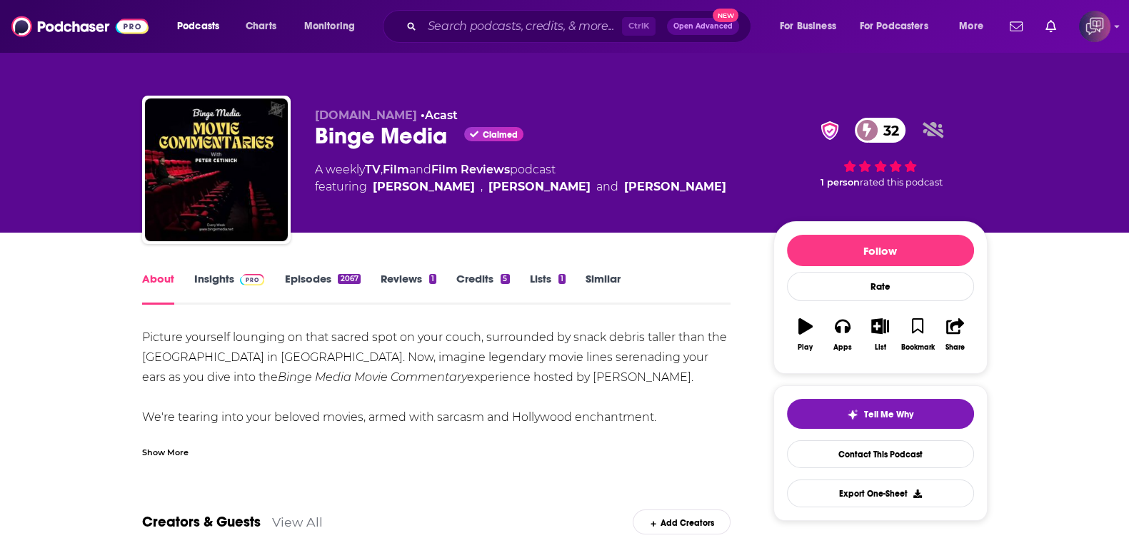
click at [173, 454] on div "Show More" at bounding box center [165, 452] width 46 height 14
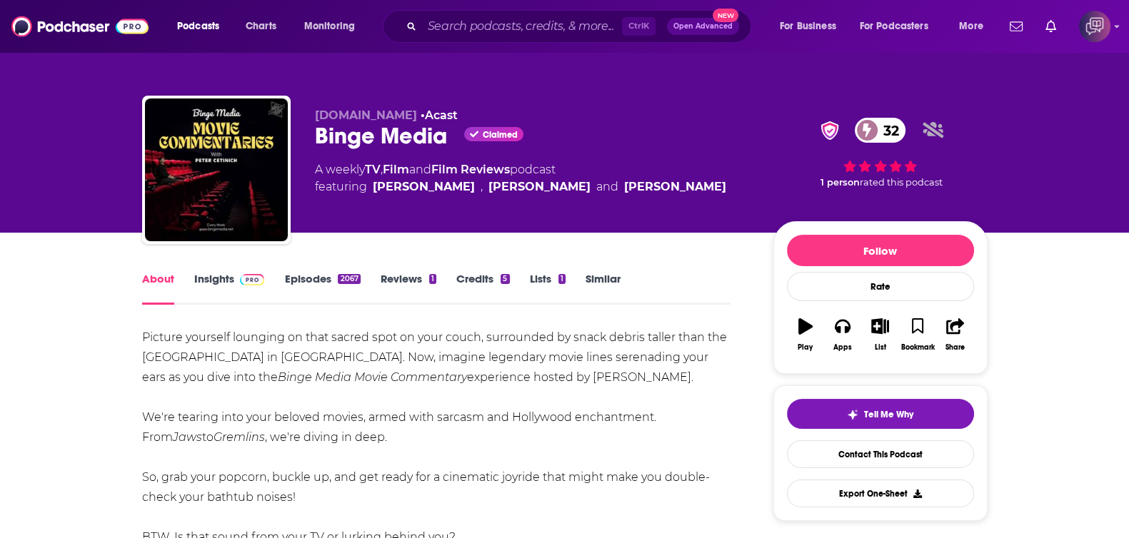
click at [222, 283] on link "Insights" at bounding box center [229, 288] width 71 height 33
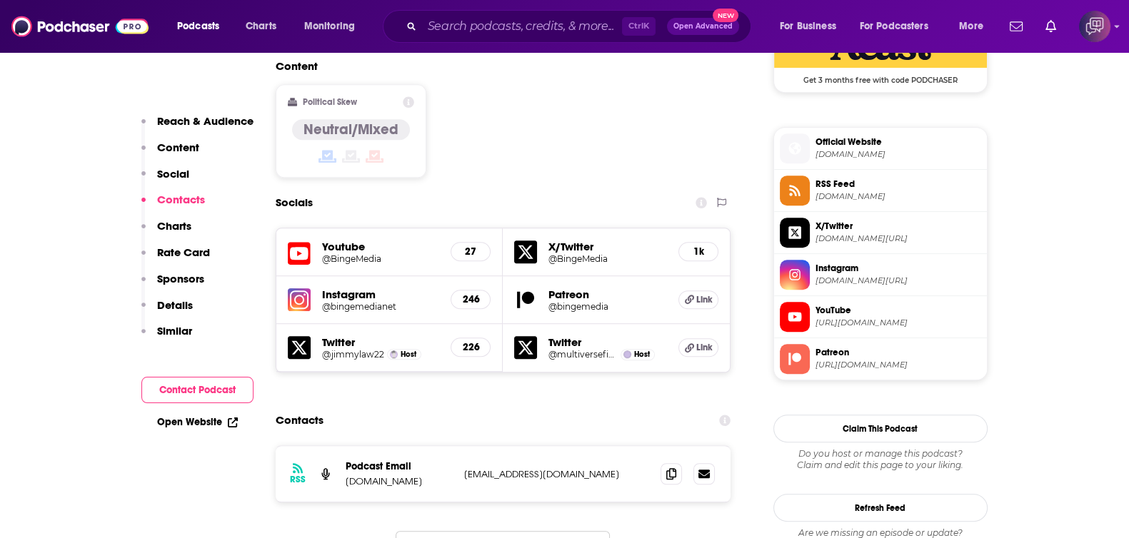
scroll to position [1428, 0]
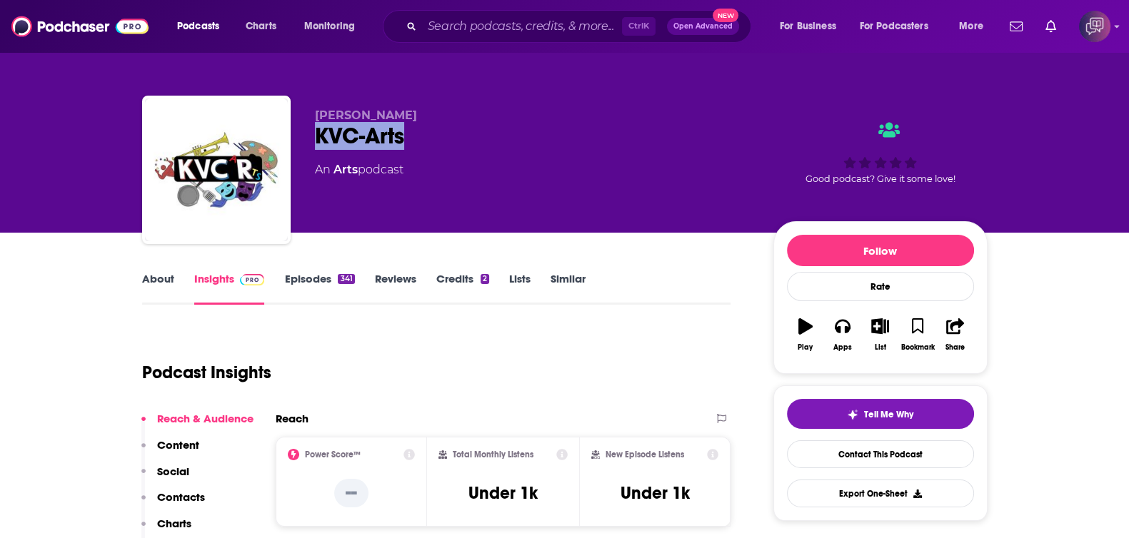
drag, startPoint x: 307, startPoint y: 134, endPoint x: 439, endPoint y: 141, distance: 132.3
click at [439, 141] on div "[PERSON_NAME] KVC-Arts An Arts podcast Good podcast? Give it some love!" at bounding box center [565, 173] width 846 height 154
copy h2 "KVC-Arts"
click at [162, 271] on div "About Insights Episodes 341 Reviews Credits 2 Lists Similar" at bounding box center [436, 287] width 589 height 35
click at [161, 284] on link "About" at bounding box center [158, 288] width 32 height 33
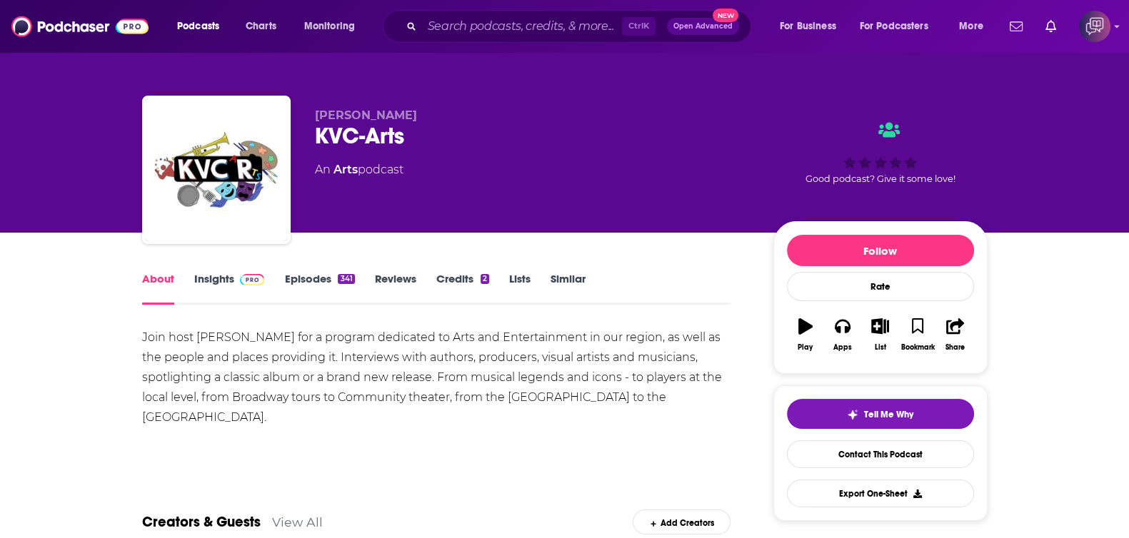
click at [215, 280] on link "Insights" at bounding box center [229, 288] width 71 height 33
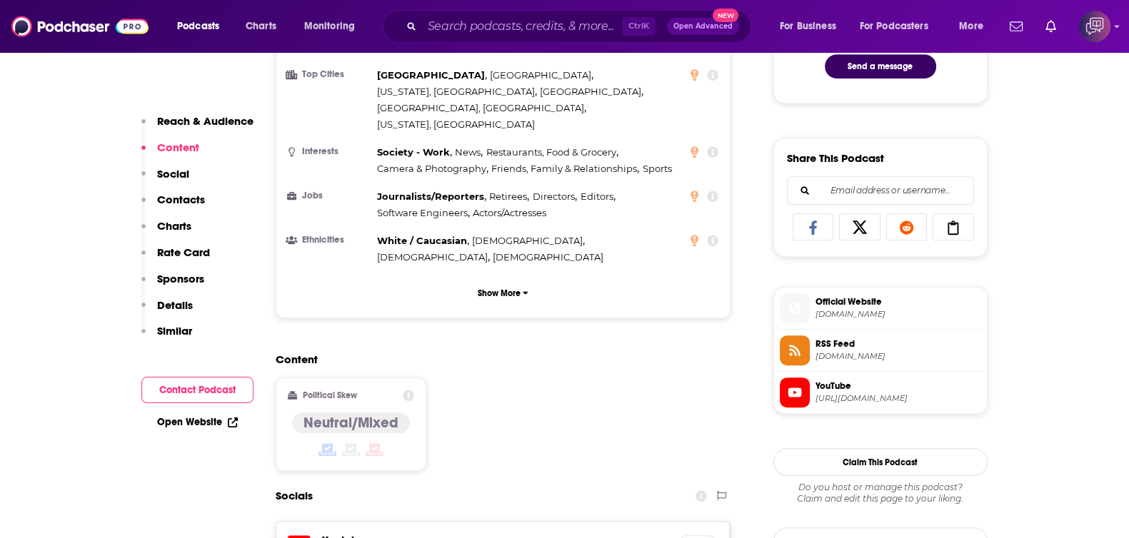
scroll to position [893, 0]
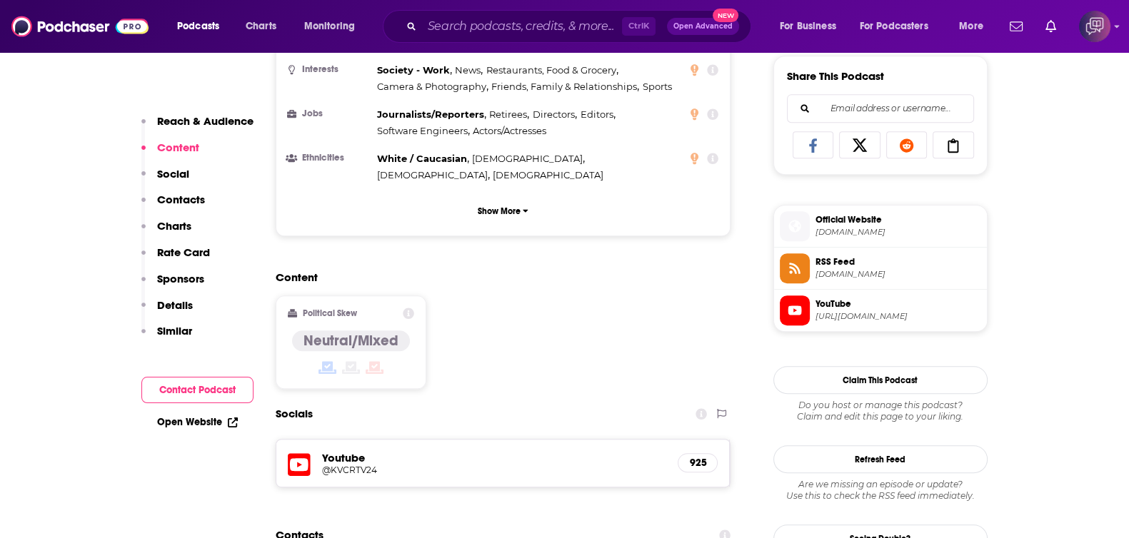
click at [857, 224] on span "Official Website" at bounding box center [899, 220] width 166 height 13
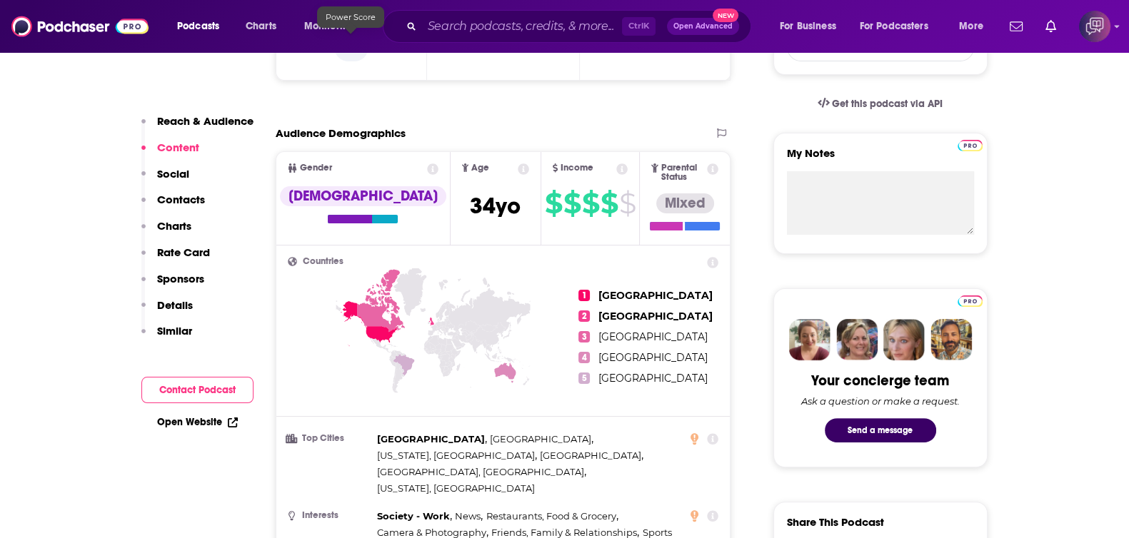
scroll to position [0, 0]
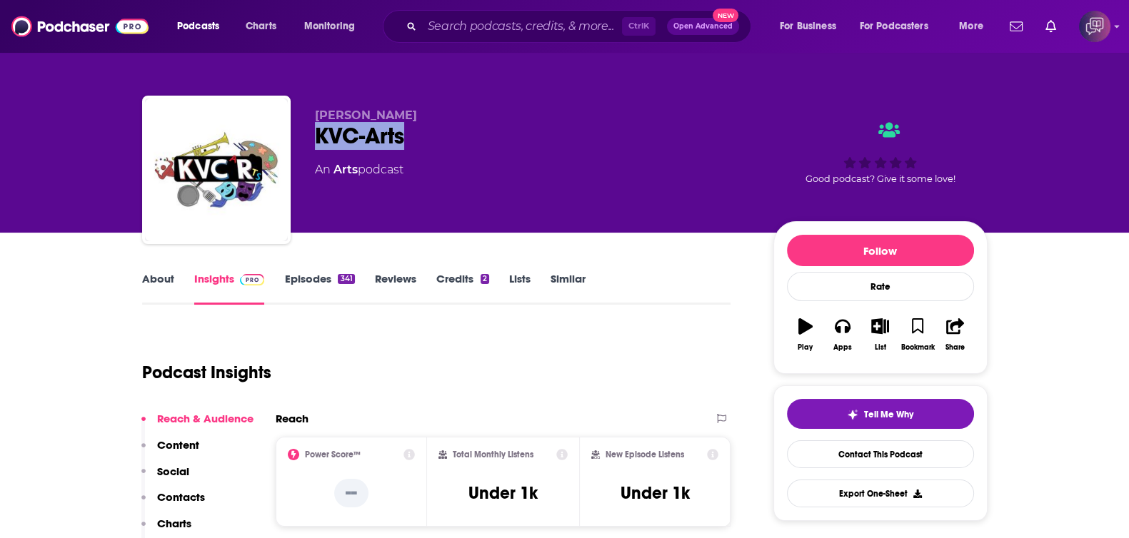
drag, startPoint x: 314, startPoint y: 129, endPoint x: 416, endPoint y: 134, distance: 101.5
click at [416, 134] on div "KVC-Arts" at bounding box center [533, 136] width 436 height 28
copy h2 "KVC-Arts"
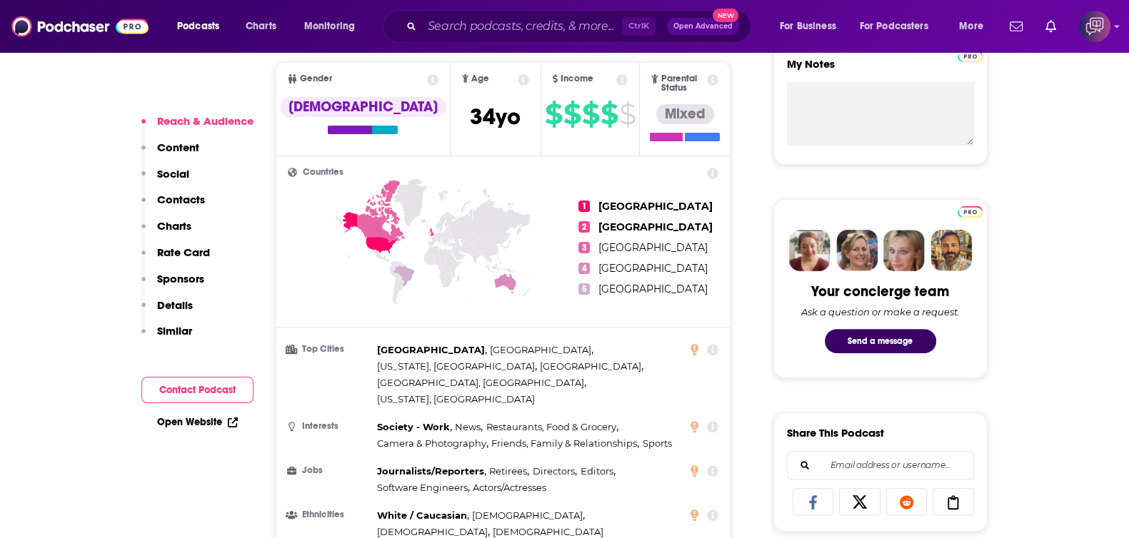
scroll to position [1071, 0]
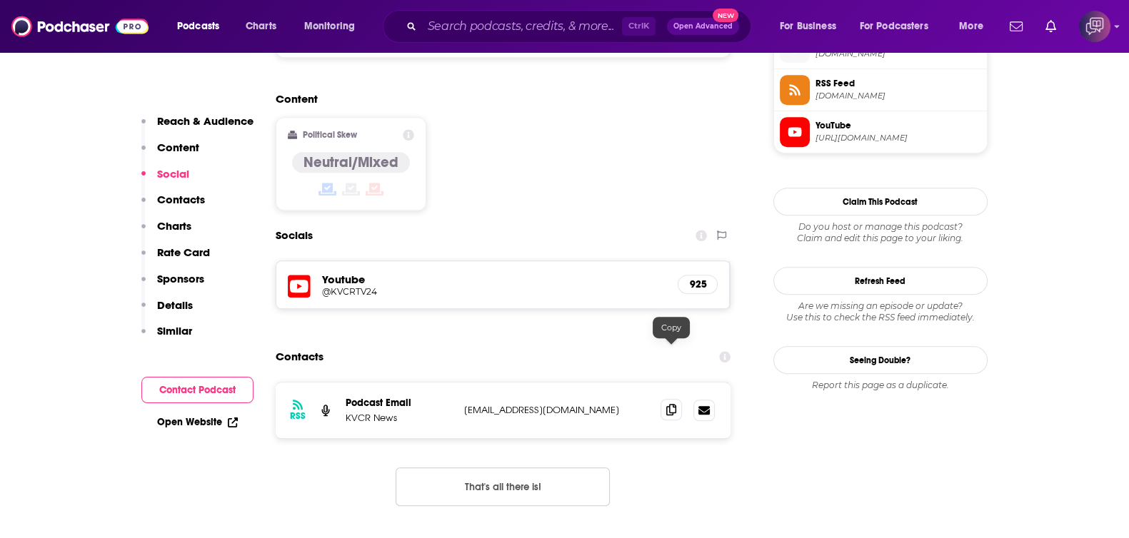
click at [673, 399] on span at bounding box center [671, 409] width 21 height 21
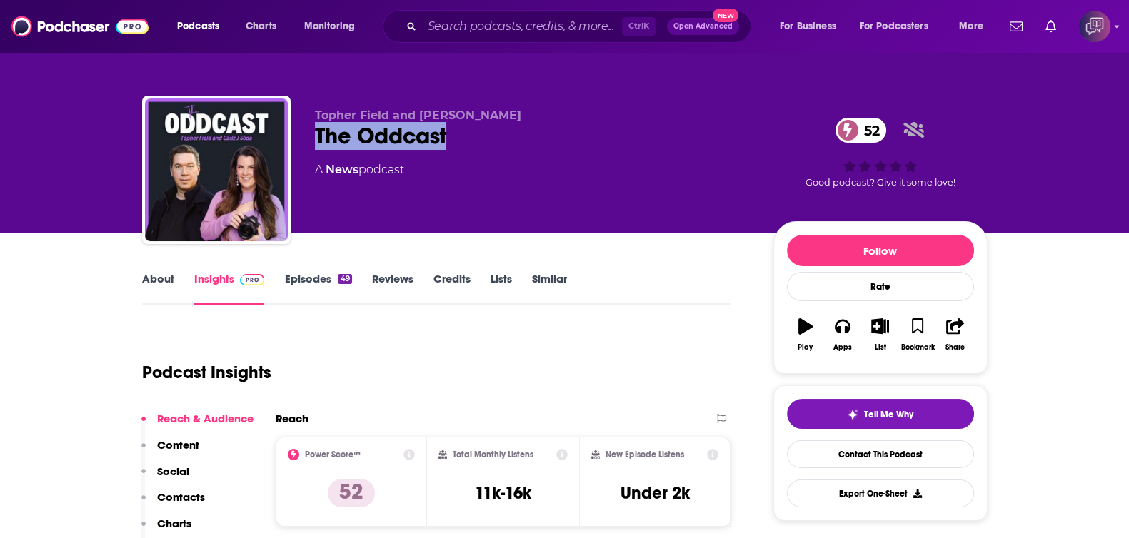
drag, startPoint x: 296, startPoint y: 129, endPoint x: 471, endPoint y: 126, distance: 175.7
click at [471, 126] on div "Topher Field and [PERSON_NAME] Söda The Oddcast 52 A News podcast 52 Good podca…" at bounding box center [565, 173] width 846 height 154
copy h2 "The Oddcast"
click at [149, 275] on link "About" at bounding box center [158, 288] width 32 height 33
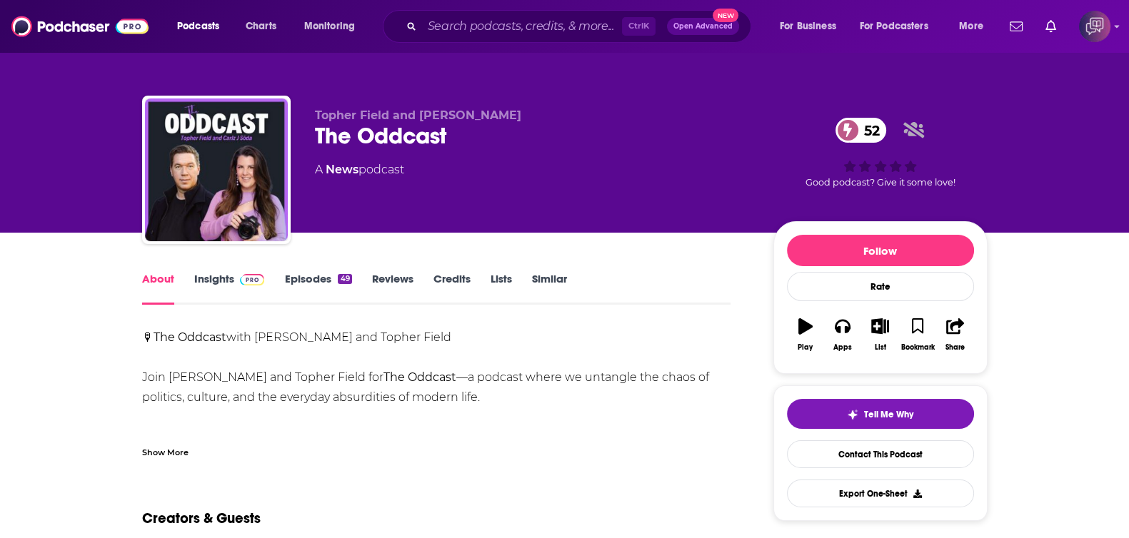
click at [189, 450] on div "Show More" at bounding box center [436, 447] width 589 height 24
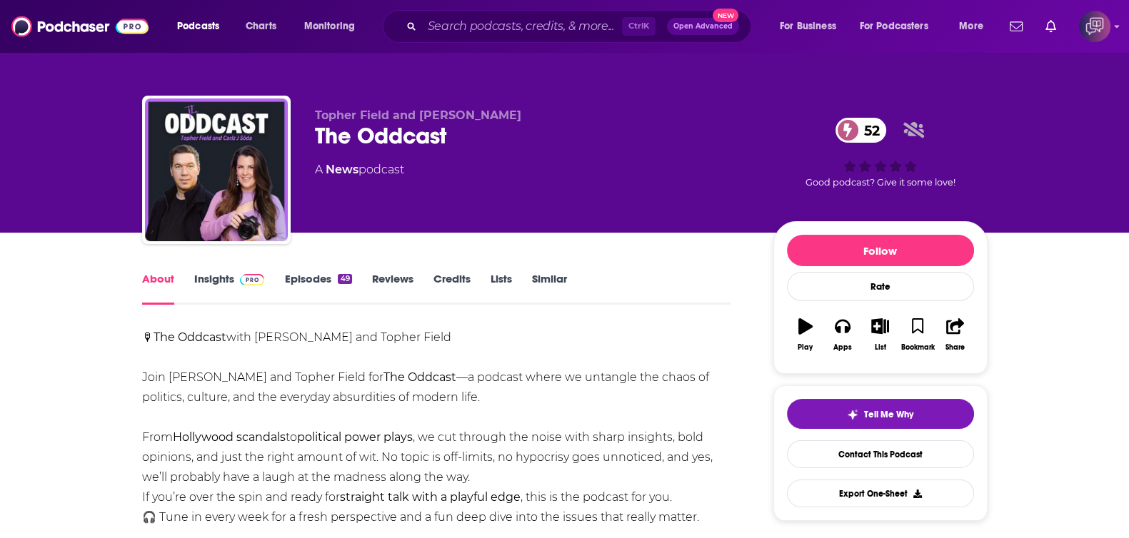
click at [217, 281] on link "Insights" at bounding box center [229, 288] width 71 height 33
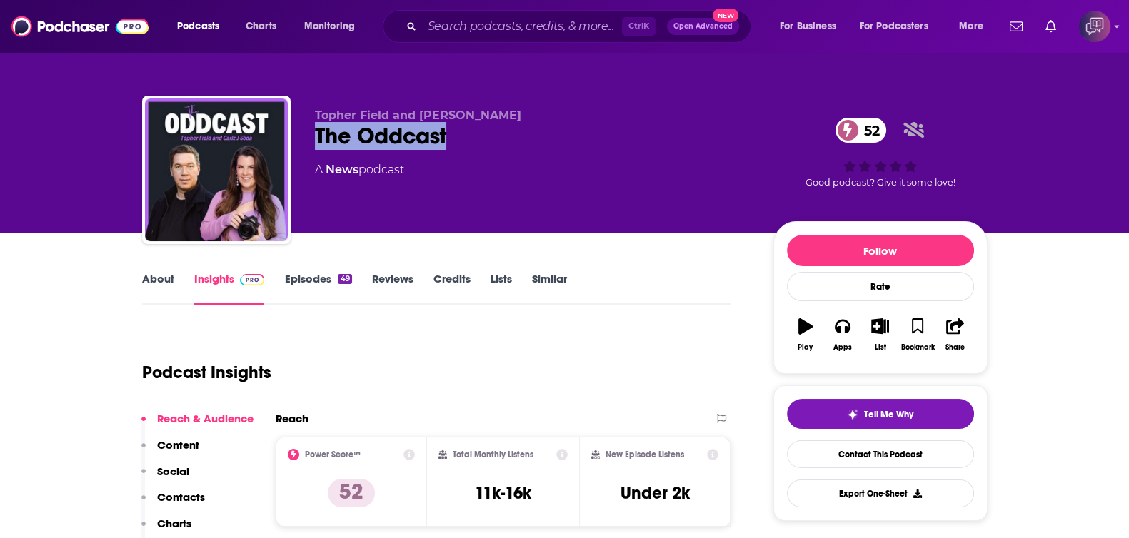
drag, startPoint x: 329, startPoint y: 132, endPoint x: 469, endPoint y: 128, distance: 140.8
click at [469, 128] on div "Topher Field and [PERSON_NAME] Söda The Oddcast 52 A News podcast 52 Good podca…" at bounding box center [565, 173] width 846 height 154
copy h2 "The Oddcast"
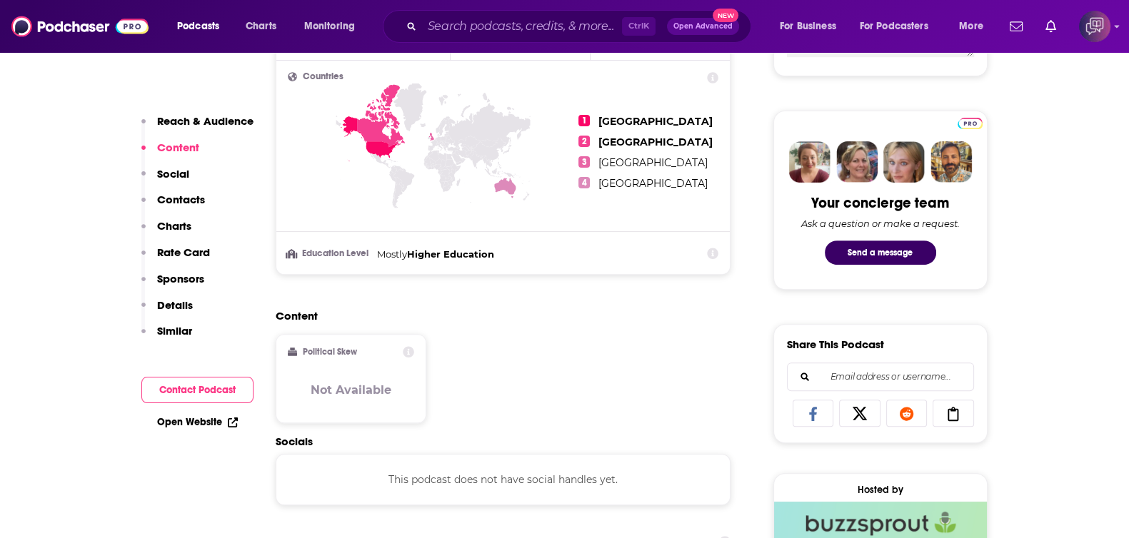
scroll to position [893, 0]
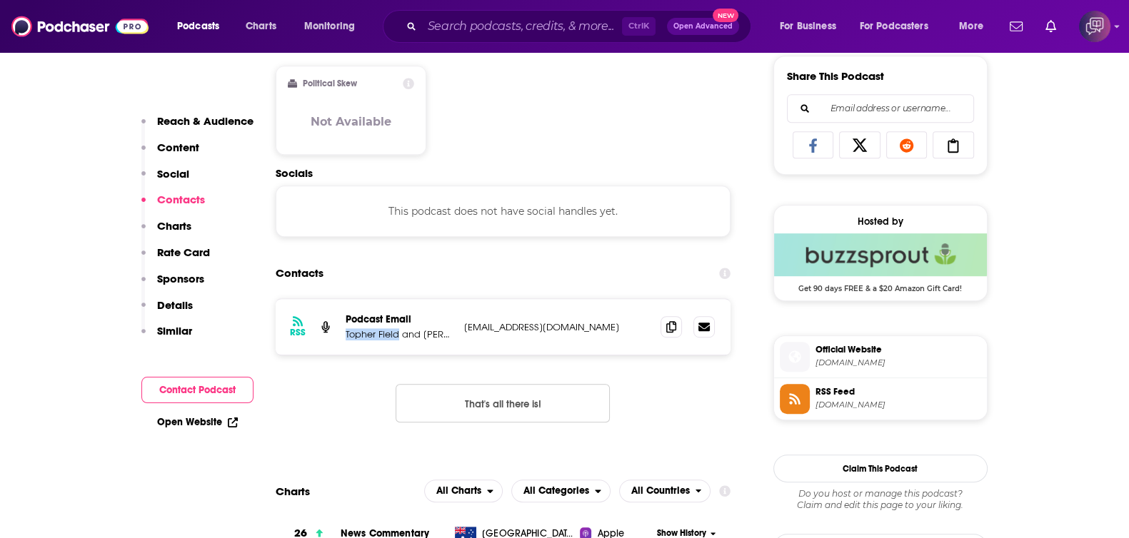
drag, startPoint x: 342, startPoint y: 331, endPoint x: 399, endPoint y: 335, distance: 56.6
click at [399, 335] on div "RSS Podcast Email Topher Field and Carlz J Söda [EMAIL_ADDRESS][DOMAIN_NAME] [E…" at bounding box center [504, 327] width 456 height 56
copy p "Topher Field"
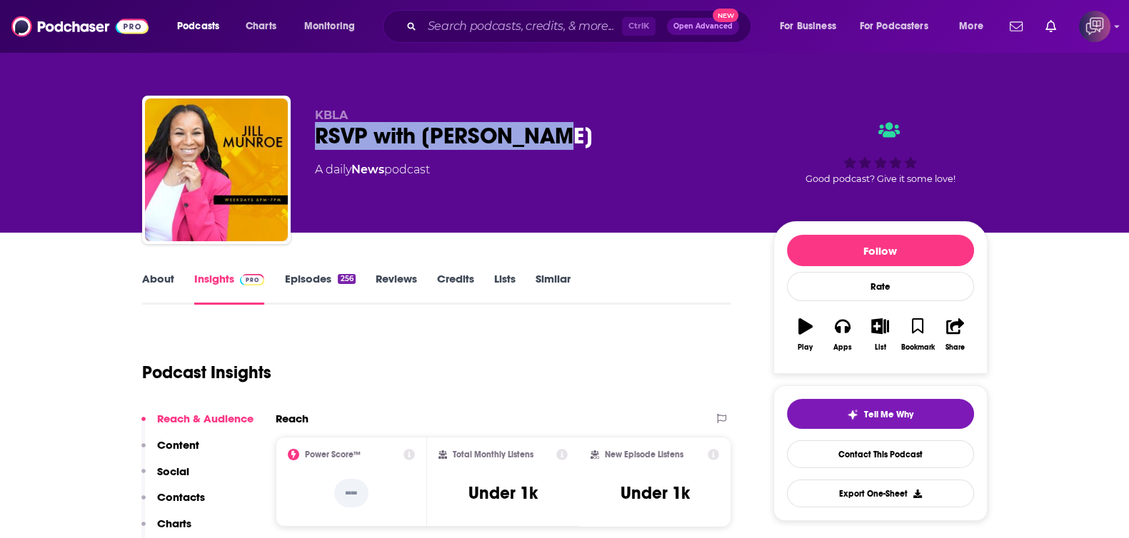
drag, startPoint x: 306, startPoint y: 137, endPoint x: 570, endPoint y: 142, distance: 264.3
click at [570, 142] on div "KBLA RSVP with Jill Munroe A daily News podcast Good podcast? Give it some love!" at bounding box center [565, 173] width 846 height 154
copy h2 "RSVP with Jill Munroe"
click at [162, 278] on link "About" at bounding box center [158, 288] width 32 height 33
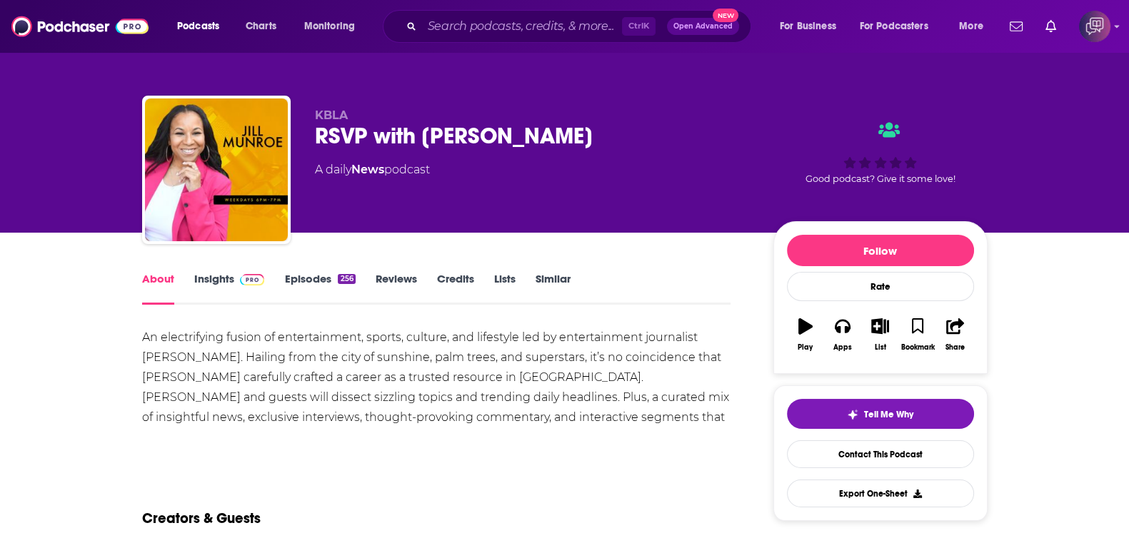
drag, startPoint x: 216, startPoint y: 277, endPoint x: 374, endPoint y: 1, distance: 317.7
click at [216, 277] on link "Insights" at bounding box center [229, 288] width 71 height 33
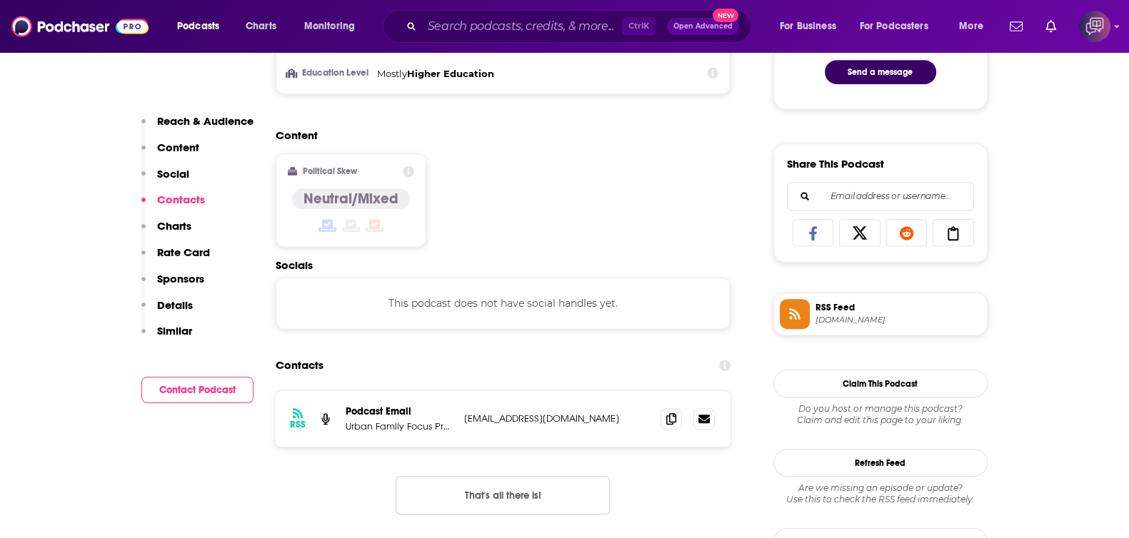
scroll to position [982, 0]
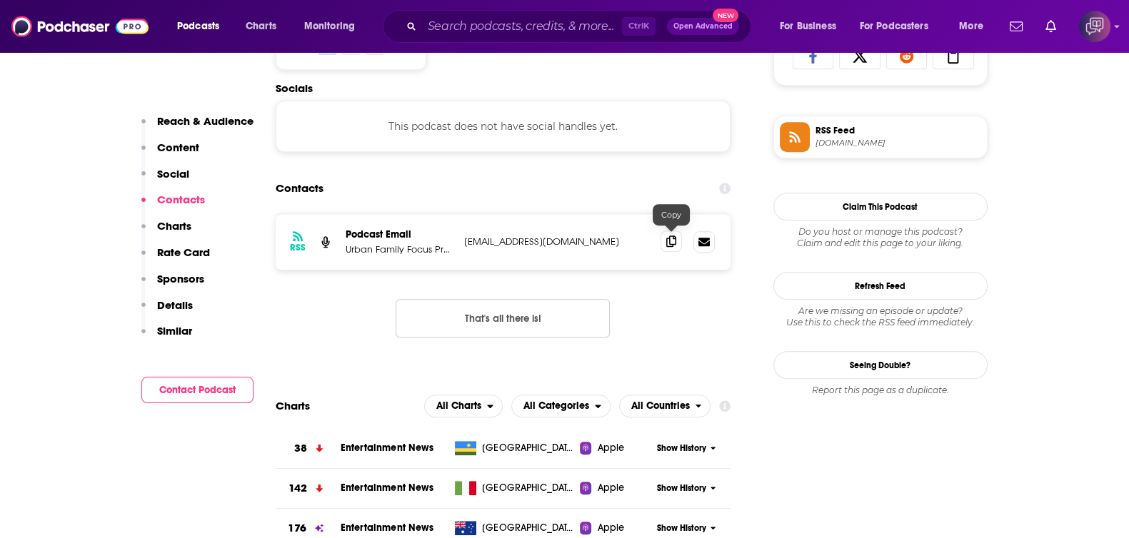
click at [676, 236] on icon at bounding box center [671, 241] width 10 height 11
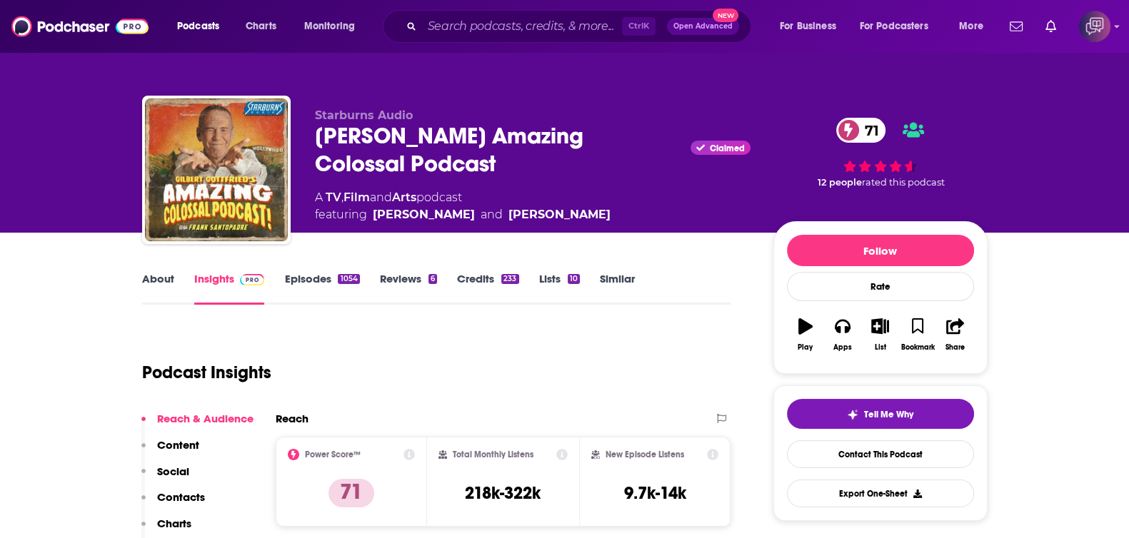
drag, startPoint x: 524, startPoint y: 159, endPoint x: 582, endPoint y: 168, distance: 58.5
click at [582, 168] on div "Starburns Audio [PERSON_NAME] Amazing Colossal Podcast Claimed 71 A TV , Film a…" at bounding box center [565, 173] width 846 height 154
copy h2 "[PERSON_NAME] Amazing Colossal Podcast"
click at [154, 285] on link "About" at bounding box center [158, 288] width 32 height 33
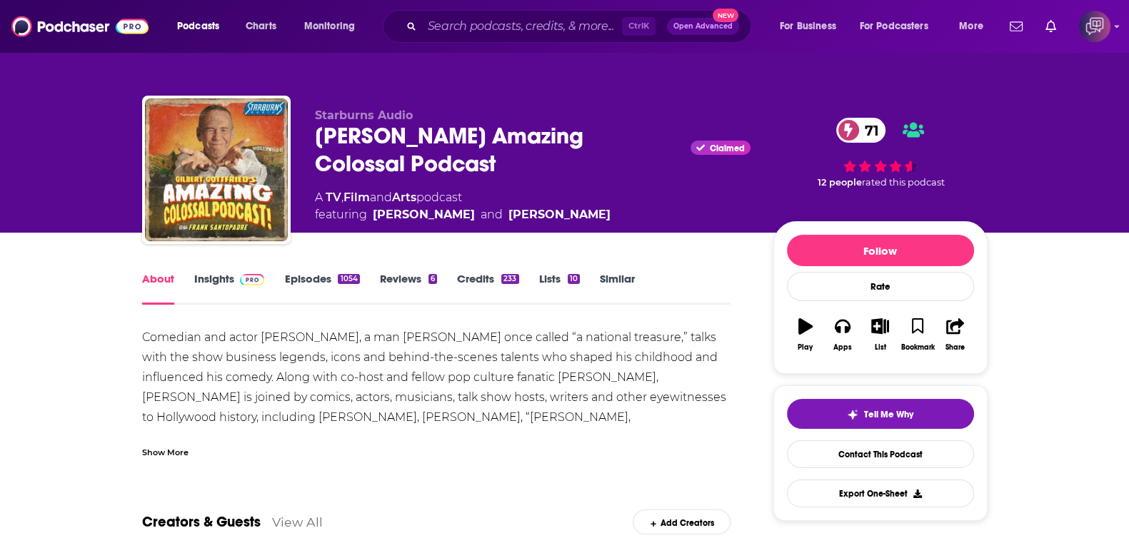
click at [189, 455] on div "Show More" at bounding box center [436, 447] width 589 height 24
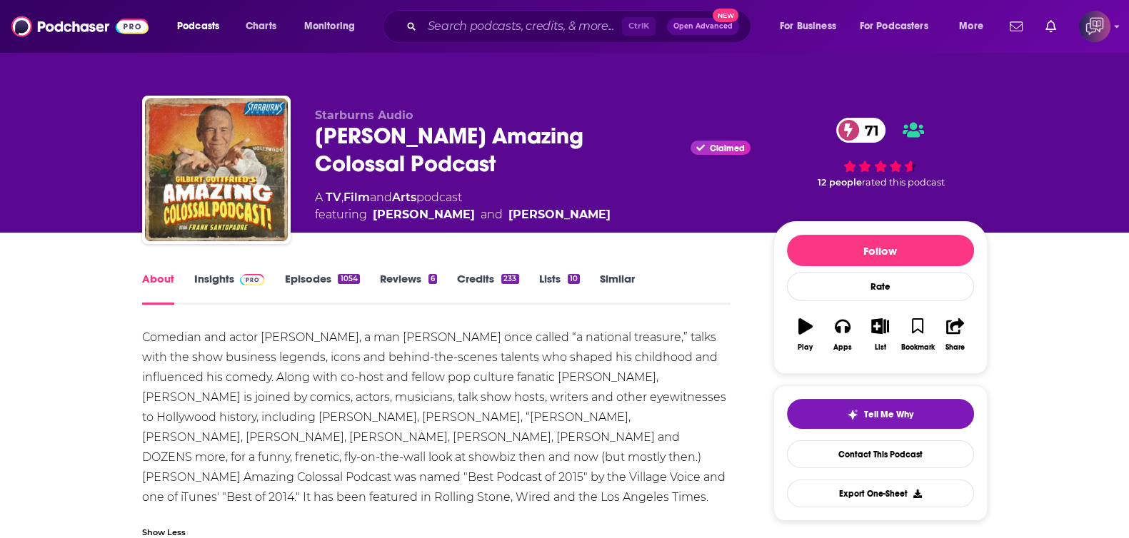
drag, startPoint x: 298, startPoint y: 135, endPoint x: 555, endPoint y: 173, distance: 259.9
click at [555, 173] on div "Starburns Audio Gilbert Gottfried's Amazing Colossal Podcast Claimed 71 A TV , …" at bounding box center [565, 173] width 846 height 154
copy h1 "Gilbert Gottfried's Amazing Colossal Podcast"
click at [212, 278] on link "Insights" at bounding box center [229, 288] width 71 height 33
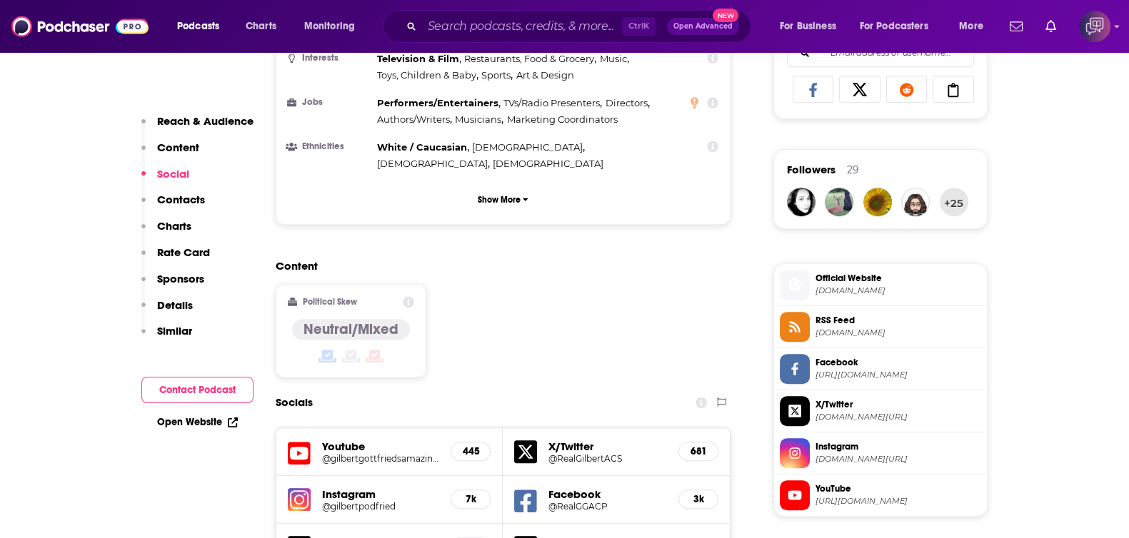
scroll to position [982, 0]
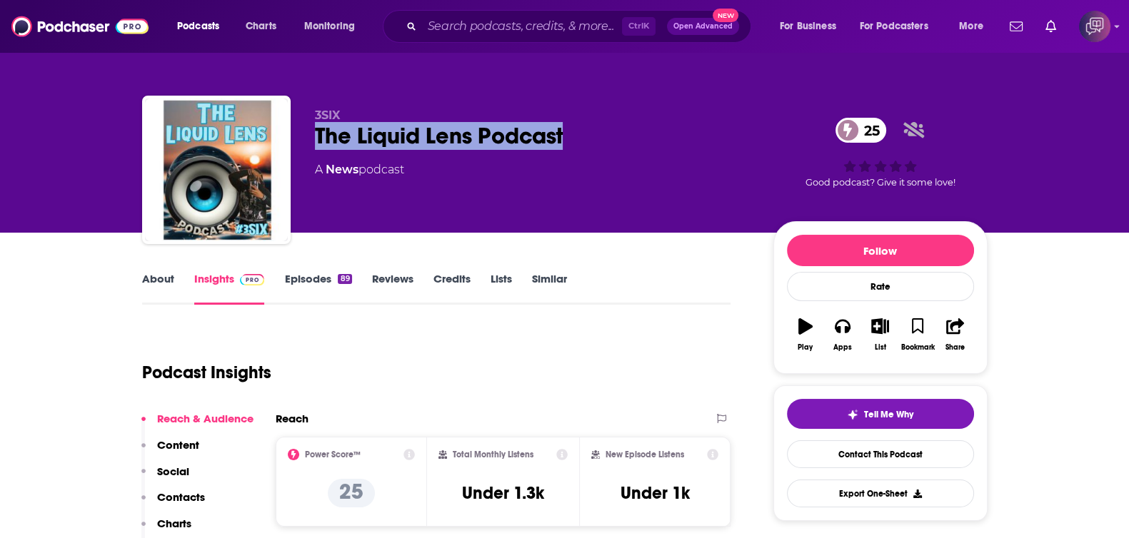
drag, startPoint x: 455, startPoint y: 134, endPoint x: 614, endPoint y: 151, distance: 160.3
click at [628, 141] on div "3SIX The Liquid Lens Podcast 25 A News podcast 25 Good podcast? Give it some lo…" at bounding box center [565, 173] width 846 height 154
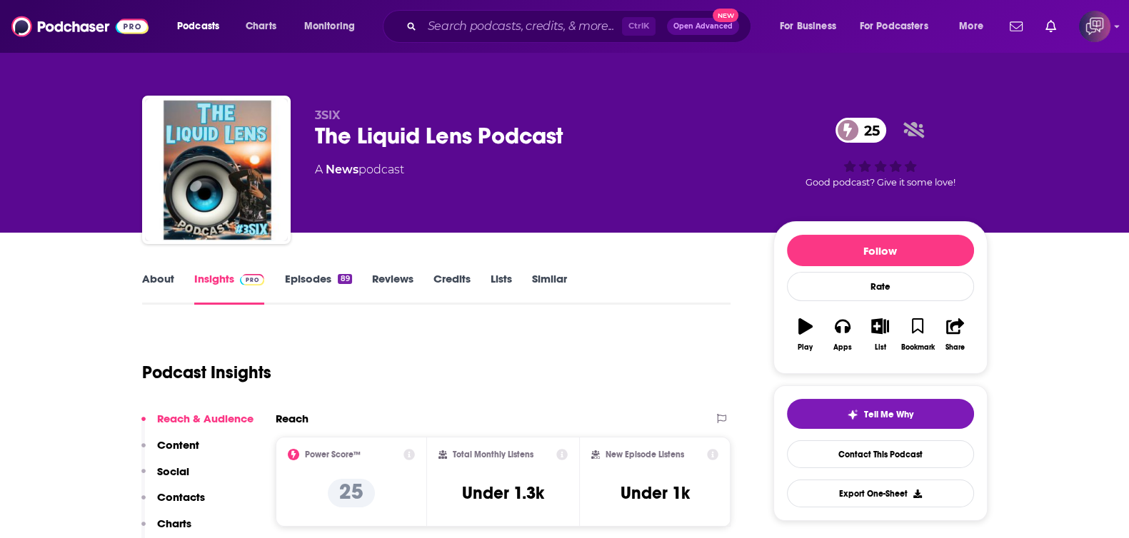
click at [156, 280] on link "About" at bounding box center [158, 288] width 32 height 33
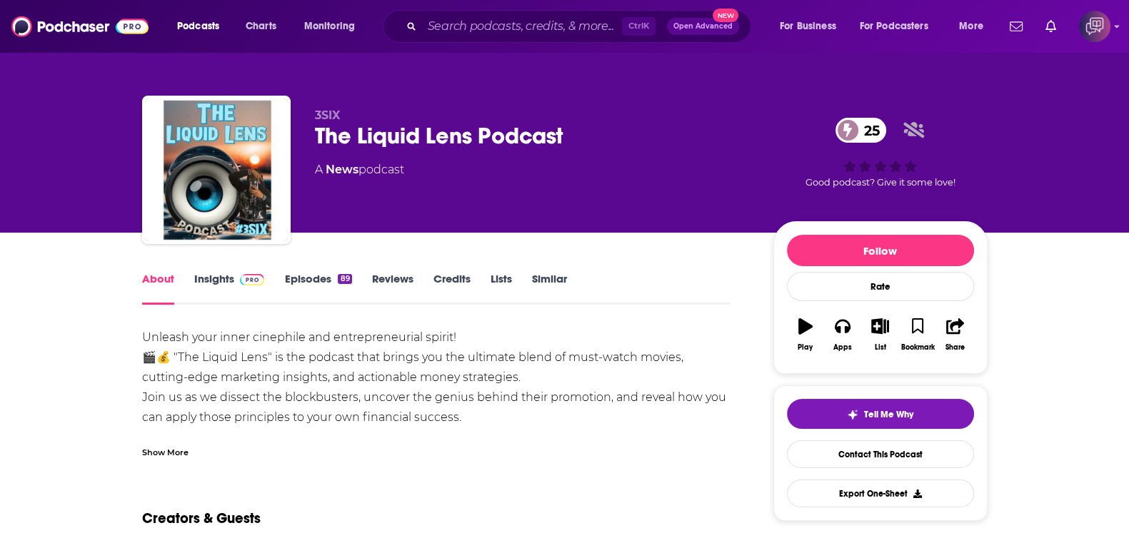
click at [179, 443] on div "Show More" at bounding box center [436, 447] width 589 height 24
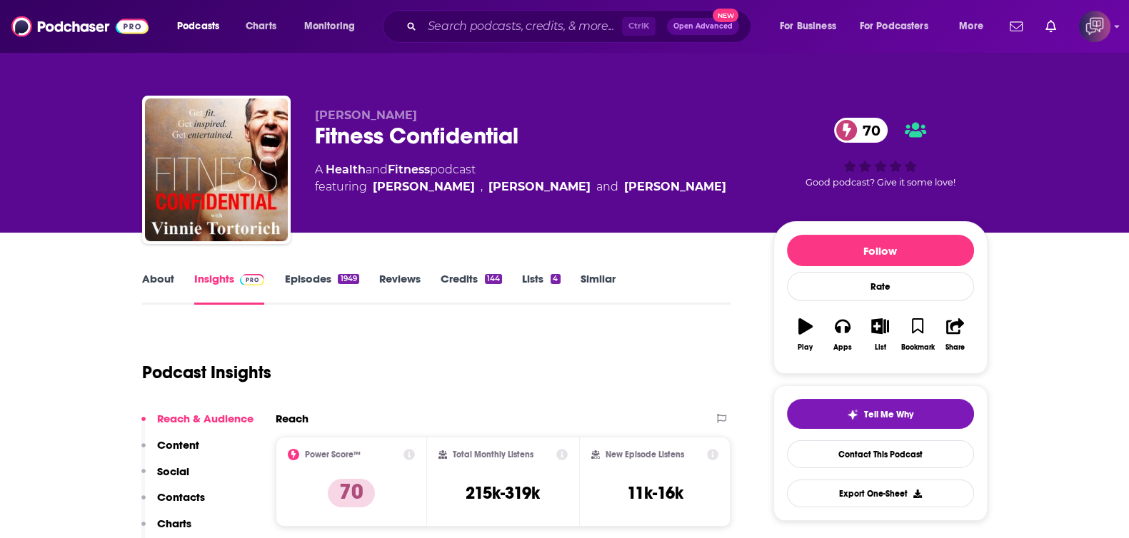
click at [155, 270] on div "About Insights Episodes 1949 Reviews Credits 144 Lists 4 Similar" at bounding box center [436, 287] width 589 height 35
click at [156, 281] on link "About" at bounding box center [158, 288] width 32 height 33
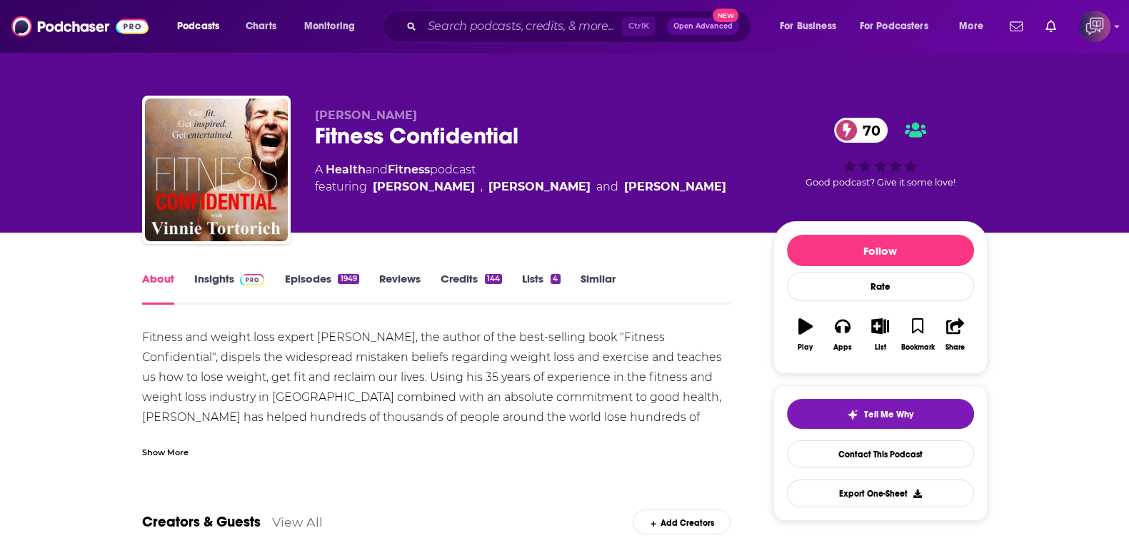
click at [214, 291] on link "Insights" at bounding box center [229, 288] width 71 height 33
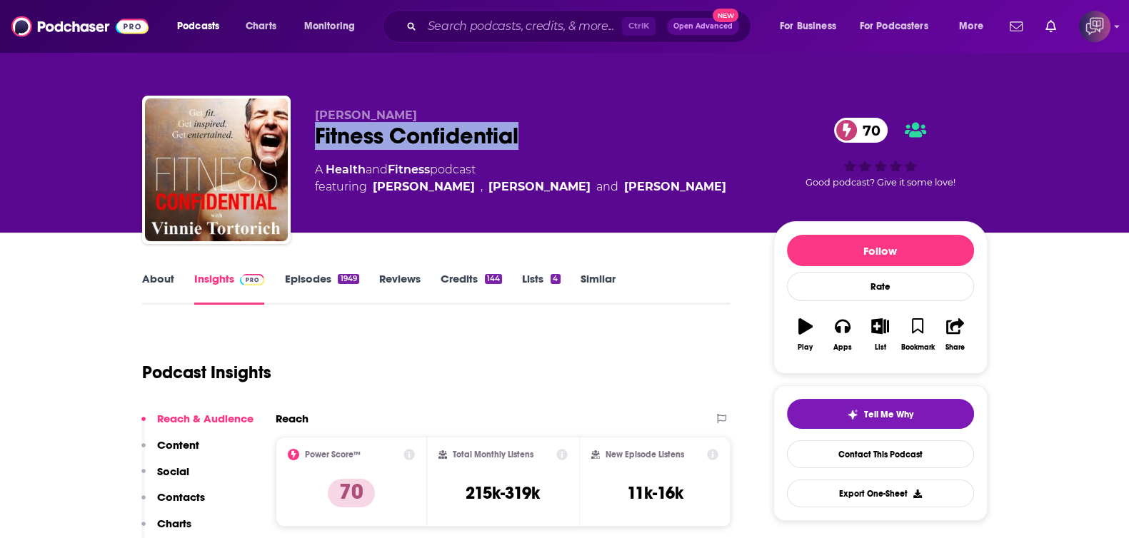
drag, startPoint x: 304, startPoint y: 134, endPoint x: 547, endPoint y: 131, distance: 243.6
click at [547, 131] on div "Vinnie Tortorich Fitness Confidential 70 A Health and Fitness podcast featuring…" at bounding box center [565, 173] width 846 height 154
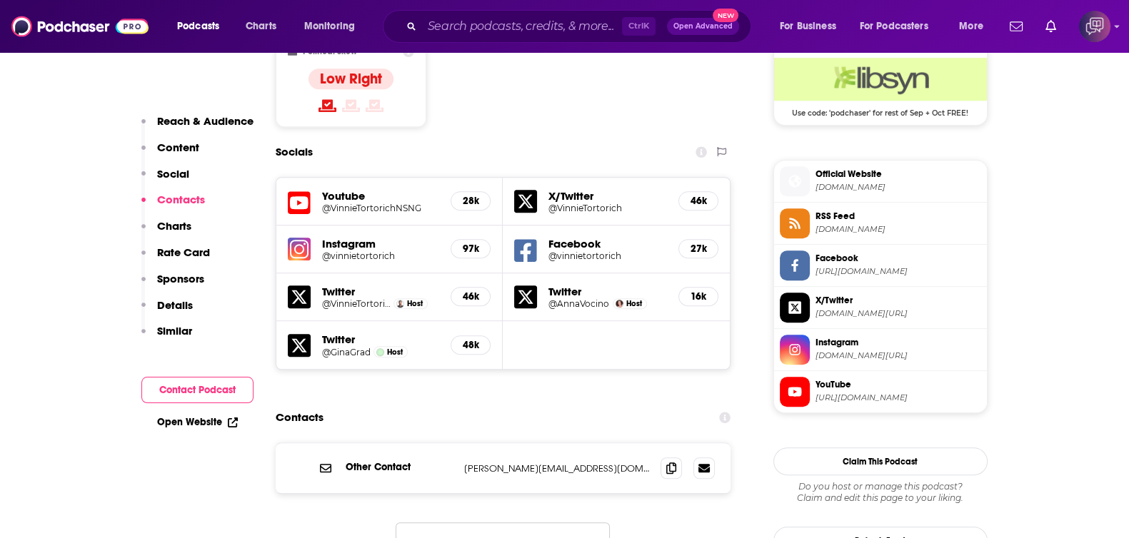
scroll to position [1249, 0]
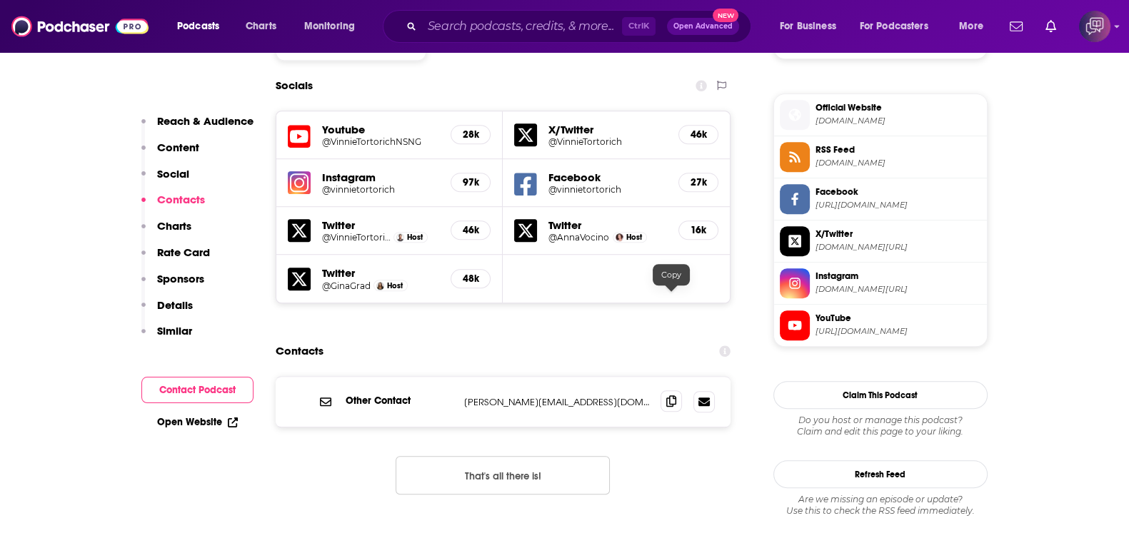
click at [669, 396] on icon at bounding box center [671, 401] width 10 height 11
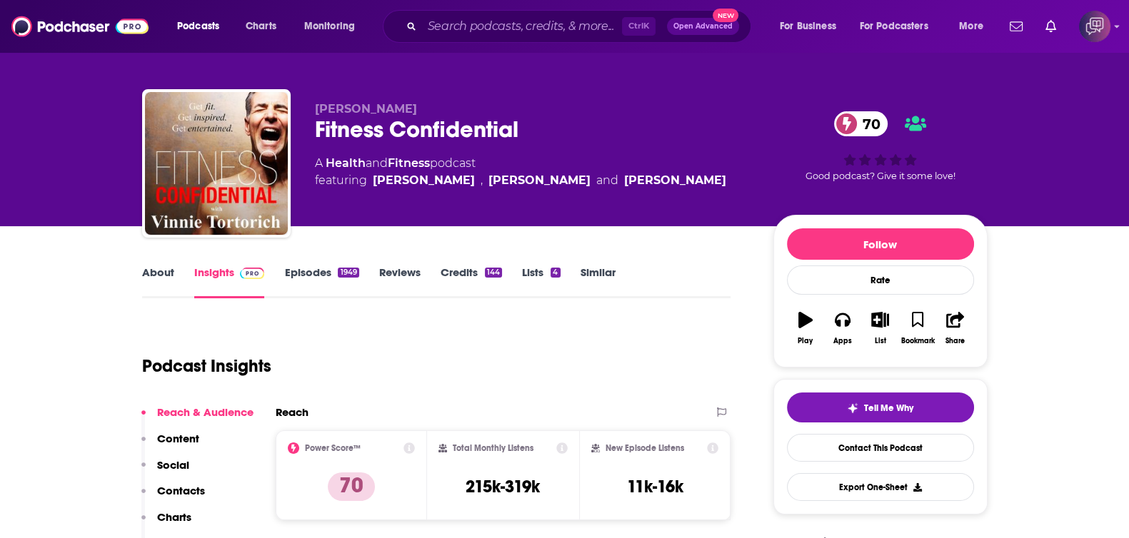
scroll to position [0, 0]
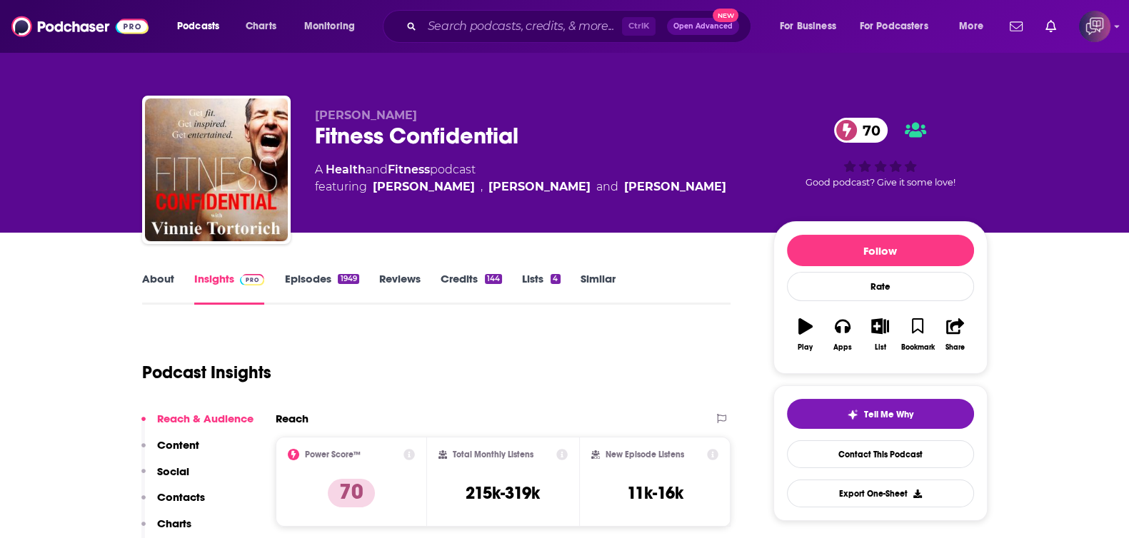
drag, startPoint x: 306, startPoint y: 113, endPoint x: 441, endPoint y: 99, distance: 135.7
click at [441, 99] on div "Vinnie Tortorich Fitness Confidential 70 A Health and Fitness podcast featuring…" at bounding box center [565, 173] width 846 height 154
copy span "Vinnie Tortorich"
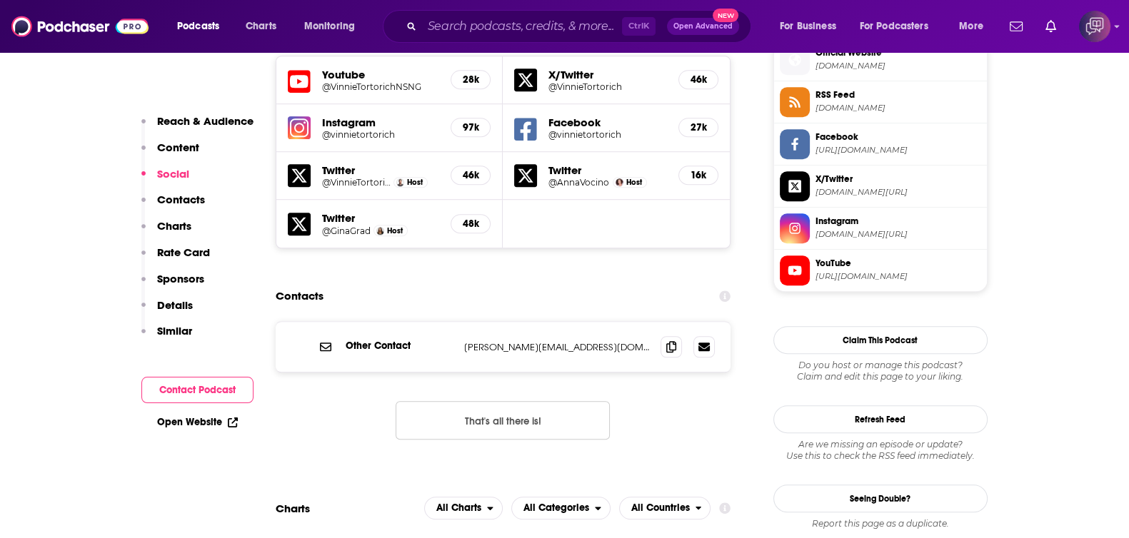
scroll to position [1338, 0]
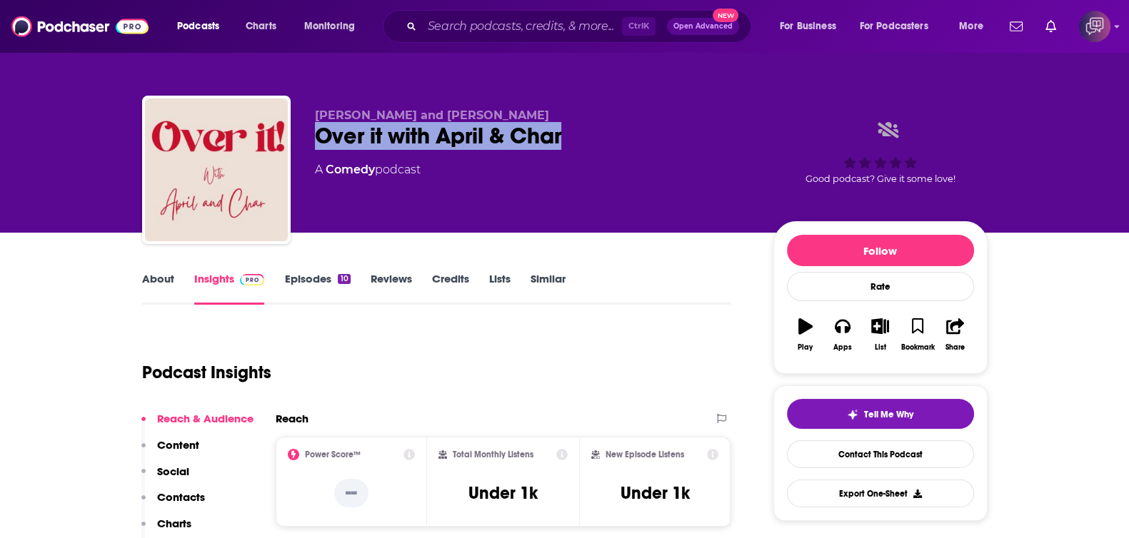
drag, startPoint x: 391, startPoint y: 136, endPoint x: 626, endPoint y: 134, distance: 235.0
click at [626, 134] on div "[PERSON_NAME] and April Over it with April & Char A Comedy podcast Good podcast…" at bounding box center [565, 173] width 846 height 154
click at [146, 292] on link "About" at bounding box center [158, 288] width 32 height 33
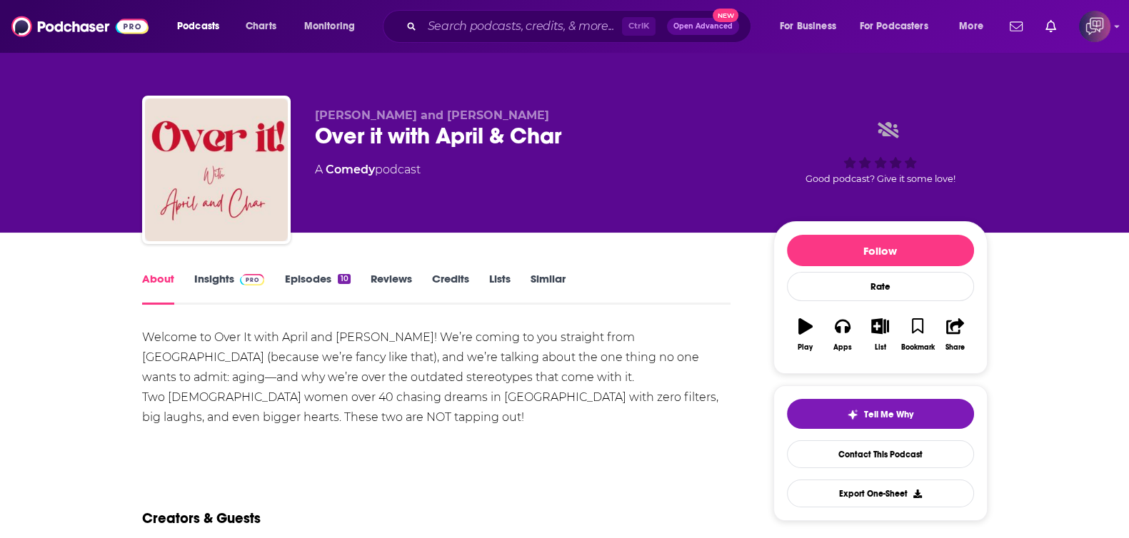
click at [216, 290] on link "Insights" at bounding box center [229, 288] width 71 height 33
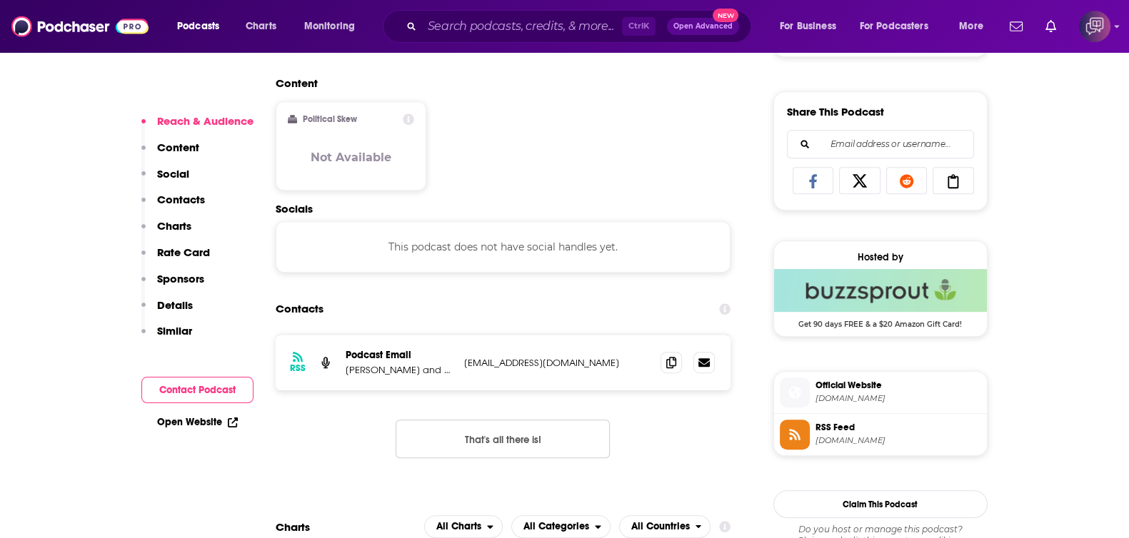
scroll to position [1071, 0]
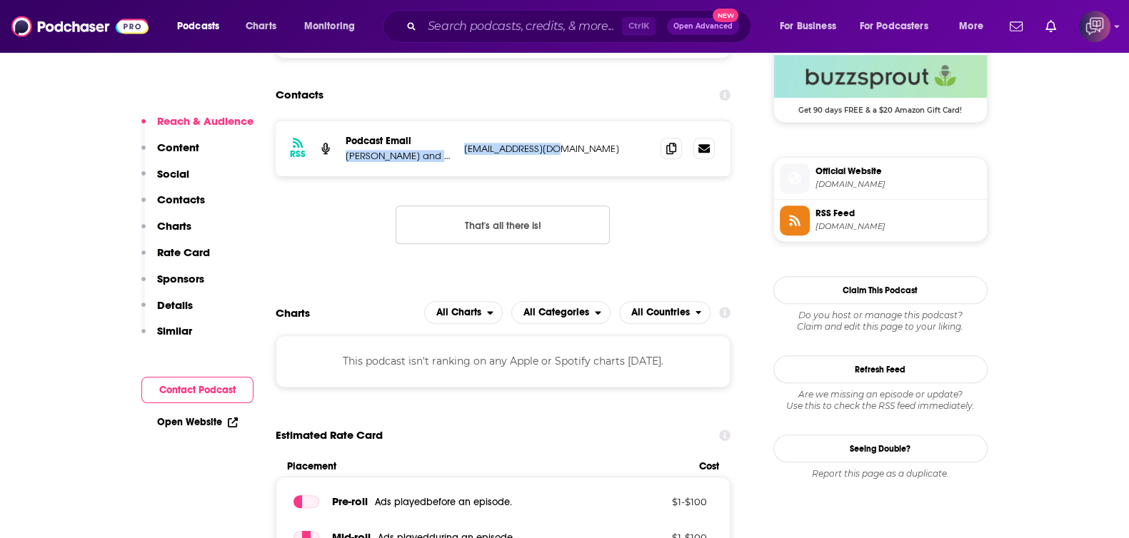
drag, startPoint x: 476, startPoint y: 151, endPoint x: 581, endPoint y: 153, distance: 105.0
click at [581, 153] on div "RSS Podcast Email [PERSON_NAME] and [PERSON_NAME] [PERSON_NAME][EMAIL_ADDRESS][…" at bounding box center [504, 149] width 456 height 56
copy div "[PERSON_NAME] and [PERSON_NAME] [PERSON_NAME][EMAIL_ADDRESS][DOMAIN_NAME]"
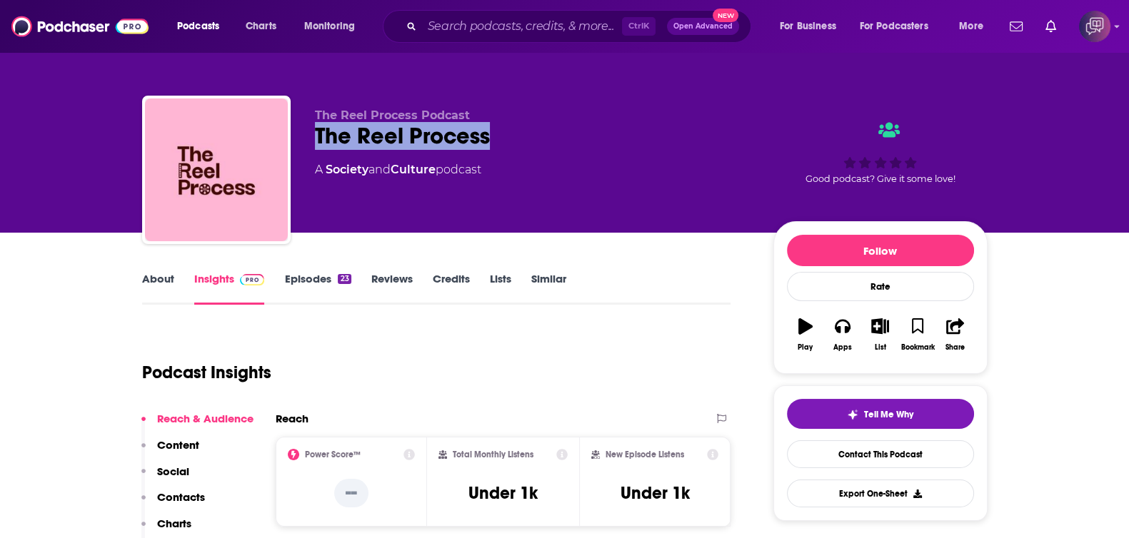
click at [526, 128] on div "The Reel Process Podcast The Reel Process A Society and Culture podcast Good po…" at bounding box center [565, 173] width 846 height 154
click at [160, 283] on link "About" at bounding box center [158, 288] width 32 height 33
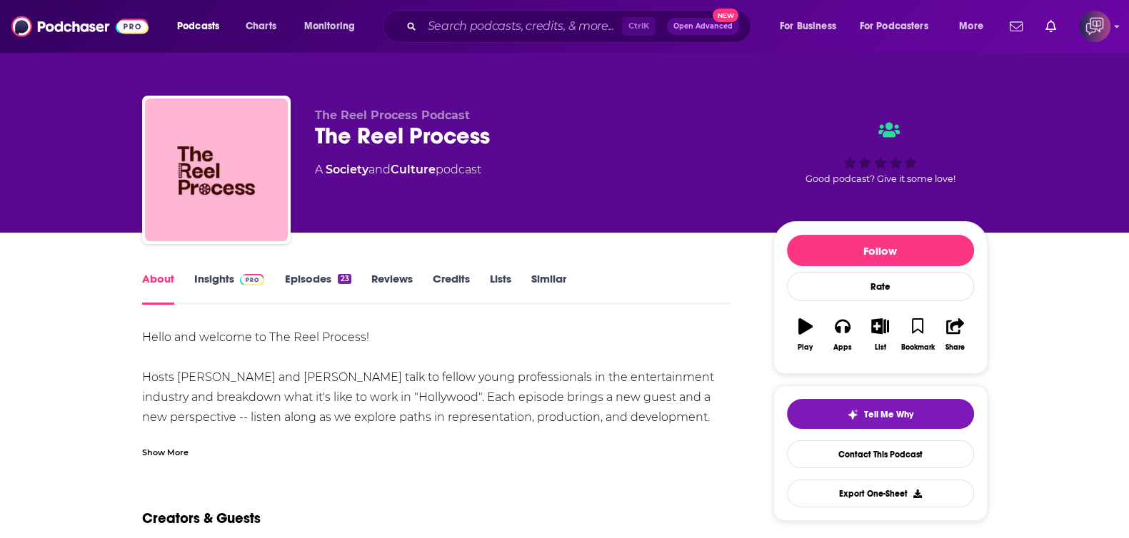
click at [240, 280] on img at bounding box center [252, 279] width 25 height 11
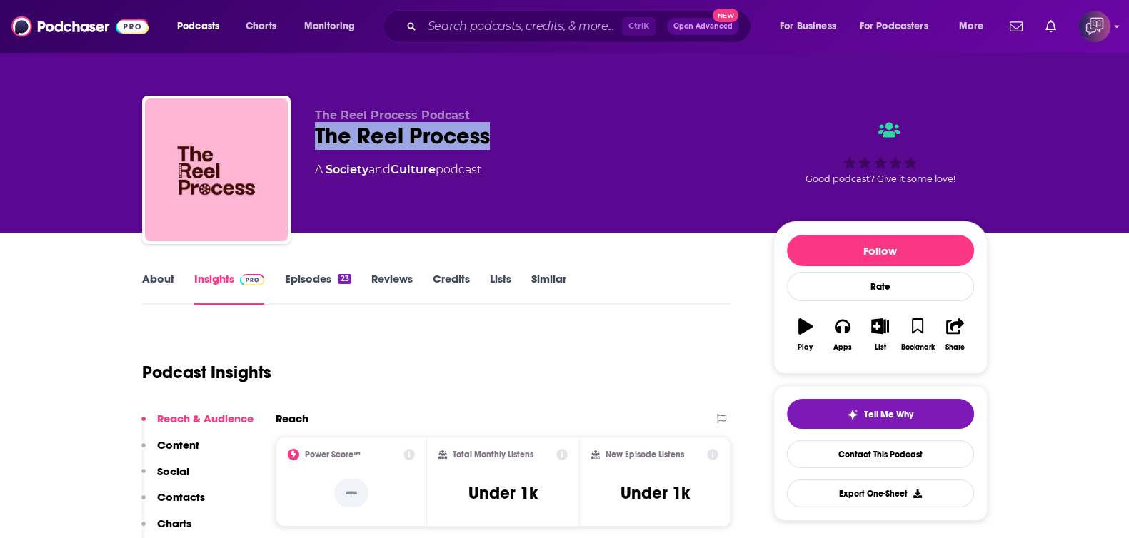
drag, startPoint x: 310, startPoint y: 139, endPoint x: 531, endPoint y: 135, distance: 220.7
click at [531, 135] on div "The Reel Process Podcast The Reel Process A Society and Culture podcast Good po…" at bounding box center [565, 173] width 846 height 154
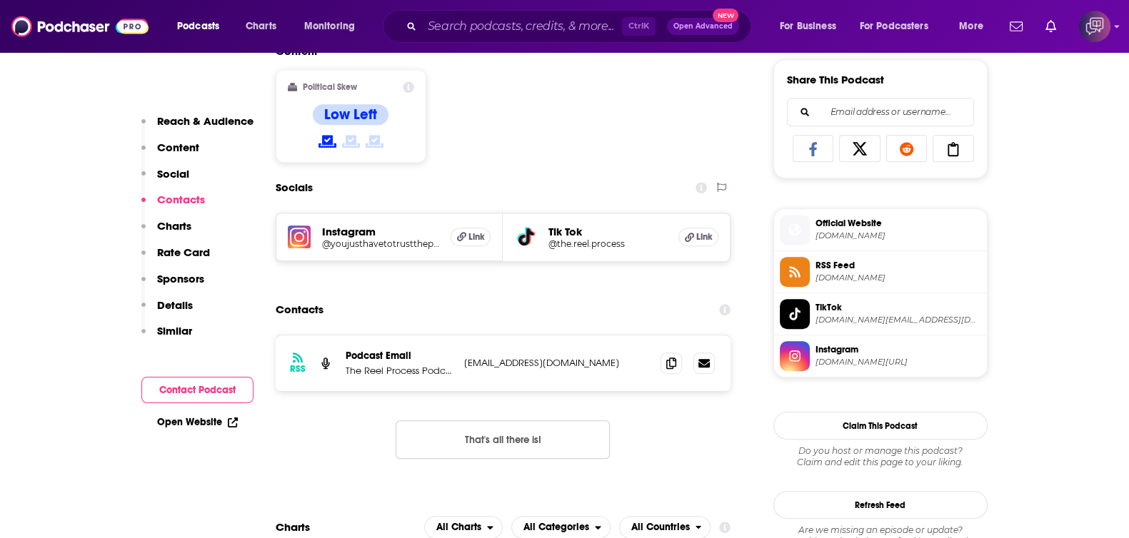
scroll to position [1071, 0]
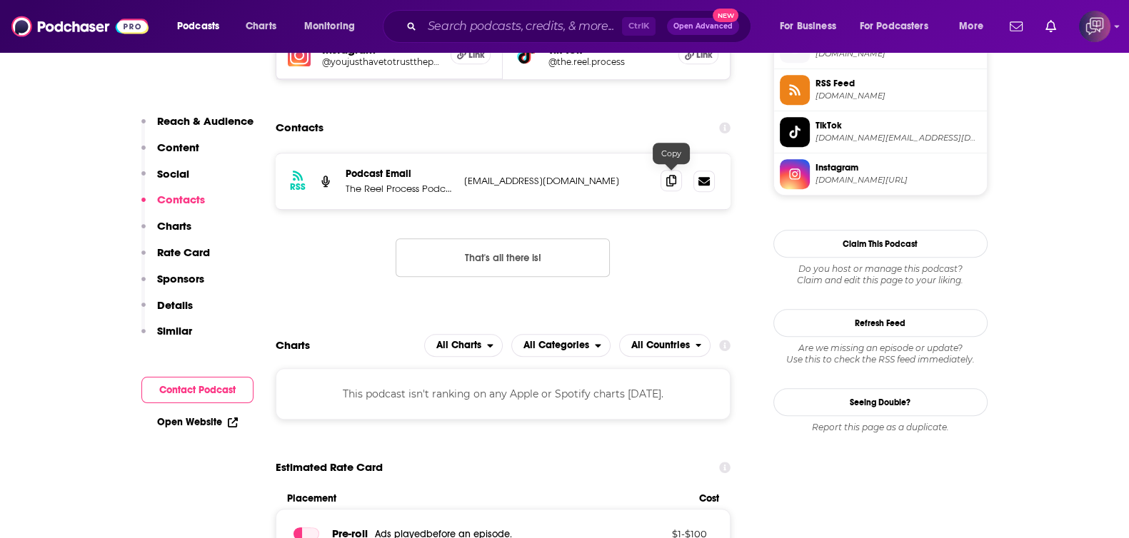
click at [671, 182] on icon at bounding box center [671, 180] width 10 height 11
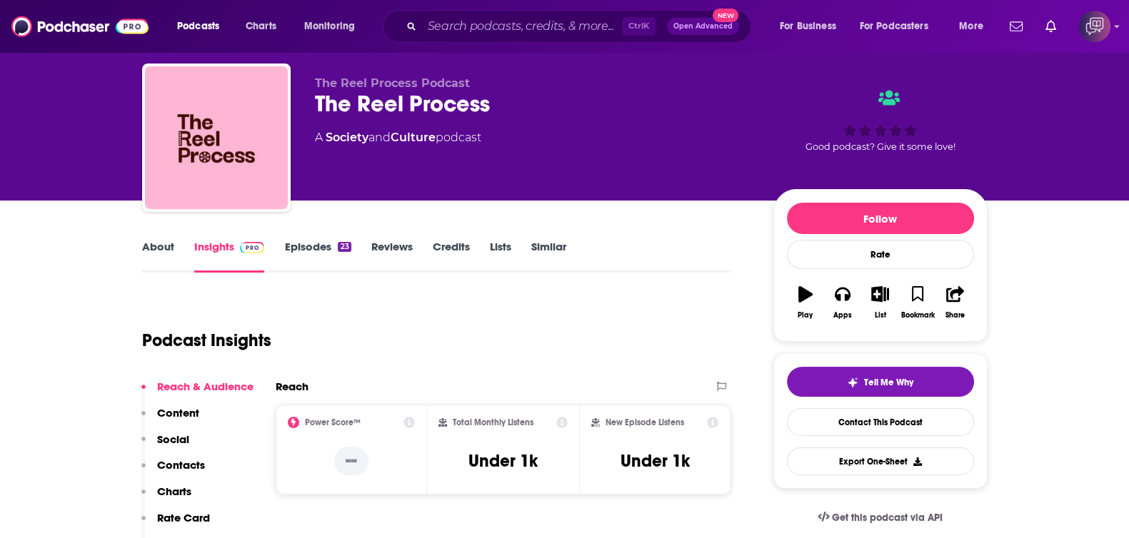
scroll to position [0, 0]
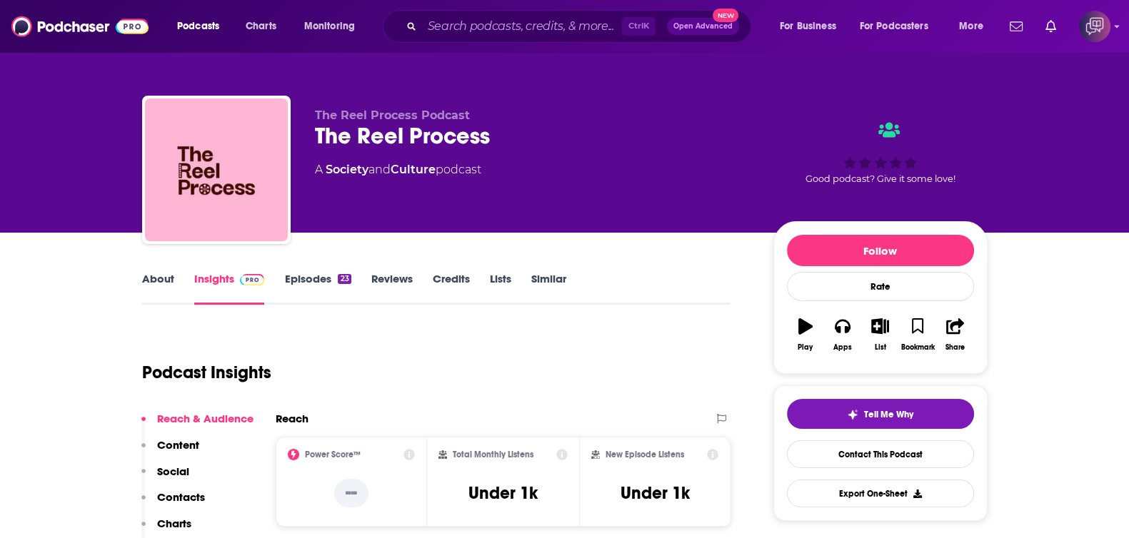
click at [171, 272] on link "About" at bounding box center [158, 288] width 32 height 33
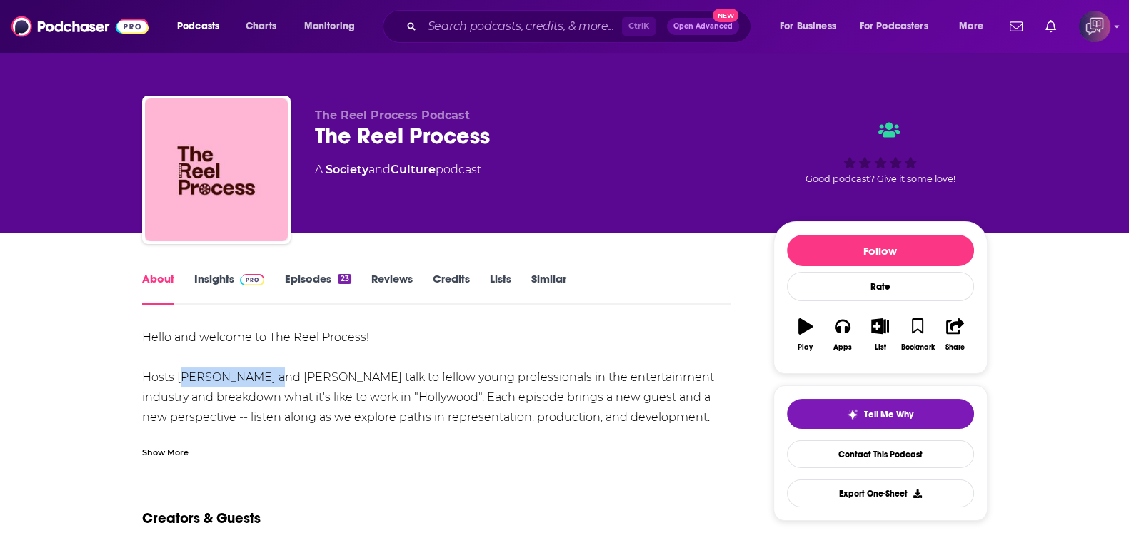
drag, startPoint x: 179, startPoint y: 373, endPoint x: 269, endPoint y: 381, distance: 90.3
click at [269, 381] on div "Hello and welcome to The Reel Process! Hosts Anna and Jamie talk to fellow youn…" at bounding box center [436, 428] width 589 height 200
copy div "Anna and Jamie"
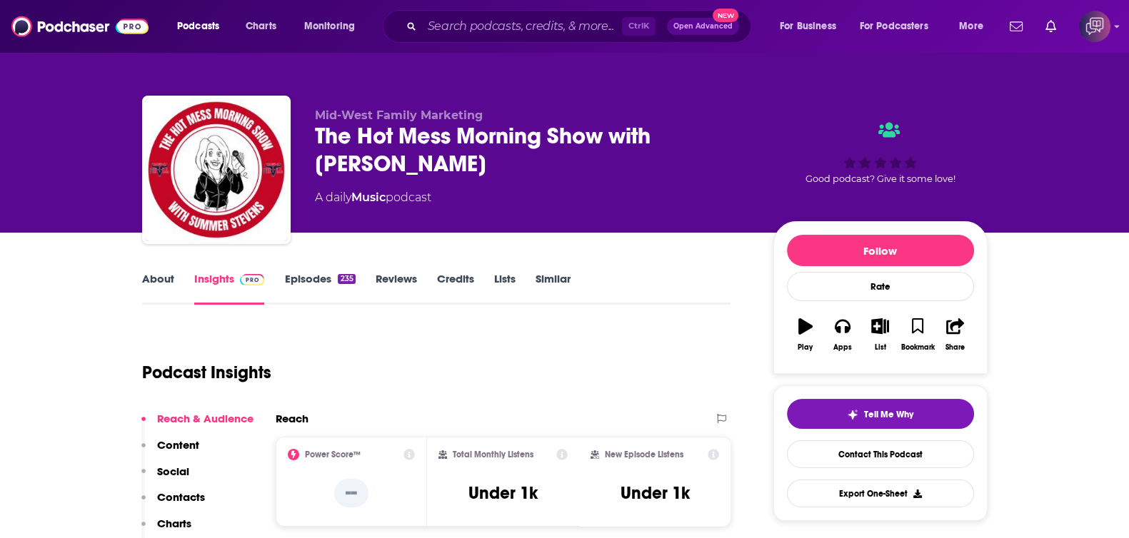
drag, startPoint x: 312, startPoint y: 134, endPoint x: 528, endPoint y: 166, distance: 218.8
click at [528, 166] on div "Mid-West Family Marketing The Hot Mess Morning Show with [PERSON_NAME] A daily …" at bounding box center [565, 173] width 846 height 154
copy h2 "The Hot Mess Morning Show with [PERSON_NAME]"
click at [154, 276] on link "About" at bounding box center [158, 288] width 32 height 33
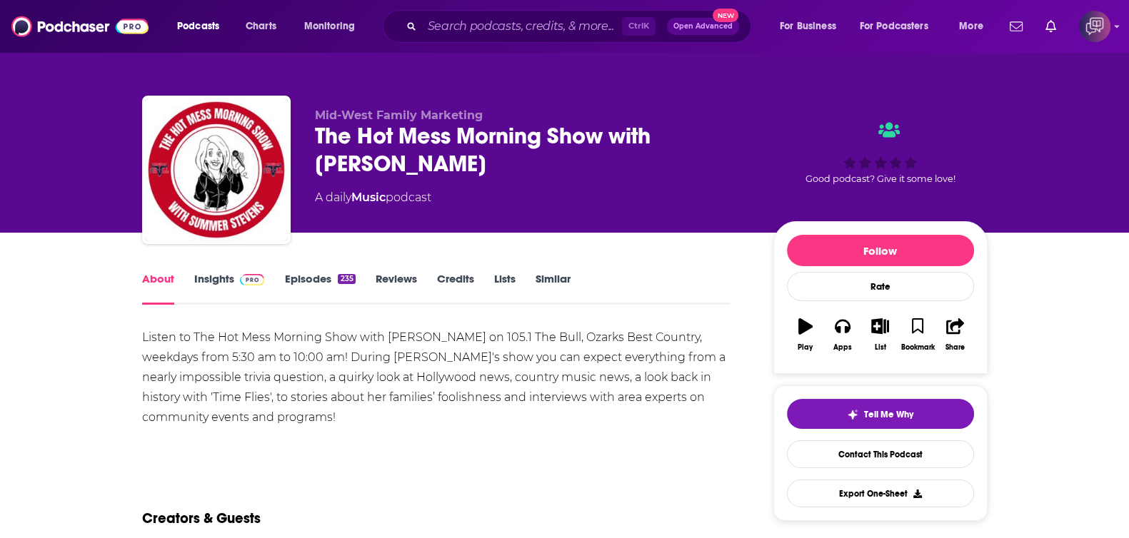
click at [208, 276] on link "Insights" at bounding box center [229, 288] width 71 height 33
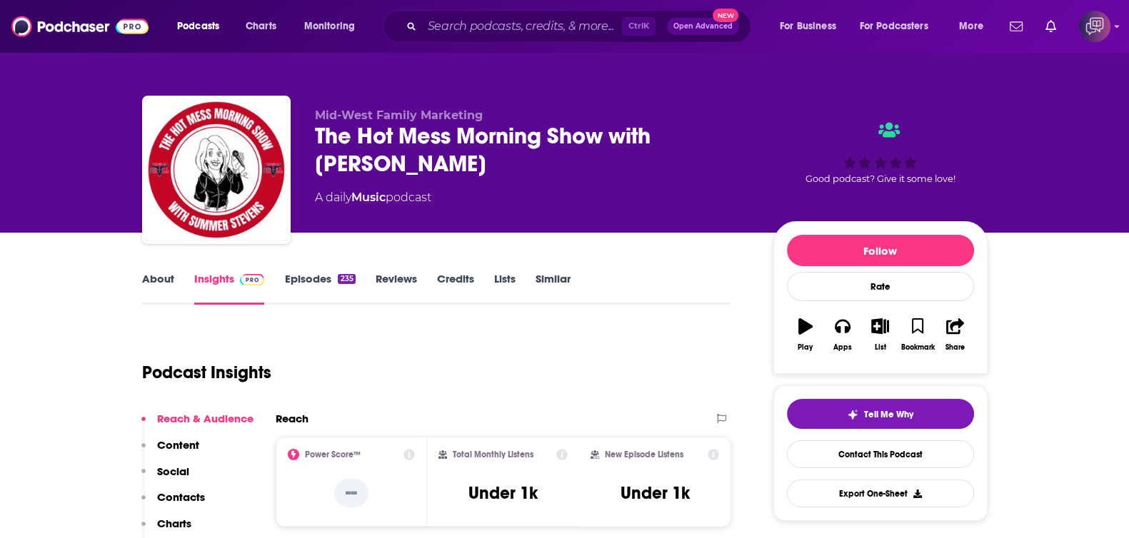
click at [324, 134] on div "The Hot Mess Morning Show with Summer Stevens" at bounding box center [533, 150] width 436 height 56
drag, startPoint x: 361, startPoint y: 130, endPoint x: 570, endPoint y: 164, distance: 212.0
click at [570, 164] on div "Mid-West Family Marketing The Hot Mess Morning Show with Summer Stevens A daily…" at bounding box center [565, 173] width 846 height 154
copy h2 "The Hot Mess Morning Show with Summer Stevens"
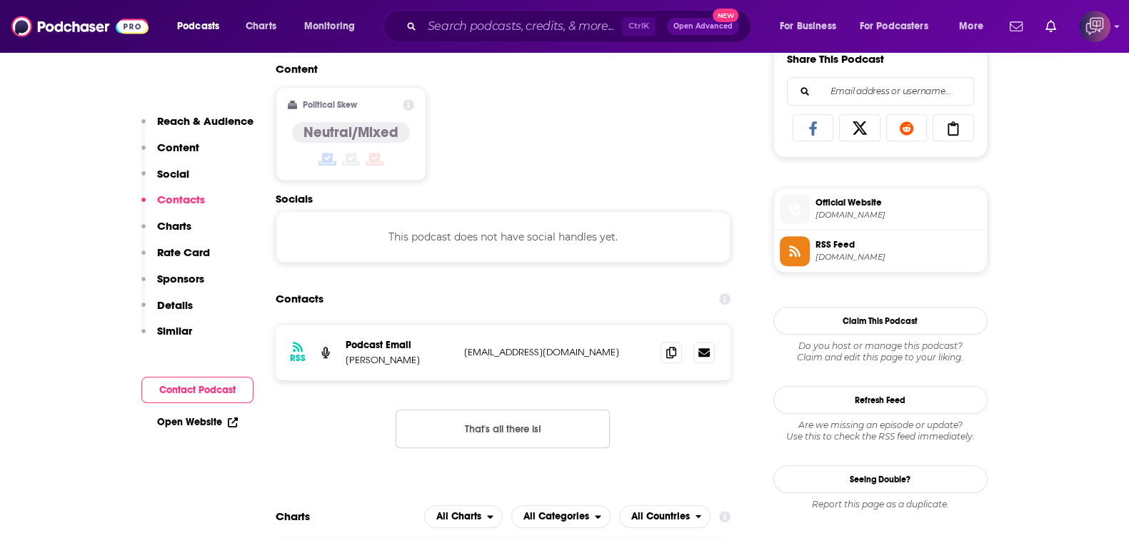
scroll to position [982, 0]
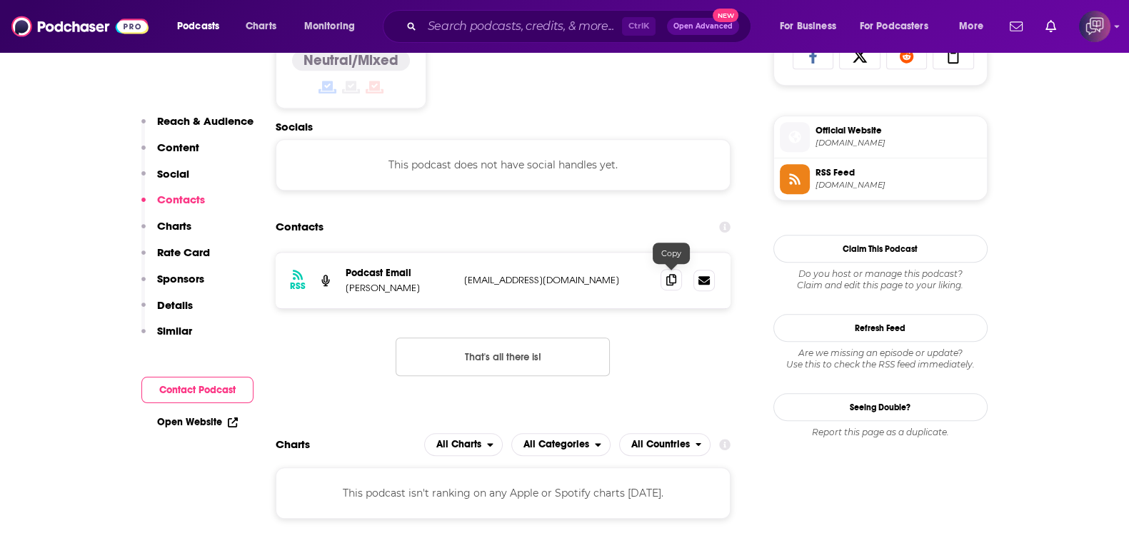
click at [668, 280] on icon at bounding box center [671, 279] width 10 height 11
drag, startPoint x: 335, startPoint y: 287, endPoint x: 425, endPoint y: 286, distance: 90.0
click at [425, 286] on div "RSS Podcast Email Taylor Worley tworley@mwfmarketing.fm tworley@mwfmarketing.fm" at bounding box center [504, 281] width 456 height 56
click at [407, 287] on p "Taylor Worley" at bounding box center [399, 288] width 107 height 12
drag, startPoint x: 412, startPoint y: 285, endPoint x: 346, endPoint y: 291, distance: 66.0
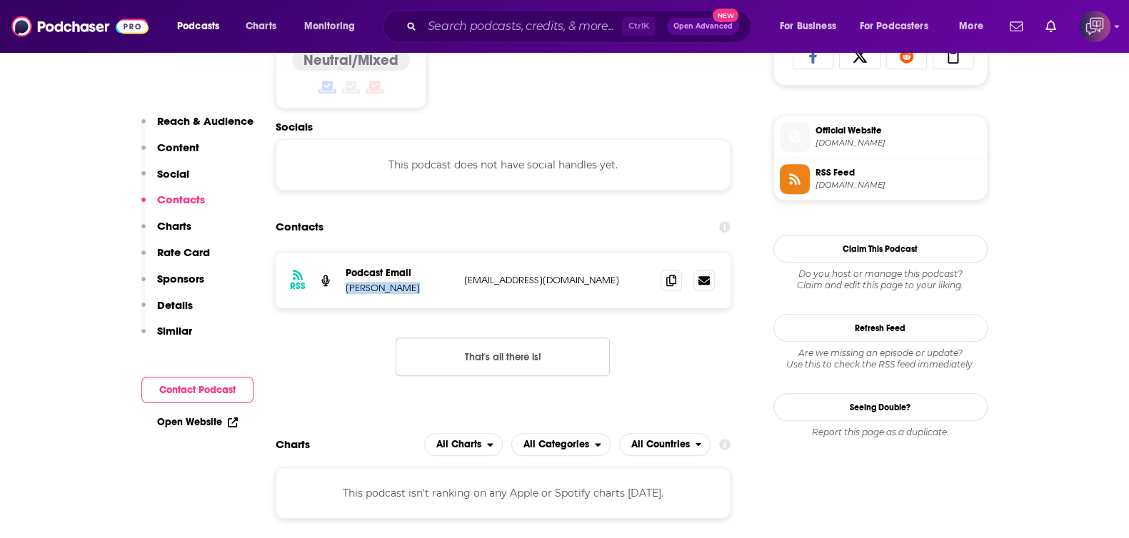
click at [346, 291] on p "Taylor Worley" at bounding box center [399, 288] width 107 height 12
copy p "Taylor Worley"
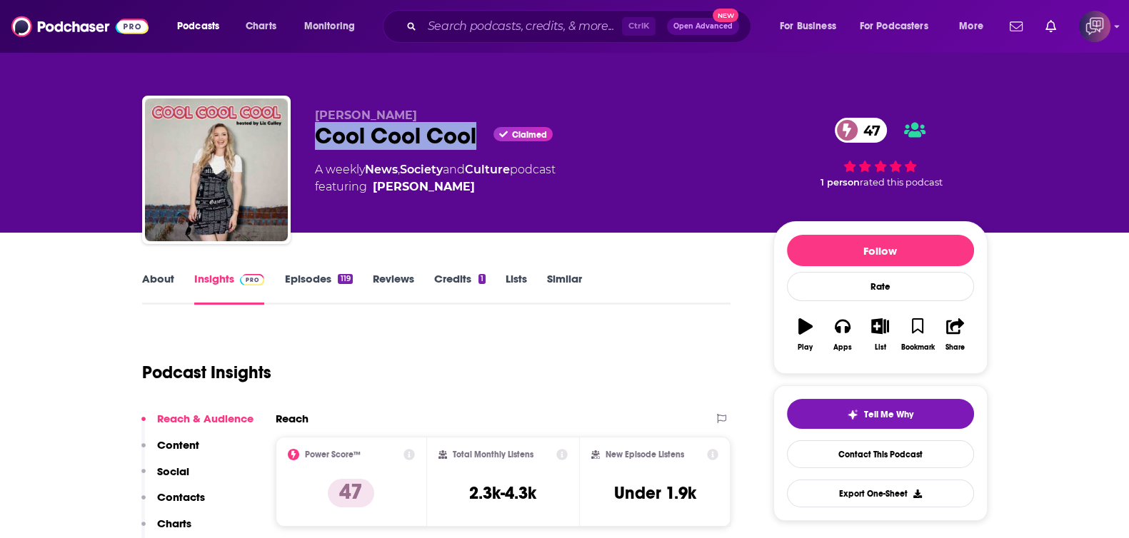
drag, startPoint x: 372, startPoint y: 130, endPoint x: 475, endPoint y: 136, distance: 103.0
click at [475, 136] on div "[PERSON_NAME] Cool Cool Cool Claimed 47 A weekly News , Society and Culture pod…" at bounding box center [565, 173] width 846 height 154
copy h2 "Cool Cool Cool"
click at [161, 274] on link "About" at bounding box center [158, 288] width 32 height 33
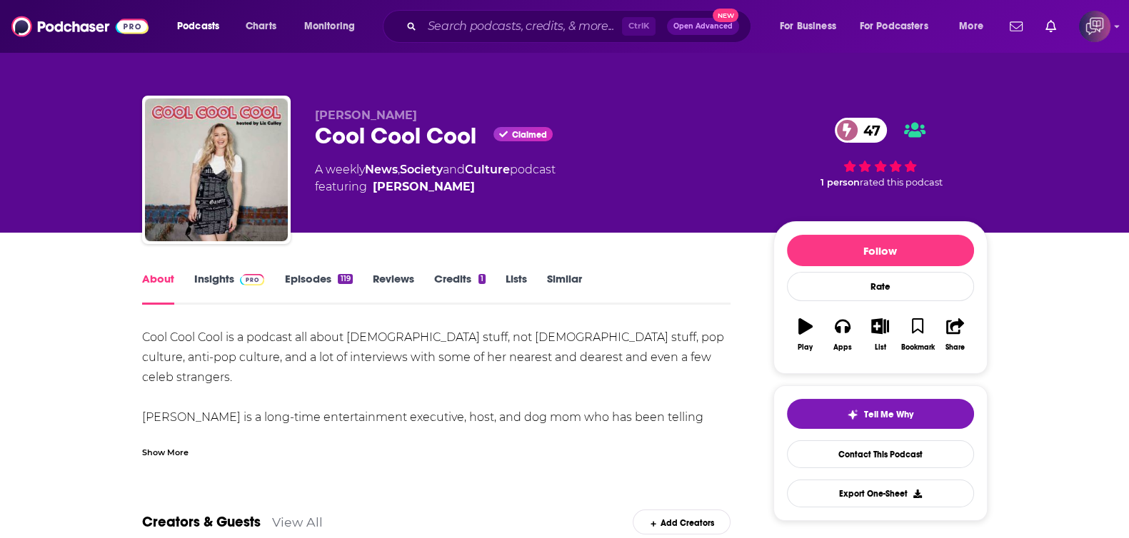
click at [212, 279] on link "Insights" at bounding box center [229, 288] width 71 height 33
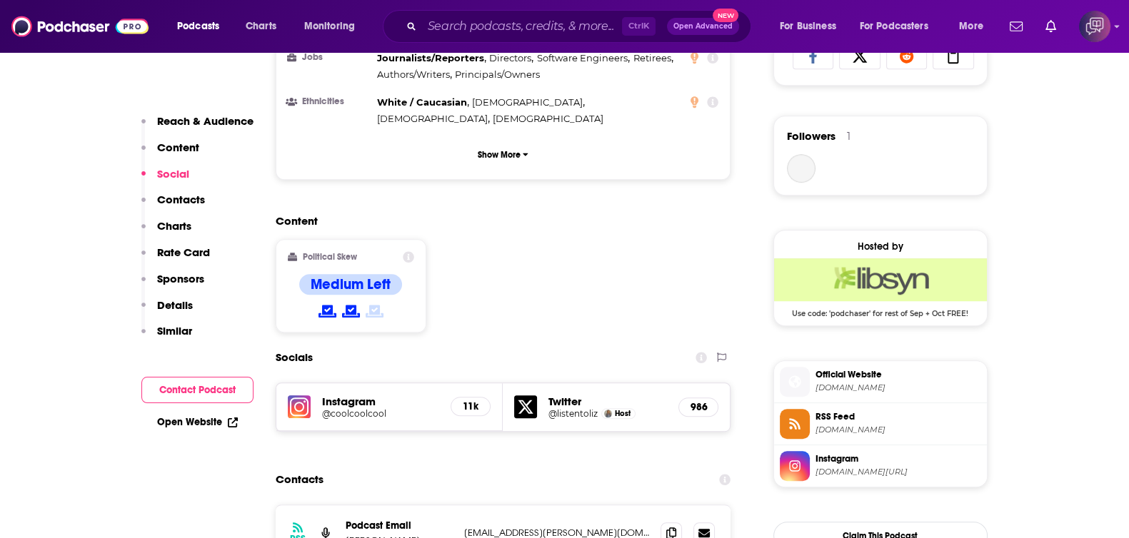
scroll to position [1160, 0]
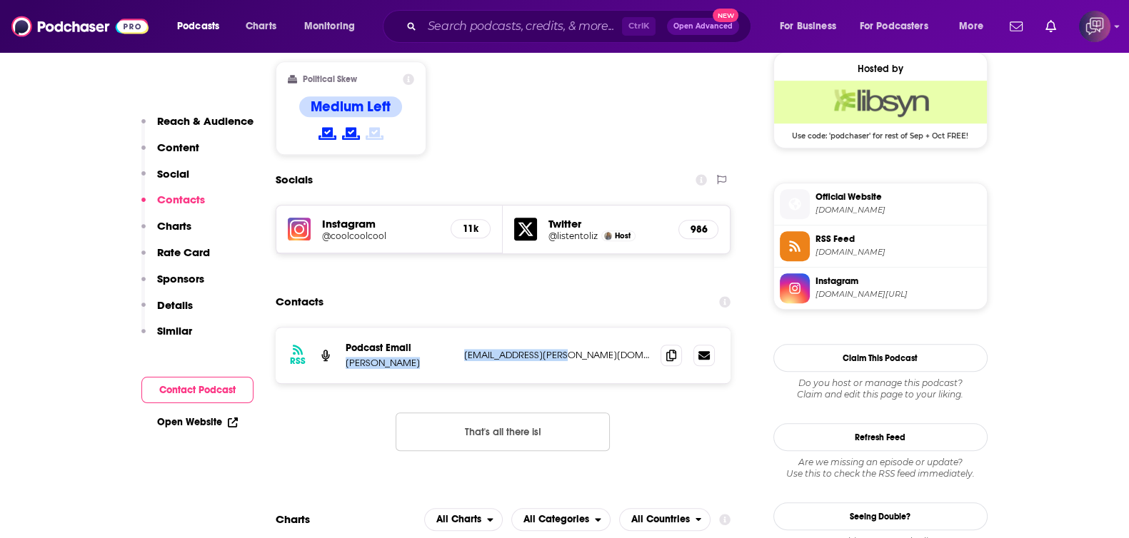
drag, startPoint x: 352, startPoint y: 287, endPoint x: 582, endPoint y: 276, distance: 230.2
click at [582, 328] on div "RSS Podcast Email Liz Culley liz.culley@gmail.com liz.culley@gmail.com" at bounding box center [504, 356] width 456 height 56
copy div "Liz Culley liz.culley@gmail.com"
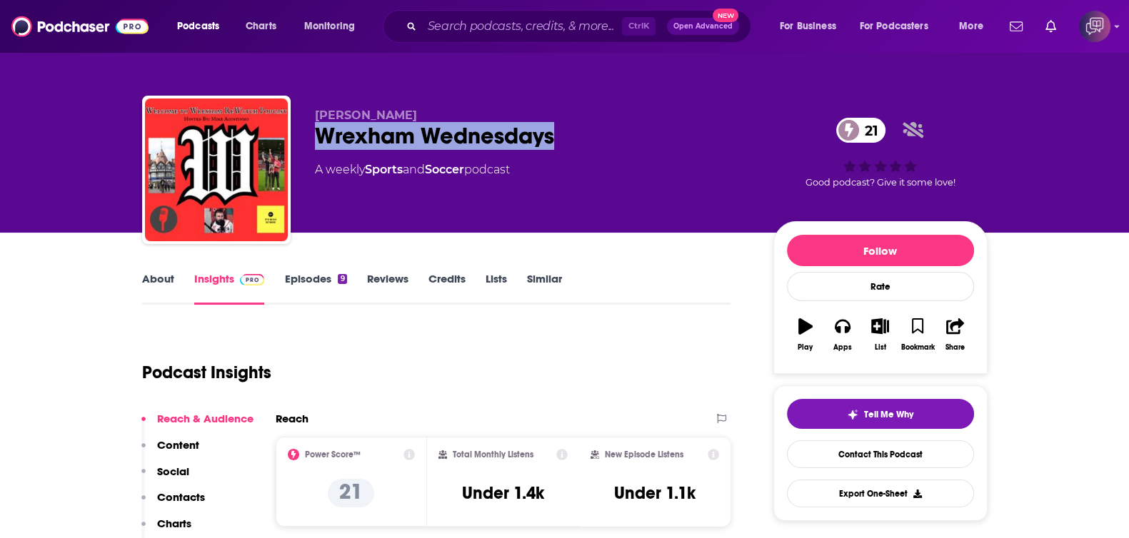
drag, startPoint x: 309, startPoint y: 136, endPoint x: 581, endPoint y: 135, distance: 272.1
click at [581, 135] on div "Mike Agostinho Wrexham Wednesdays 21 A weekly Sports and Soccer podcast 21 Good…" at bounding box center [565, 173] width 846 height 154
click at [171, 277] on link "About" at bounding box center [158, 288] width 32 height 33
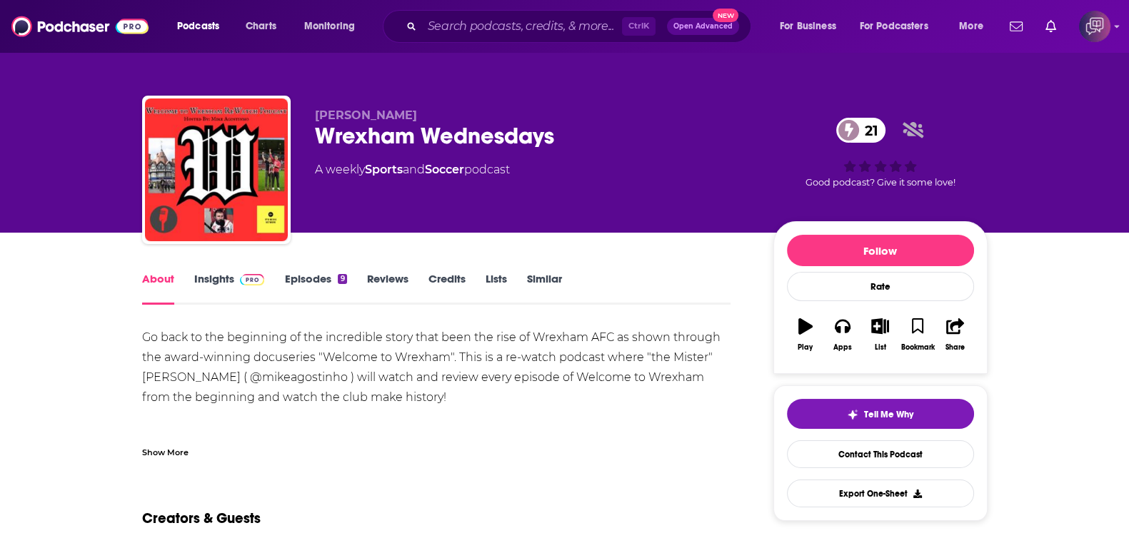
click at [179, 446] on div "Show More" at bounding box center [165, 452] width 46 height 14
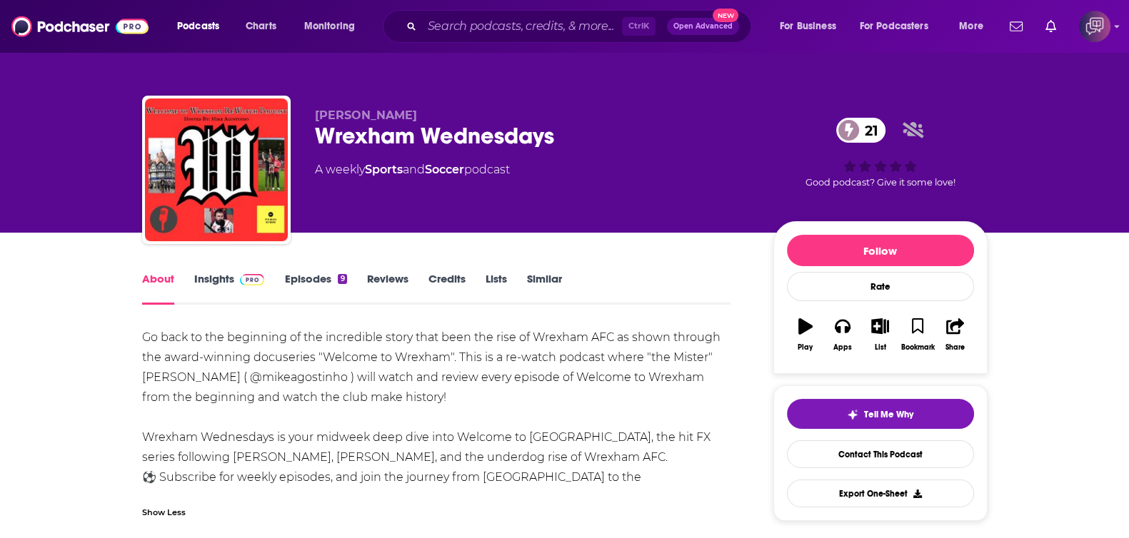
click at [225, 279] on link "Insights" at bounding box center [229, 288] width 71 height 33
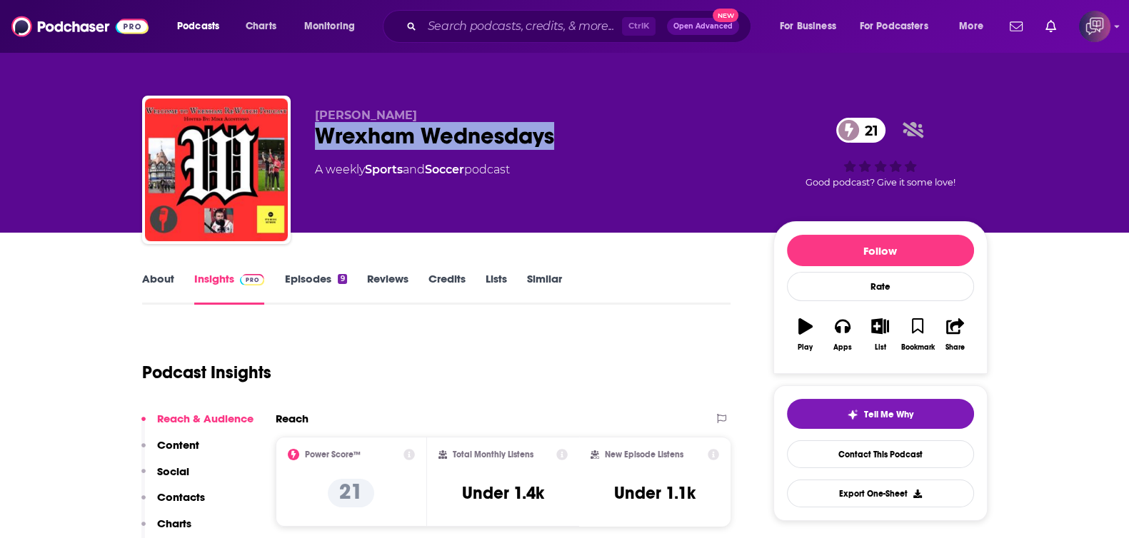
drag, startPoint x: 317, startPoint y: 134, endPoint x: 576, endPoint y: 130, distance: 258.6
click at [576, 130] on div "Wrexham Wednesdays 21" at bounding box center [533, 136] width 436 height 28
copy h2 "Wrexham Wednesdays"
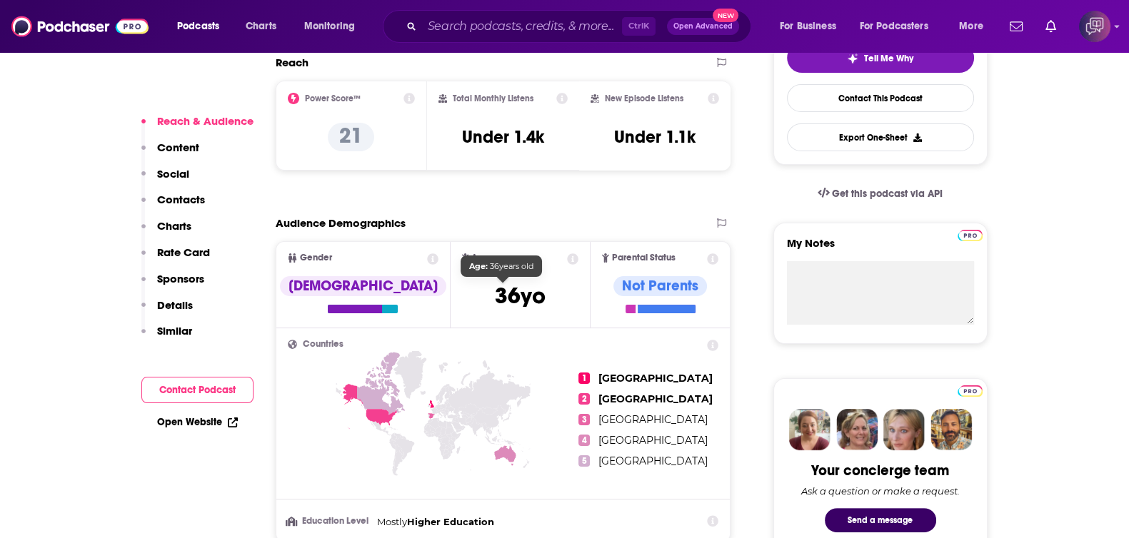
scroll to position [803, 0]
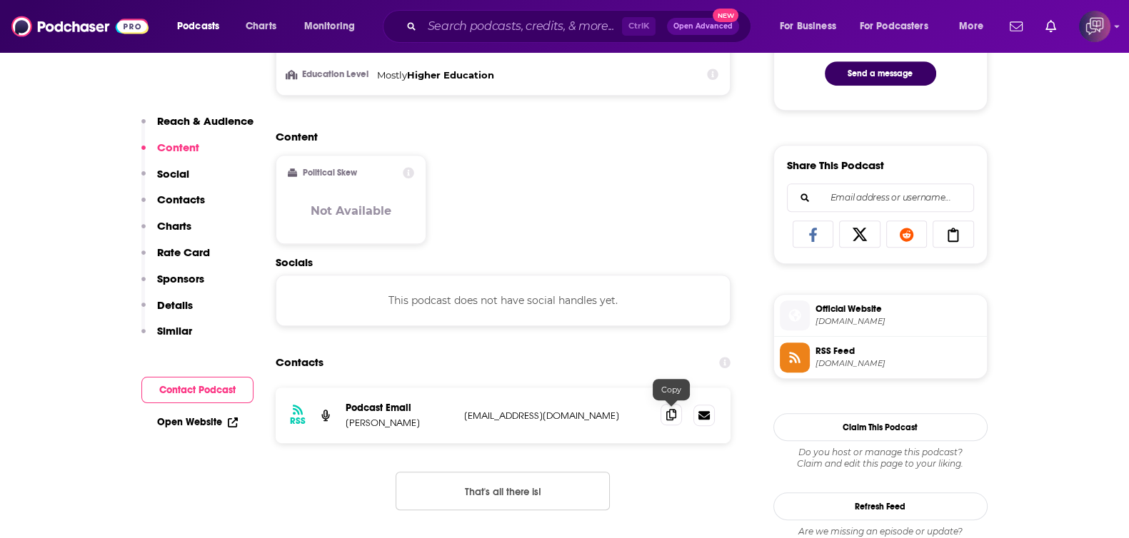
click at [676, 415] on span at bounding box center [671, 414] width 21 height 21
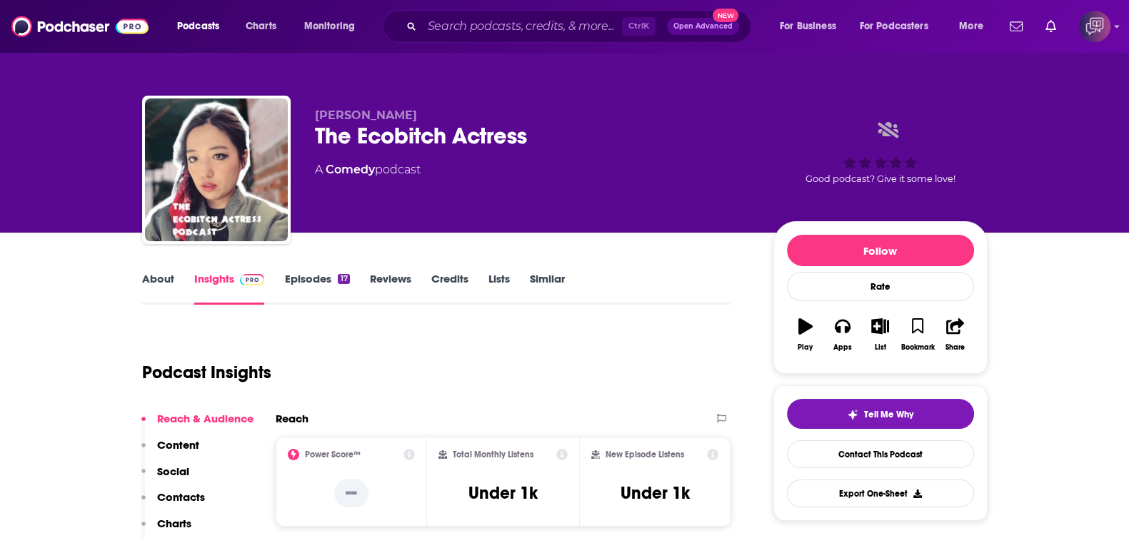
click at [159, 278] on link "About" at bounding box center [158, 288] width 32 height 33
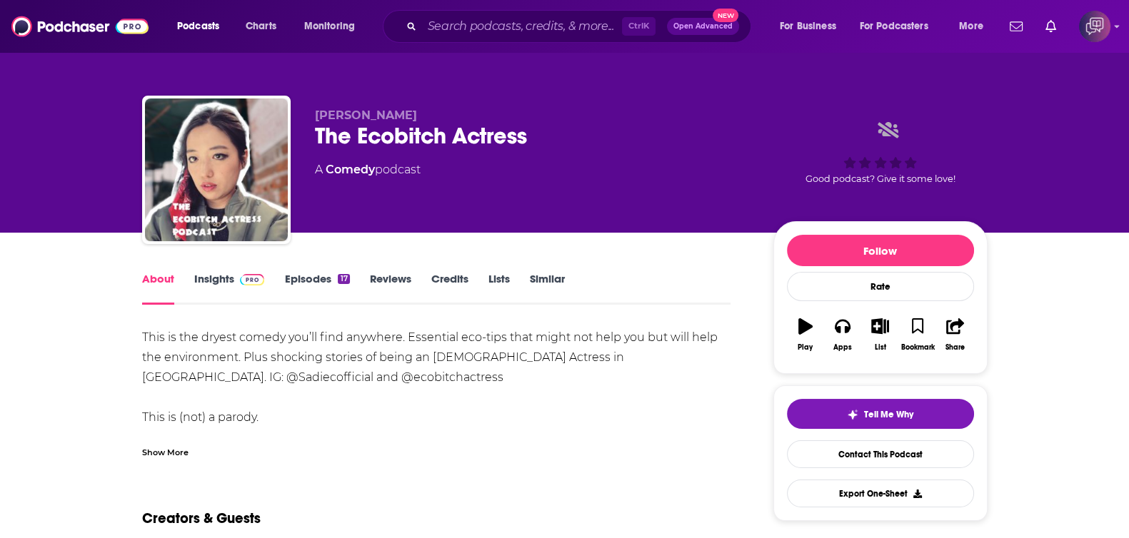
click at [214, 278] on link "Insights" at bounding box center [229, 288] width 71 height 33
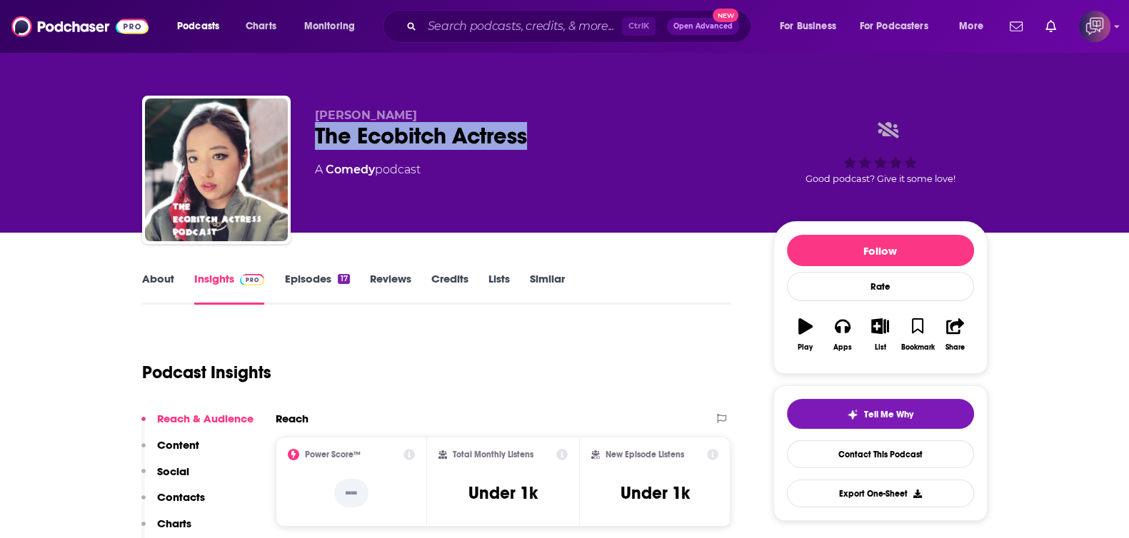
click at [576, 141] on div "Sadie C The Ecobitch Actress A Comedy podcast Good podcast? Give it some love!" at bounding box center [565, 173] width 846 height 154
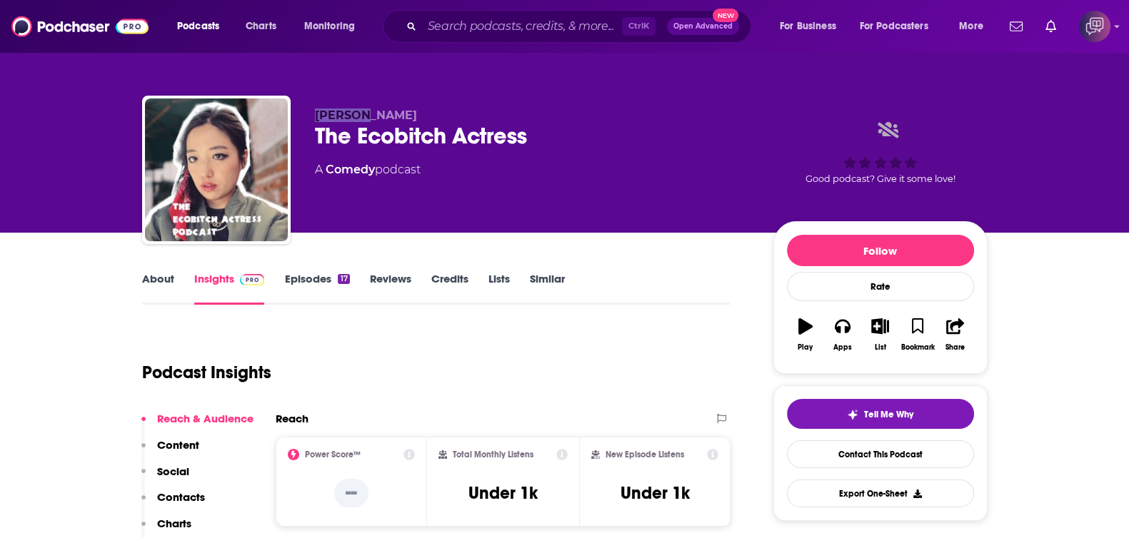
drag, startPoint x: 317, startPoint y: 115, endPoint x: 361, endPoint y: 114, distance: 44.3
click at [361, 114] on p "Sadie C" at bounding box center [533, 116] width 436 height 14
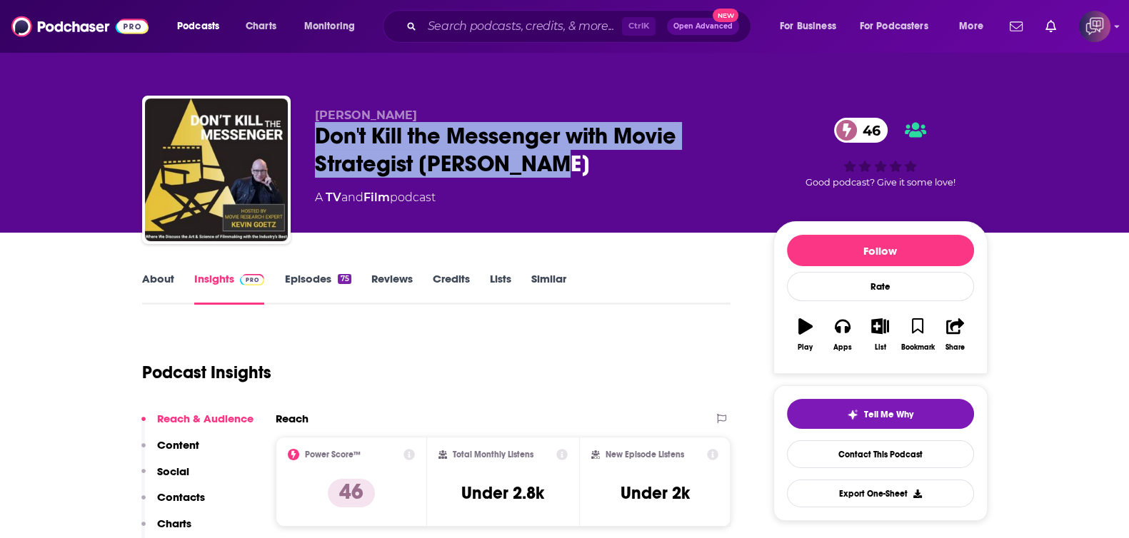
drag, startPoint x: 299, startPoint y: 124, endPoint x: 417, endPoint y: 208, distance: 145.0
click at [563, 168] on div "Kevin Goetz Don't Kill the Messenger with Movie Strategist Kevin Goetz 46 A TV …" at bounding box center [565, 173] width 846 height 154
click at [159, 284] on link "About" at bounding box center [158, 288] width 32 height 33
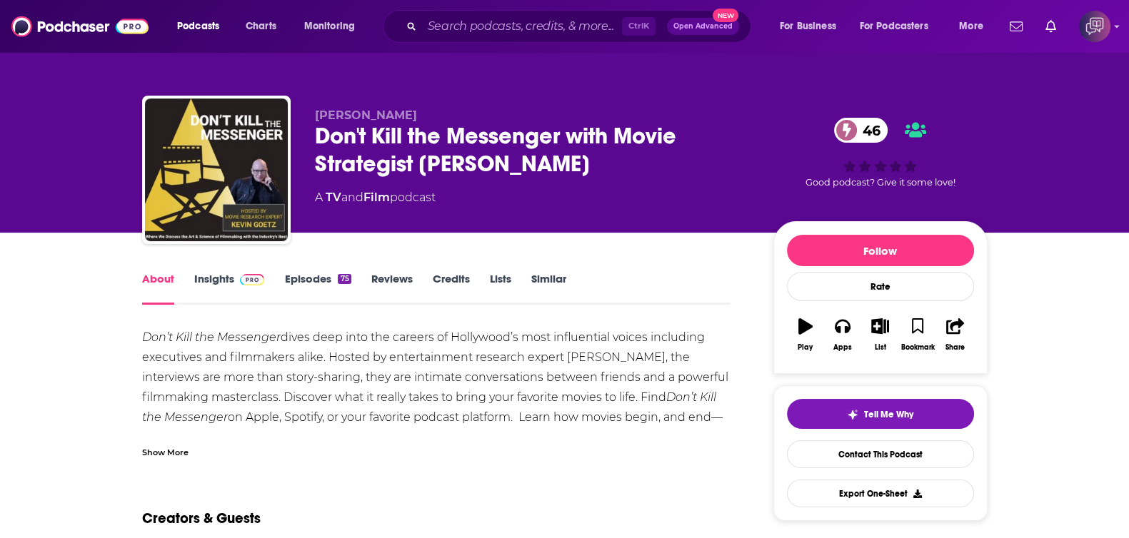
click at [205, 276] on link "Insights" at bounding box center [229, 288] width 71 height 33
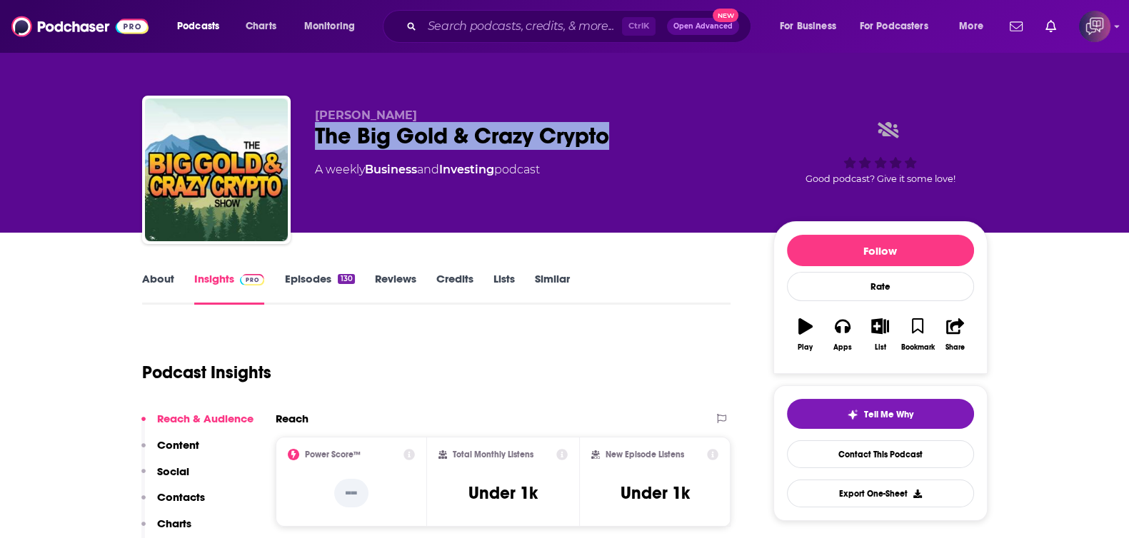
drag, startPoint x: 528, startPoint y: 141, endPoint x: 681, endPoint y: 147, distance: 152.9
click at [681, 147] on div "John Truman Wolfe The Big Gold & Crazy Crypto A weekly Business and Investing p…" at bounding box center [565, 173] width 846 height 154
click at [157, 274] on link "About" at bounding box center [158, 288] width 32 height 33
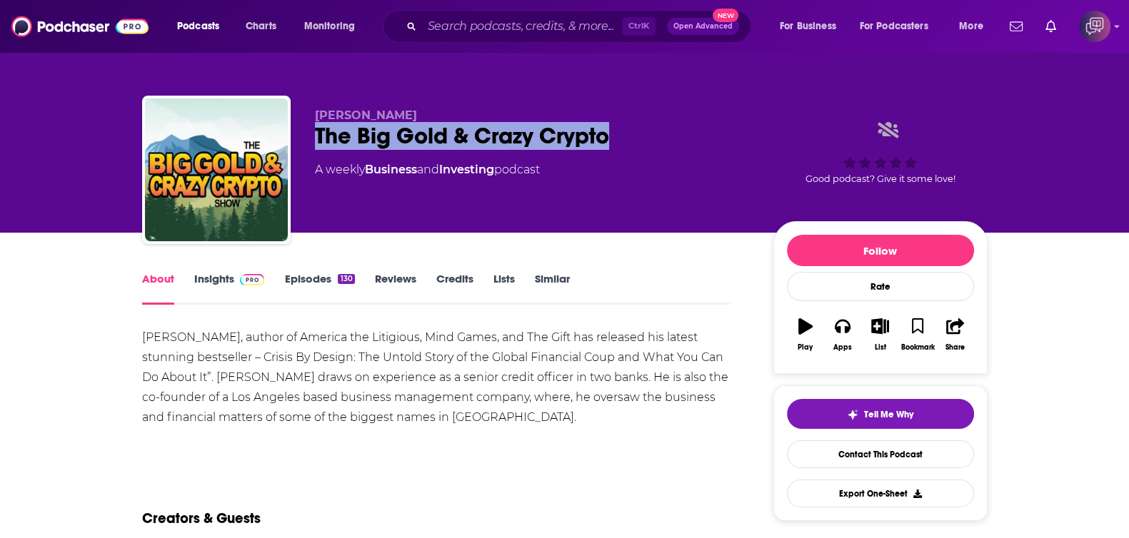
drag, startPoint x: 469, startPoint y: 126, endPoint x: 680, endPoint y: 130, distance: 211.4
click at [680, 130] on div "John Truman Wolfe The Big Gold & Crazy Crypto A weekly Business and Investing p…" at bounding box center [565, 173] width 846 height 154
copy h1 "The Big Gold & Crazy Crypto"
click at [219, 277] on link "Insights" at bounding box center [229, 288] width 71 height 33
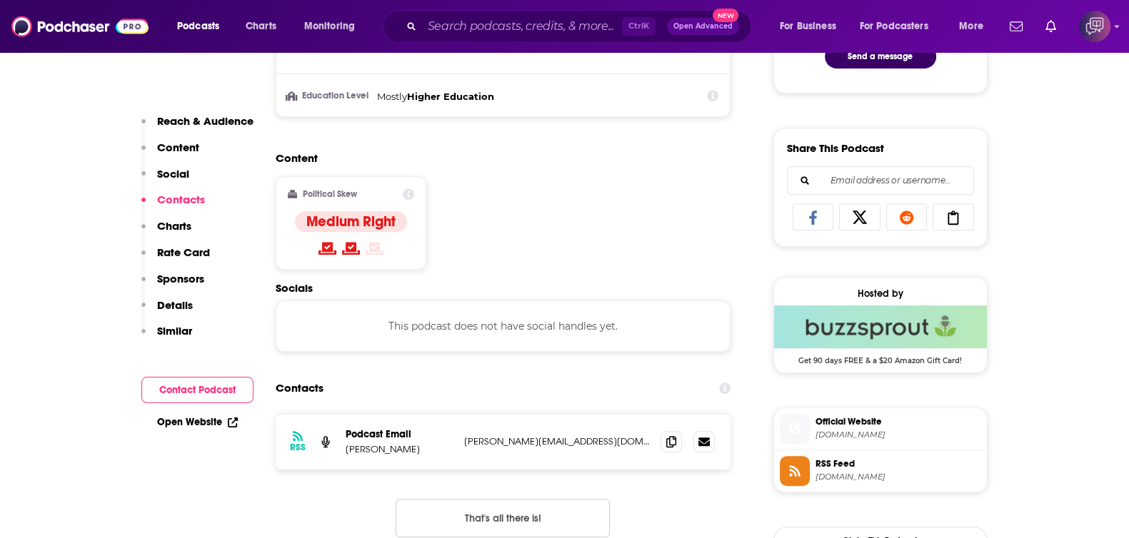
scroll to position [1071, 0]
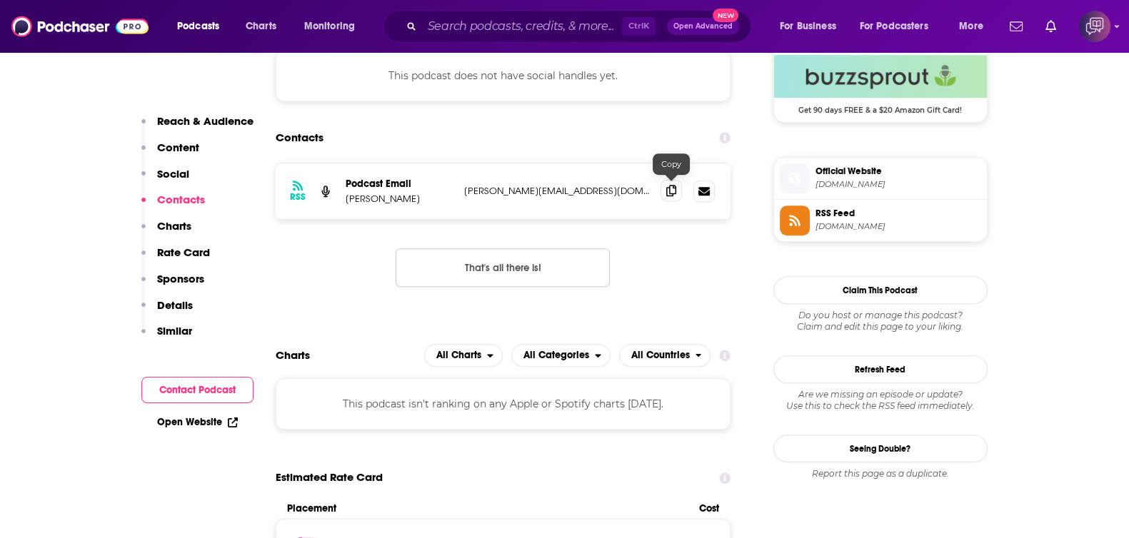
click at [671, 194] on span at bounding box center [671, 190] width 21 height 21
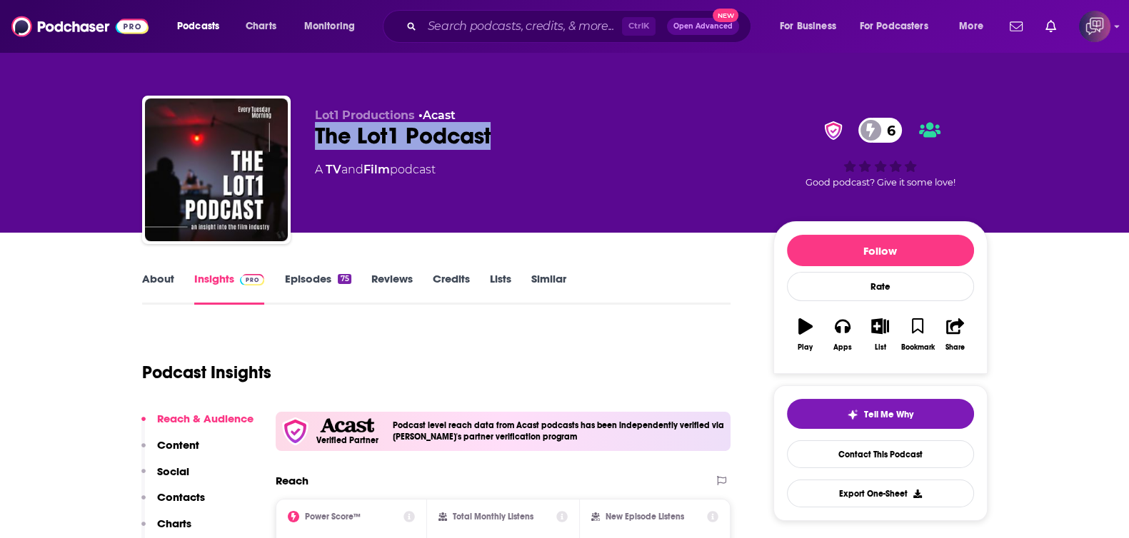
drag, startPoint x: 310, startPoint y: 136, endPoint x: 523, endPoint y: 141, distance: 213.6
click at [523, 141] on div "Lot1 Productions • Acast The Lot1 Podcast 6 A TV and Film podcast 6 Good podcas…" at bounding box center [565, 173] width 846 height 154
copy h2 "The Lot1 Podcast"
click at [172, 285] on link "About" at bounding box center [158, 288] width 32 height 33
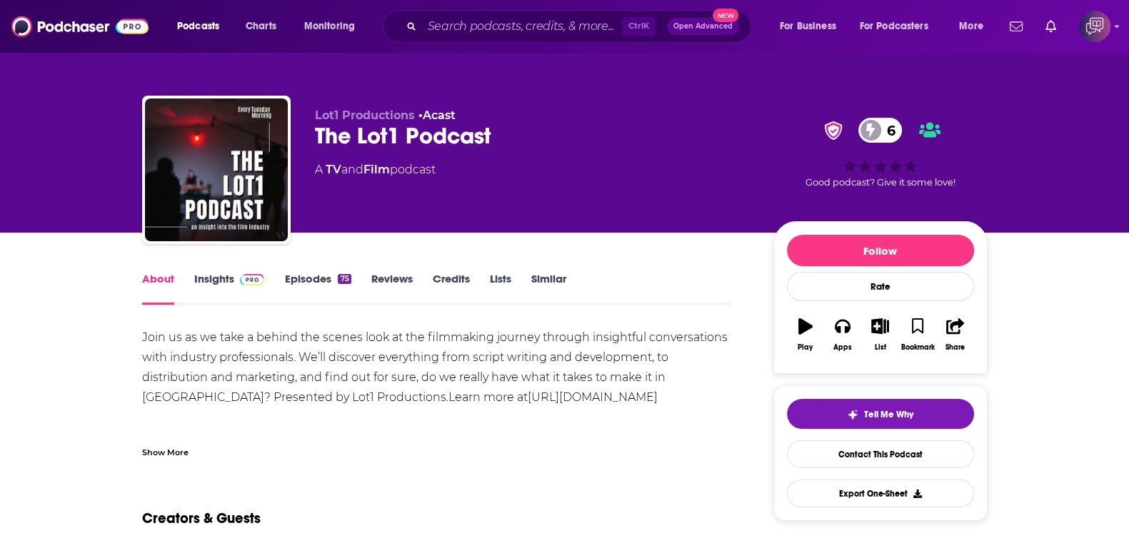
click at [201, 280] on link "Insights" at bounding box center [229, 288] width 71 height 33
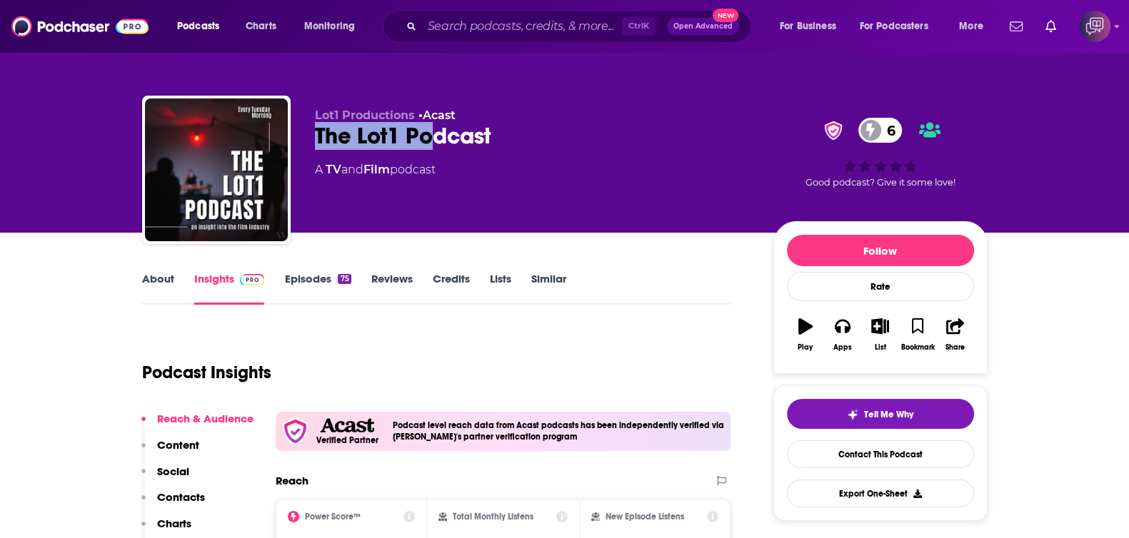
drag, startPoint x: 309, startPoint y: 130, endPoint x: 558, endPoint y: 130, distance: 248.5
click at [558, 130] on div "Lot1 Productions • Acast The Lot1 Podcast 6 A TV and Film podcast 6 Good podcas…" at bounding box center [565, 173] width 846 height 154
copy h2 "The Lot1 Podcast"
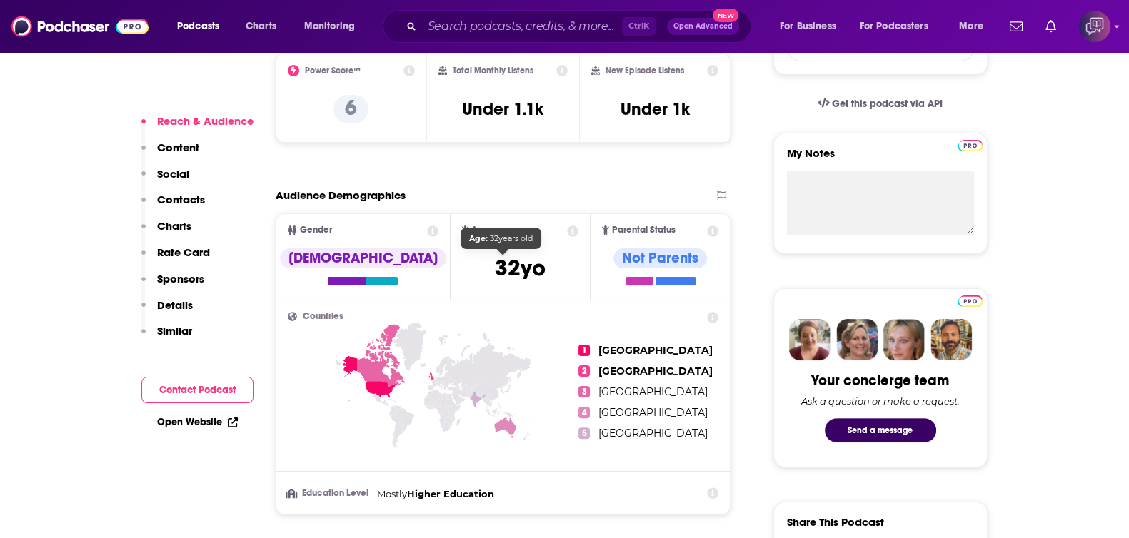
scroll to position [1071, 0]
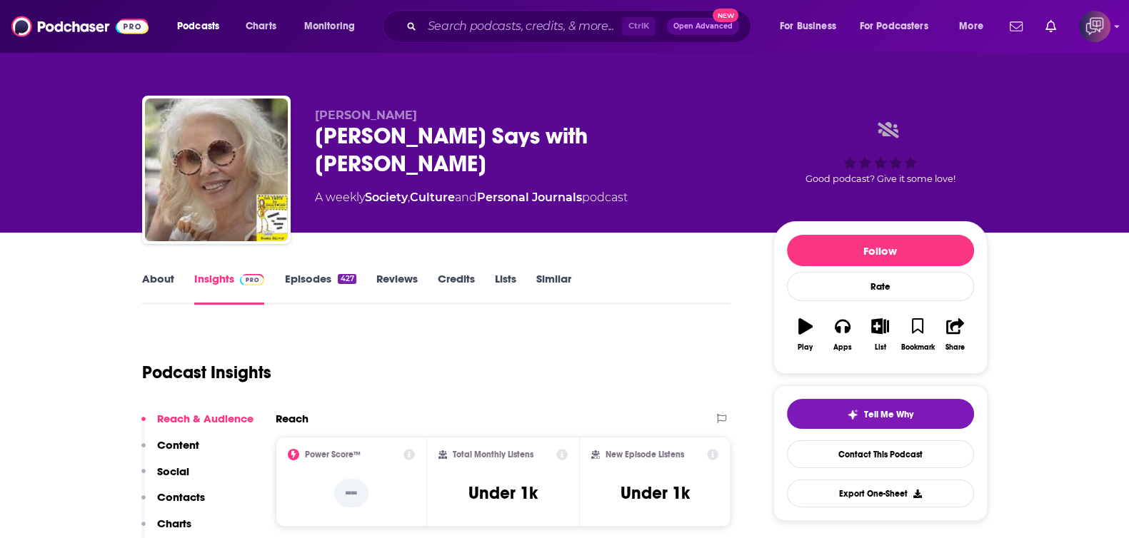
drag, startPoint x: 314, startPoint y: 135, endPoint x: 636, endPoint y: 121, distance: 321.7
click at [636, 121] on div "[PERSON_NAME] [PERSON_NAME] Says with [PERSON_NAME] A weekly Society , Culture …" at bounding box center [565, 173] width 846 height 154
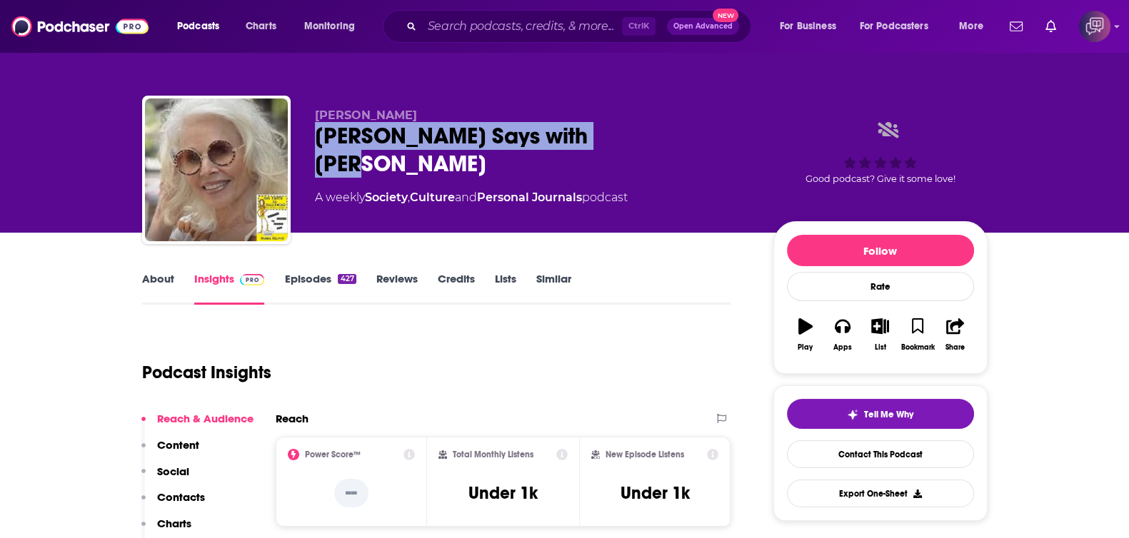
drag, startPoint x: 633, startPoint y: 126, endPoint x: 294, endPoint y: 126, distance: 339.2
click at [294, 126] on div "[PERSON_NAME] [PERSON_NAME] Says with [PERSON_NAME] A weekly Society , Culture …" at bounding box center [565, 173] width 846 height 154
copy h2 "[PERSON_NAME] Says with [PERSON_NAME]"
click at [157, 280] on link "About" at bounding box center [158, 288] width 32 height 33
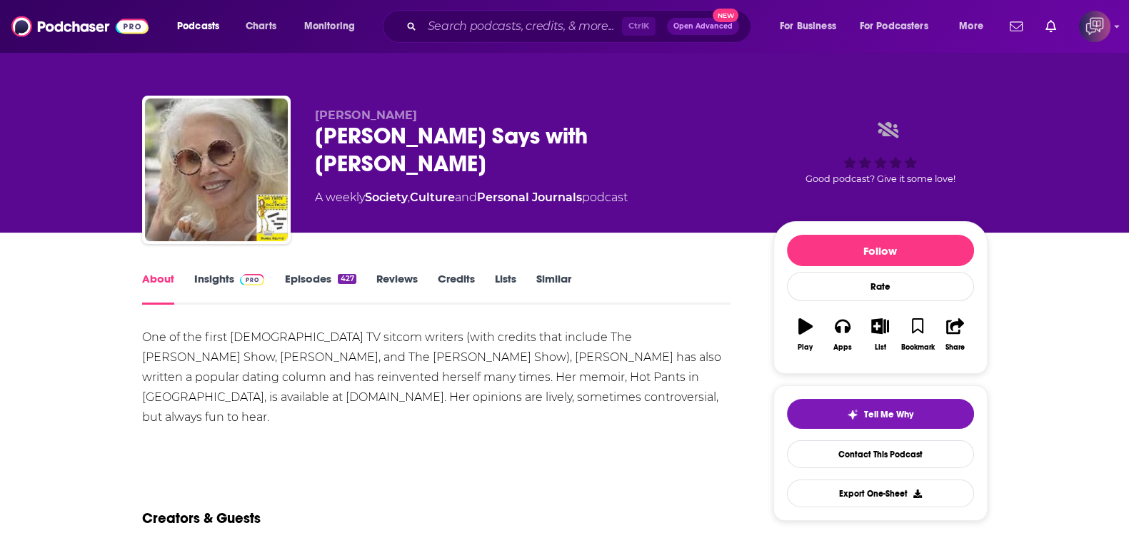
click at [198, 280] on link "Insights" at bounding box center [229, 288] width 71 height 33
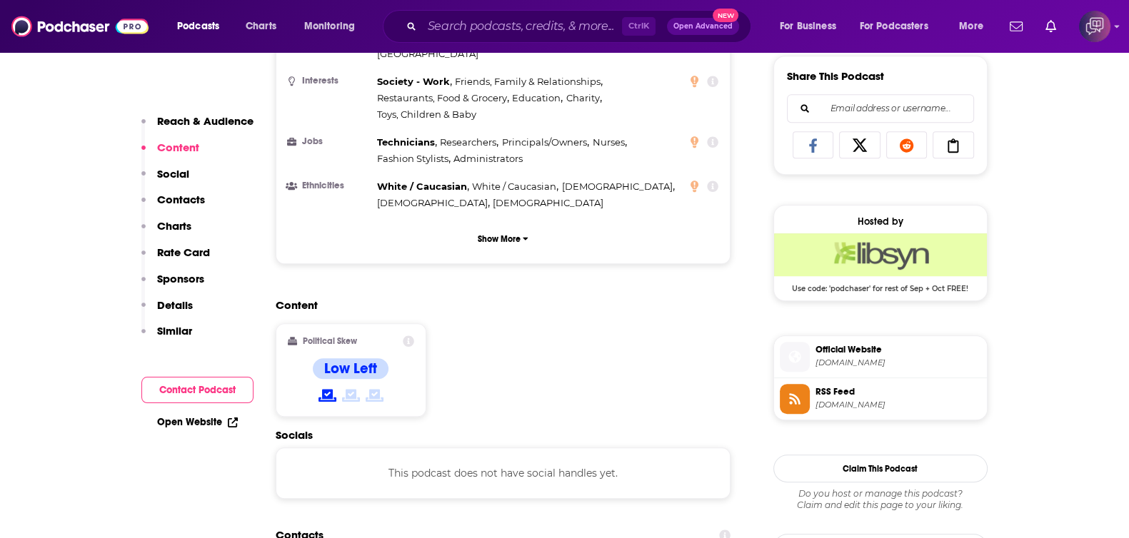
scroll to position [1160, 0]
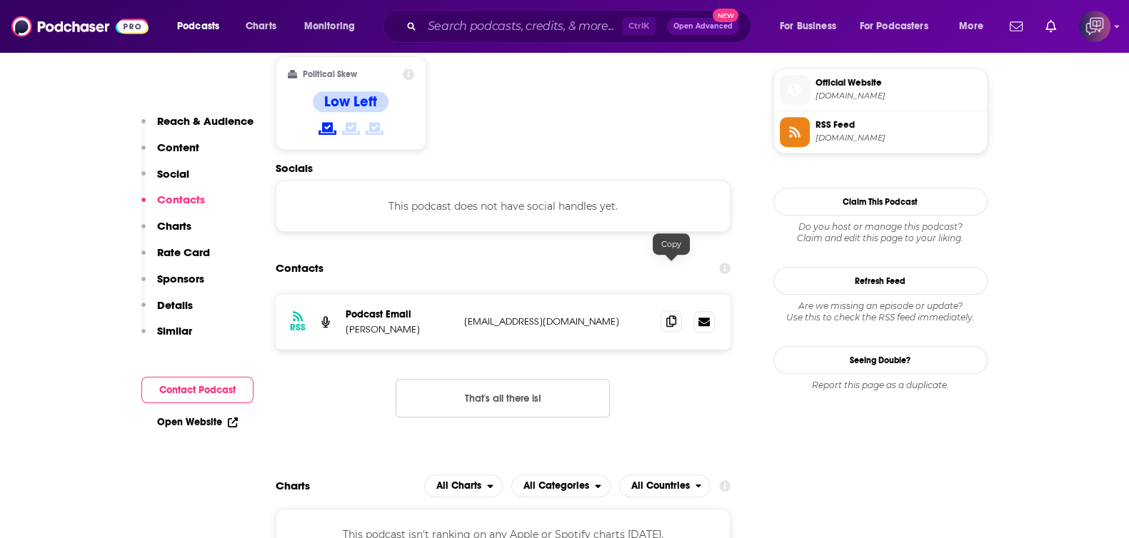
click at [678, 311] on span at bounding box center [671, 321] width 21 height 21
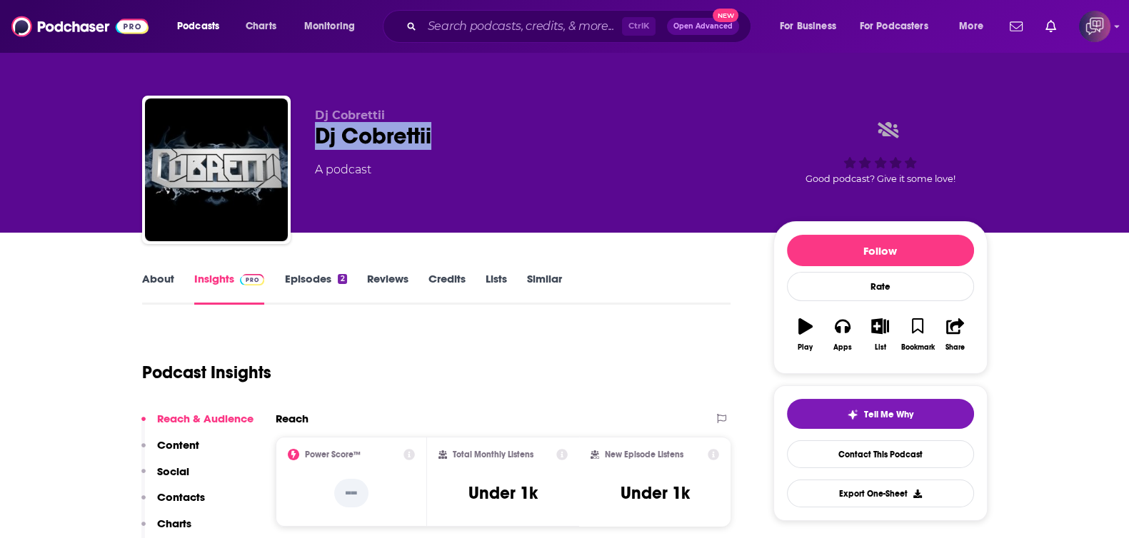
drag, startPoint x: 314, startPoint y: 133, endPoint x: 523, endPoint y: 134, distance: 210.0
click at [523, 134] on div "Dj Cobrettii Dj Cobrettii A podcast Good podcast? Give it some love!" at bounding box center [565, 173] width 846 height 154
copy h2 "Dj Cobrettii"
click at [162, 279] on link "About" at bounding box center [158, 288] width 32 height 33
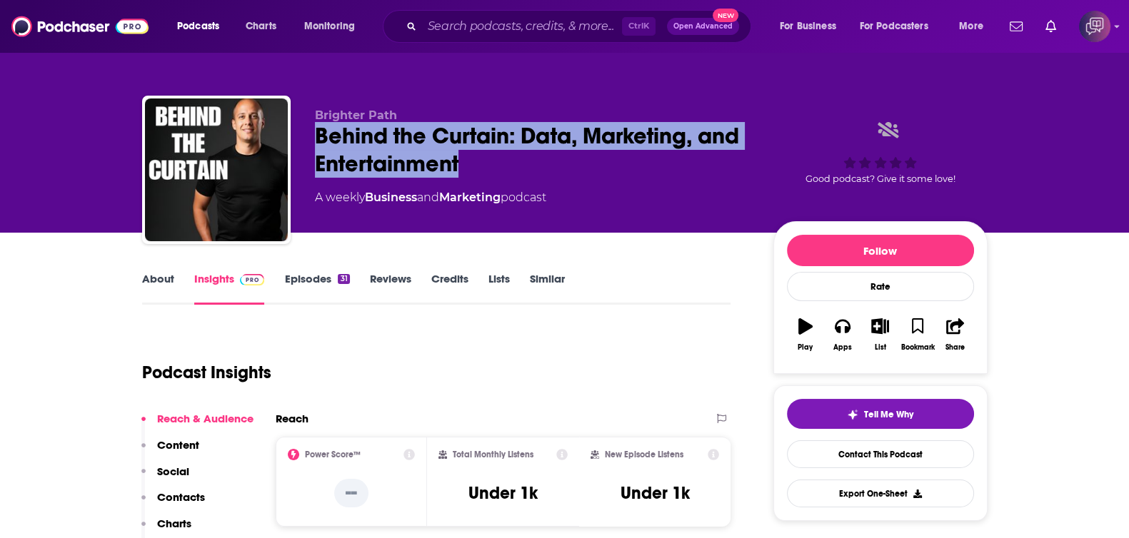
drag, startPoint x: 389, startPoint y: 137, endPoint x: 539, endPoint y: 160, distance: 151.7
click at [539, 160] on div "Brighter Path Behind the Curtain: Data, Marketing, and Entertainment A weekly B…" at bounding box center [565, 173] width 846 height 154
click at [154, 275] on link "About" at bounding box center [158, 288] width 32 height 33
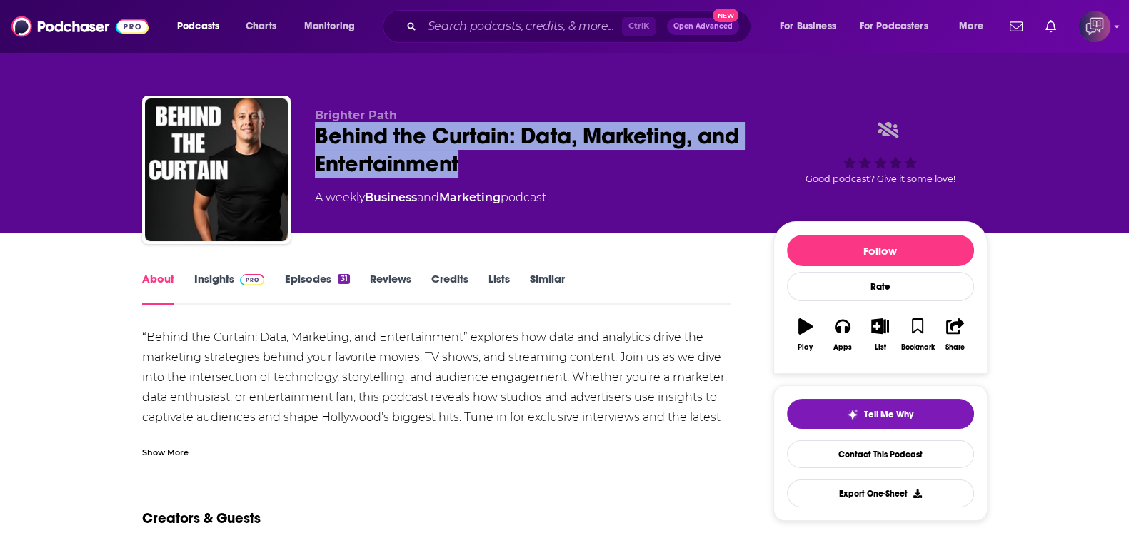
drag, startPoint x: 402, startPoint y: 134, endPoint x: 551, endPoint y: 159, distance: 151.5
click at [551, 159] on div "Brighter Path Behind the Curtain: Data, Marketing, and Entertainment A weekly B…" at bounding box center [565, 173] width 846 height 154
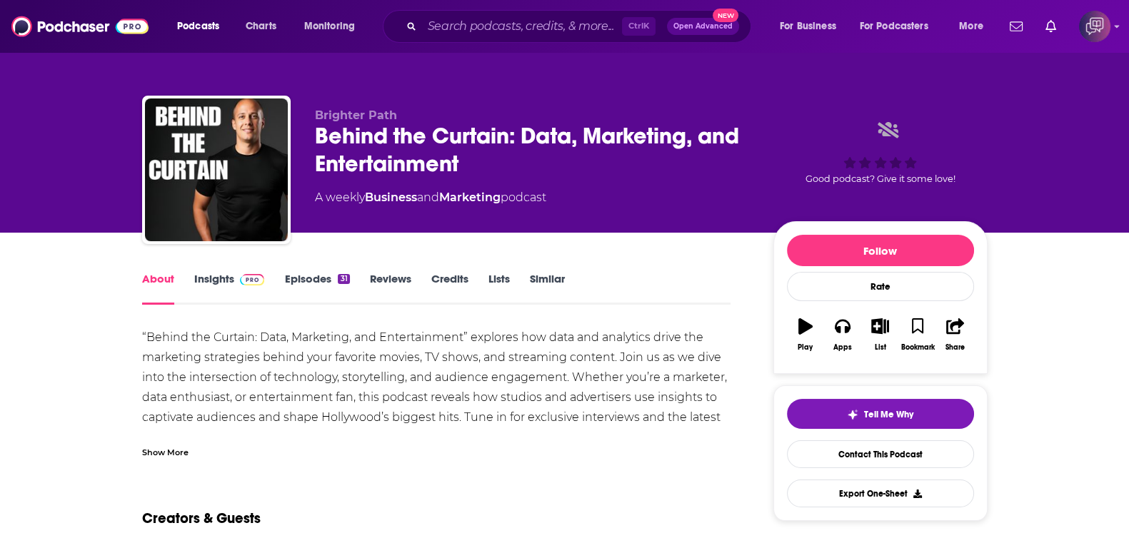
click at [189, 449] on div "Show More" at bounding box center [436, 447] width 589 height 24
click at [222, 283] on link "Insights" at bounding box center [229, 288] width 71 height 33
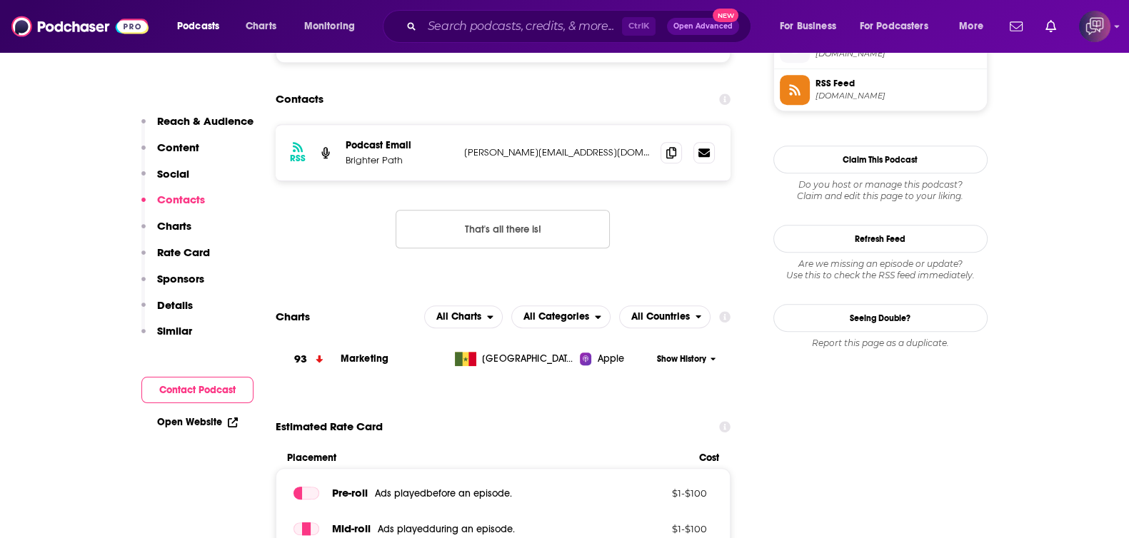
scroll to position [982, 0]
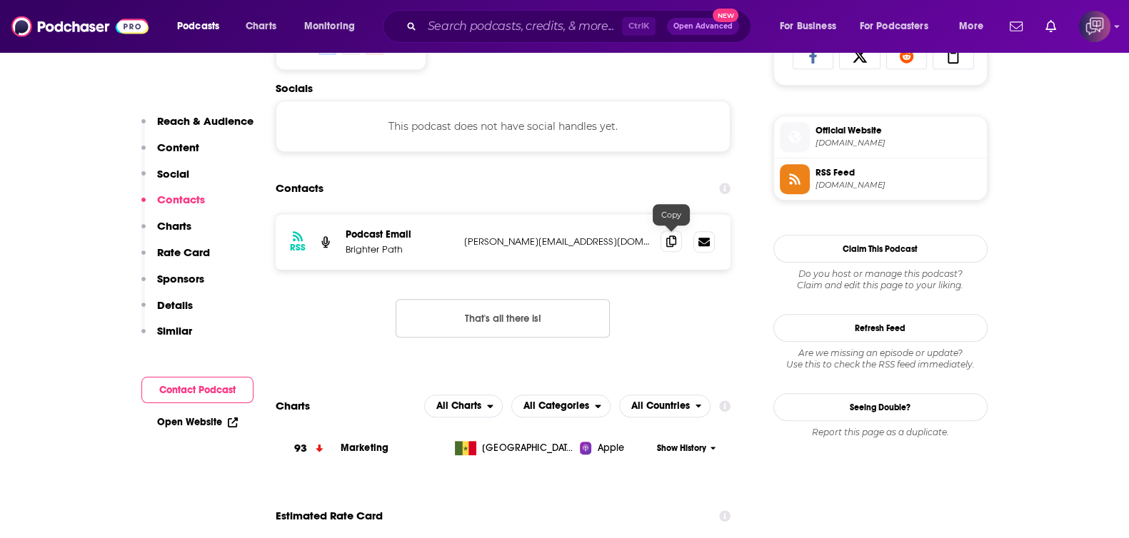
click at [675, 244] on icon at bounding box center [671, 241] width 10 height 11
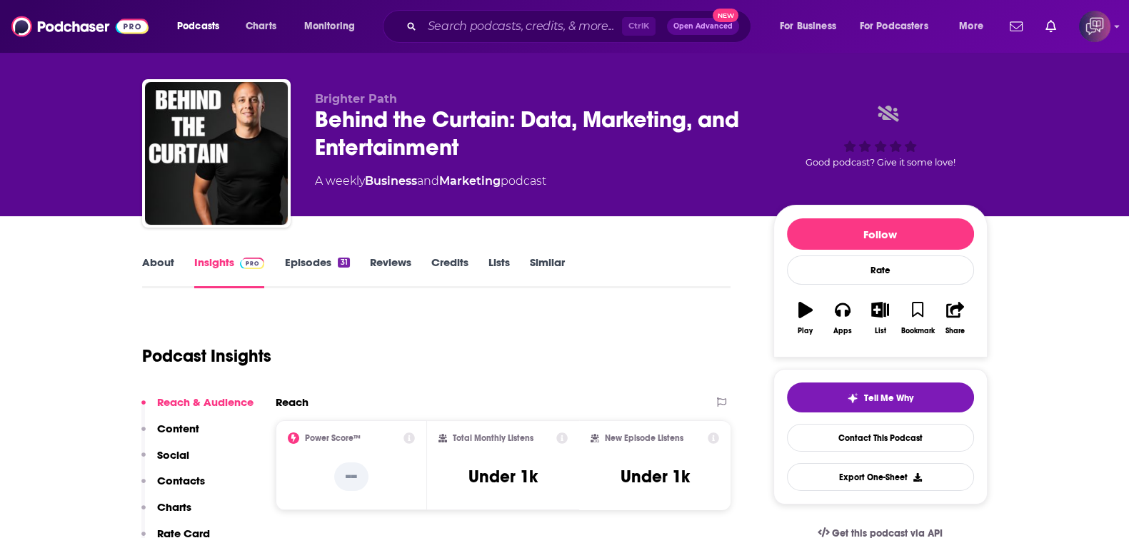
scroll to position [0, 0]
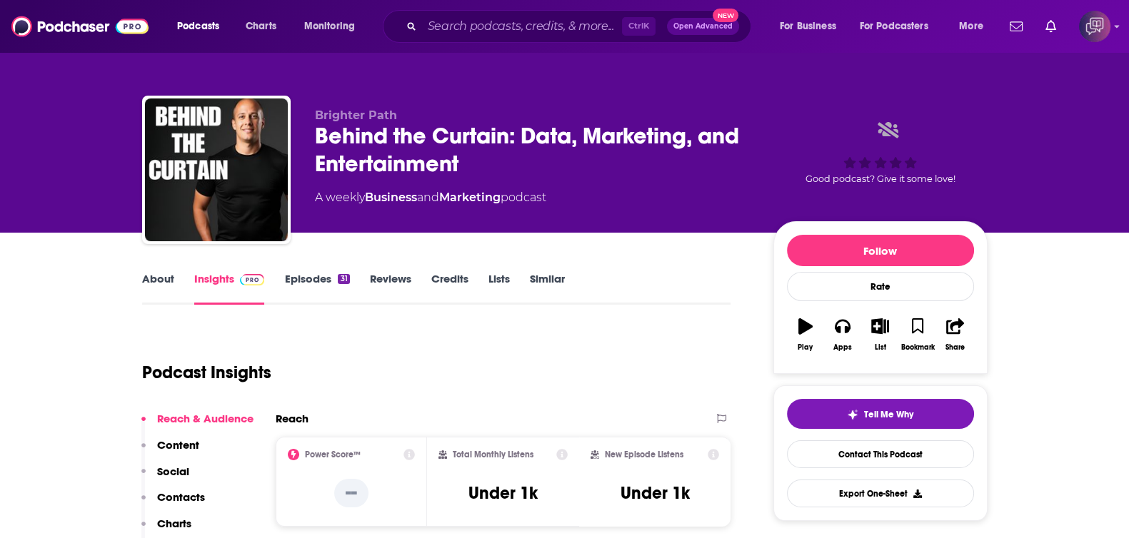
click at [145, 274] on link "About" at bounding box center [158, 288] width 32 height 33
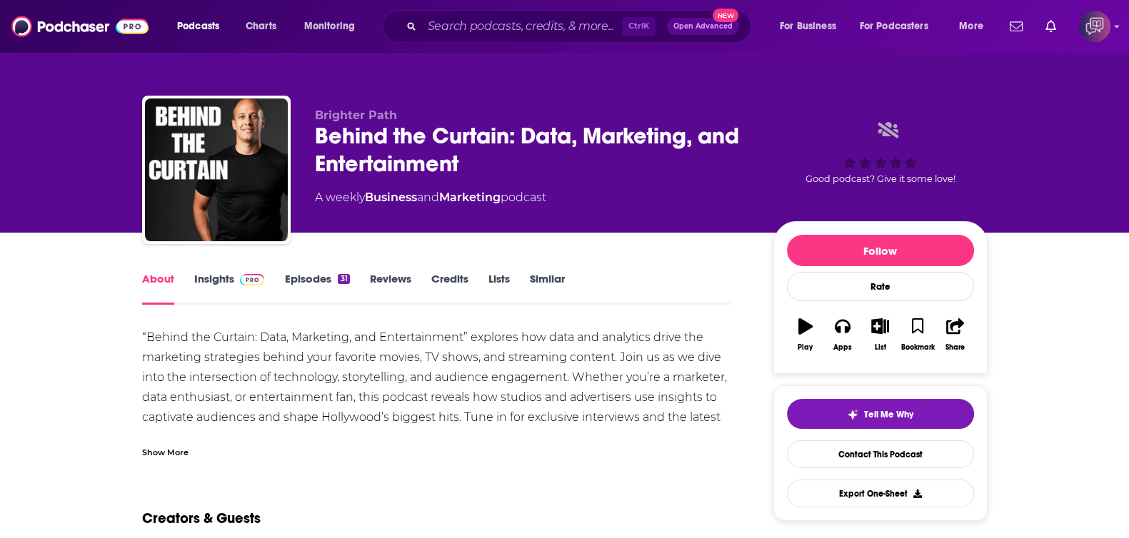
click at [187, 451] on div "Show More" at bounding box center [165, 452] width 46 height 14
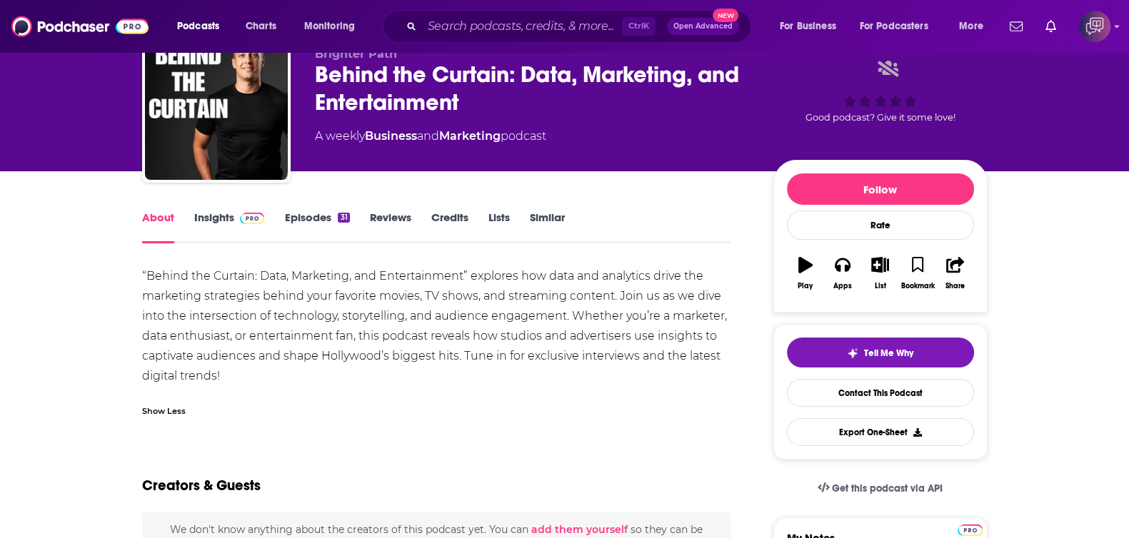
scroll to position [89, 0]
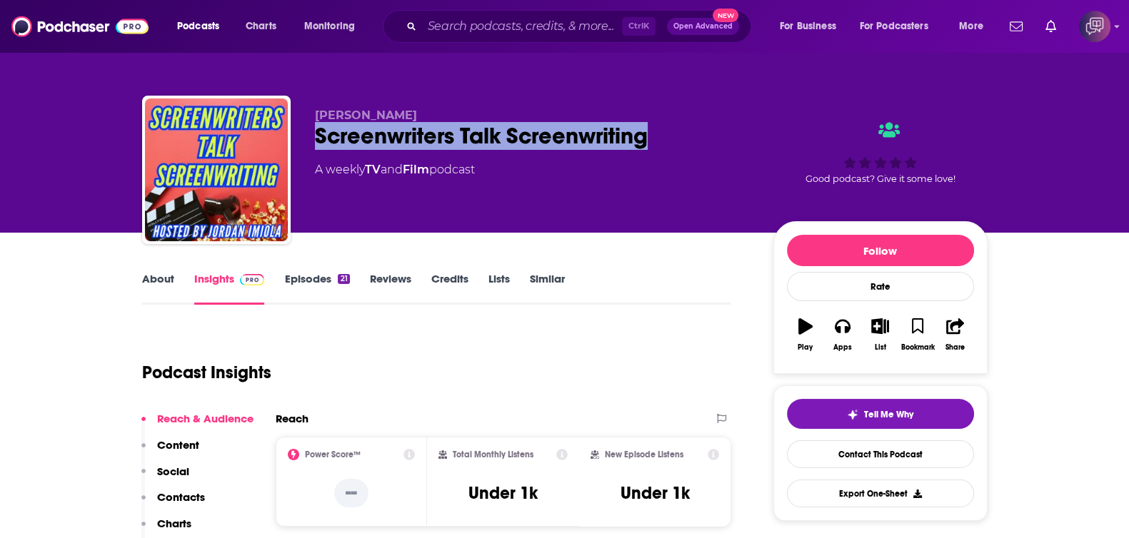
drag, startPoint x: 678, startPoint y: 134, endPoint x: 693, endPoint y: 134, distance: 15.0
click at [693, 134] on div "[PERSON_NAME] Screenwriters Talk Screenwriting A weekly TV and Film podcast Goo…" at bounding box center [565, 173] width 846 height 154
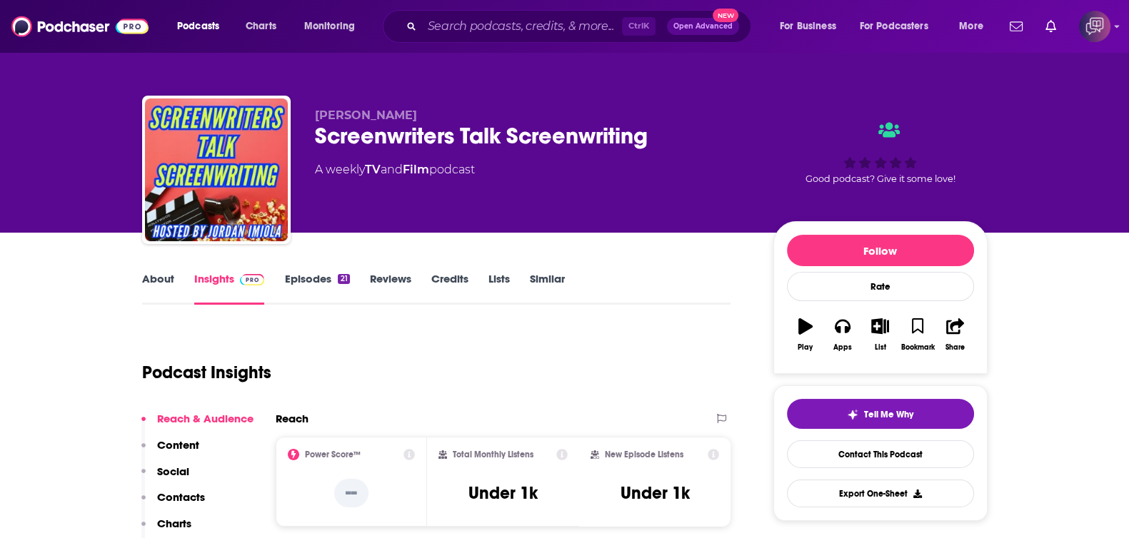
click at [151, 282] on link "About" at bounding box center [158, 288] width 32 height 33
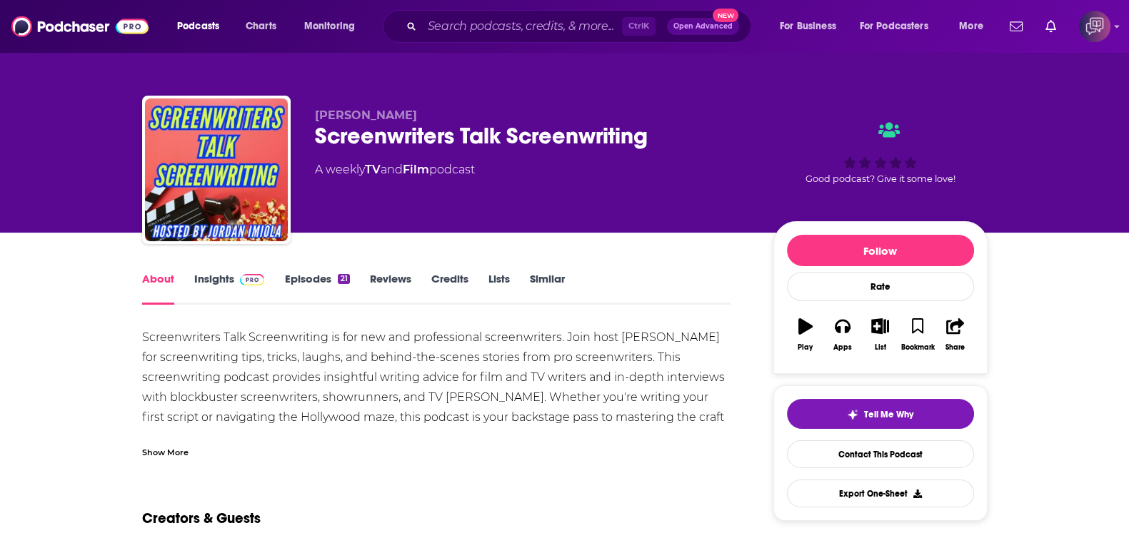
drag, startPoint x: 229, startPoint y: 276, endPoint x: 439, endPoint y: 1, distance: 347.0
click at [229, 276] on link "Insights" at bounding box center [229, 288] width 71 height 33
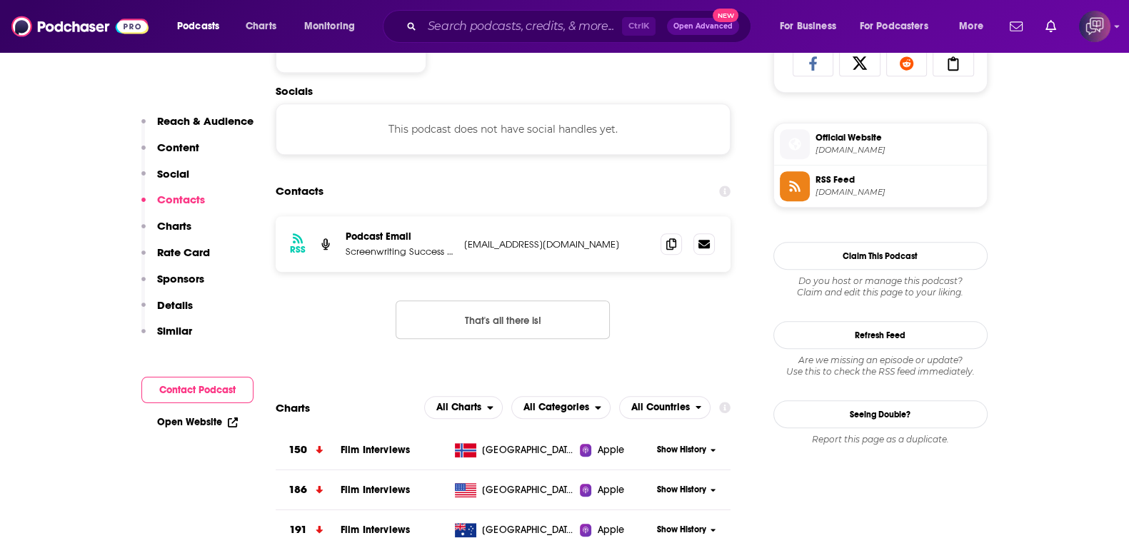
scroll to position [982, 0]
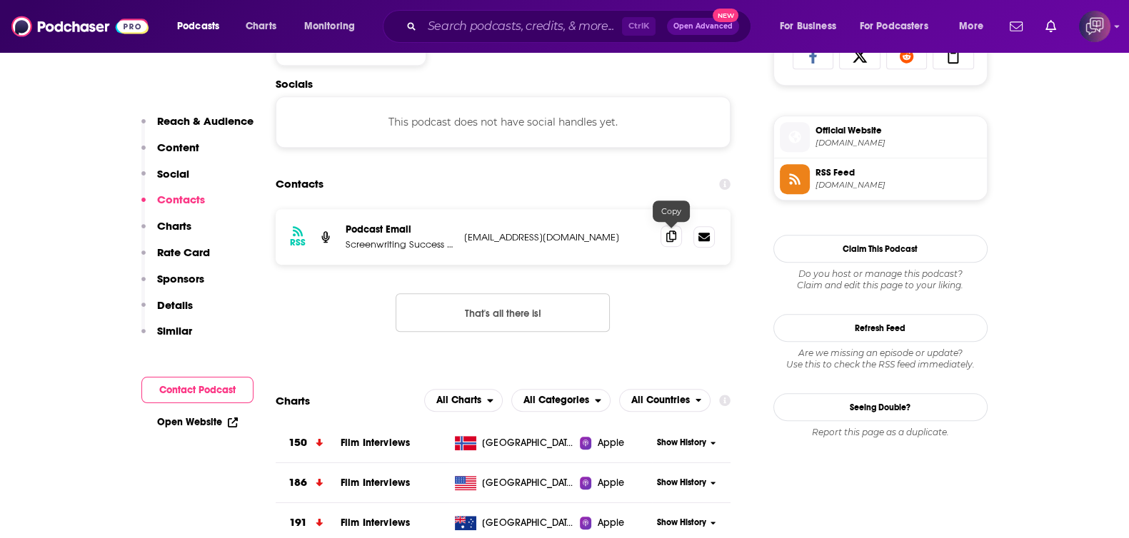
click at [670, 238] on icon at bounding box center [671, 236] width 10 height 11
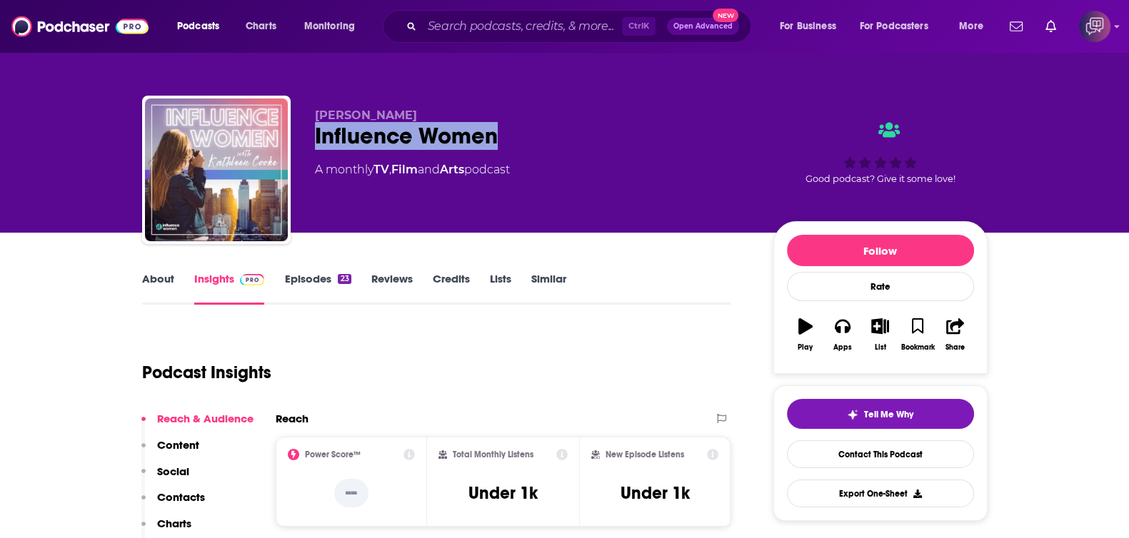
drag, startPoint x: 422, startPoint y: 128, endPoint x: 466, endPoint y: 159, distance: 53.9
click at [563, 129] on div "[PERSON_NAME] Influence Women A monthly TV , Film and Arts podcast Good podcast…" at bounding box center [565, 173] width 846 height 154
click at [151, 273] on link "About" at bounding box center [158, 288] width 32 height 33
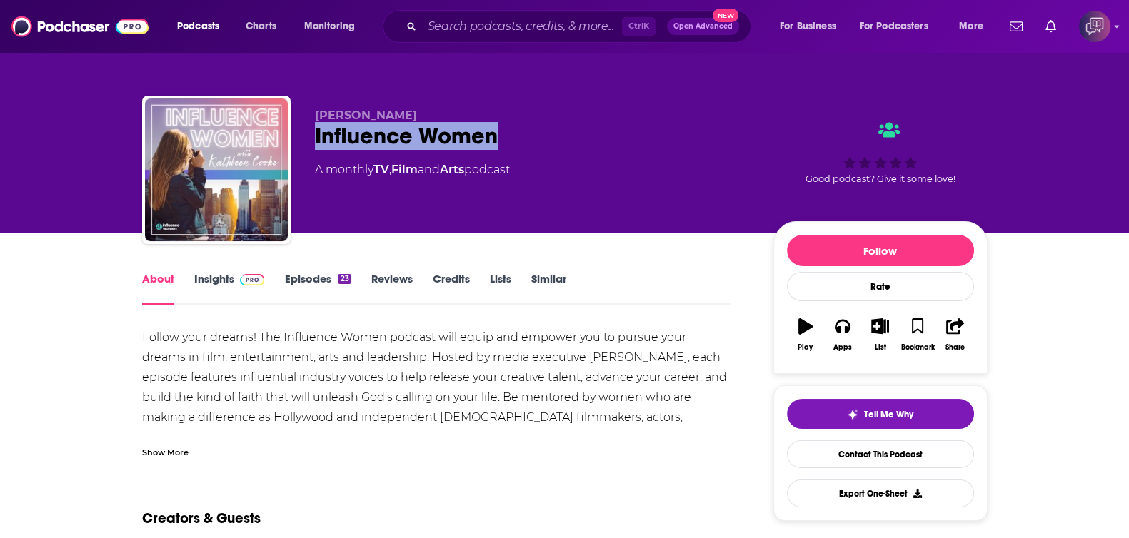
drag, startPoint x: 368, startPoint y: 126, endPoint x: 586, endPoint y: 131, distance: 218.6
click at [586, 131] on div "[PERSON_NAME] Influence Women A monthly TV , Film and Arts podcast Good podcast…" at bounding box center [565, 173] width 846 height 154
copy h1 "Influence Women"
click at [232, 281] on link "Insights" at bounding box center [229, 288] width 71 height 33
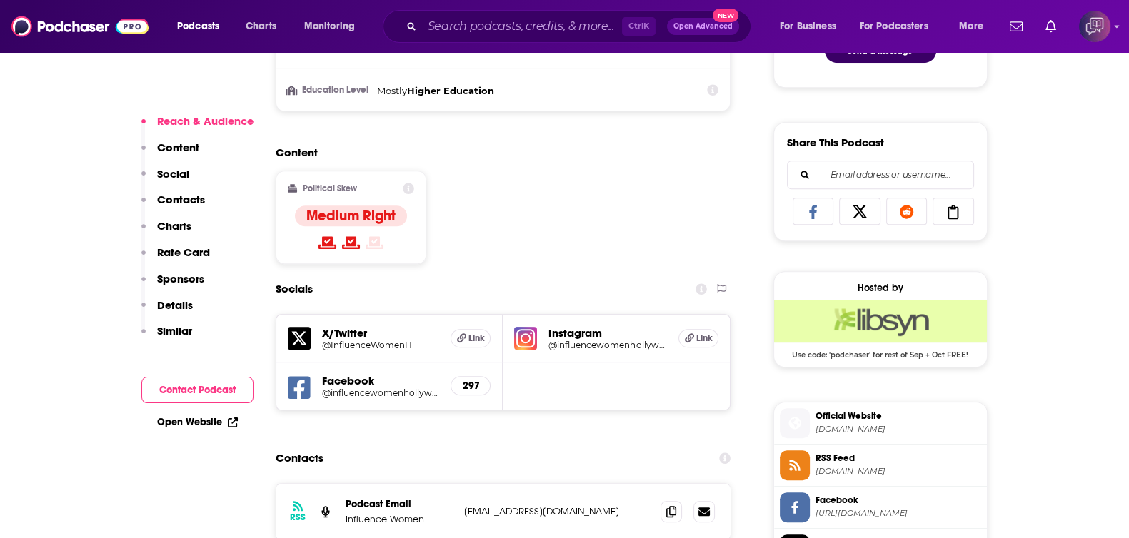
scroll to position [982, 0]
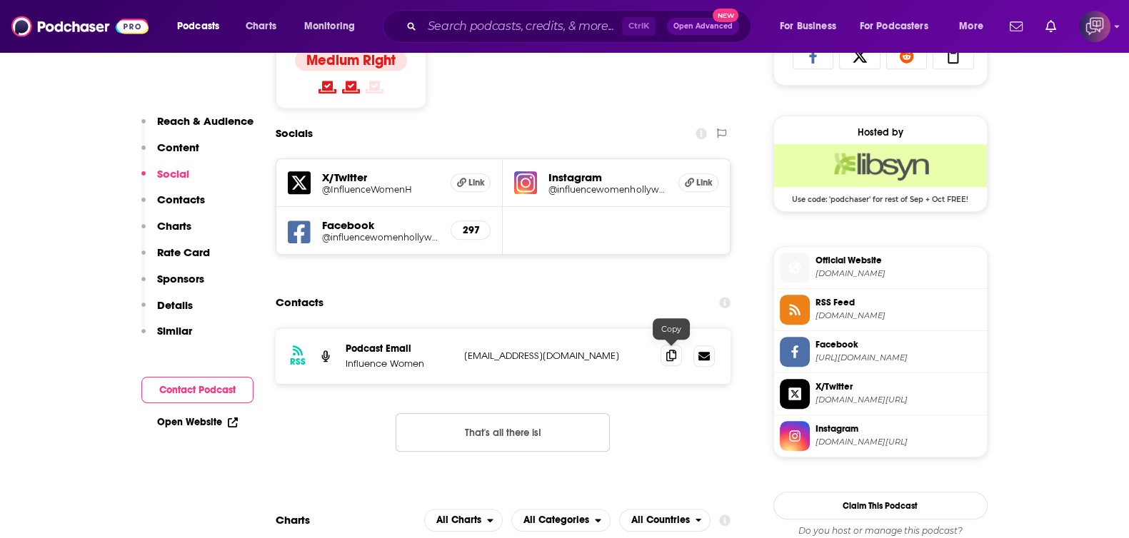
click at [675, 351] on icon at bounding box center [671, 355] width 10 height 11
